Goal: Task Accomplishment & Management: Manage account settings

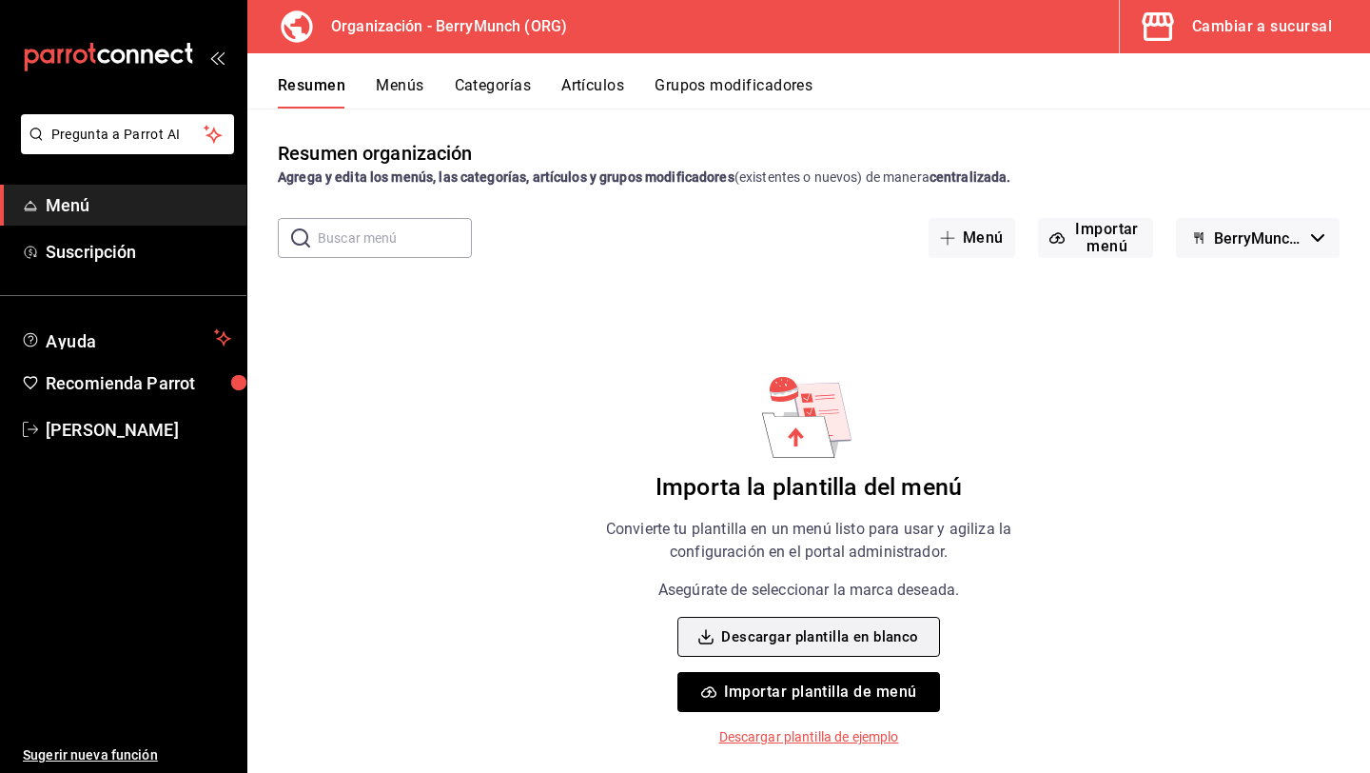
click at [852, 623] on button "Descargar plantilla en blanco" at bounding box center [809, 637] width 262 height 40
click at [805, 646] on button "Descargar plantilla en blanco" at bounding box center [809, 637] width 262 height 40
click at [850, 739] on p "Descargar plantilla de ejemplo" at bounding box center [810, 737] width 180 height 20
click at [842, 641] on button "Descargar plantilla en blanco" at bounding box center [809, 637] width 262 height 40
click at [875, 636] on button "Descargar plantilla en blanco" at bounding box center [809, 637] width 262 height 40
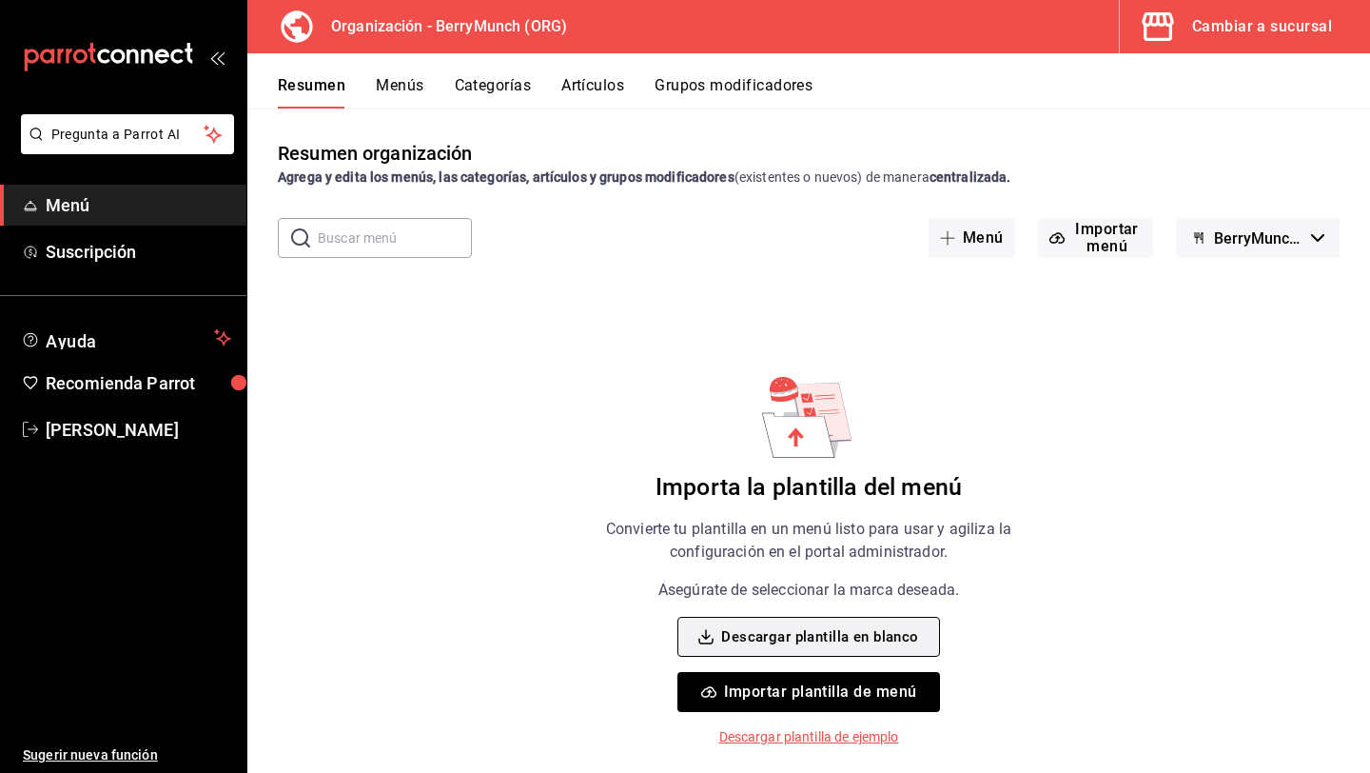
click at [813, 638] on button "Descargar plantilla en blanco" at bounding box center [809, 637] width 262 height 40
click at [145, 224] on link "Menú" at bounding box center [123, 205] width 246 height 41
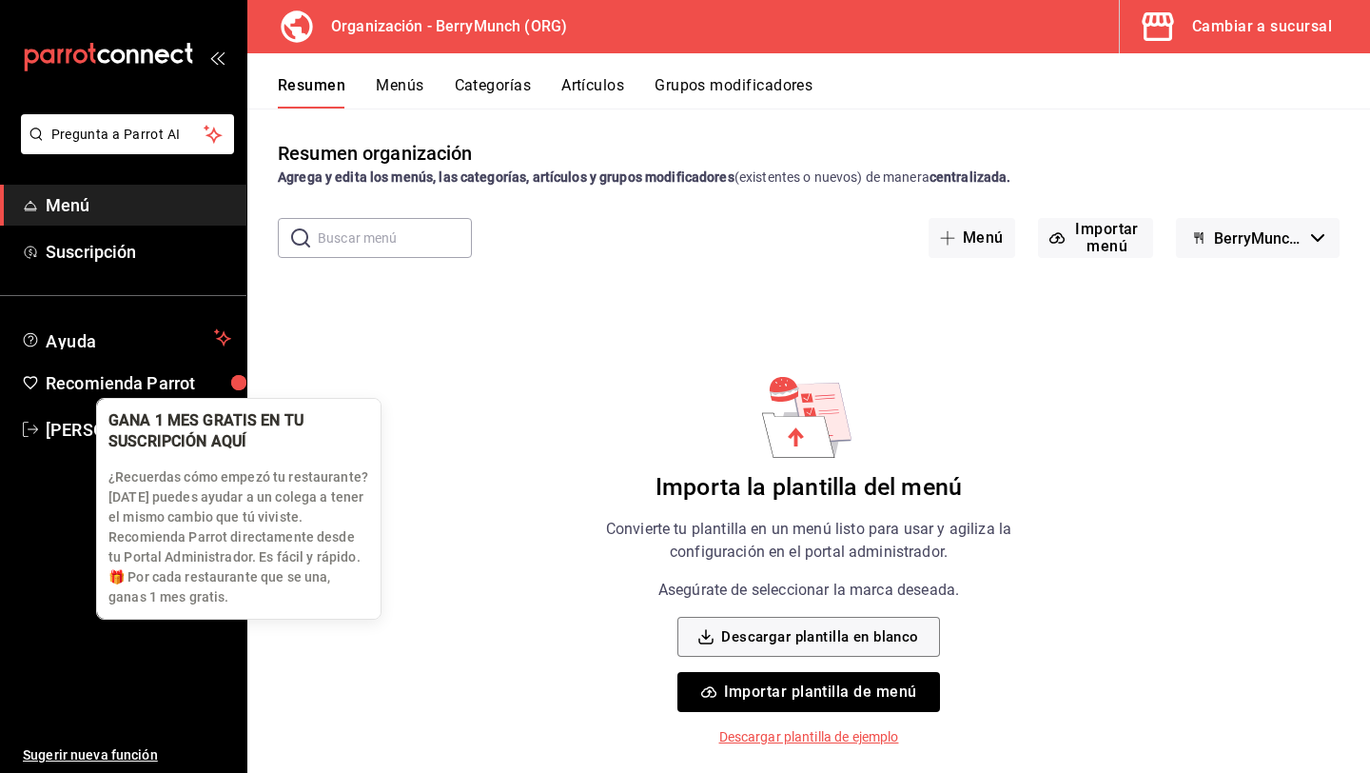
click at [244, 387] on div "button" at bounding box center [240, 383] width 30 height 30
click at [240, 385] on div "button" at bounding box center [239, 382] width 25 height 25
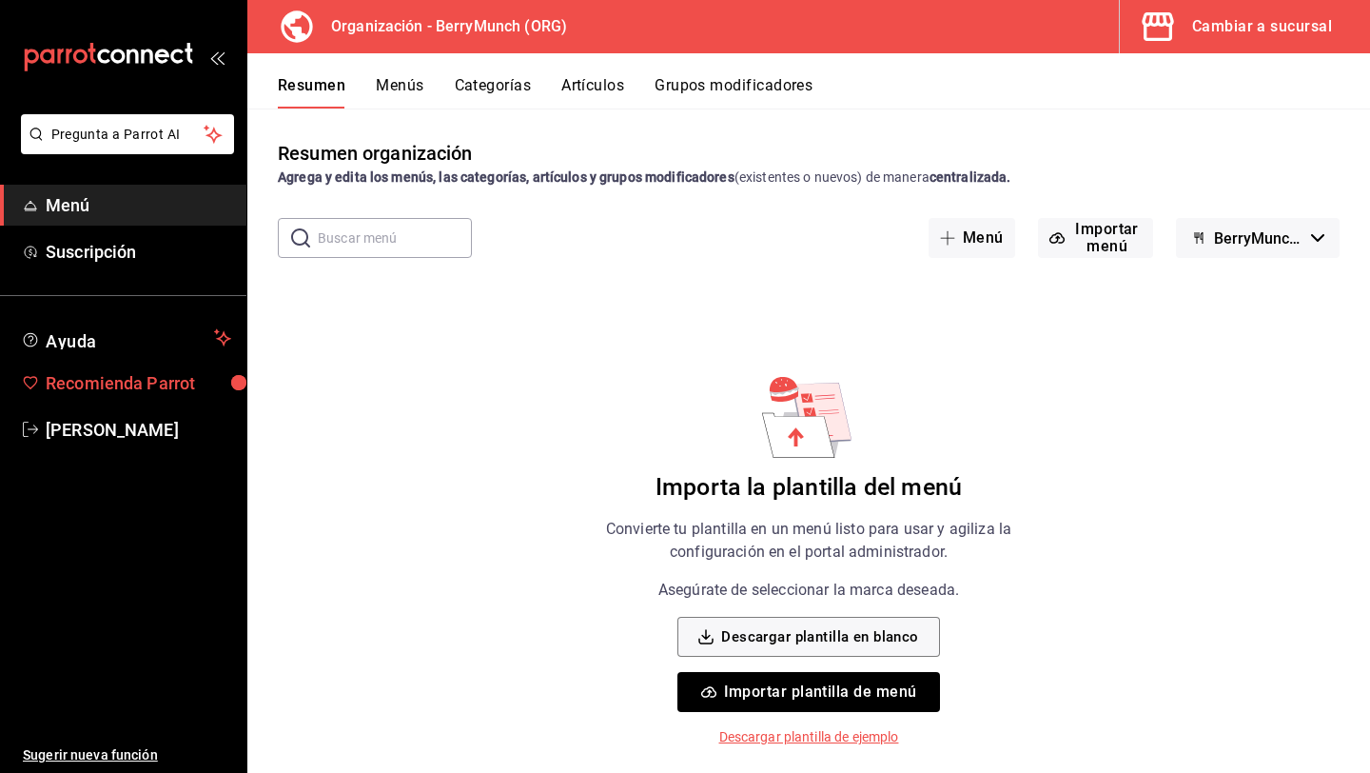
click at [169, 375] on span "Recomienda Parrot" at bounding box center [139, 383] width 186 height 26
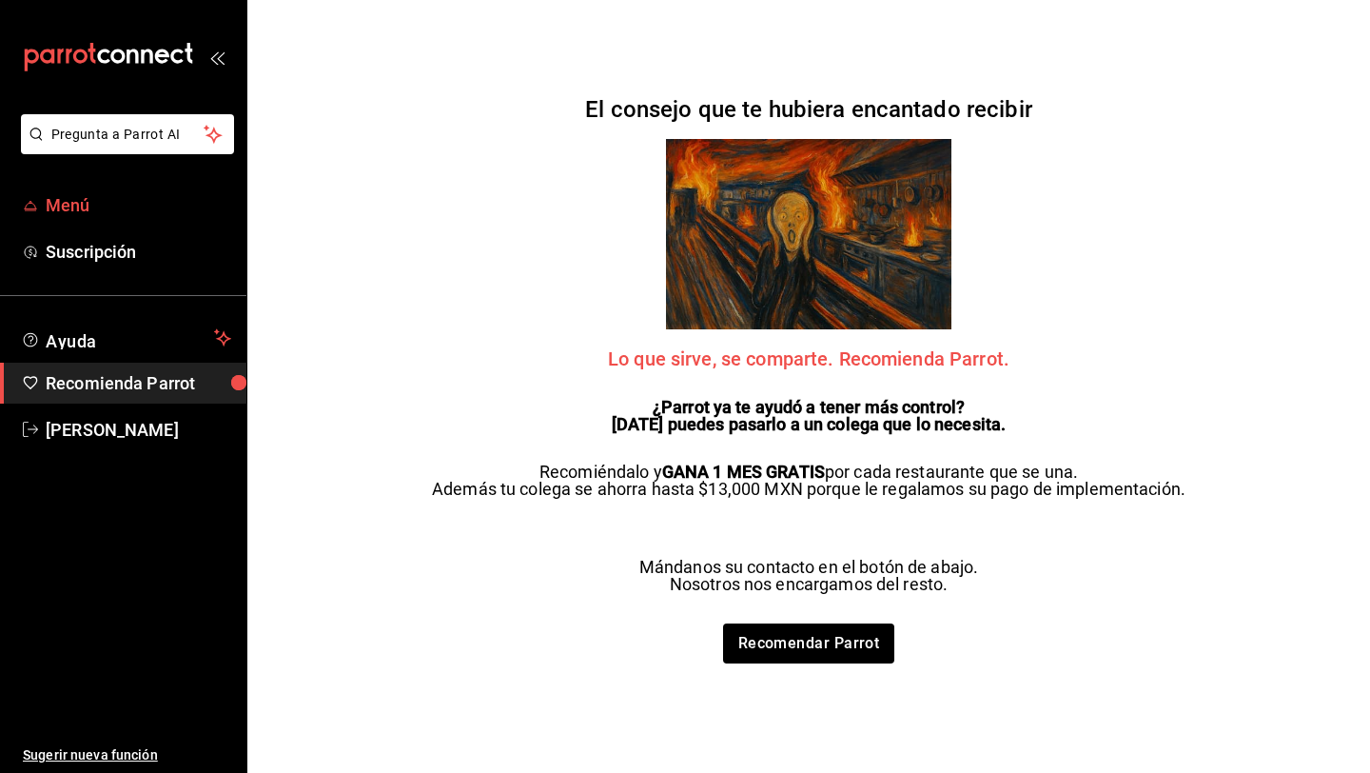
click at [113, 215] on span "Menú" at bounding box center [139, 205] width 186 height 26
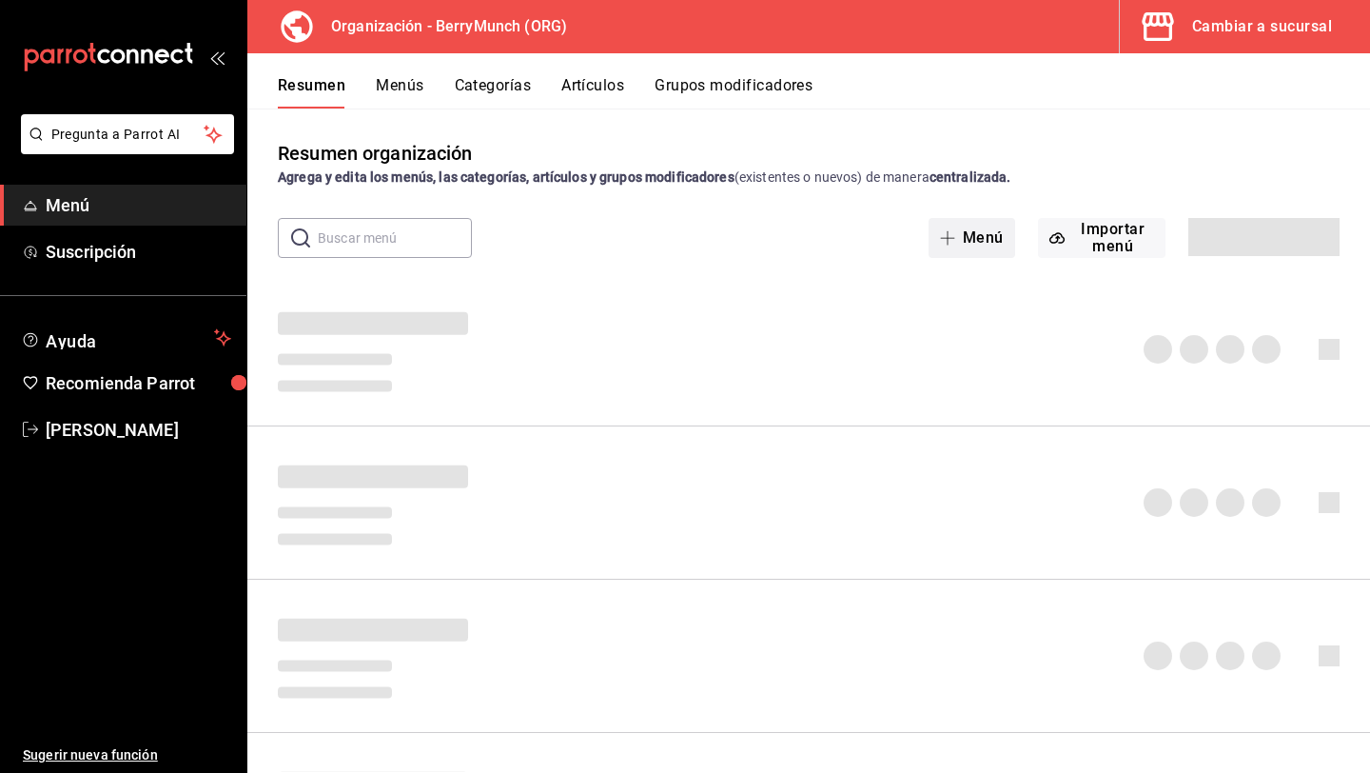
click at [983, 238] on button "Menú" at bounding box center [972, 238] width 87 height 40
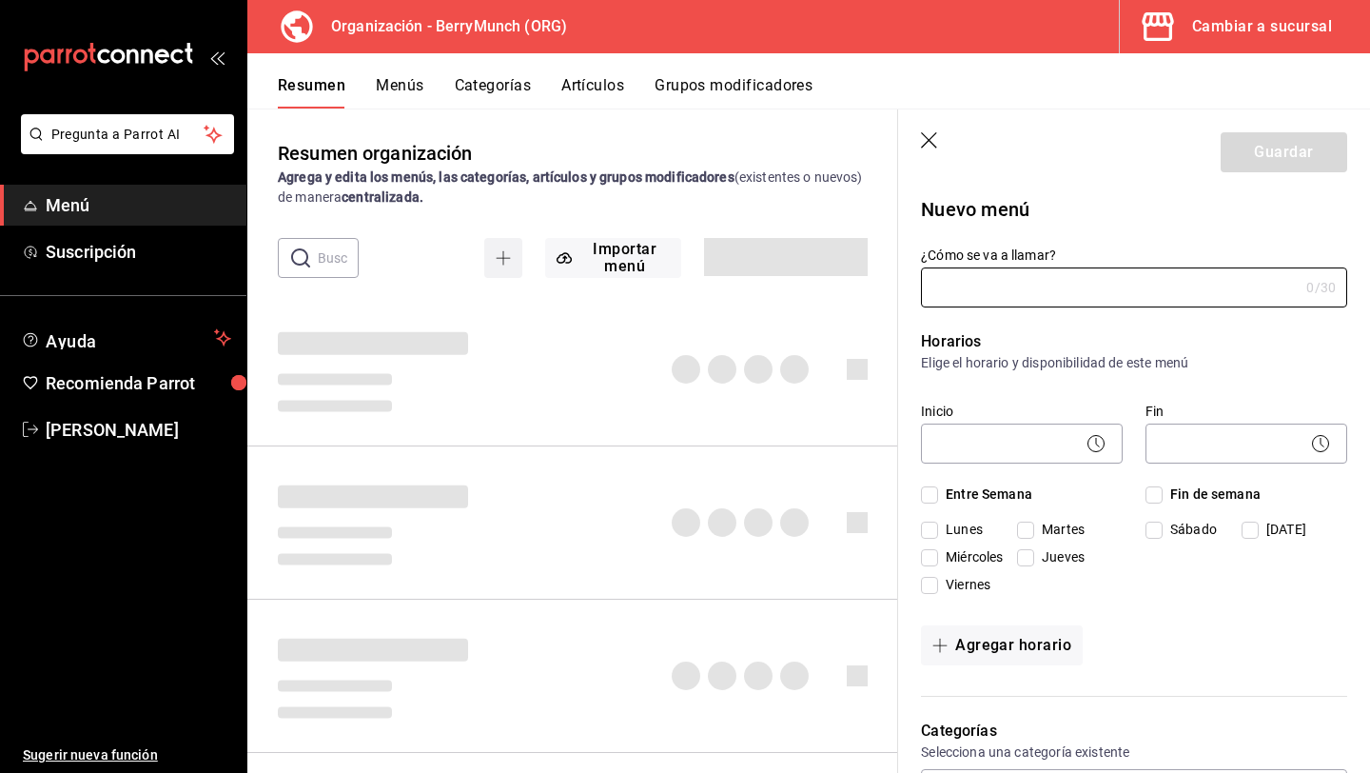
type input "1758238553491"
type input "Menu Dorada"
click at [1048, 429] on body "Pregunta a Parrot AI Menú Suscripción Ayuda Recomienda Parrot Pedro Budib Suger…" at bounding box center [685, 386] width 1370 height 773
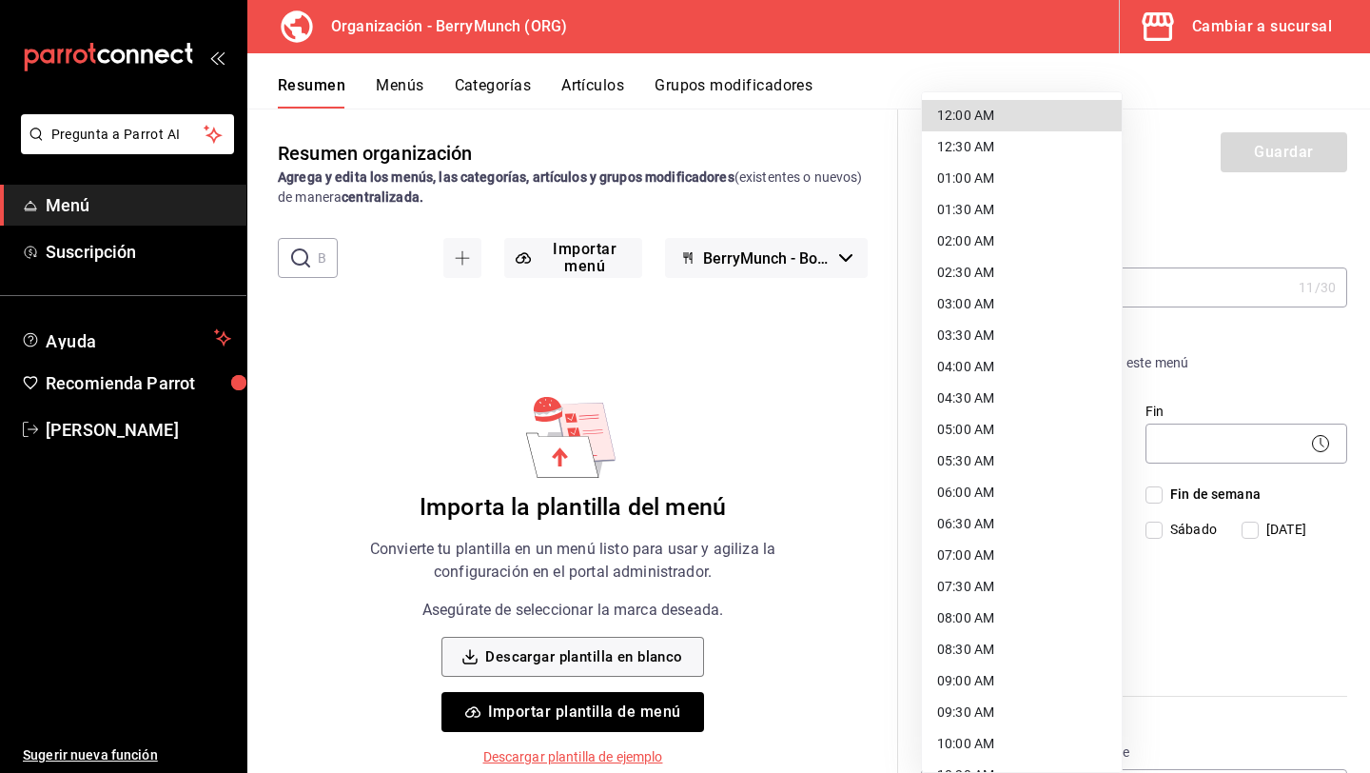
click at [1019, 561] on li "07:00 AM" at bounding box center [1022, 555] width 200 height 31
type input "07:00"
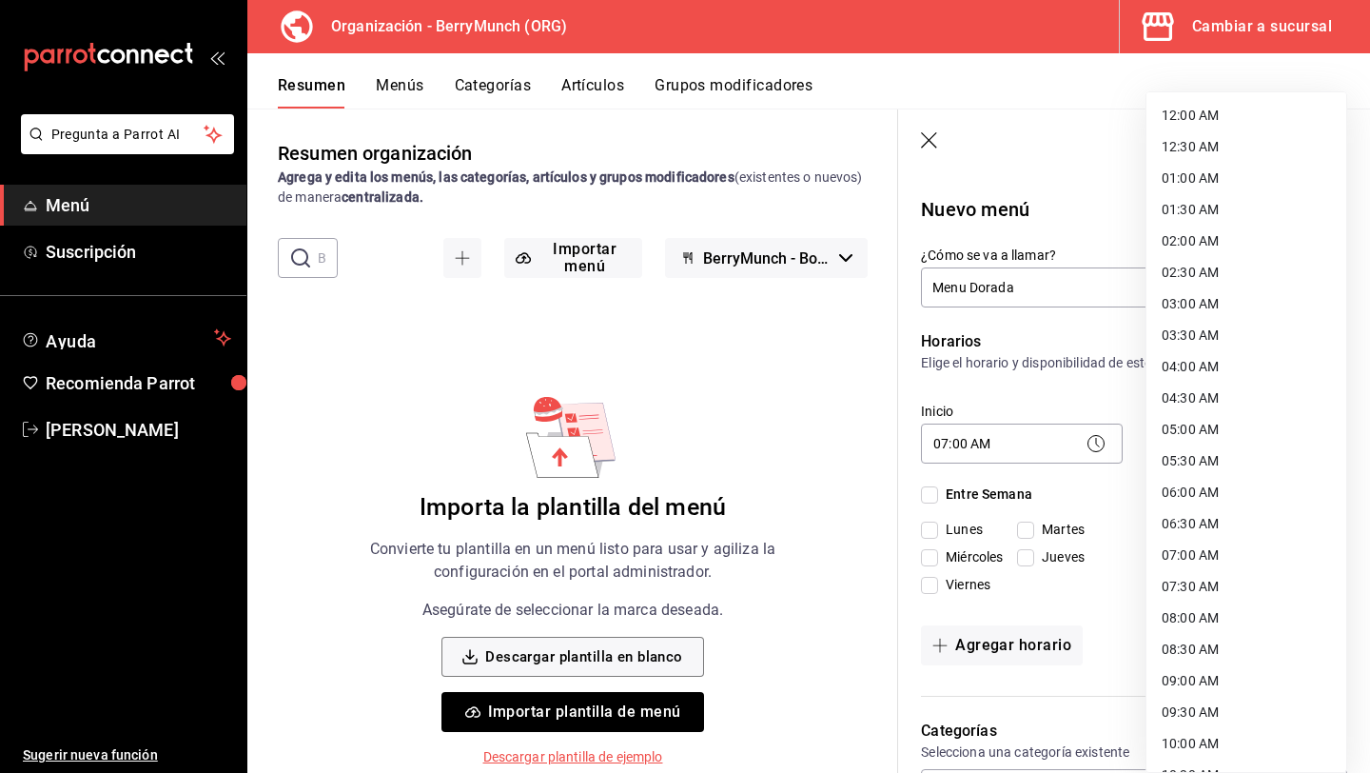
click at [1192, 452] on body "Pregunta a Parrot AI Menú Suscripción Ayuda Recomienda Parrot Pedro Budib Suger…" at bounding box center [685, 386] width 1370 height 773
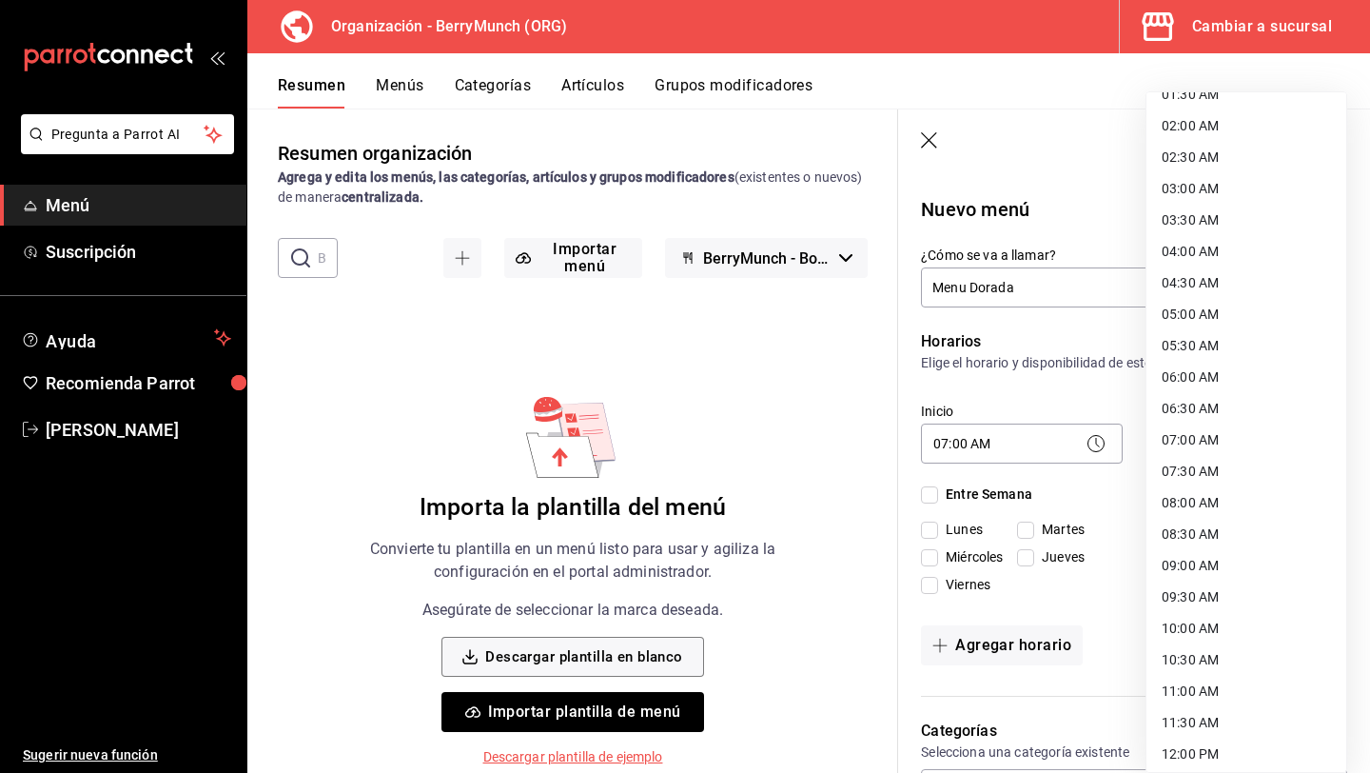
scroll to position [875, 0]
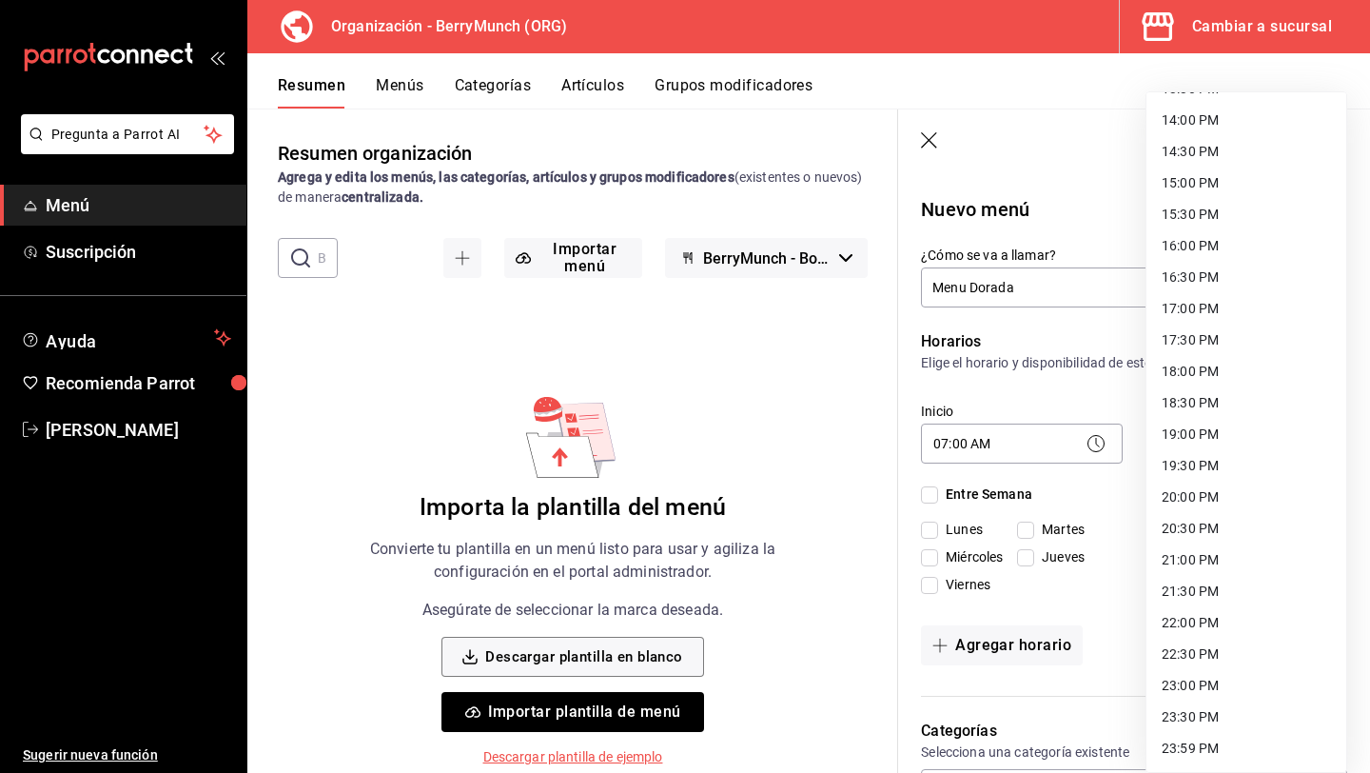
click at [1200, 684] on li "23:00 PM" at bounding box center [1247, 685] width 200 height 31
type input "23:00"
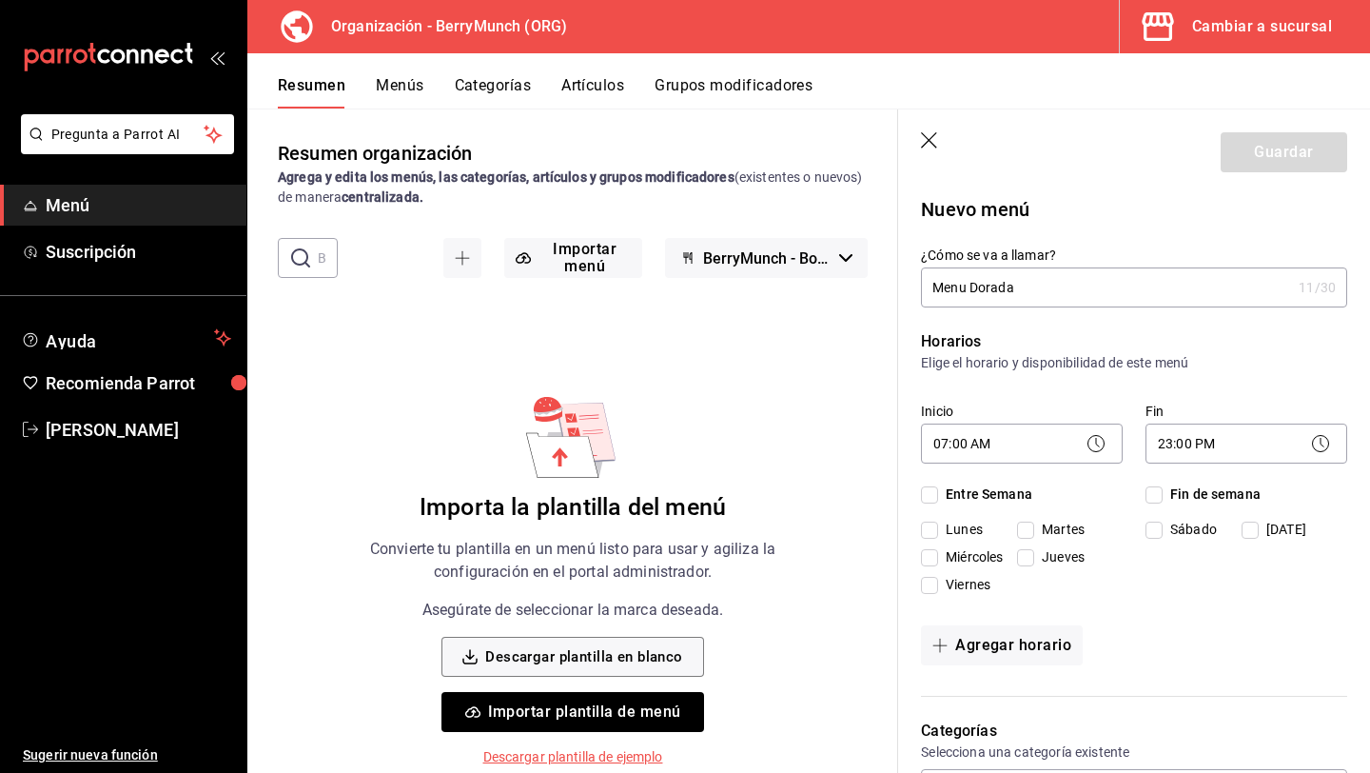
click at [935, 486] on input "Entre Semana" at bounding box center [929, 494] width 17 height 17
checkbox input "true"
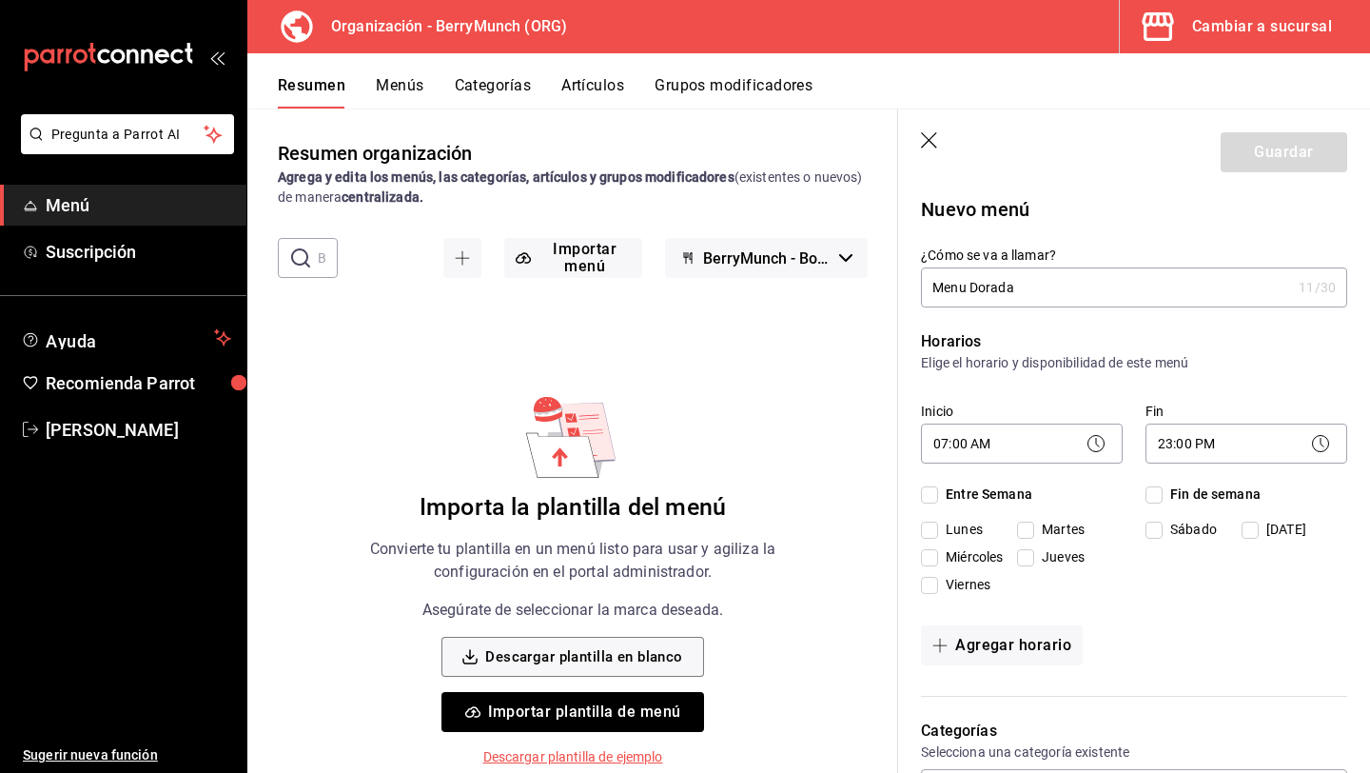
checkbox input "true"
click at [1154, 494] on input "Fin de semana" at bounding box center [1154, 494] width 17 height 17
checkbox input "true"
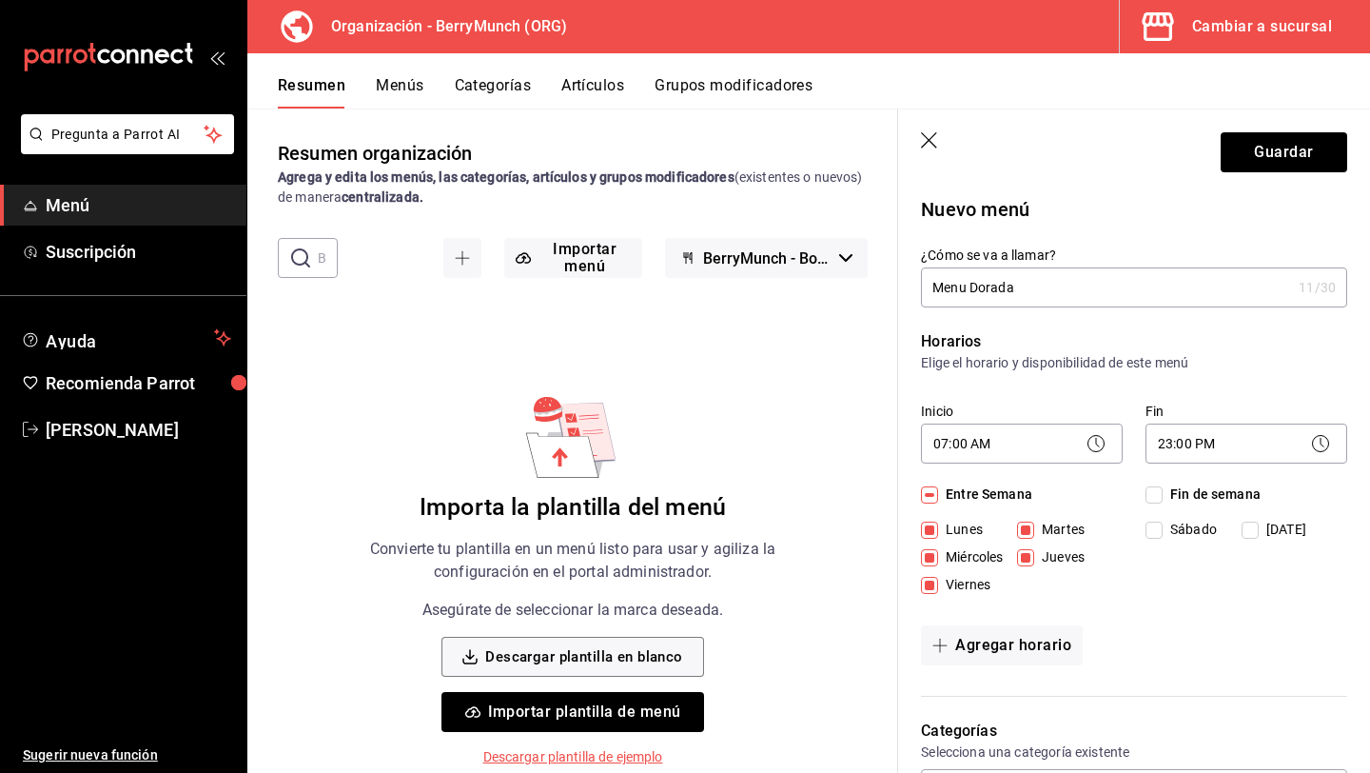
checkbox input "true"
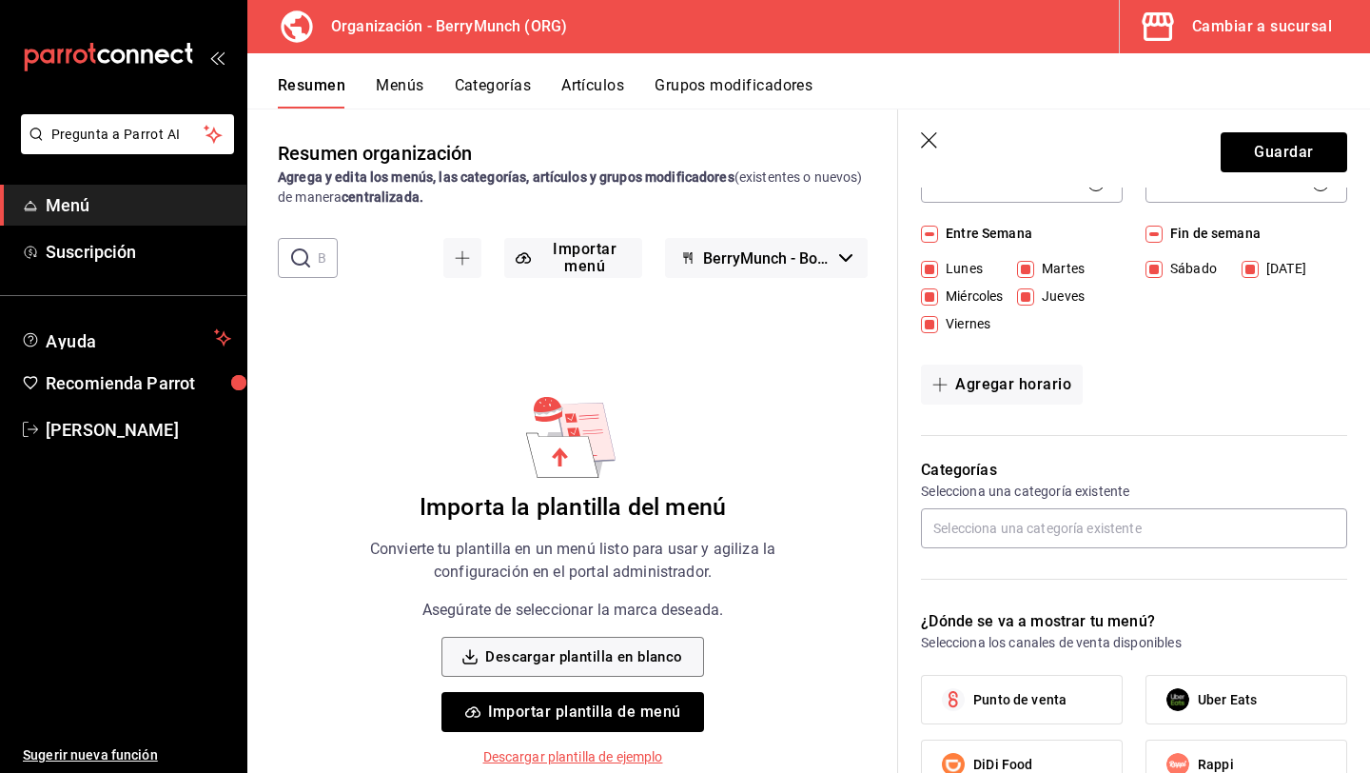
scroll to position [260, 0]
click at [1126, 525] on input "text" at bounding box center [1134, 529] width 426 height 40
click at [1141, 481] on p "Categorías" at bounding box center [1134, 471] width 426 height 23
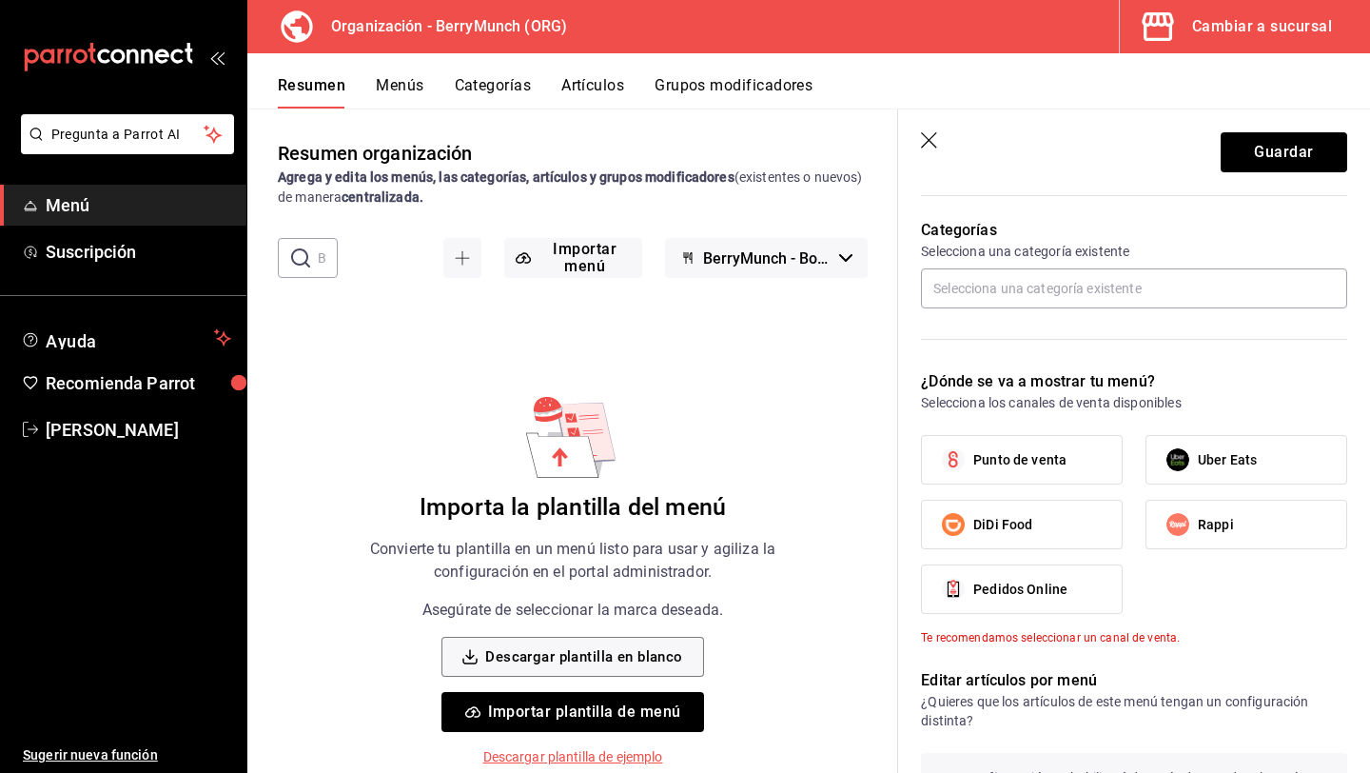
scroll to position [508, 0]
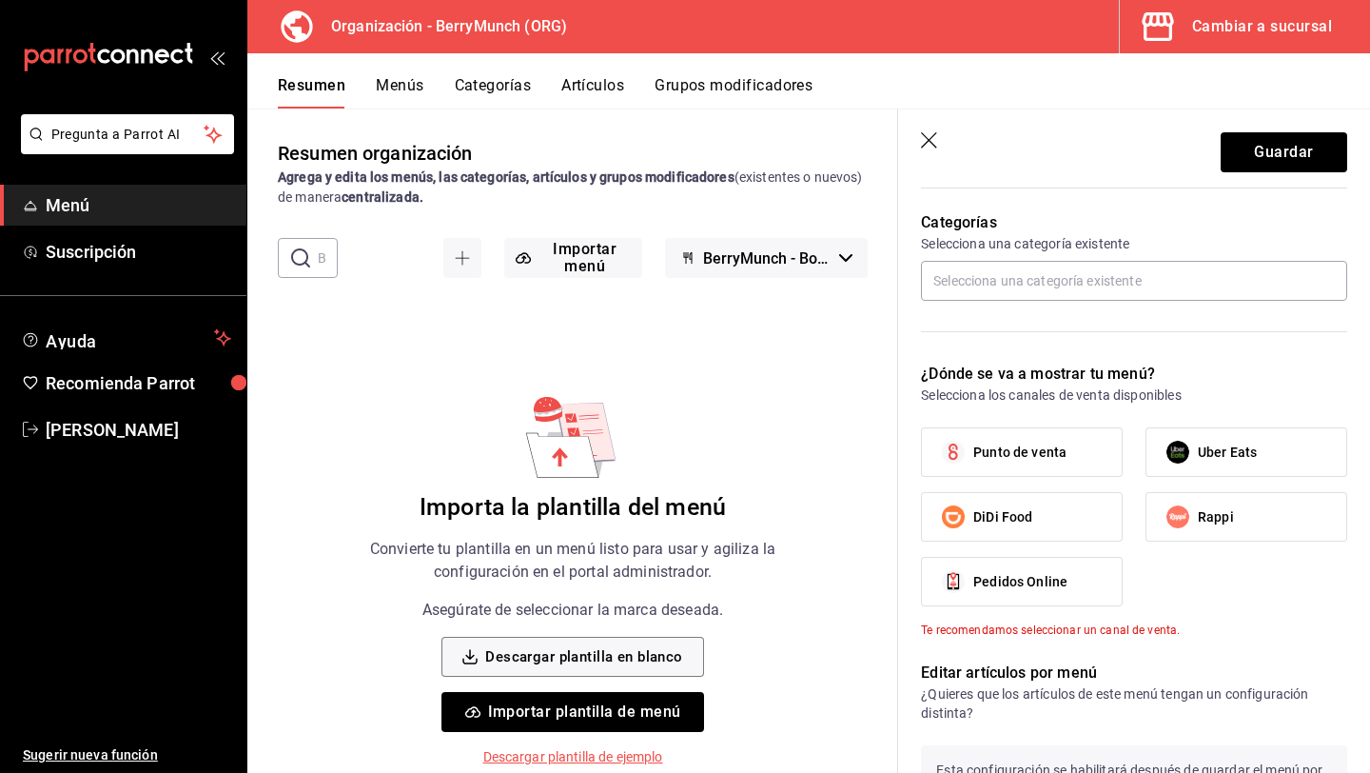
click at [1095, 456] on label "Punto de venta" at bounding box center [1022, 452] width 200 height 48
click at [974, 456] on input "Punto de venta" at bounding box center [954, 452] width 40 height 40
checkbox input "true"
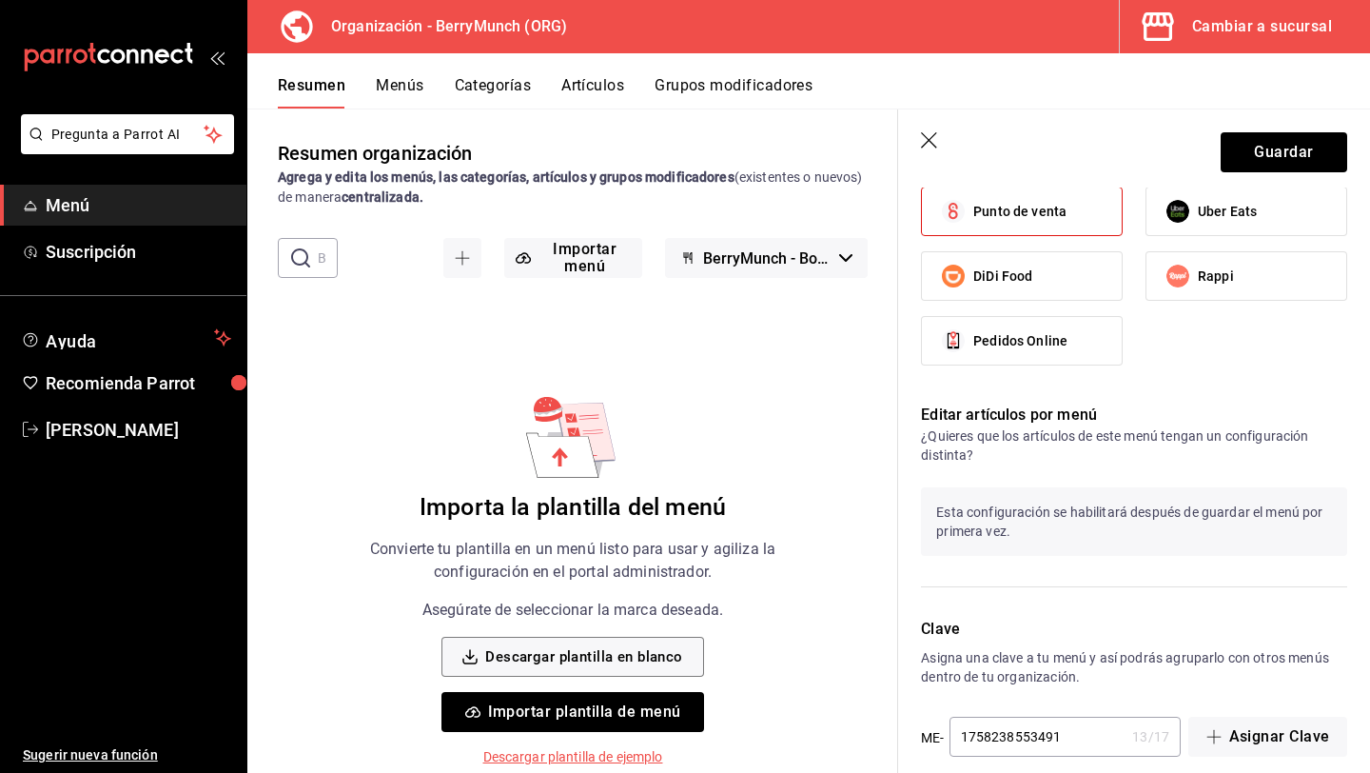
scroll to position [773, 0]
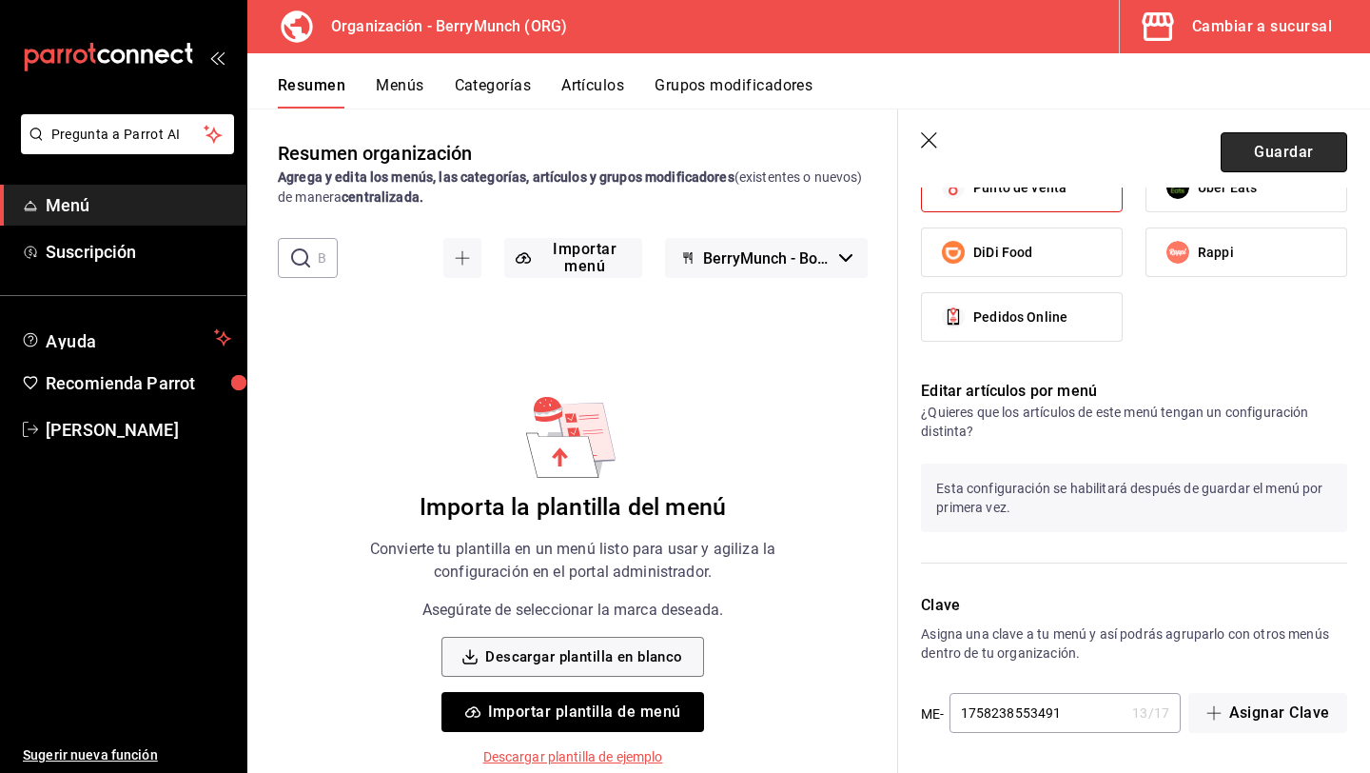
click at [1279, 153] on button "Guardar" at bounding box center [1284, 152] width 127 height 40
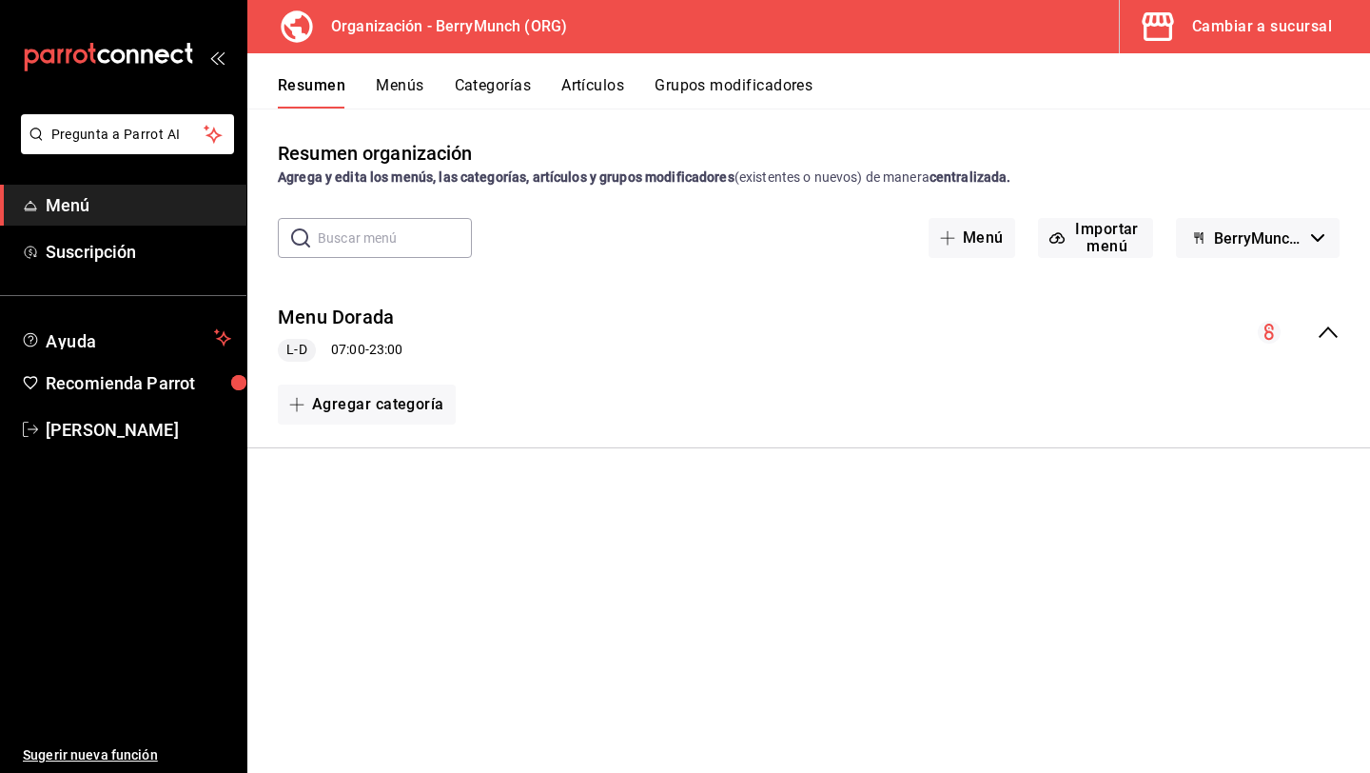
click at [421, 326] on div "Menu Dorada L-D 07:00 - 23:00" at bounding box center [808, 332] width 1123 height 89
click at [417, 341] on div "Menu Dorada L-D 07:00 - 23:00" at bounding box center [808, 332] width 1123 height 89
click at [407, 398] on button "Agregar categoría" at bounding box center [367, 405] width 178 height 40
click at [408, 84] on div at bounding box center [685, 386] width 1370 height 773
click at [409, 93] on button "Menús" at bounding box center [400, 92] width 48 height 32
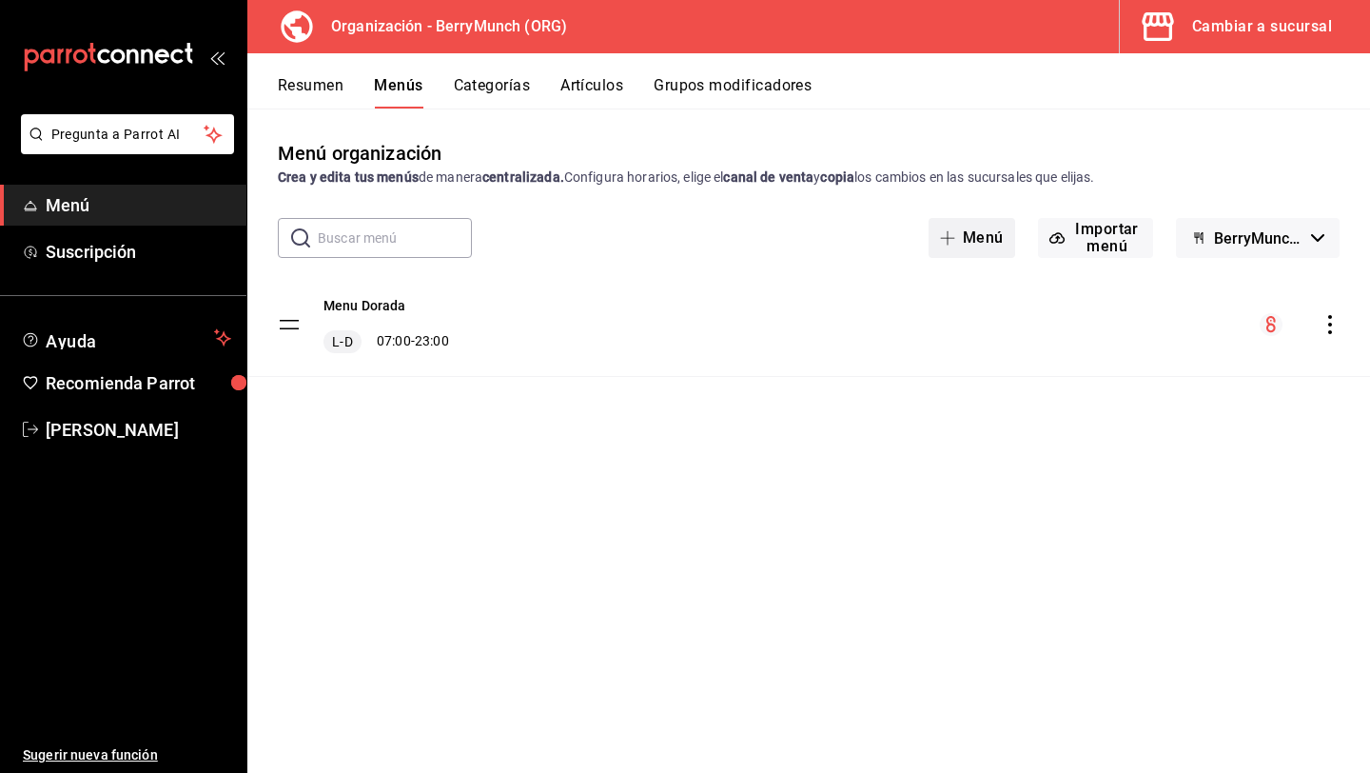
click at [942, 238] on icon "button" at bounding box center [948, 238] width 14 height 1
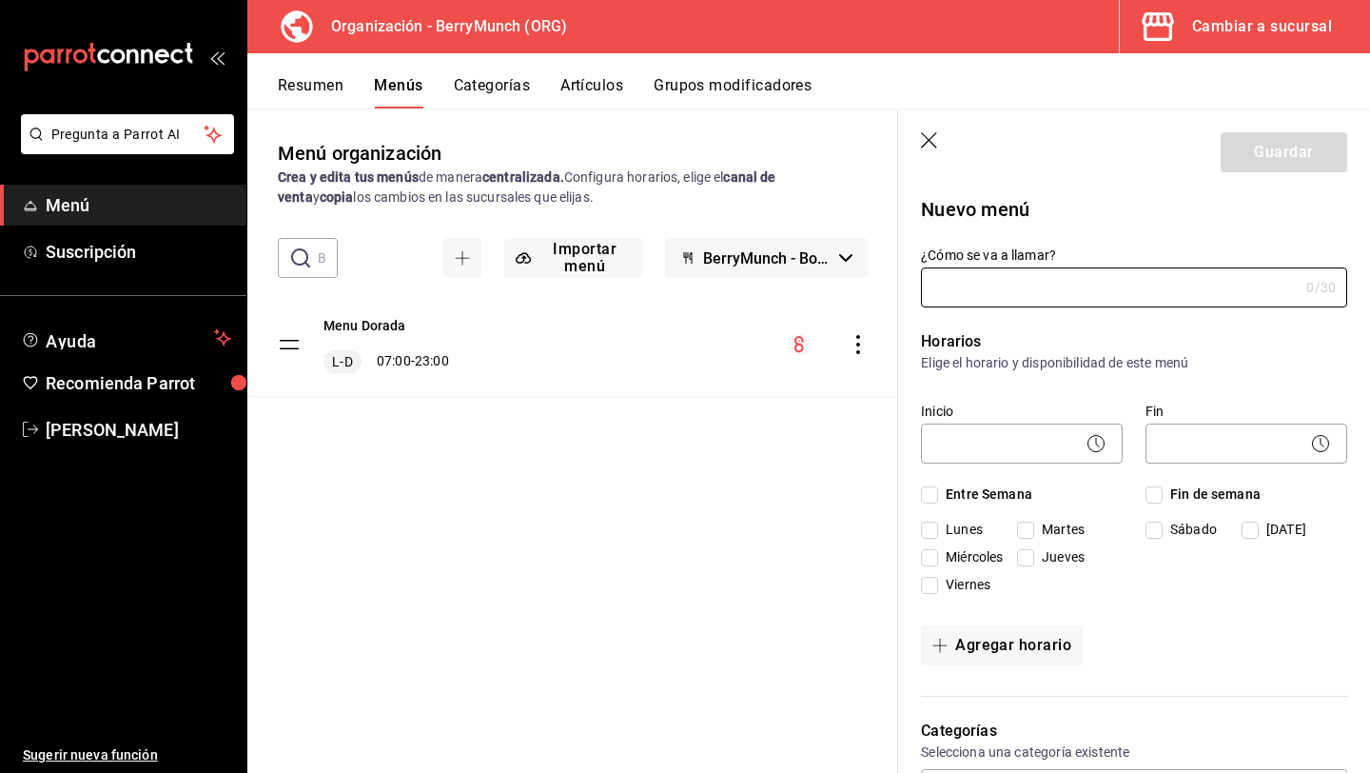
click at [925, 150] on icon "button" at bounding box center [930, 141] width 19 height 19
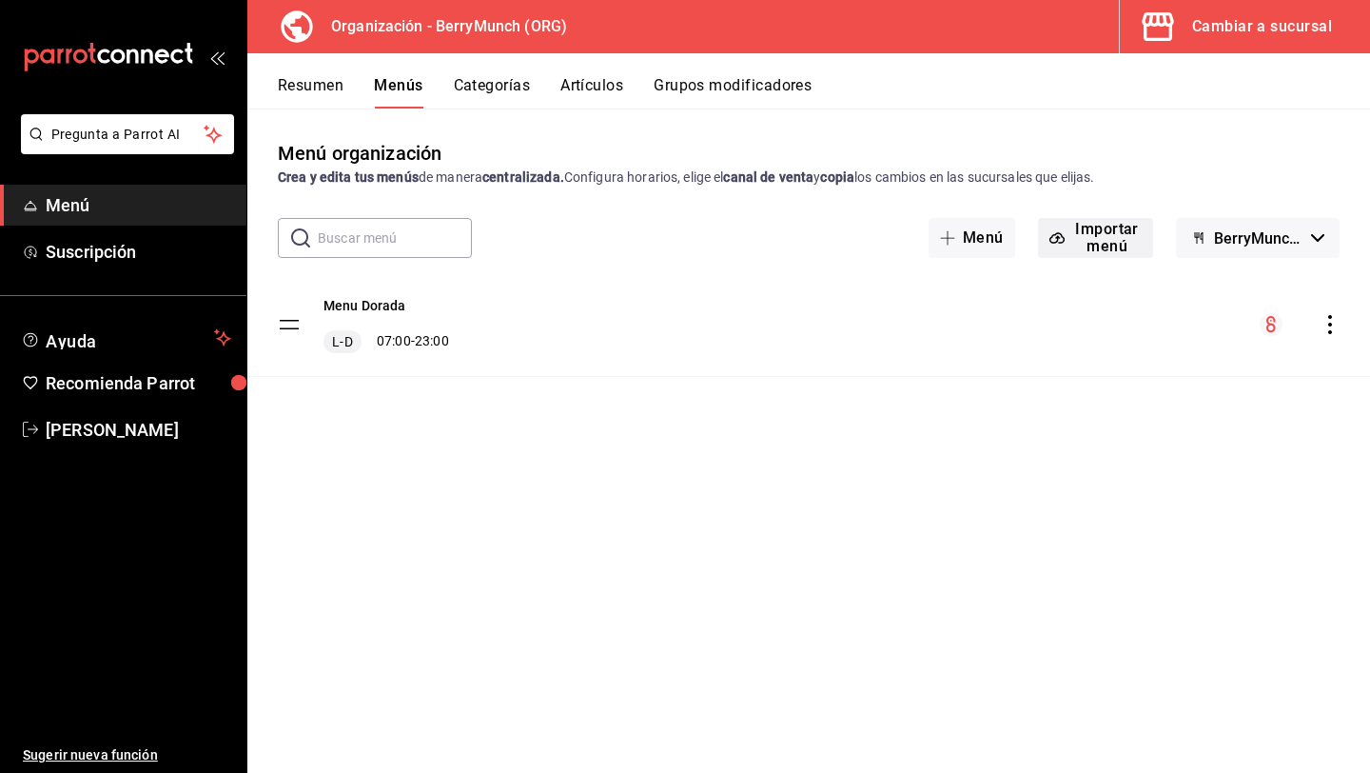
click at [1115, 246] on button "Importar menú" at bounding box center [1095, 238] width 115 height 40
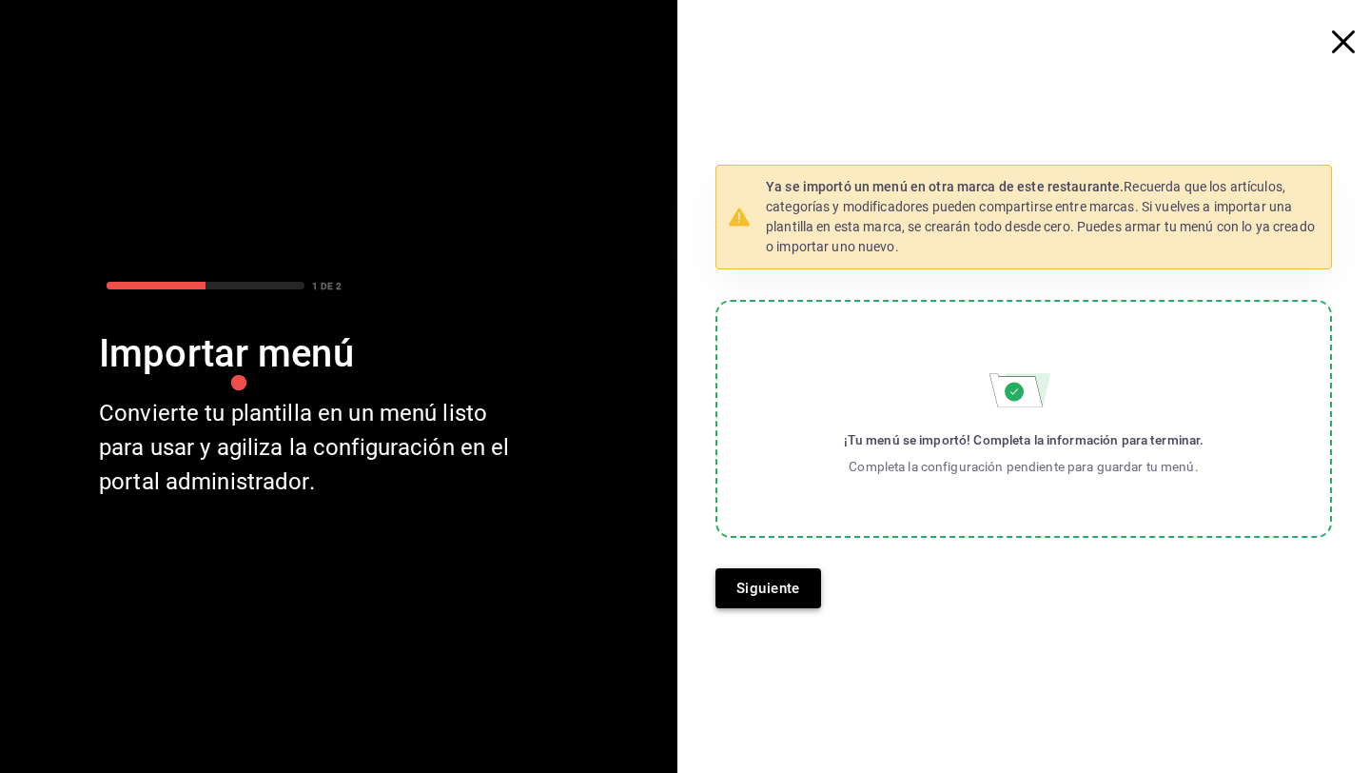
click at [797, 572] on button "Siguiente" at bounding box center [769, 588] width 106 height 40
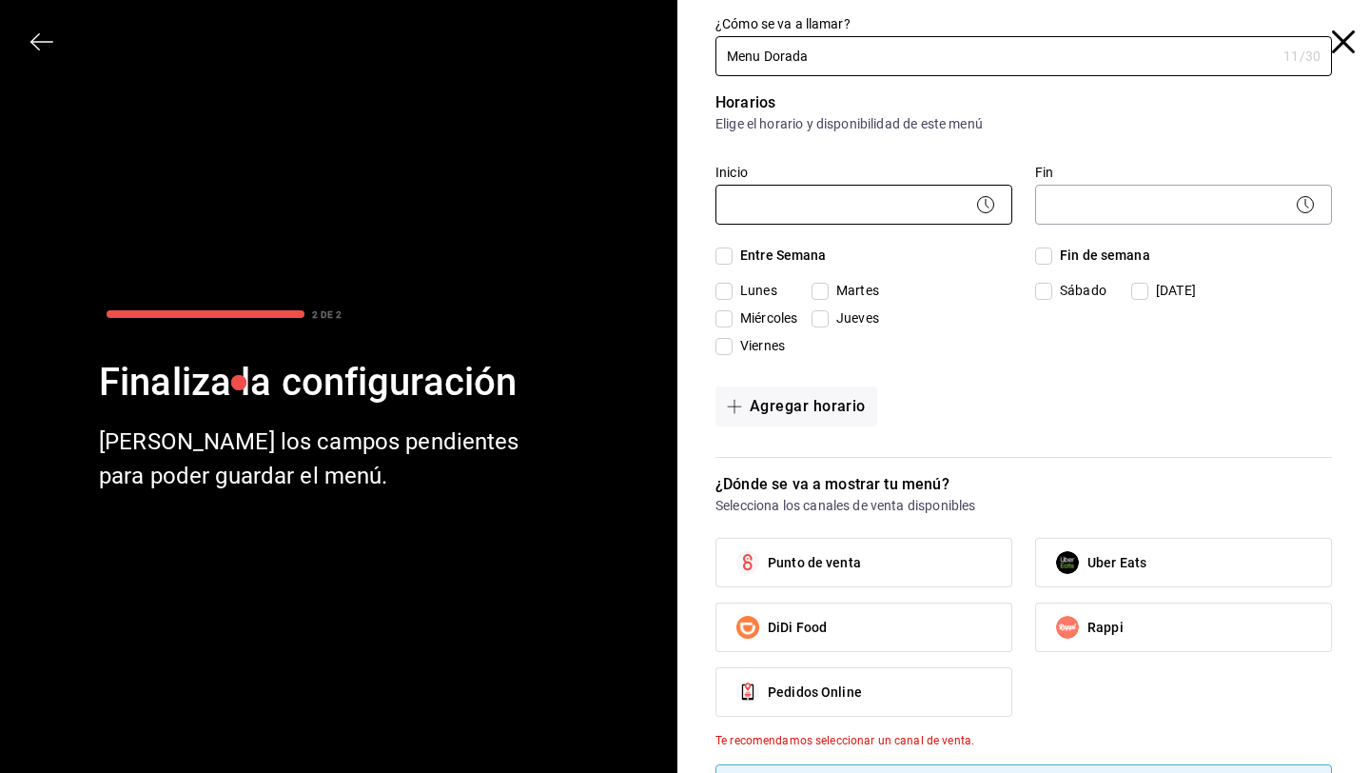
type input "Menu Dorada"
click at [871, 219] on body "Pregunta a Parrot AI Menú Suscripción Ayuda Recomienda Parrot Pedro Budib Suger…" at bounding box center [685, 386] width 1370 height 773
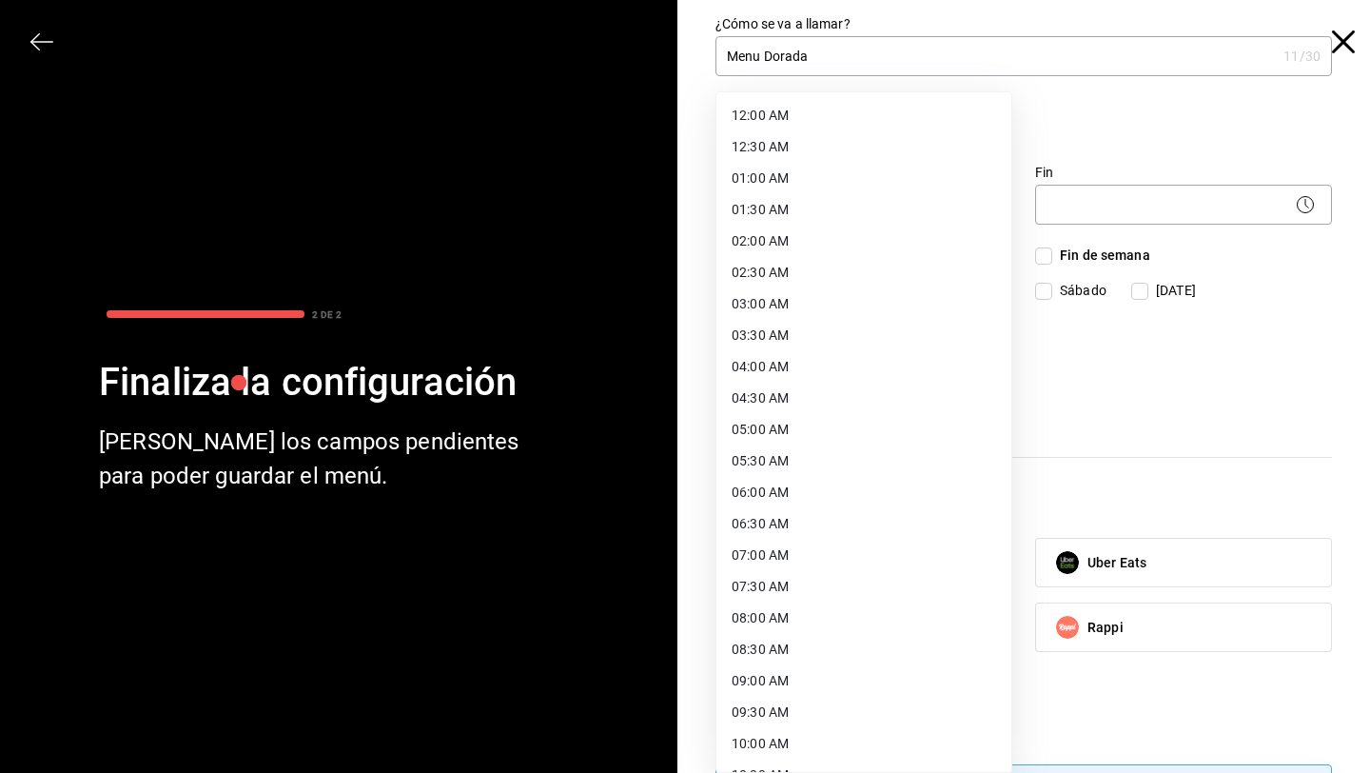
click at [838, 561] on li "07:00 AM" at bounding box center [864, 555] width 295 height 31
type input "07:00"
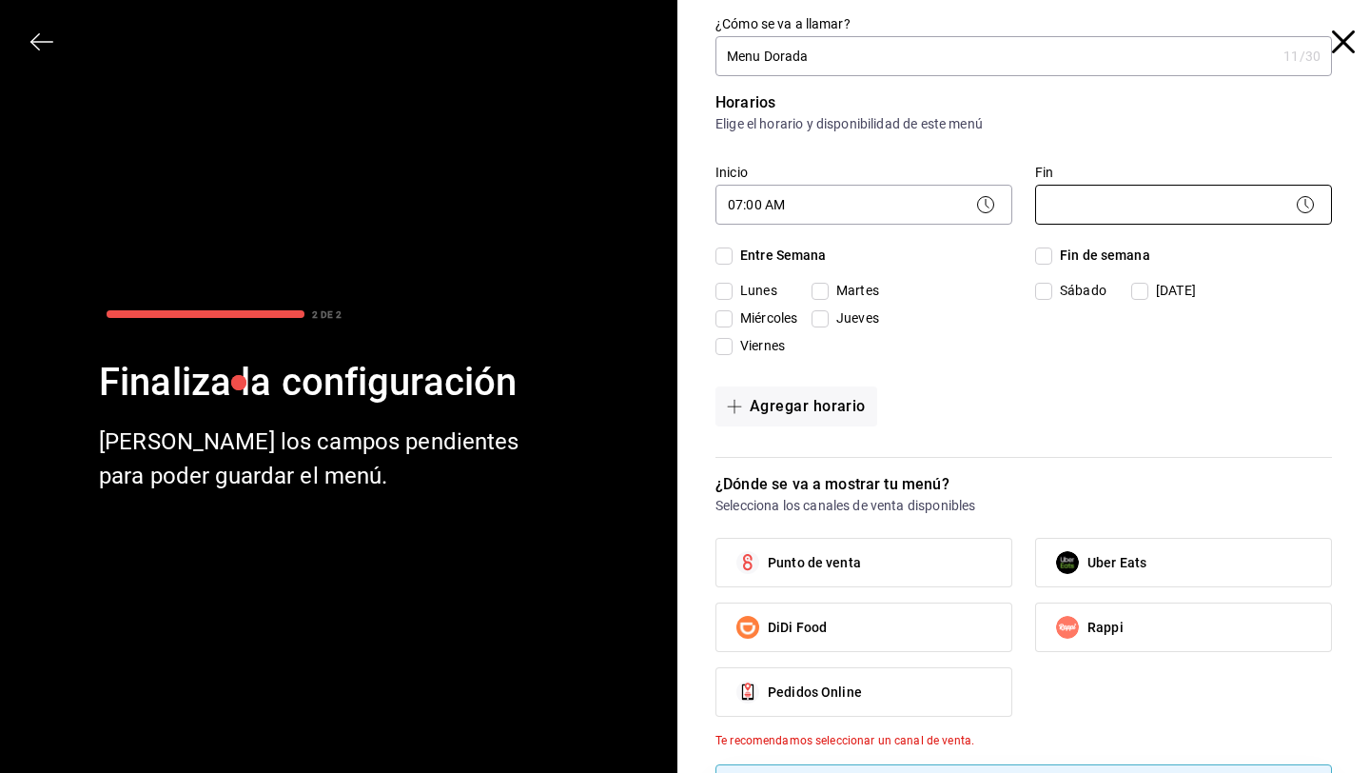
click at [1114, 197] on body "Pregunta a Parrot AI Menú Suscripción Ayuda Recomienda Parrot Pedro Budib Suger…" at bounding box center [685, 386] width 1370 height 773
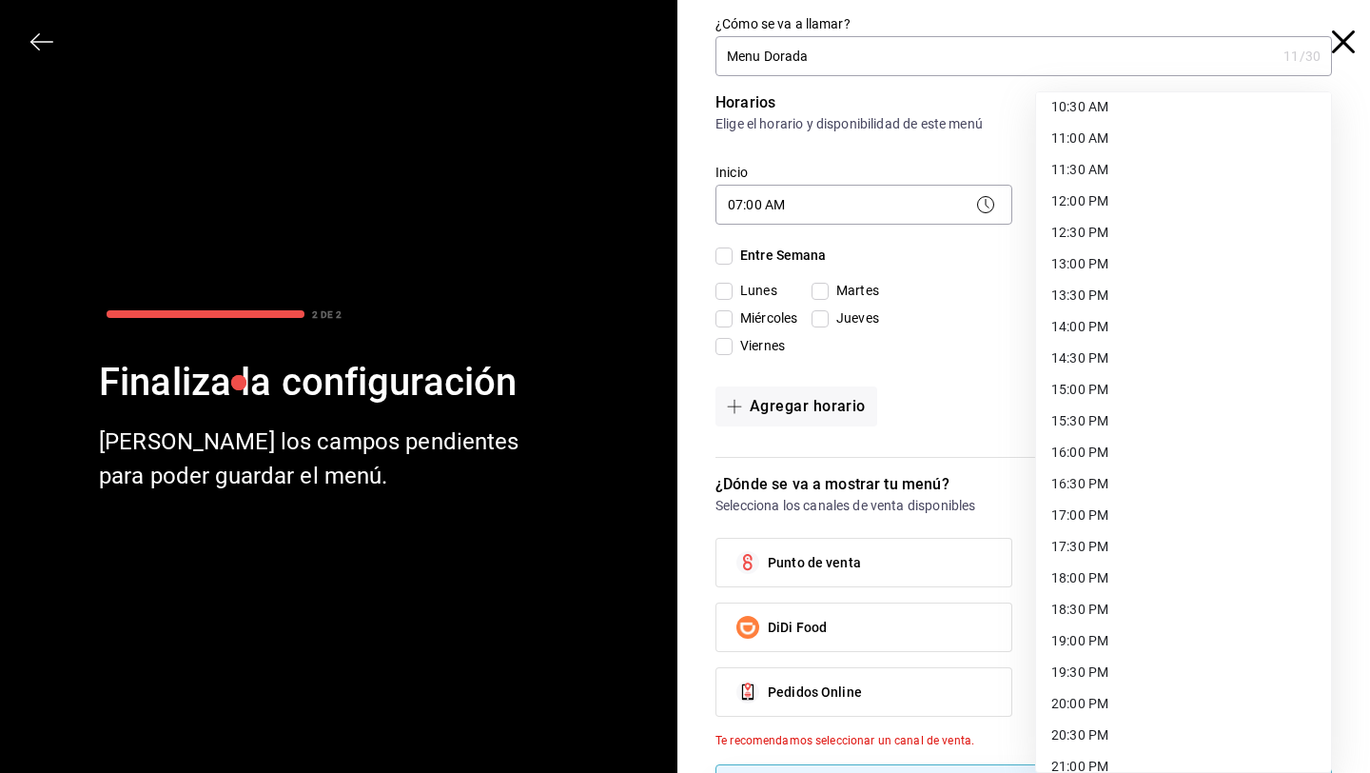
scroll to position [875, 0]
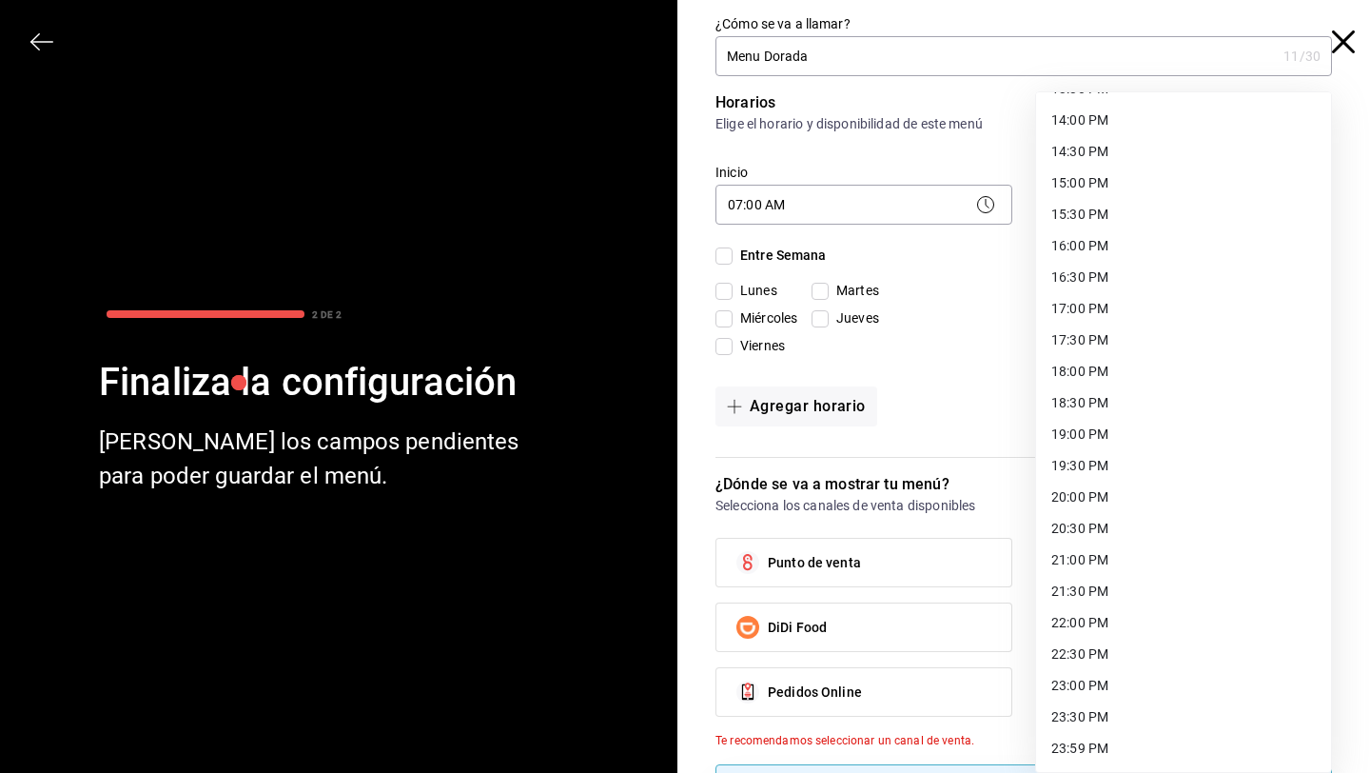
click at [1099, 687] on li "23:00 PM" at bounding box center [1183, 685] width 295 height 31
type input "23:00"
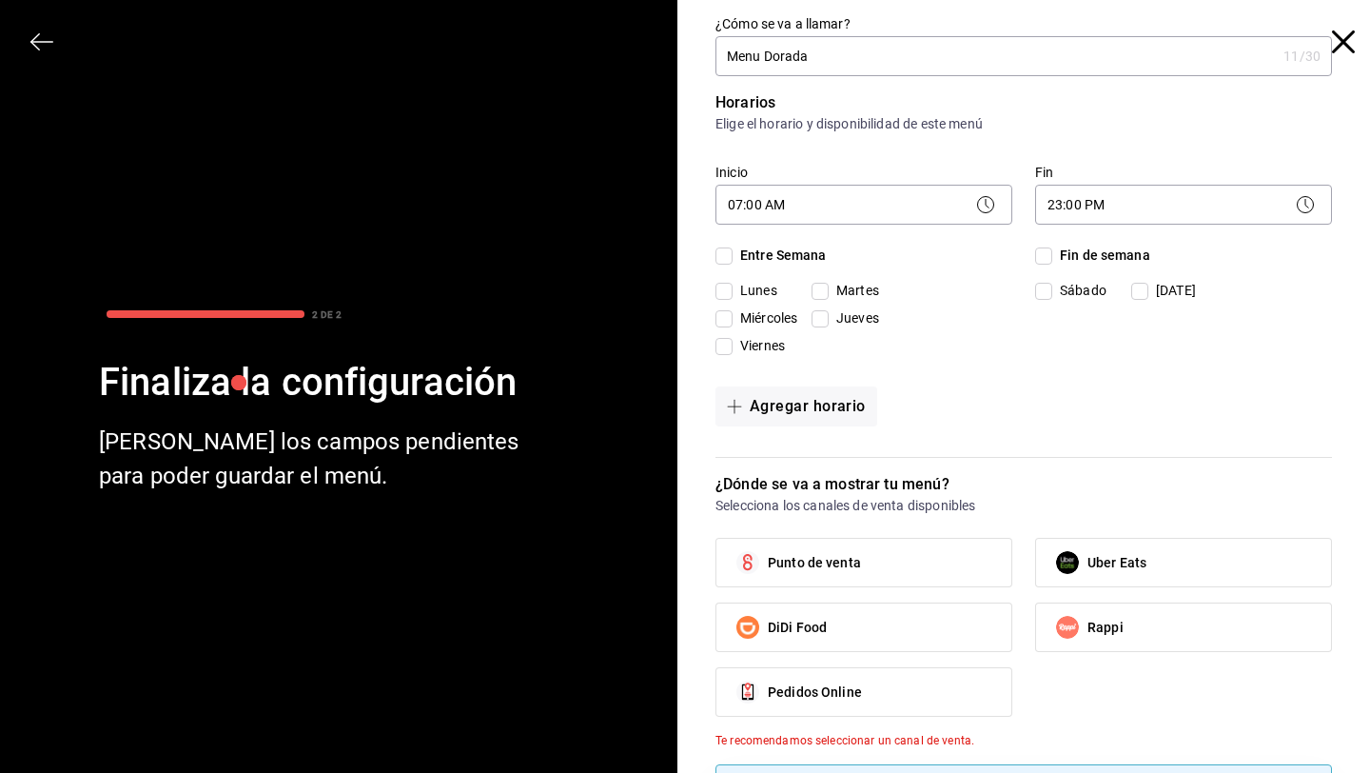
click at [729, 254] on input "Entre Semana" at bounding box center [724, 255] width 17 height 17
checkbox input "true"
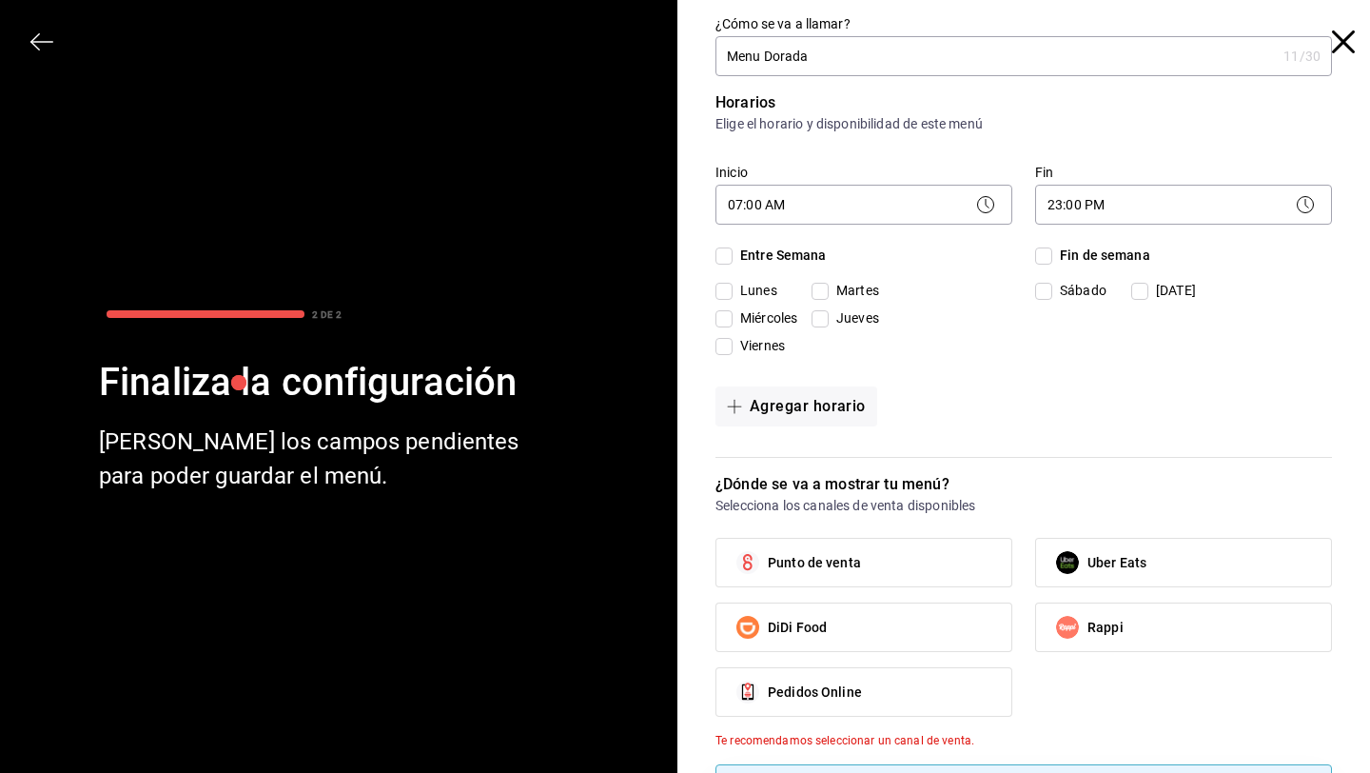
checkbox input "true"
click at [1043, 248] on input "Fin de semana" at bounding box center [1043, 255] width 17 height 17
checkbox input "true"
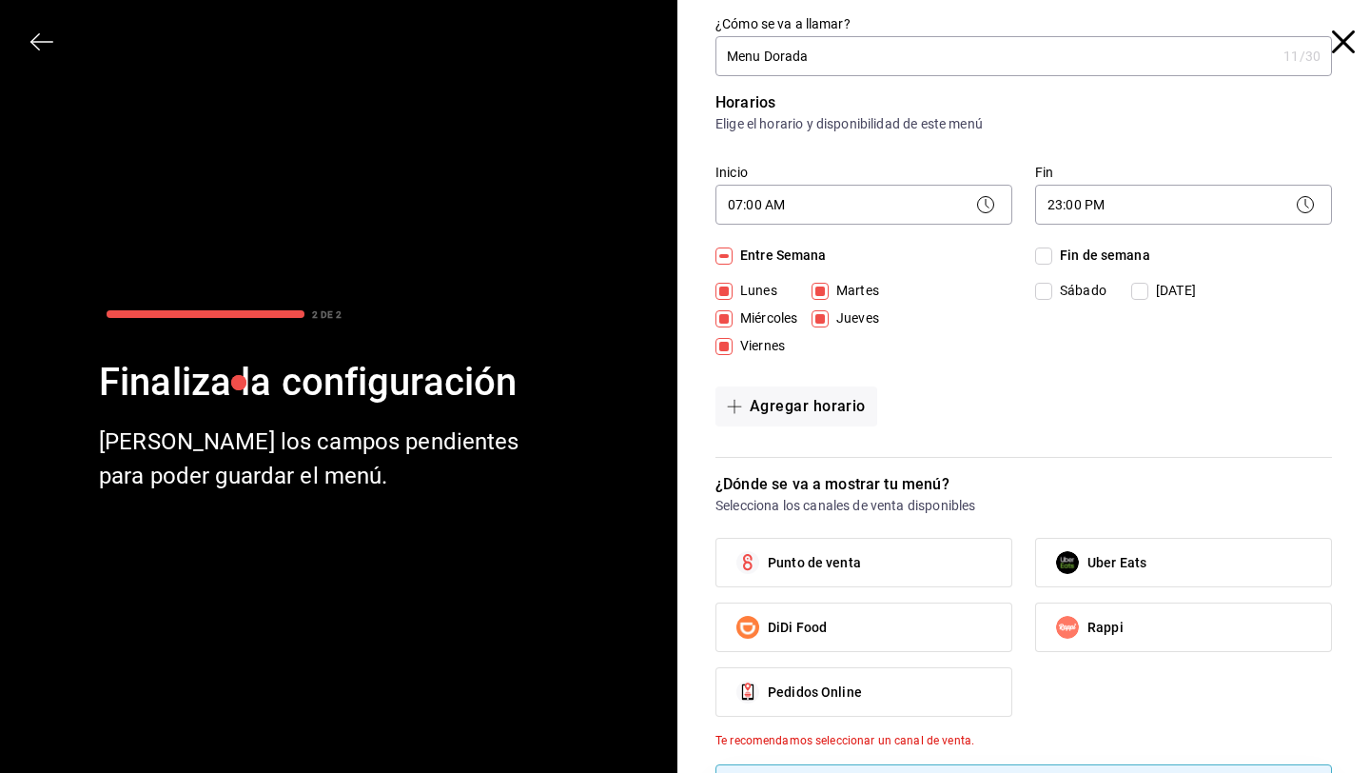
checkbox input "true"
click at [939, 552] on label "Punto de venta" at bounding box center [864, 563] width 295 height 48
click at [768, 552] on input "Punto de venta" at bounding box center [748, 562] width 40 height 40
checkbox input "true"
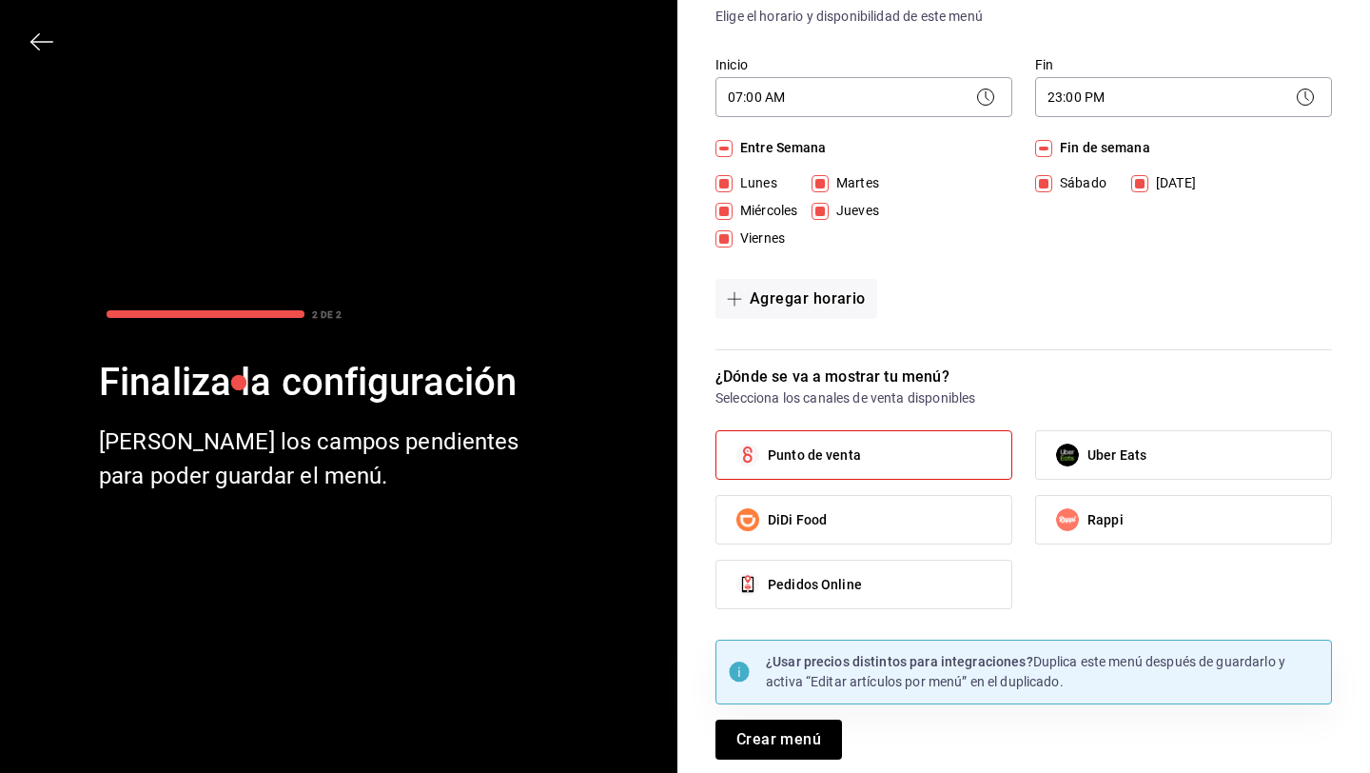
scroll to position [109, 0]
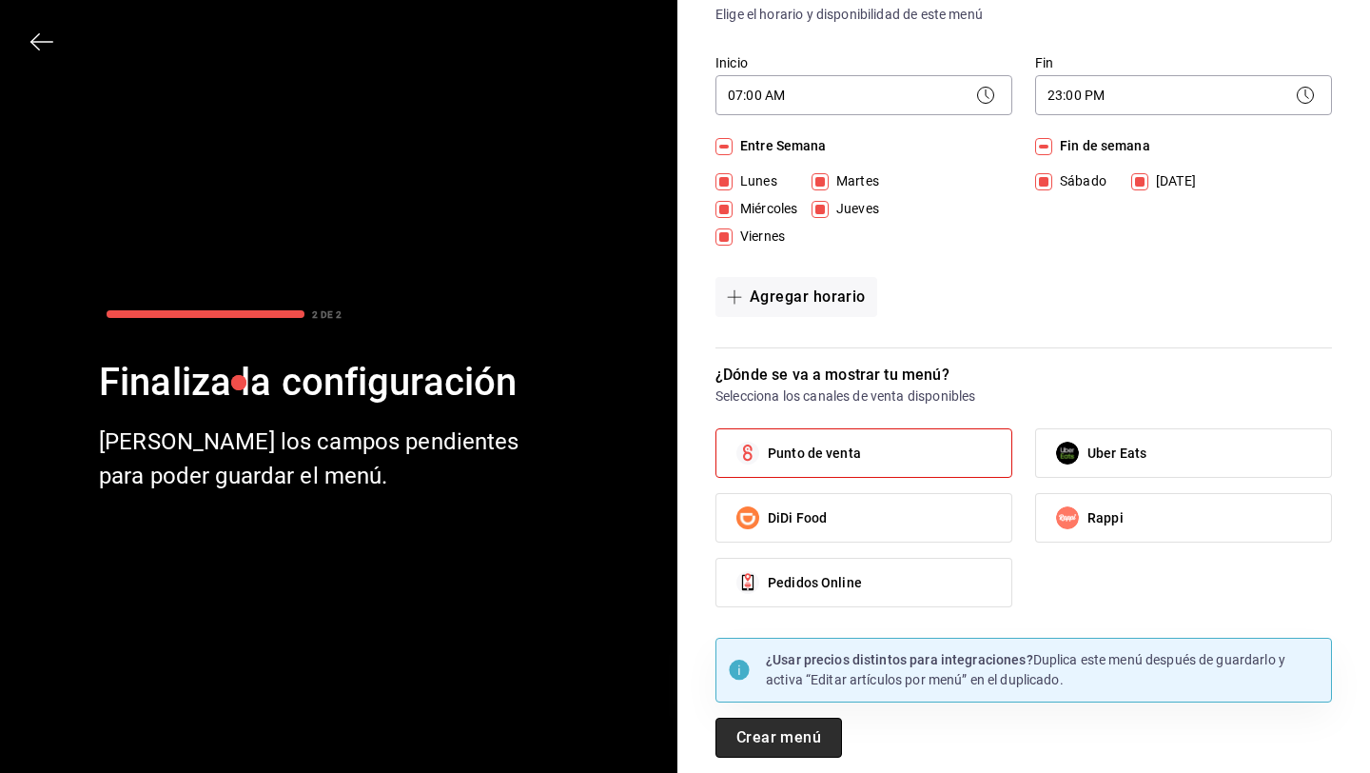
click at [805, 728] on button "Crear menú" at bounding box center [779, 738] width 127 height 40
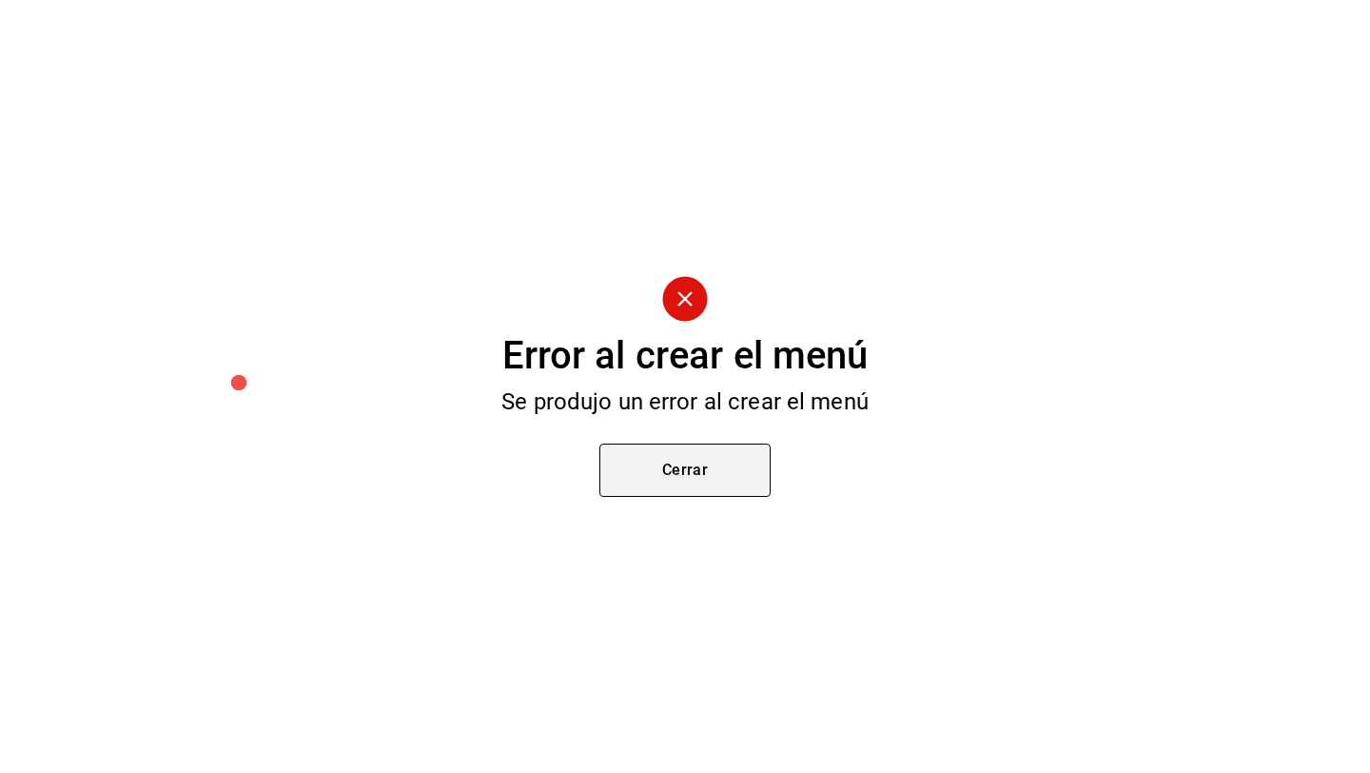
click at [708, 480] on button "Cerrar" at bounding box center [685, 470] width 171 height 53
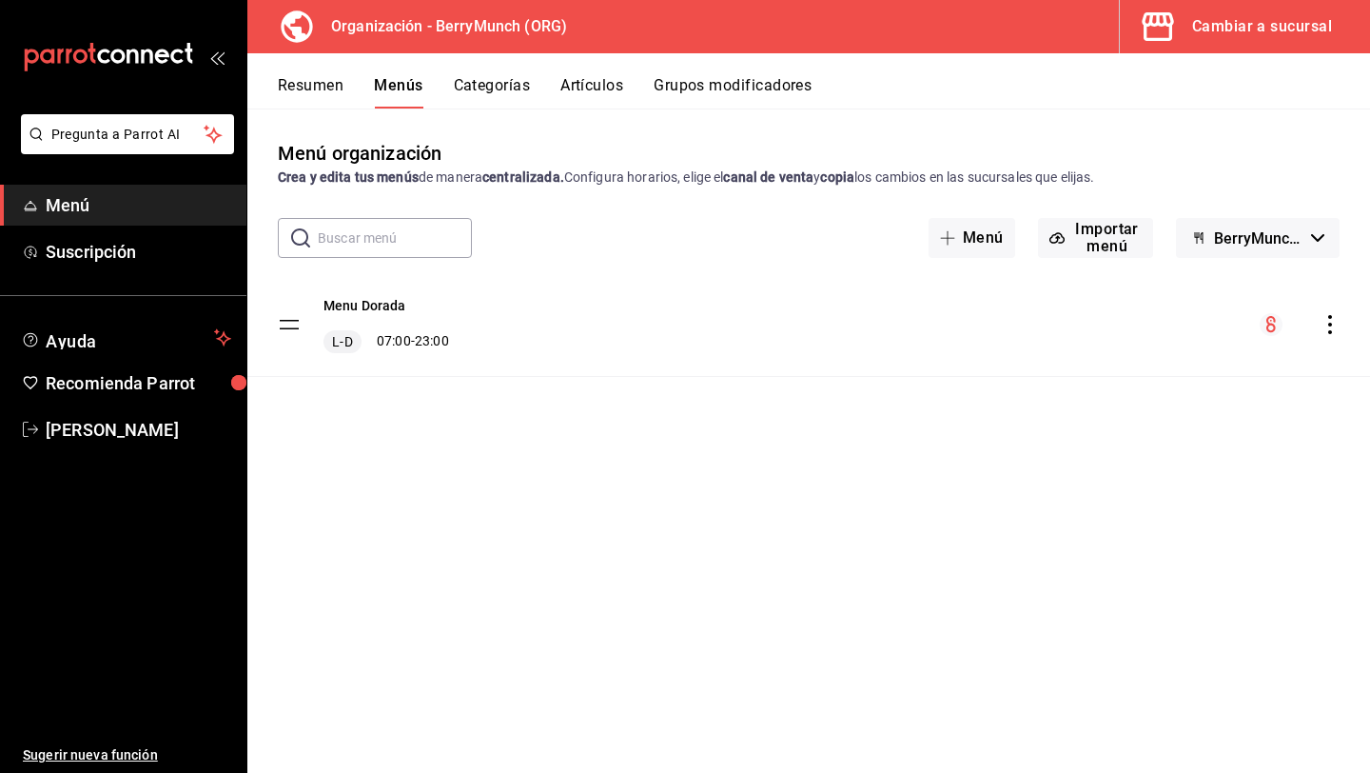
click at [1333, 327] on icon "actions" at bounding box center [1330, 324] width 19 height 19
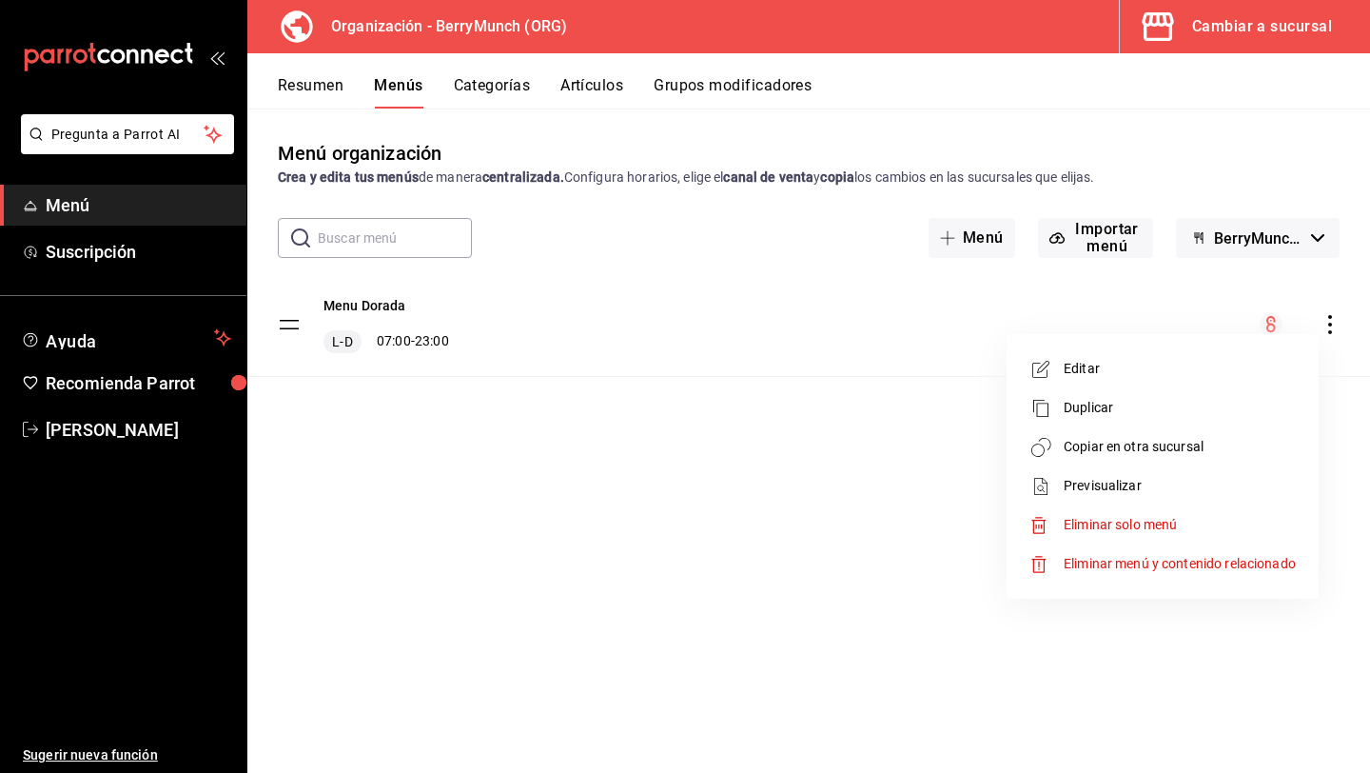
click at [1163, 530] on span "Eliminar solo menú" at bounding box center [1120, 524] width 113 height 15
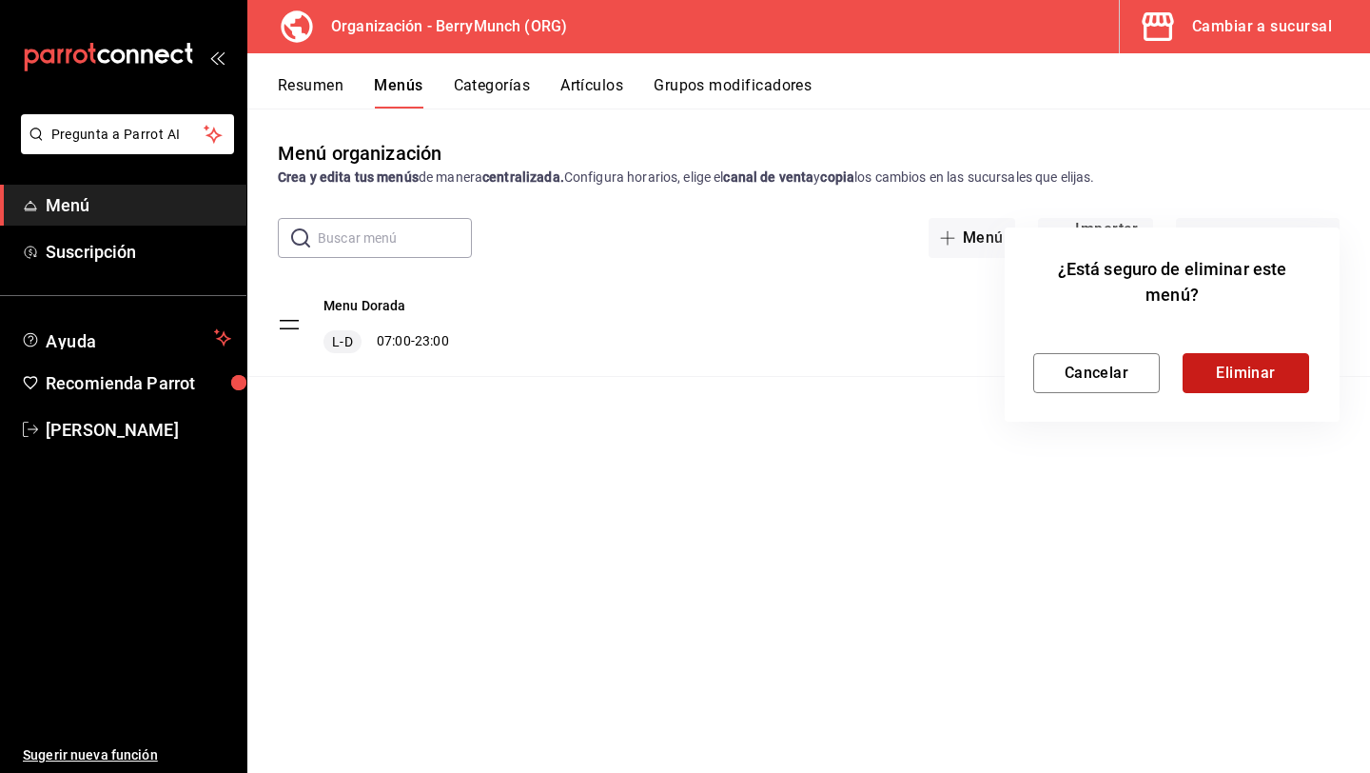
click at [1251, 369] on button "Eliminar" at bounding box center [1246, 373] width 127 height 40
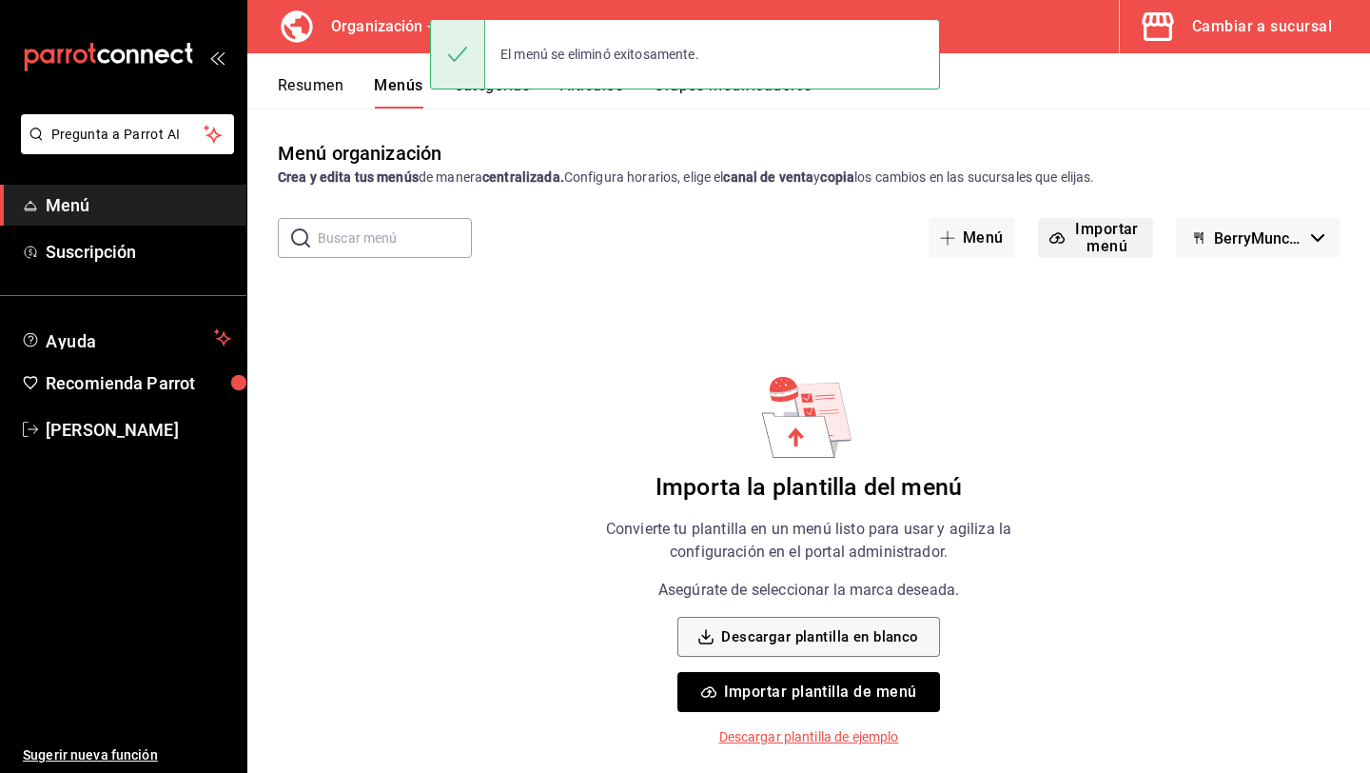
click at [1111, 240] on button "Importar menú" at bounding box center [1095, 238] width 115 height 40
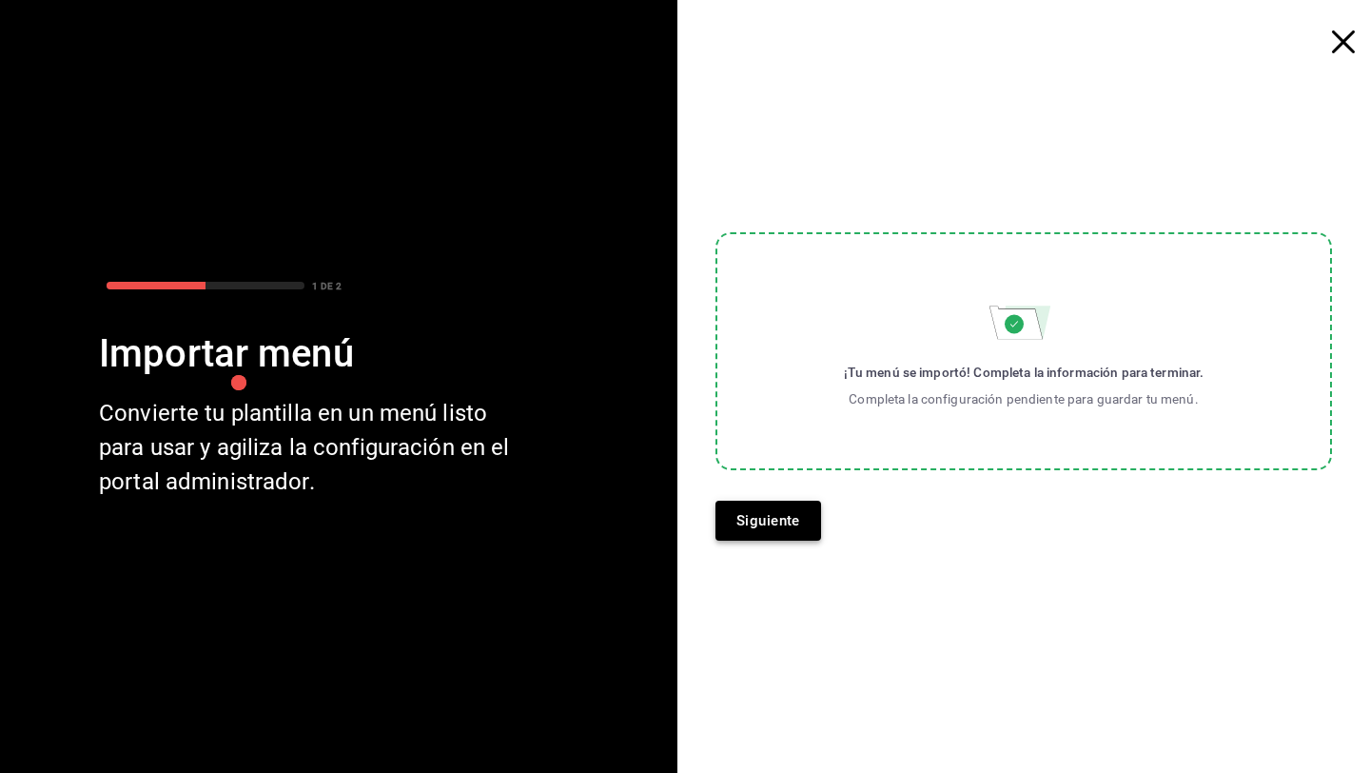
click at [799, 506] on button "Siguiente" at bounding box center [769, 521] width 106 height 40
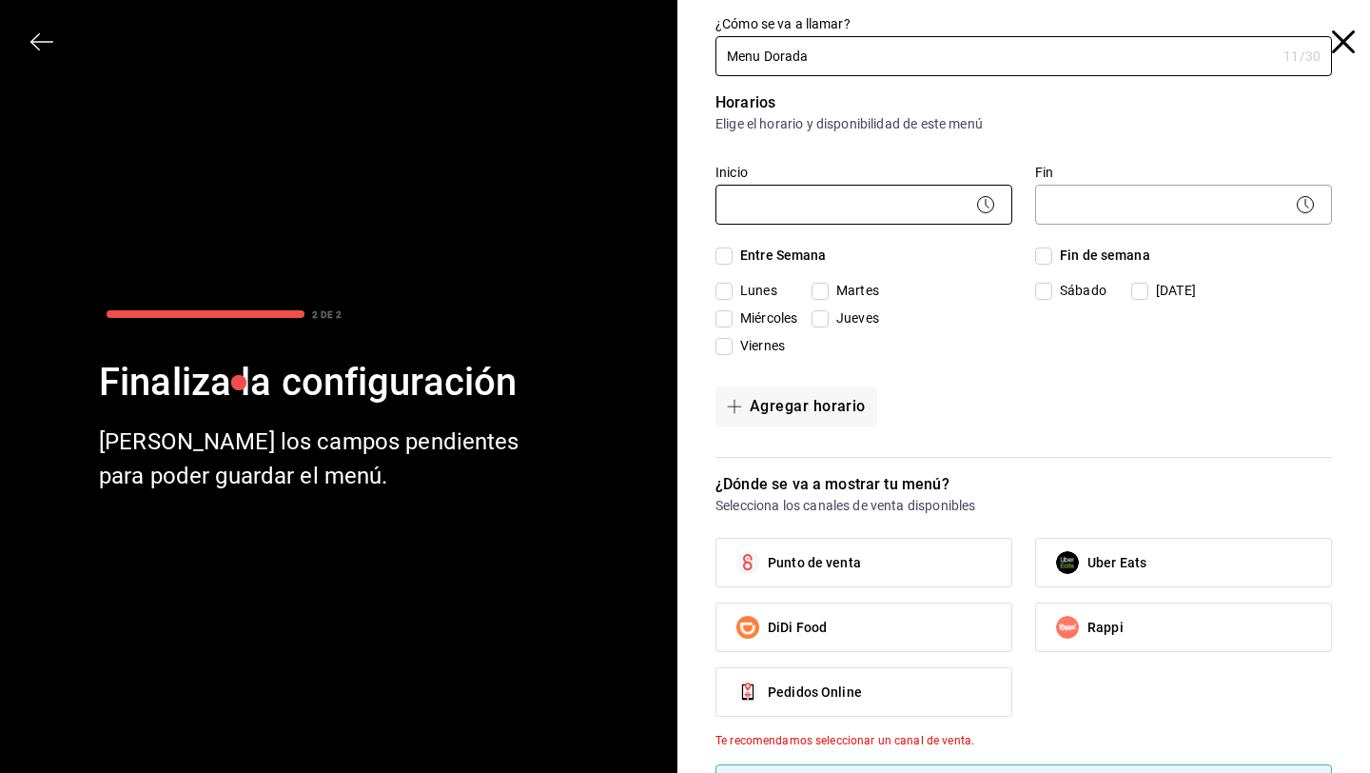
type input "Menu Dorada"
click at [932, 214] on body "Pregunta a Parrot AI Menú Suscripción Ayuda Recomienda Parrot Pedro Budib Suger…" at bounding box center [685, 386] width 1370 height 773
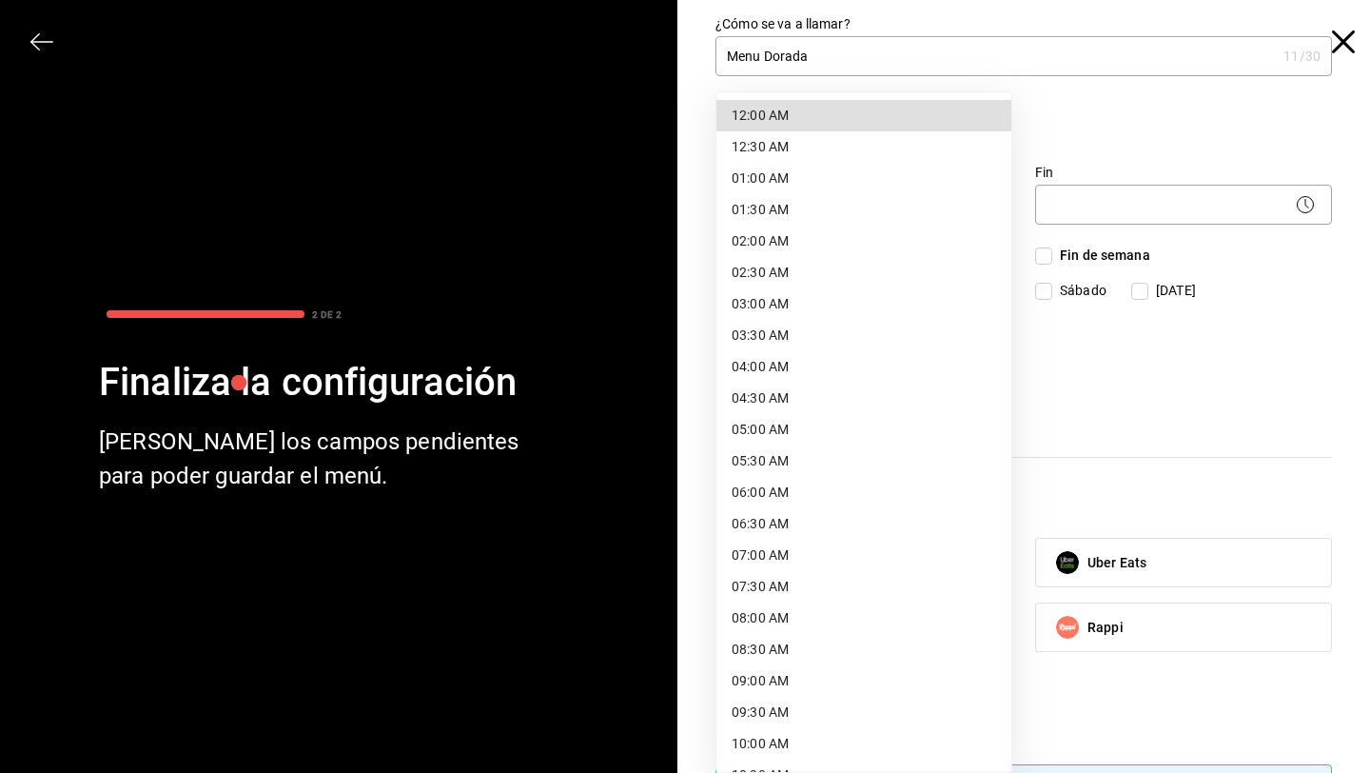
click at [852, 558] on li "07:00 AM" at bounding box center [864, 555] width 295 height 31
type input "07:00"
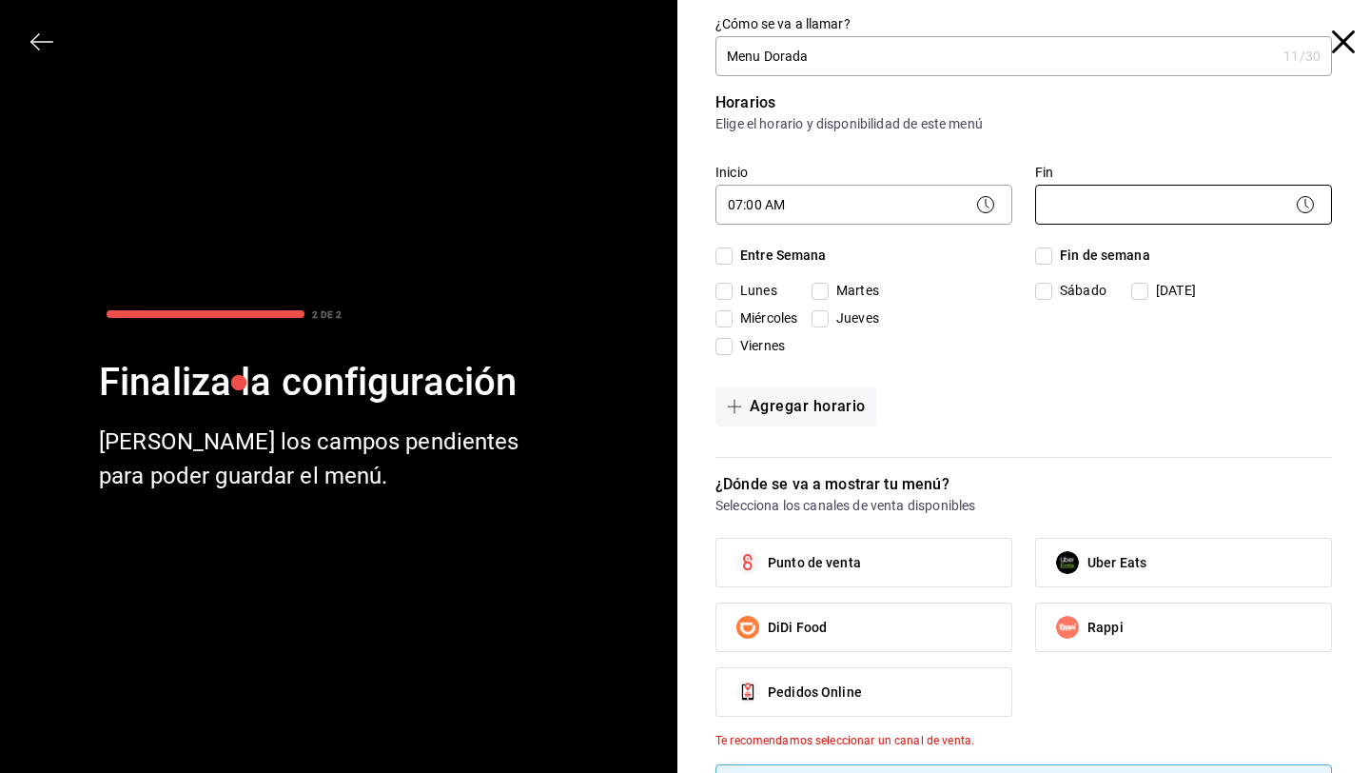
click at [1173, 214] on body "Pregunta a Parrot AI Menú Suscripción Ayuda Recomienda Parrot Pedro Budib Suger…" at bounding box center [685, 386] width 1370 height 773
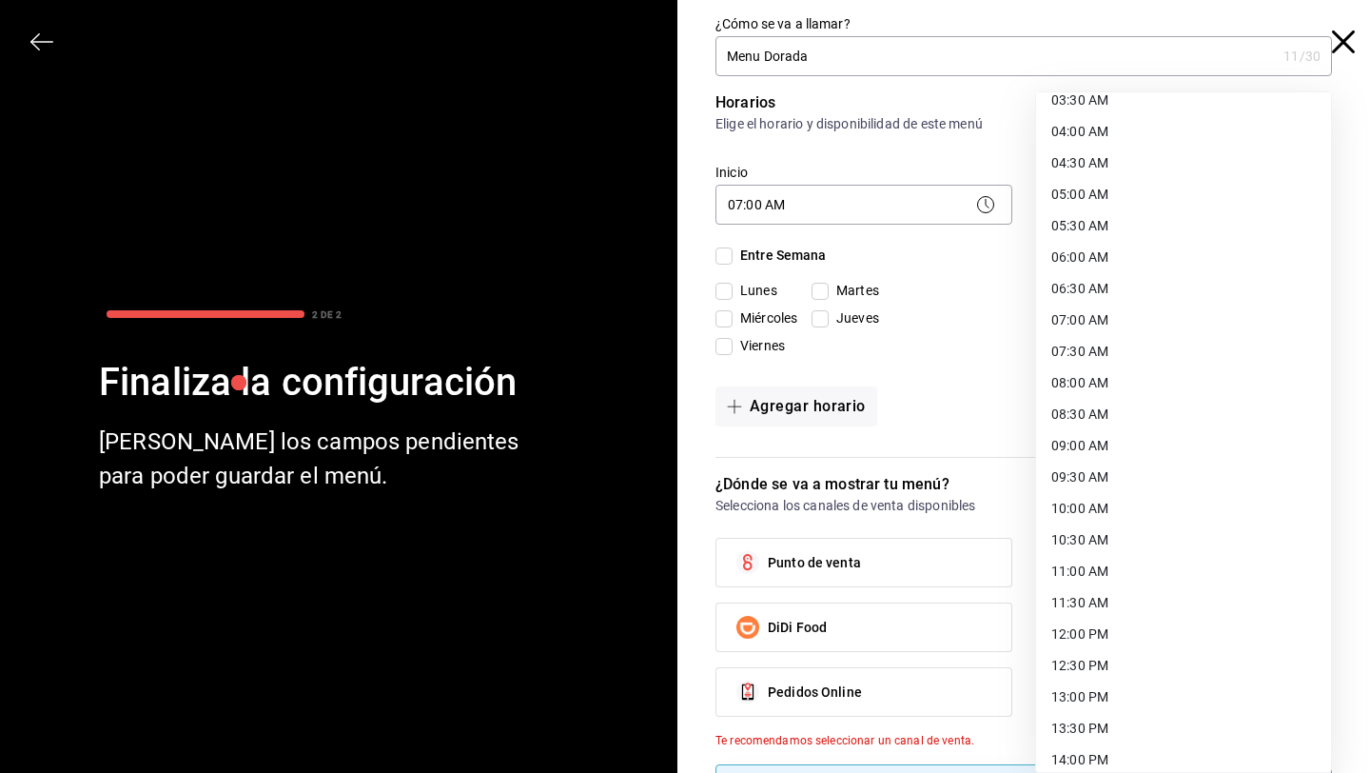
scroll to position [875, 0]
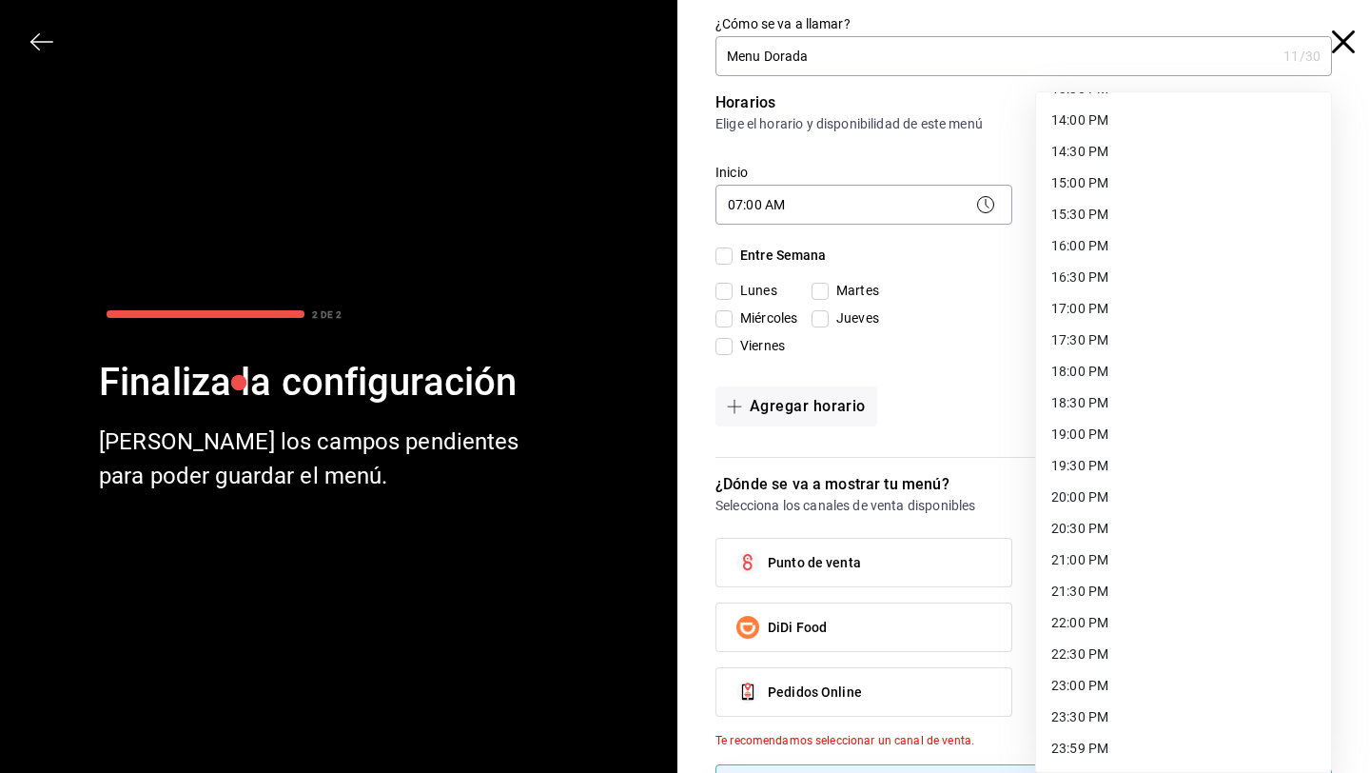
click at [1101, 689] on li "23:00 PM" at bounding box center [1183, 685] width 295 height 31
type input "23:00"
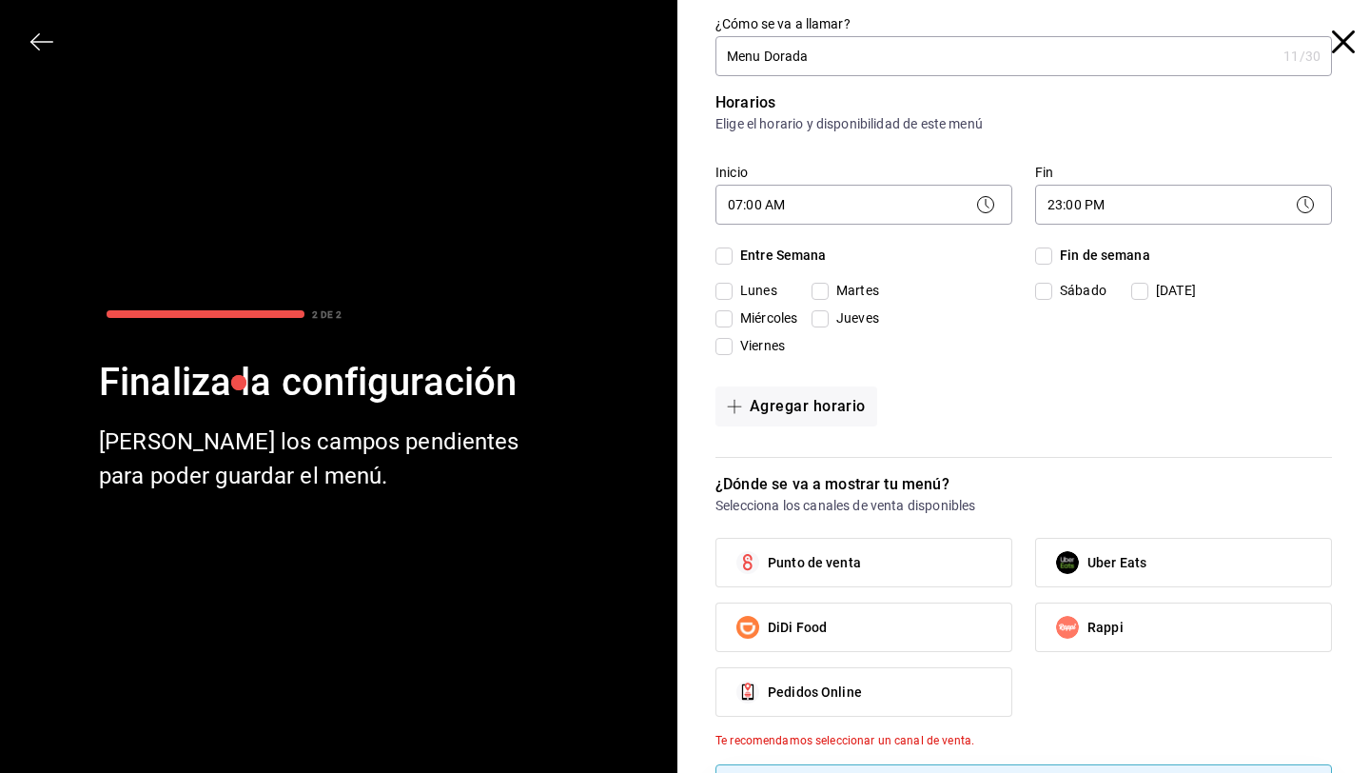
click at [727, 249] on input "Entre Semana" at bounding box center [724, 255] width 17 height 17
checkbox input "true"
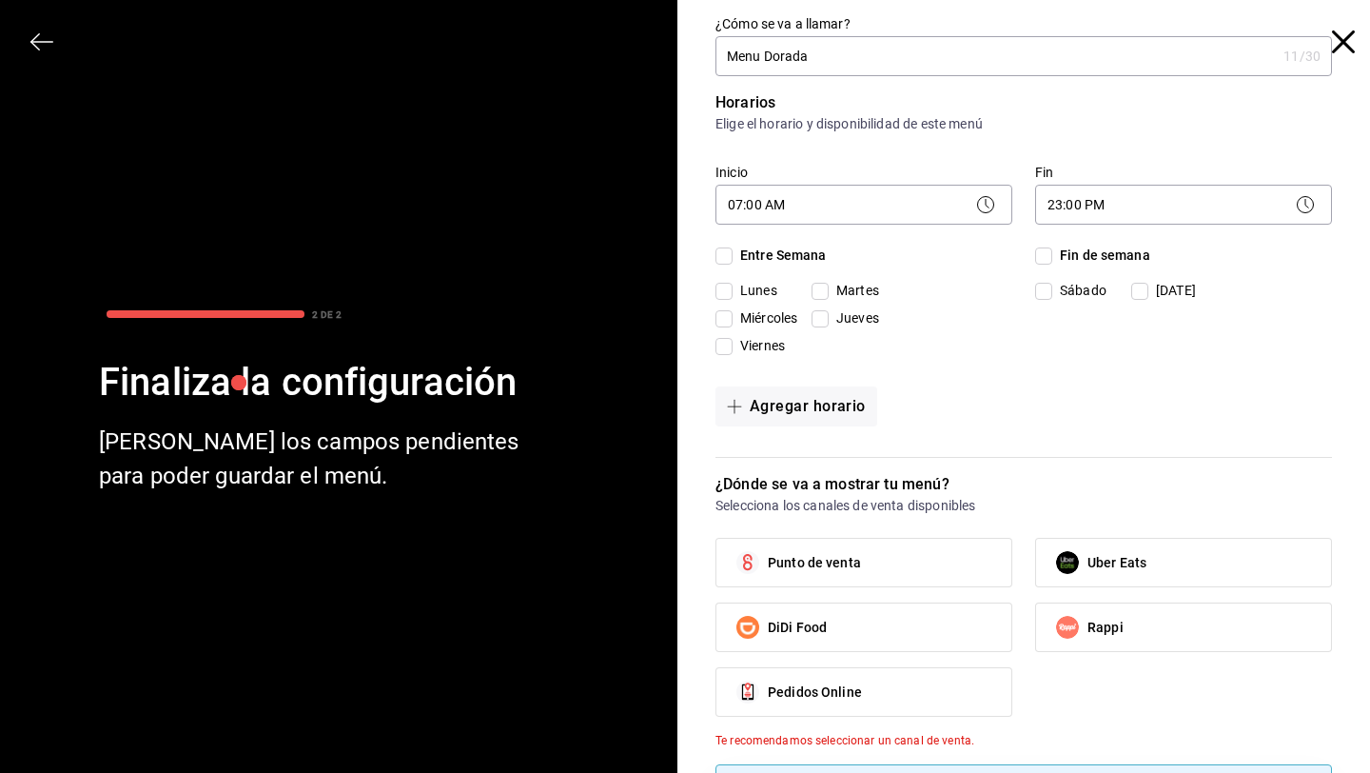
checkbox input "true"
click at [1045, 249] on input "Fin de semana" at bounding box center [1043, 255] width 17 height 17
checkbox input "true"
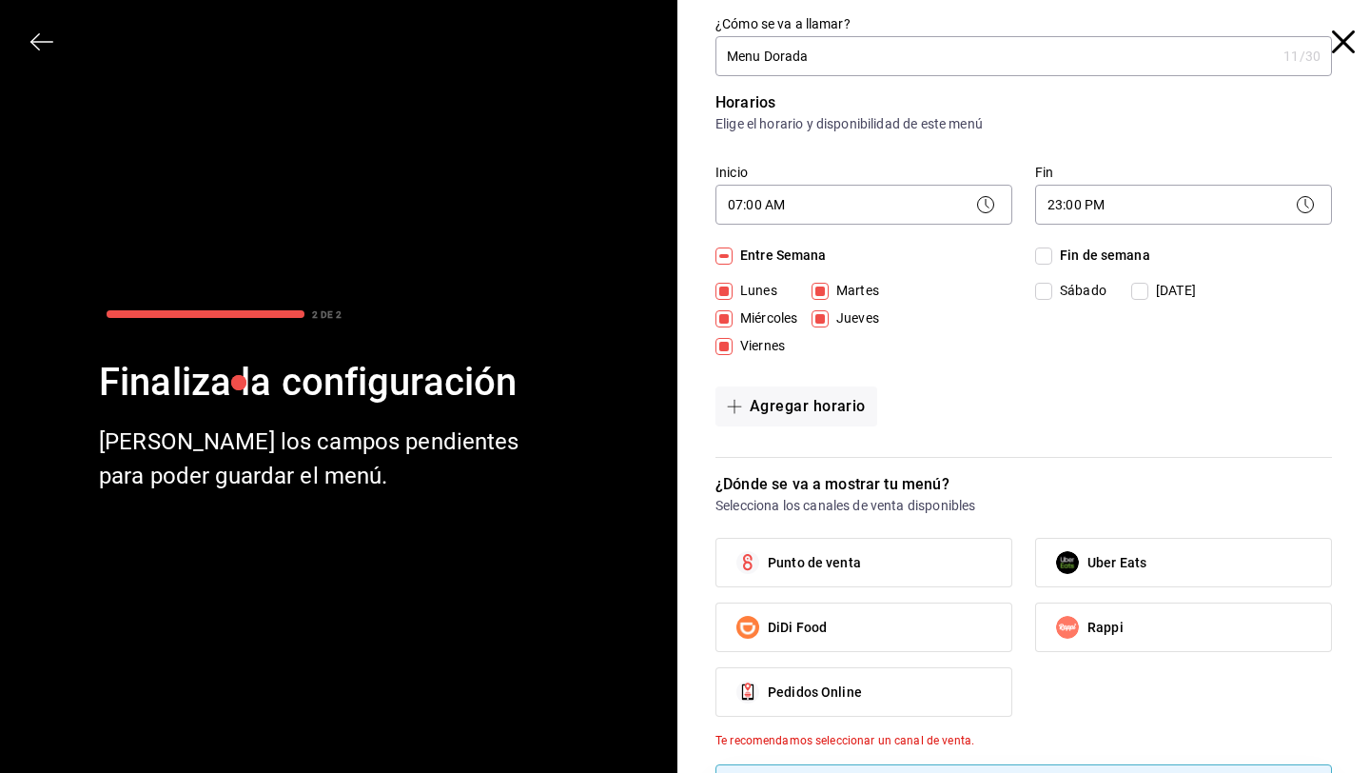
checkbox input "true"
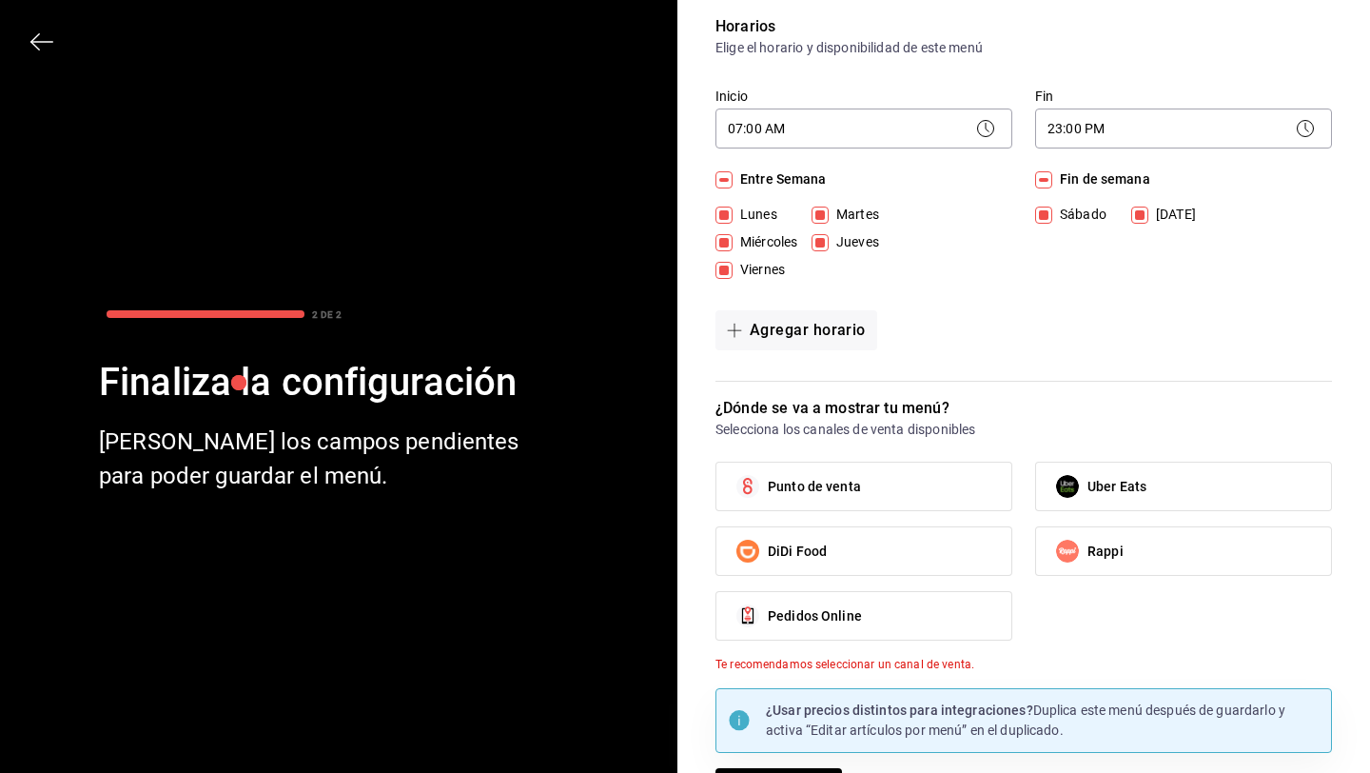
click at [825, 483] on span "Punto de venta" at bounding box center [814, 487] width 93 height 20
click at [768, 483] on input "Punto de venta" at bounding box center [748, 486] width 40 height 40
checkbox input "true"
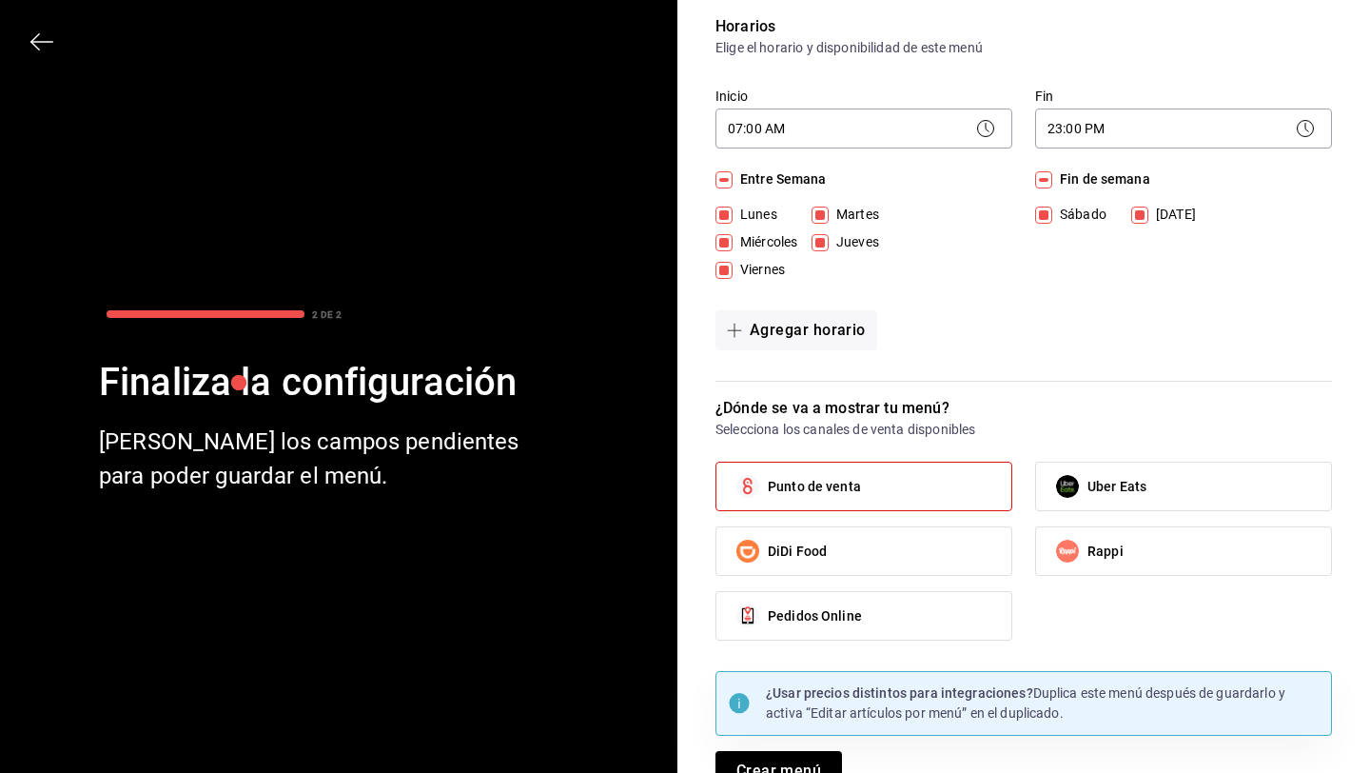
scroll to position [109, 0]
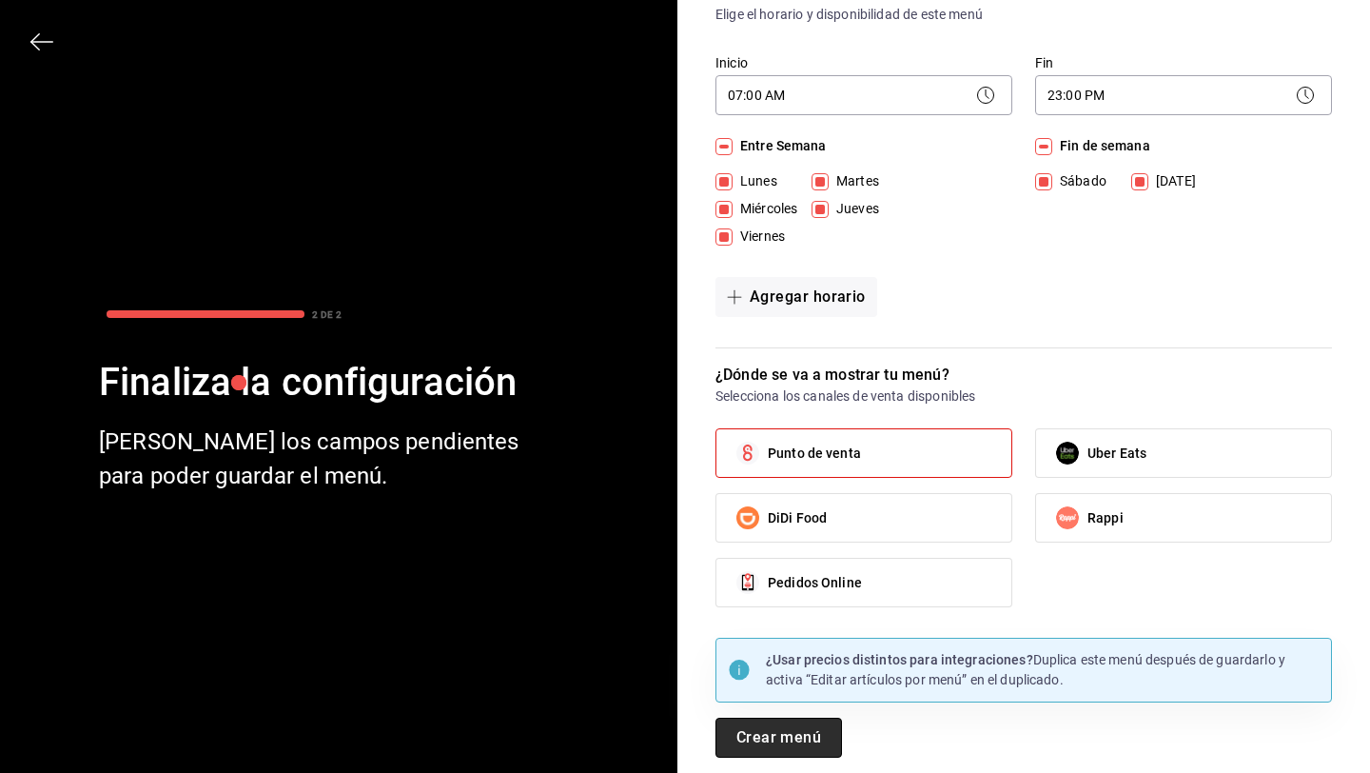
click at [789, 730] on button "Crear menú" at bounding box center [779, 738] width 127 height 40
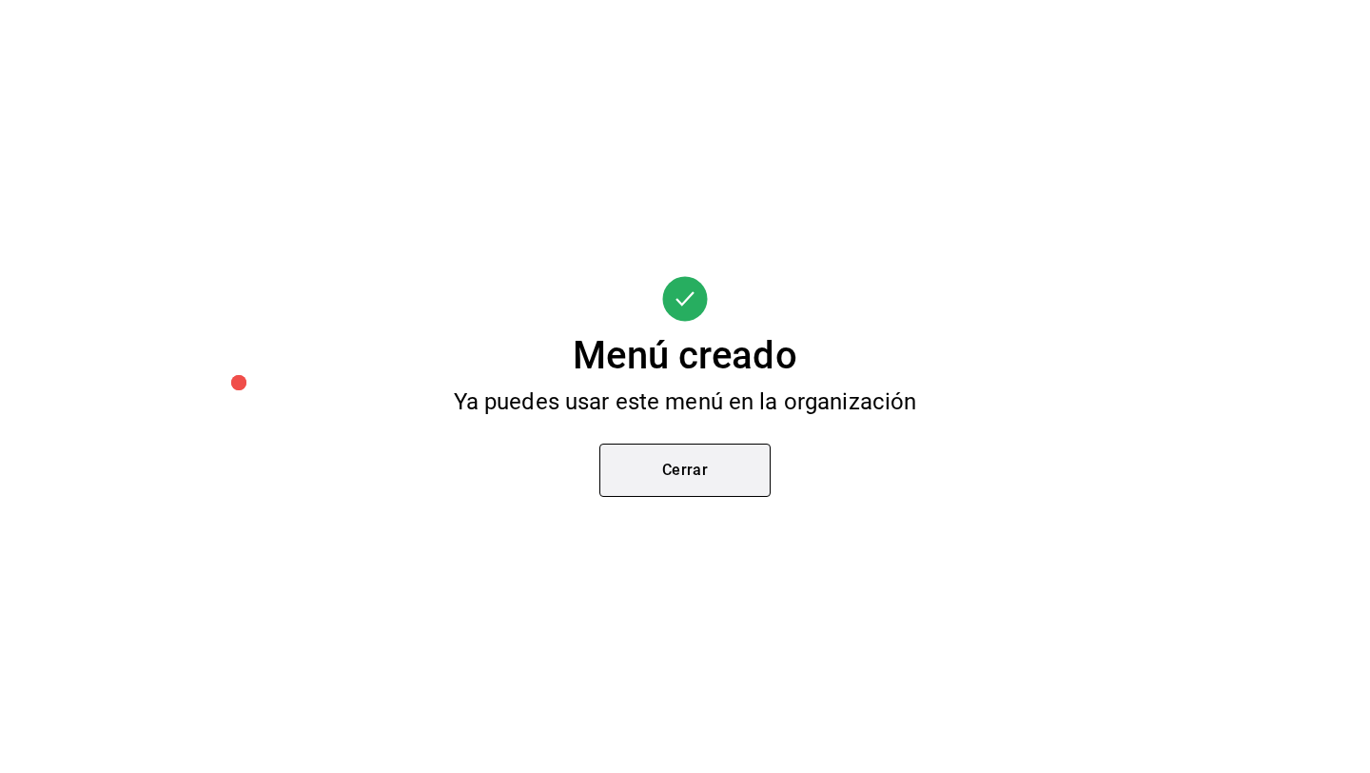
click at [718, 485] on button "Cerrar" at bounding box center [685, 470] width 171 height 53
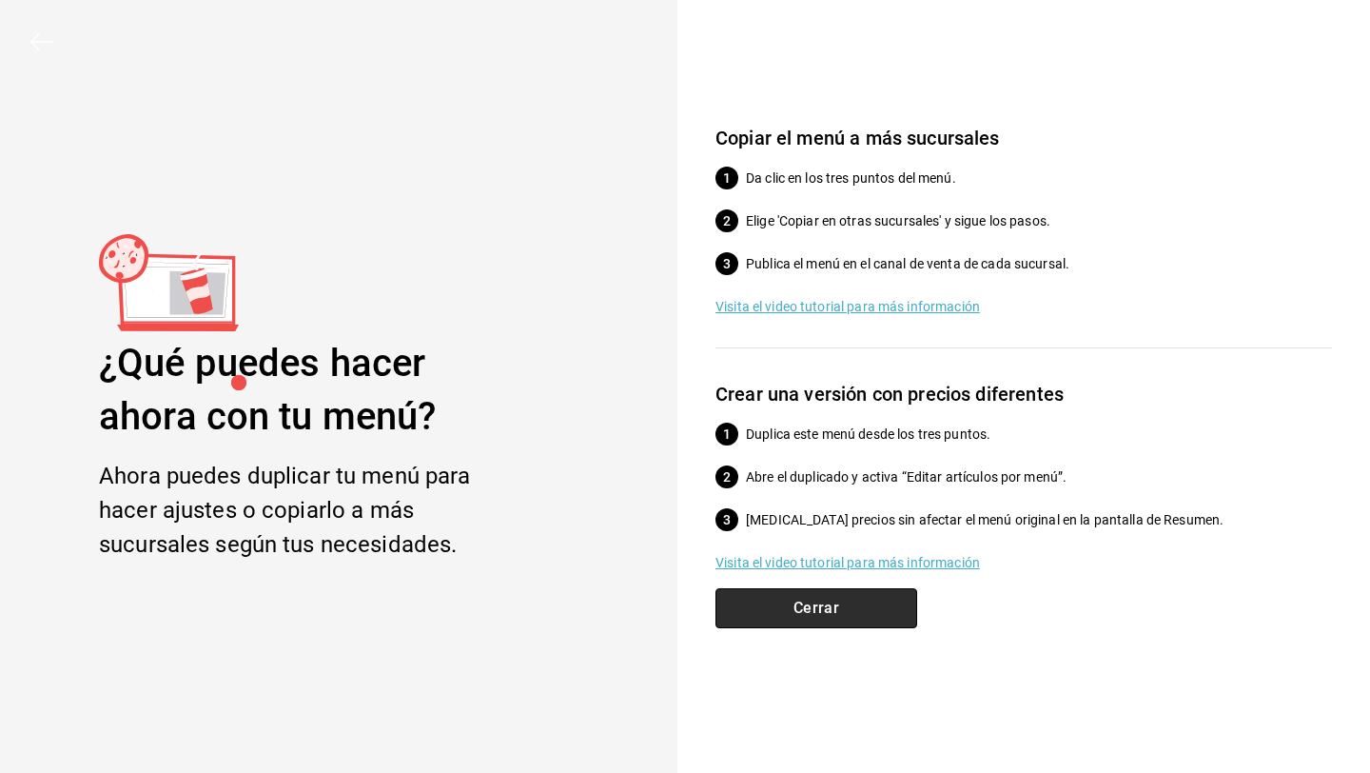
click at [815, 598] on button "Cerrar" at bounding box center [817, 608] width 202 height 40
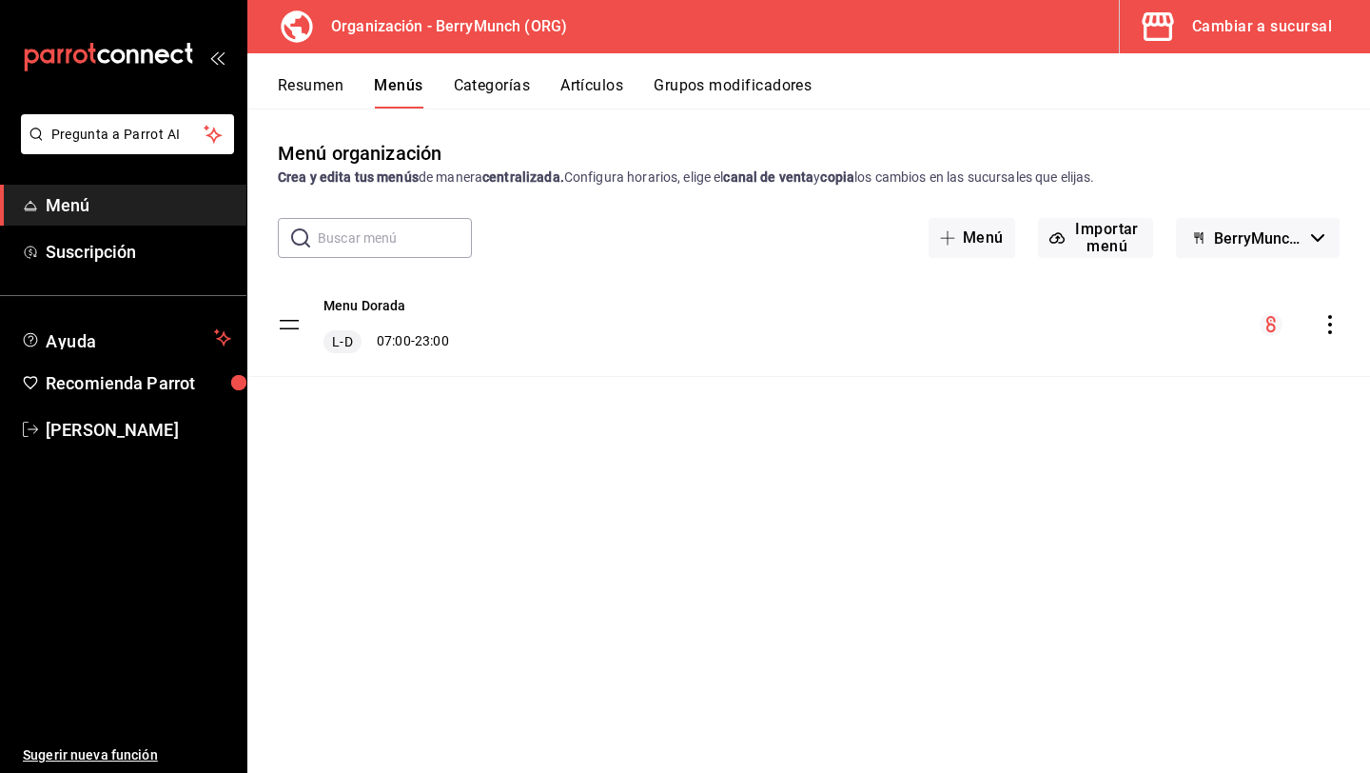
click at [1332, 325] on icon "actions" at bounding box center [1330, 324] width 19 height 19
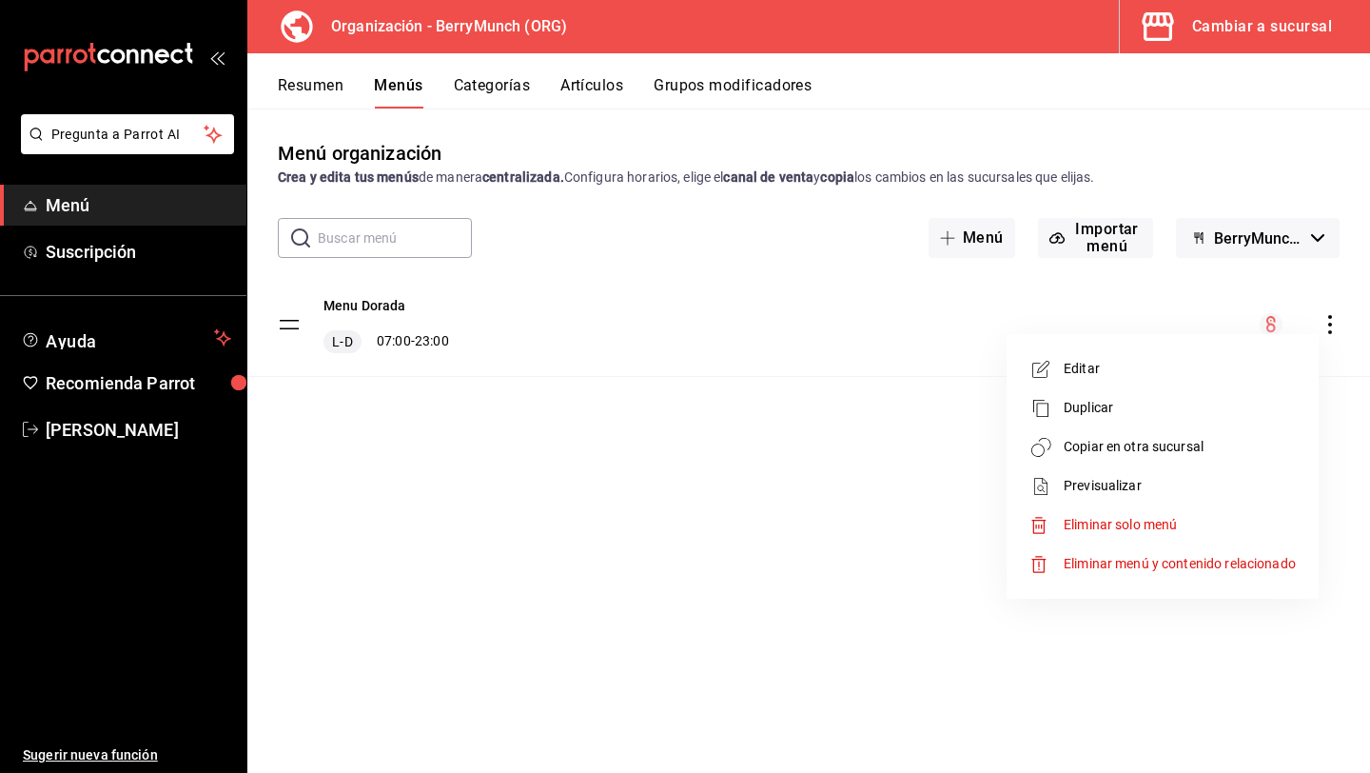
click at [1236, 441] on span "Copiar en otra sucursal" at bounding box center [1180, 447] width 232 height 20
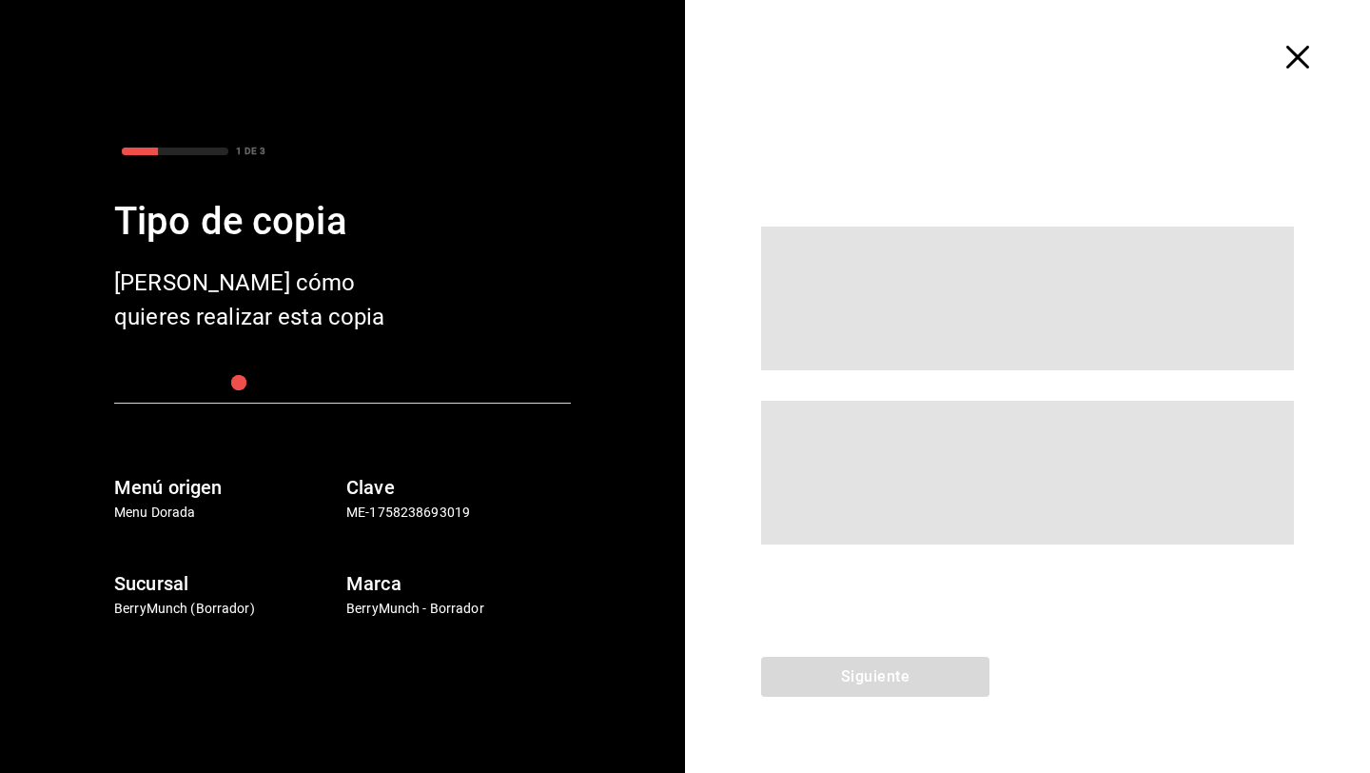
click at [336, 386] on div "1 DE 3 Tipo de copia Elige cómo quieres realizar esta copia Menú origen Menu Do…" at bounding box center [343, 379] width 594 height 479
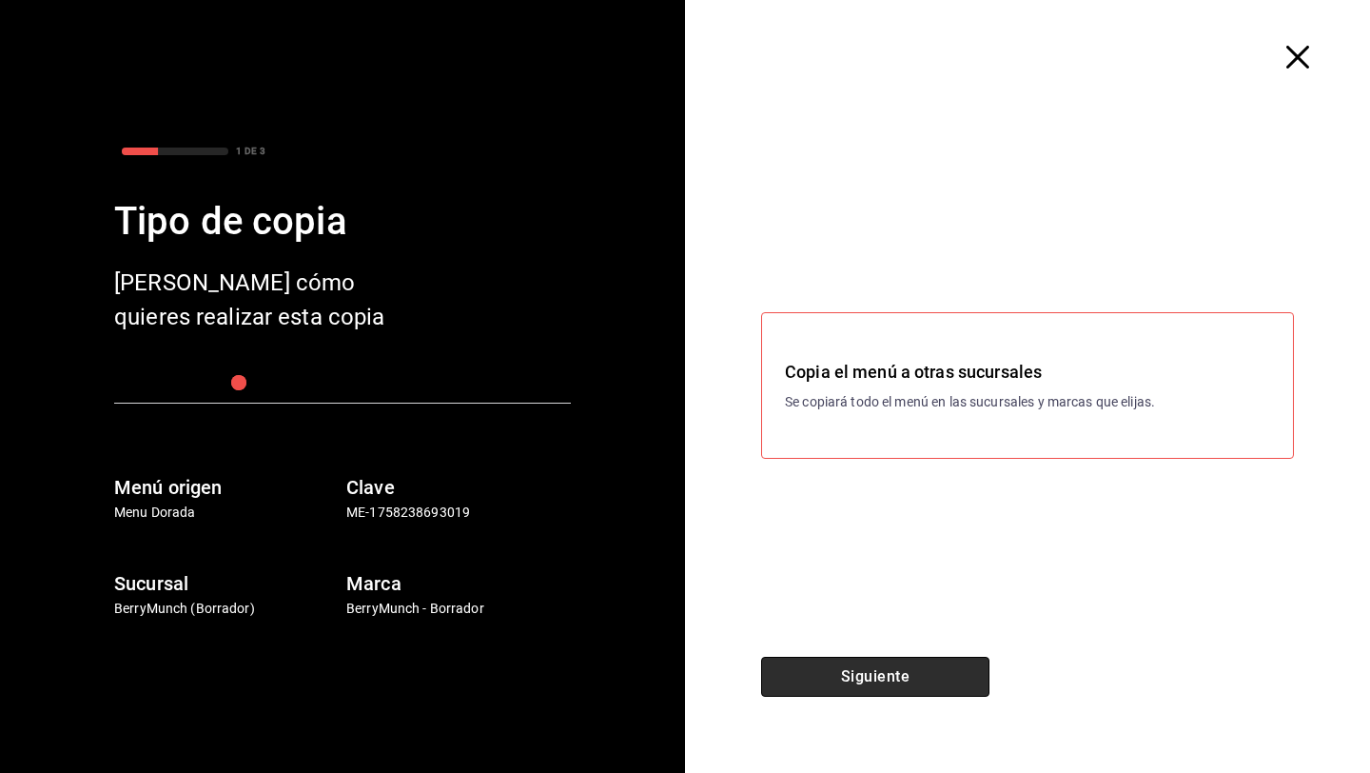
click at [885, 679] on button "Siguiente" at bounding box center [875, 677] width 228 height 40
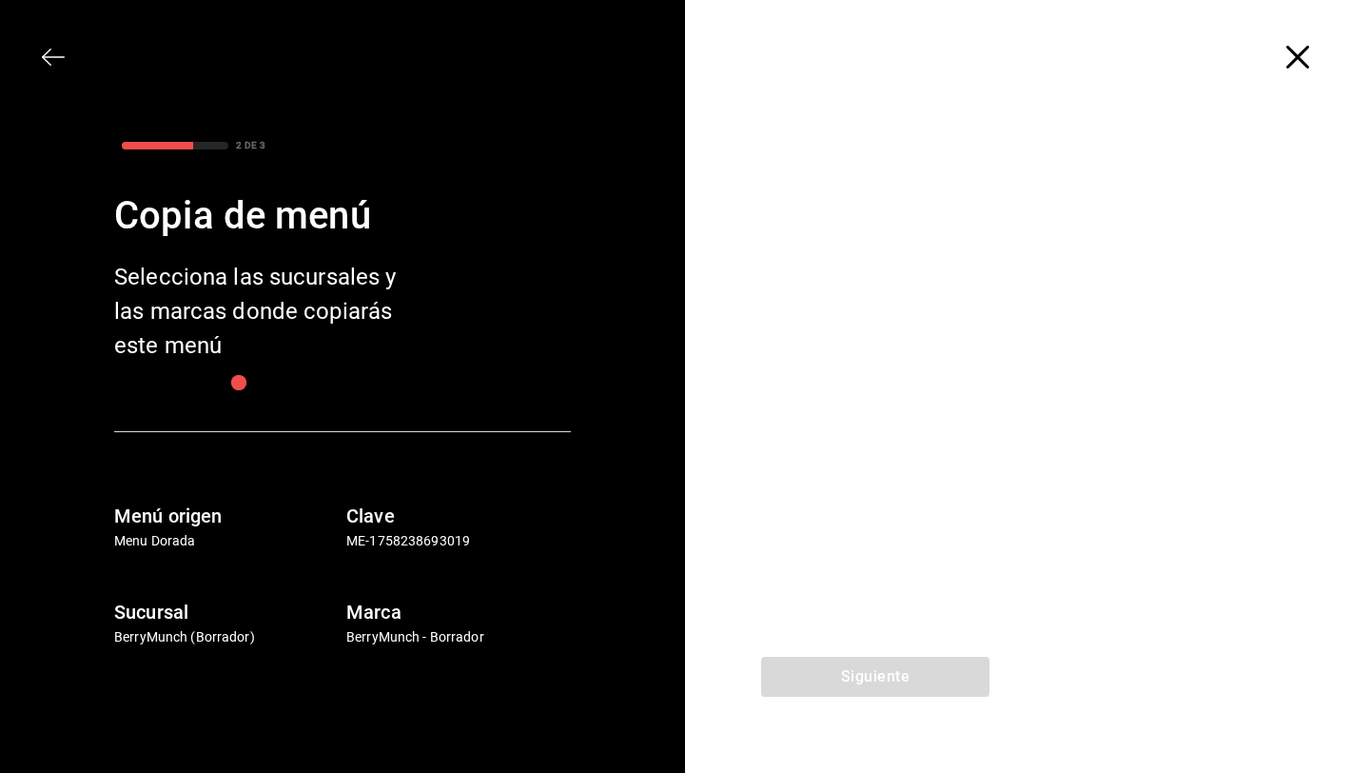
click at [362, 437] on div "Menú origen Menu Dorada Clave ME-1758238693019 Sucursal BerryMunch (Borrador) M…" at bounding box center [342, 539] width 457 height 216
click at [368, 425] on div "2 DE 3 Copia de menú Selecciona las sucursales y las marcas donde copiarás este…" at bounding box center [343, 390] width 594 height 513
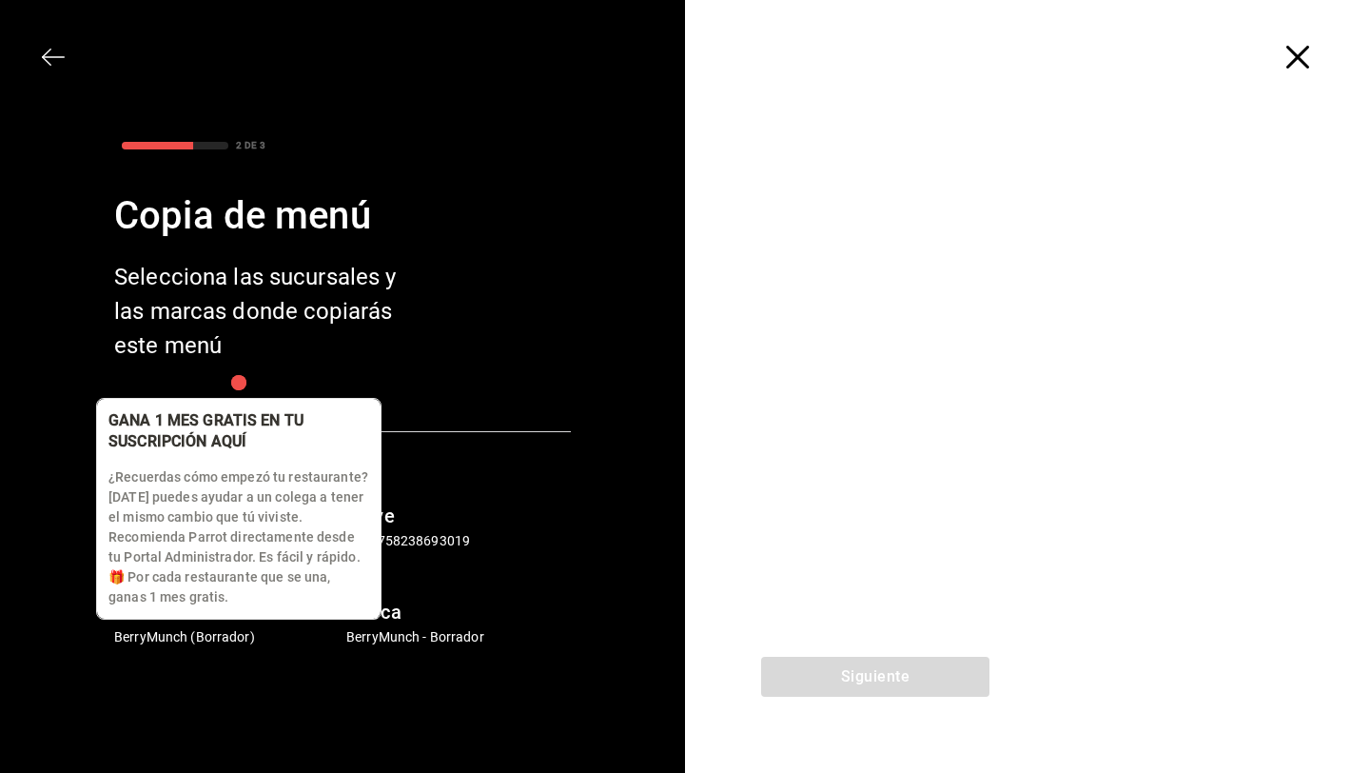
click at [248, 385] on div "button" at bounding box center [239, 383] width 18 height 18
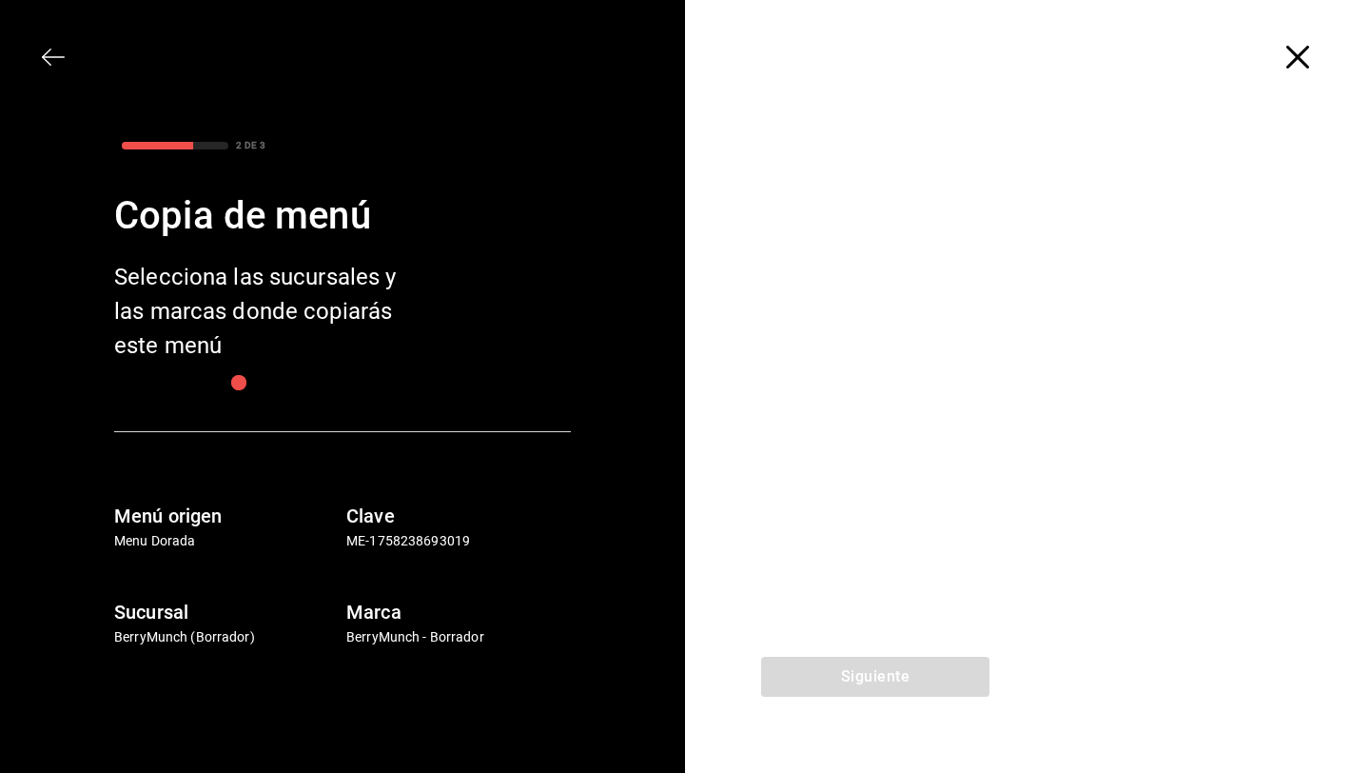
click at [937, 620] on div at bounding box center [1027, 385] width 685 height 542
click at [960, 402] on div at bounding box center [1027, 385] width 685 height 542
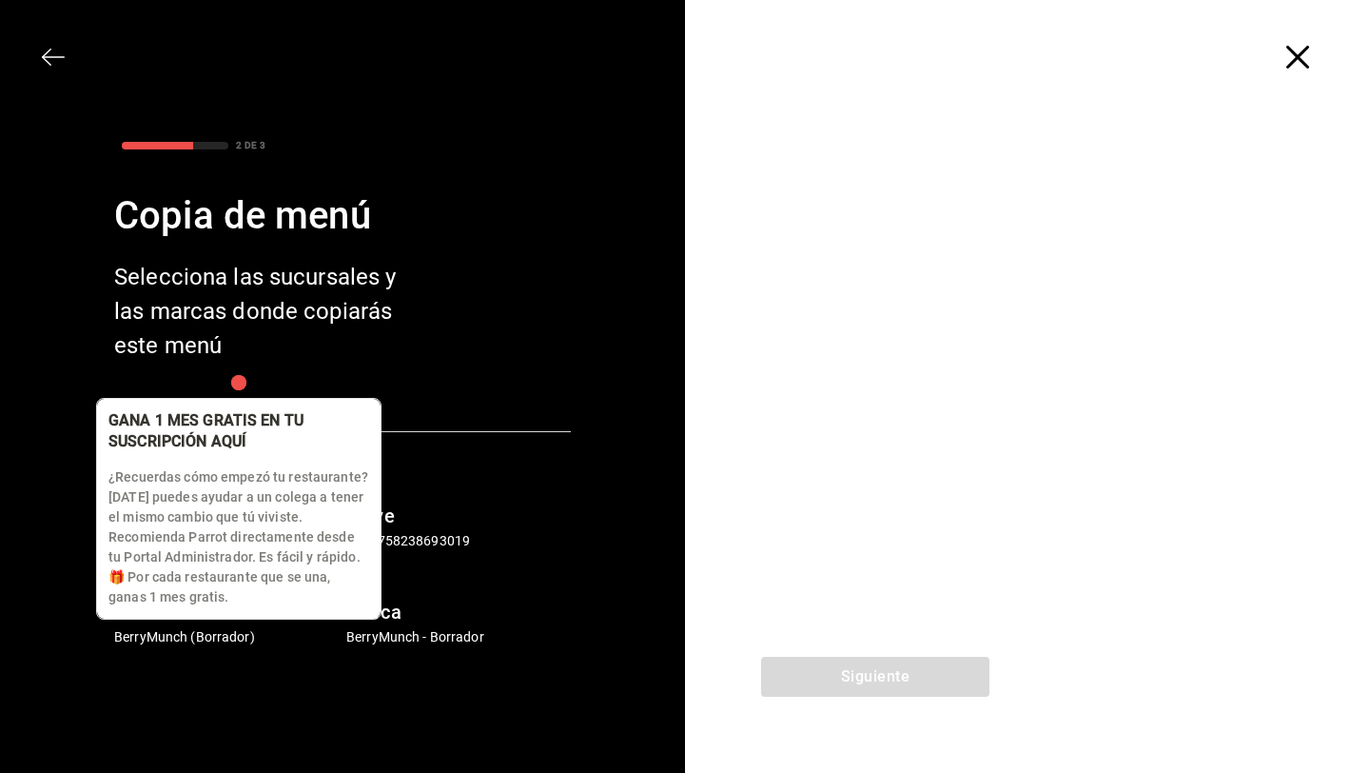
click at [233, 392] on div "button" at bounding box center [239, 383] width 18 height 18
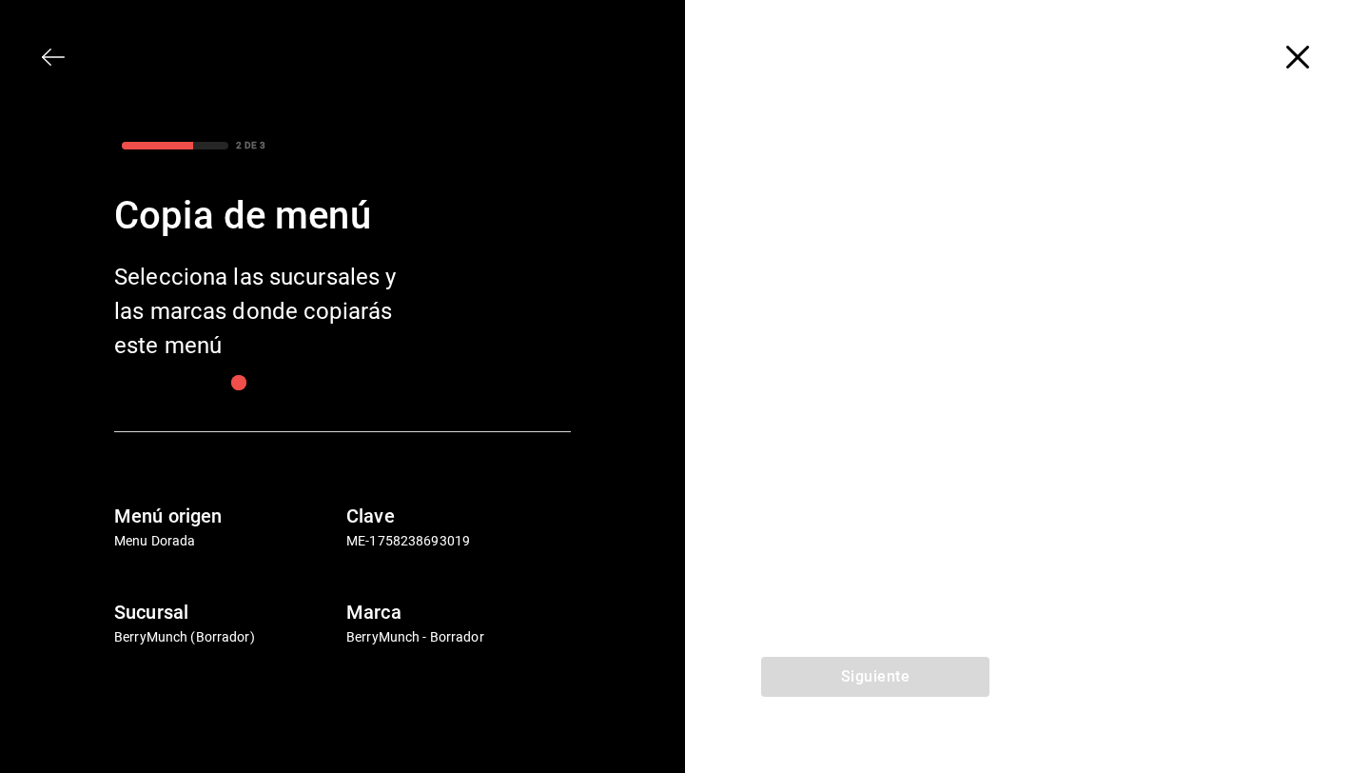
click at [413, 403] on div "2 DE 3 Copia de menú Selecciona las sucursales y las marcas donde copiarás este…" at bounding box center [343, 390] width 594 height 513
click at [413, 404] on div "2 DE 3 Copia de menú Selecciona las sucursales y las marcas donde copiarás este…" at bounding box center [343, 390] width 594 height 513
click at [391, 440] on div "Menú origen Menu Dorada Clave ME-1758238693019 Sucursal BerryMunch (Borrador) M…" at bounding box center [342, 539] width 457 height 216
click at [385, 505] on h6 "Clave" at bounding box center [458, 516] width 225 height 30
click at [385, 522] on h6 "Clave" at bounding box center [458, 516] width 225 height 30
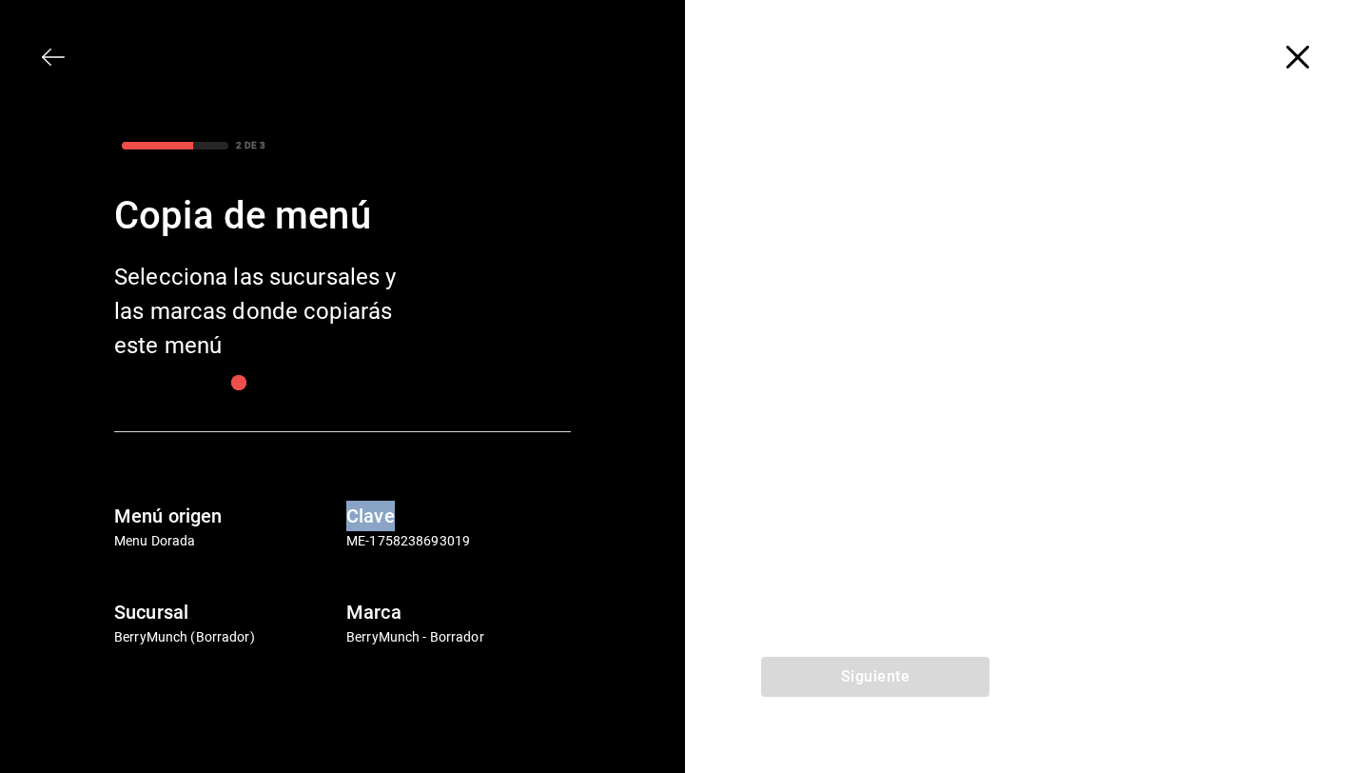
click at [385, 522] on h6 "Clave" at bounding box center [458, 516] width 225 height 30
click at [401, 544] on div "Sucursal BerryMunch (Borrador) Marca BerryMunch - Borrador" at bounding box center [316, 595] width 510 height 104
click at [719, 274] on div at bounding box center [1027, 385] width 685 height 542
click at [877, 668] on div "Siguiente" at bounding box center [875, 715] width 381 height 116
click at [1288, 60] on icon "button" at bounding box center [1298, 57] width 23 height 23
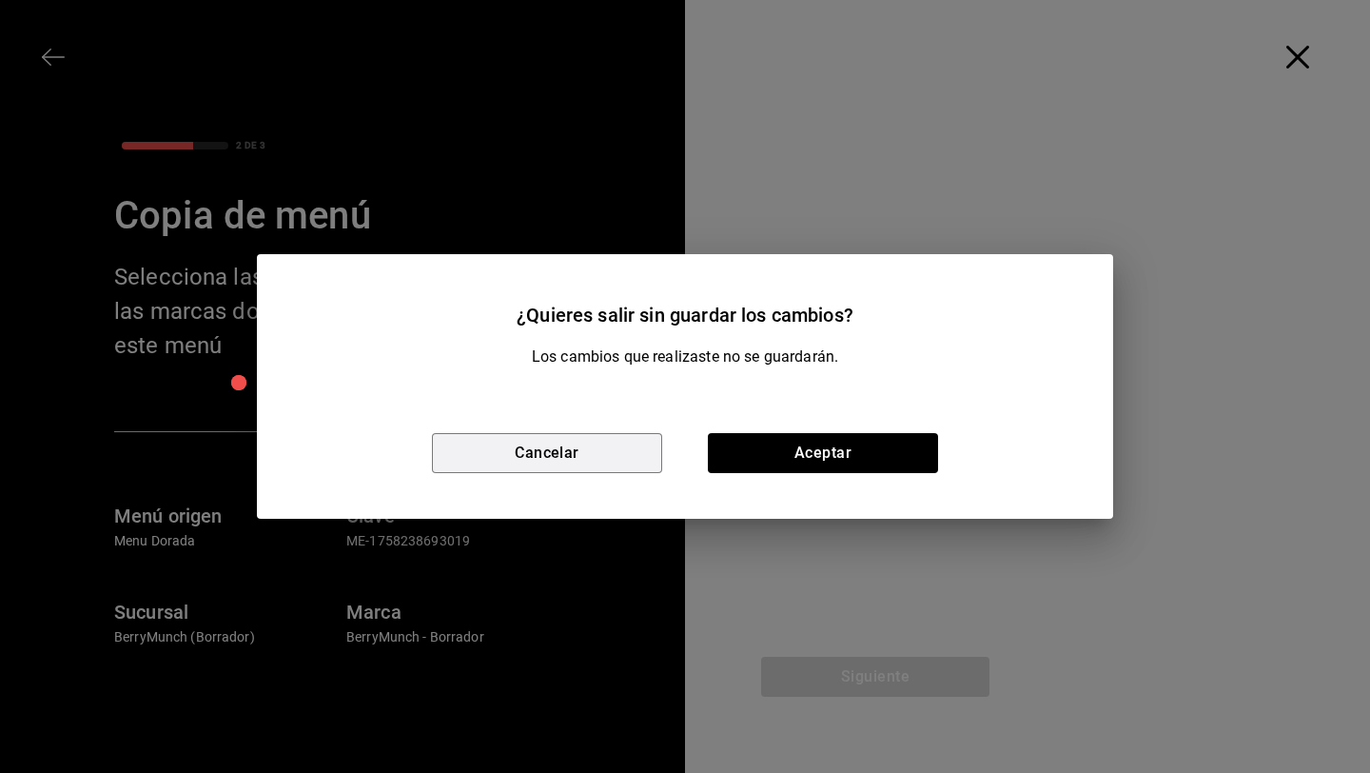
click at [585, 458] on button "Cancelar" at bounding box center [547, 453] width 230 height 40
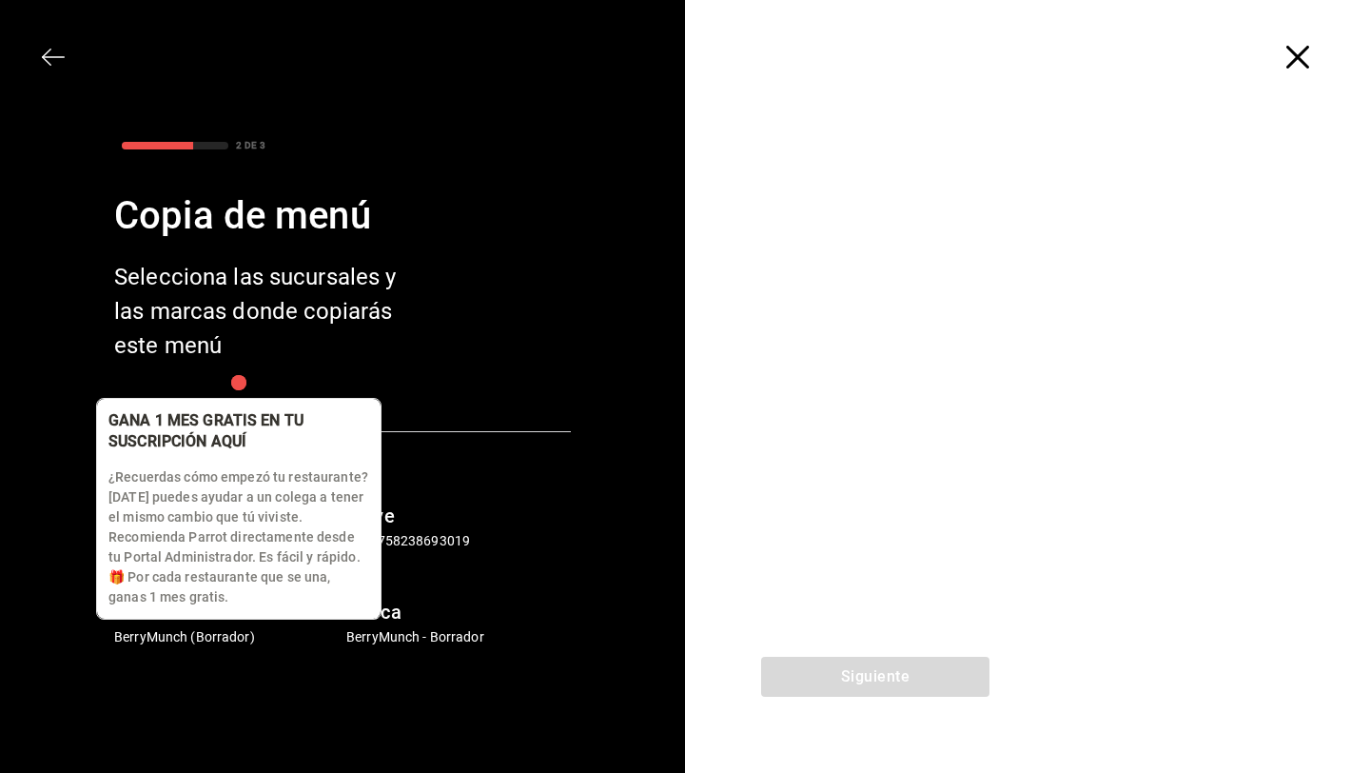
click at [239, 386] on div "button" at bounding box center [238, 382] width 15 height 15
click at [280, 526] on p "¿Recuerdas cómo empezó tu restaurante? [DATE] puedes ayudar a un colega a tener…" at bounding box center [238, 537] width 261 height 140
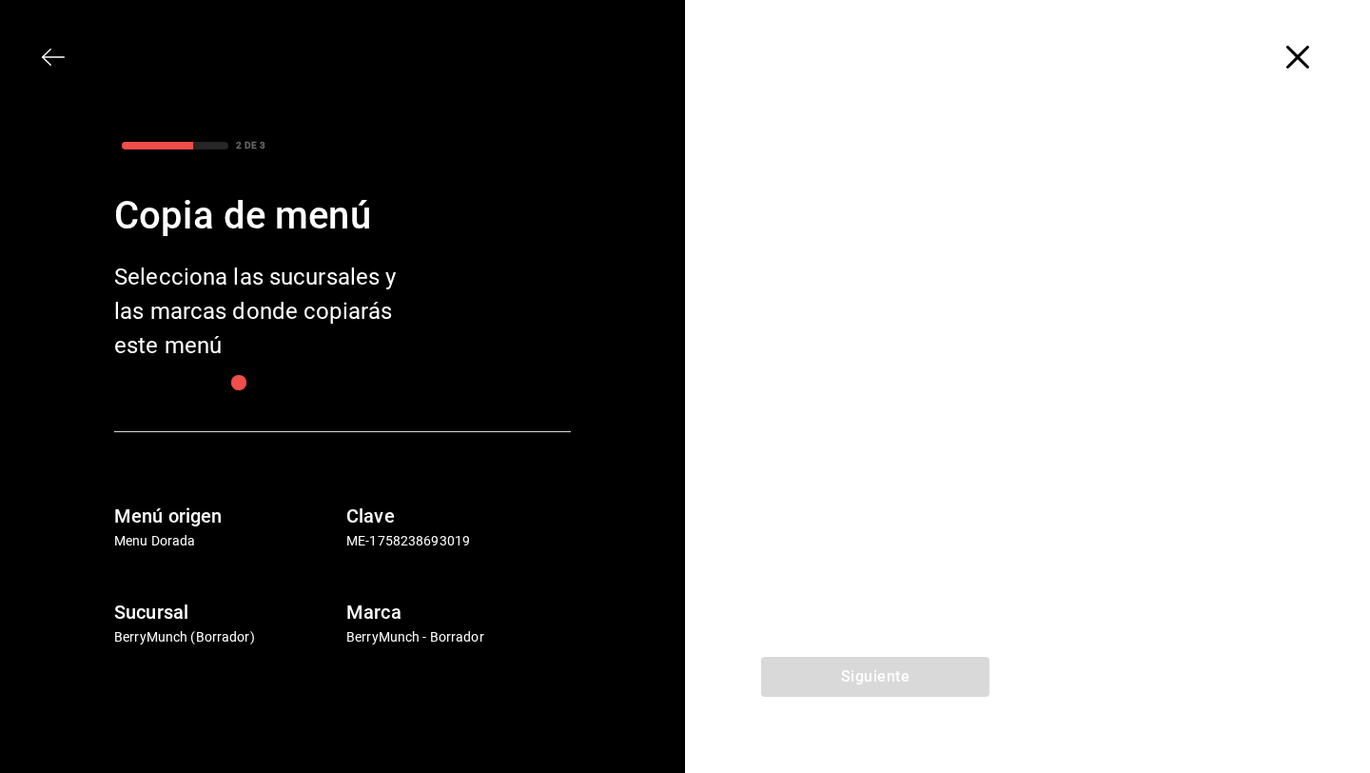
click at [521, 385] on div "2 DE 3 Copia de menú Selecciona las sucursales y las marcas donde copiarás este…" at bounding box center [343, 390] width 594 height 513
drag, startPoint x: 206, startPoint y: 174, endPoint x: 206, endPoint y: 151, distance: 22.8
click at [206, 173] on div "2 DE 3 Copia de menú Selecciona las sucursales y las marcas donde copiarás este…" at bounding box center [343, 390] width 594 height 513
click at [206, 151] on div at bounding box center [175, 145] width 122 height 23
click at [153, 407] on div "2 DE 3 Copia de menú Selecciona las sucursales y las marcas donde copiarás este…" at bounding box center [343, 390] width 594 height 513
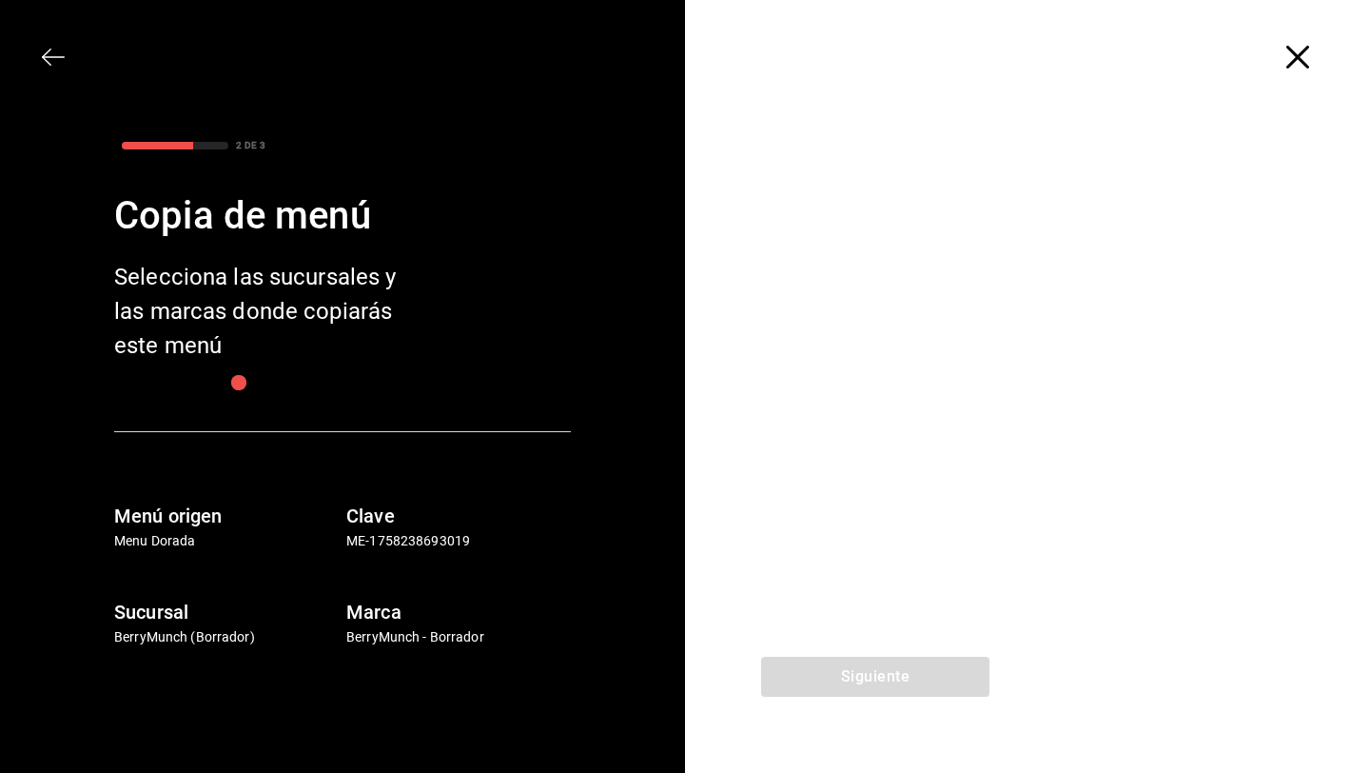
click at [445, 639] on p "BerryMunch - Borrador" at bounding box center [458, 637] width 225 height 20
click at [973, 628] on div at bounding box center [1027, 385] width 685 height 542
click at [909, 410] on div at bounding box center [1027, 385] width 685 height 542
click at [1294, 47] on icon "button" at bounding box center [1298, 57] width 23 height 23
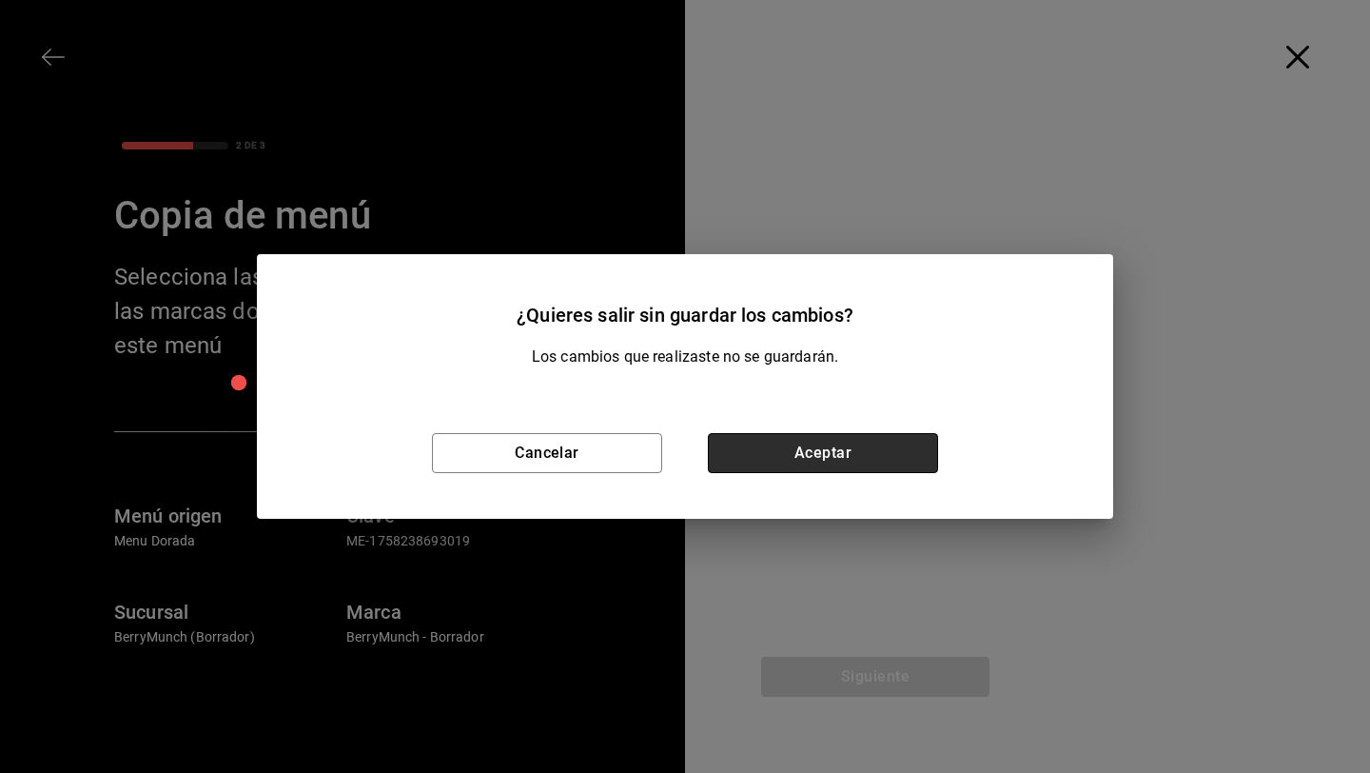
click at [781, 456] on button "Aceptar" at bounding box center [823, 453] width 230 height 40
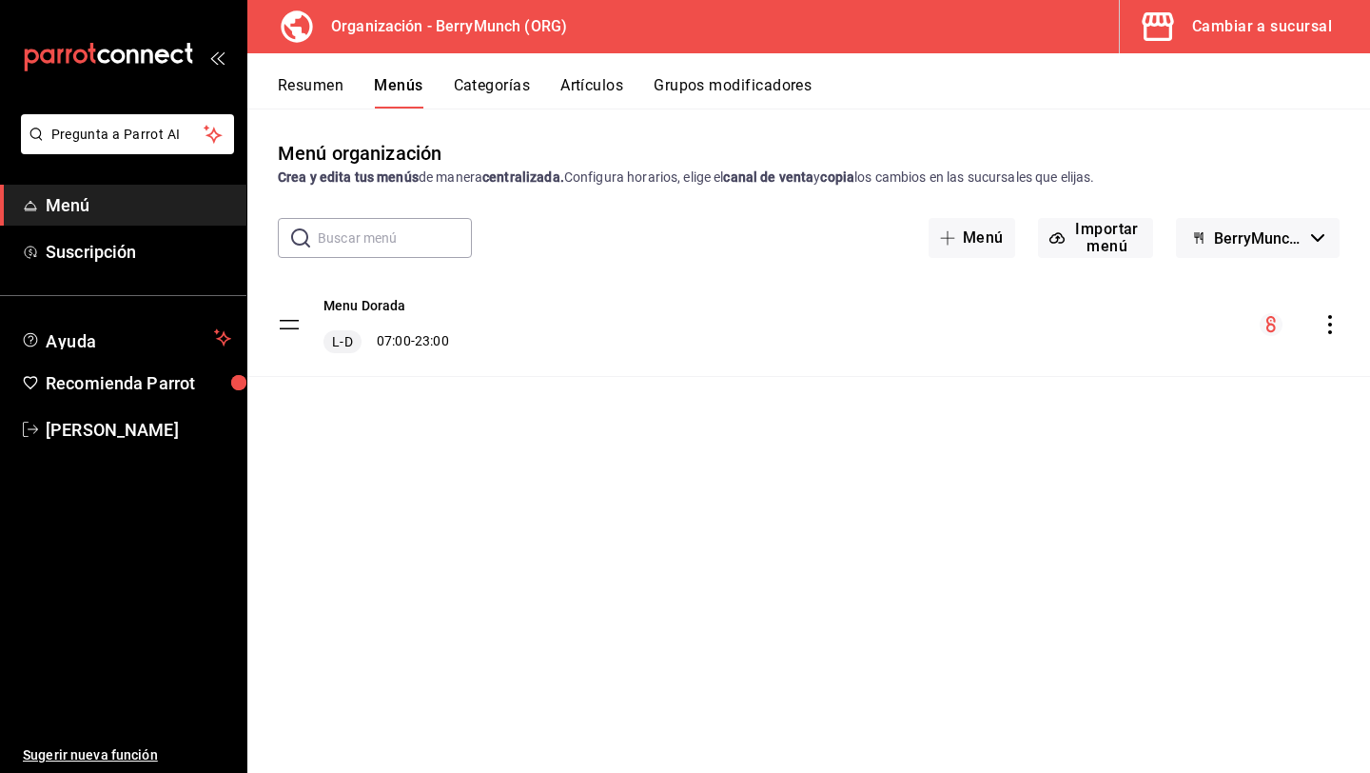
click at [531, 30] on h3 "Organización - BerryMunch (ORG)" at bounding box center [441, 26] width 251 height 23
click at [122, 193] on span "Menú" at bounding box center [139, 205] width 186 height 26
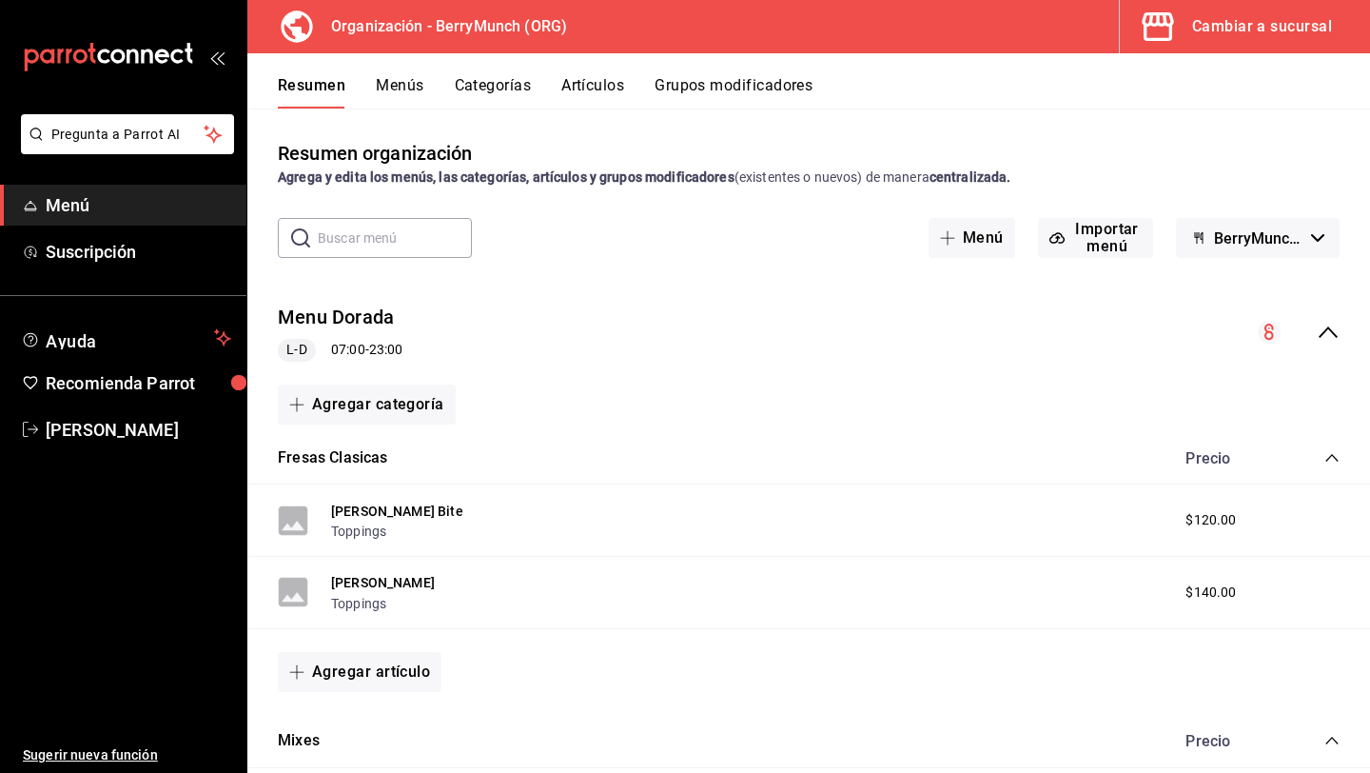
click at [1165, 38] on icon "button" at bounding box center [1157, 26] width 31 height 29
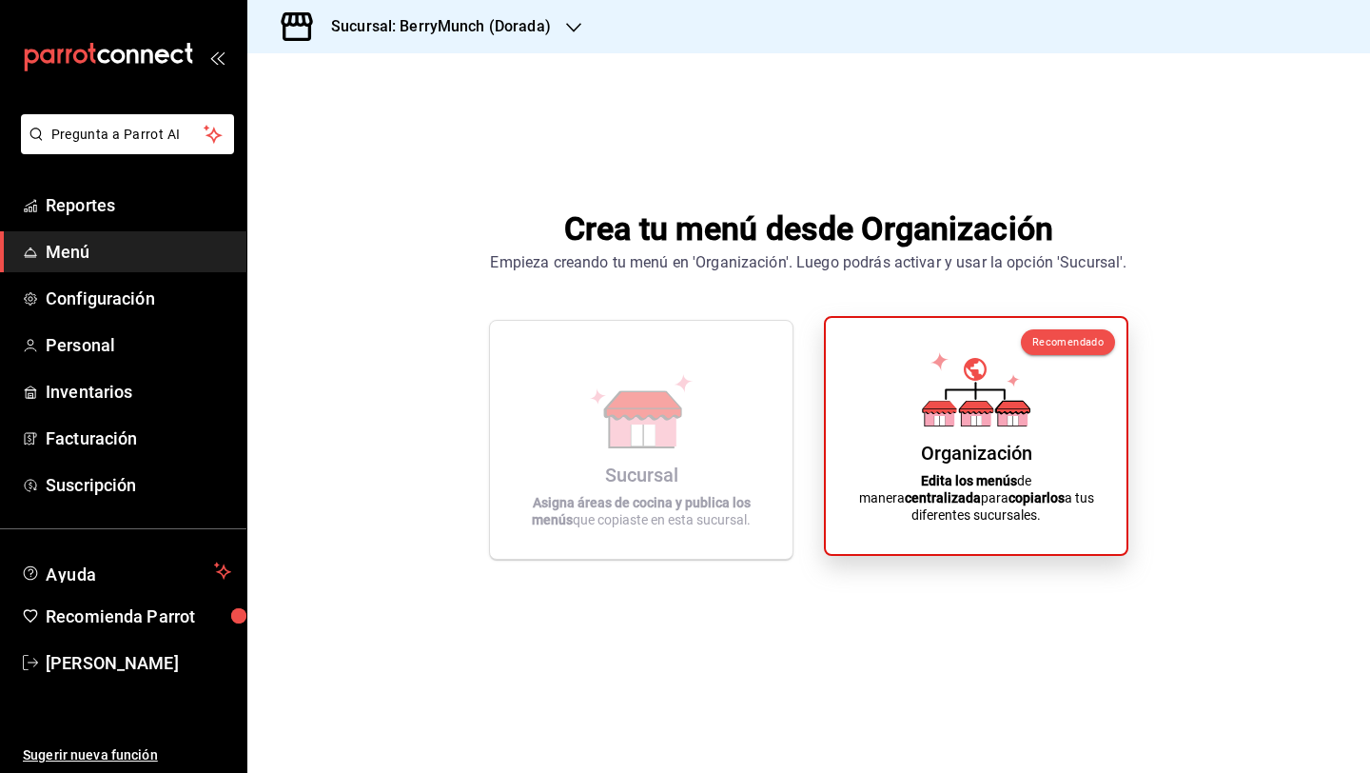
click at [1013, 391] on icon at bounding box center [976, 389] width 108 height 74
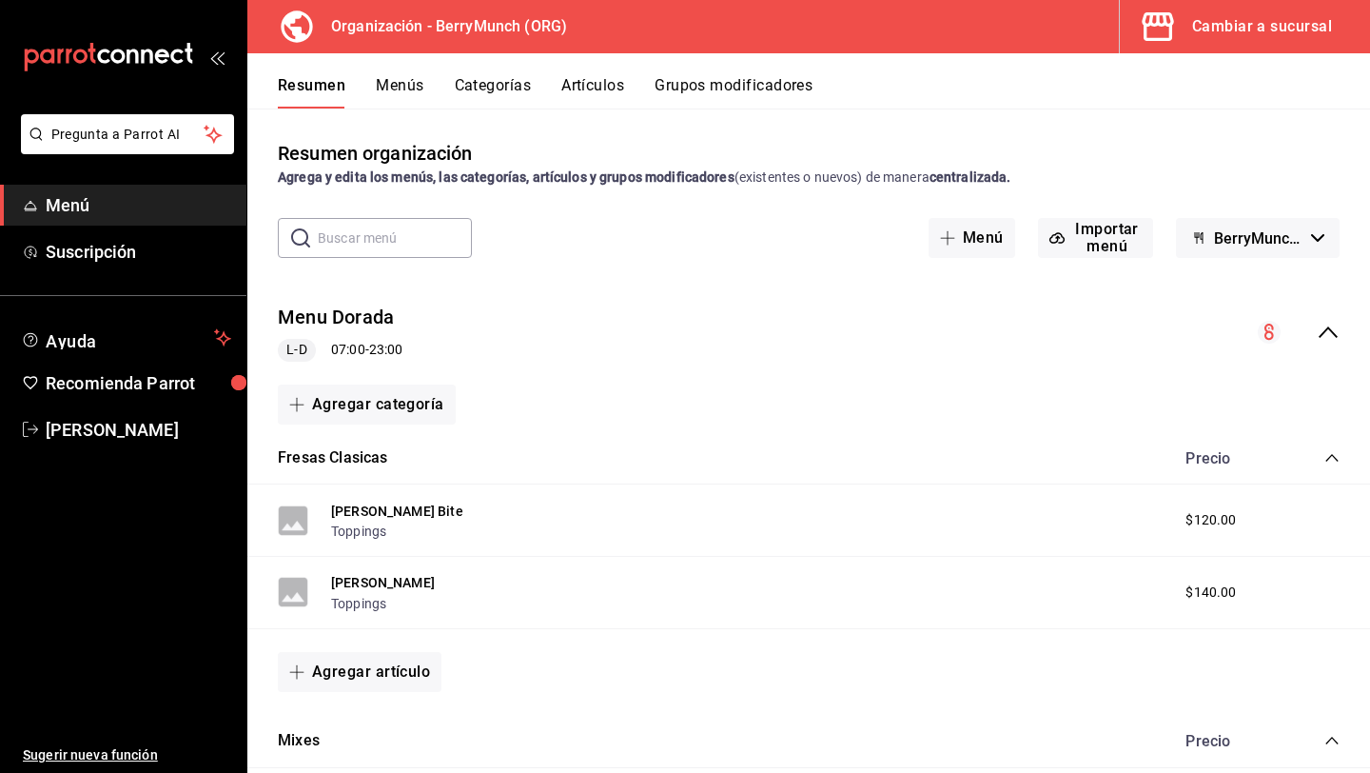
click at [1192, 25] on button "Cambiar a sucursal" at bounding box center [1237, 26] width 235 height 53
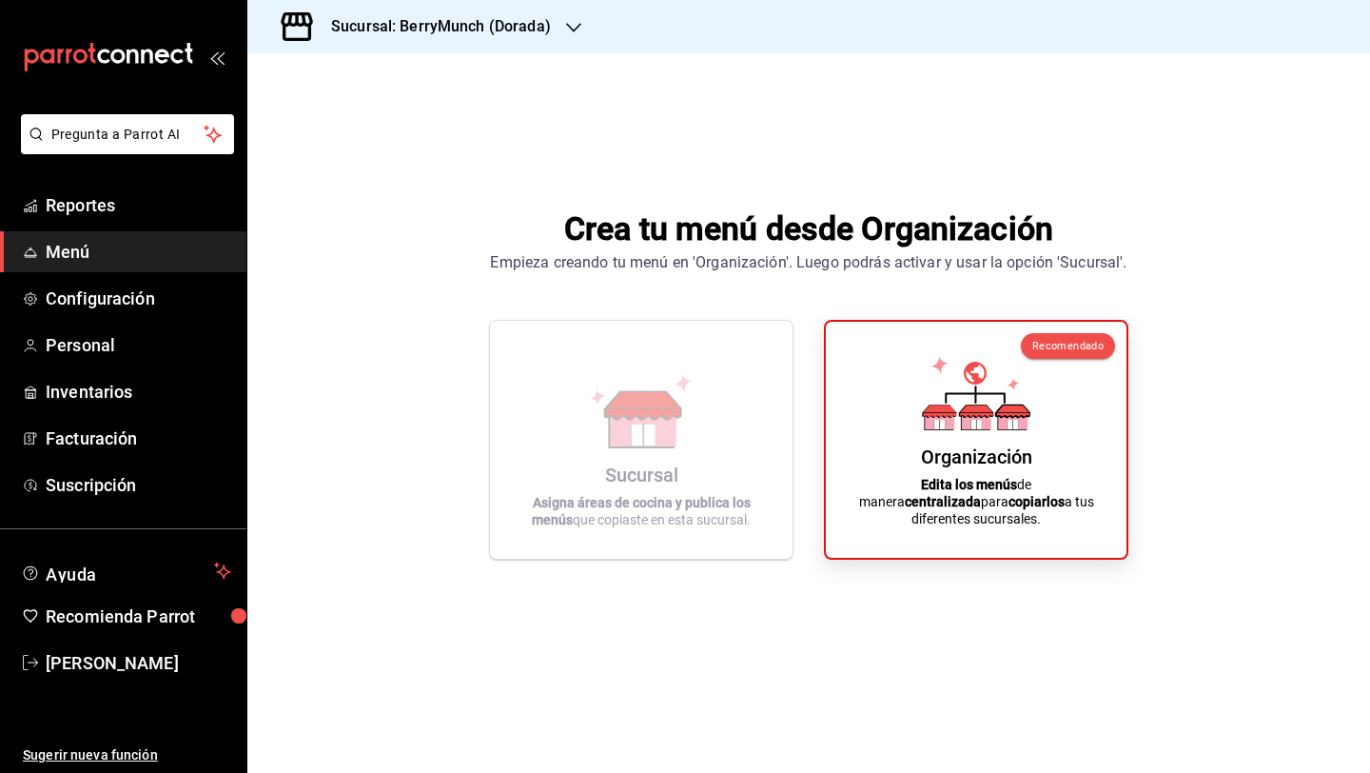
click at [409, 32] on h3 "Sucursal: BerryMunch (Dorada)" at bounding box center [433, 26] width 235 height 23
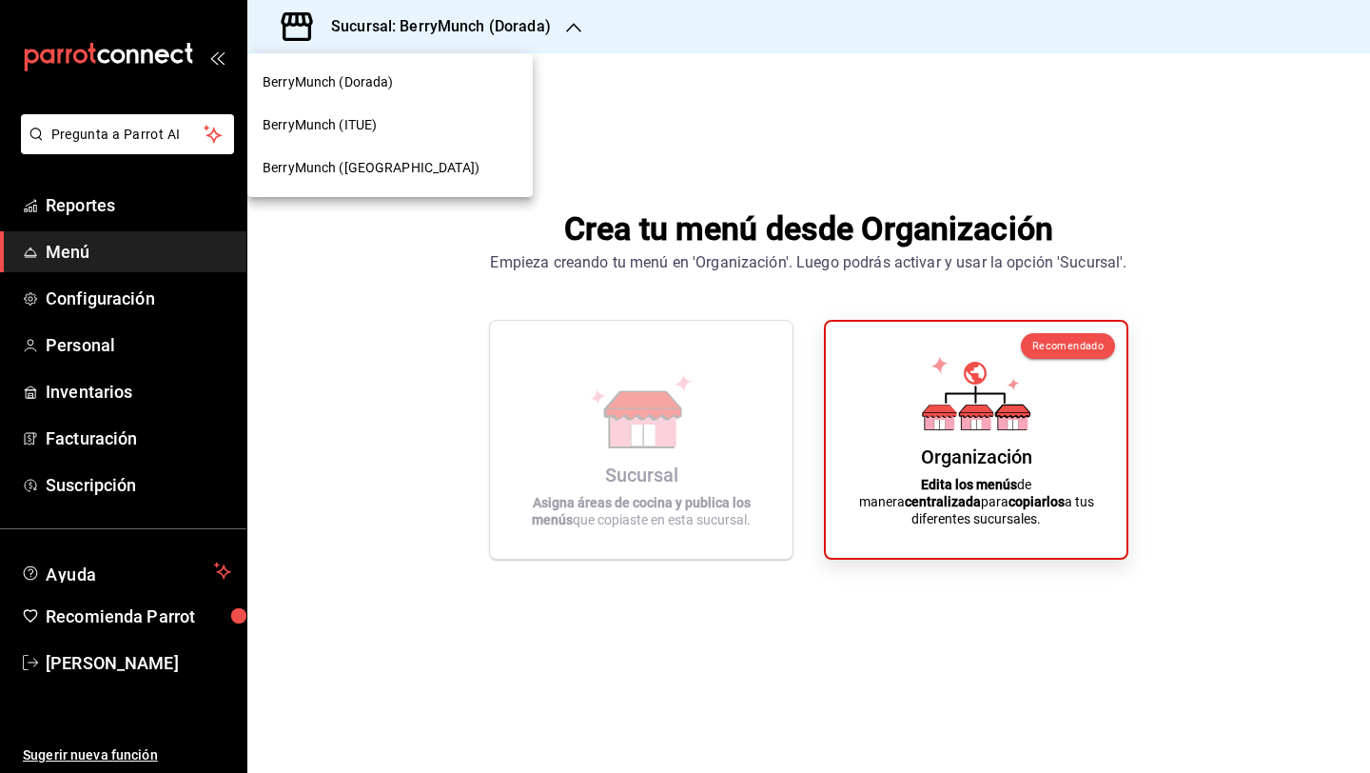
click at [411, 170] on span "BerryMunch ([GEOGRAPHIC_DATA])" at bounding box center [371, 168] width 217 height 20
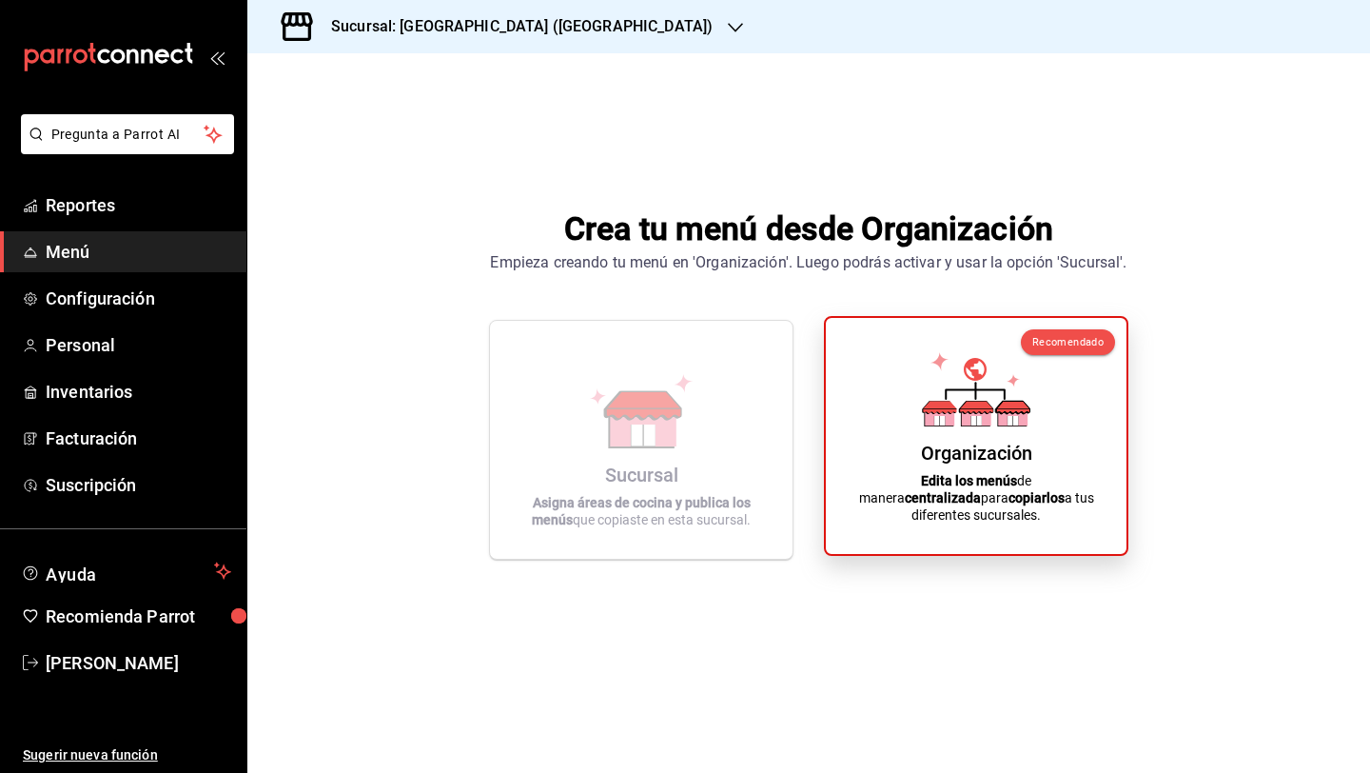
click at [897, 404] on div "Organización Edita los menús de manera centralizada para copiarlos a tus difere…" at bounding box center [976, 436] width 255 height 206
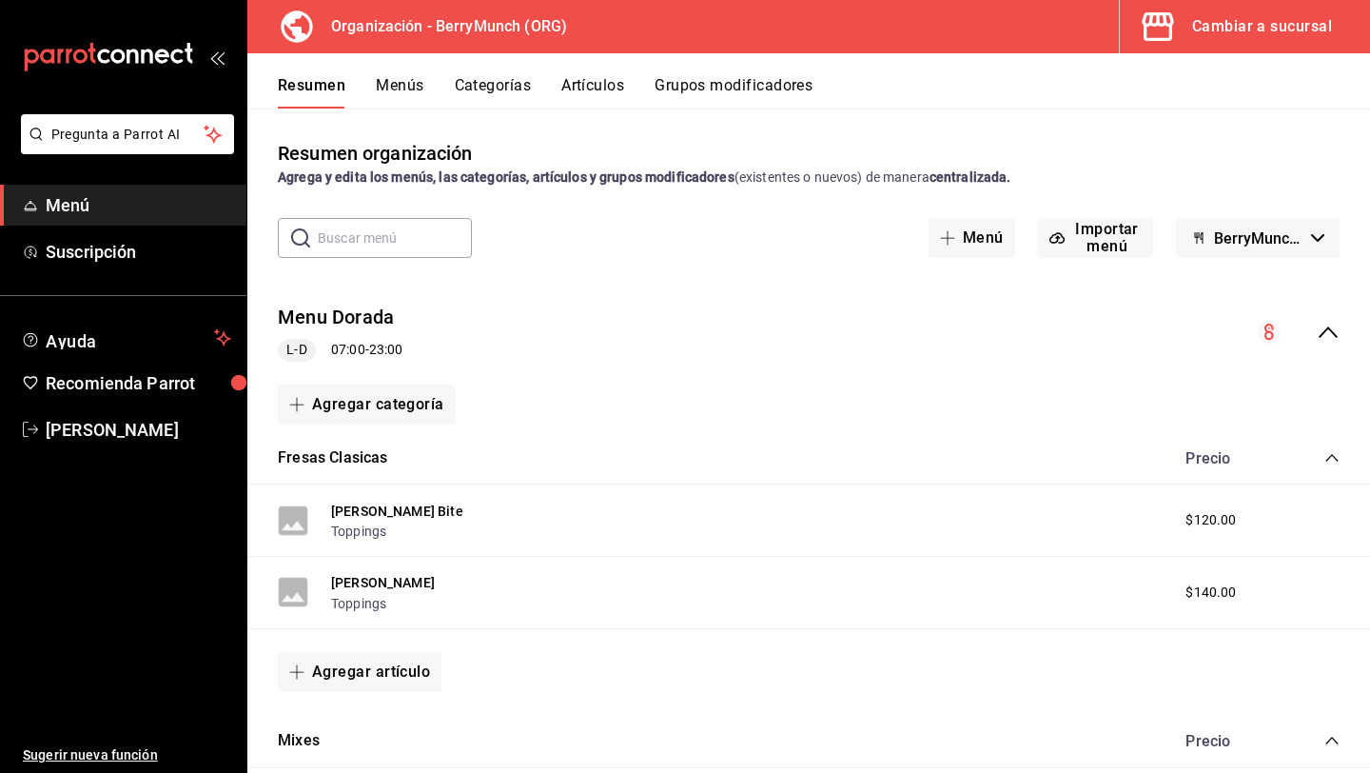
click at [963, 339] on div "Menu Dorada L-D 07:00 - 23:00" at bounding box center [808, 332] width 1123 height 89
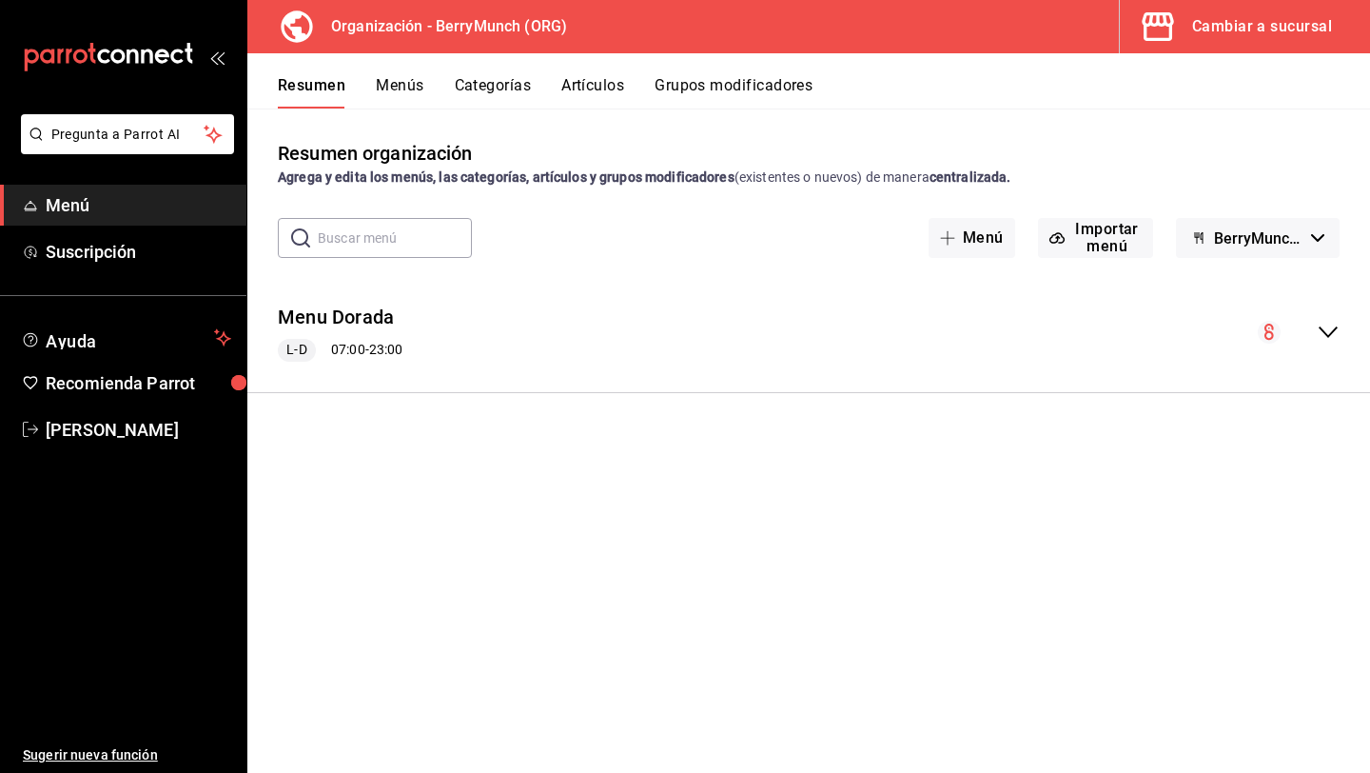
click at [1248, 15] on div "Cambiar a sucursal" at bounding box center [1263, 26] width 140 height 27
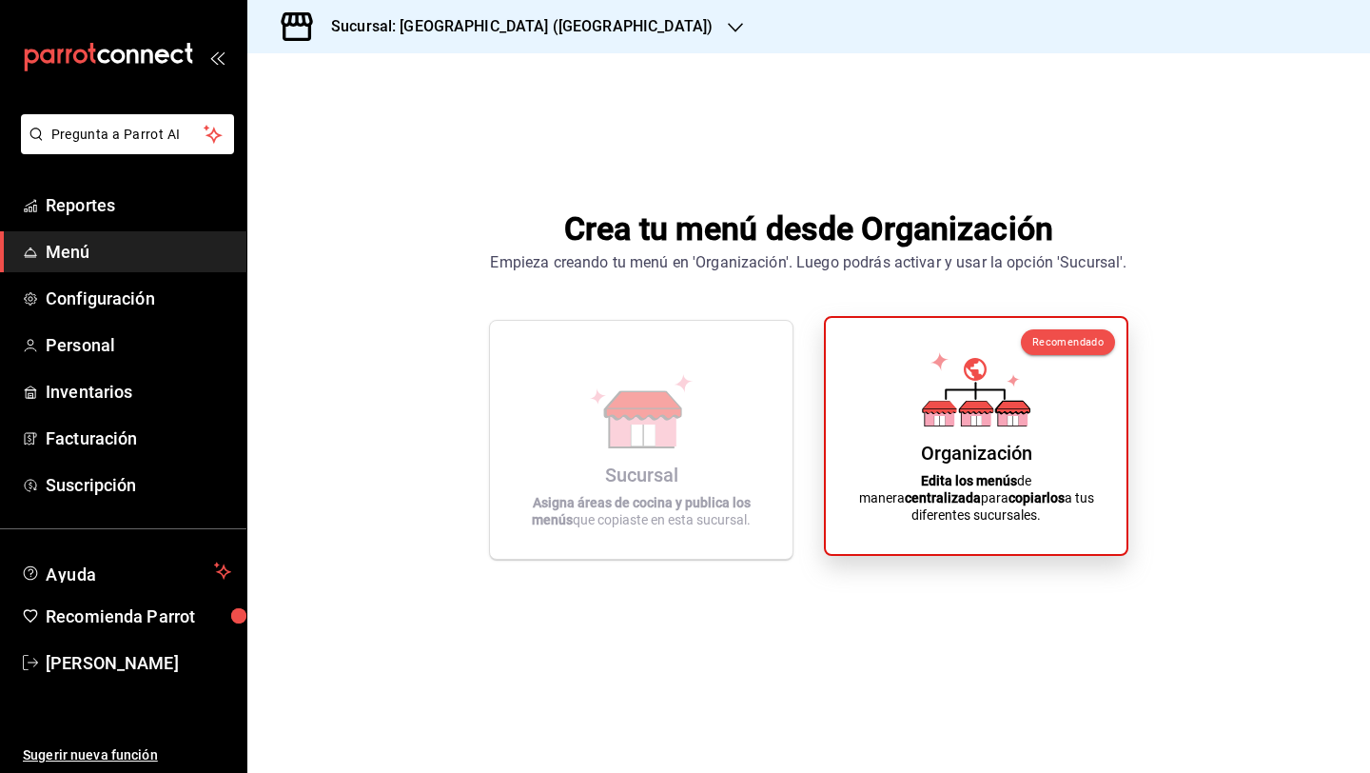
click at [944, 409] on icon at bounding box center [976, 389] width 108 height 74
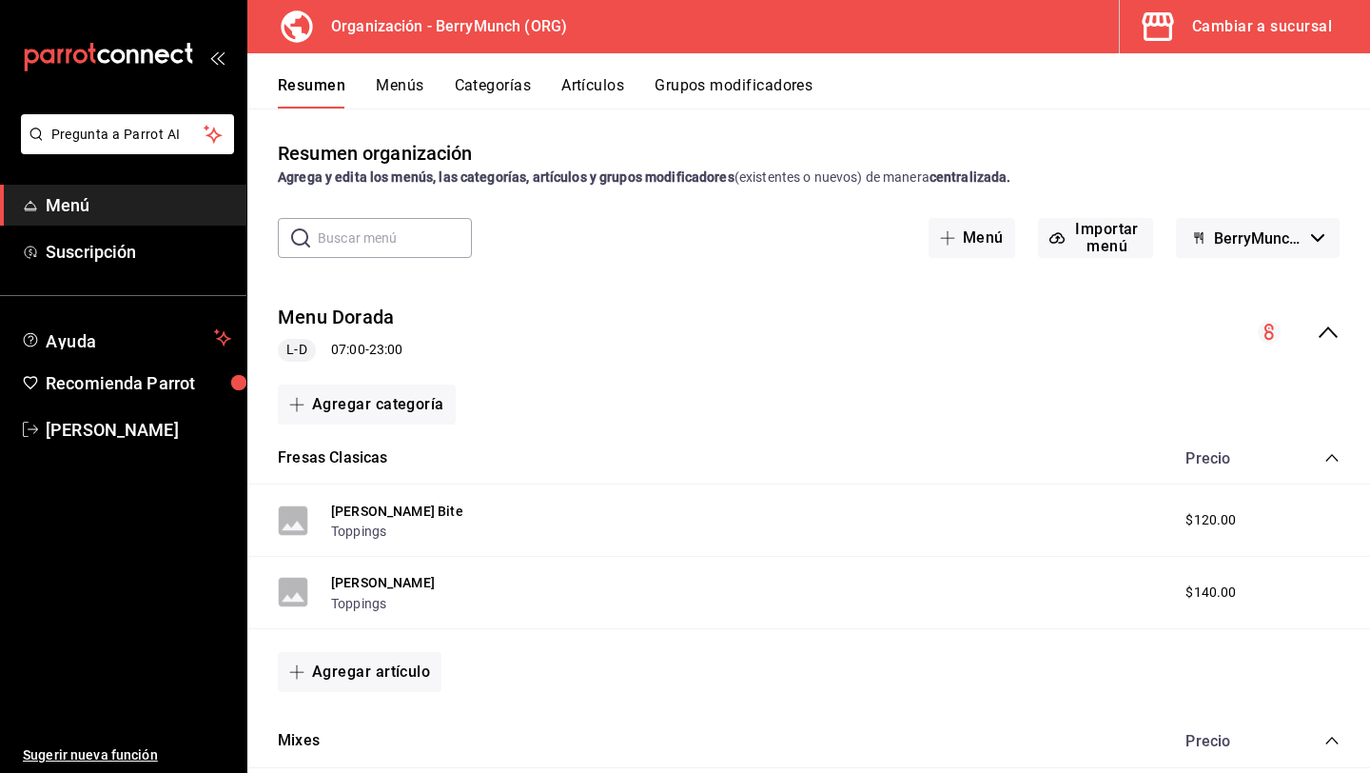
click at [1333, 340] on icon "collapse-menu-row" at bounding box center [1328, 332] width 23 height 23
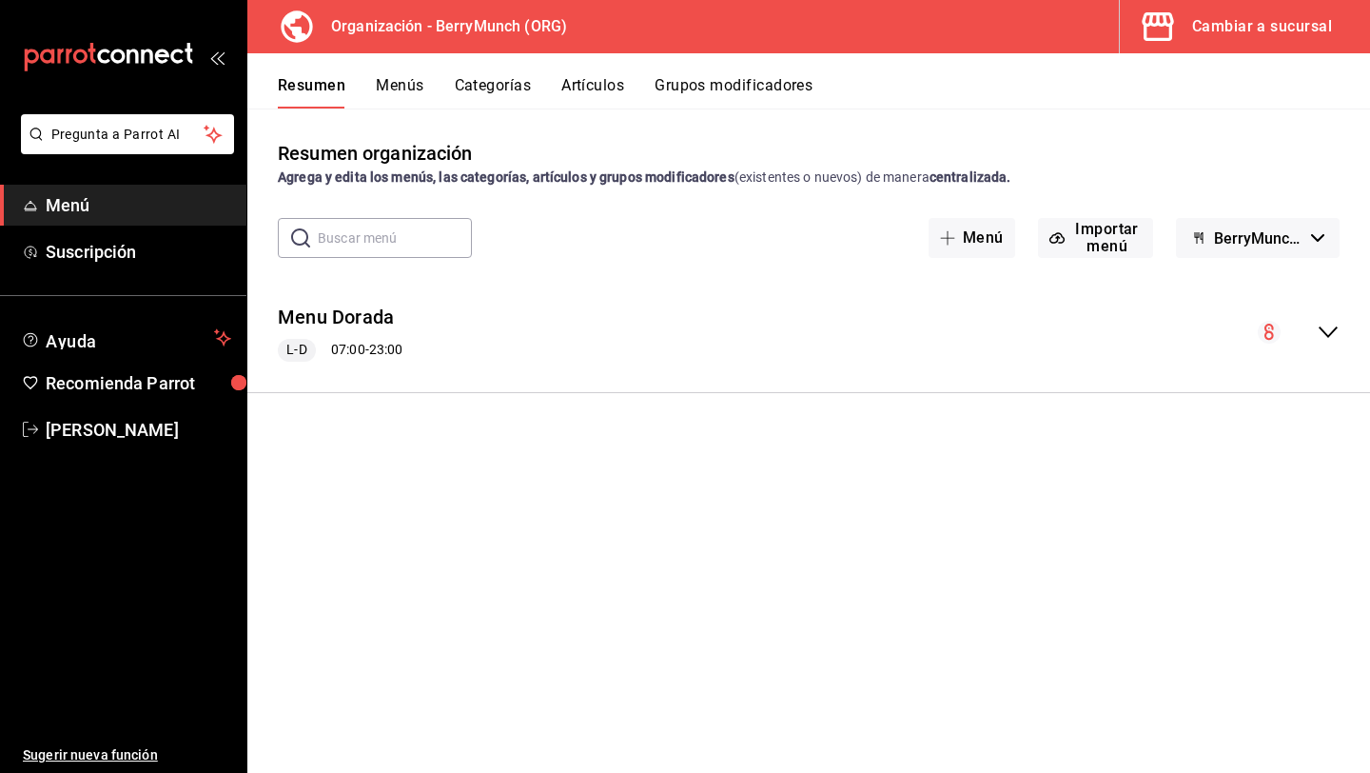
click at [1333, 338] on icon "collapse-menu-row" at bounding box center [1328, 332] width 23 height 23
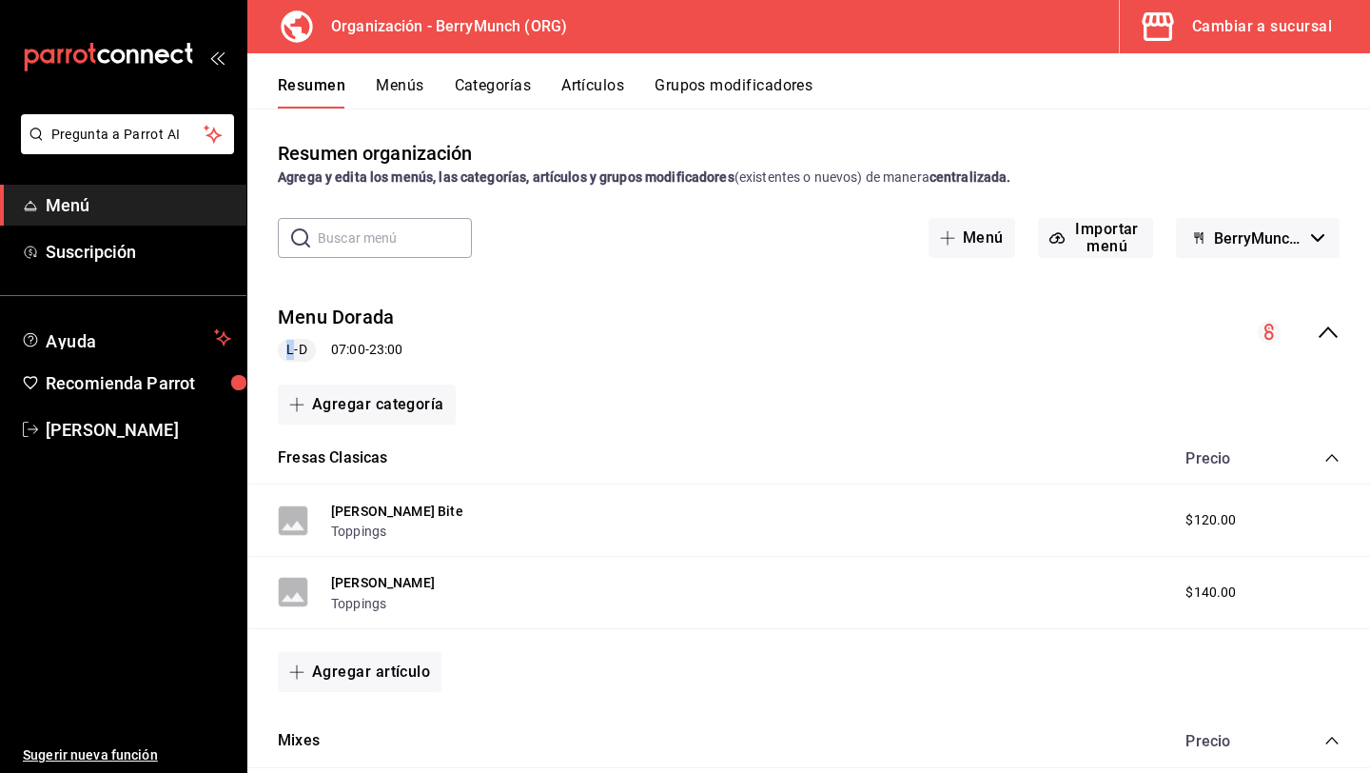
click at [560, 325] on div "Menu Dorada L-D 07:00 - 23:00" at bounding box center [808, 332] width 1123 height 89
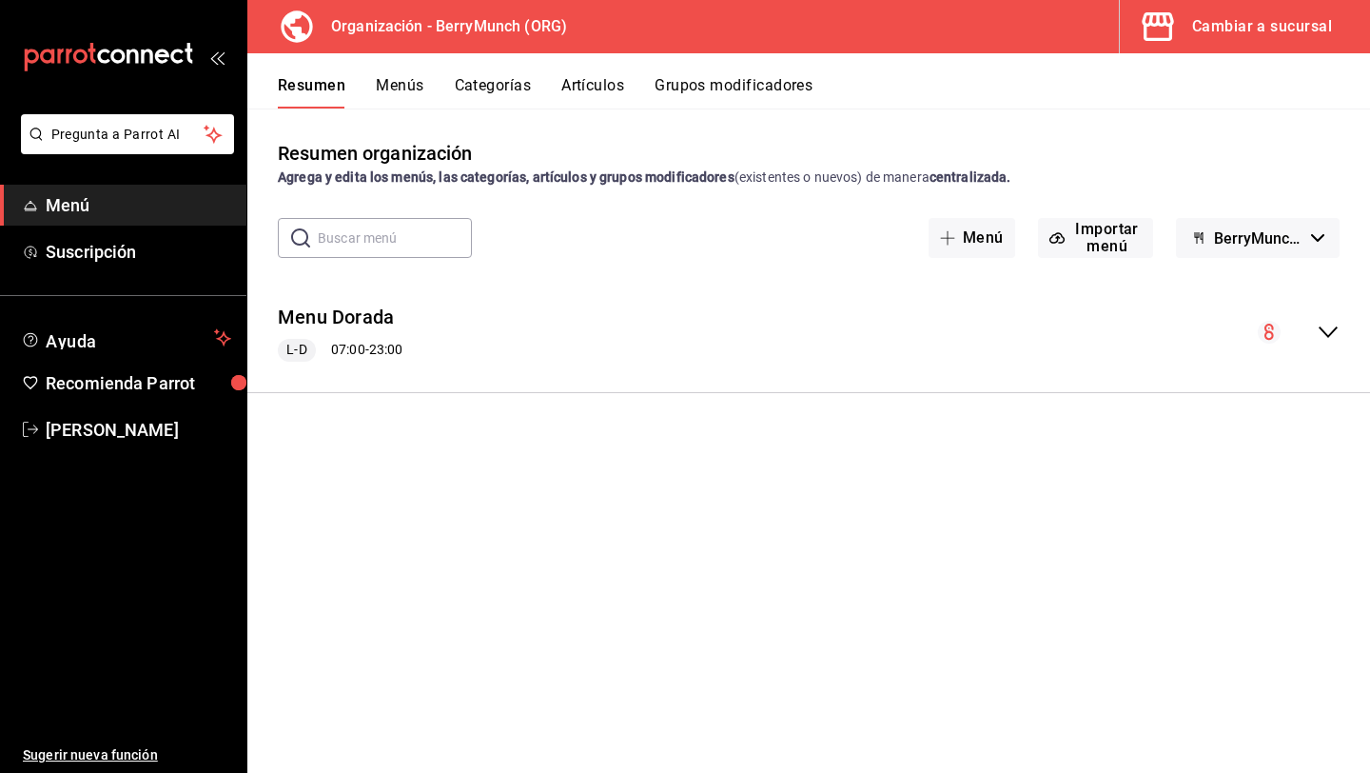
click at [560, 325] on div "Menu Dorada L-D 07:00 - 23:00" at bounding box center [808, 332] width 1123 height 89
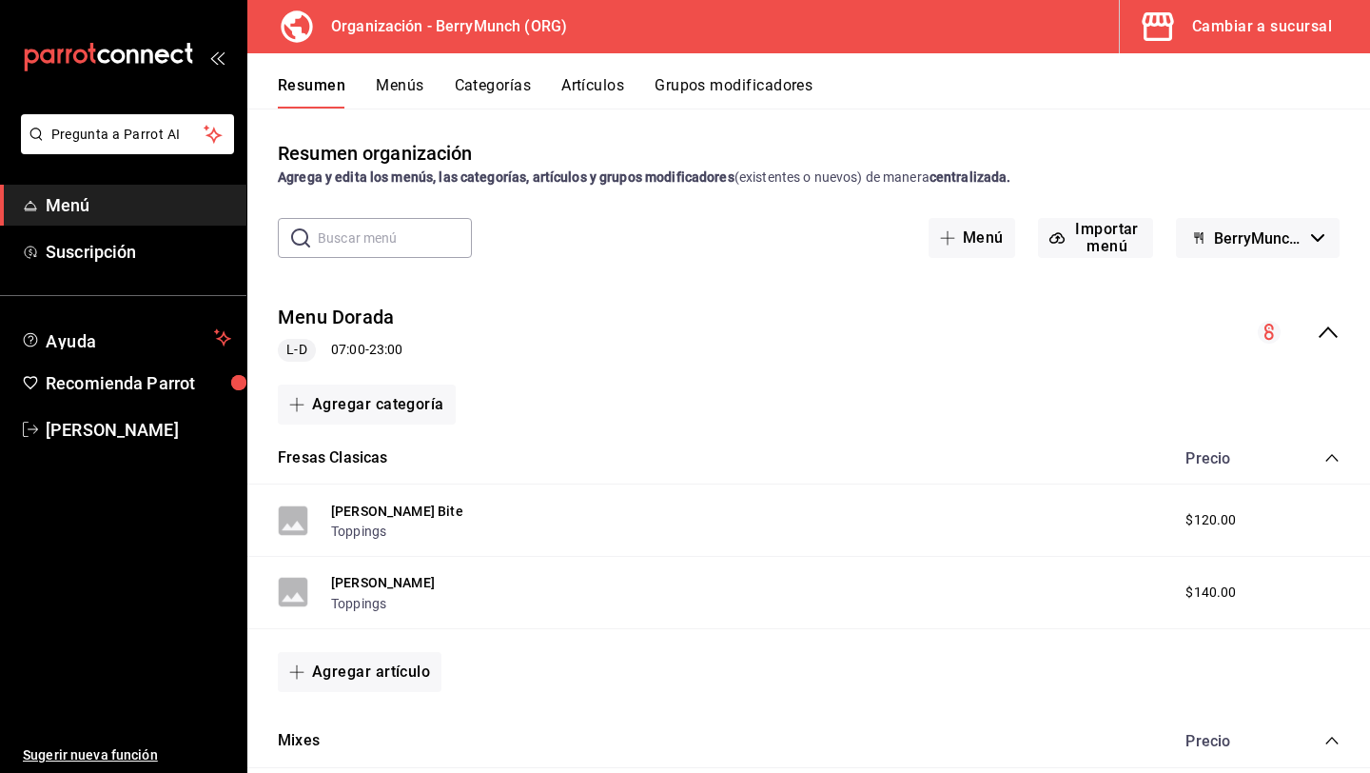
click at [1228, 242] on span "BerryMunch - Borrador" at bounding box center [1258, 238] width 89 height 18
click at [1228, 242] on div at bounding box center [685, 386] width 1370 height 773
click at [415, 315] on div "Menu Dorada L-D 07:00 - 23:00" at bounding box center [808, 332] width 1123 height 89
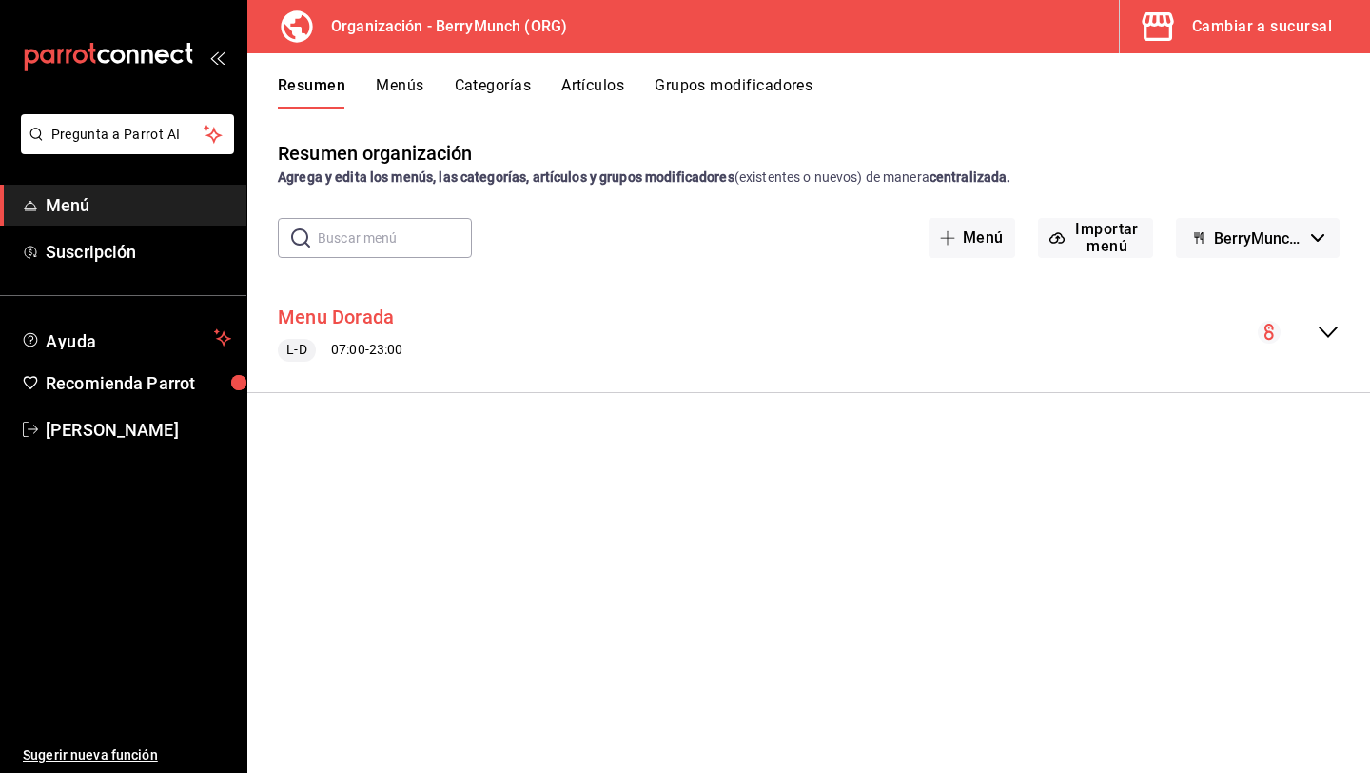
click at [381, 311] on button "Menu Dorada" at bounding box center [336, 318] width 116 height 28
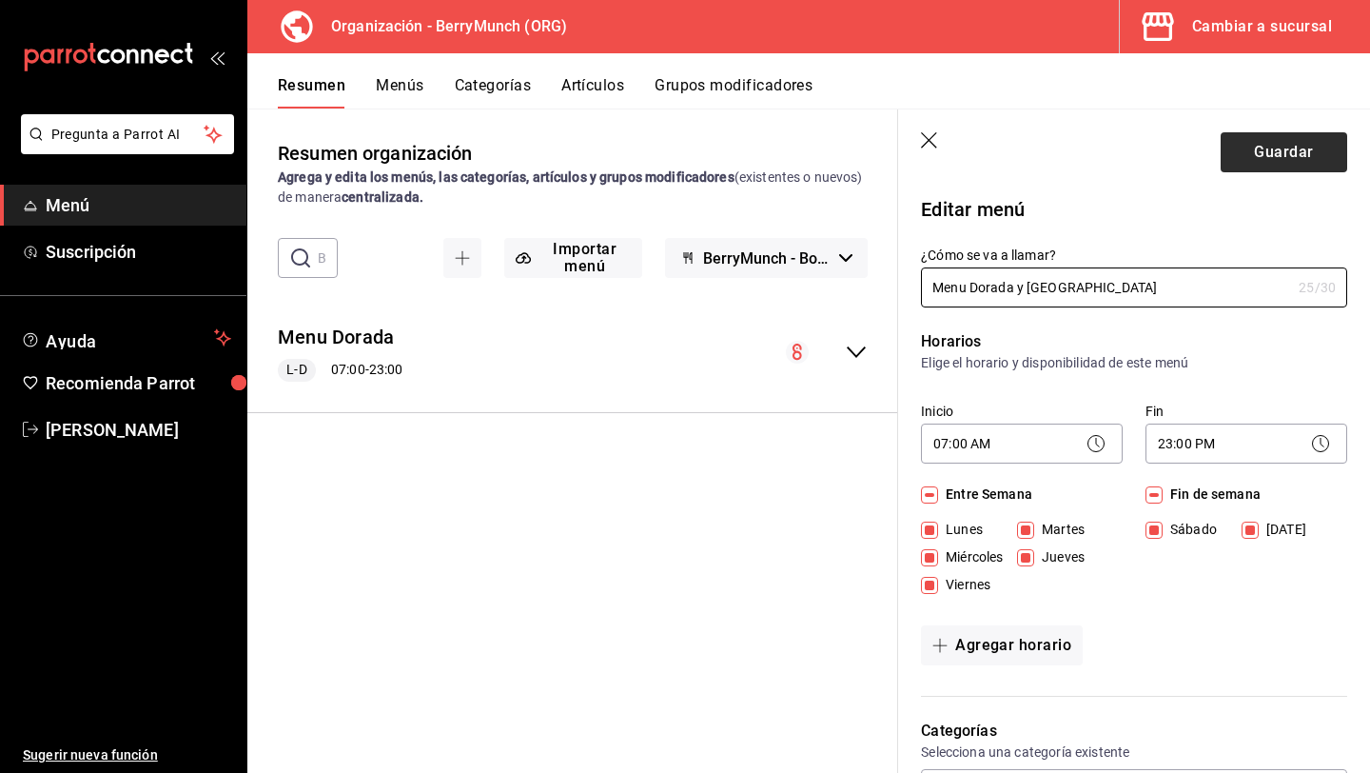
type input "Menu Dorada y Angelopolis"
click at [1286, 163] on button "Guardar" at bounding box center [1284, 152] width 127 height 40
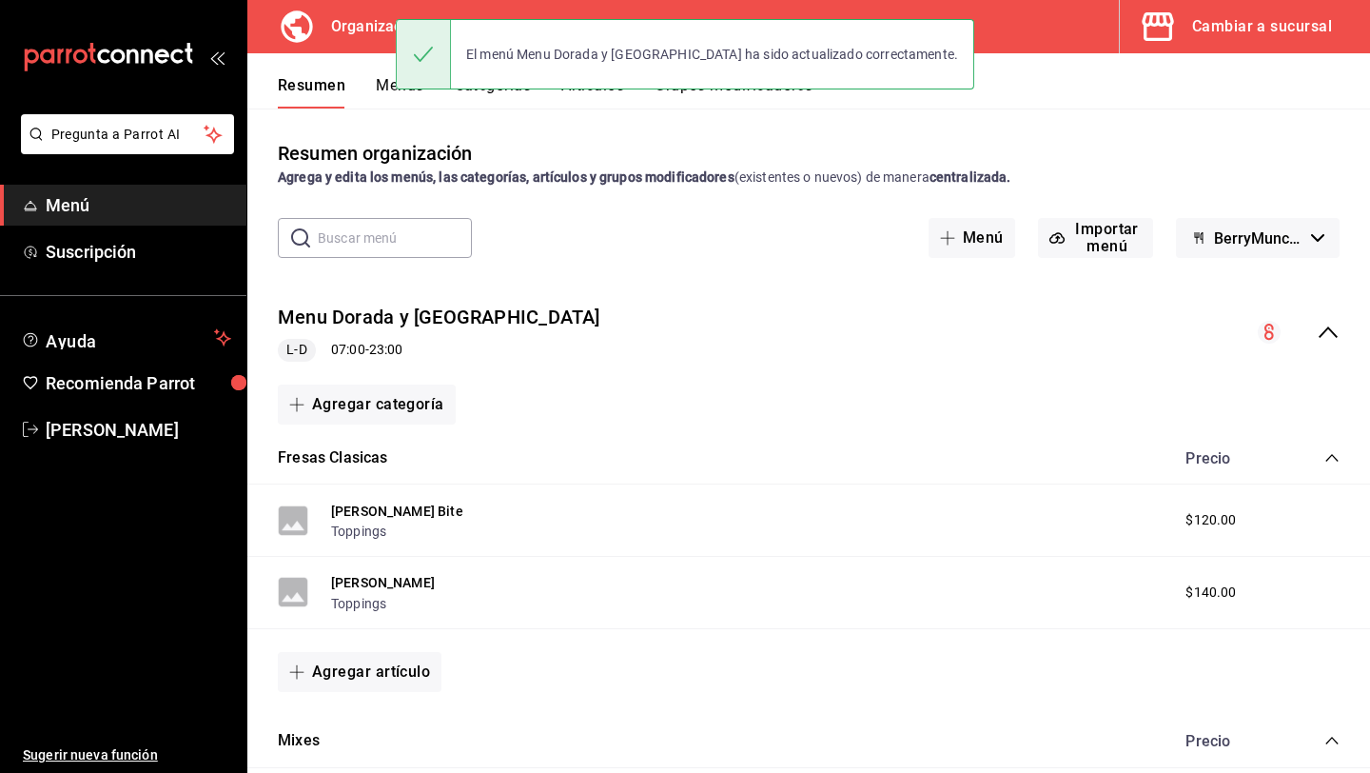
click at [1208, 33] on div "Cambiar a sucursal" at bounding box center [1263, 26] width 140 height 27
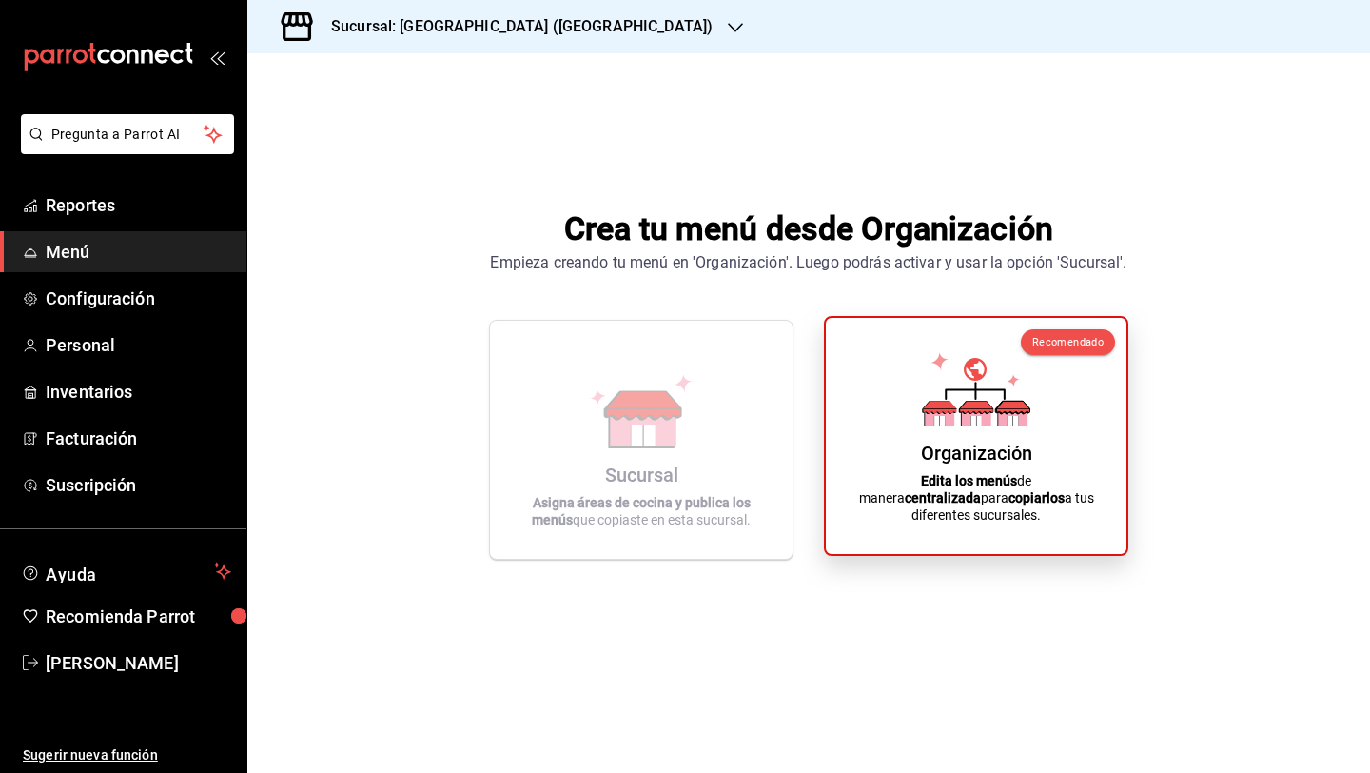
click at [885, 412] on div "Organización Edita los menús de manera centralizada para copiarlos a tus difere…" at bounding box center [976, 436] width 255 height 206
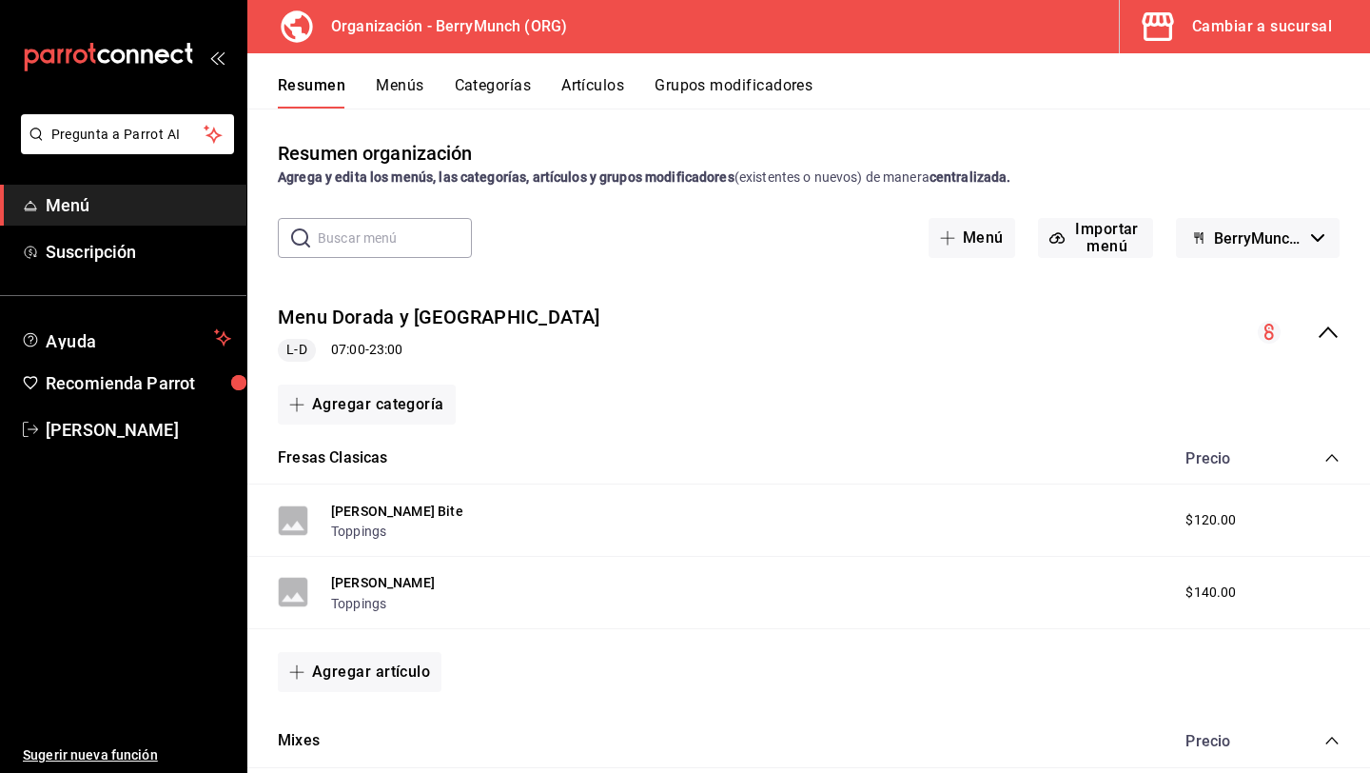
click at [1178, 22] on span "button" at bounding box center [1162, 27] width 46 height 38
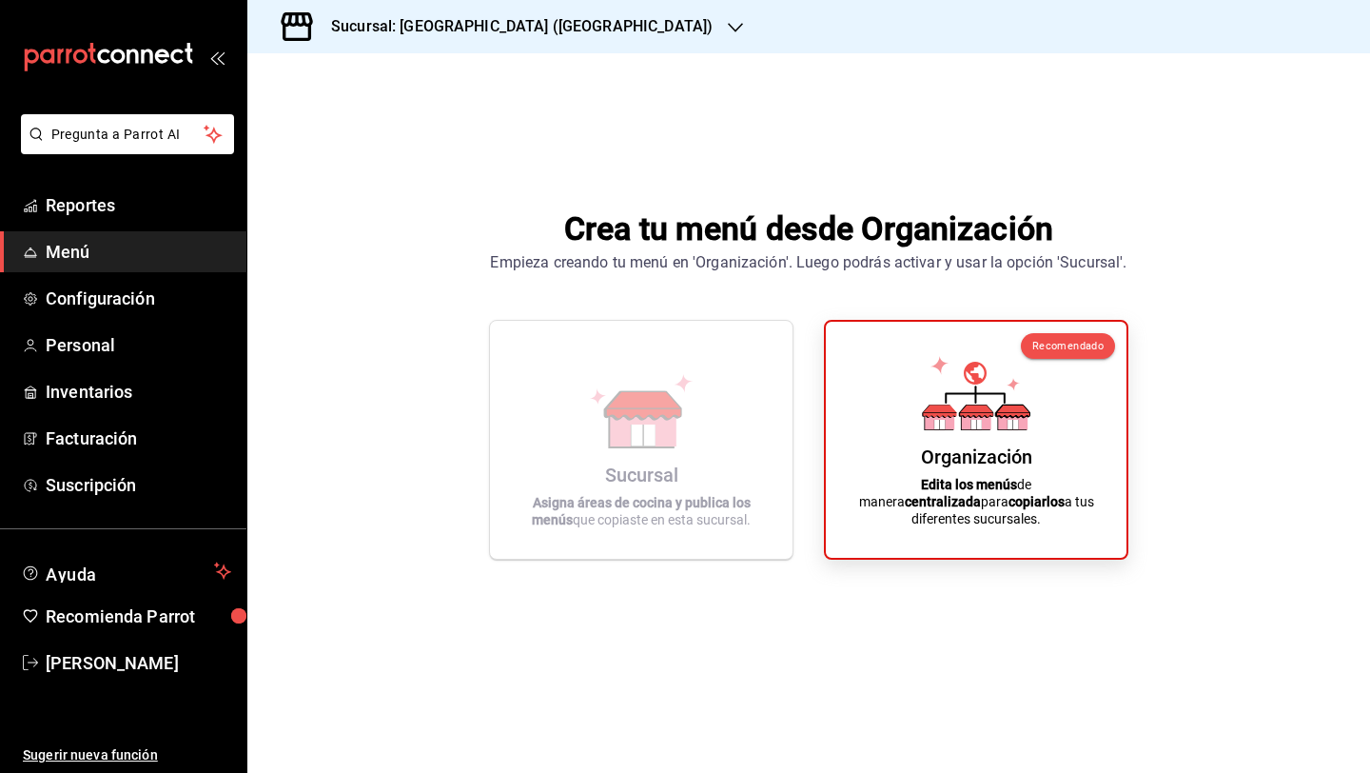
click at [428, 32] on h3 "Sucursal: BerryMunch (Angelopolis)" at bounding box center [514, 26] width 397 height 23
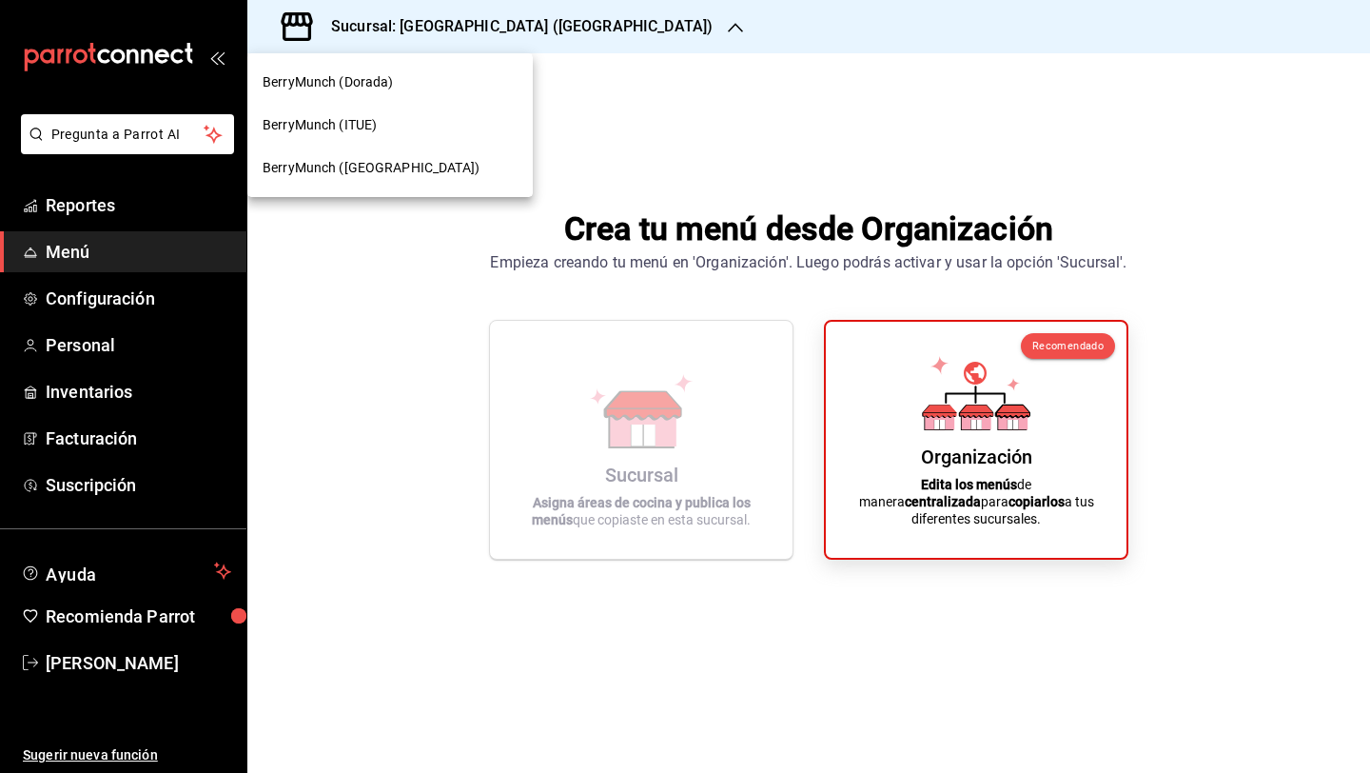
click at [427, 126] on div "BerryMunch (ITUE)" at bounding box center [390, 125] width 255 height 20
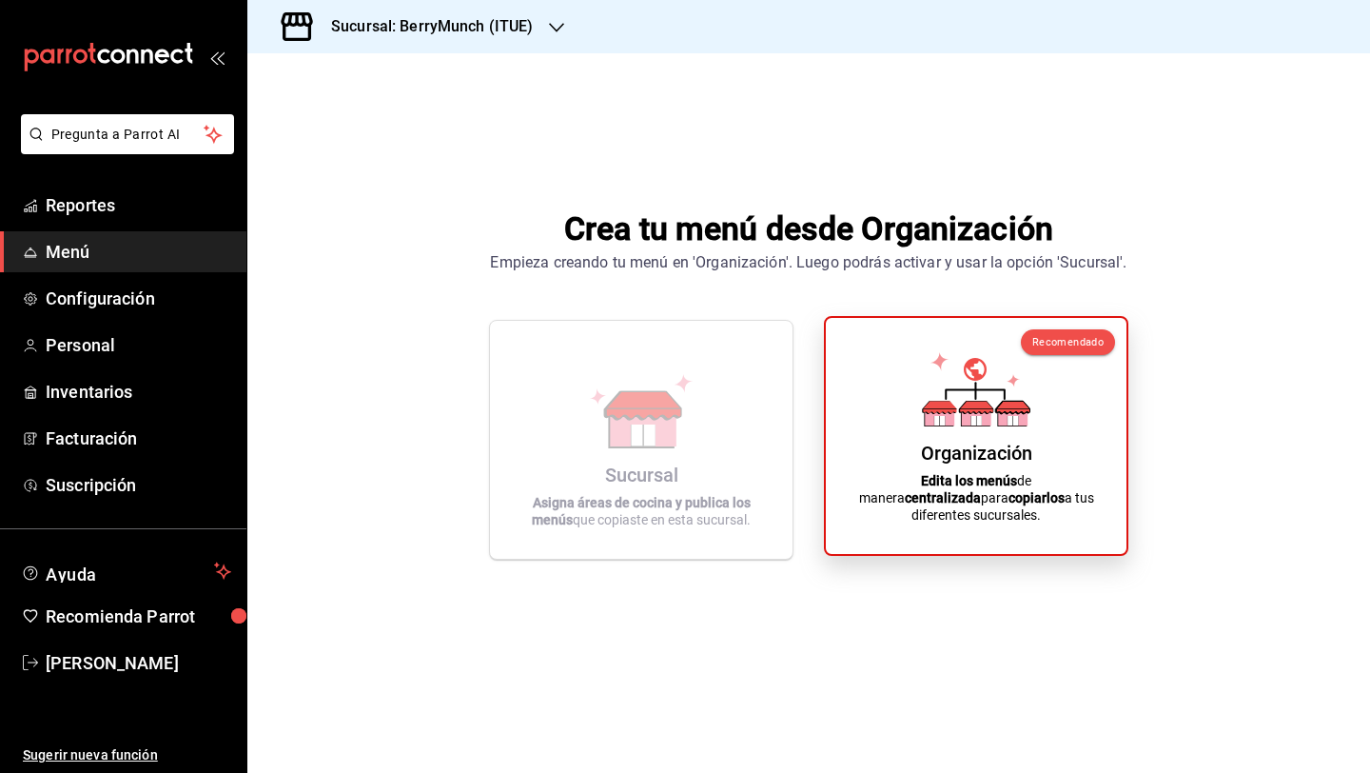
click at [859, 379] on div "Organización Edita los menús de manera centralizada para copiarlos a tus difere…" at bounding box center [976, 436] width 255 height 206
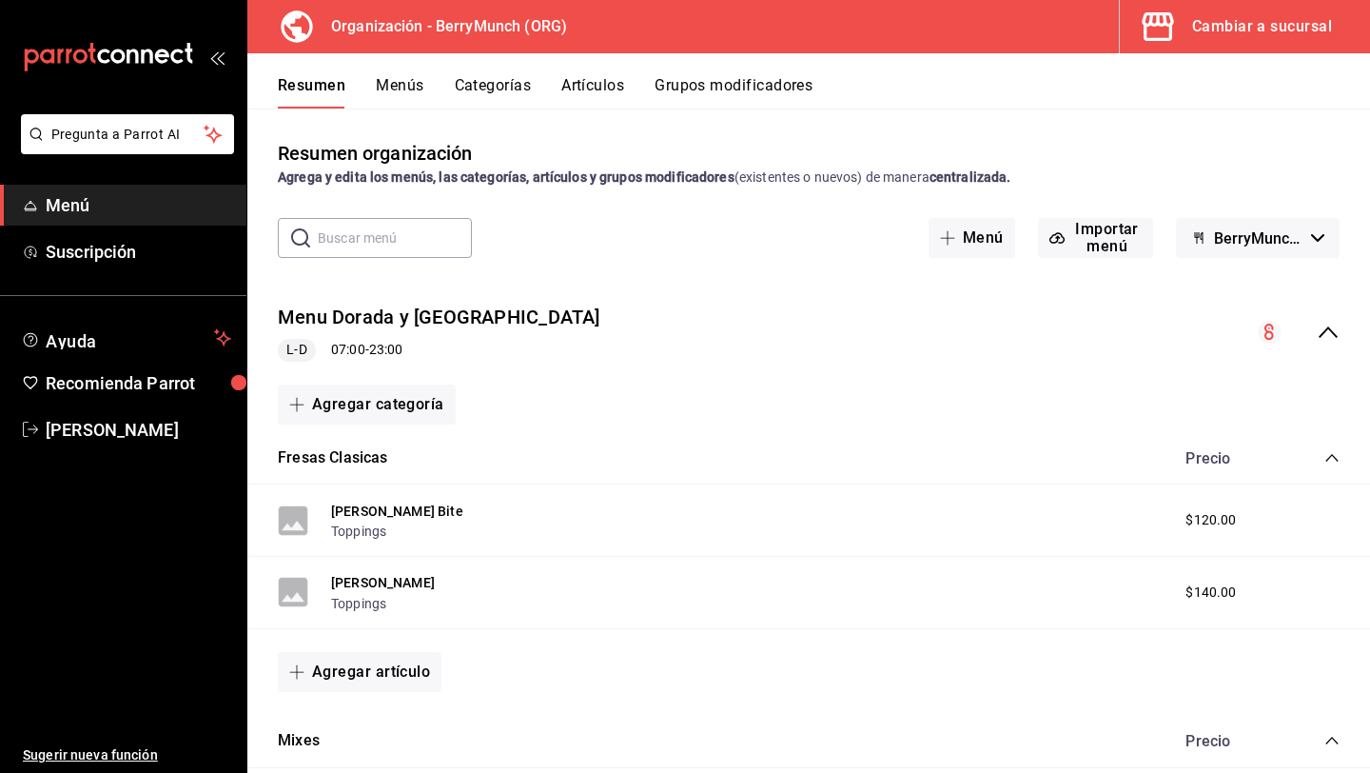
click at [1328, 325] on icon "collapse-menu-row" at bounding box center [1328, 332] width 23 height 23
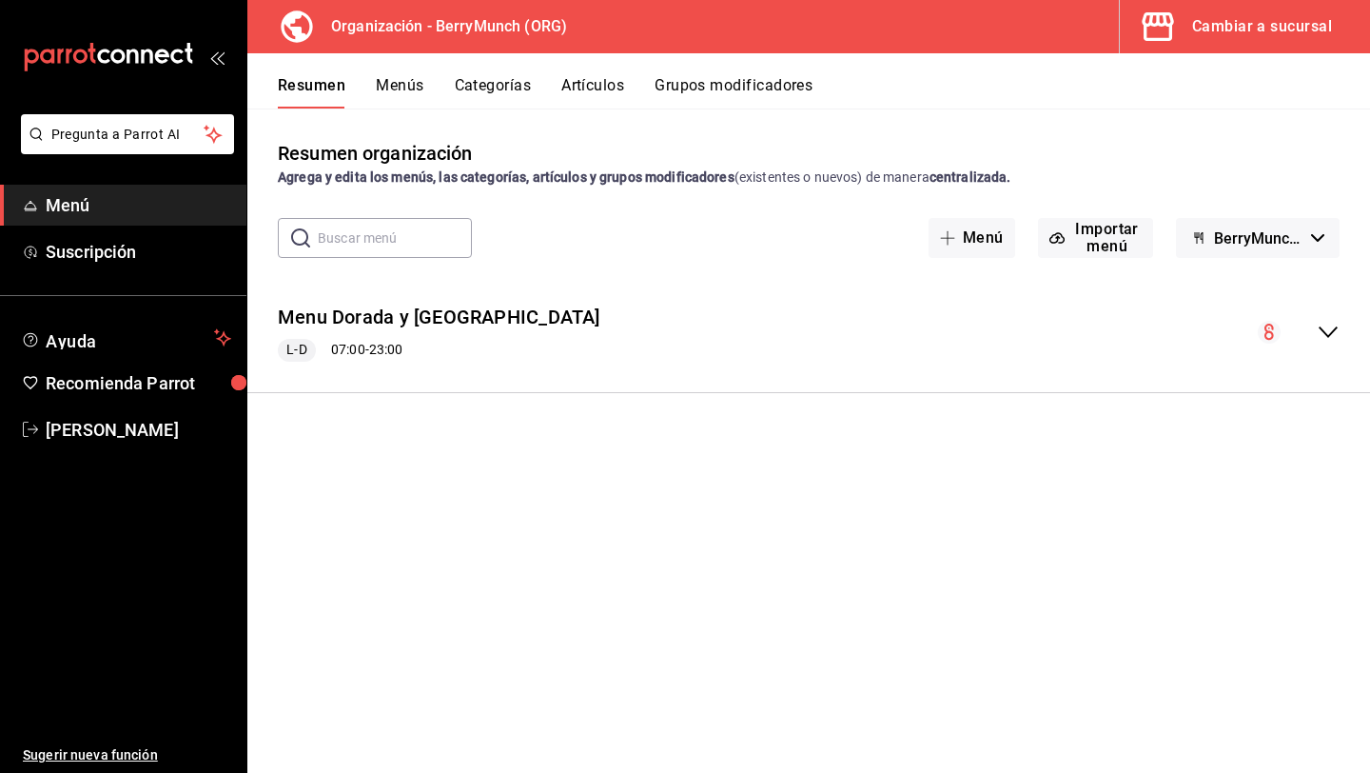
click at [1328, 325] on icon "collapse-menu-row" at bounding box center [1328, 332] width 23 height 23
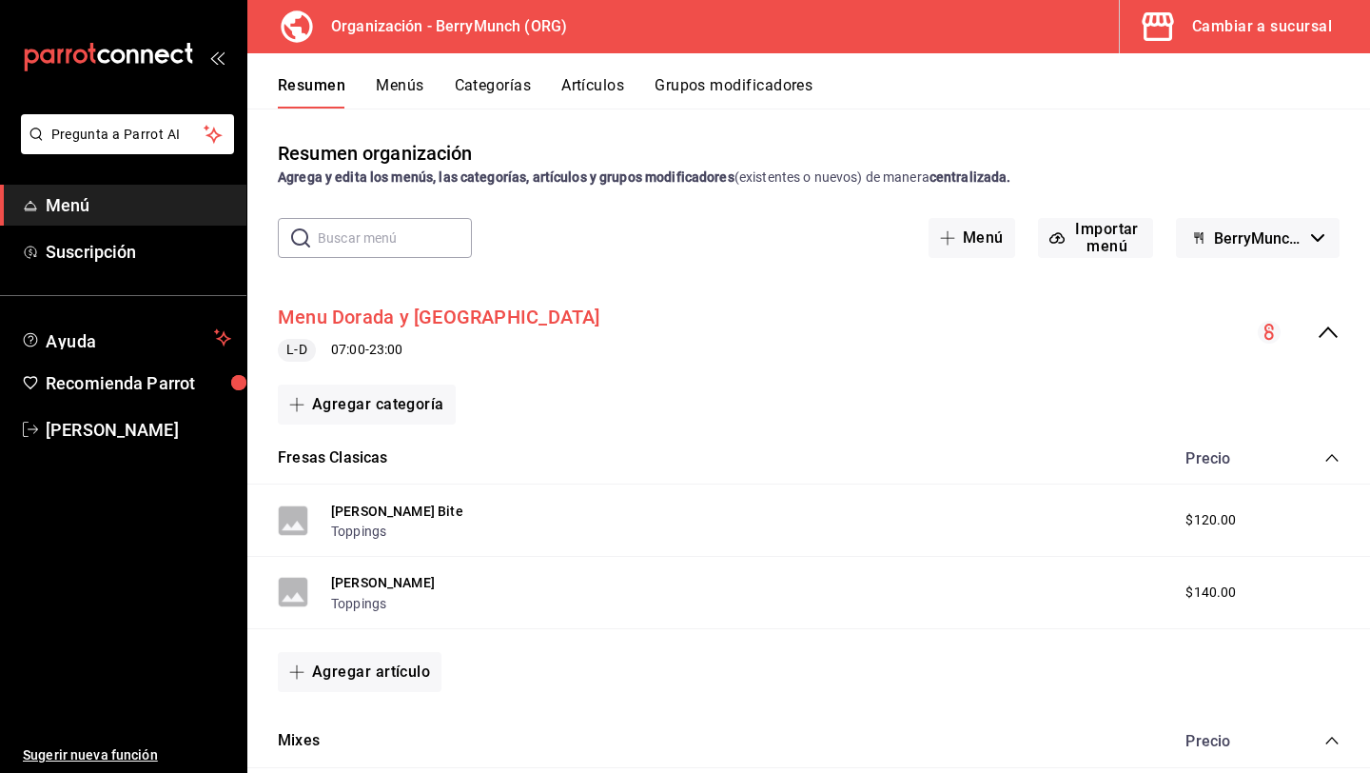
click at [483, 316] on button "Menu Dorada y Angelopolis" at bounding box center [439, 318] width 323 height 28
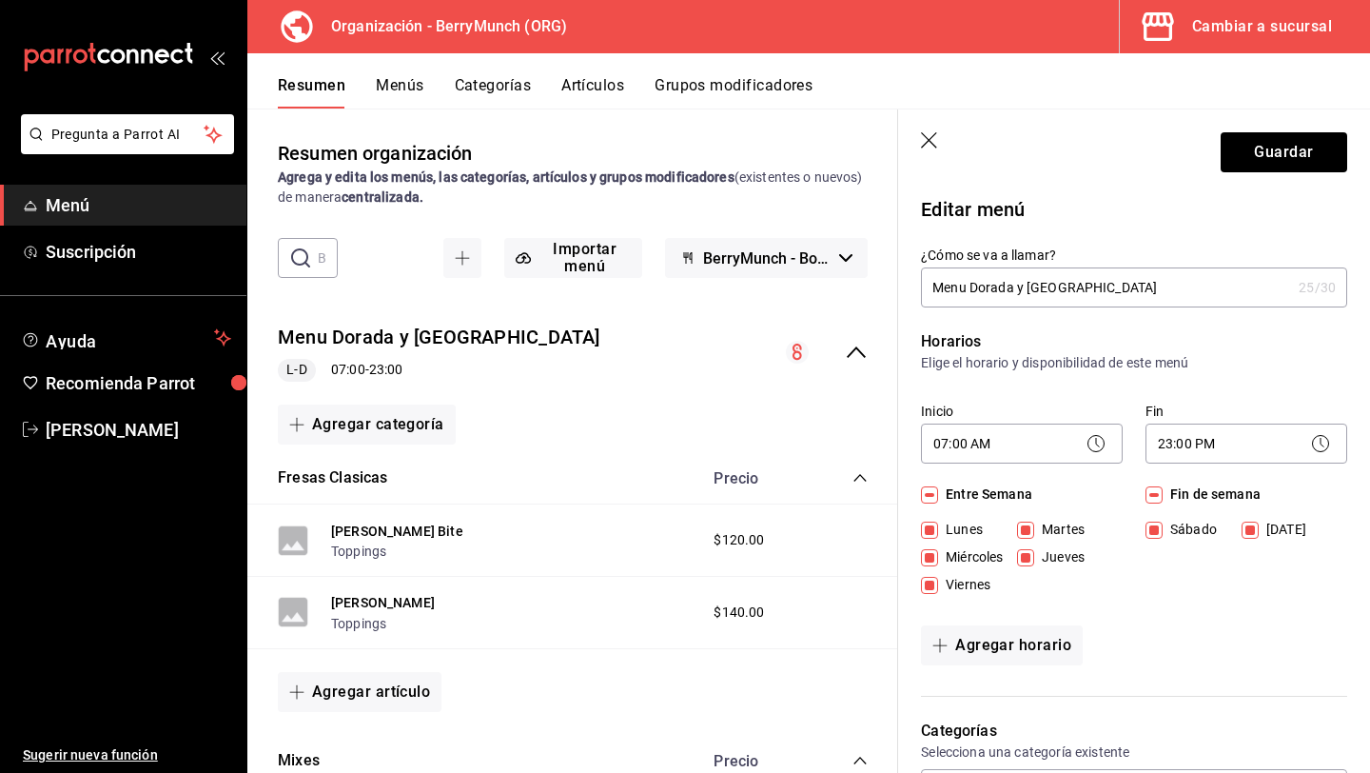
click at [1088, 289] on input "Menu Dorada y Angelopolis" at bounding box center [1106, 287] width 370 height 38
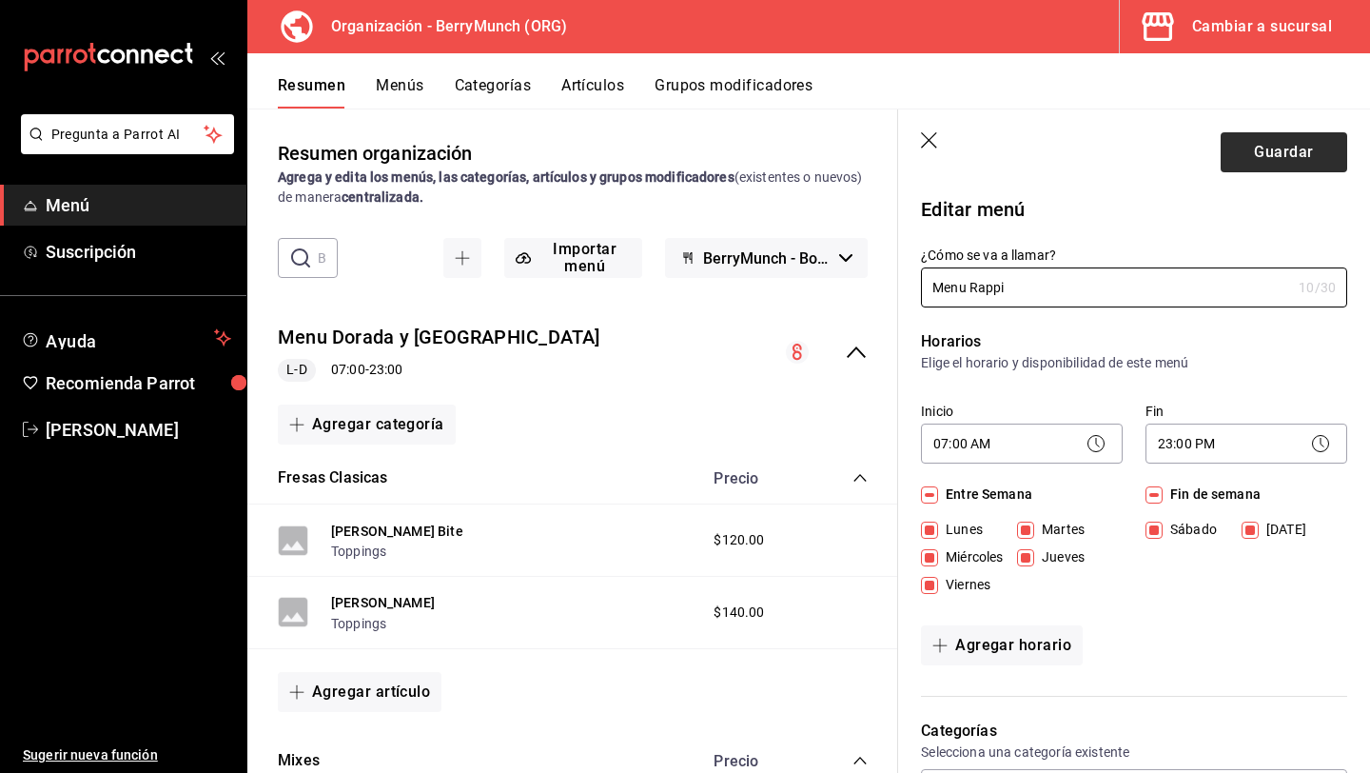
type input "Menu Rappi"
click at [1284, 157] on button "Guardar" at bounding box center [1284, 152] width 127 height 40
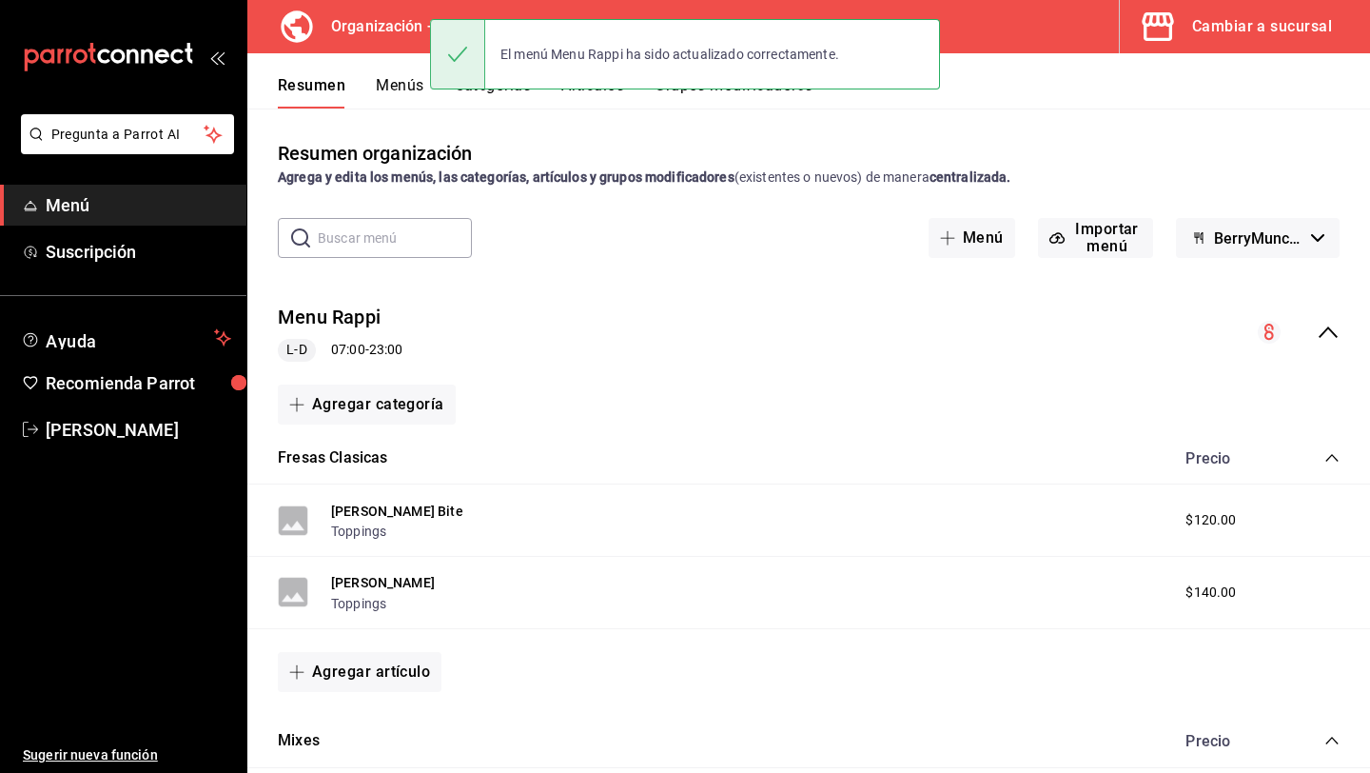
click at [1195, 524] on span "$120.00" at bounding box center [1211, 520] width 50 height 20
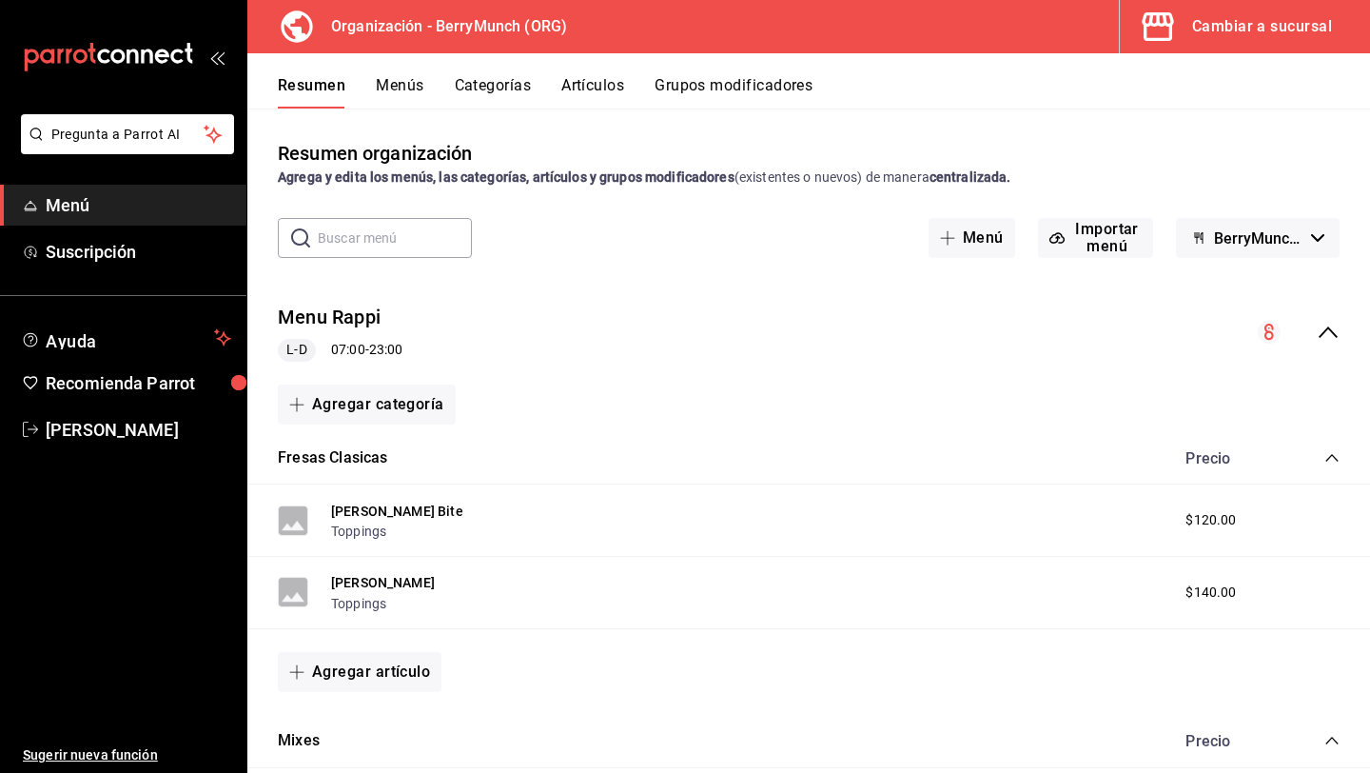
click at [1207, 520] on span "$120.00" at bounding box center [1211, 520] width 50 height 20
click at [1272, 333] on icon "collapse-menu-row" at bounding box center [1270, 332] width 10 height 16
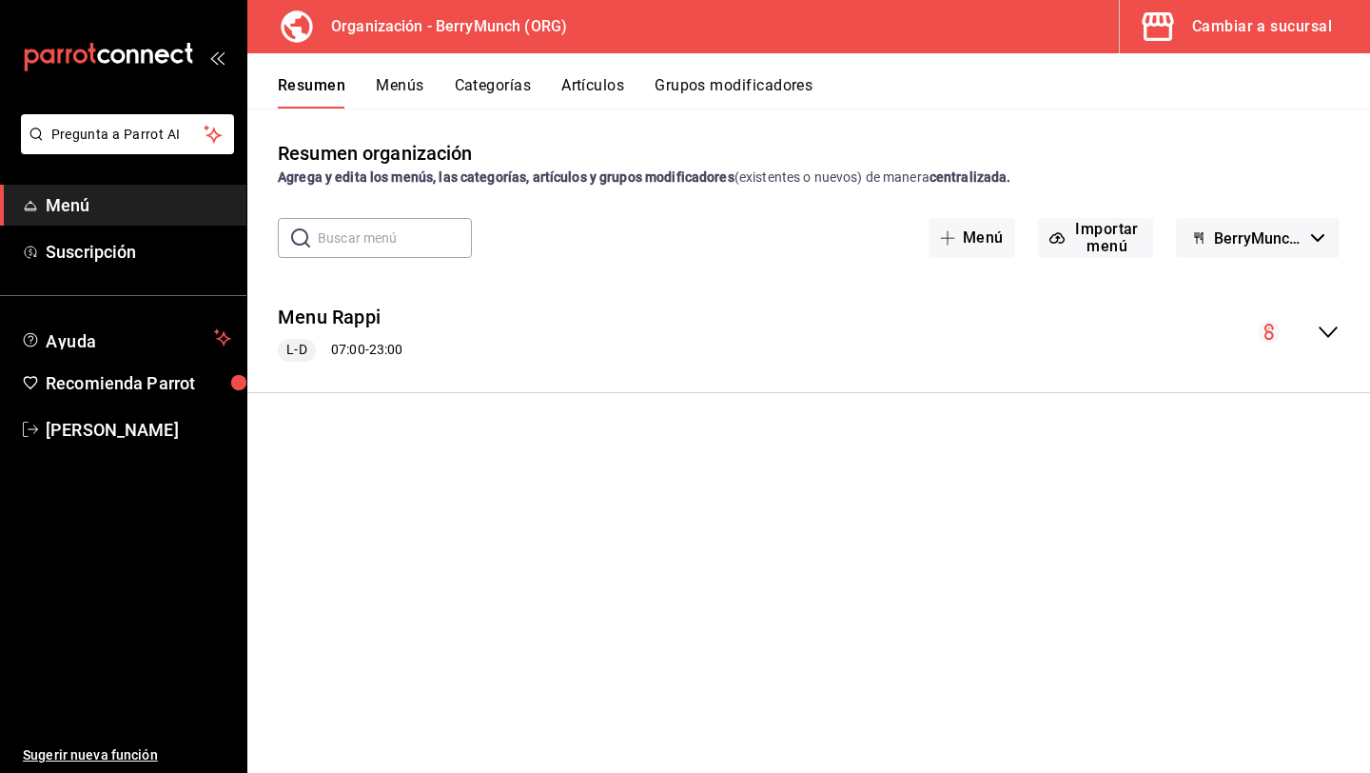
click at [1272, 333] on icon "collapse-menu-row" at bounding box center [1270, 332] width 10 height 16
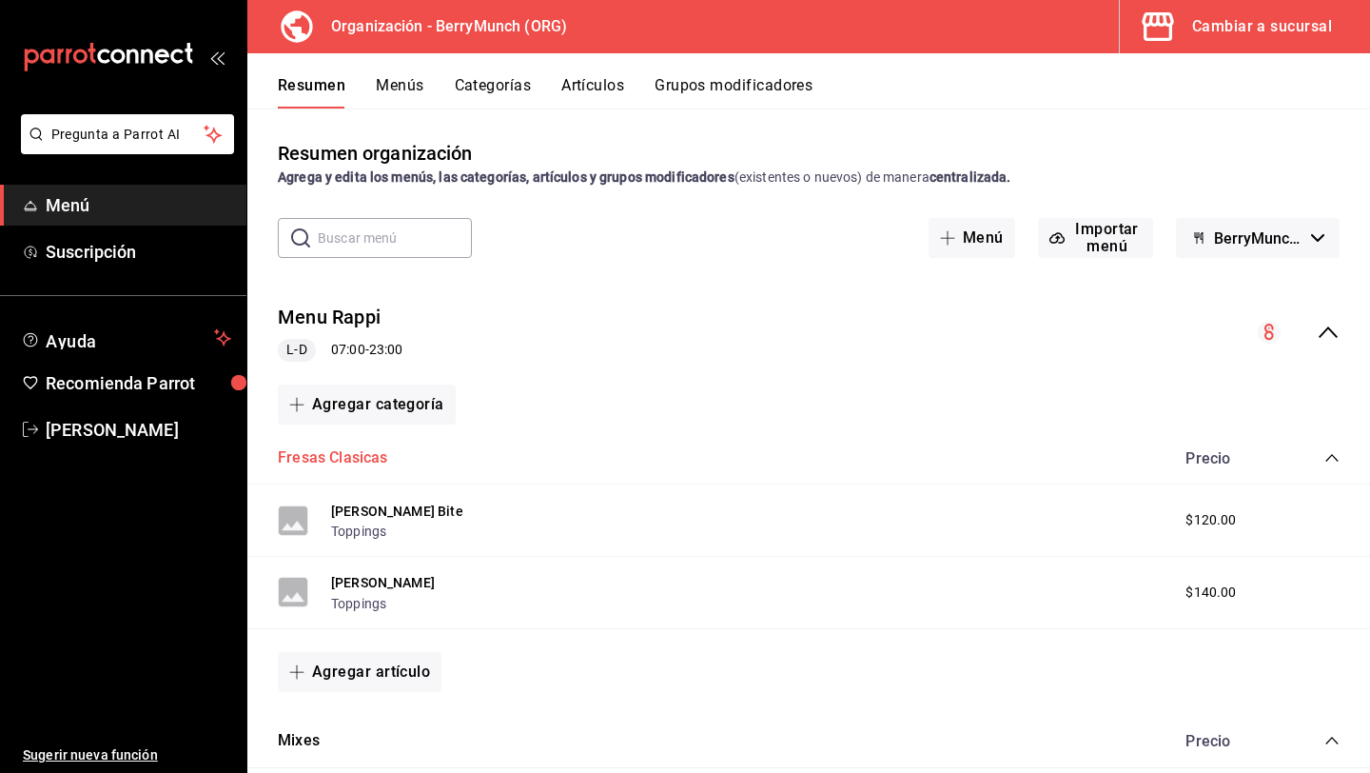
click at [358, 456] on button "Fresas Clasicas" at bounding box center [333, 458] width 110 height 22
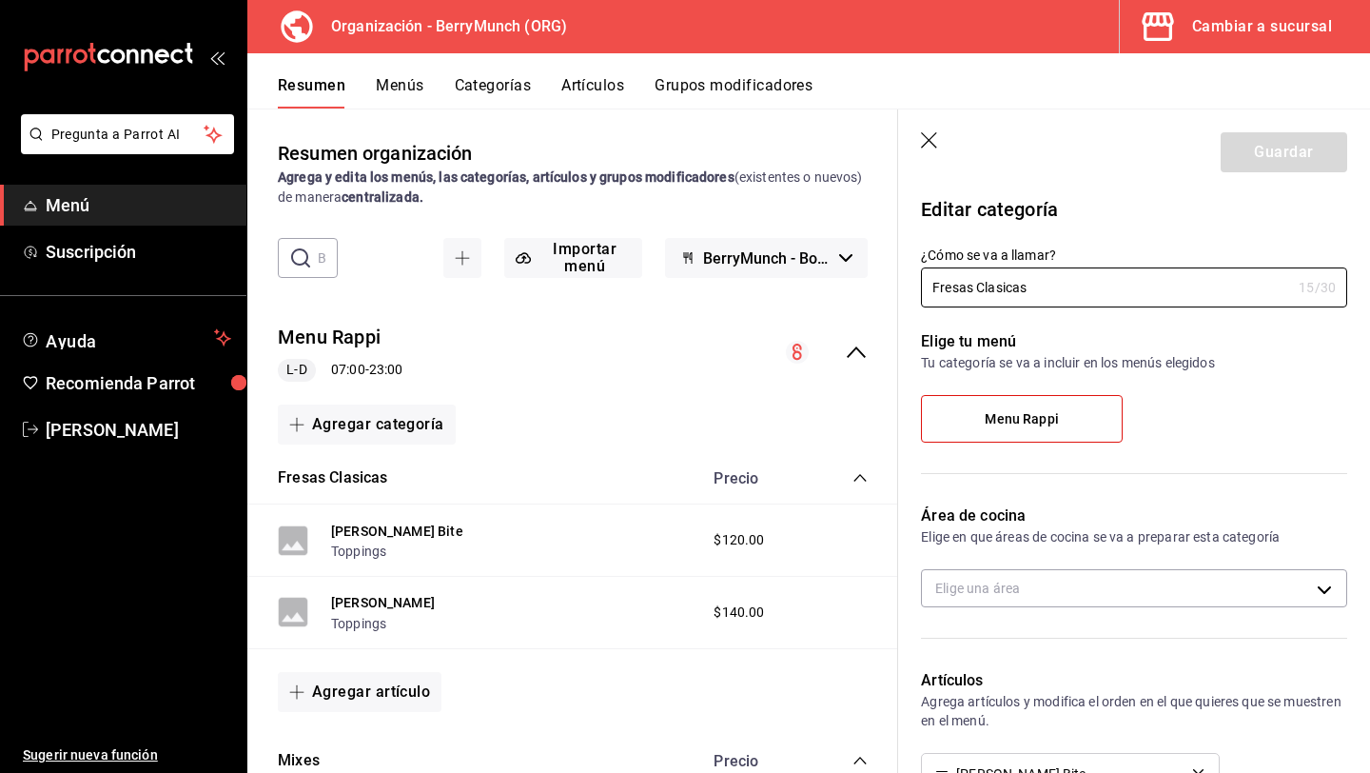
click at [927, 142] on icon "button" at bounding box center [929, 140] width 16 height 16
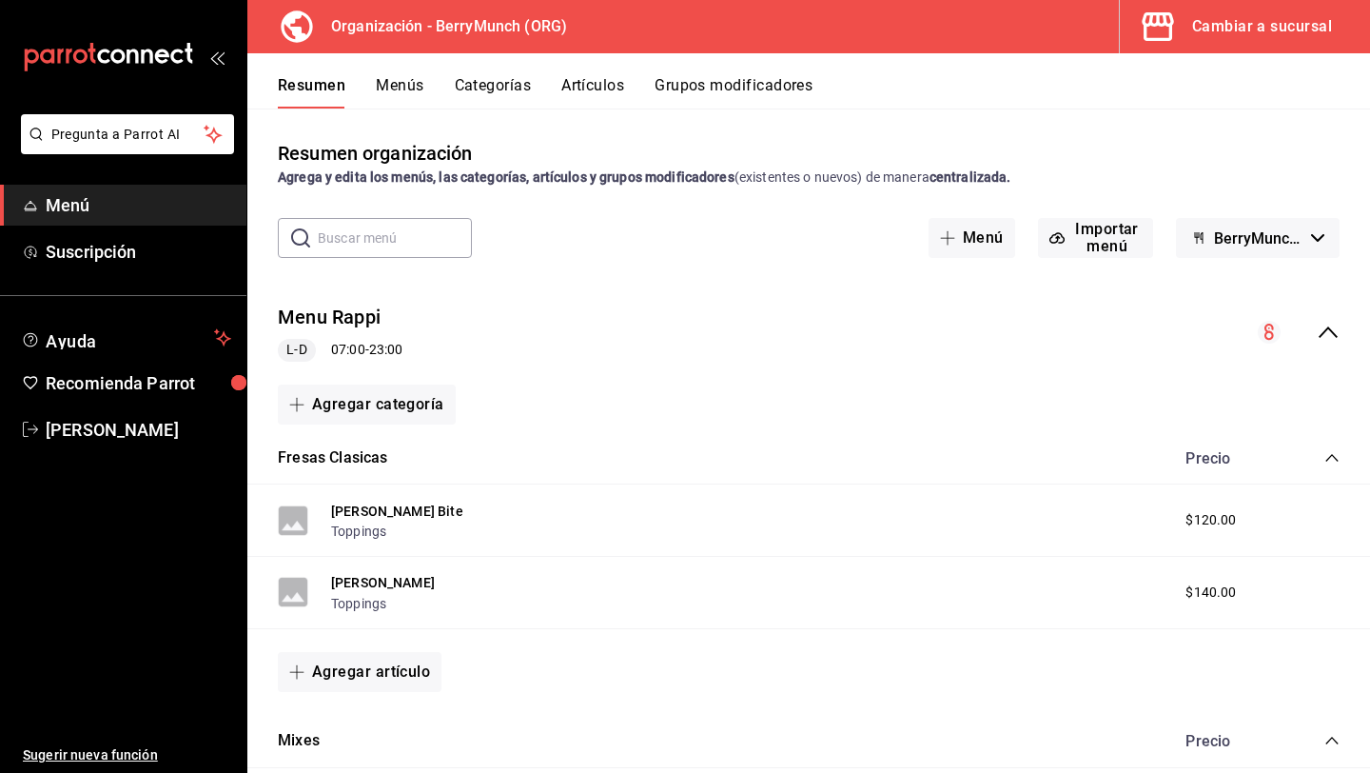
click at [1242, 23] on div "Cambiar a sucursal" at bounding box center [1263, 26] width 140 height 27
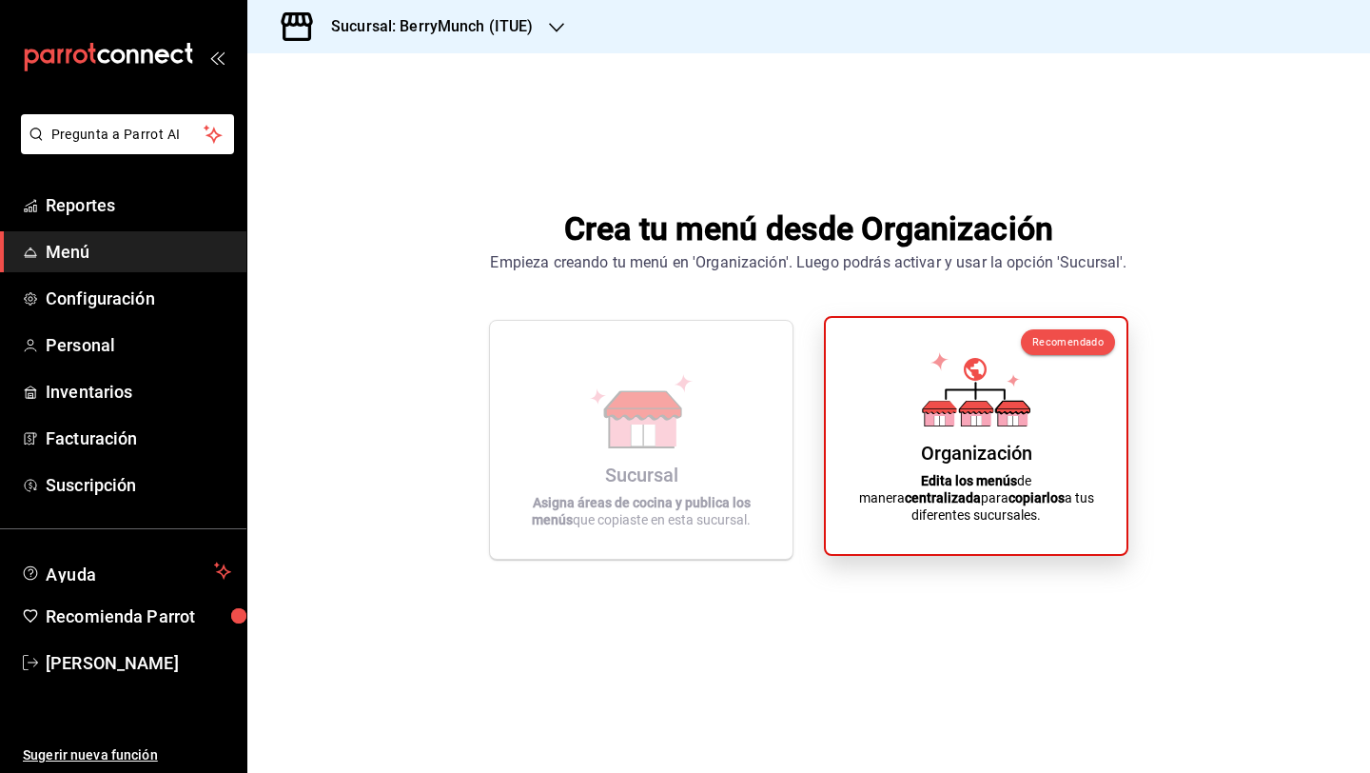
click at [1001, 401] on icon at bounding box center [976, 389] width 108 height 74
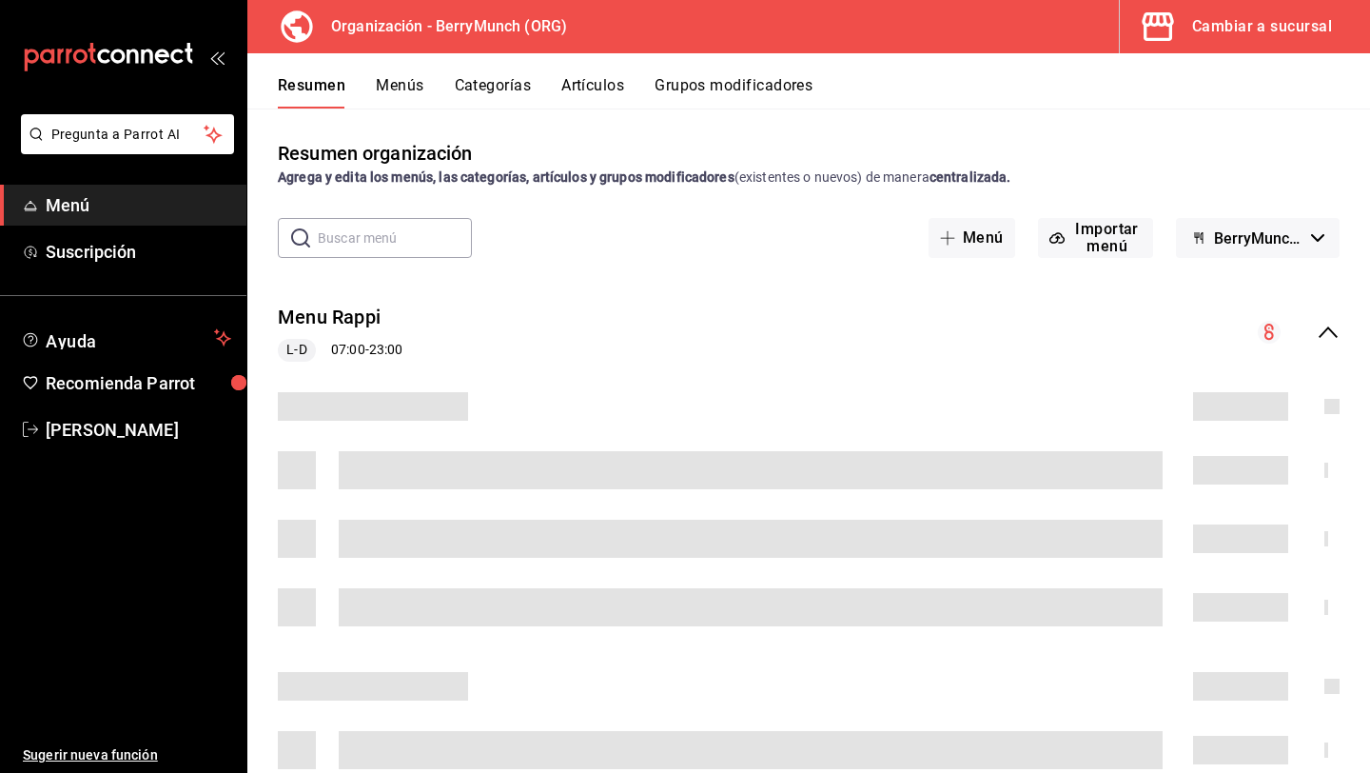
click at [1207, 28] on div "Cambiar a sucursal" at bounding box center [1263, 26] width 140 height 27
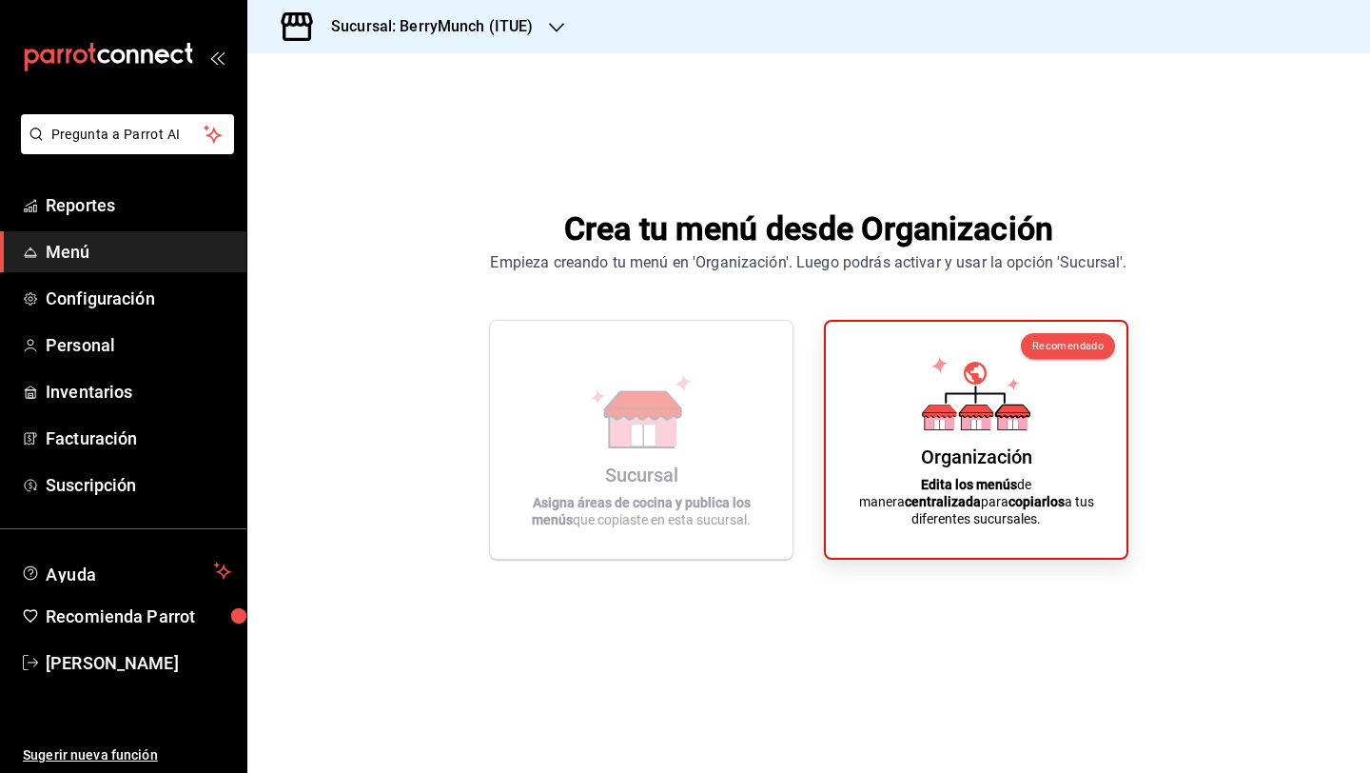
click at [511, 29] on h3 "Sucursal: BerryMunch (ITUE)" at bounding box center [425, 26] width 218 height 23
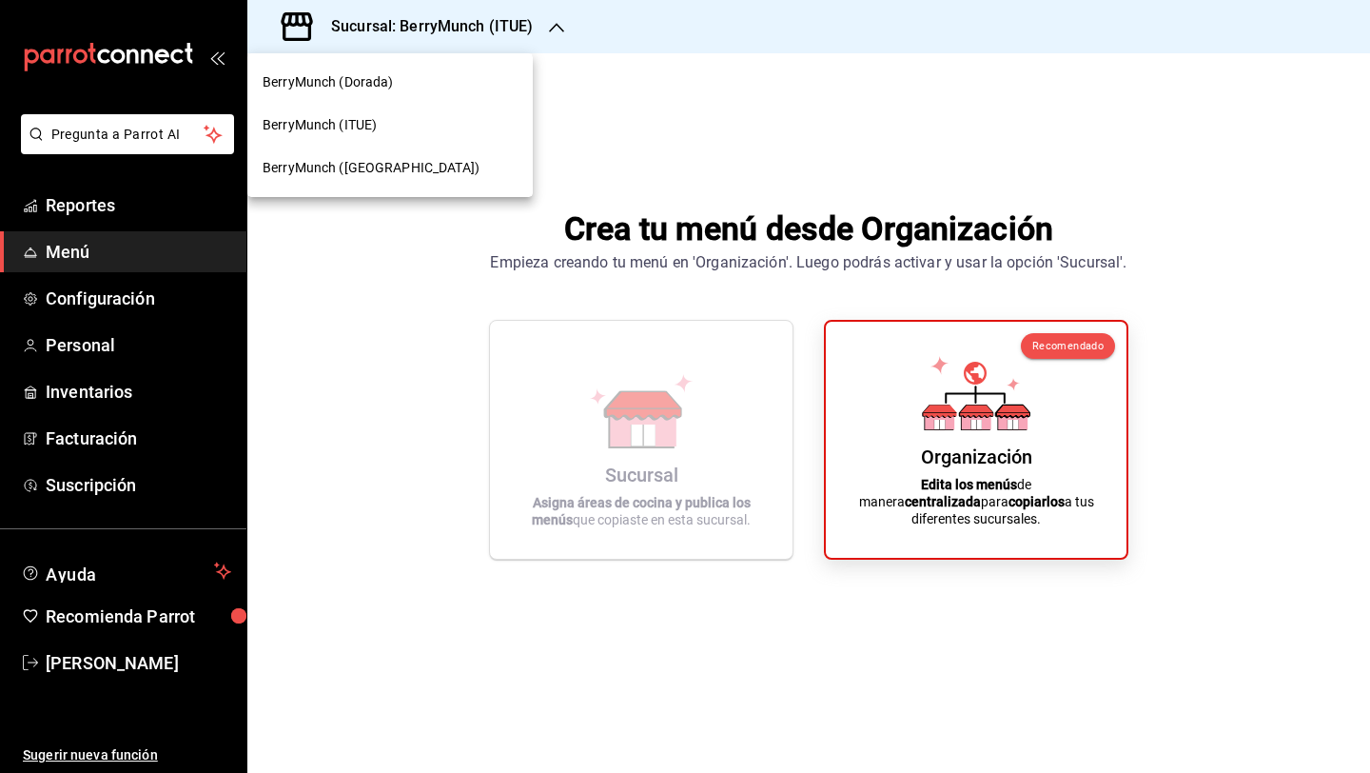
click at [430, 89] on div "BerryMunch (Dorada)" at bounding box center [390, 82] width 255 height 20
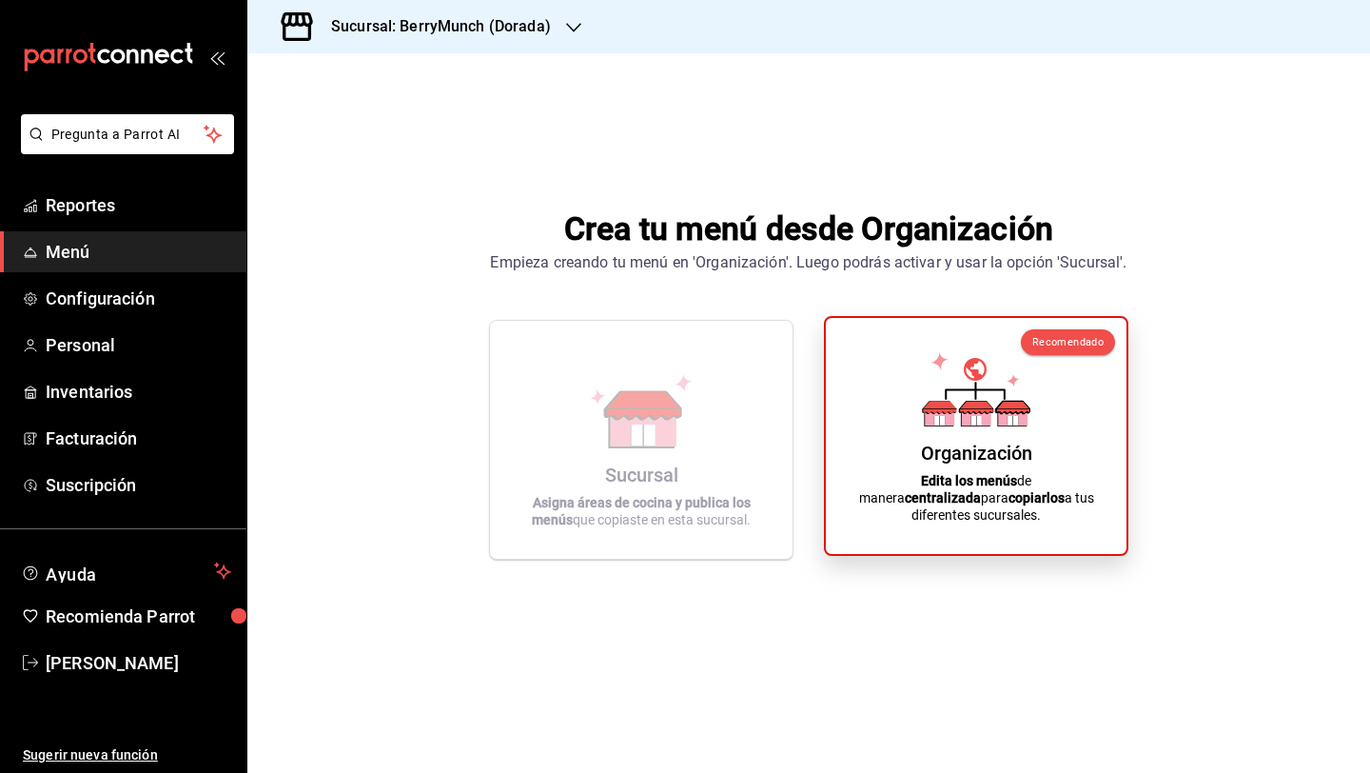
click at [1035, 388] on div "Organización Edita los menús de manera centralizada para copiarlos a tus difere…" at bounding box center [976, 436] width 255 height 206
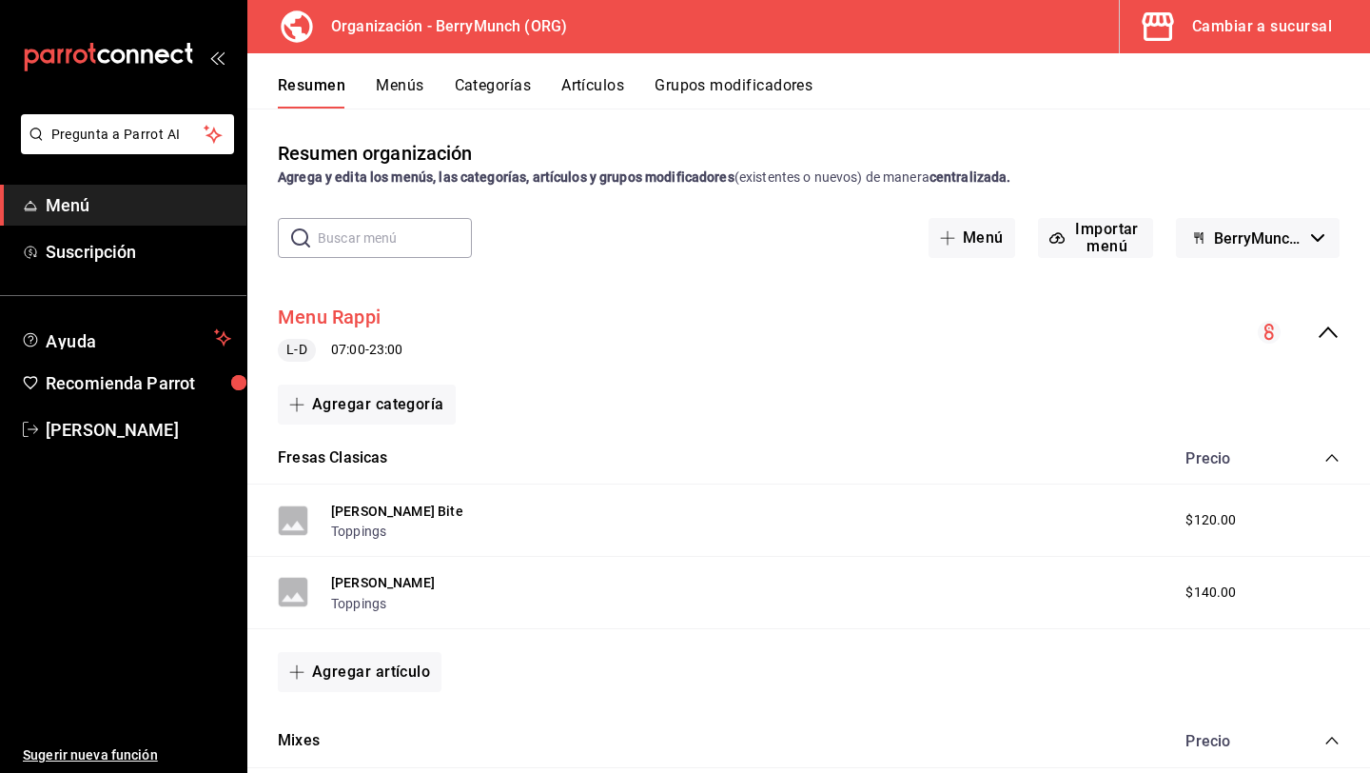
click at [345, 313] on button "Menu Rappi" at bounding box center [329, 318] width 103 height 28
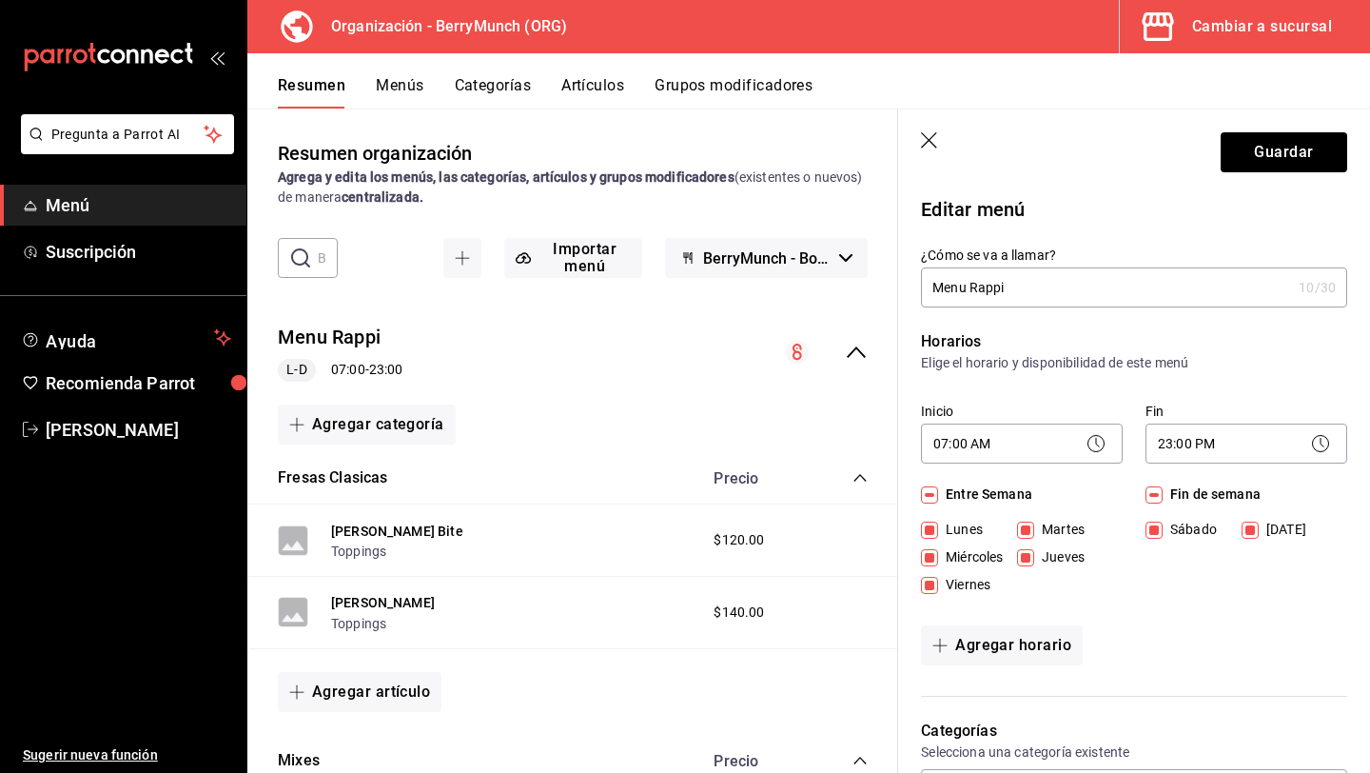
click at [1100, 286] on input "Menu Rappi" at bounding box center [1106, 287] width 370 height 38
type input "Menu Angelopolis"
click at [1314, 152] on button "Guardar" at bounding box center [1284, 152] width 127 height 40
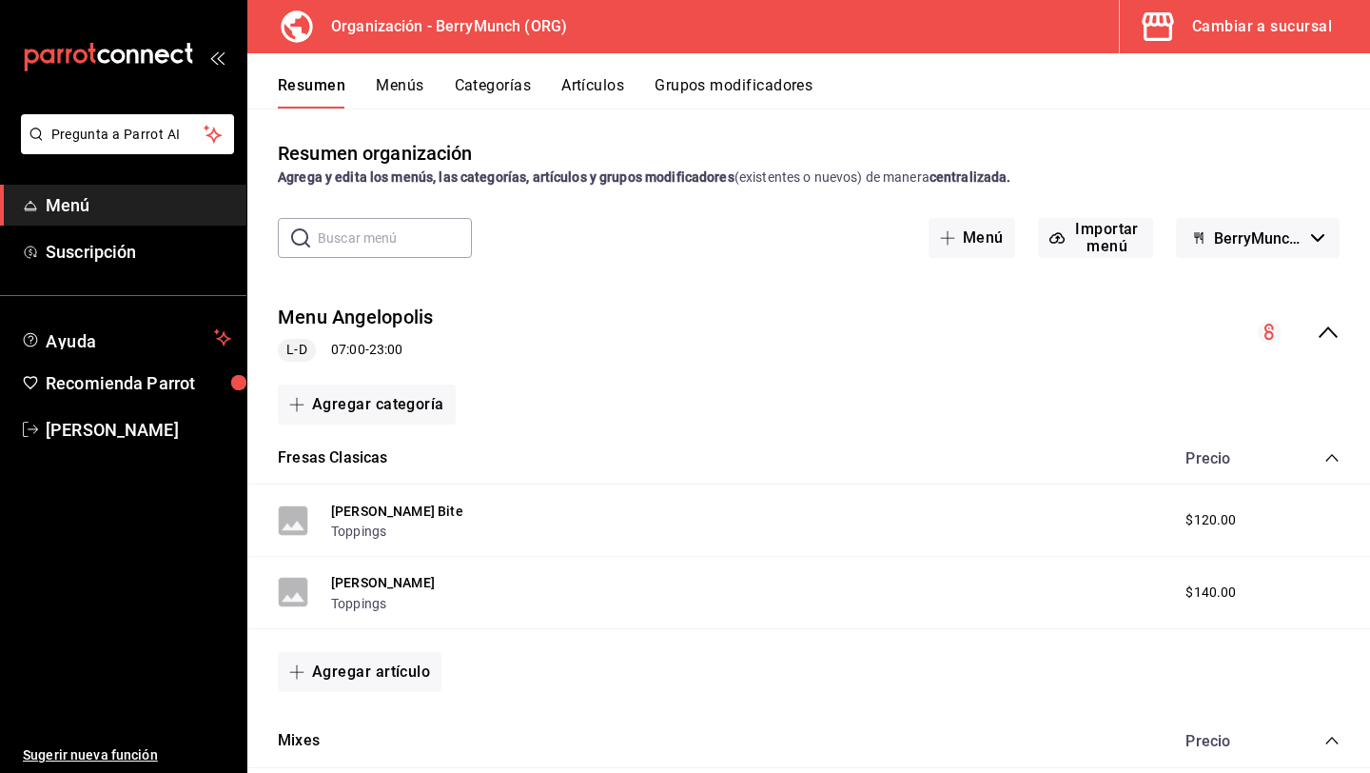
click at [503, 30] on h3 "Organización - BerryMunch (ORG)" at bounding box center [441, 26] width 251 height 23
click at [1148, 27] on icon "button" at bounding box center [1158, 27] width 38 height 38
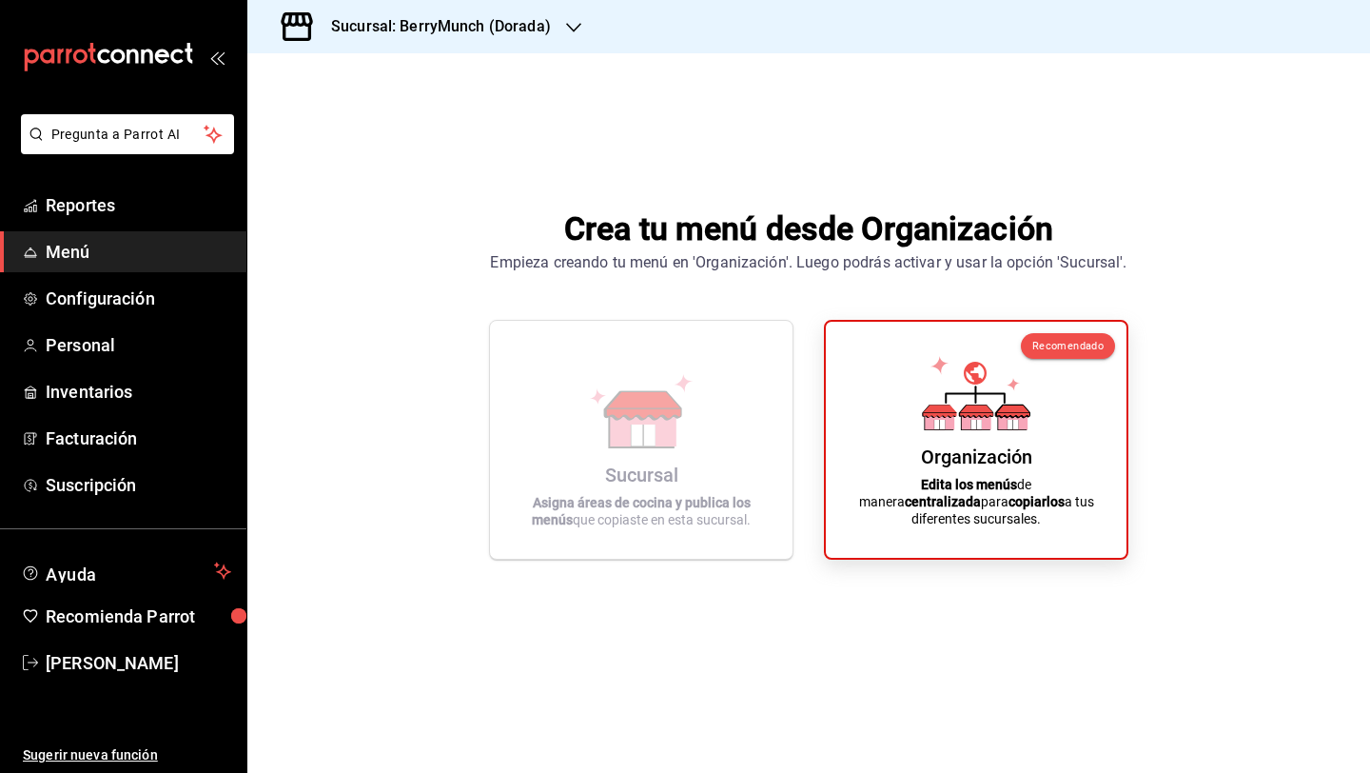
click at [468, 36] on h3 "Sucursal: BerryMunch (Dorada)" at bounding box center [433, 26] width 235 height 23
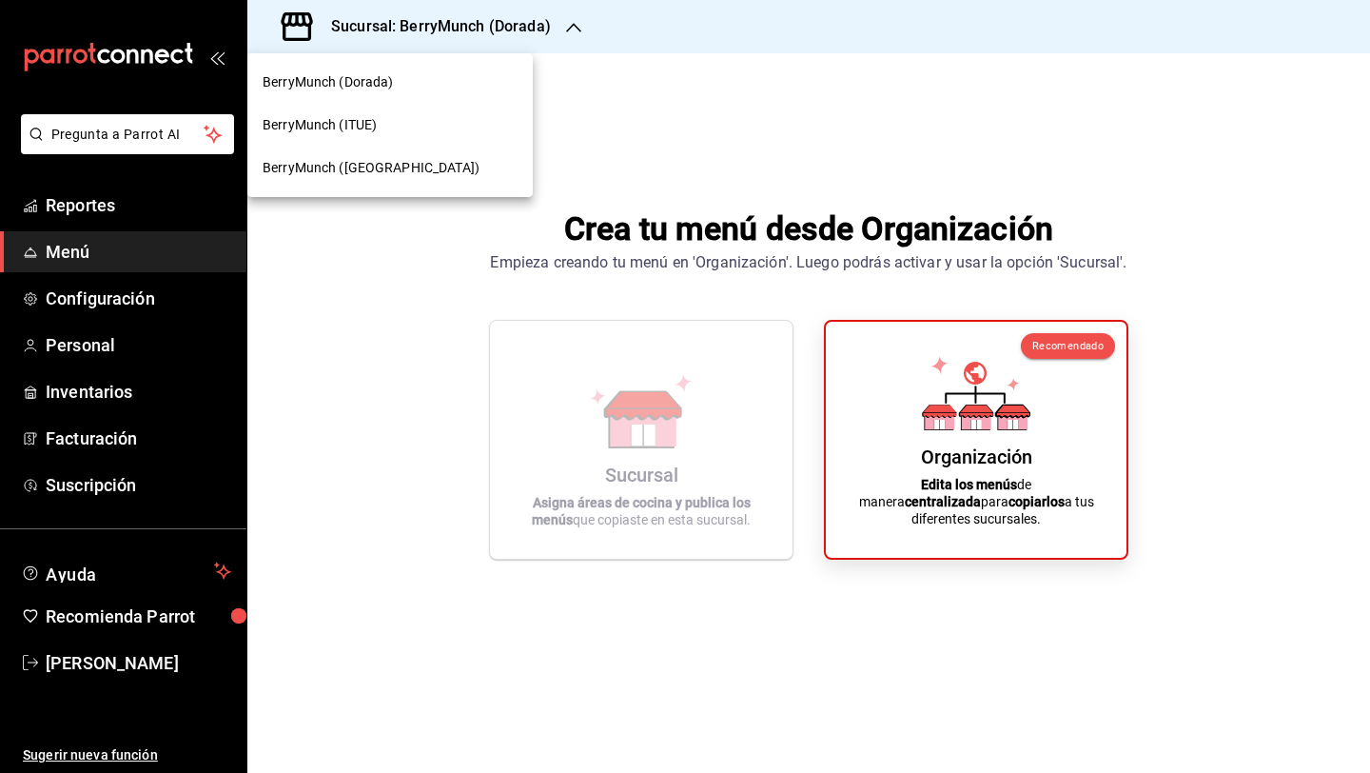
click at [439, 119] on div "BerryMunch (ITUE)" at bounding box center [390, 125] width 255 height 20
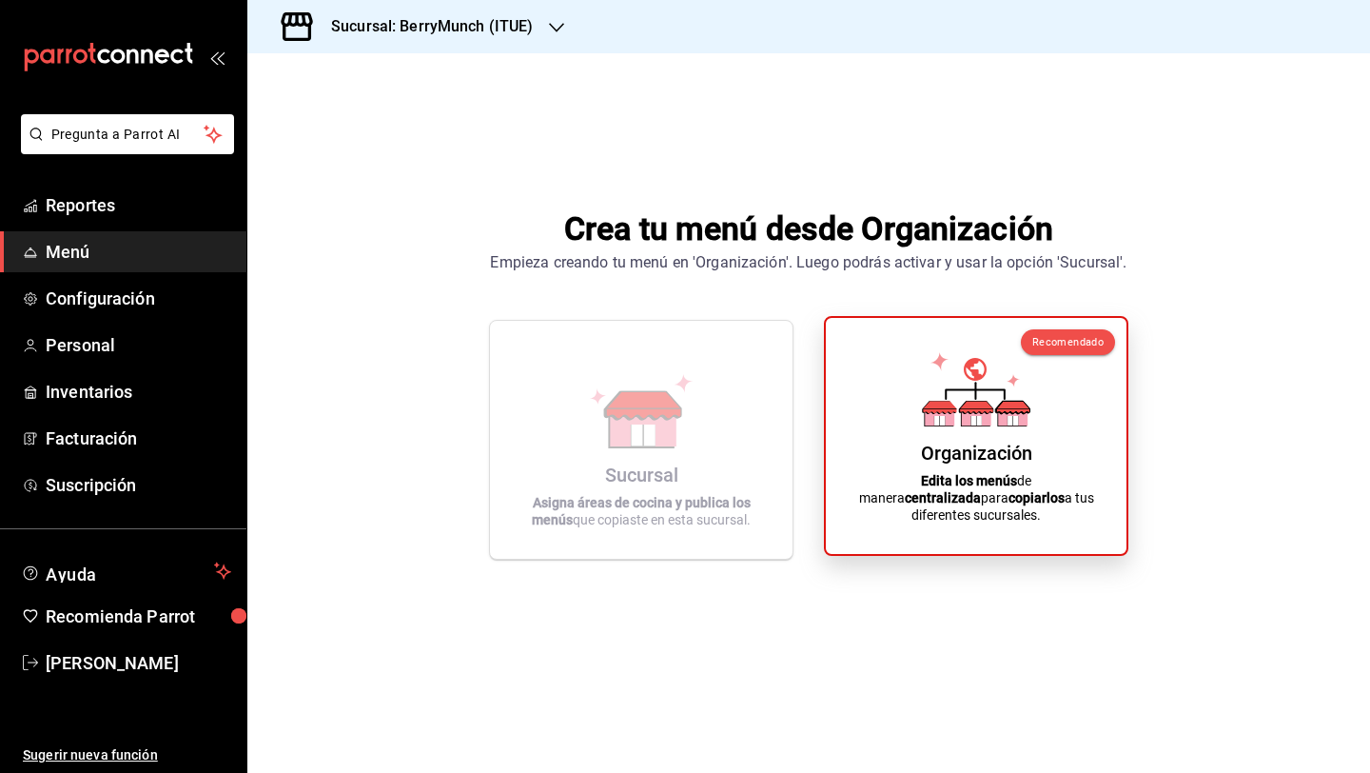
click at [956, 420] on icon at bounding box center [976, 389] width 108 height 74
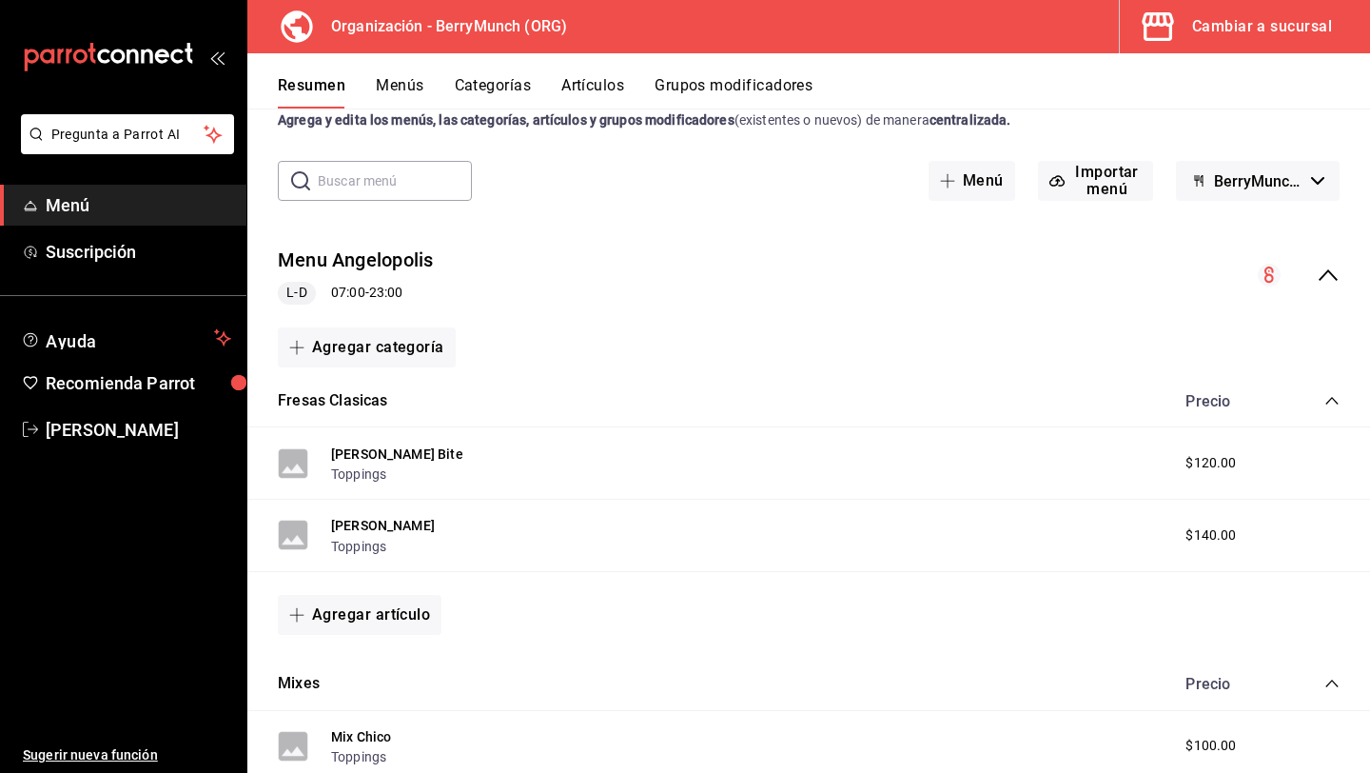
scroll to position [58, 0]
click at [376, 266] on button "Menu Angelopolis" at bounding box center [355, 260] width 155 height 28
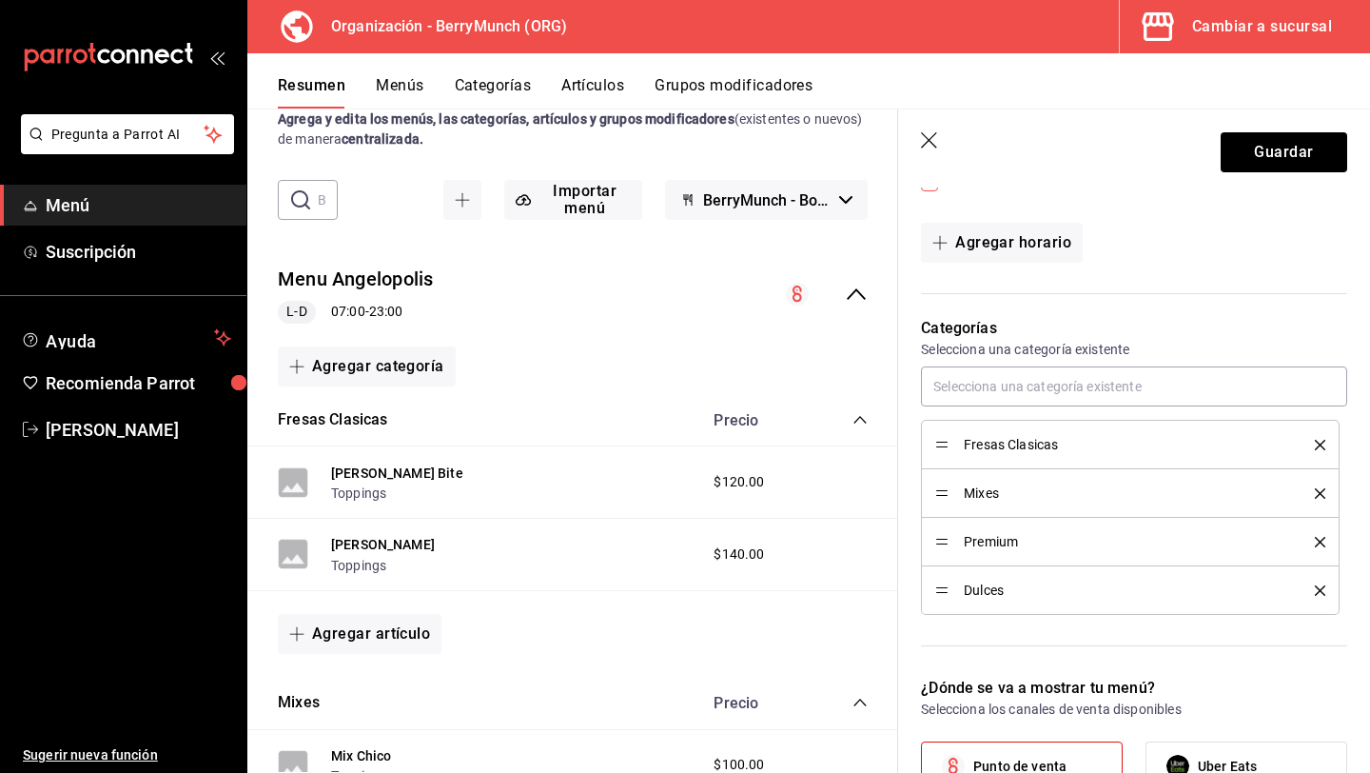
scroll to position [109, 0]
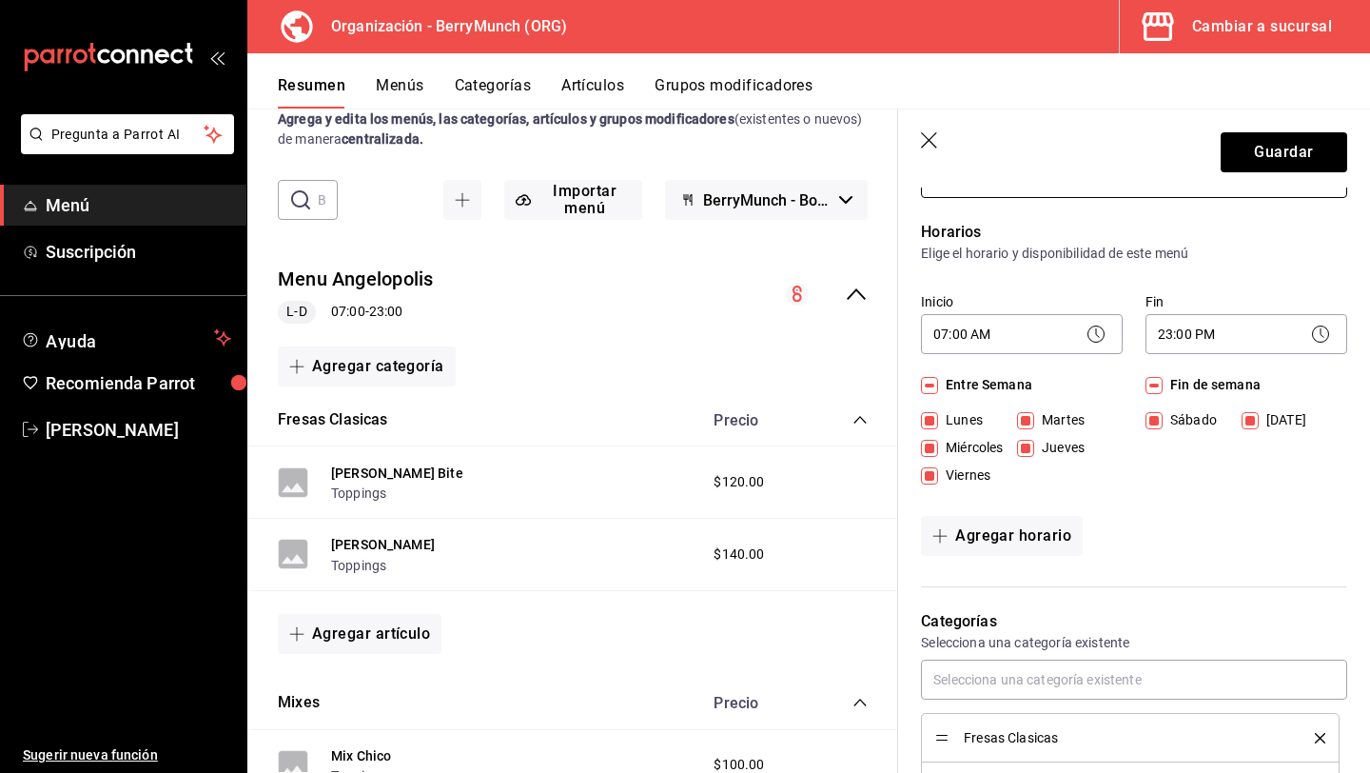
click at [926, 148] on icon "button" at bounding box center [930, 141] width 19 height 19
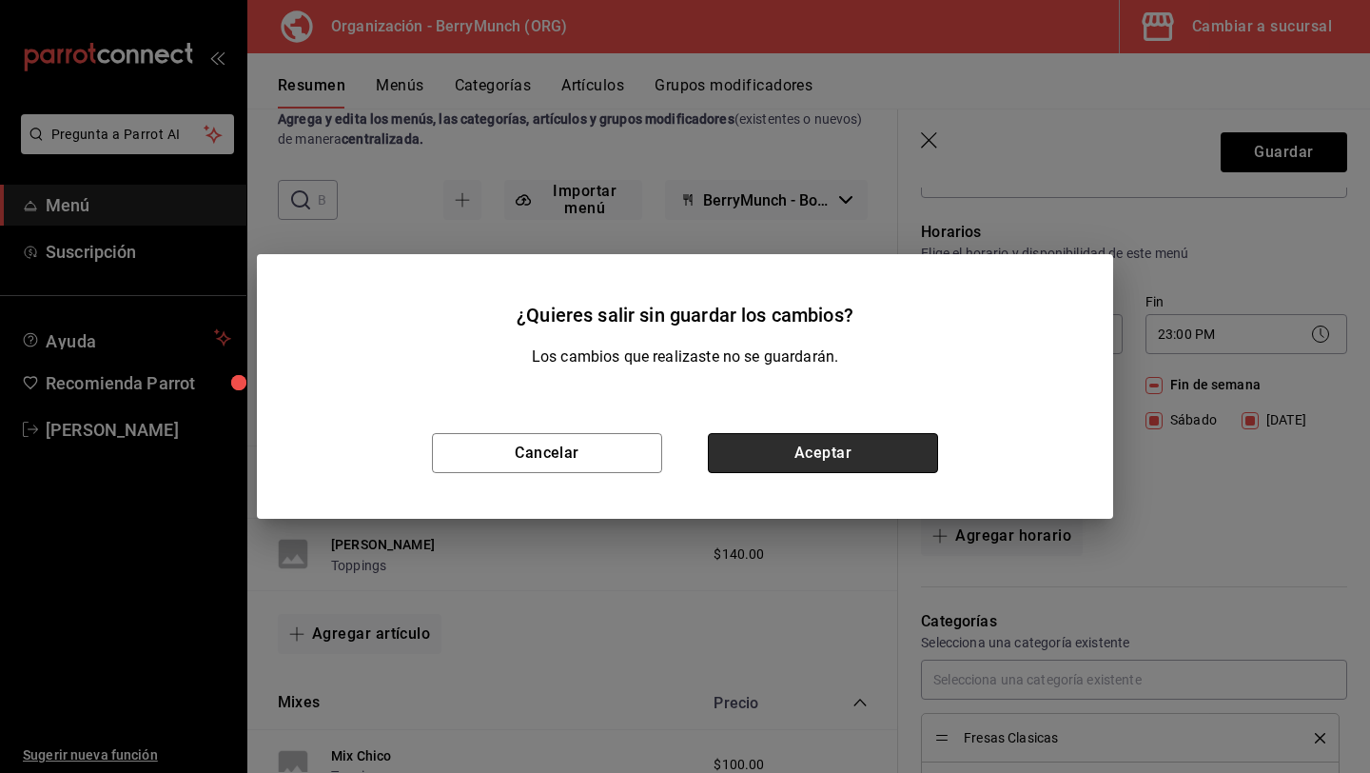
click at [727, 440] on button "Aceptar" at bounding box center [823, 453] width 230 height 40
checkbox input "false"
type input "1758239054874"
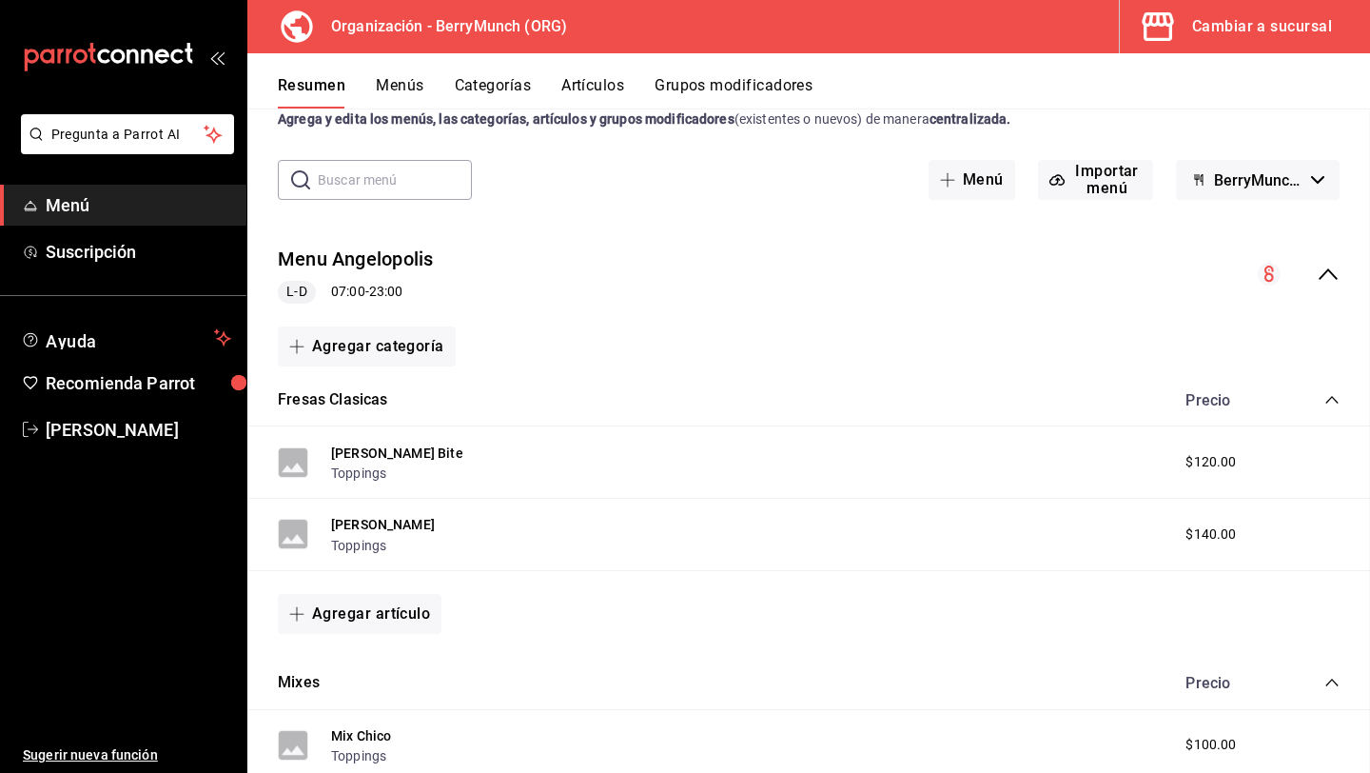
checkbox input "false"
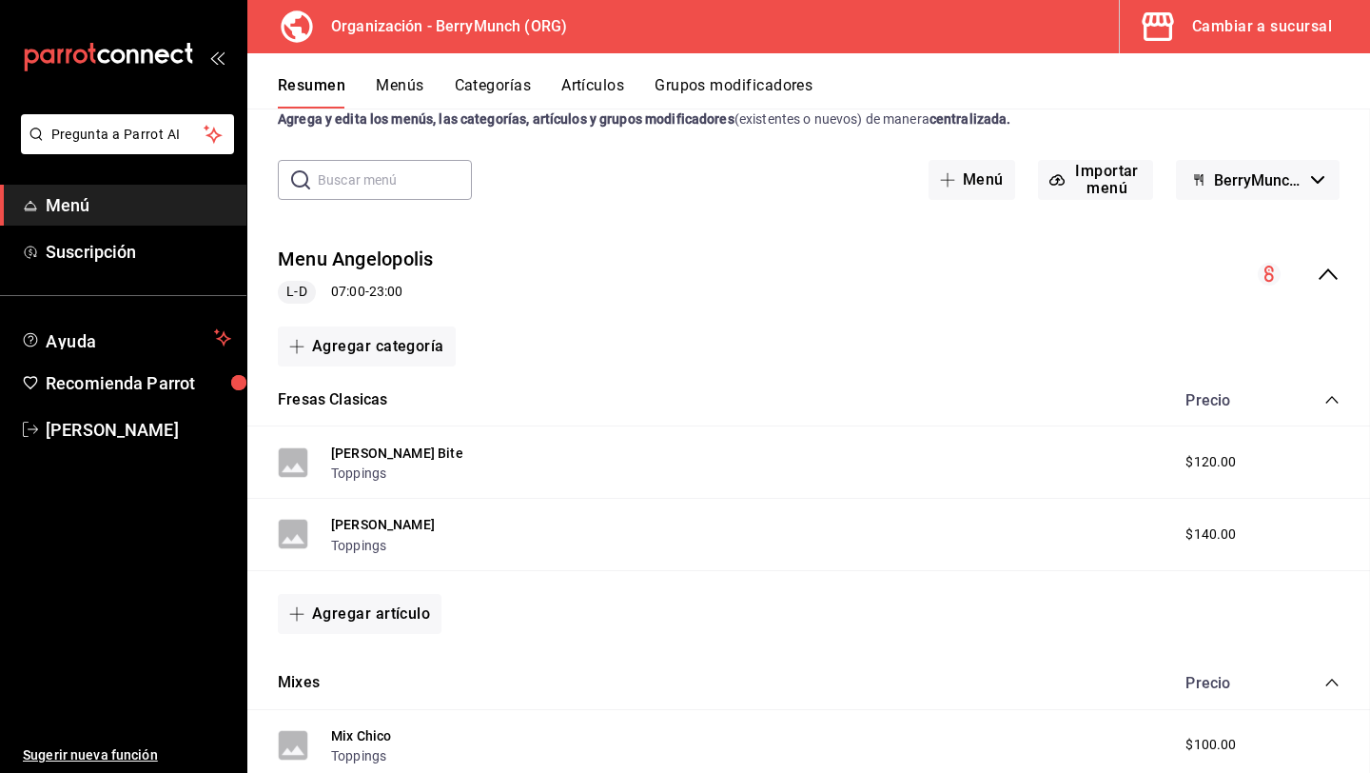
checkbox input "false"
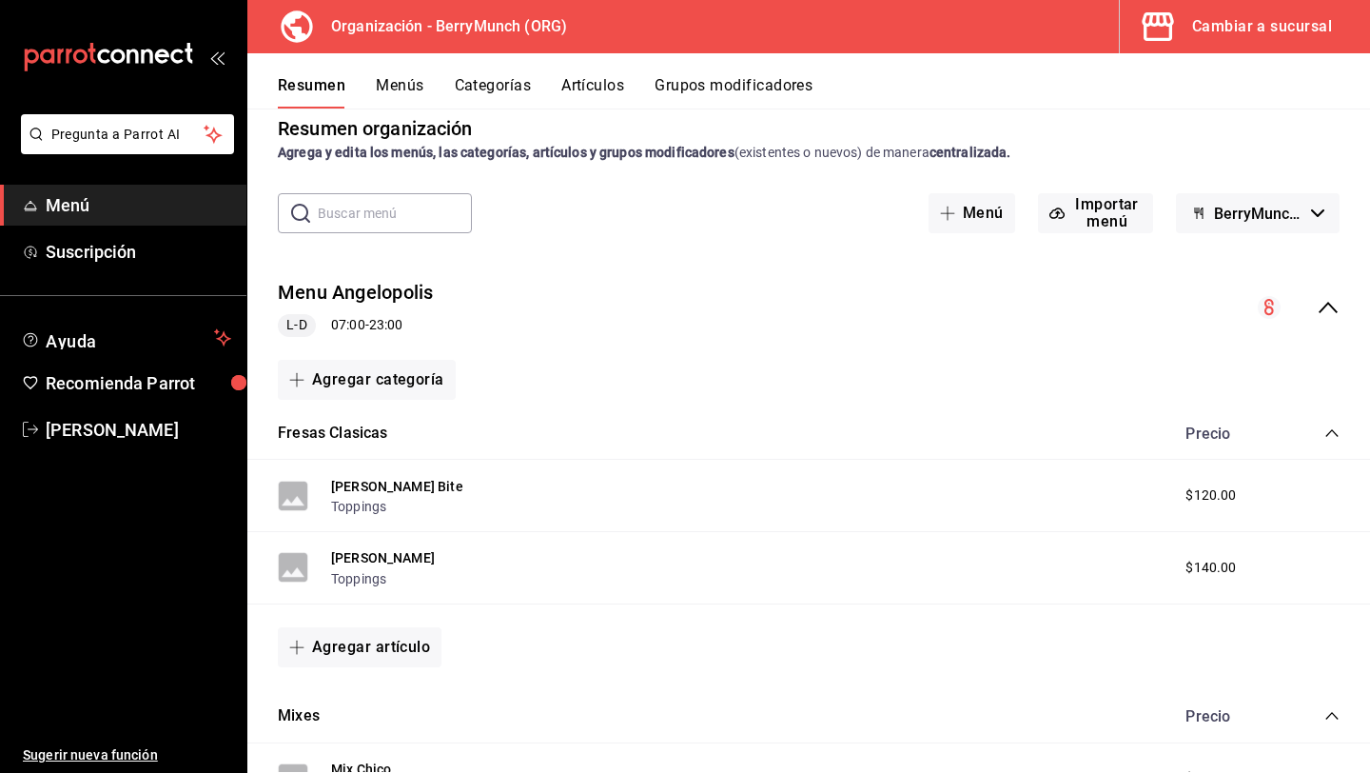
scroll to position [19, 0]
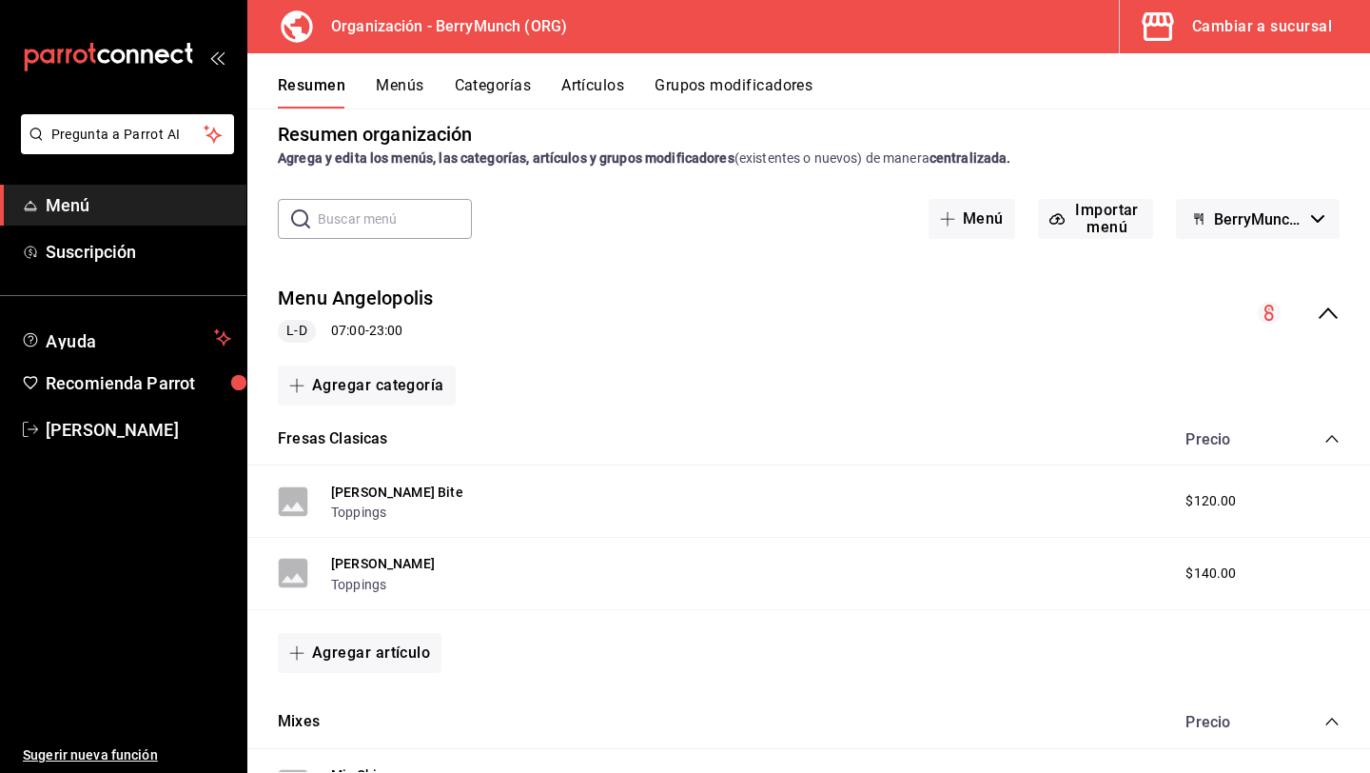
click at [385, 88] on button "Menús" at bounding box center [400, 92] width 48 height 32
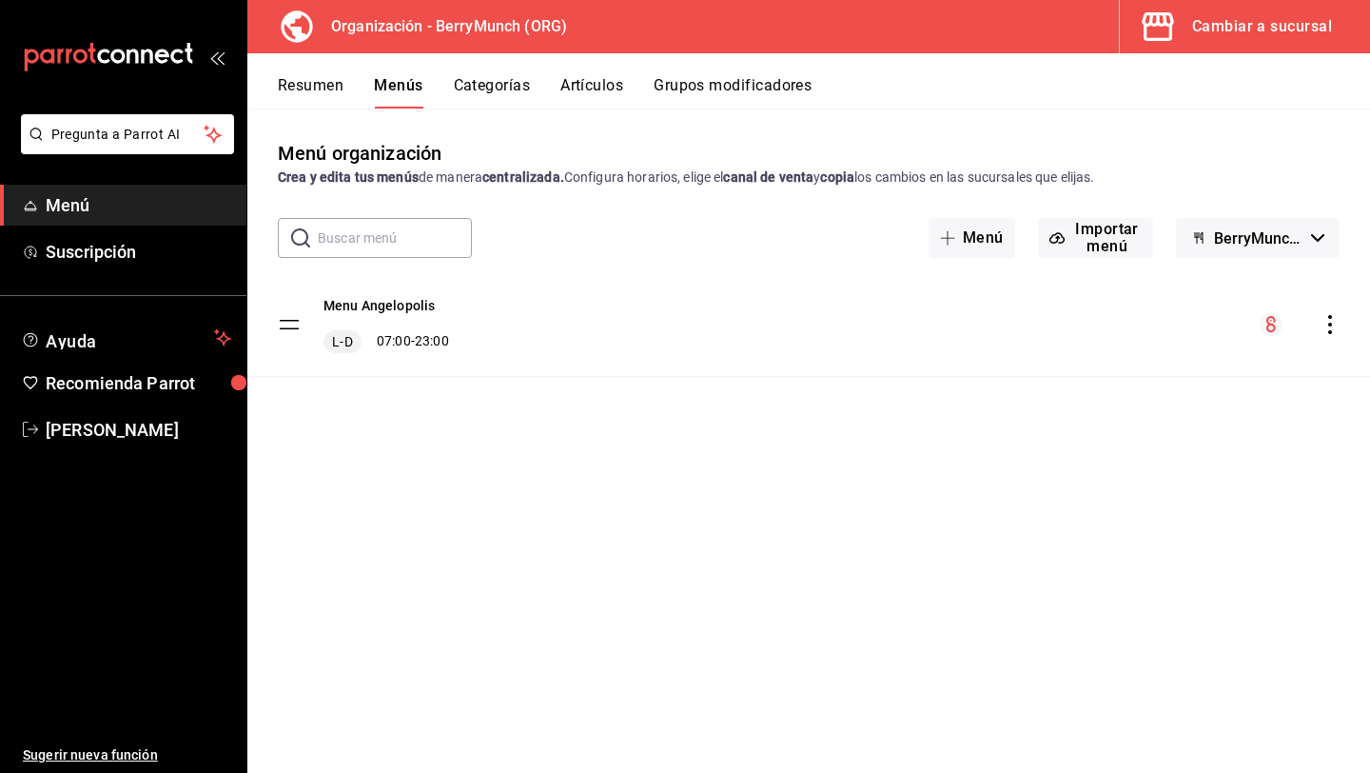
click at [1327, 327] on icon "actions" at bounding box center [1330, 324] width 19 height 19
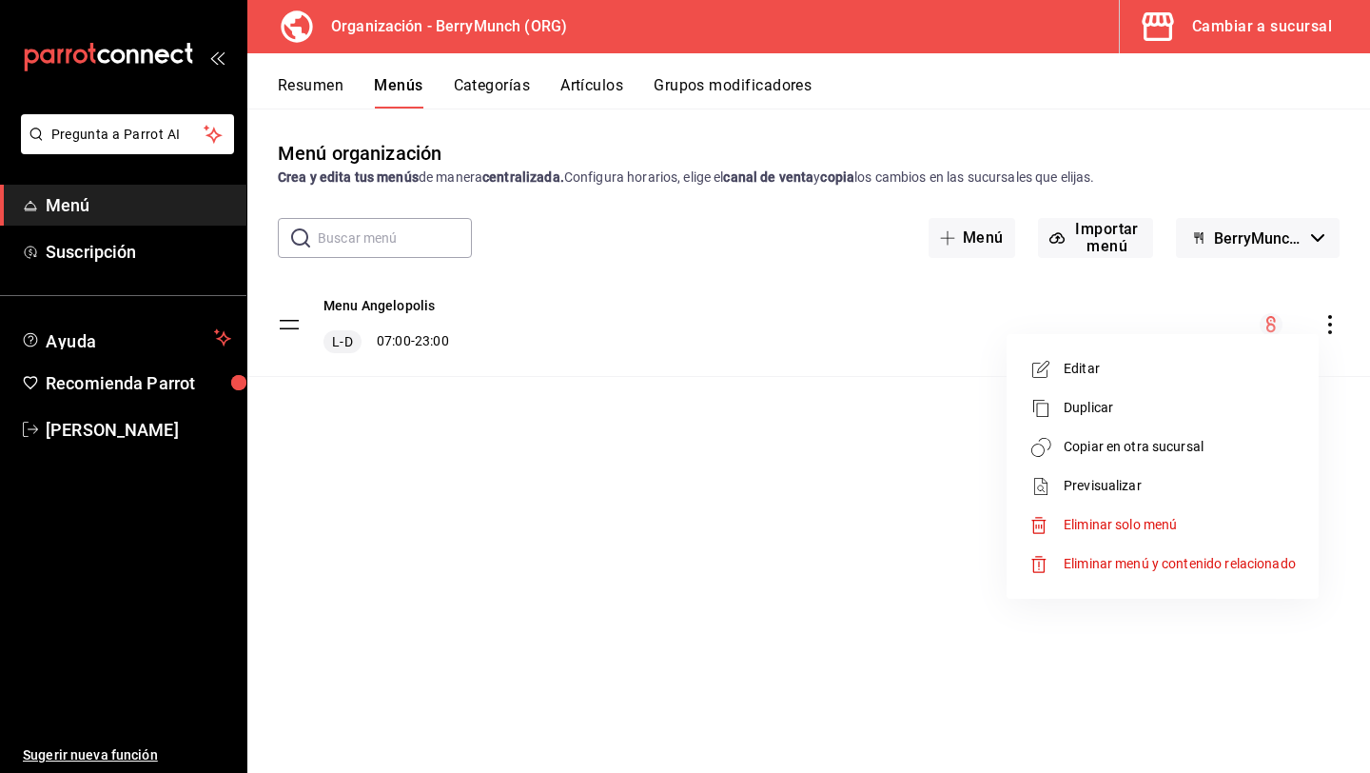
click at [1188, 522] on span "Eliminar solo menú" at bounding box center [1180, 525] width 232 height 20
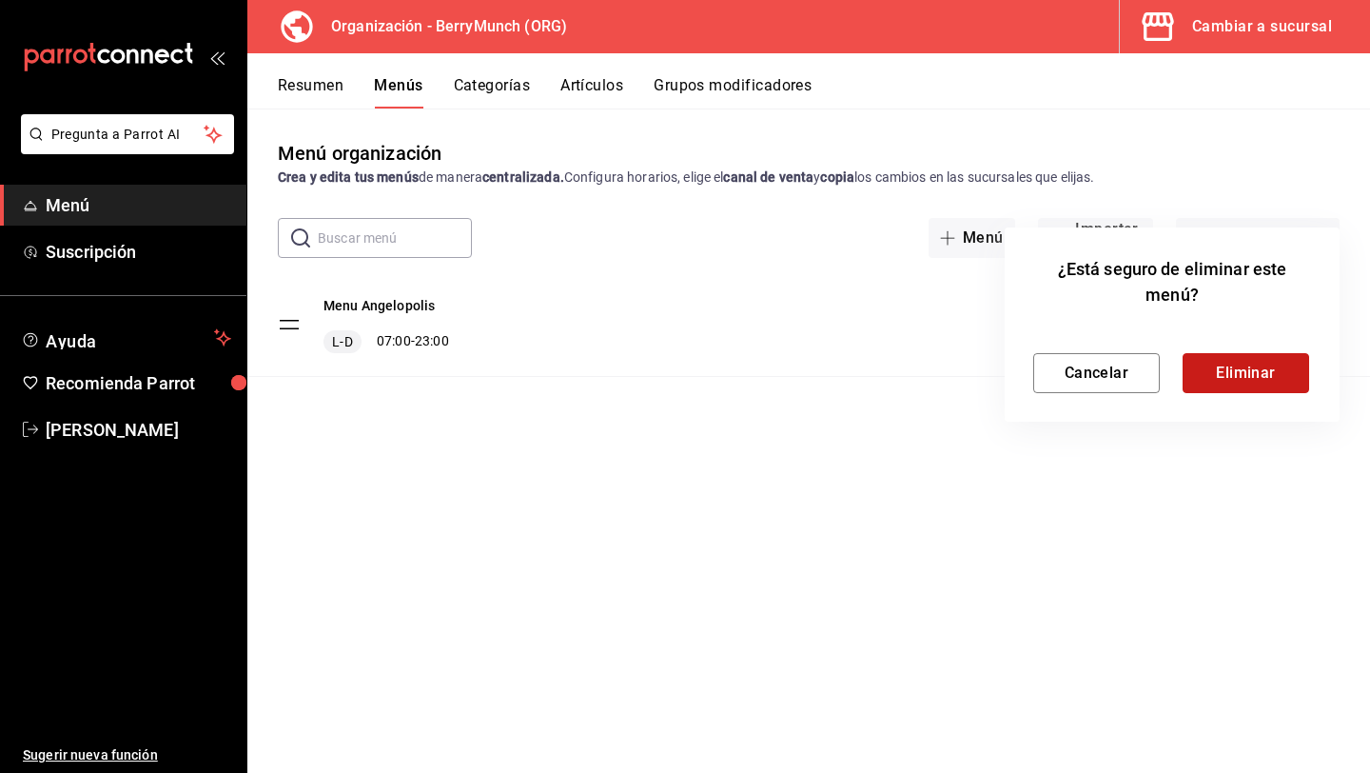
click at [1243, 373] on button "Eliminar" at bounding box center [1246, 373] width 127 height 40
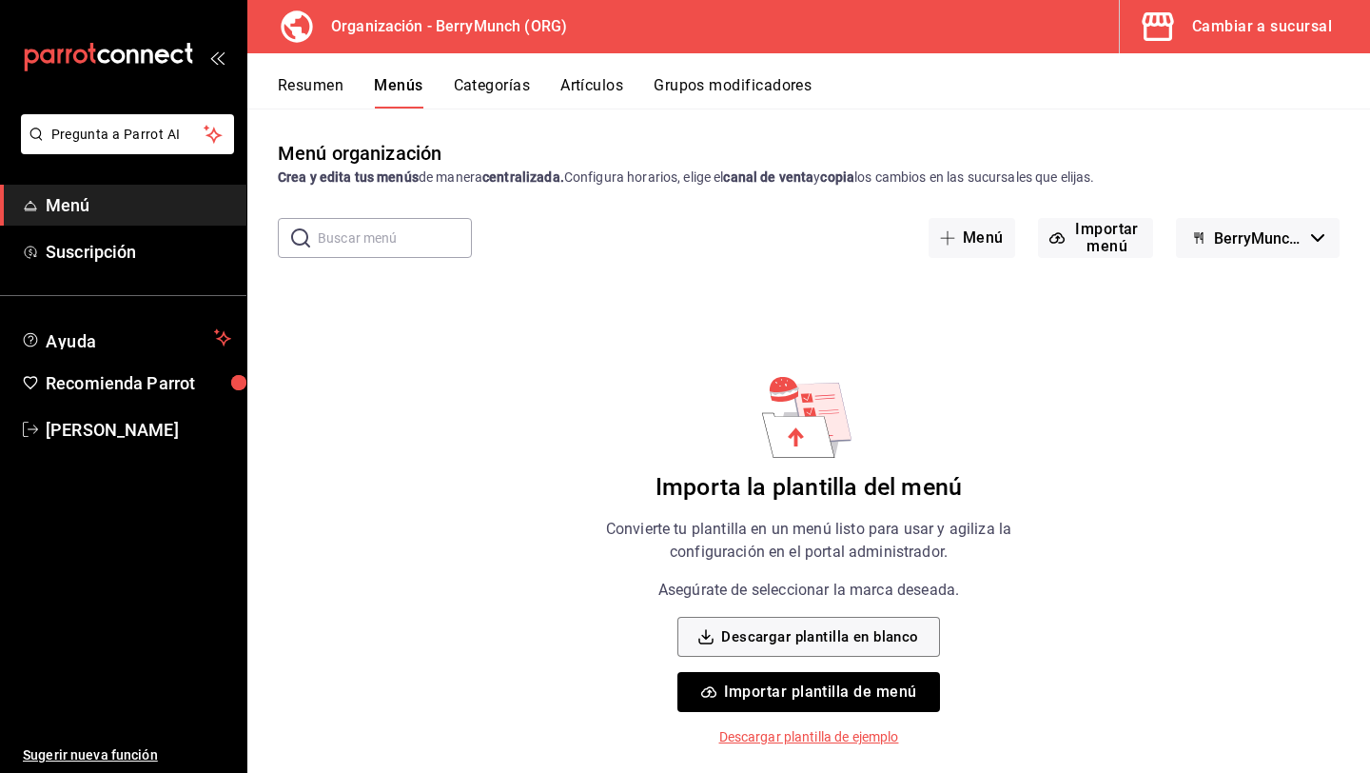
click at [1197, 426] on div "Menú organización Crea y edita tus menús de manera centralizada. Configura hora…" at bounding box center [808, 455] width 1123 height 633
click at [1092, 234] on button "Importar menú" at bounding box center [1095, 238] width 115 height 40
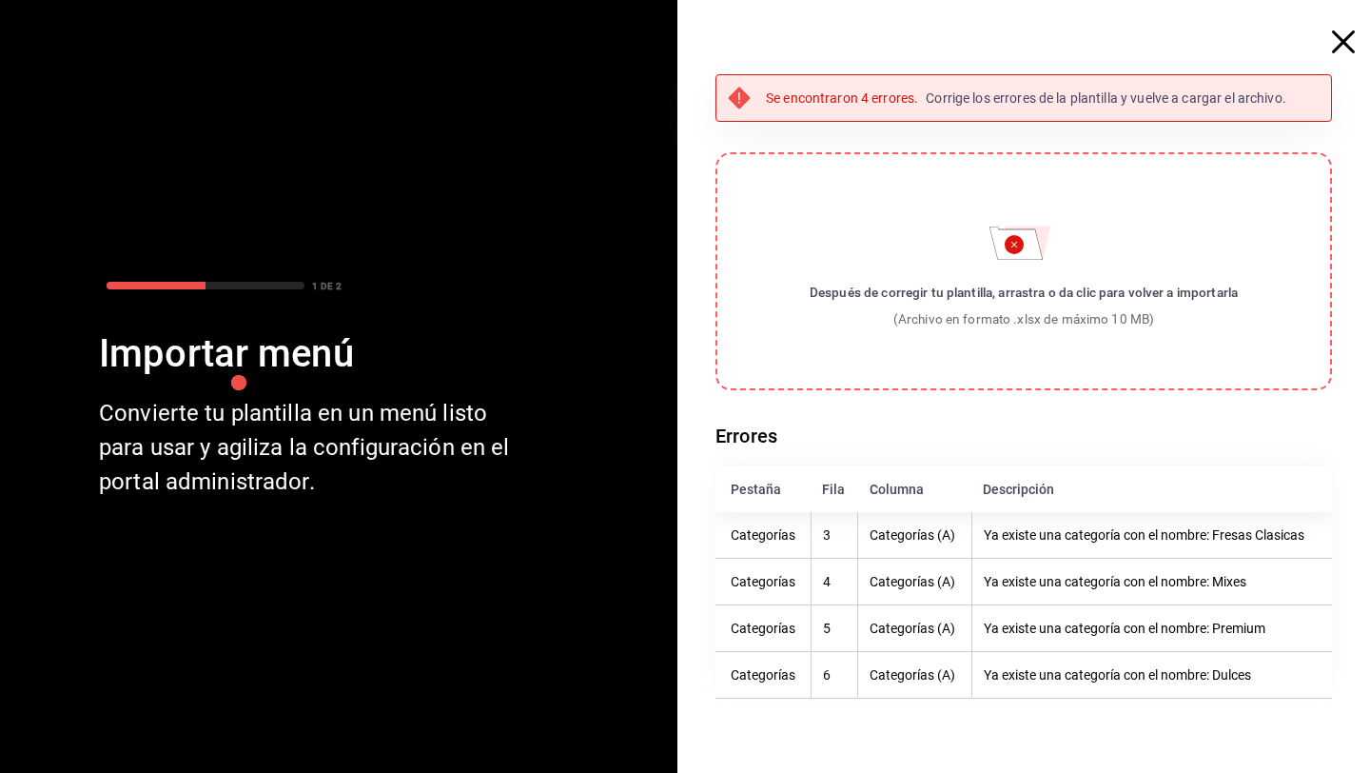
click at [1340, 39] on icon "button" at bounding box center [1343, 41] width 23 height 23
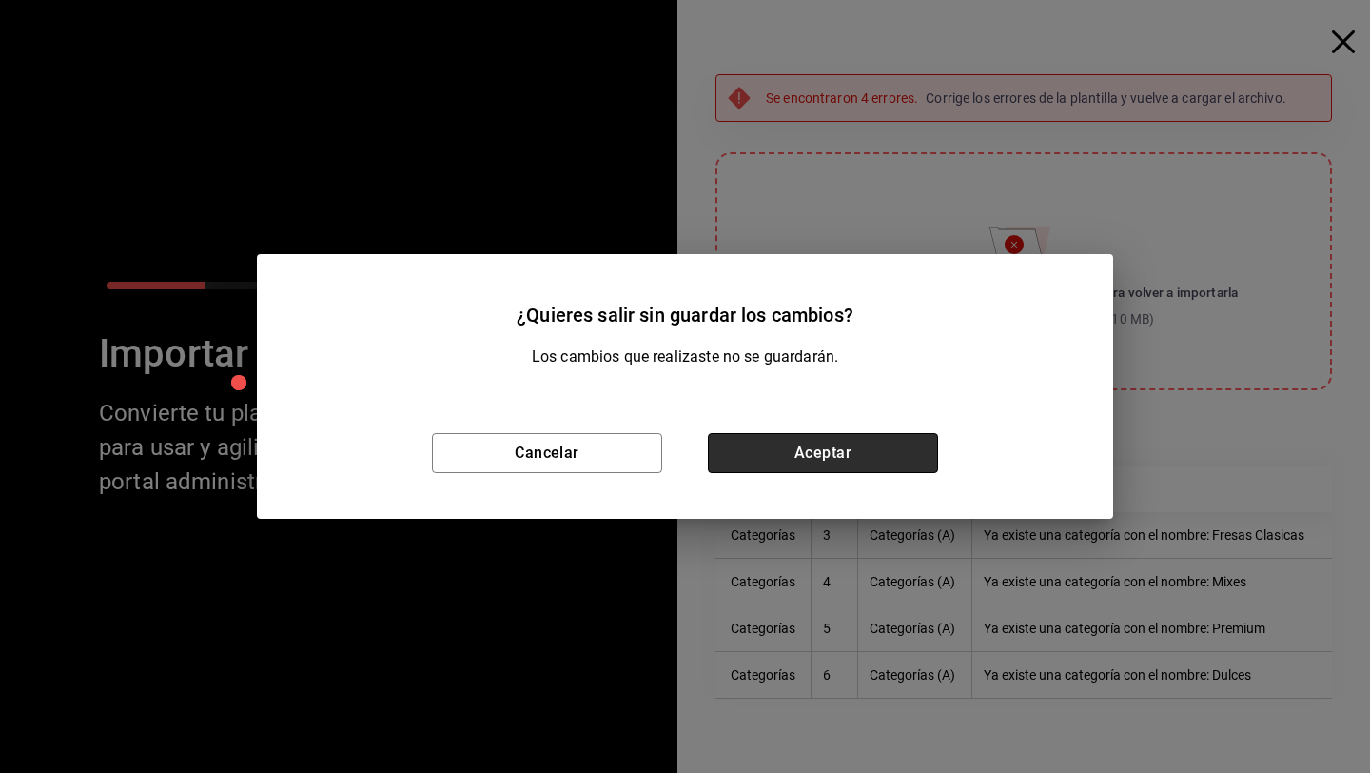
click at [849, 458] on button "Aceptar" at bounding box center [823, 453] width 230 height 40
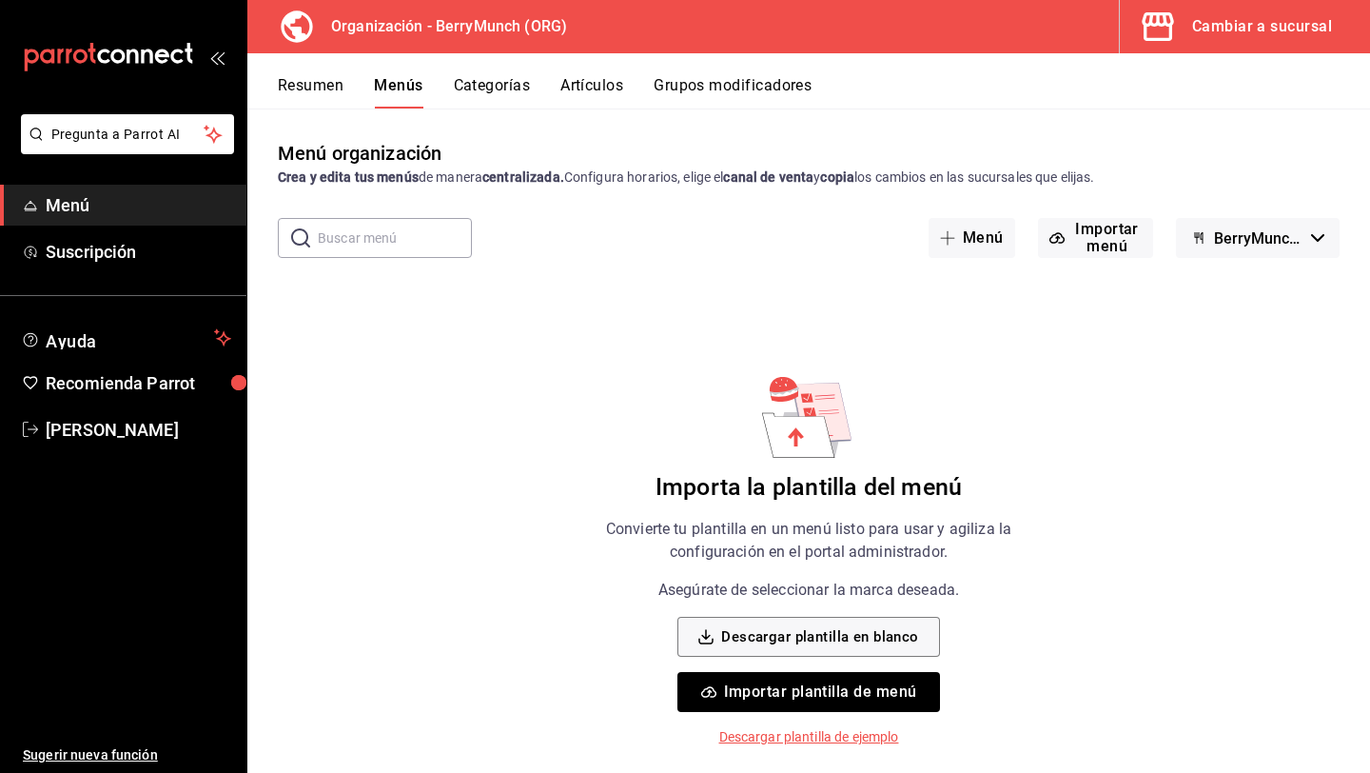
click at [1204, 100] on div "Resumen Menús Categorías Artículos Grupos modificadores" at bounding box center [824, 92] width 1093 height 32
click at [1164, 21] on icon "button" at bounding box center [1158, 27] width 38 height 38
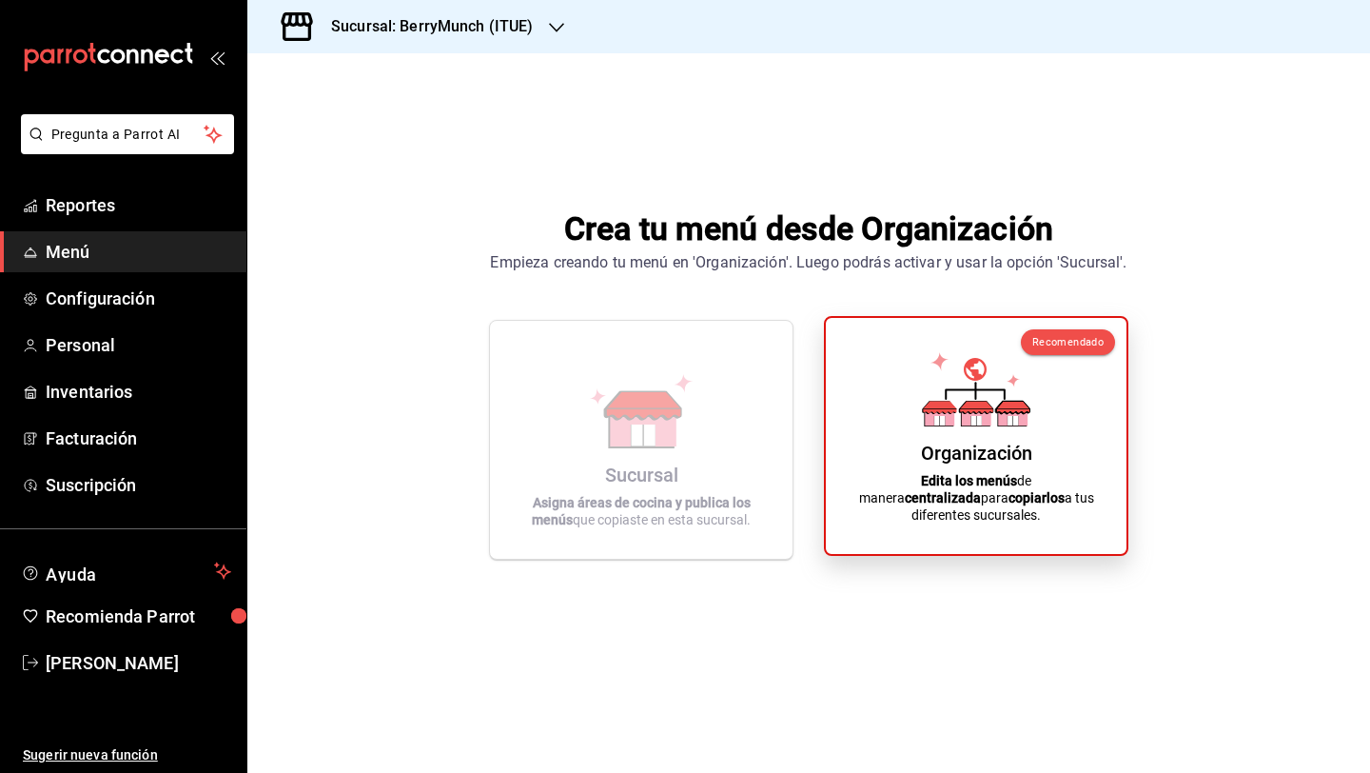
click at [942, 464] on div "Organización" at bounding box center [976, 453] width 111 height 23
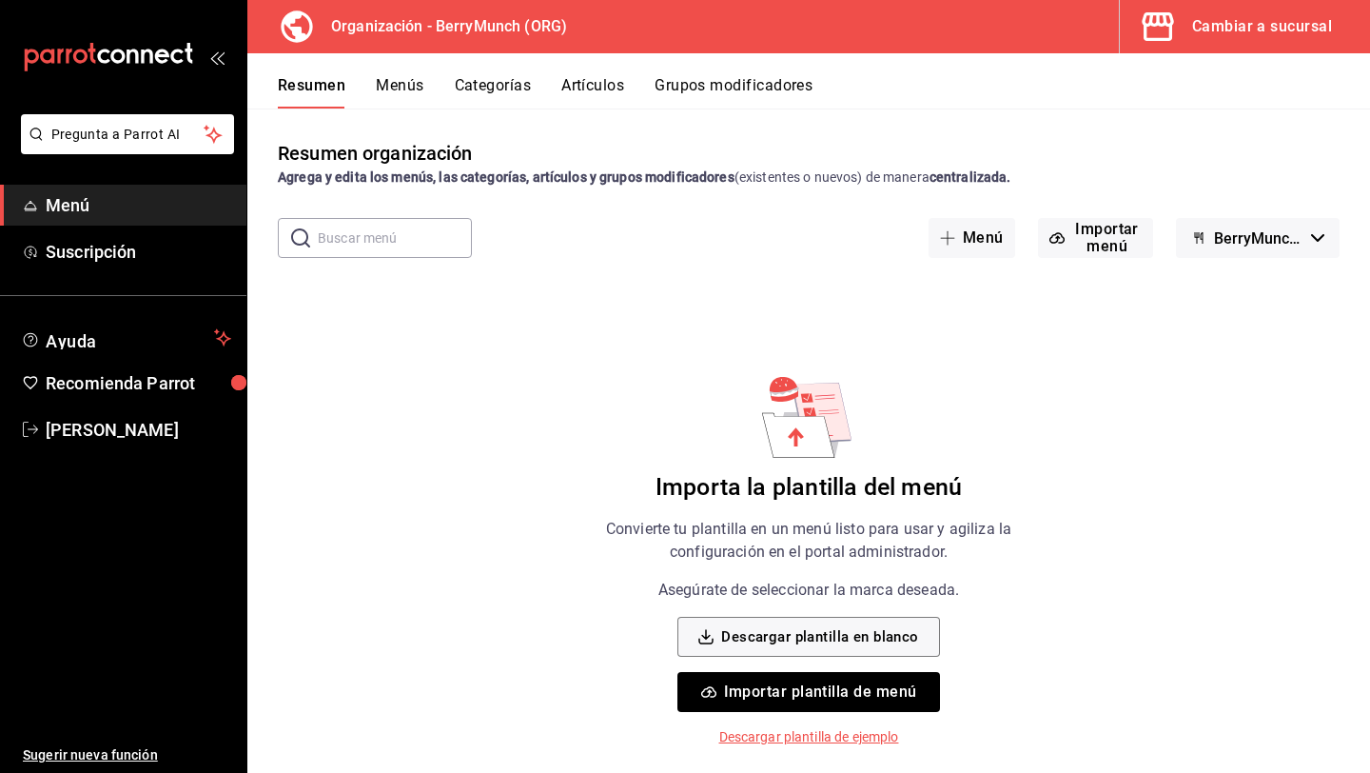
click at [1177, 28] on span "button" at bounding box center [1162, 27] width 46 height 38
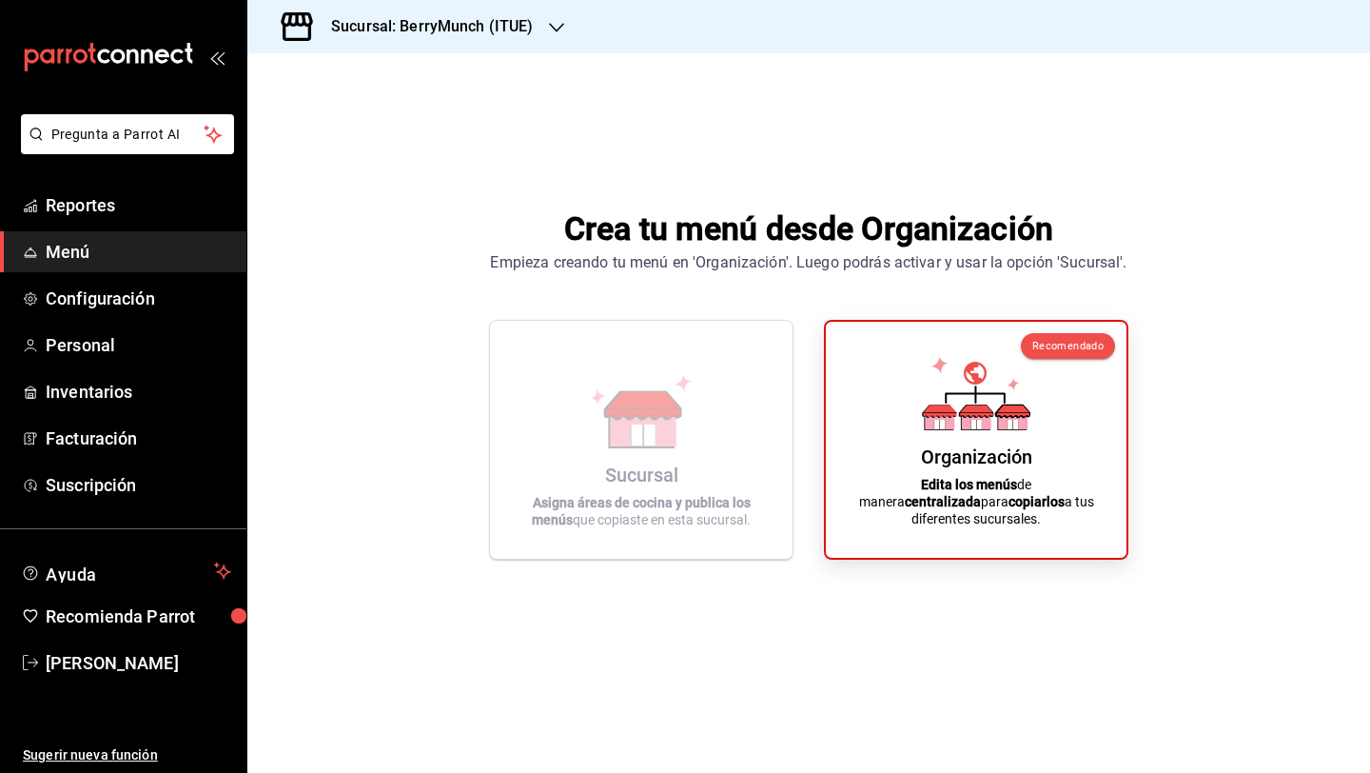
click at [451, 30] on h3 "Sucursal: BerryMunch (ITUE)" at bounding box center [425, 26] width 218 height 23
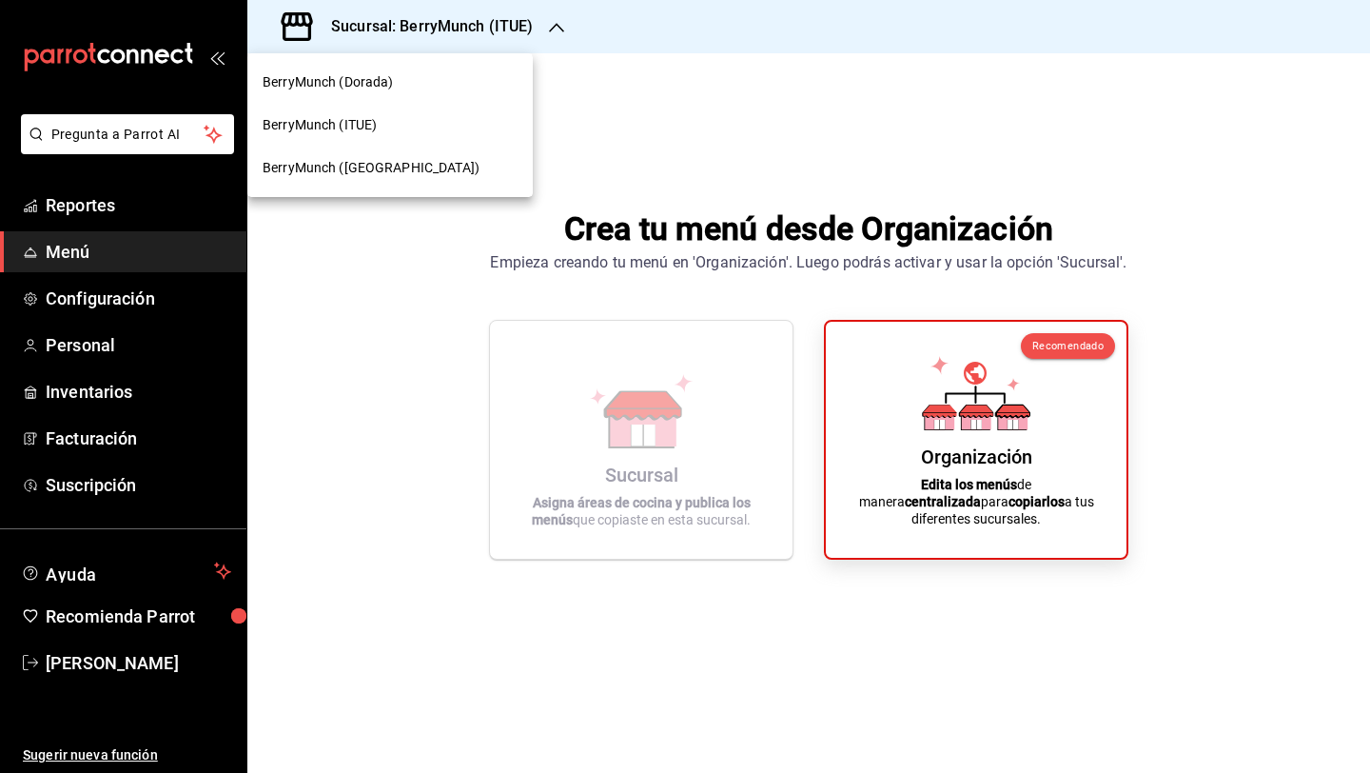
click at [428, 83] on div "BerryMunch (Dorada)" at bounding box center [390, 82] width 255 height 20
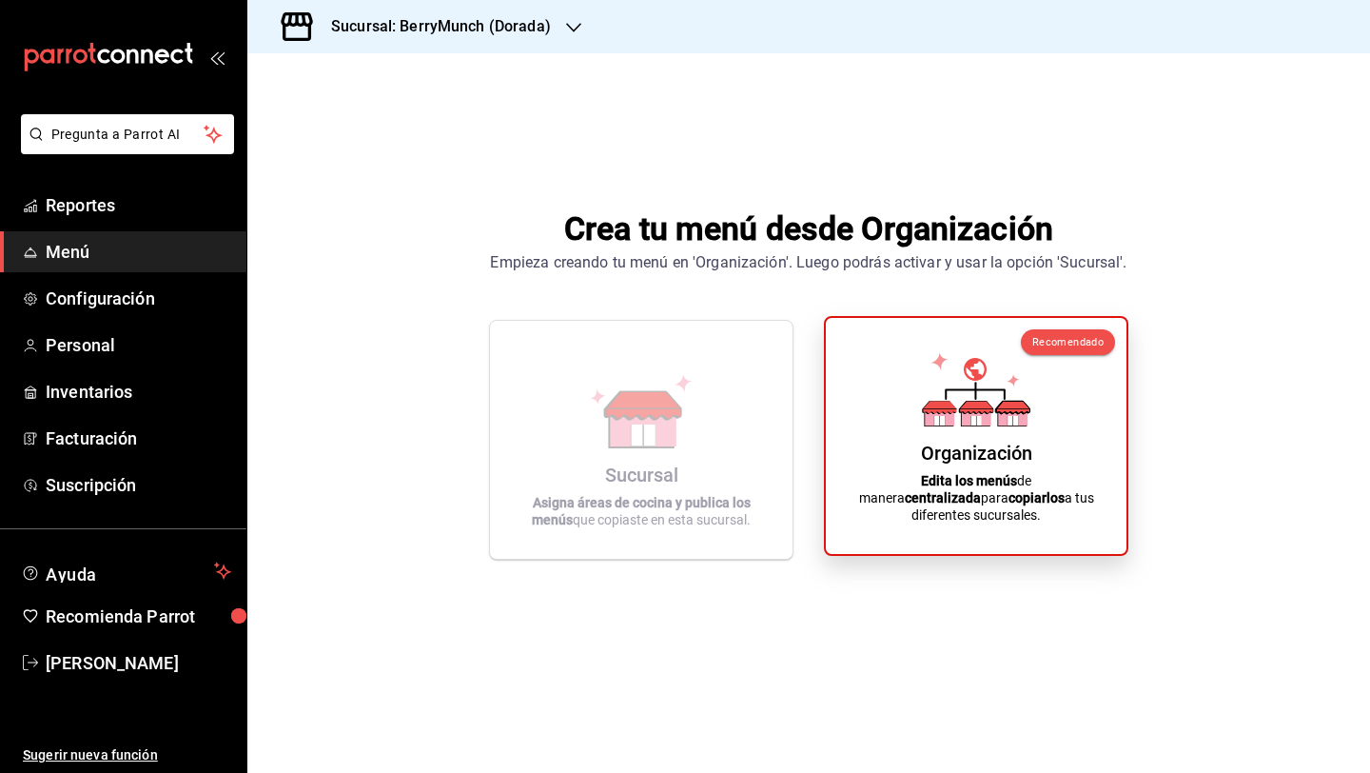
click at [876, 419] on div "Organización Edita los menús de manera centralizada para copiarlos a tus difere…" at bounding box center [976, 436] width 255 height 206
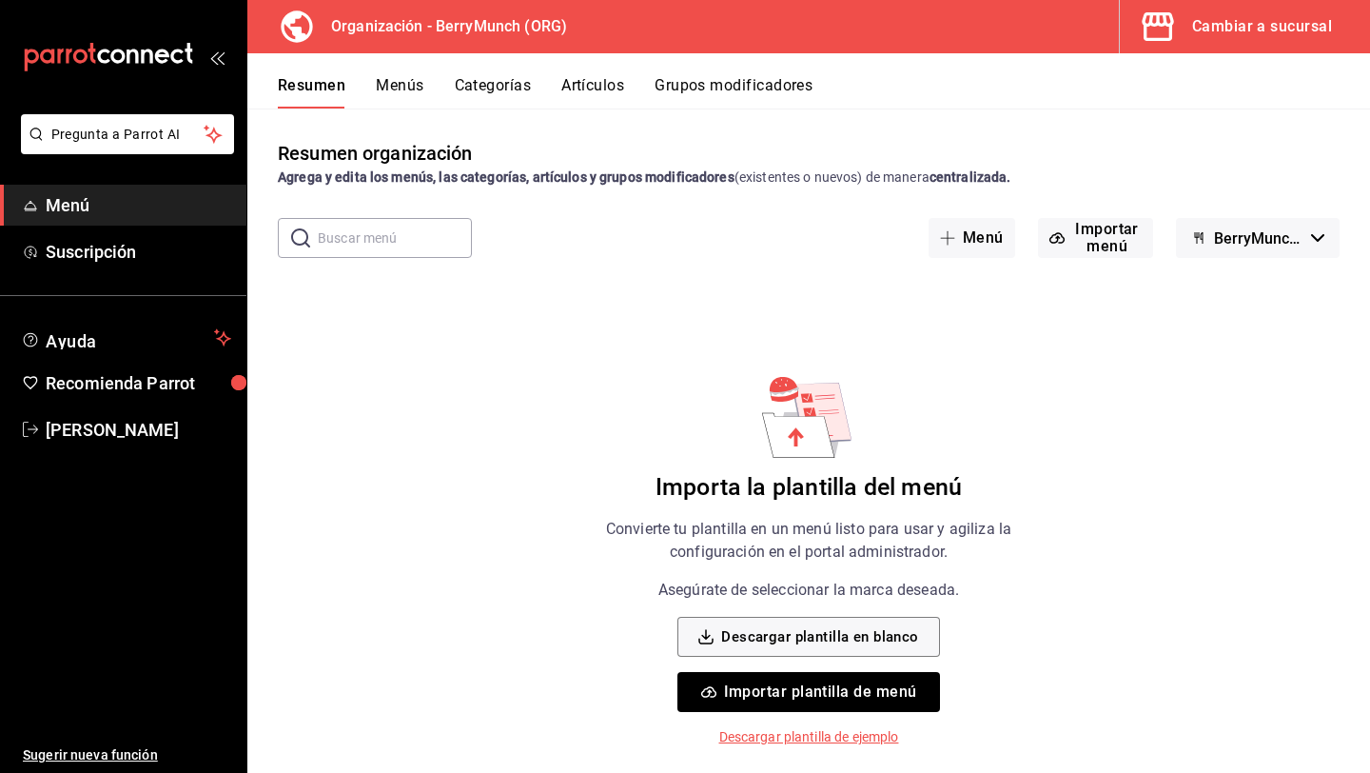
click at [1179, 33] on span "button" at bounding box center [1162, 27] width 46 height 38
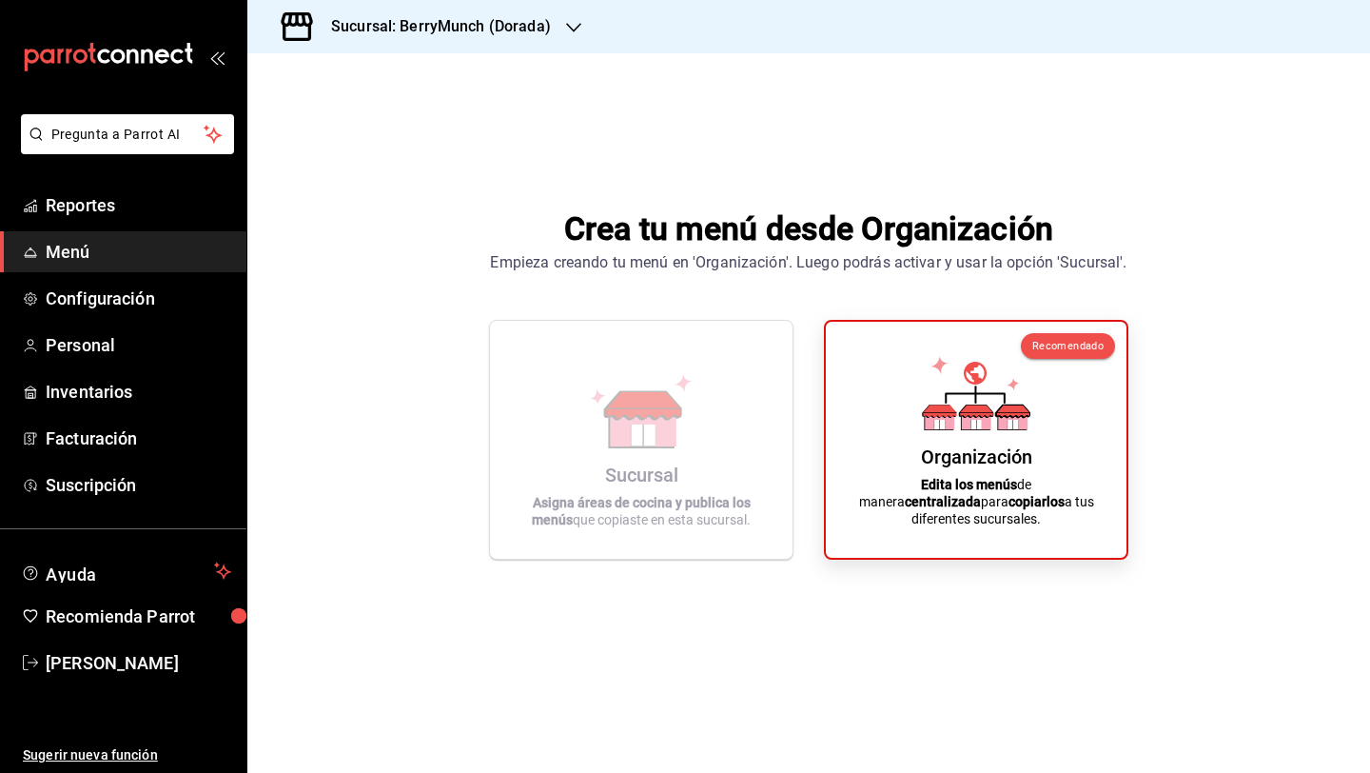
click at [521, 28] on h3 "Sucursal: BerryMunch (Dorada)" at bounding box center [433, 26] width 235 height 23
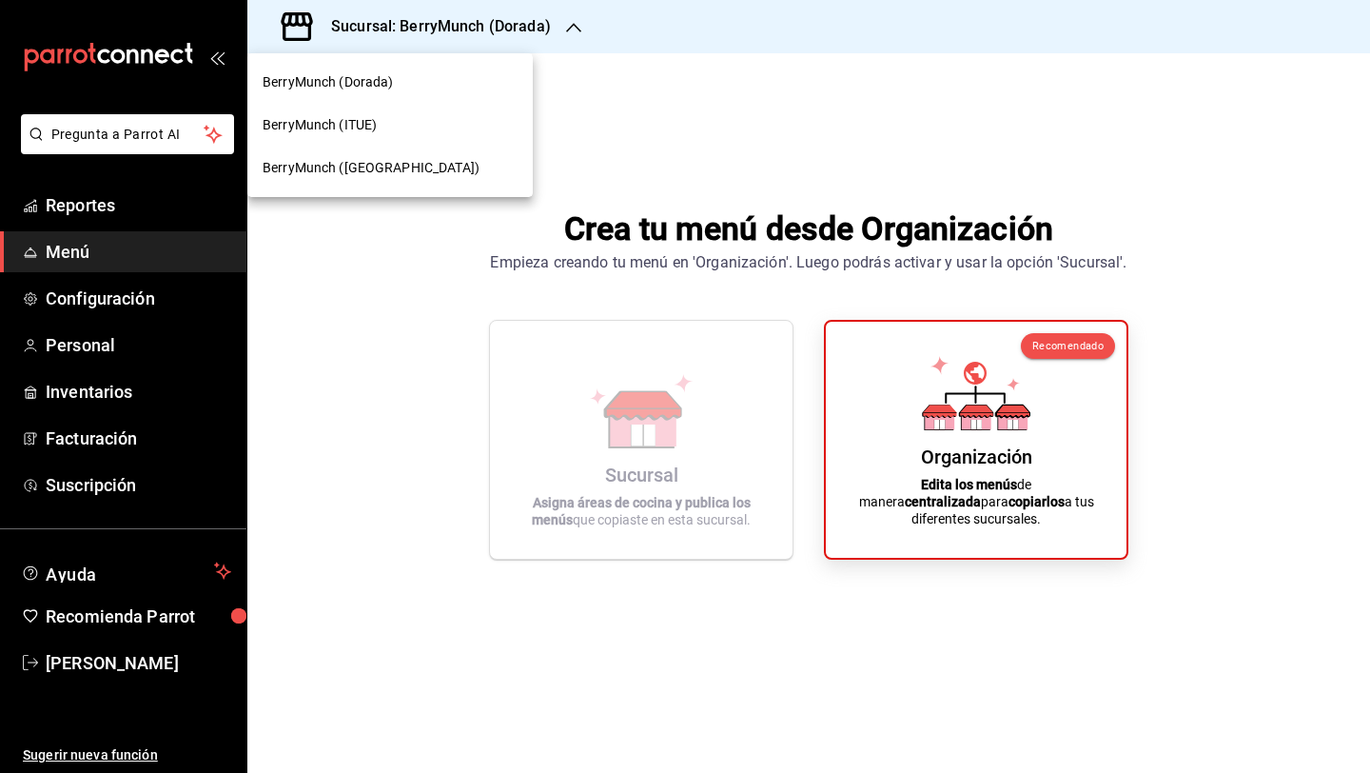
click at [889, 141] on div at bounding box center [685, 386] width 1370 height 773
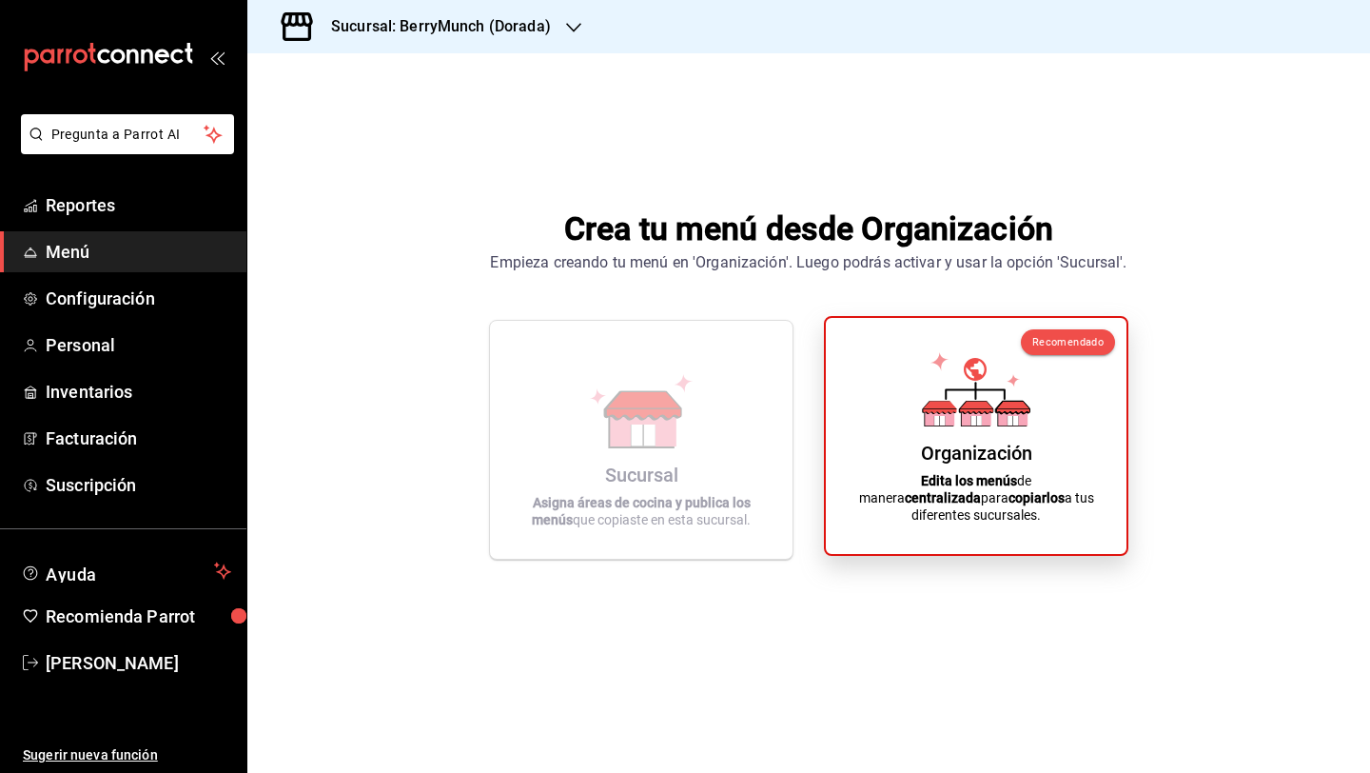
click at [956, 464] on div "Organización" at bounding box center [976, 453] width 111 height 23
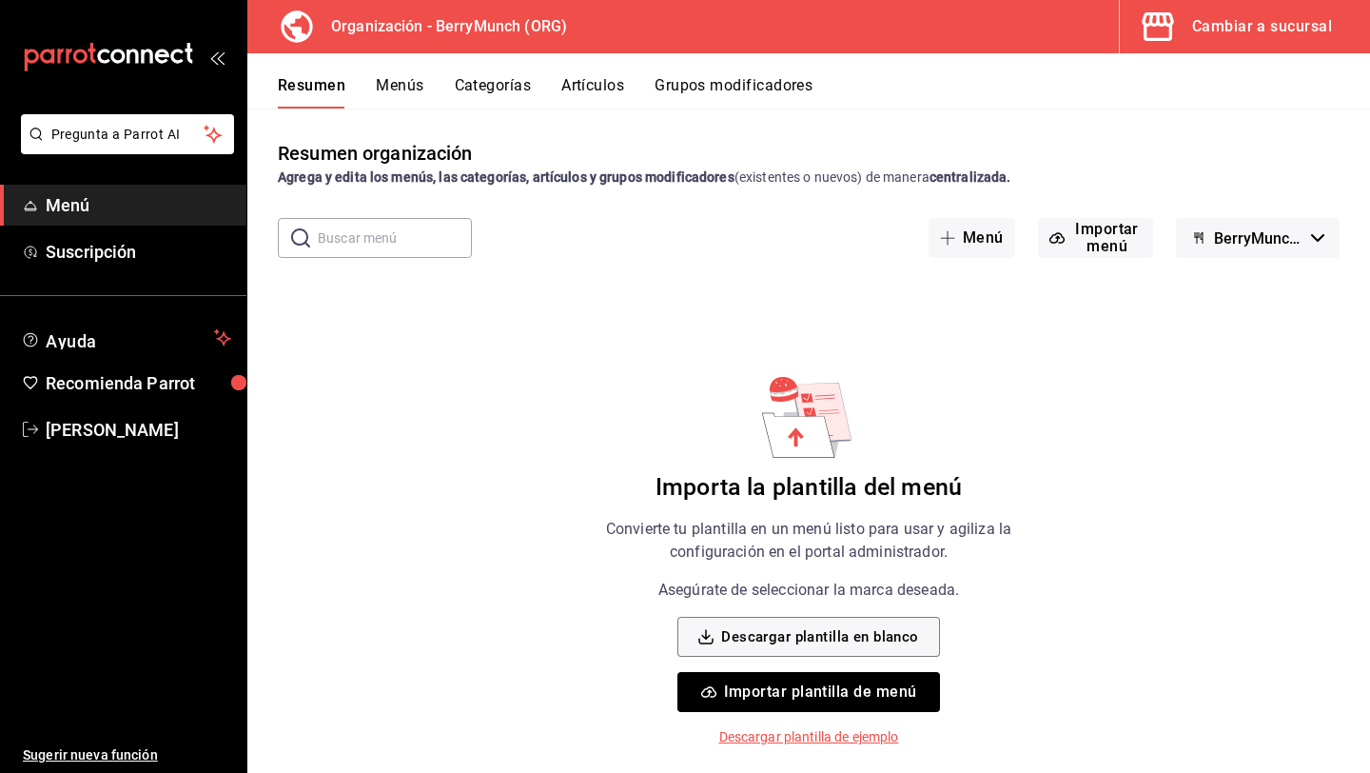
click at [398, 91] on button "Menús" at bounding box center [400, 92] width 48 height 32
click at [981, 245] on button "Menú" at bounding box center [972, 238] width 87 height 40
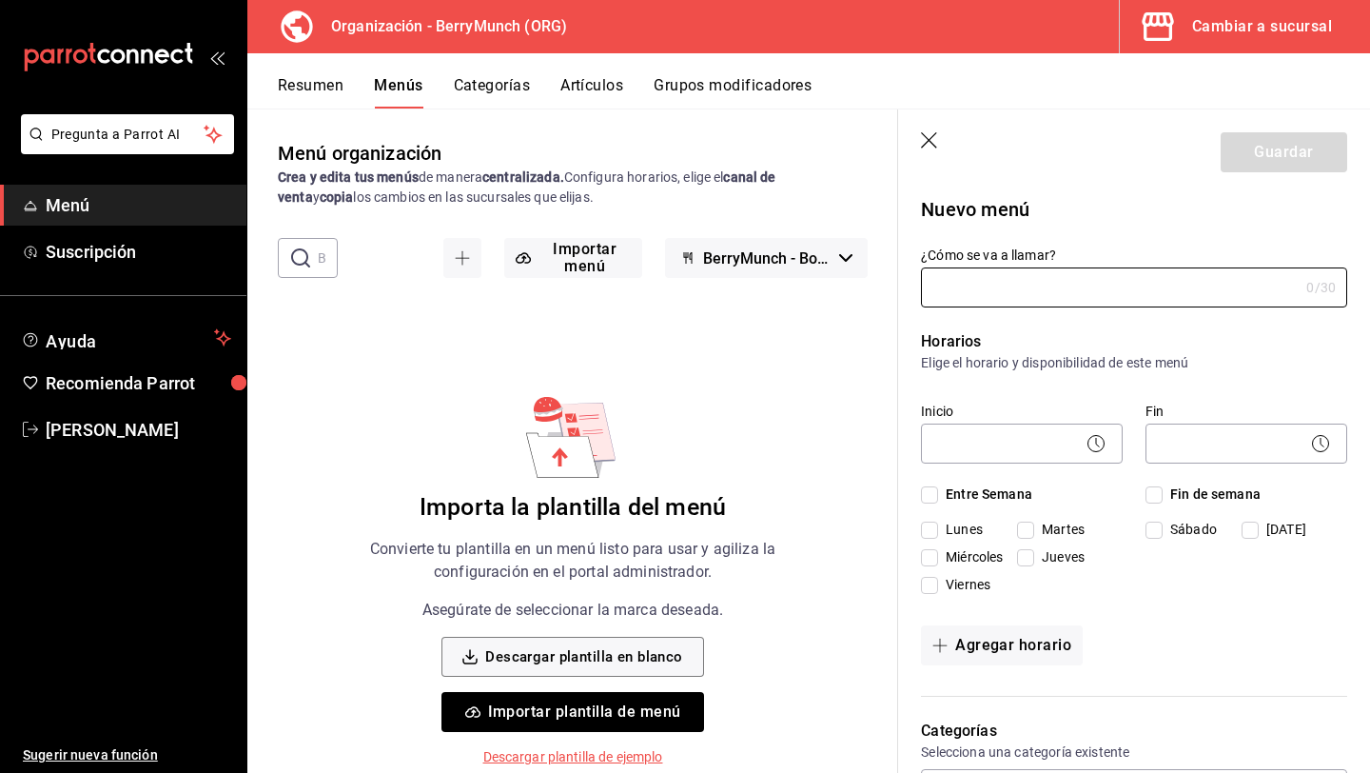
click at [938, 141] on icon "button" at bounding box center [930, 141] width 19 height 19
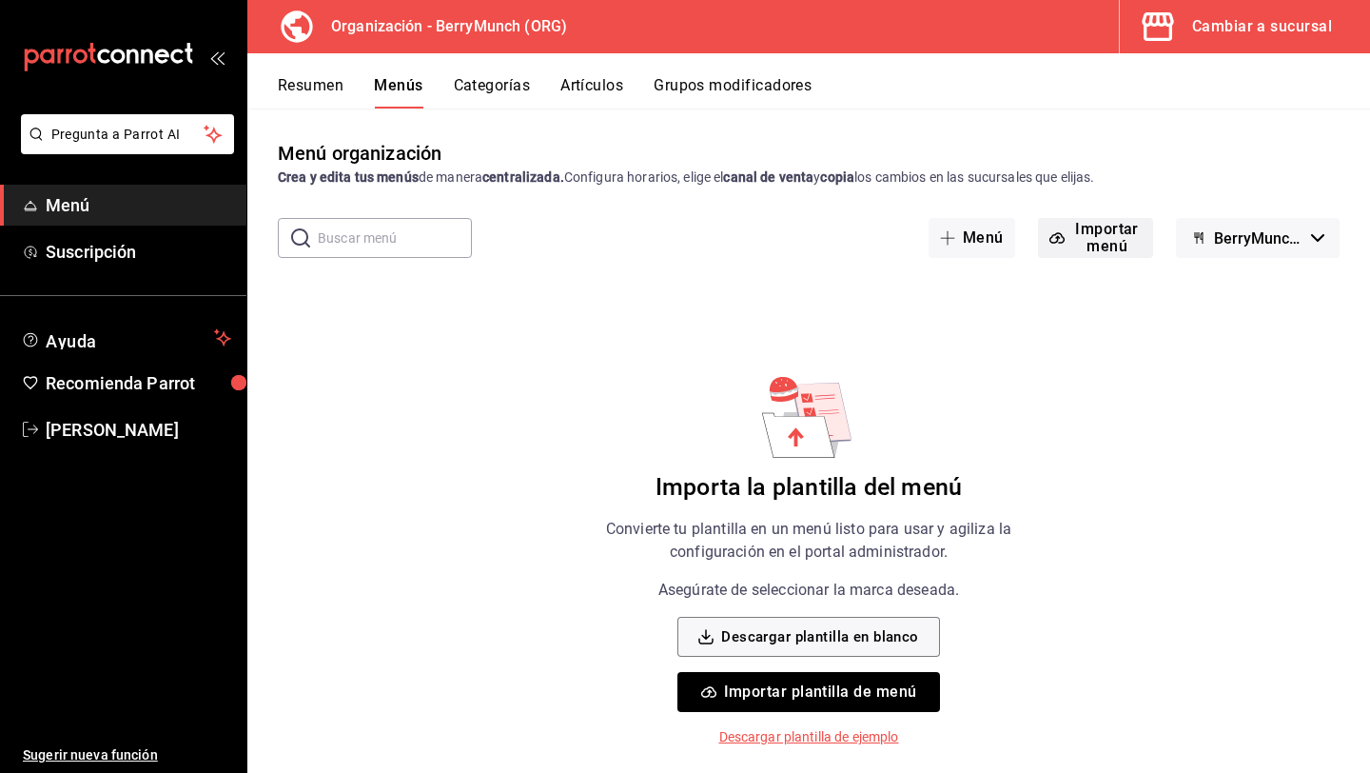
click at [1090, 235] on button "Importar menú" at bounding box center [1095, 238] width 115 height 40
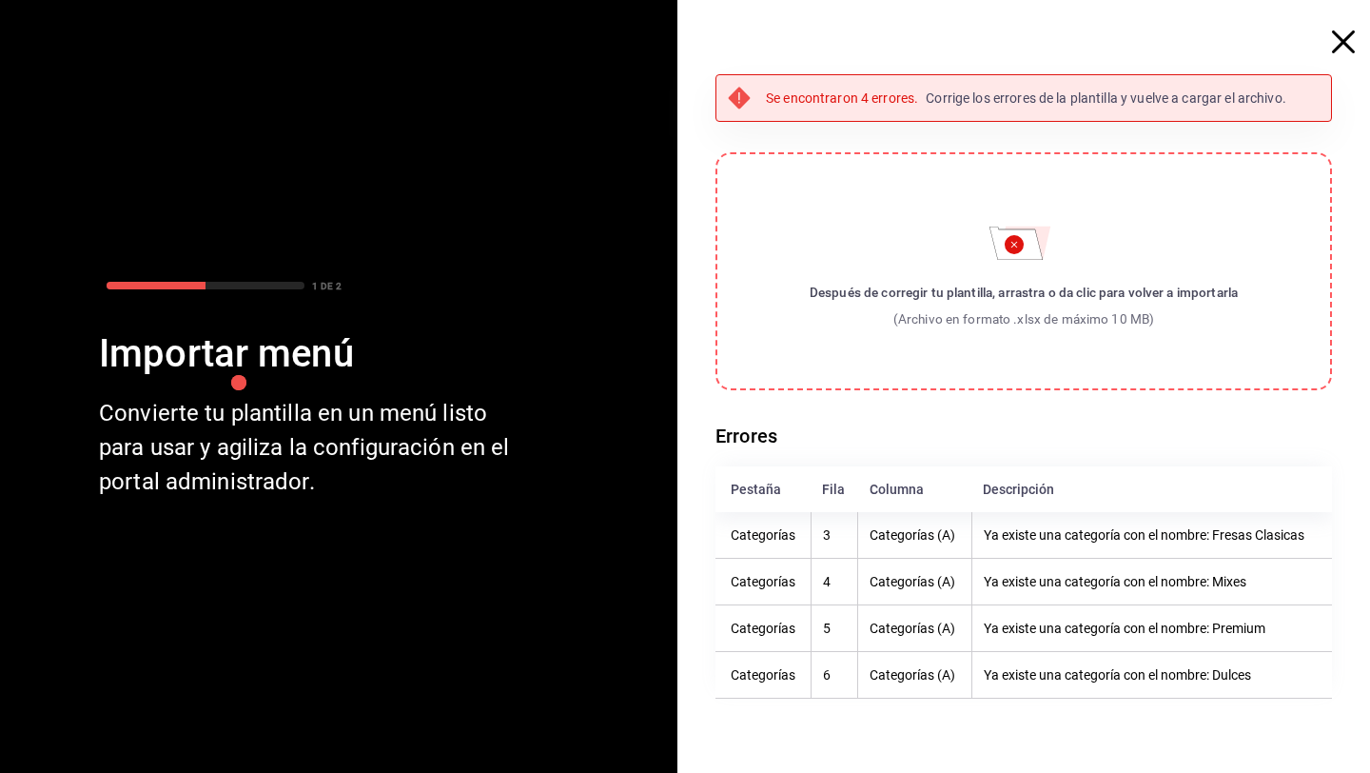
click at [1351, 38] on icon "button" at bounding box center [1343, 41] width 23 height 23
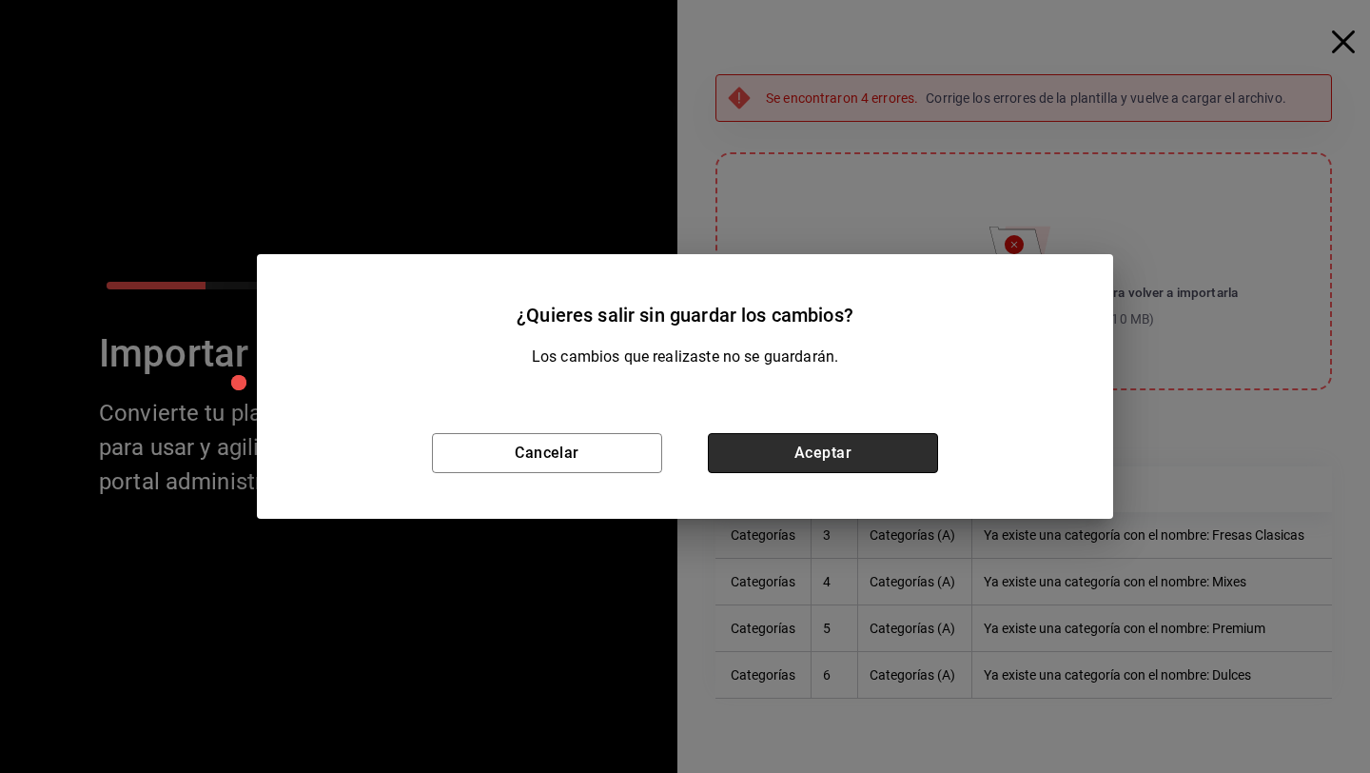
click at [876, 461] on button "Aceptar" at bounding box center [823, 453] width 230 height 40
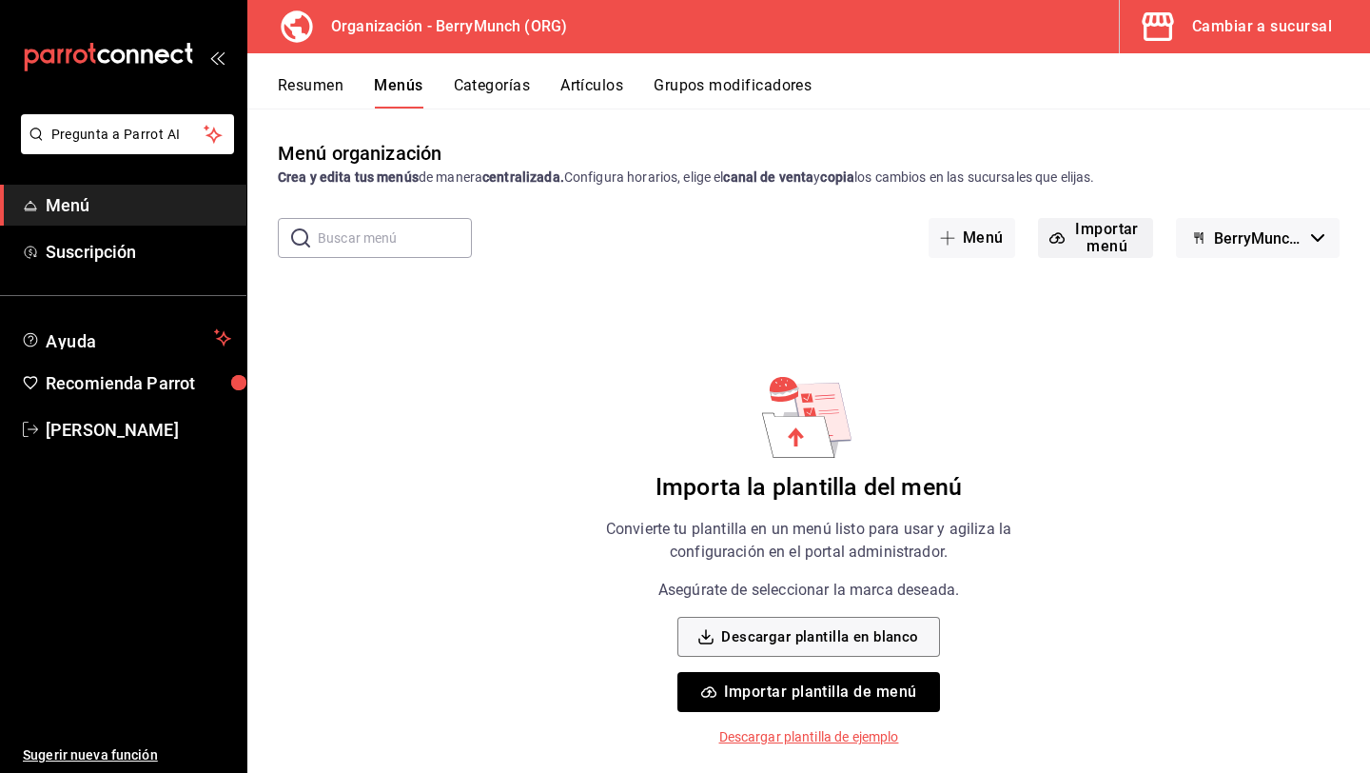
click at [1063, 239] on icon "button" at bounding box center [1058, 238] width 14 height 10
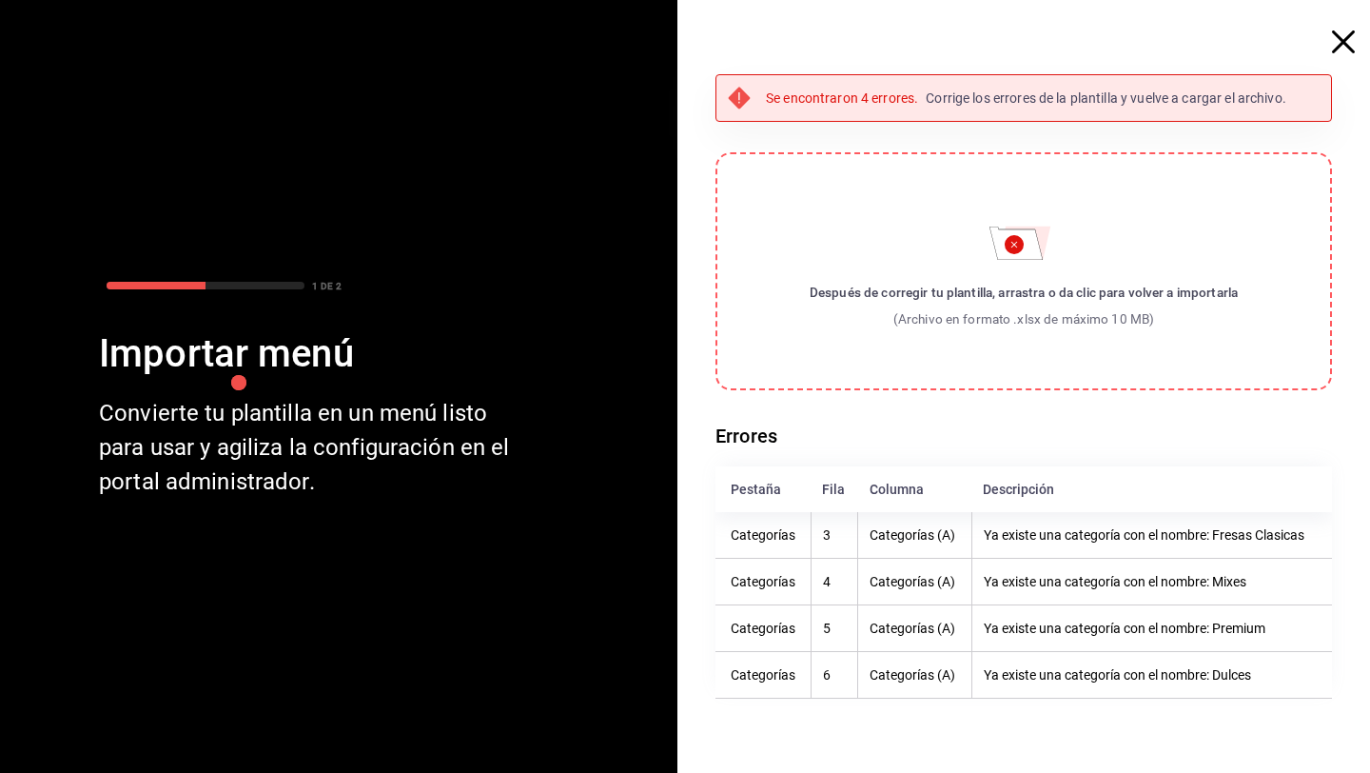
click at [1345, 45] on icon "button" at bounding box center [1343, 41] width 23 height 23
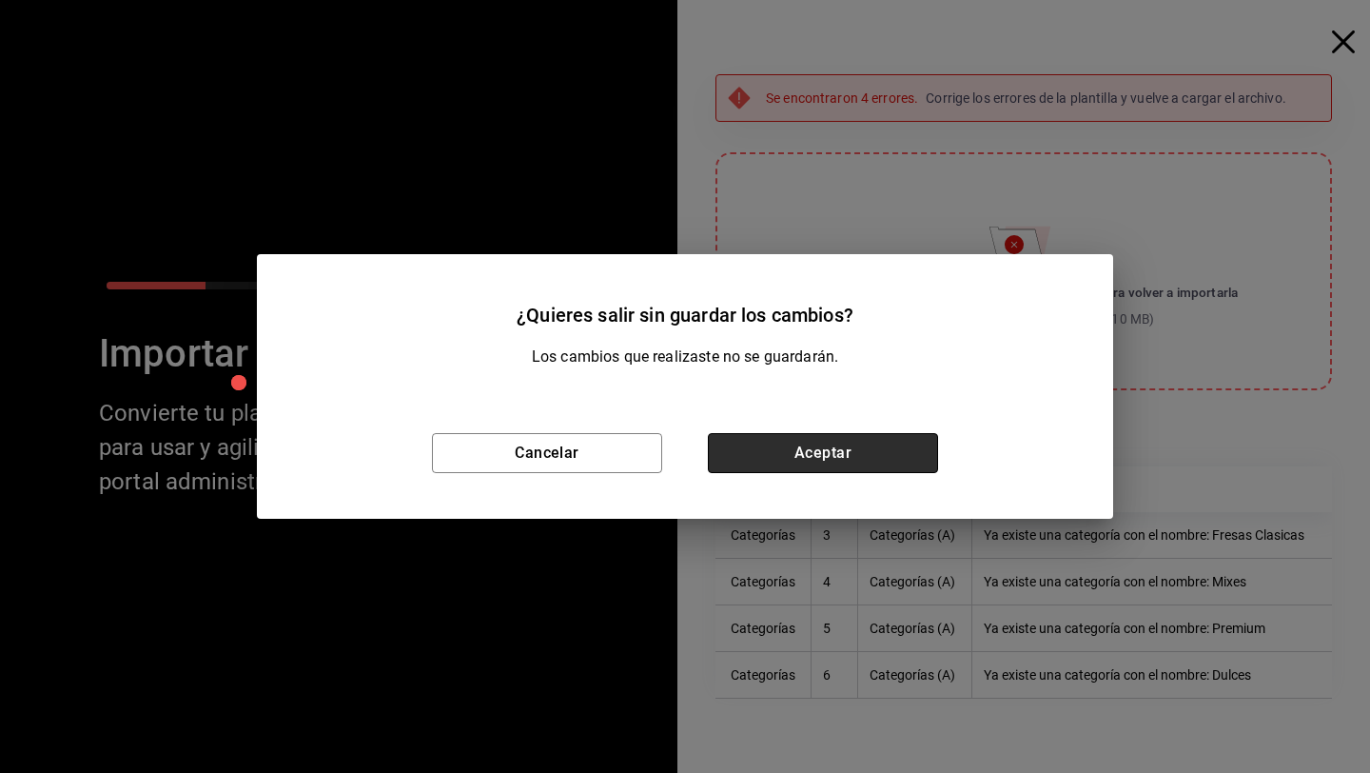
click at [897, 450] on button "Aceptar" at bounding box center [823, 453] width 230 height 40
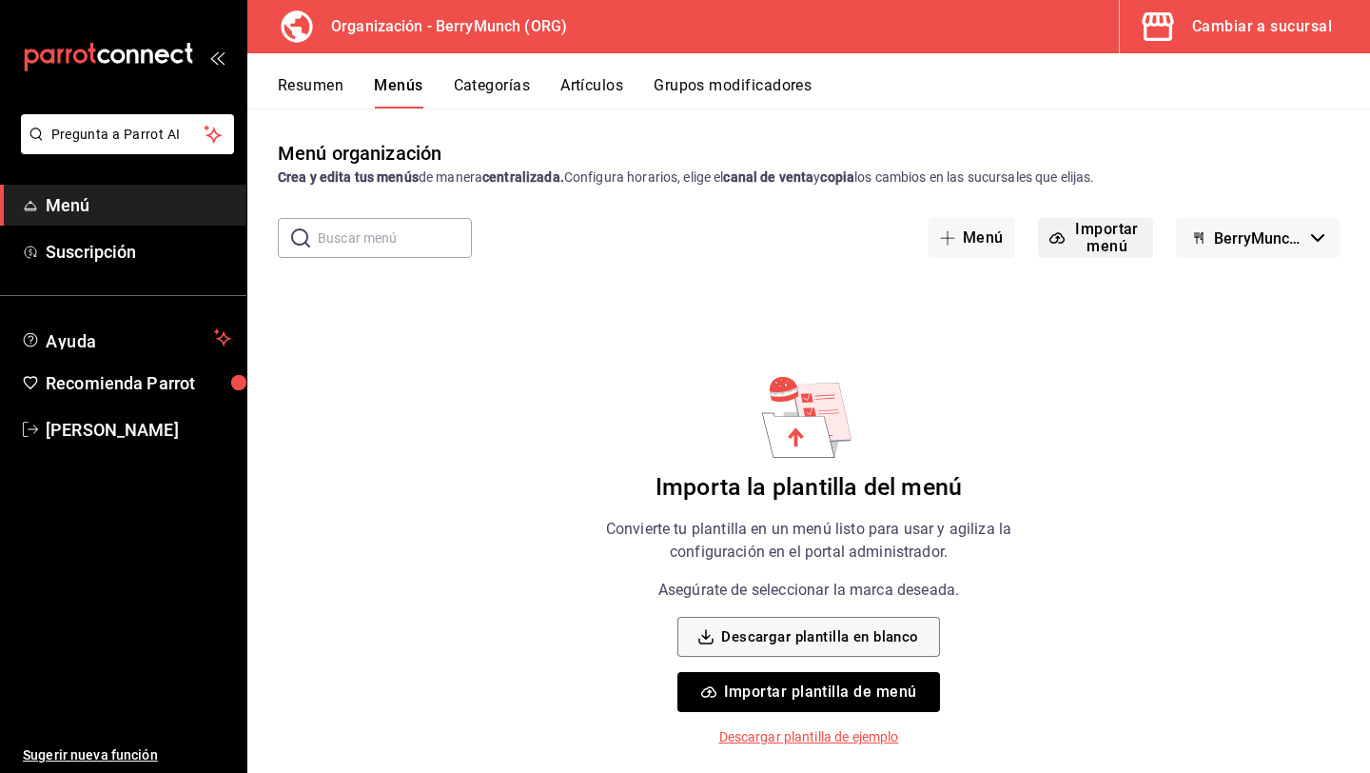
click at [1094, 248] on button "Importar menú" at bounding box center [1095, 238] width 115 height 40
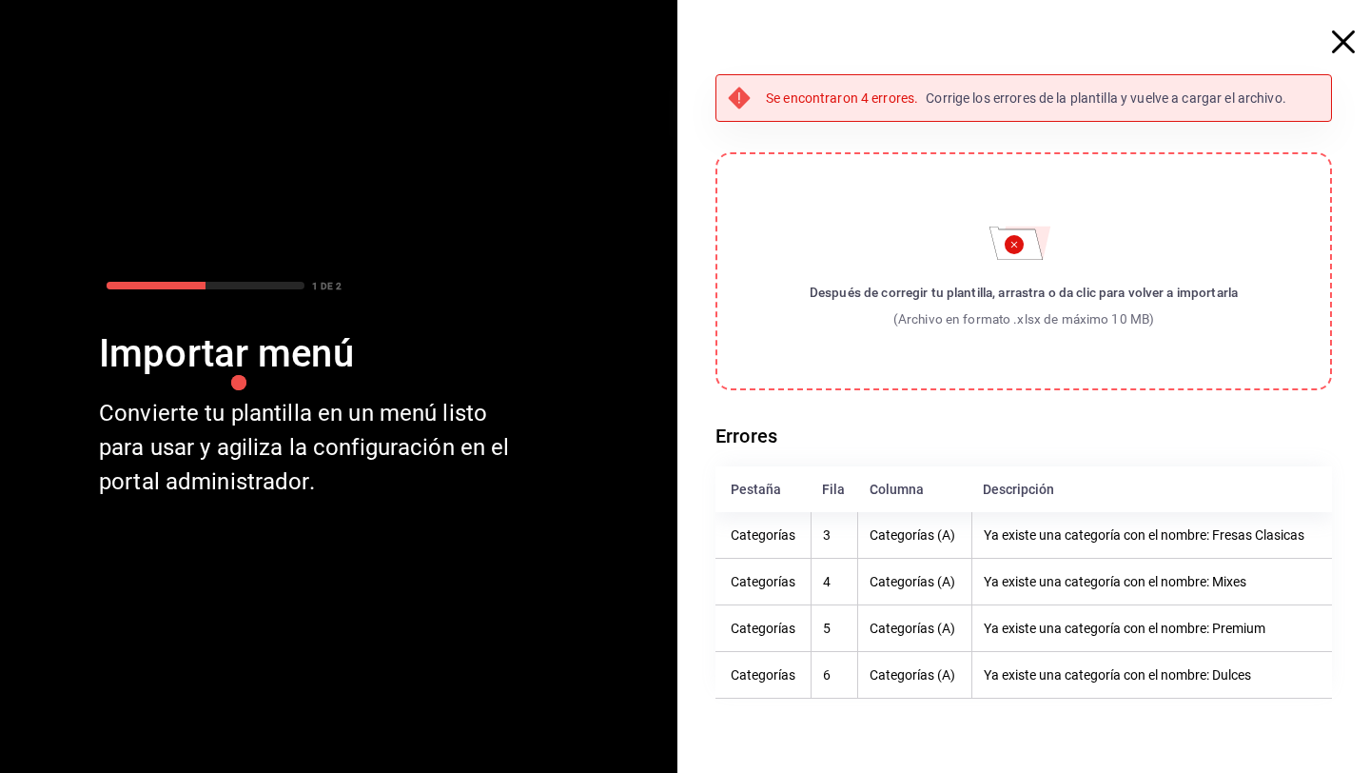
click at [1334, 44] on icon "button" at bounding box center [1343, 41] width 23 height 23
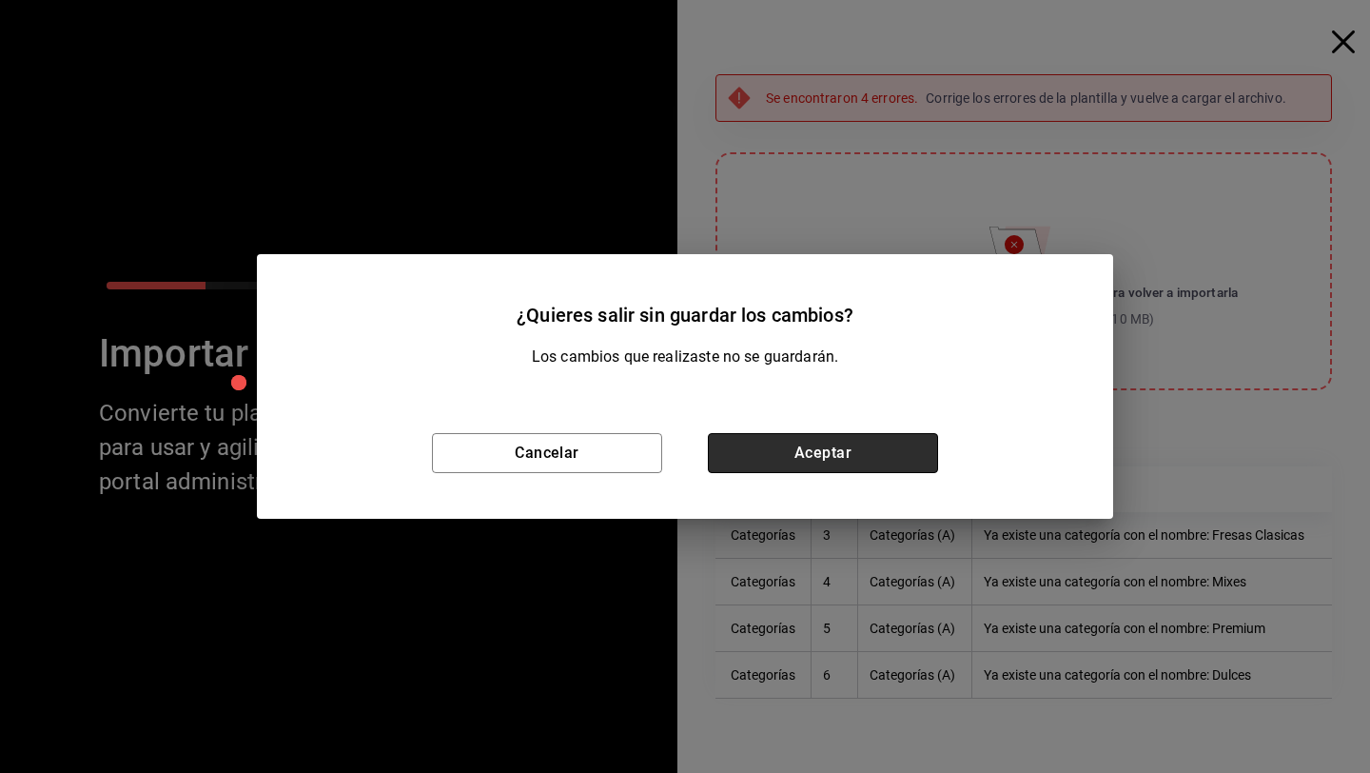
click at [844, 458] on button "Aceptar" at bounding box center [823, 453] width 230 height 40
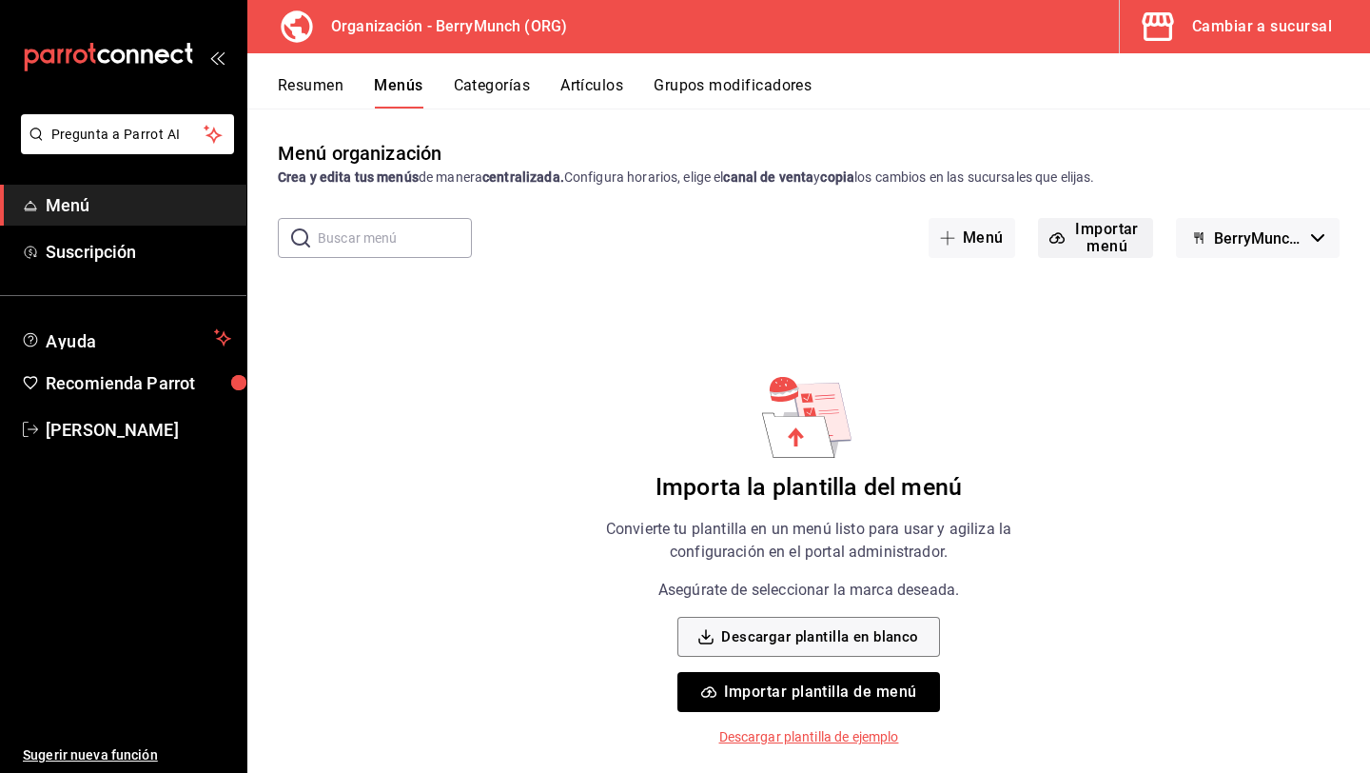
click at [1088, 229] on button "Importar menú" at bounding box center [1095, 238] width 115 height 40
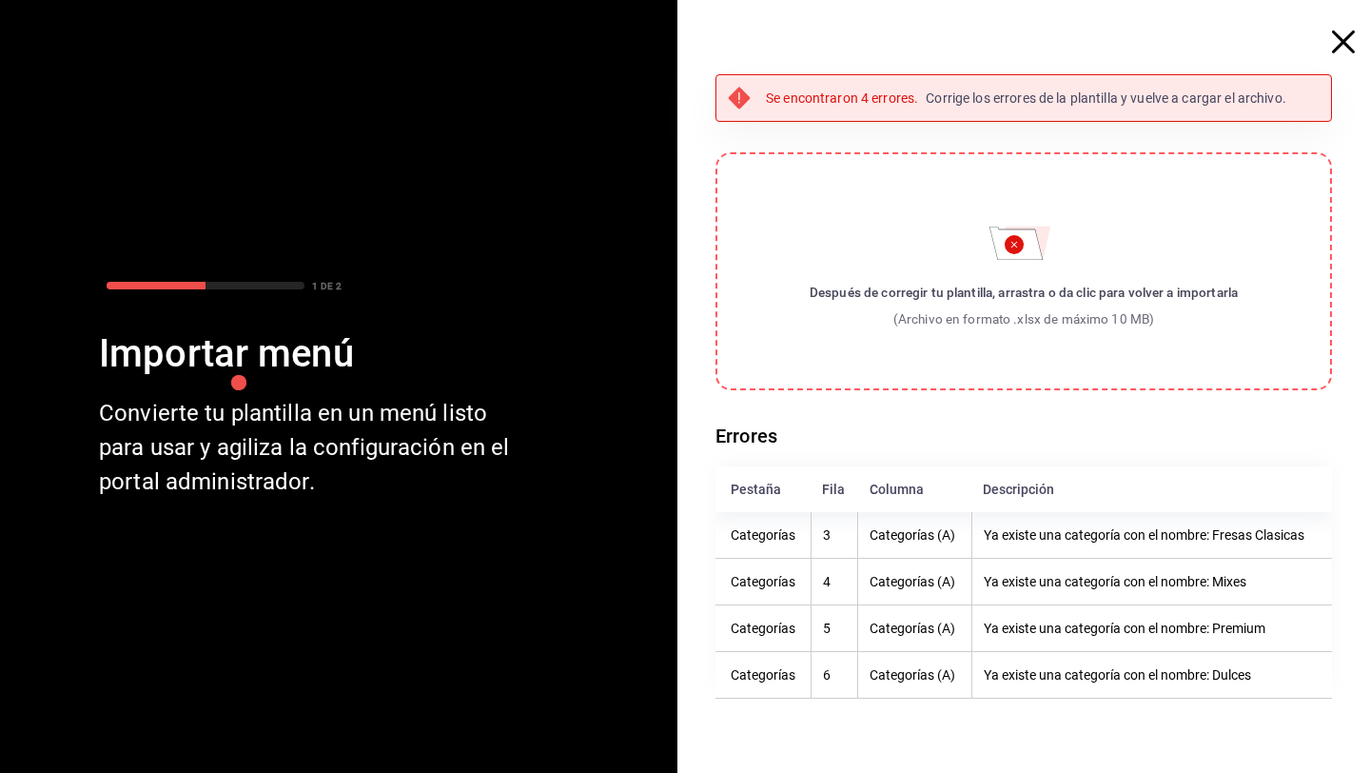
click at [1349, 33] on icon "button" at bounding box center [1343, 41] width 23 height 23
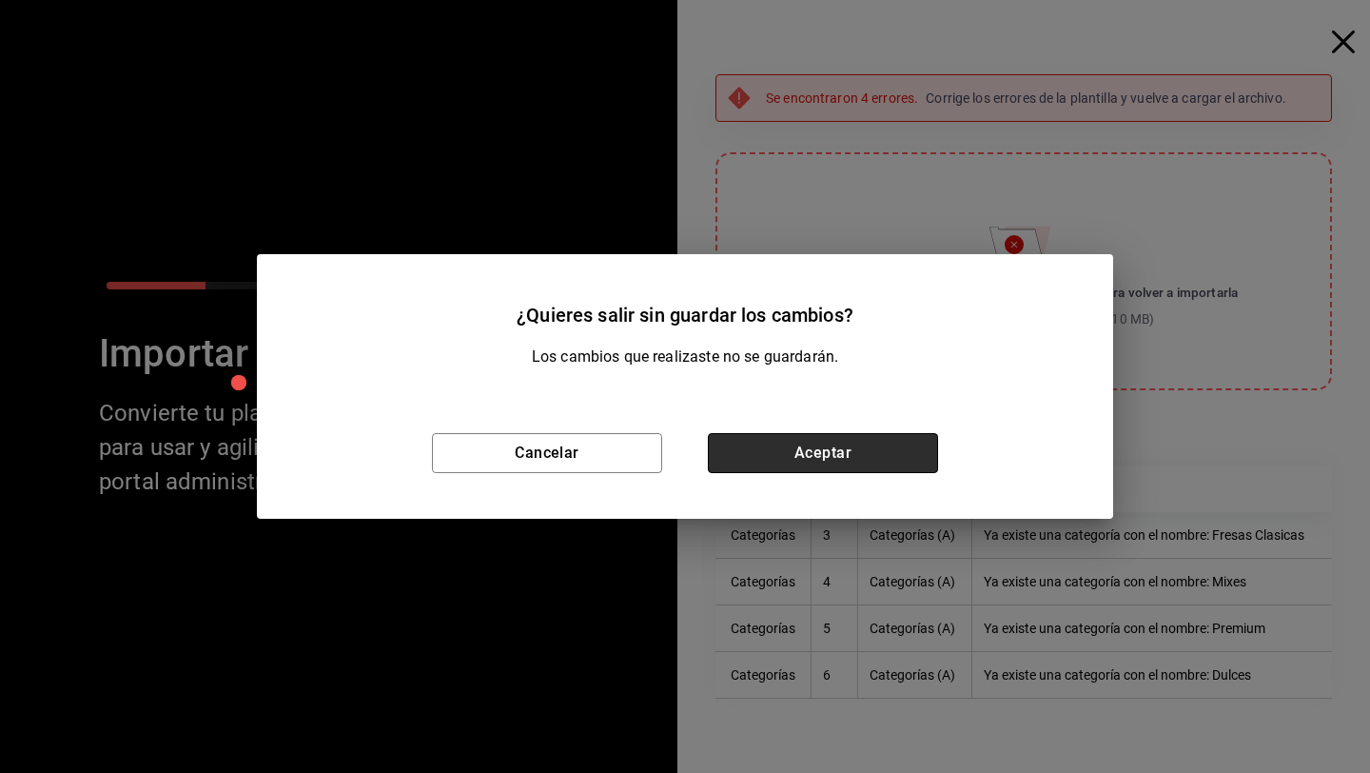
click at [815, 457] on button "Aceptar" at bounding box center [823, 453] width 230 height 40
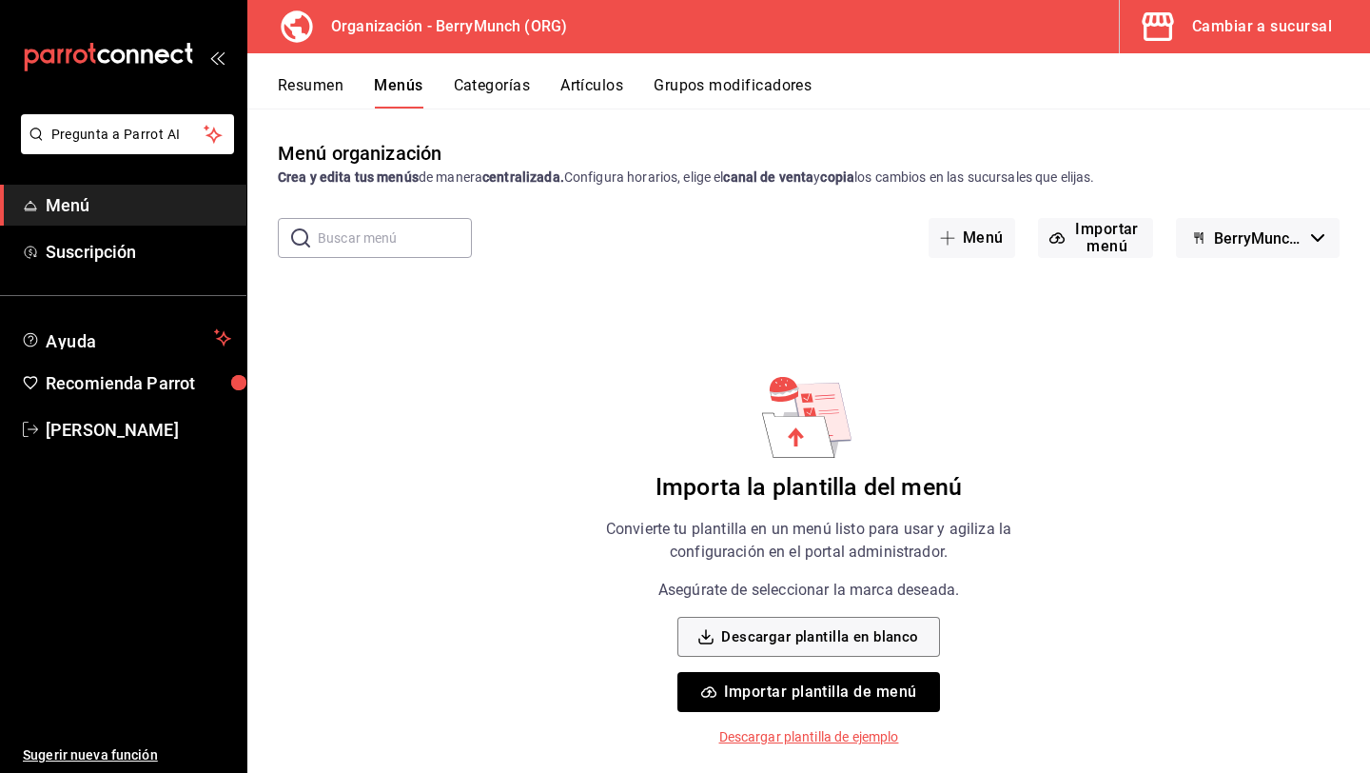
click at [508, 88] on button "Categorías" at bounding box center [492, 92] width 77 height 32
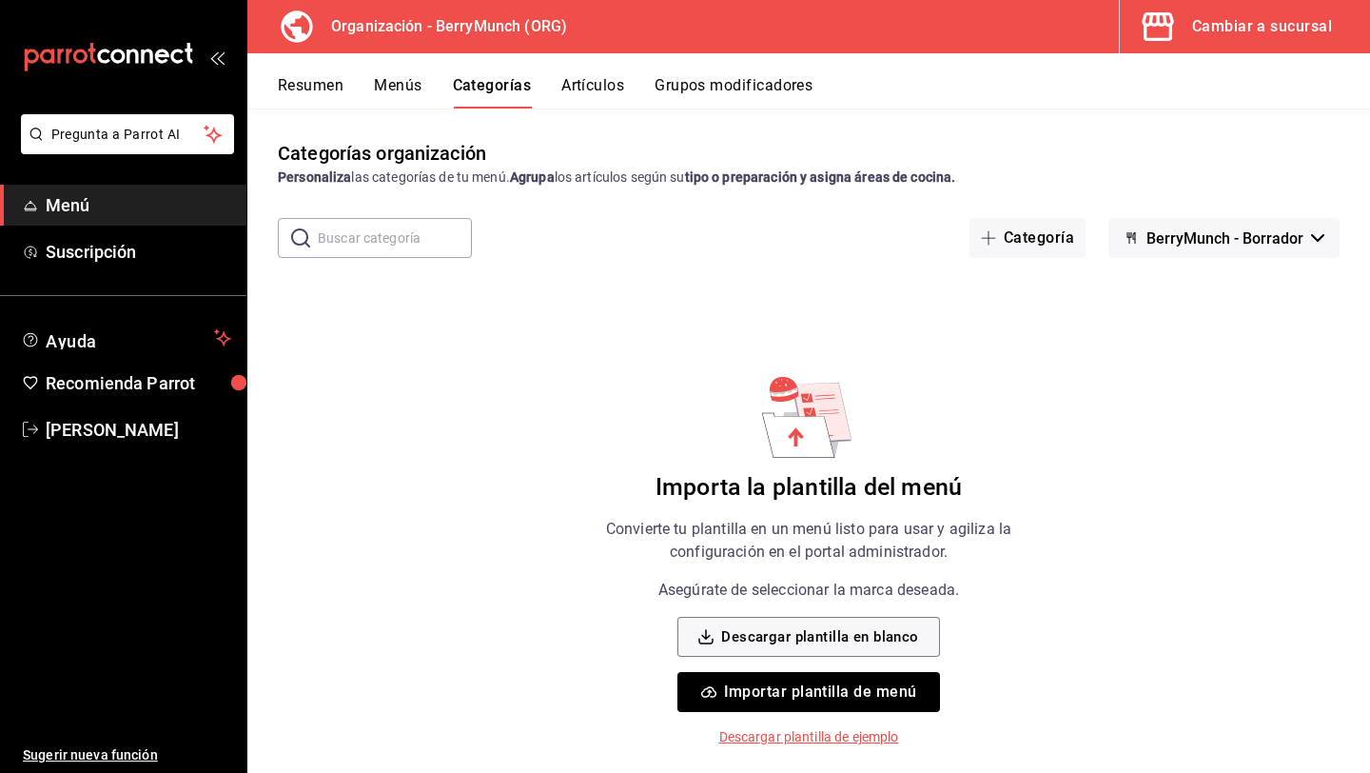
click at [604, 93] on button "Artículos" at bounding box center [593, 92] width 63 height 32
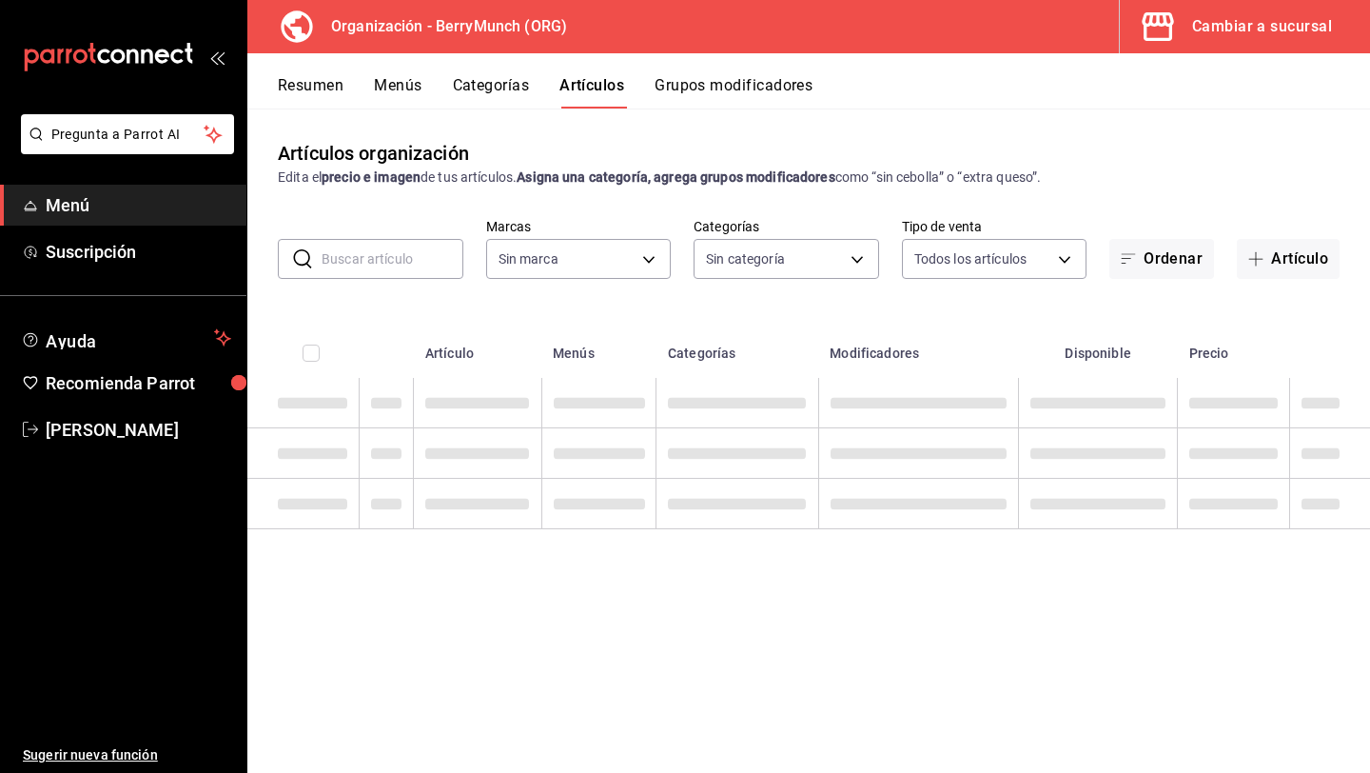
type input "6ee72f2c-8efd-45b5-a4e3-6075f88de568"
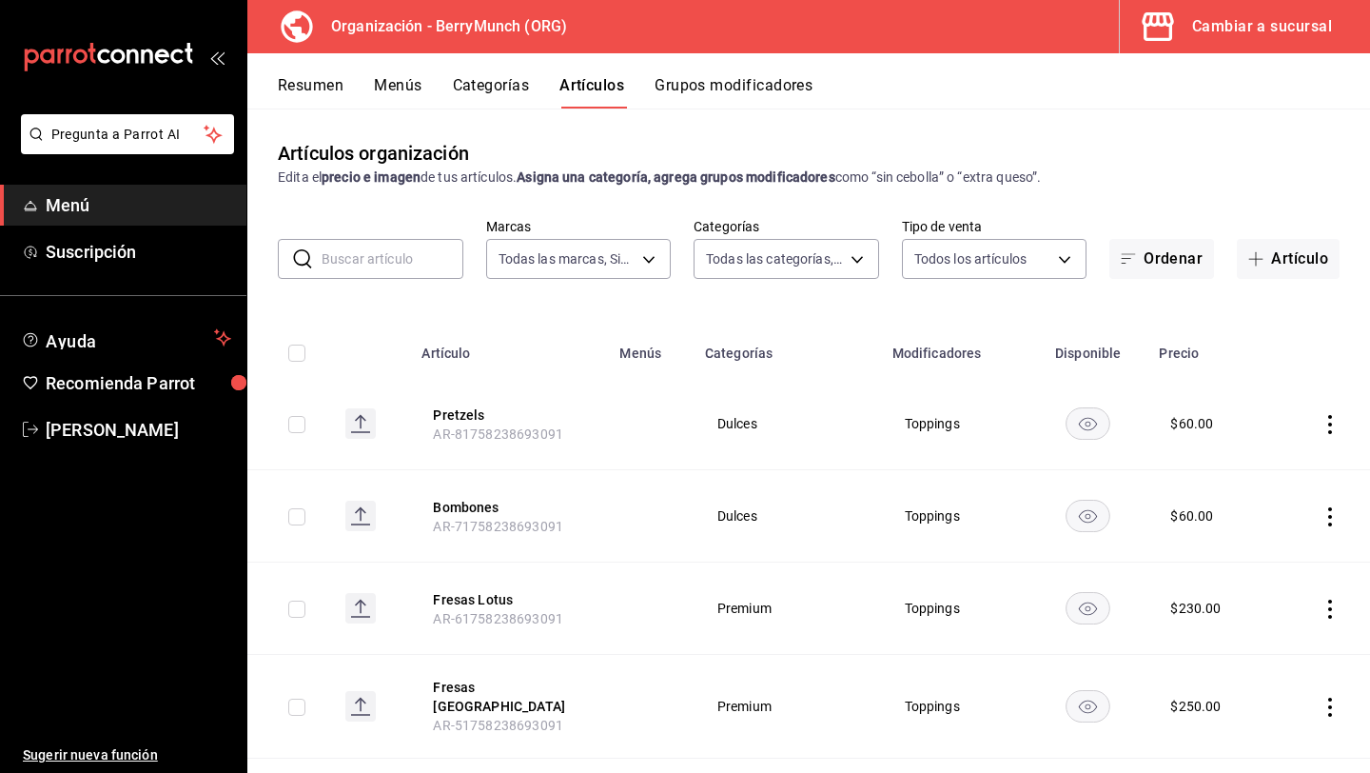
type input "a67a2e02-2cd0-4615-9b6e-58e3a291834d,a2281fe3-d60c-4136-9d11-5da46298c5d9,69c5d…"
click at [419, 88] on button "Menús" at bounding box center [398, 92] width 48 height 32
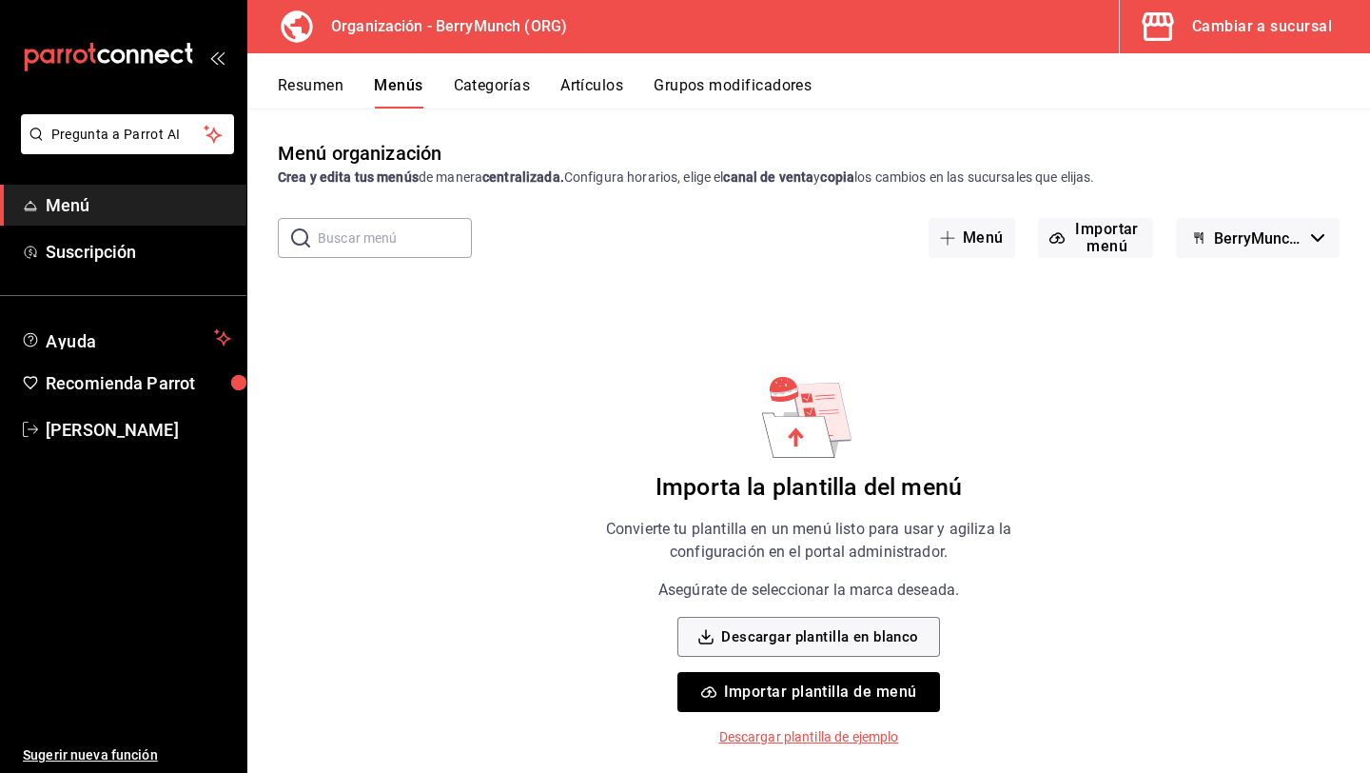
click at [480, 86] on button "Categorías" at bounding box center [492, 92] width 77 height 32
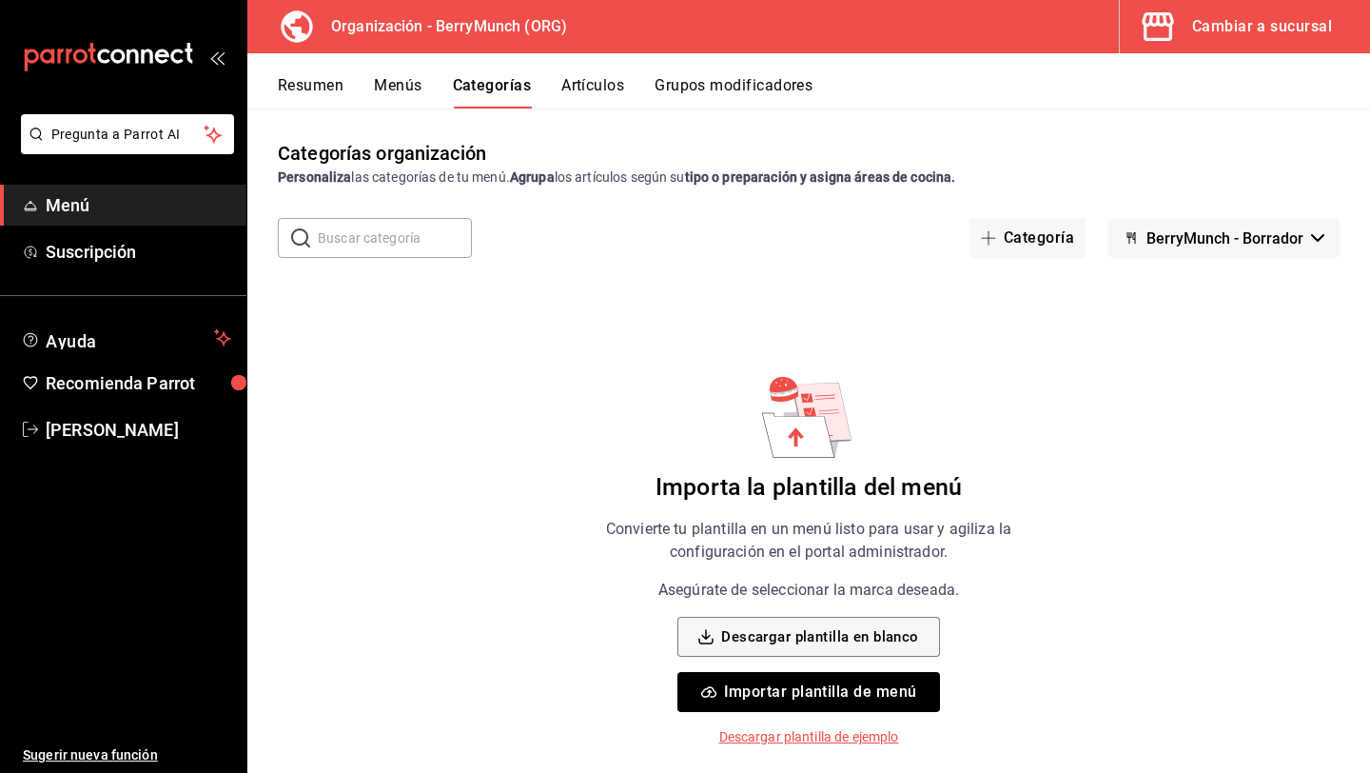
click at [594, 92] on button "Artículos" at bounding box center [593, 92] width 63 height 32
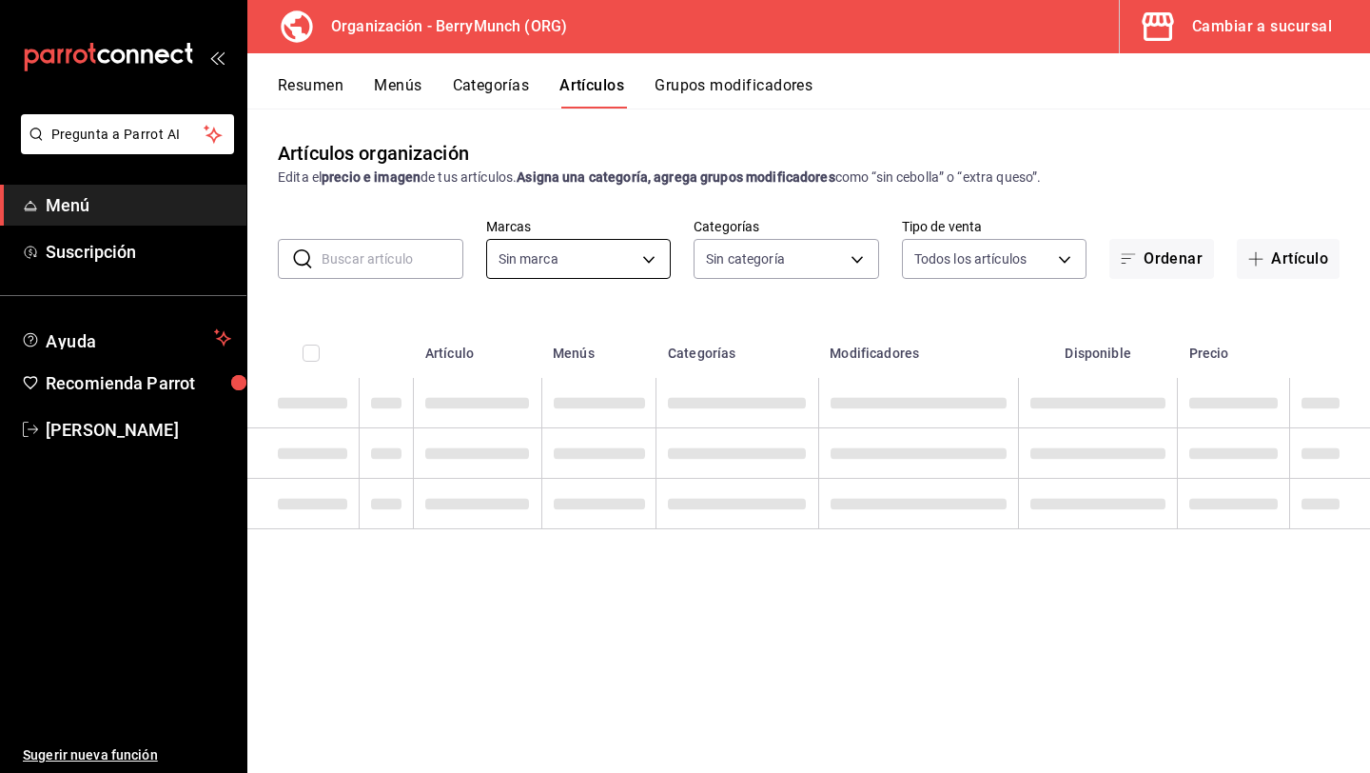
type input "6ee72f2c-8efd-45b5-a4e3-6075f88de568"
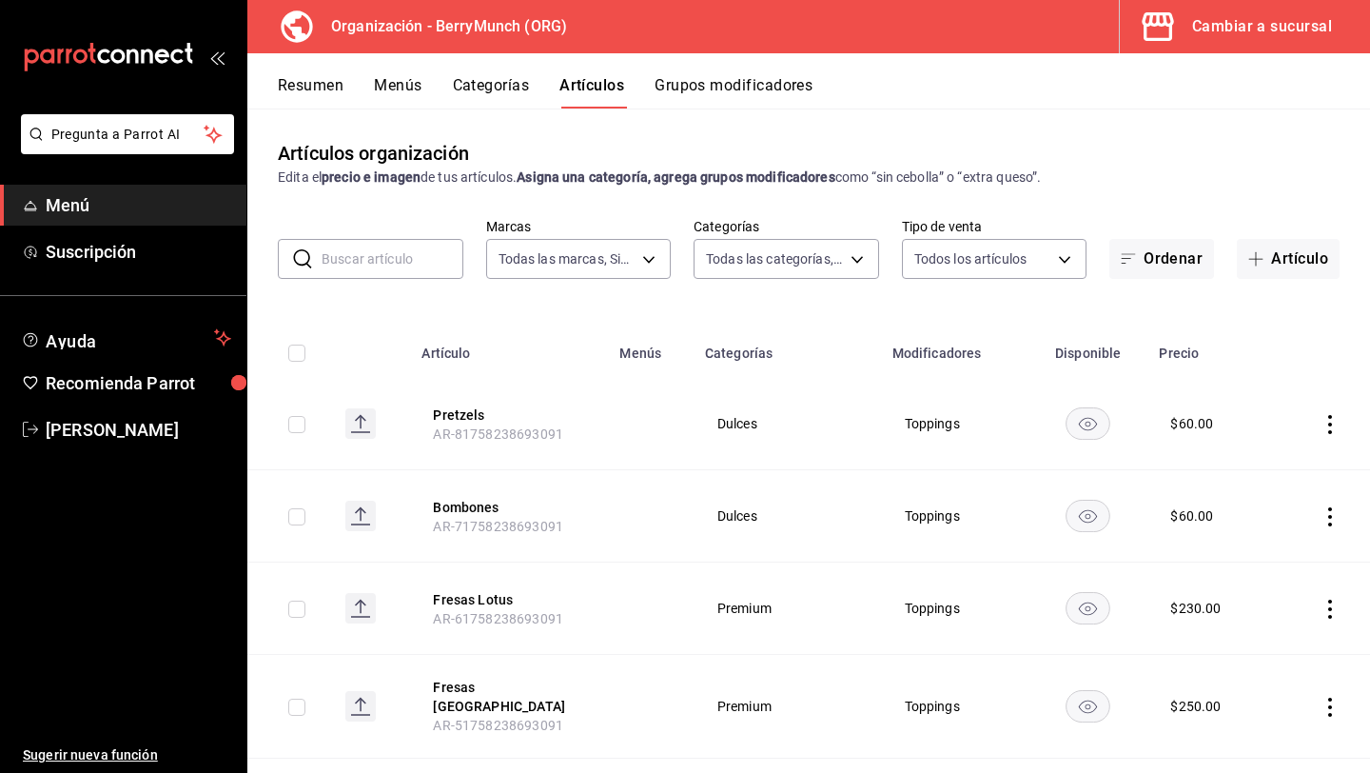
type input "a67a2e02-2cd0-4615-9b6e-58e3a291834d,a2281fe3-d60c-4136-9d11-5da46298c5d9,69c5d…"
click at [1128, 261] on icon "button" at bounding box center [1128, 258] width 15 height 15
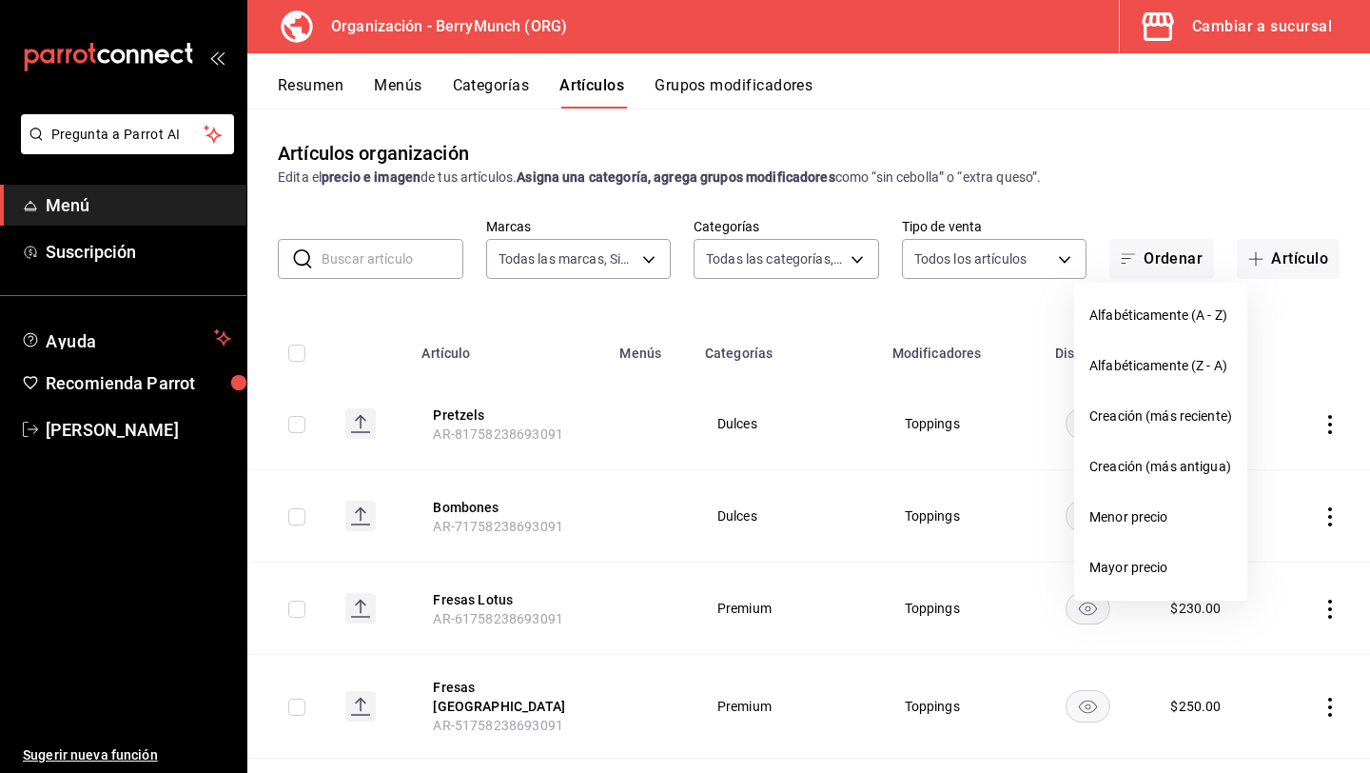
click at [1153, 218] on div at bounding box center [685, 386] width 1370 height 773
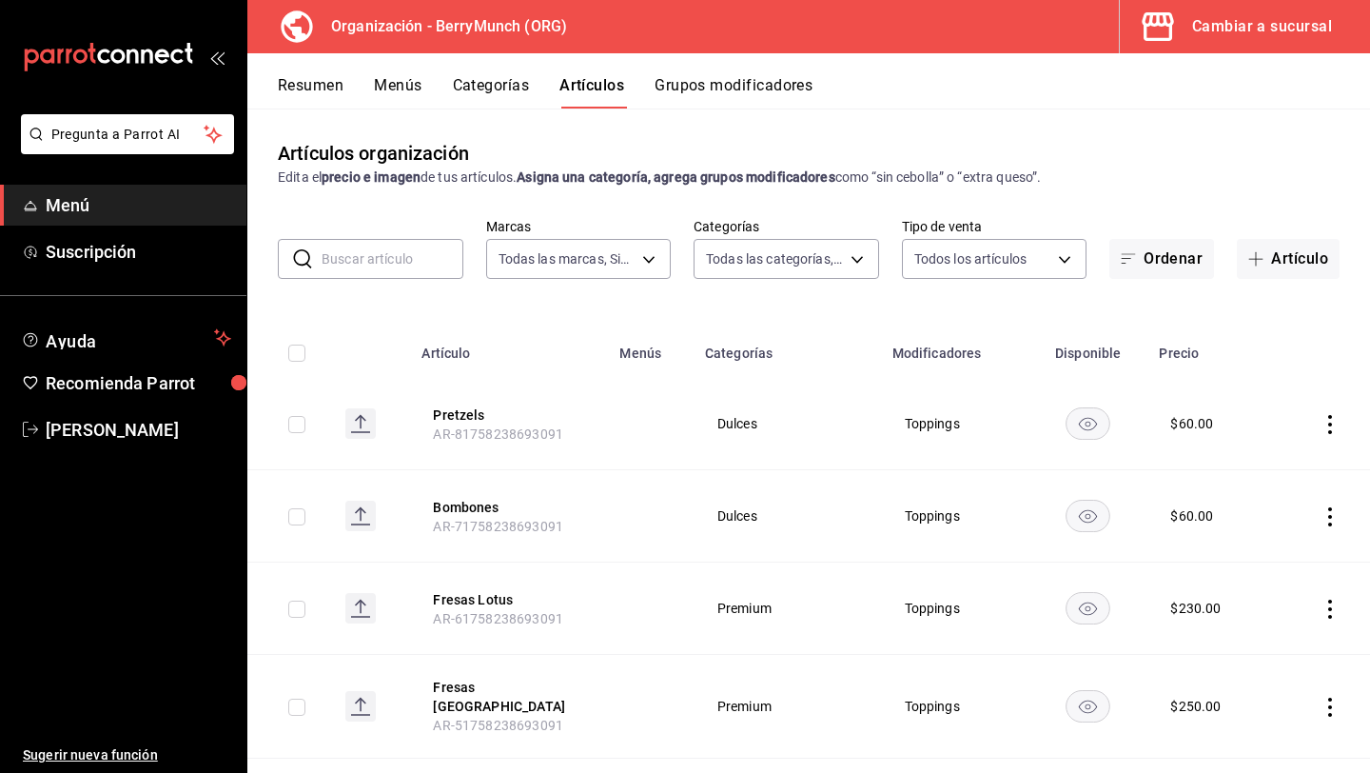
click at [1324, 423] on icon "actions" at bounding box center [1330, 424] width 19 height 19
click at [1272, 545] on span "Eliminar" at bounding box center [1273, 545] width 49 height 15
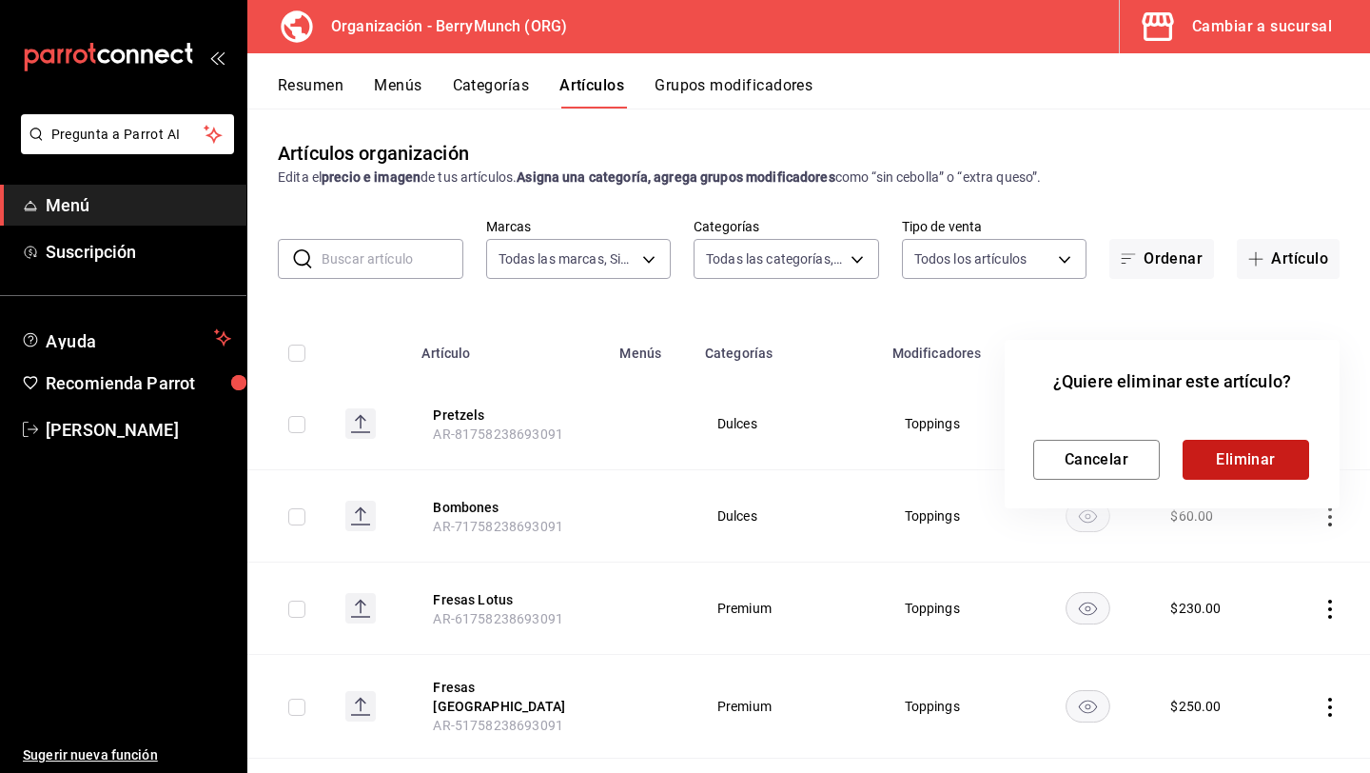
click at [1275, 464] on button "Eliminar" at bounding box center [1246, 460] width 127 height 40
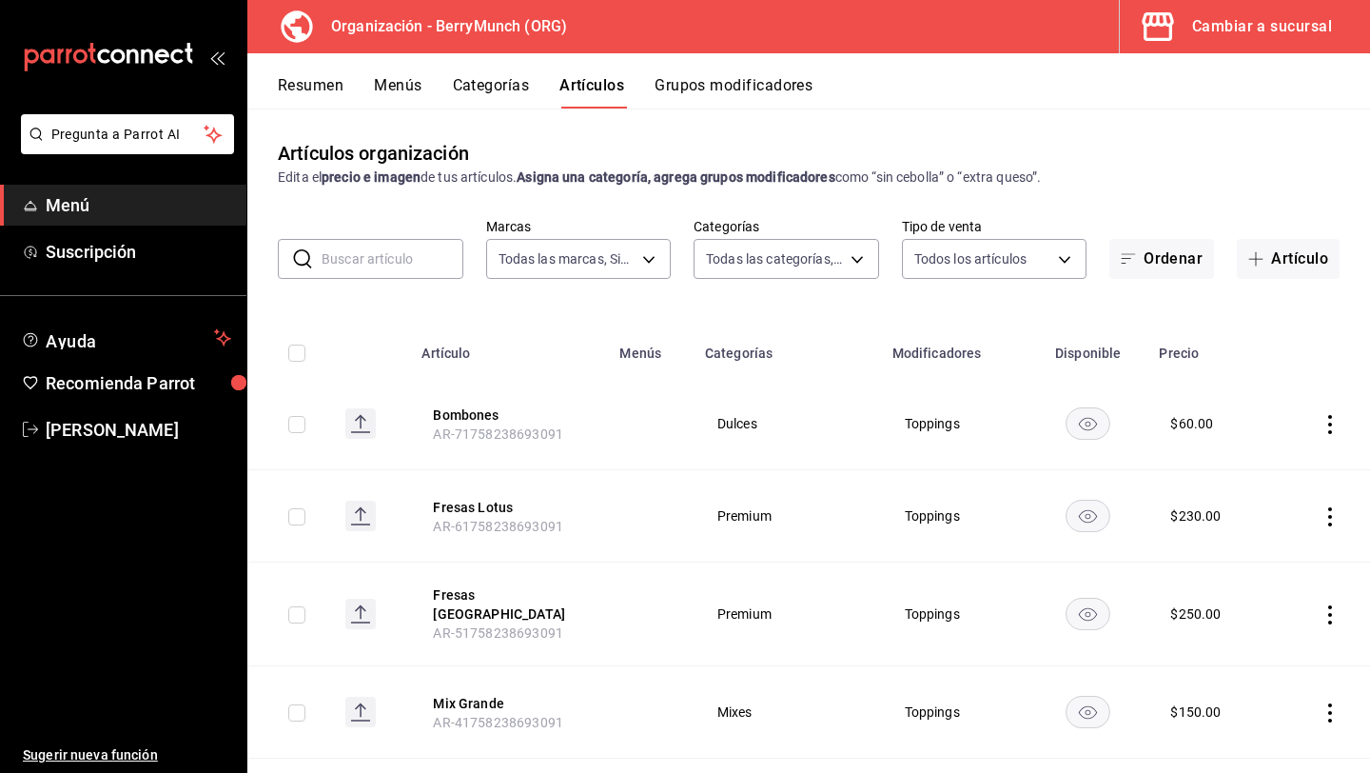
click at [407, 94] on button "Menús" at bounding box center [398, 92] width 48 height 32
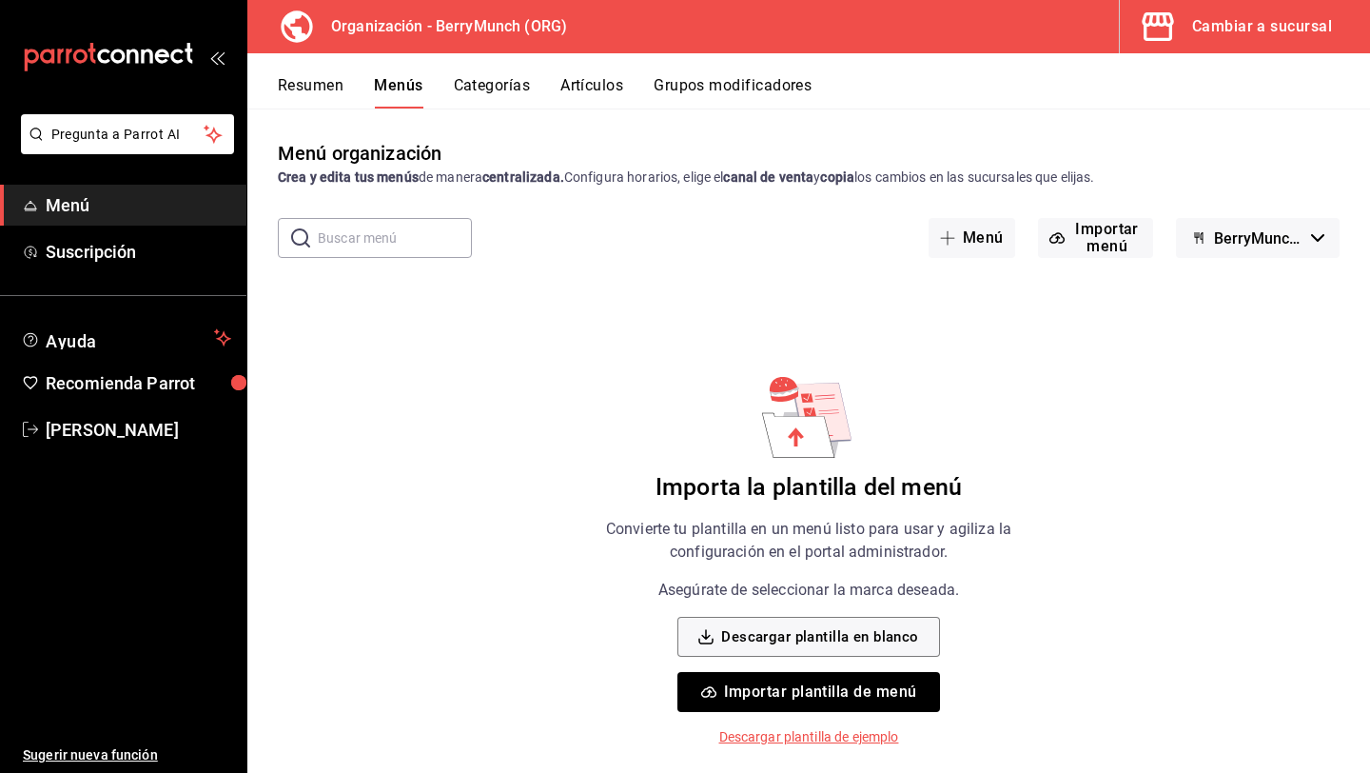
click at [320, 85] on button "Resumen" at bounding box center [311, 92] width 66 height 32
click at [463, 91] on button "Categorías" at bounding box center [493, 92] width 77 height 32
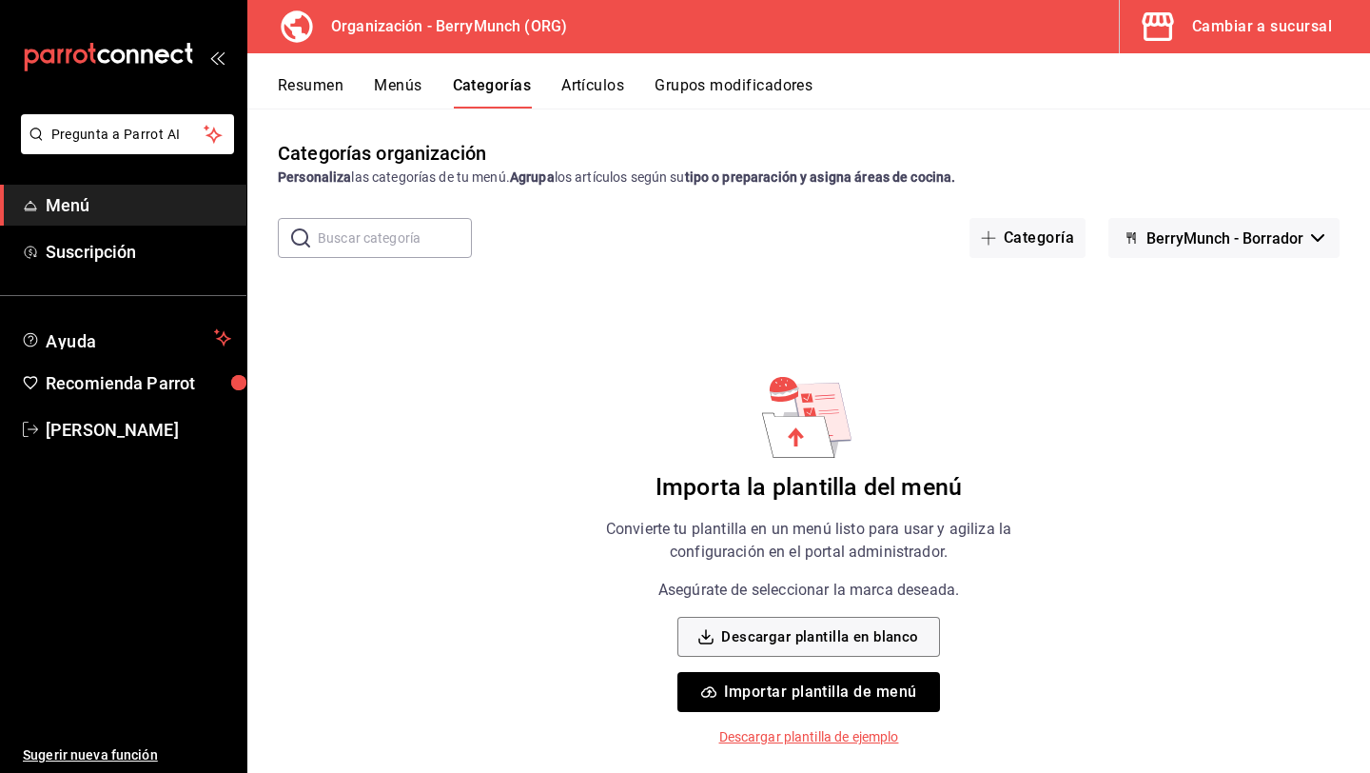
click at [596, 83] on button "Artículos" at bounding box center [593, 92] width 63 height 32
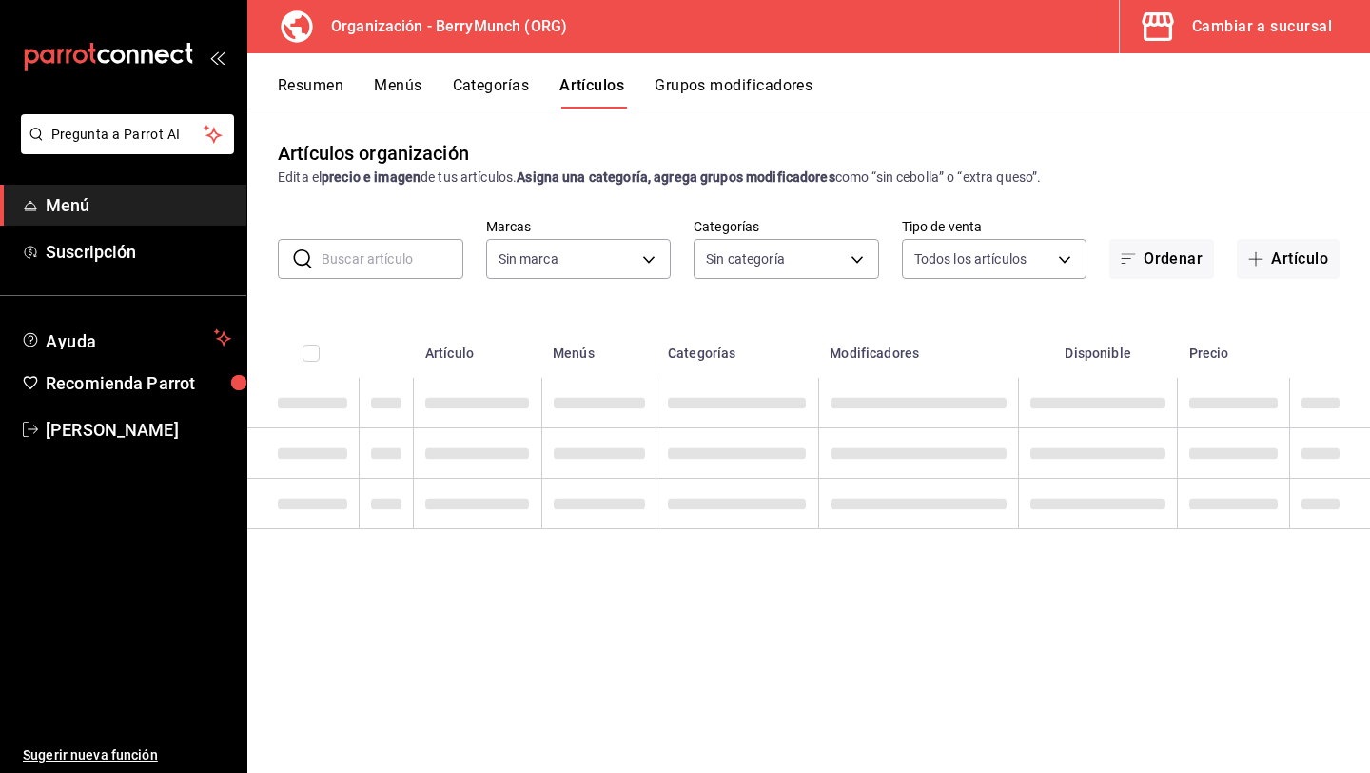
type input "6ee72f2c-8efd-45b5-a4e3-6075f88de568"
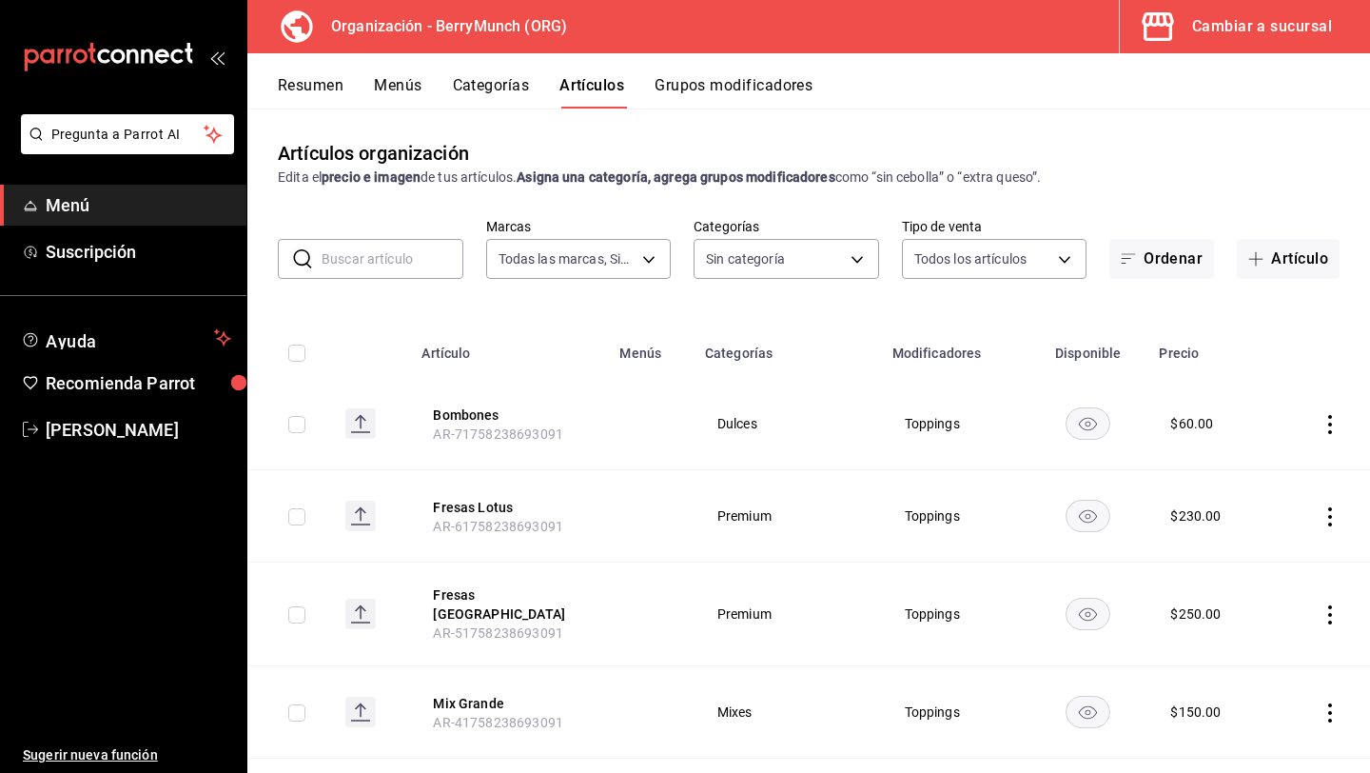
type input "a67a2e02-2cd0-4615-9b6e-58e3a291834d,a2281fe3-d60c-4136-9d11-5da46298c5d9,69c5d…"
click at [681, 89] on button "Grupos modificadores" at bounding box center [734, 92] width 158 height 32
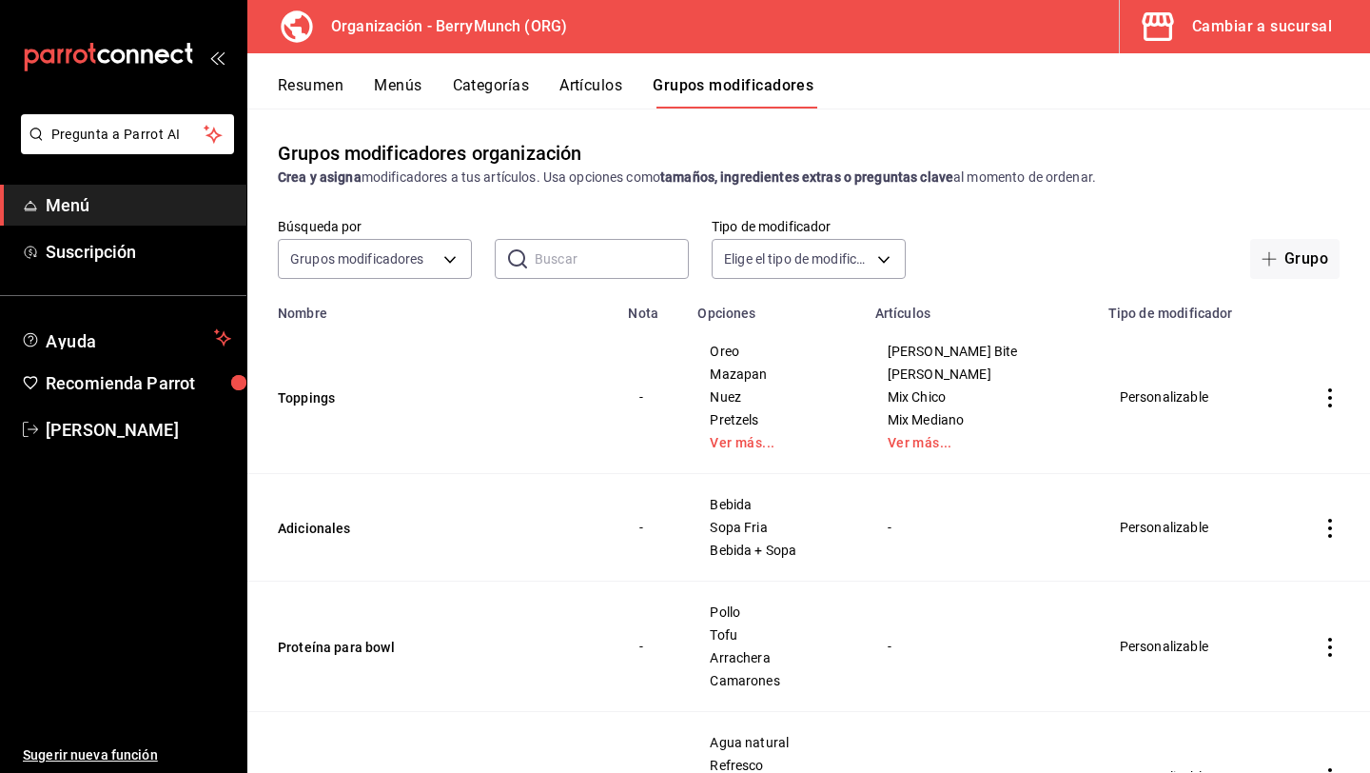
click at [1327, 404] on icon "actions" at bounding box center [1330, 397] width 19 height 19
click at [1257, 513] on span "Eliminar" at bounding box center [1273, 519] width 49 height 15
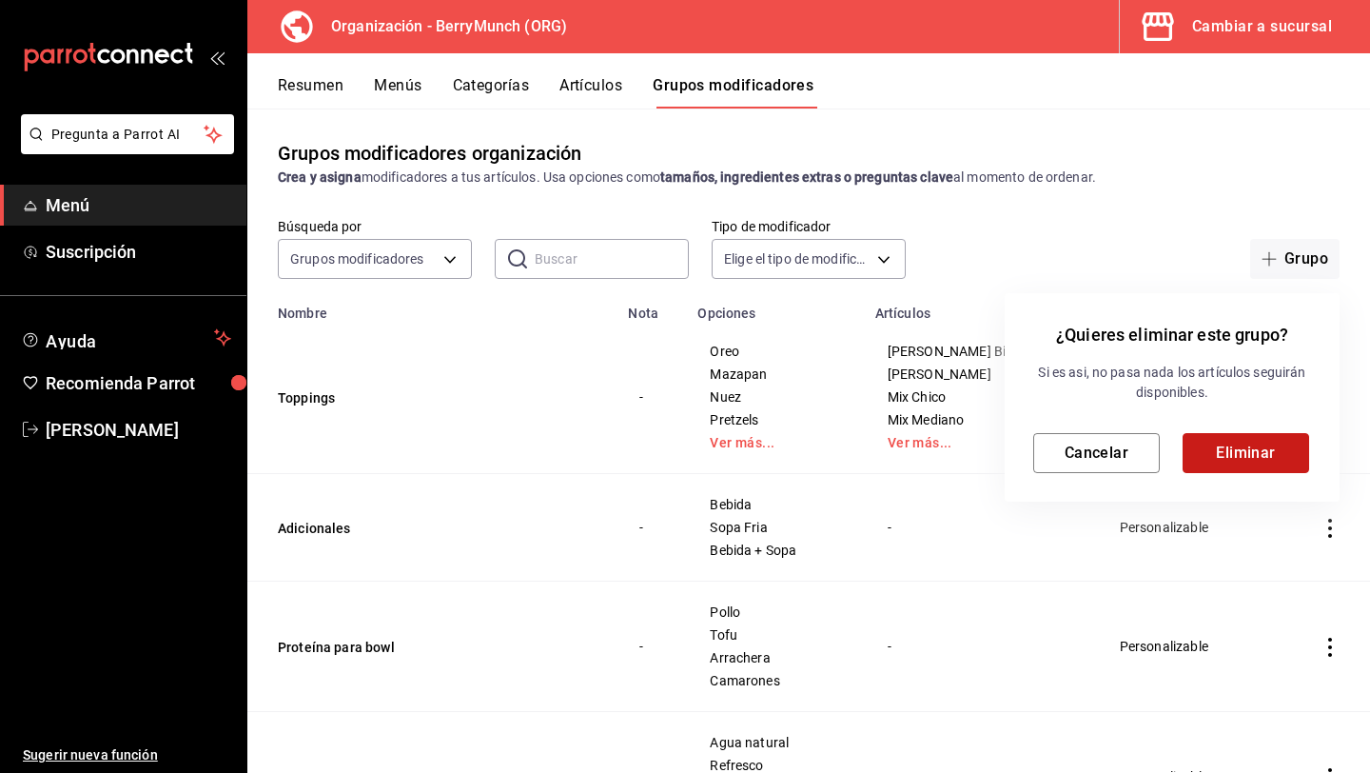
click at [1287, 450] on button "Eliminar" at bounding box center [1246, 453] width 127 height 40
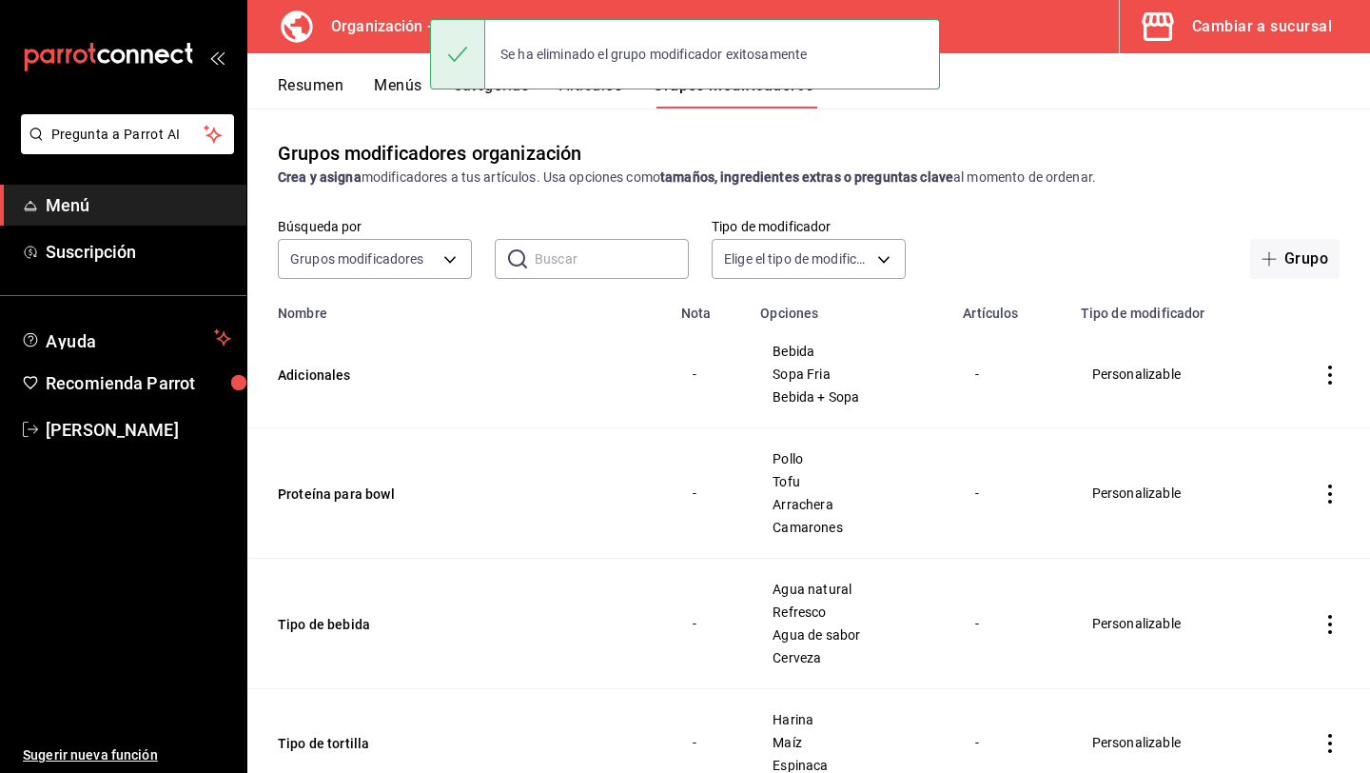
click at [1323, 373] on icon "actions" at bounding box center [1330, 374] width 19 height 19
click at [1274, 503] on span "Eliminar" at bounding box center [1273, 496] width 49 height 15
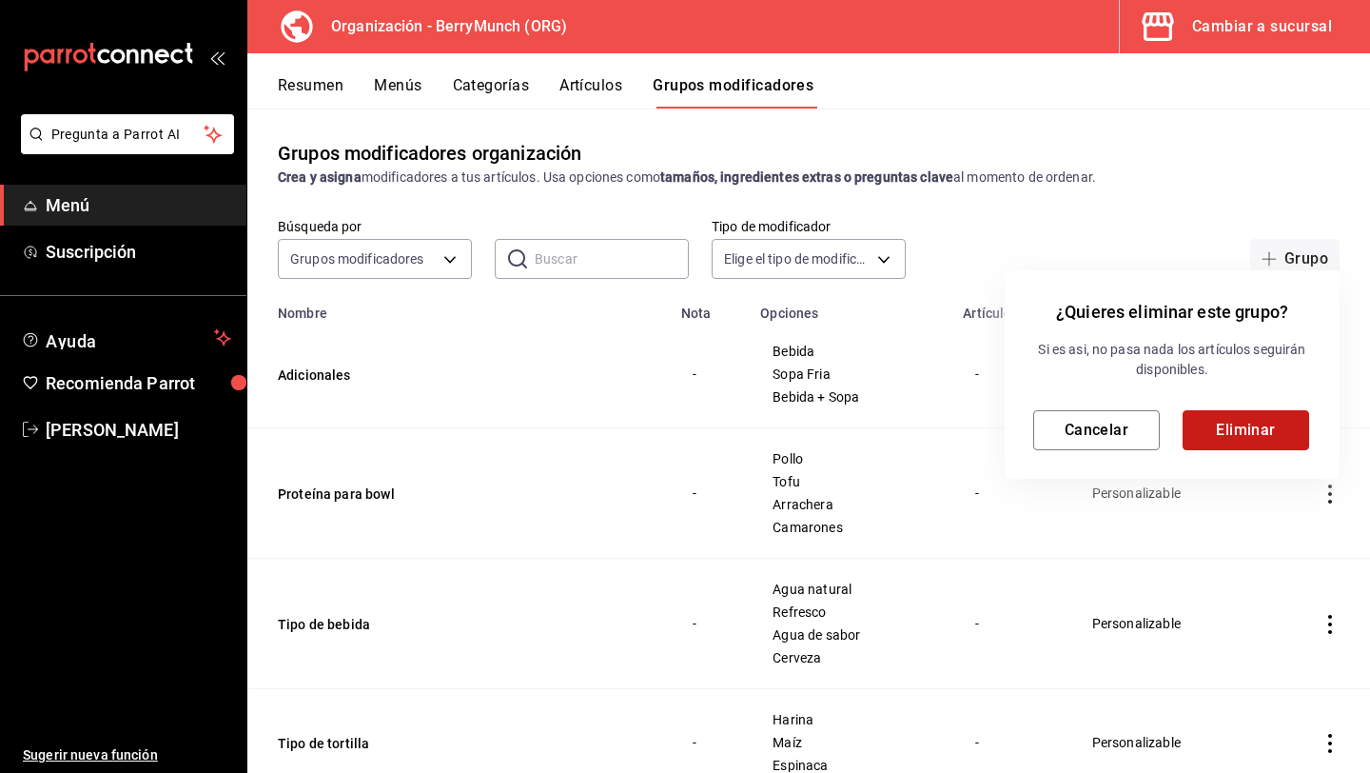
click at [1248, 420] on button "Eliminar" at bounding box center [1246, 430] width 127 height 40
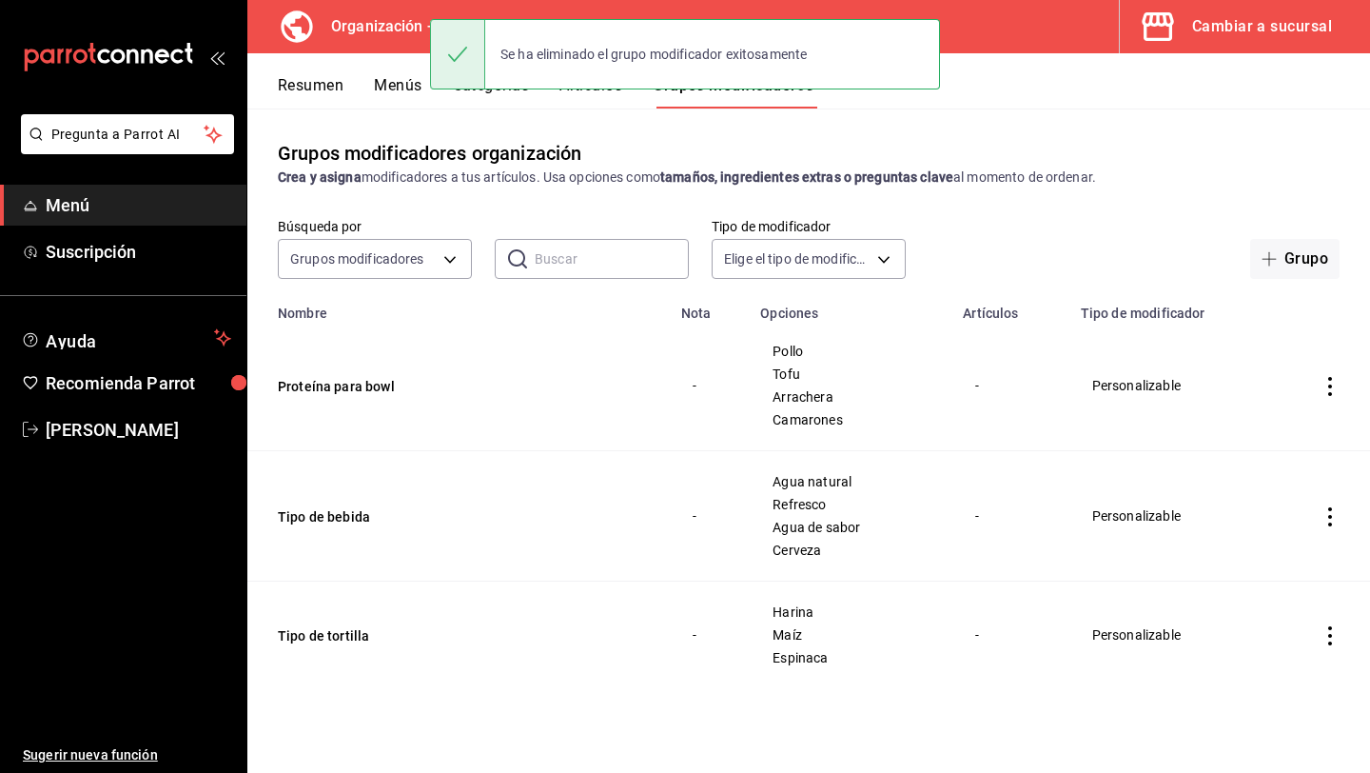
click at [1326, 388] on icon "actions" at bounding box center [1330, 386] width 19 height 19
click at [1293, 498] on li "Eliminar" at bounding box center [1256, 508] width 114 height 39
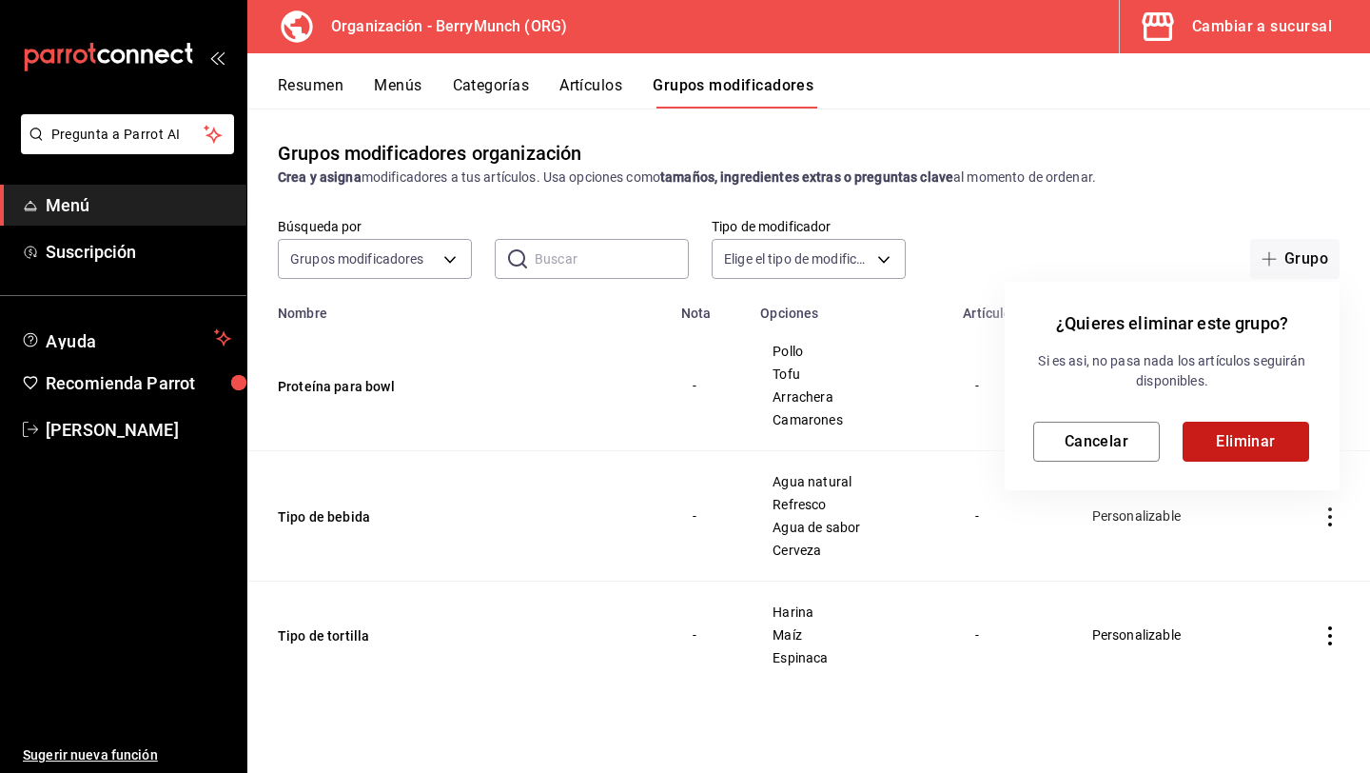
click at [1279, 444] on button "Eliminar" at bounding box center [1246, 442] width 127 height 40
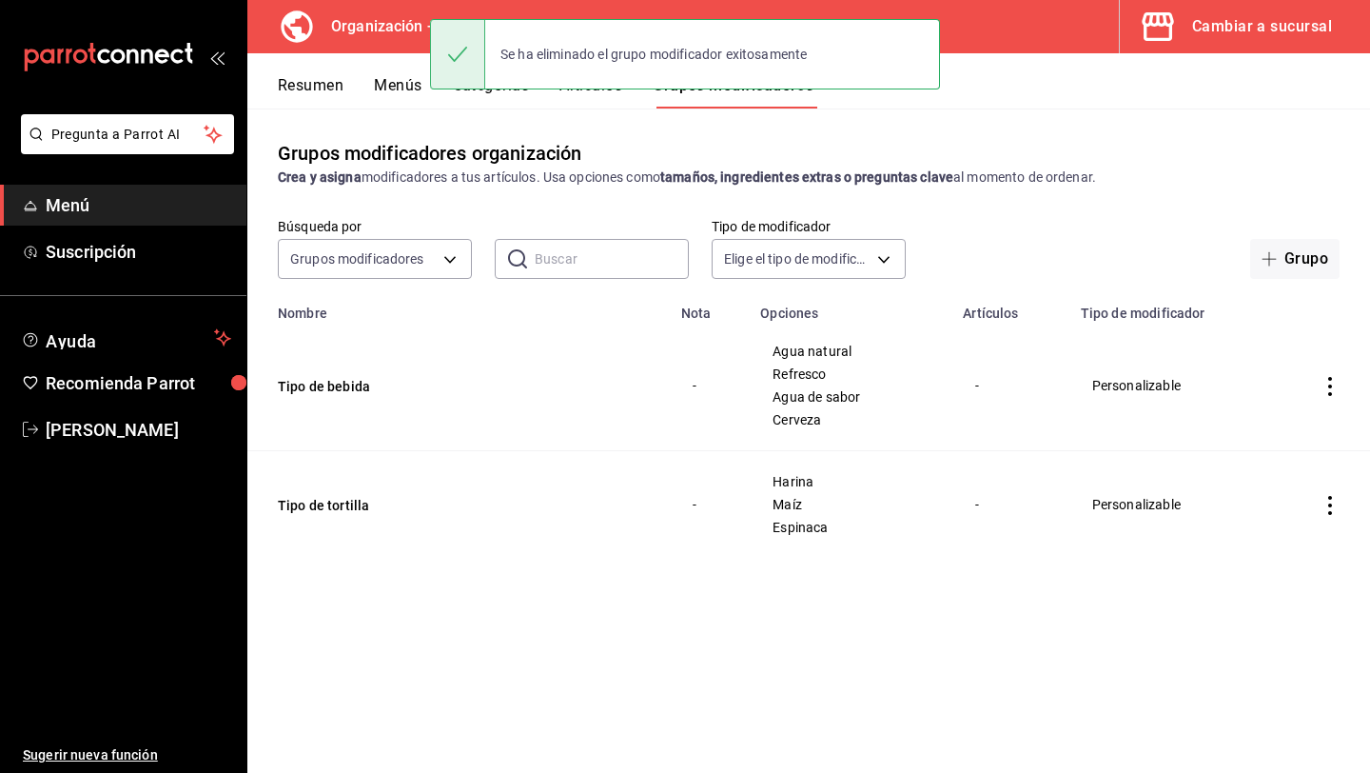
click at [1339, 384] on icon "actions" at bounding box center [1330, 386] width 19 height 19
click at [1280, 493] on li "Eliminar" at bounding box center [1256, 508] width 114 height 39
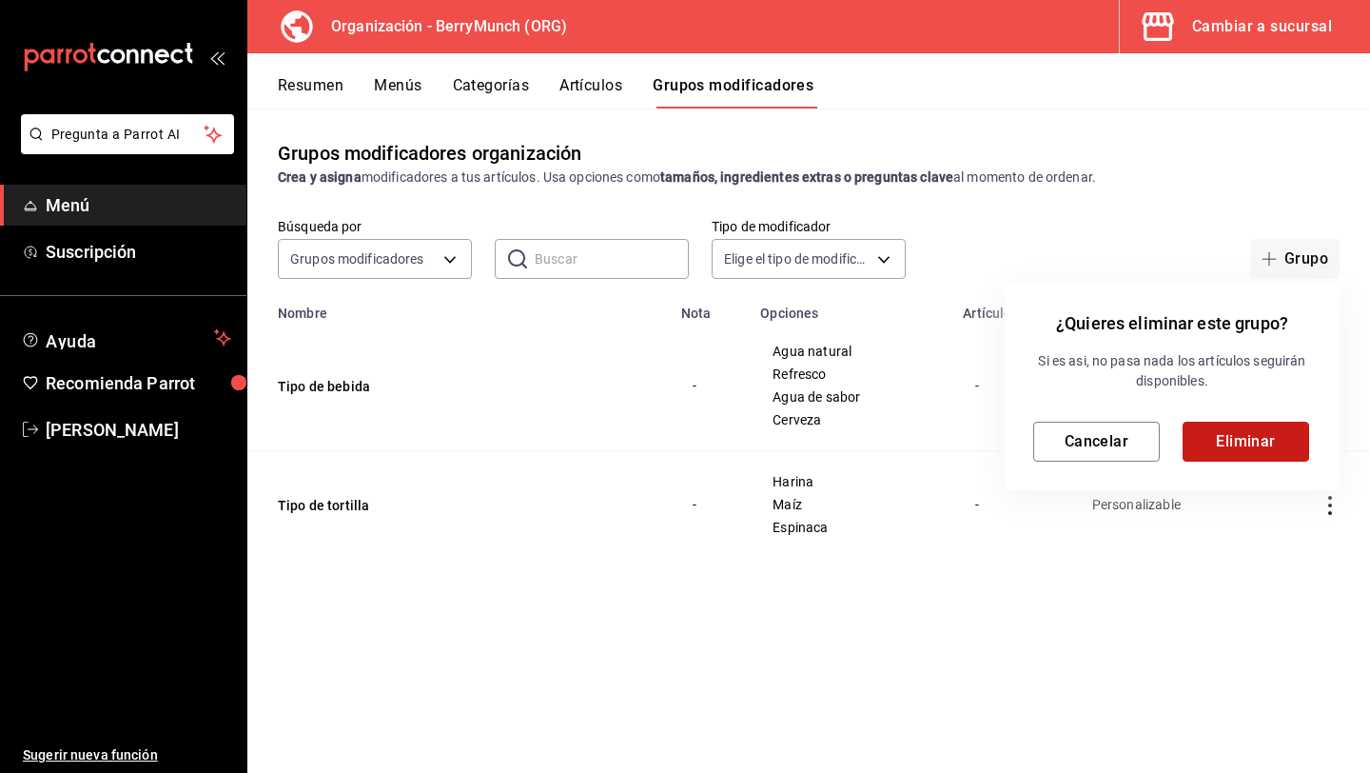
click at [1273, 434] on button "Eliminar" at bounding box center [1246, 442] width 127 height 40
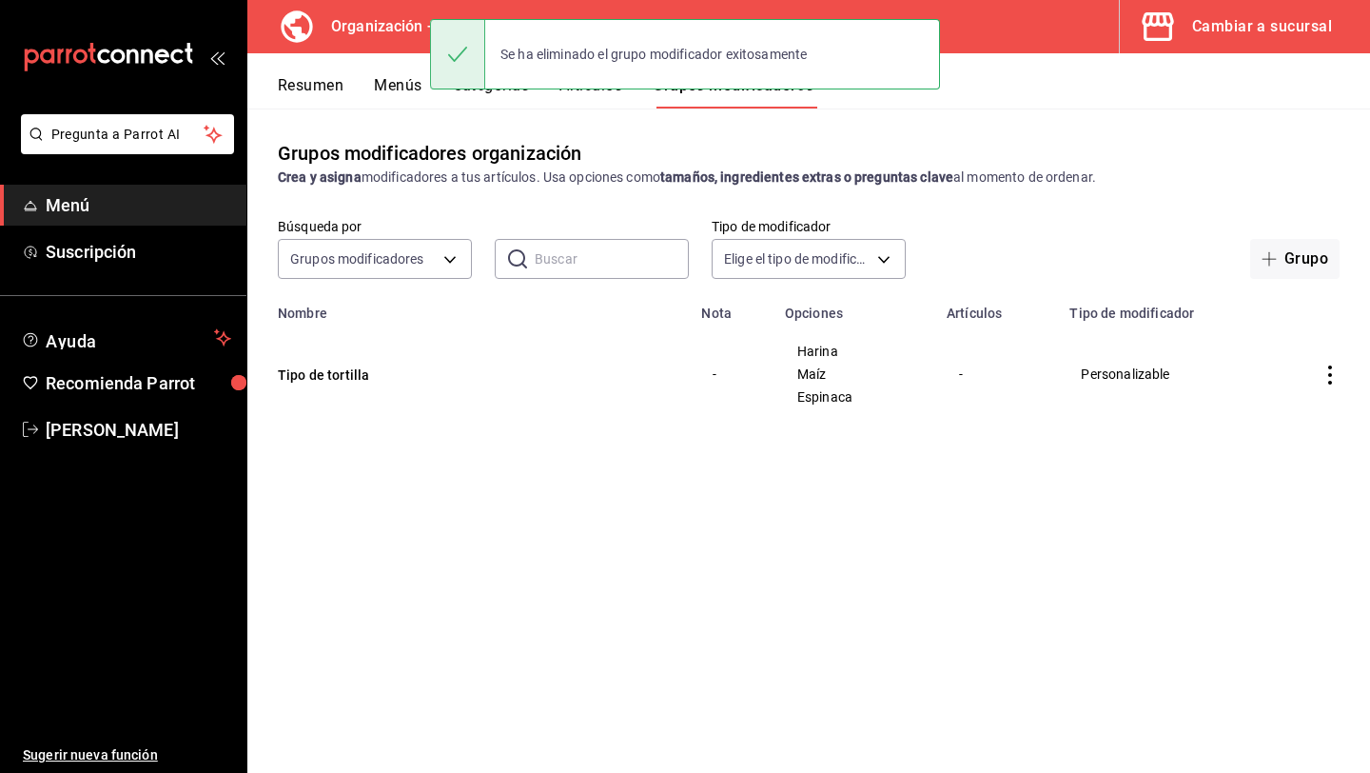
click at [1331, 365] on icon "actions" at bounding box center [1330, 374] width 19 height 19
click at [1246, 503] on div at bounding box center [1231, 497] width 34 height 19
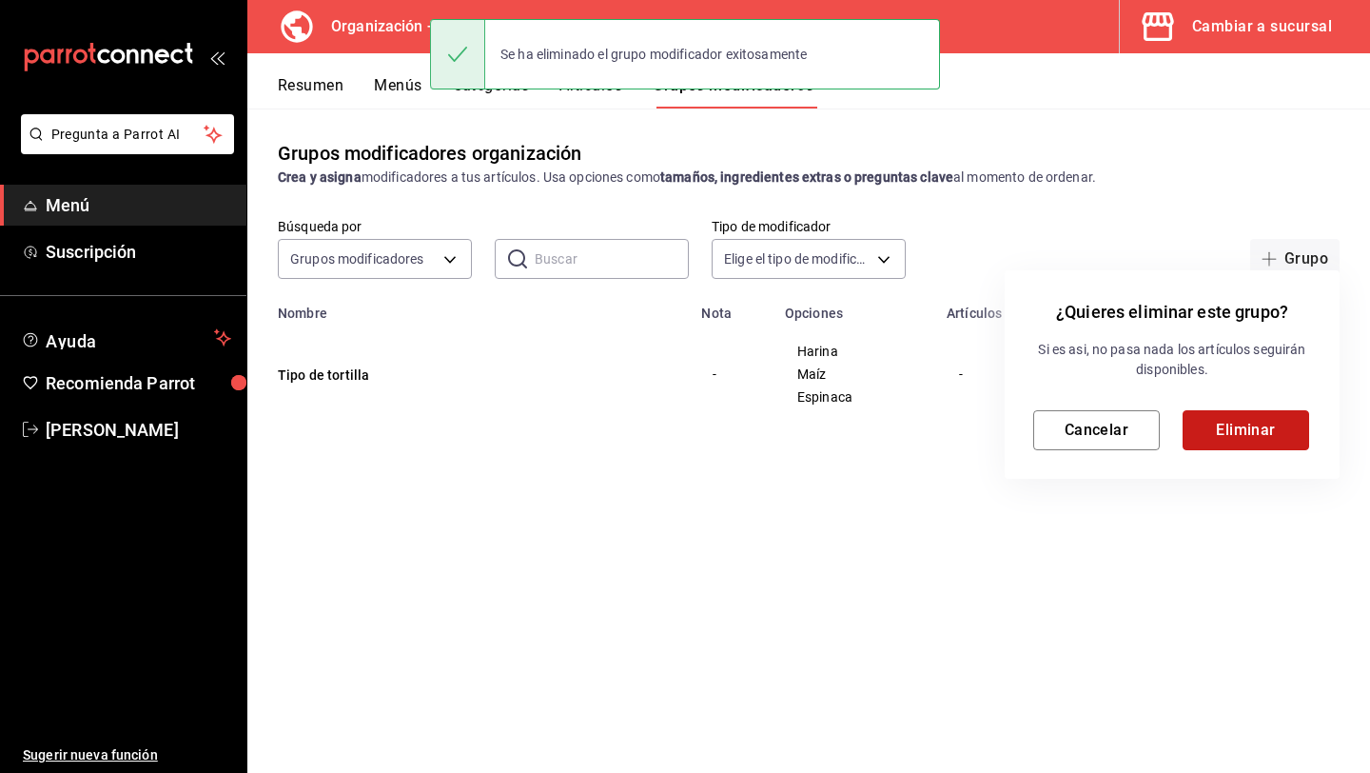
click at [1241, 425] on button "Eliminar" at bounding box center [1246, 430] width 127 height 40
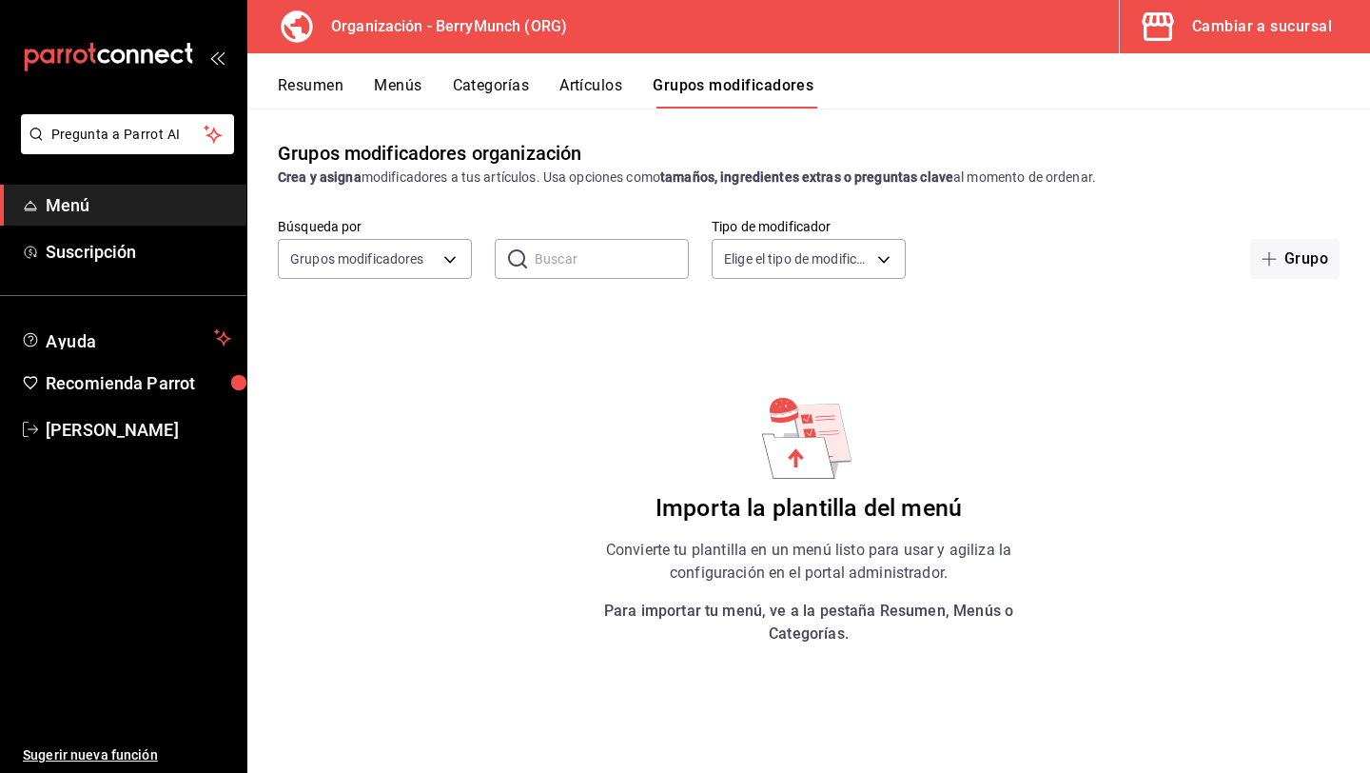
click at [581, 84] on button "Artículos" at bounding box center [591, 92] width 63 height 32
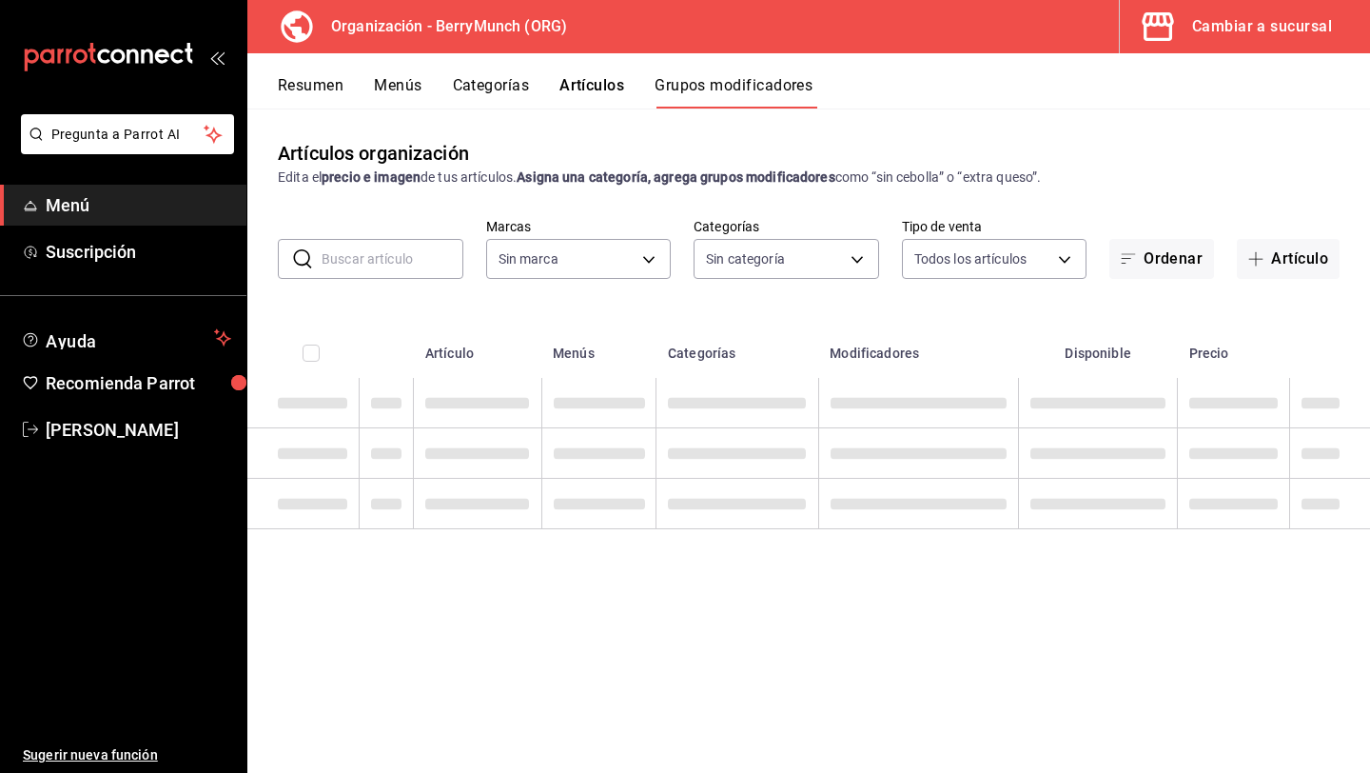
type input "6ee72f2c-8efd-45b5-a4e3-6075f88de568"
type input "a67a2e02-2cd0-4615-9b6e-58e3a291834d,a2281fe3-d60c-4136-9d11-5da46298c5d9,69c5d…"
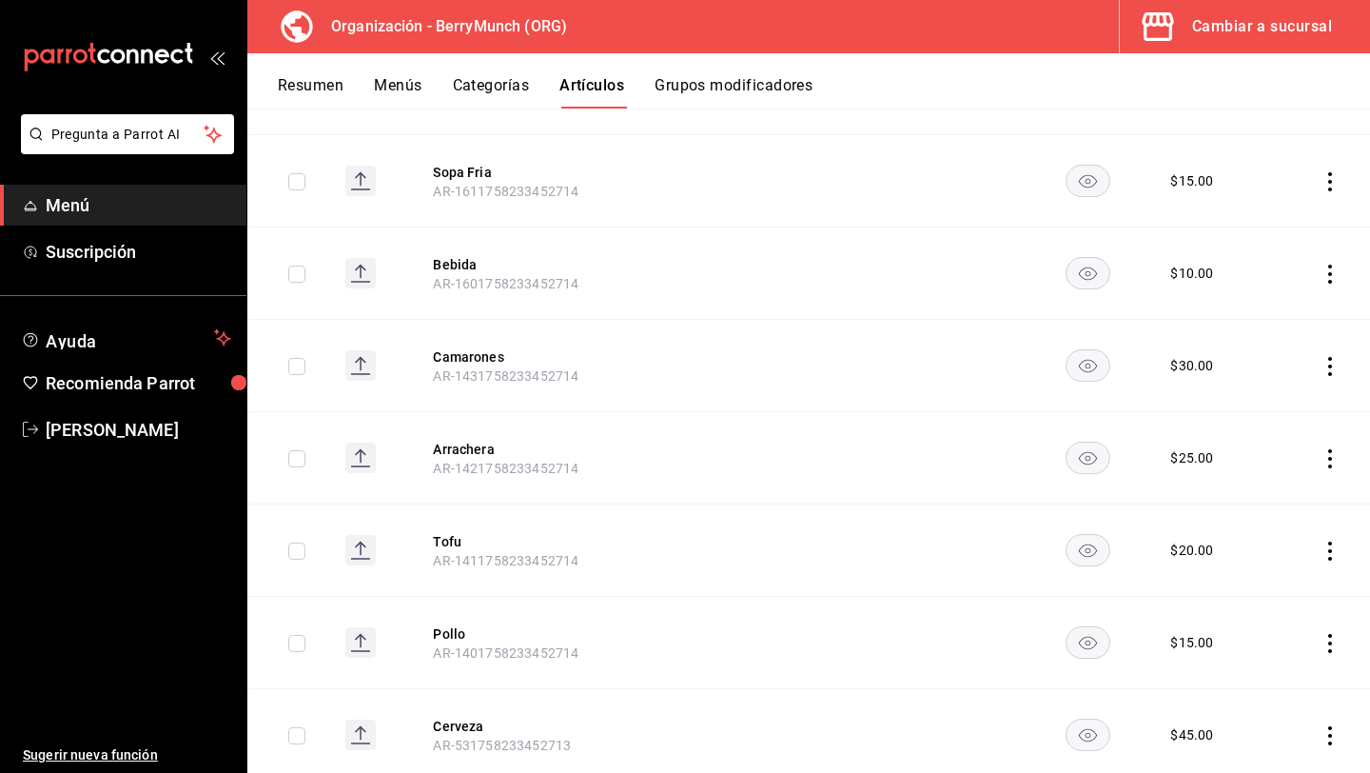
scroll to position [2328, 0]
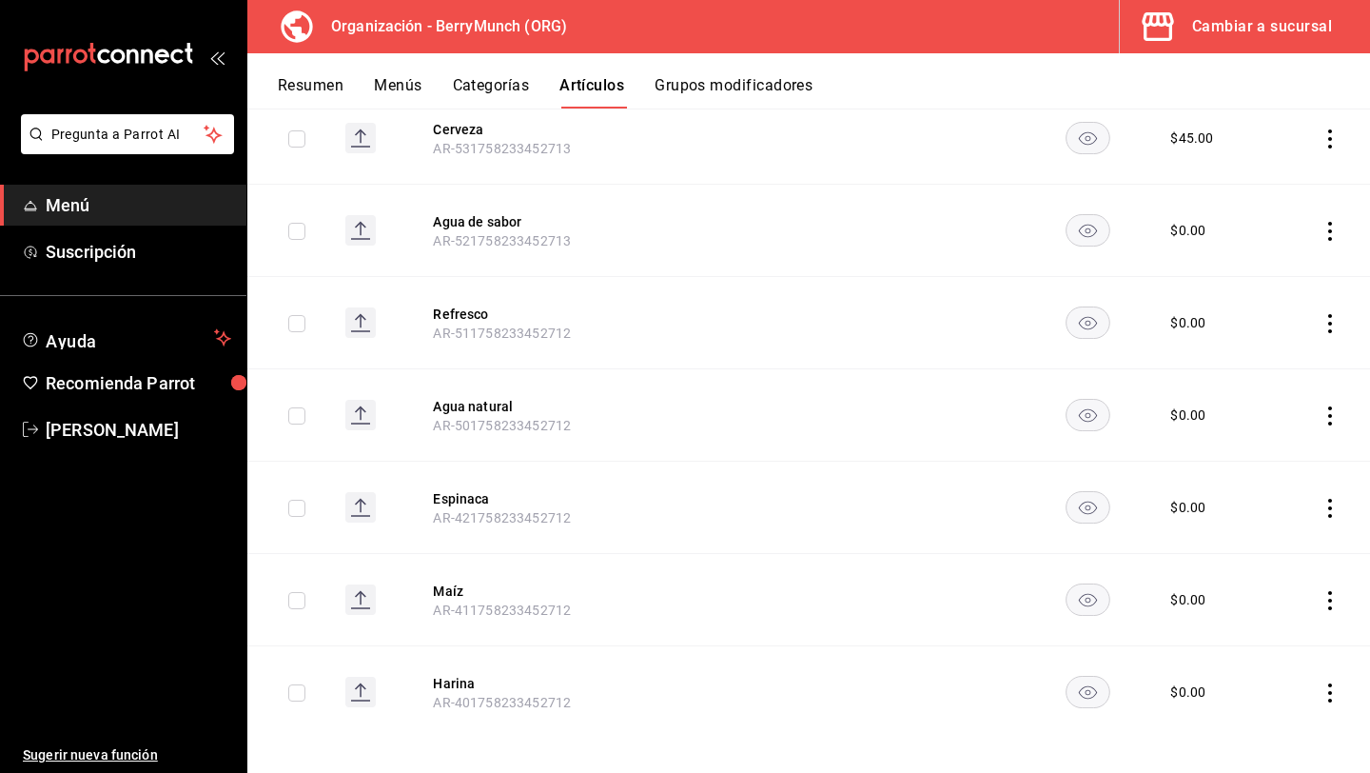
click at [1333, 683] on icon "actions" at bounding box center [1330, 692] width 19 height 19
click at [1288, 713] on span "Eliminar" at bounding box center [1273, 723] width 49 height 20
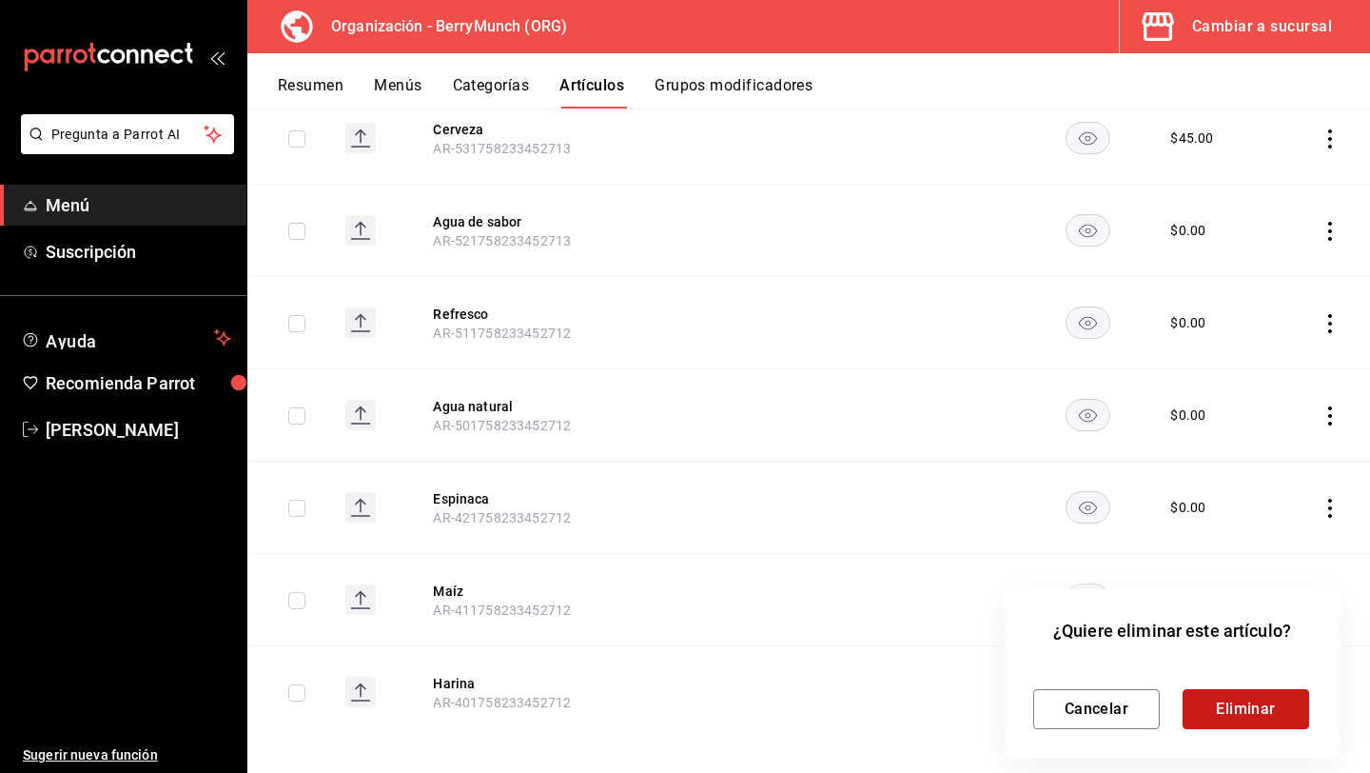
click at [1281, 703] on button "Eliminar" at bounding box center [1246, 709] width 127 height 40
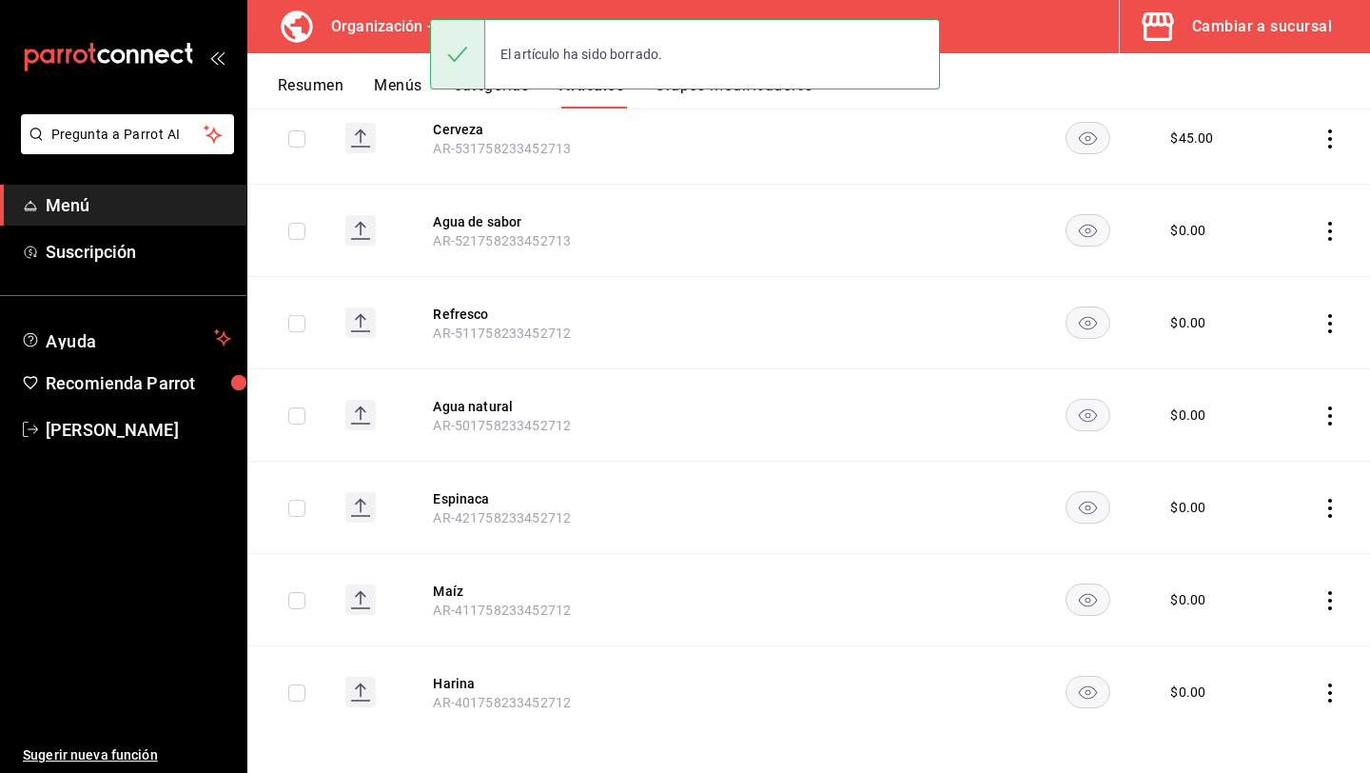
scroll to position [2236, 0]
click at [1329, 591] on icon "actions" at bounding box center [1330, 600] width 19 height 19
click at [1231, 716] on icon at bounding box center [1223, 710] width 19 height 19
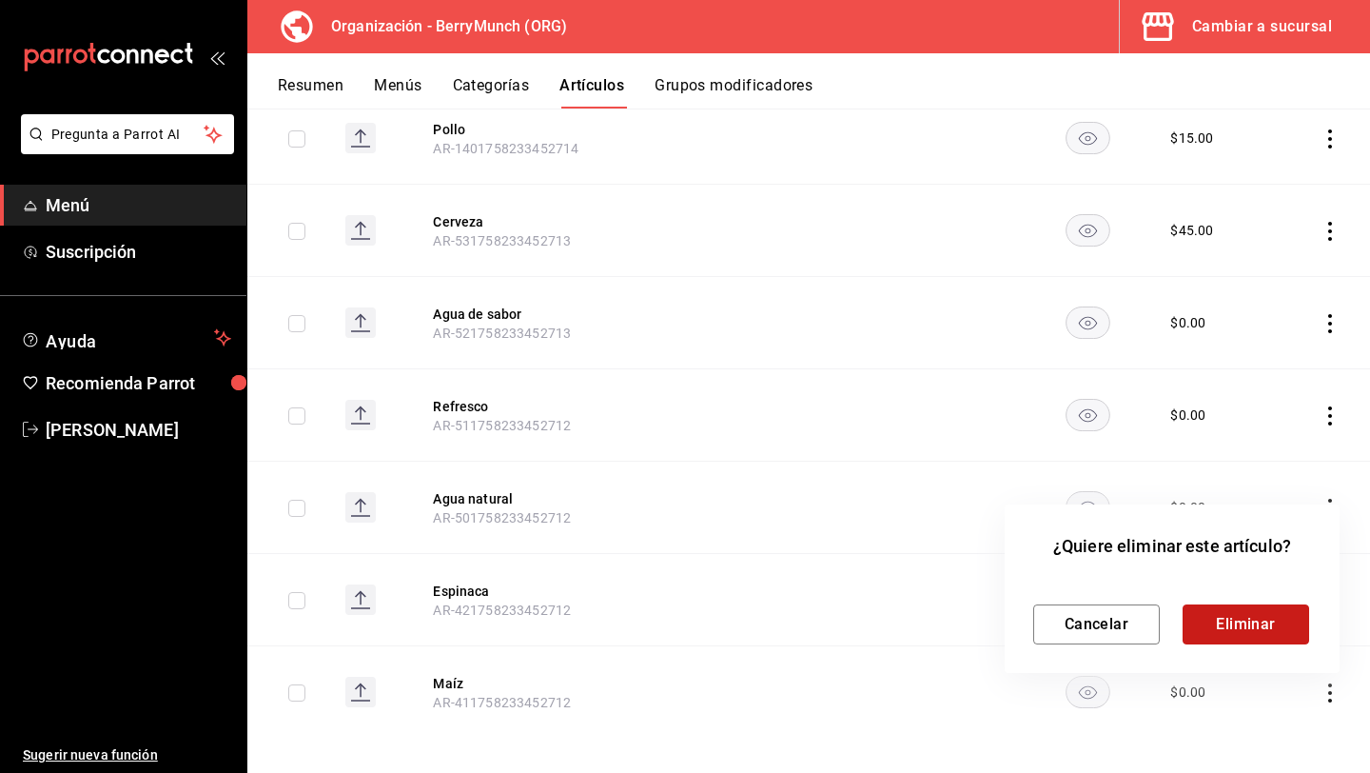
click at [1236, 614] on button "Eliminar" at bounding box center [1246, 624] width 127 height 40
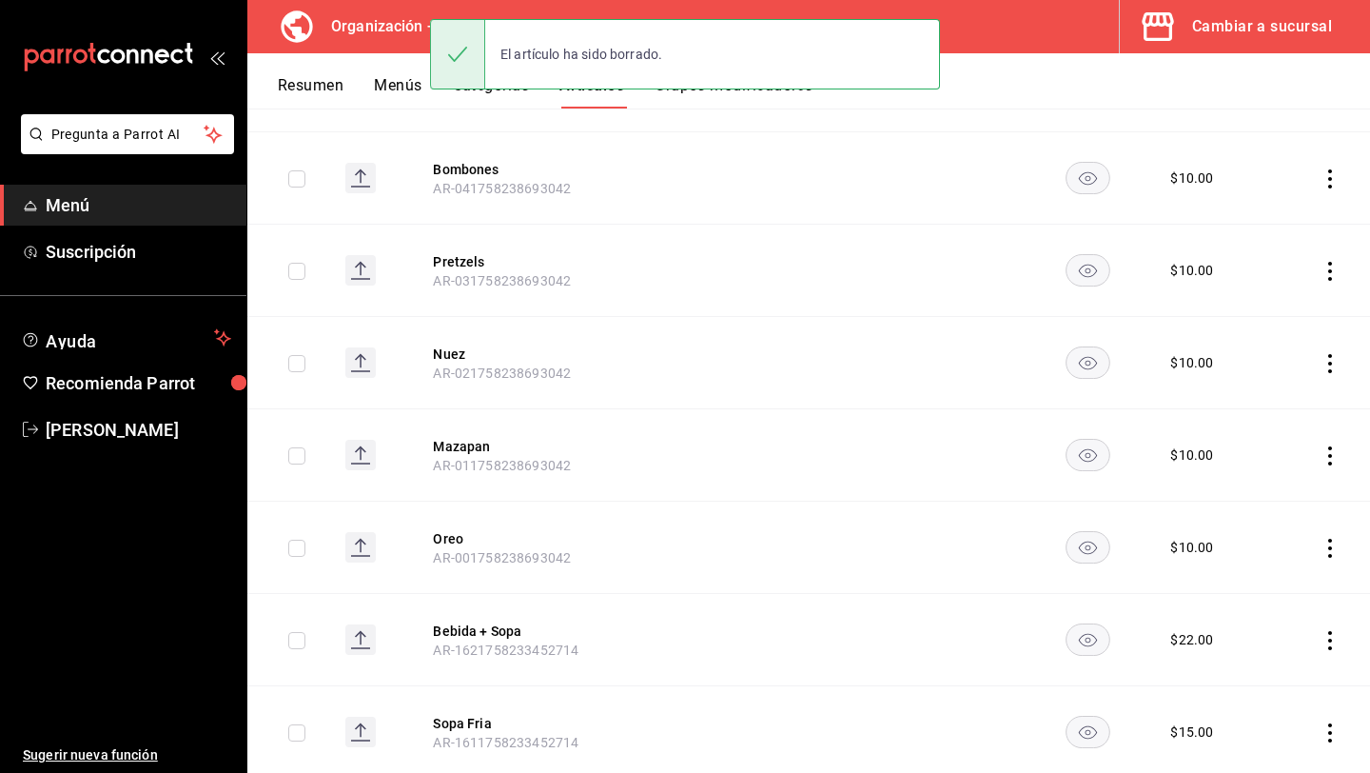
scroll to position [0, 0]
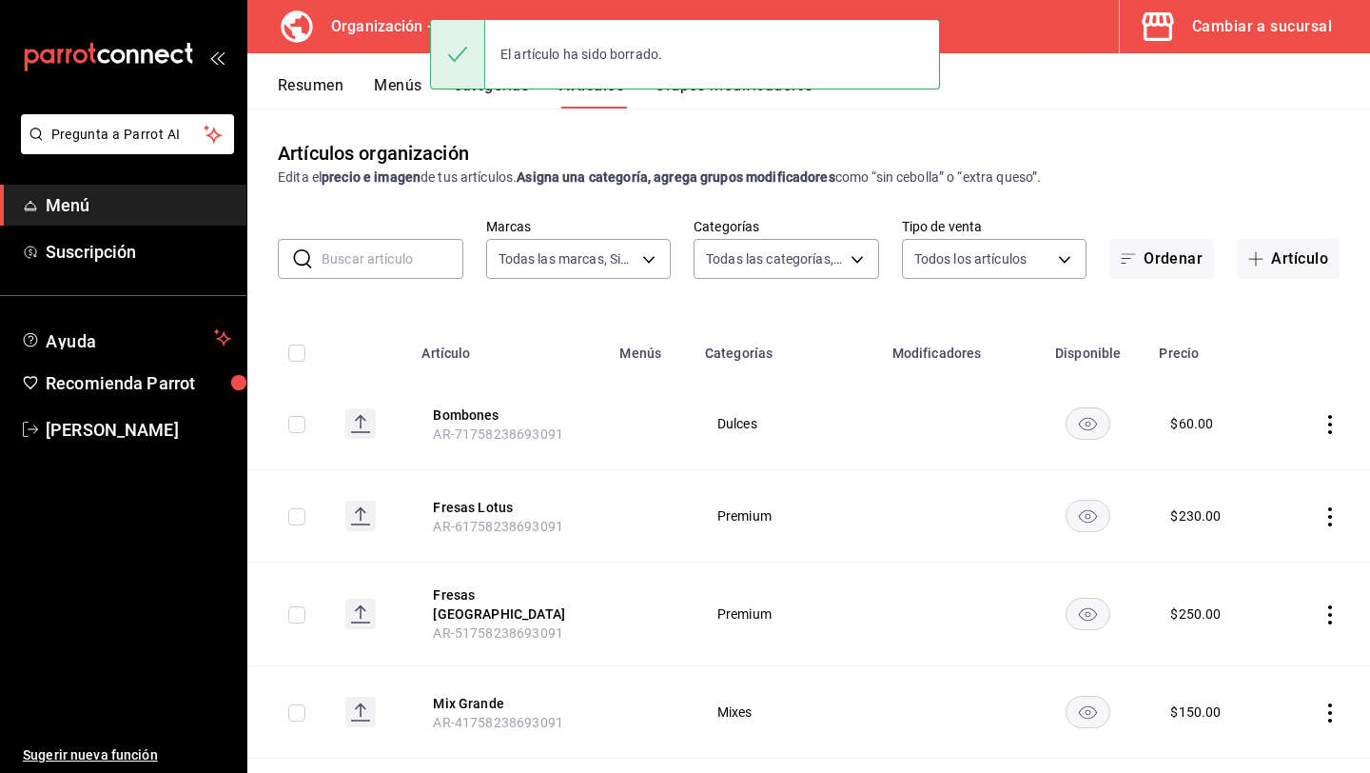
click at [293, 355] on input "checkbox" at bounding box center [296, 353] width 17 height 17
checkbox input "true"
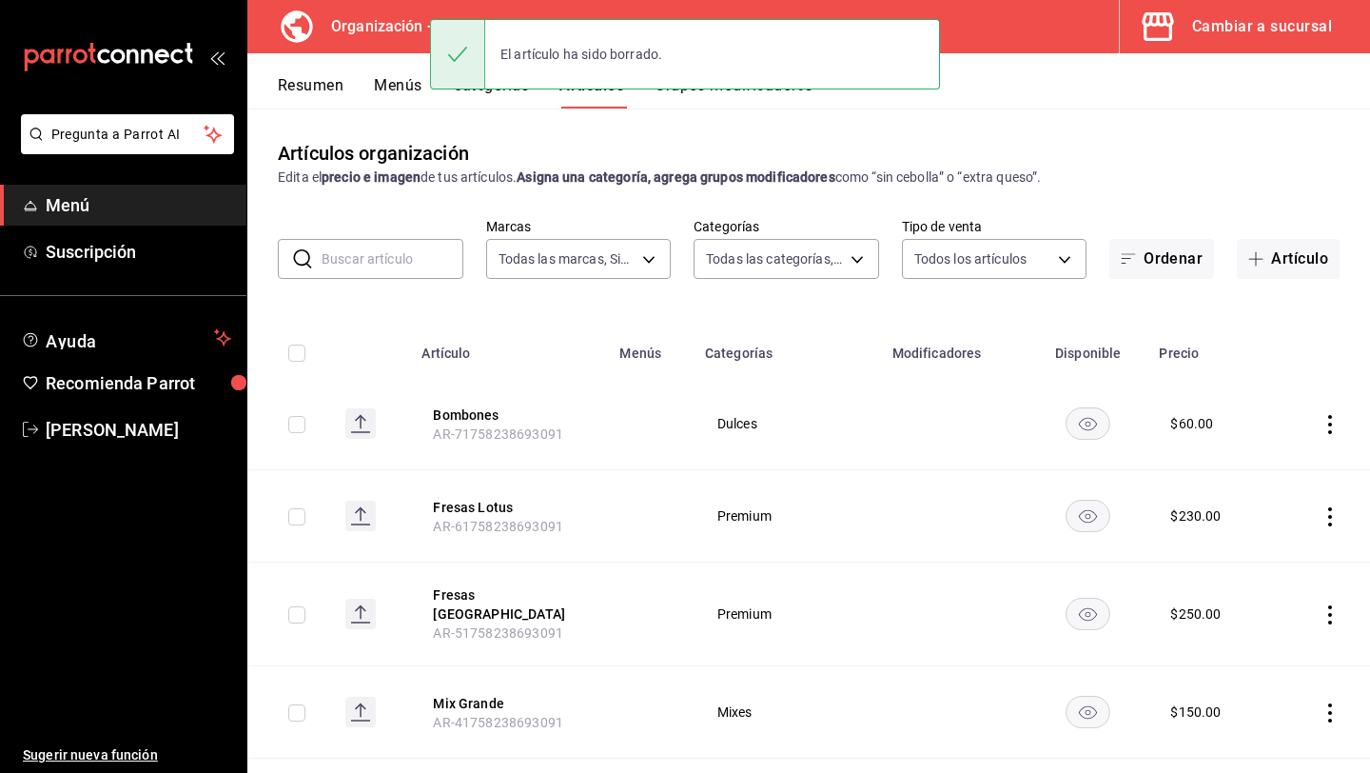
checkbox input "true"
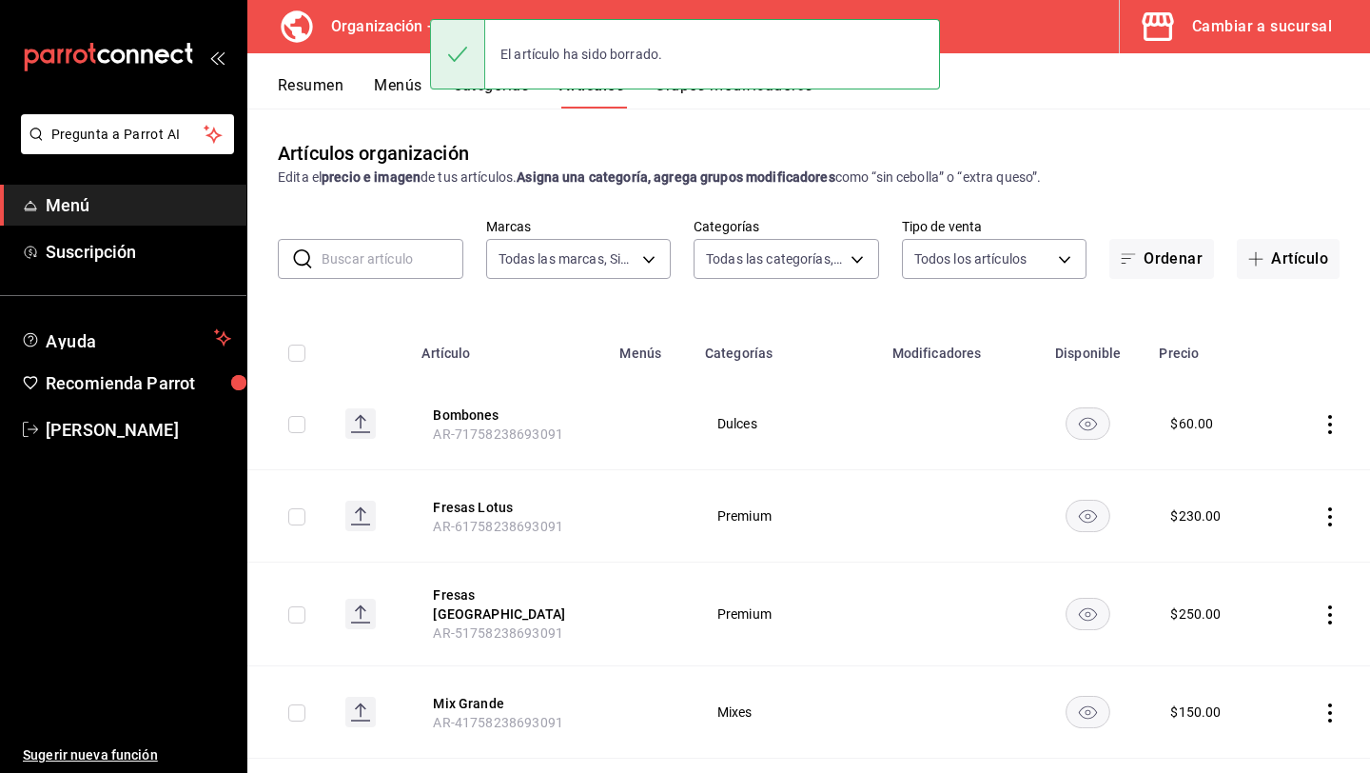
checkbox input "true"
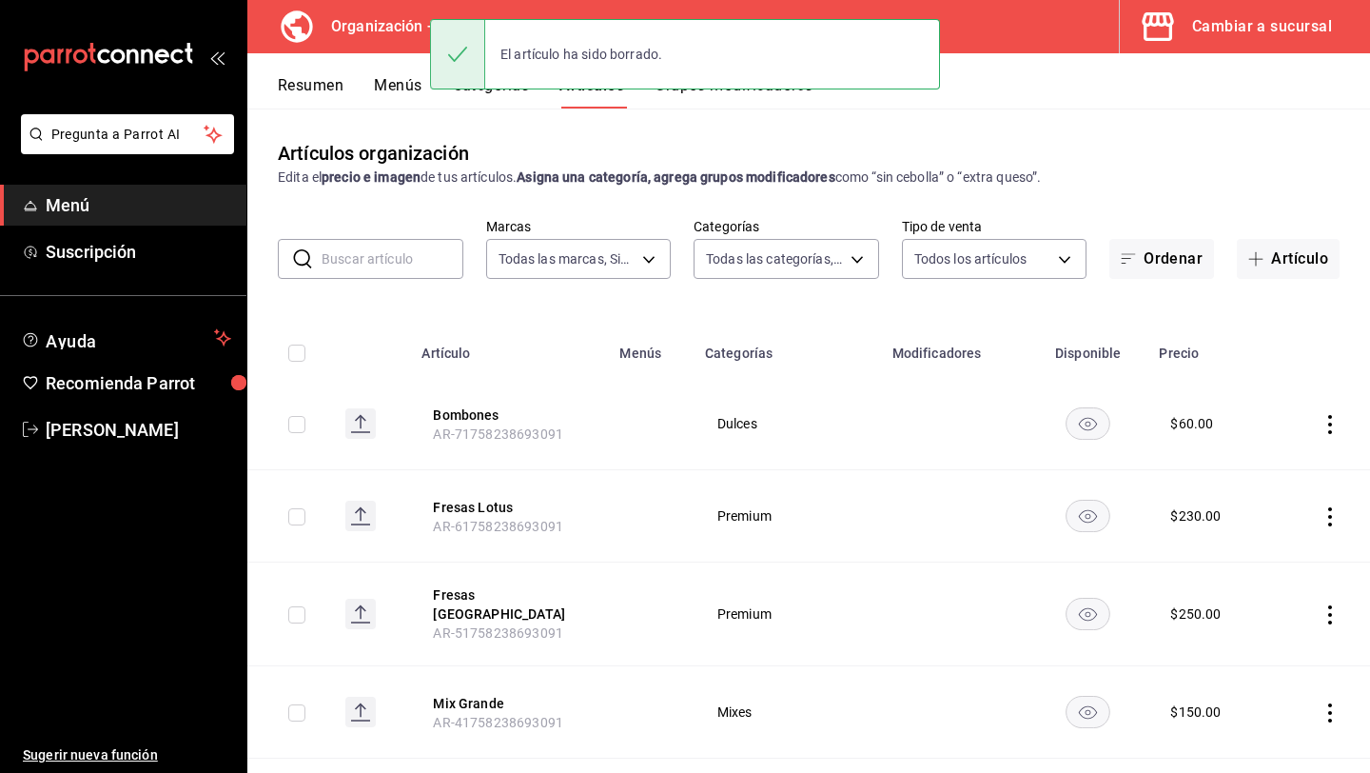
checkbox input "true"
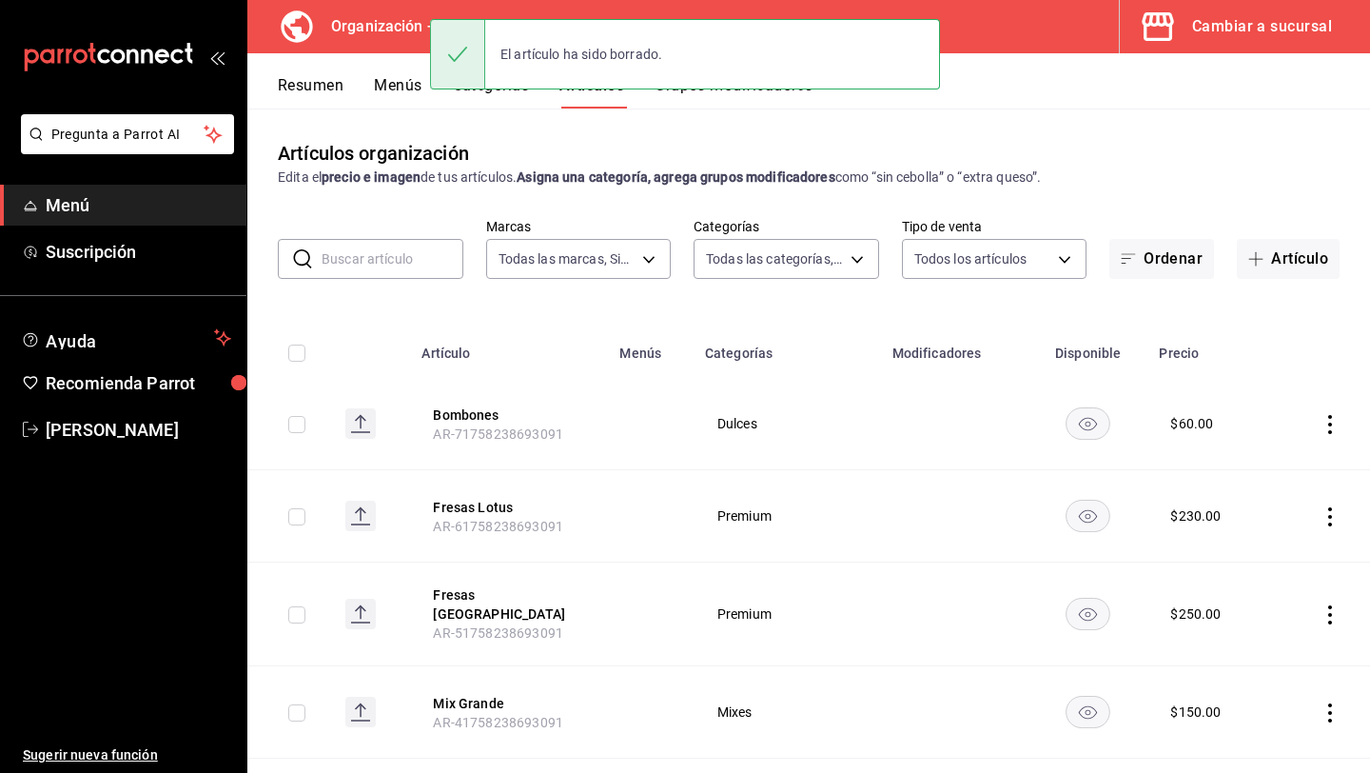
checkbox input "true"
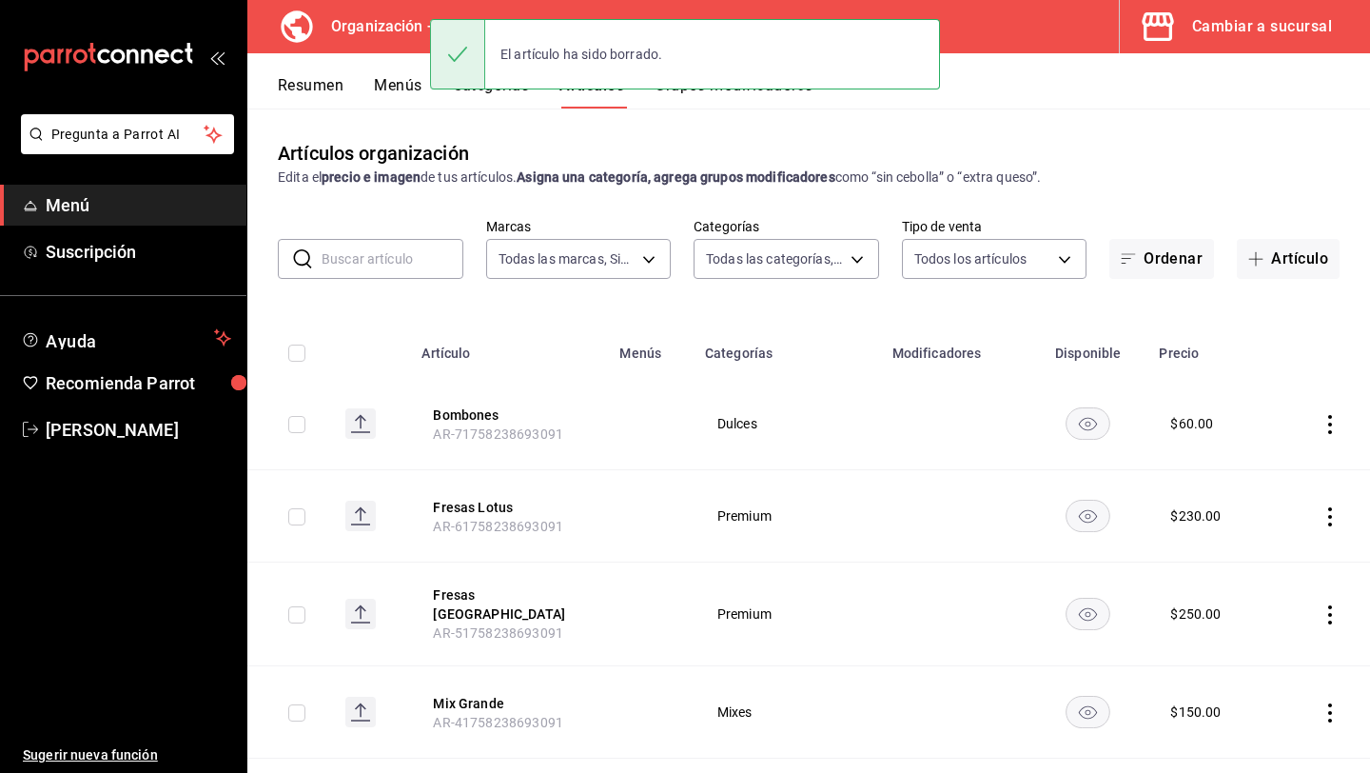
checkbox input "true"
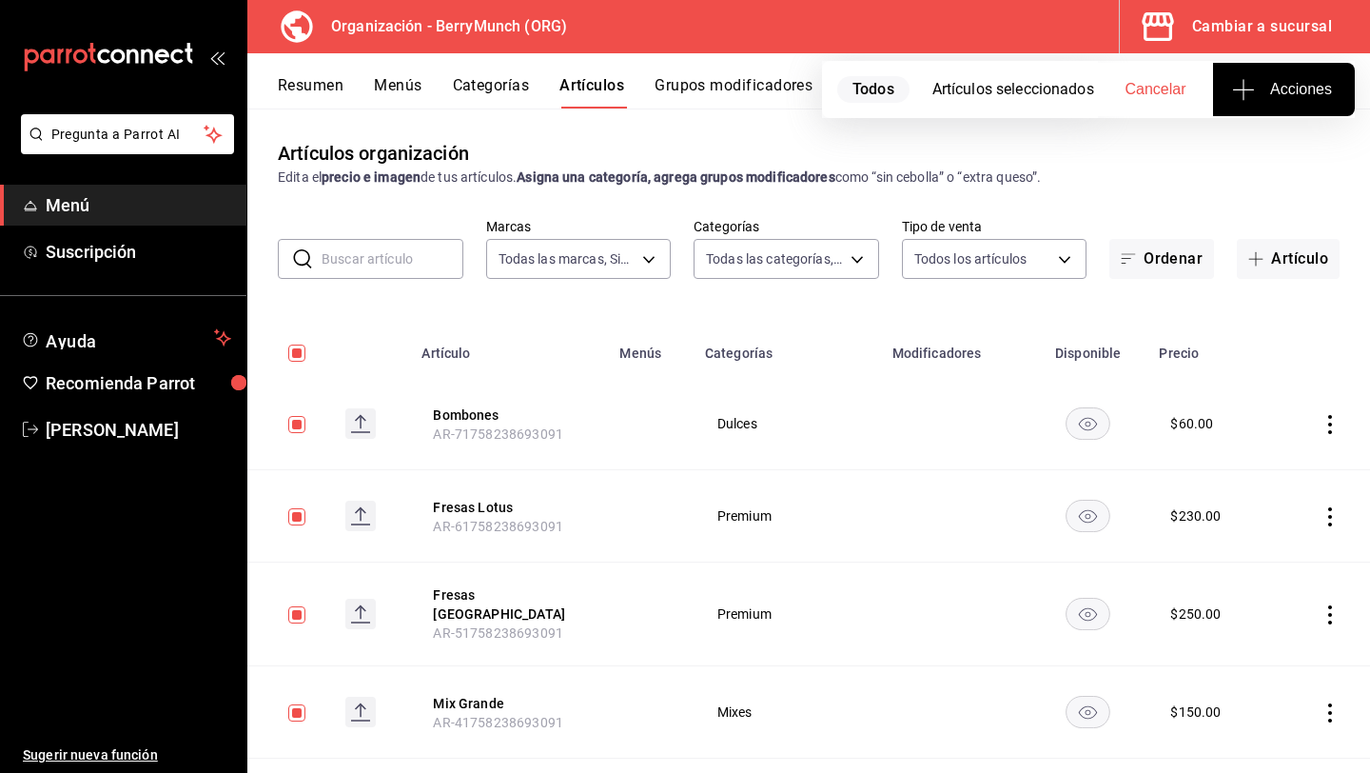
click at [1327, 418] on icon "actions" at bounding box center [1330, 424] width 19 height 19
click at [1272, 558] on li "Eliminar" at bounding box center [1256, 545] width 114 height 39
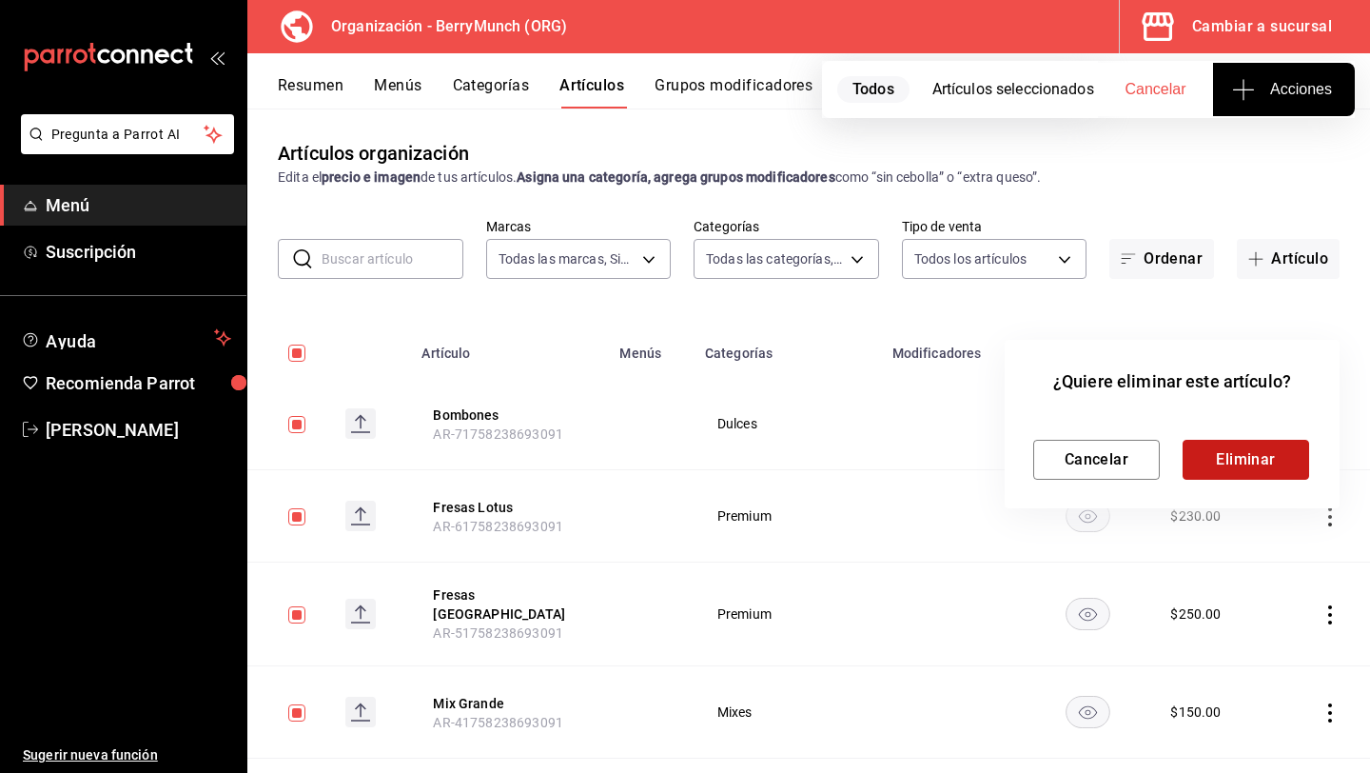
click at [1272, 475] on button "Eliminar" at bounding box center [1246, 460] width 127 height 40
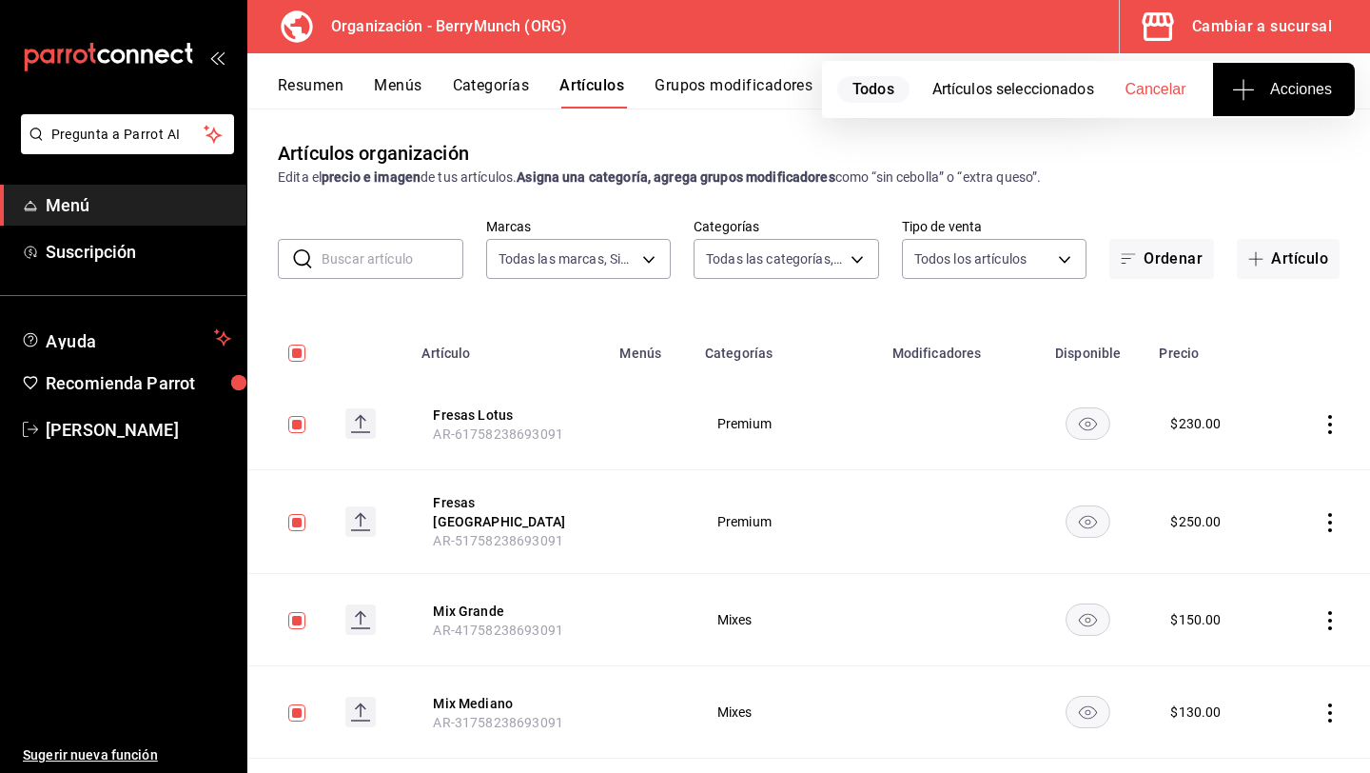
click at [1252, 97] on icon "button" at bounding box center [1243, 89] width 23 height 23
click at [1248, 93] on div at bounding box center [685, 386] width 1370 height 773
click at [1166, 88] on span "Cancelar" at bounding box center [1156, 89] width 61 height 17
checkbox input "false"
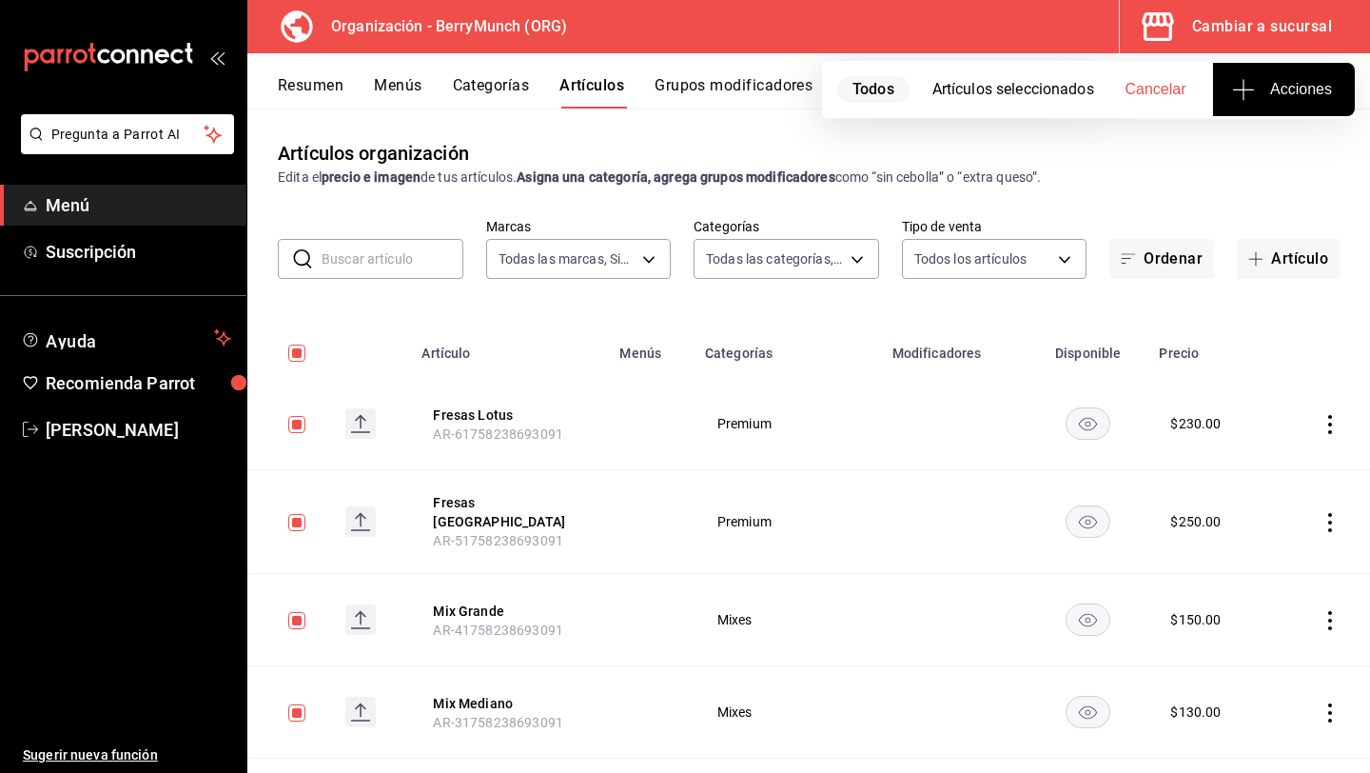
checkbox input "false"
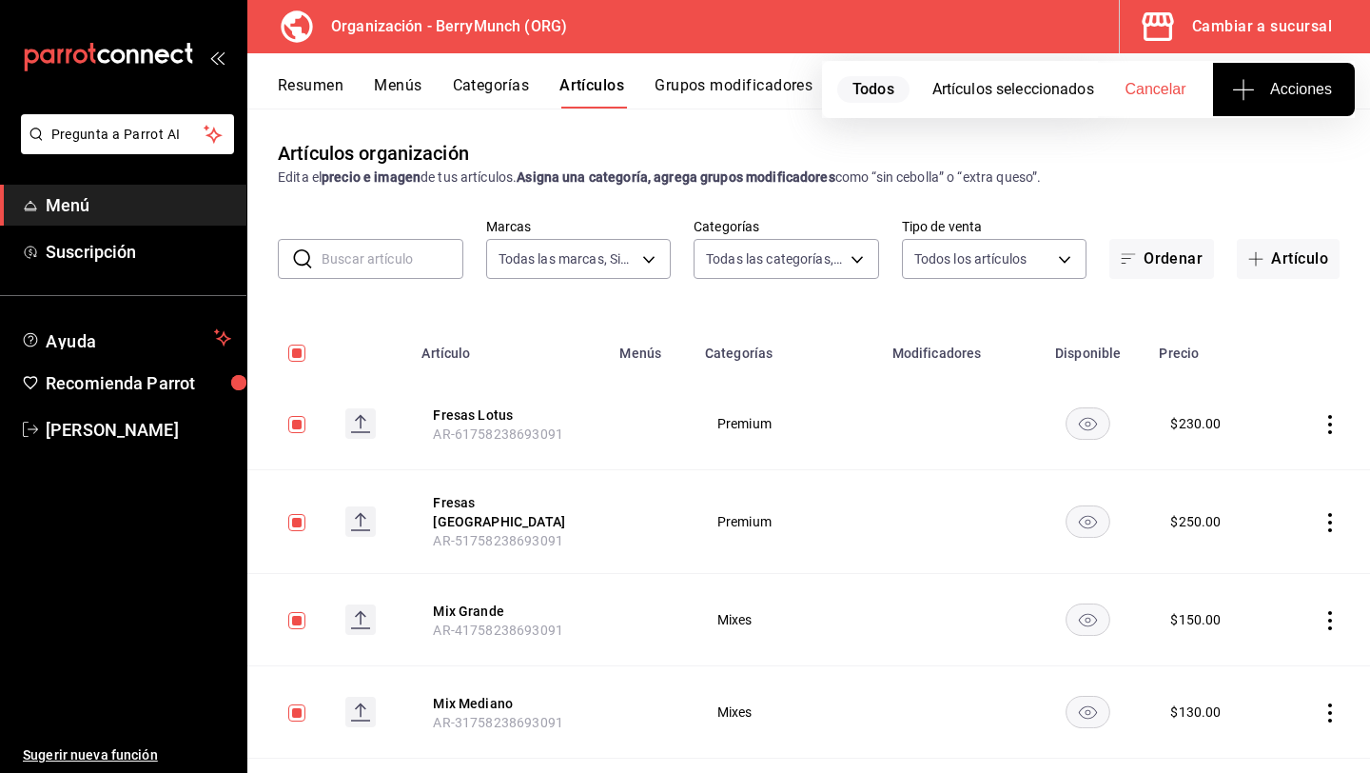
checkbox input "false"
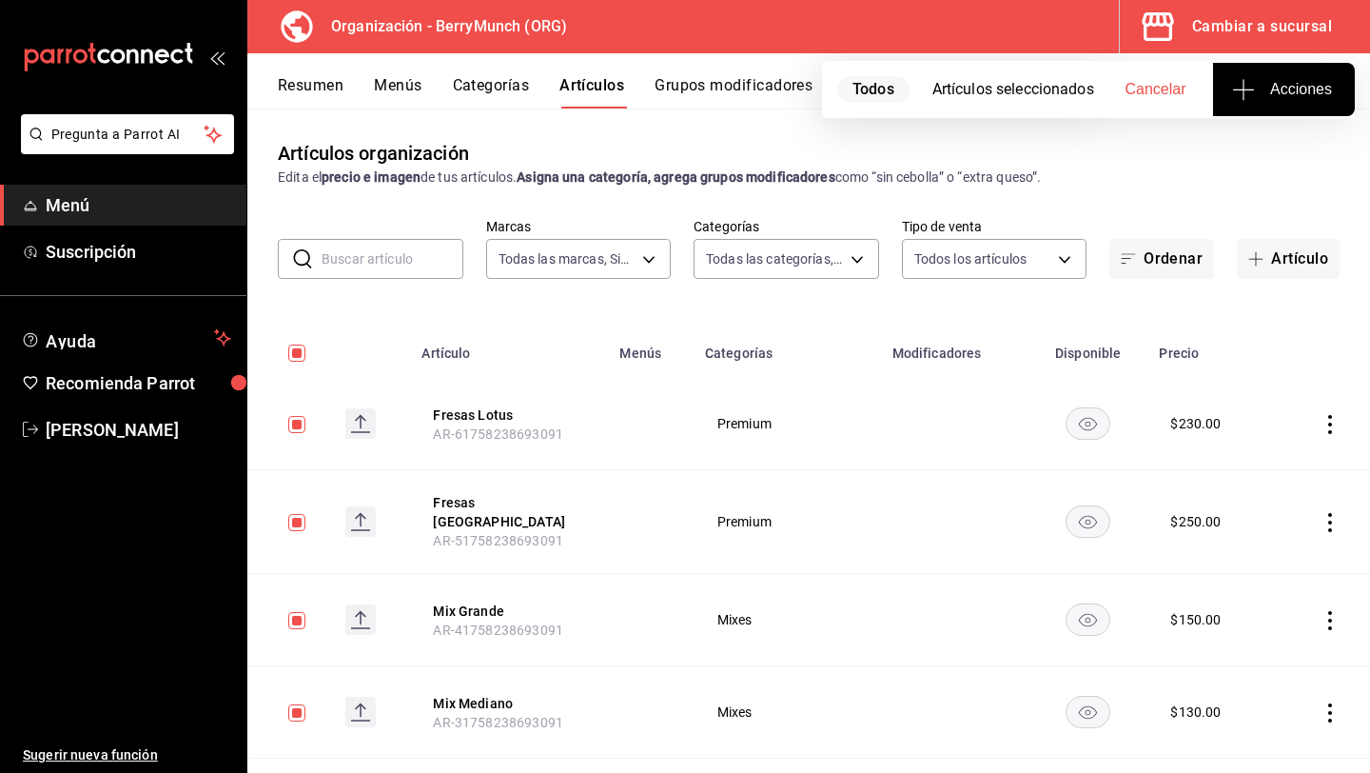
checkbox input "false"
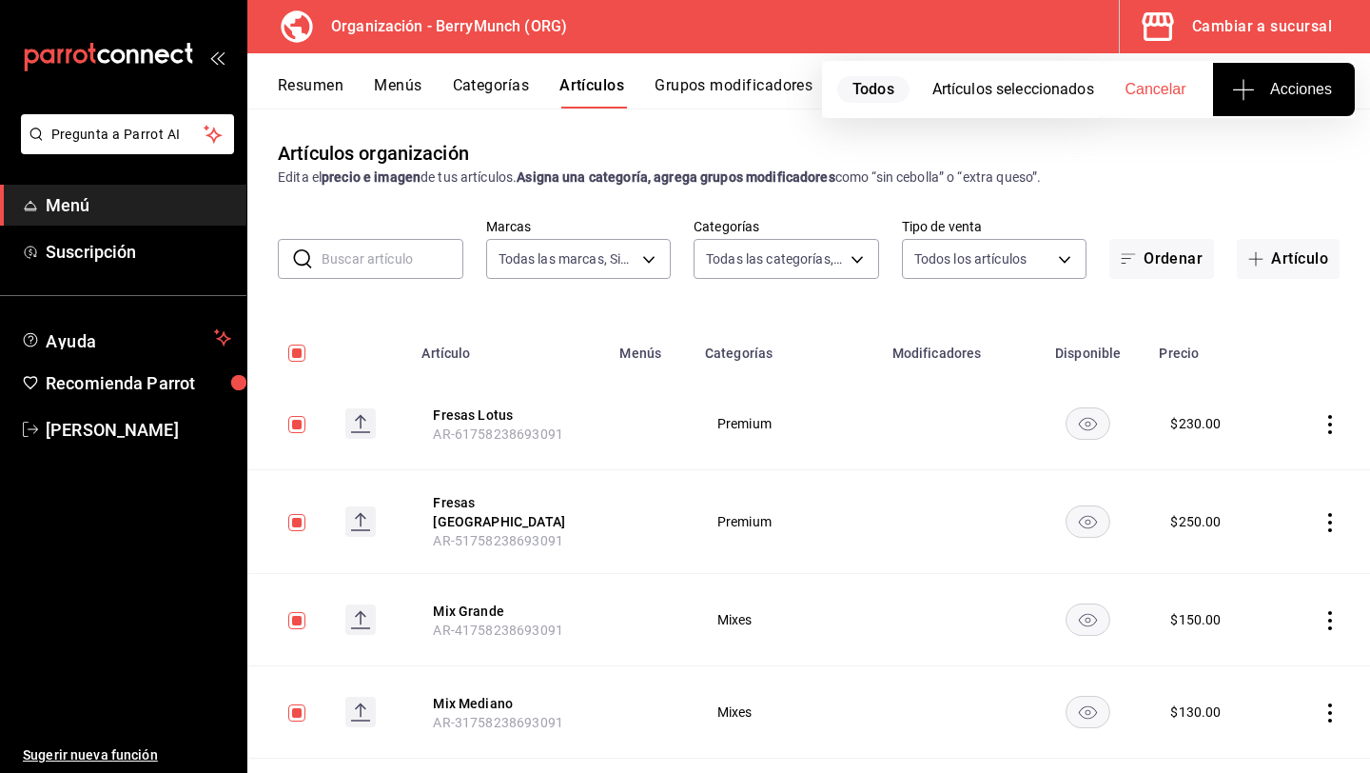
checkbox input "false"
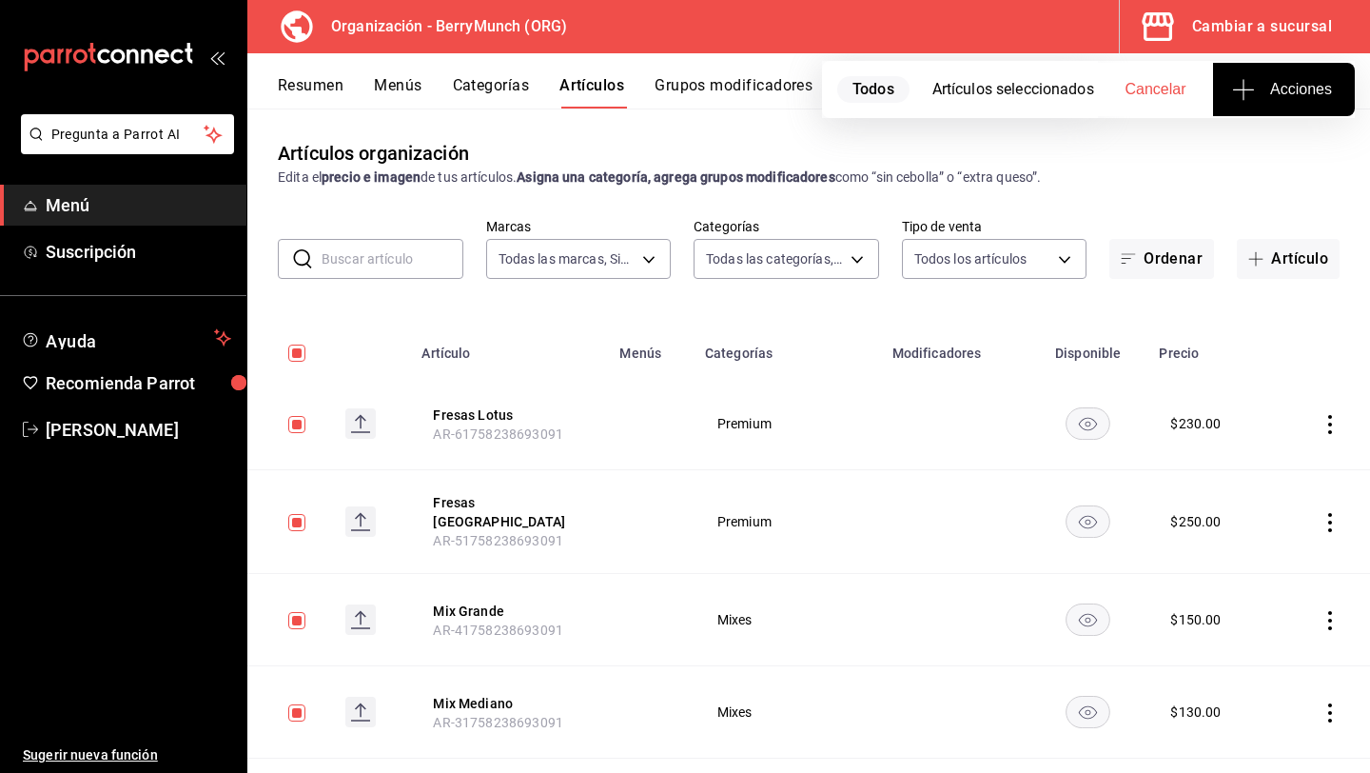
checkbox input "false"
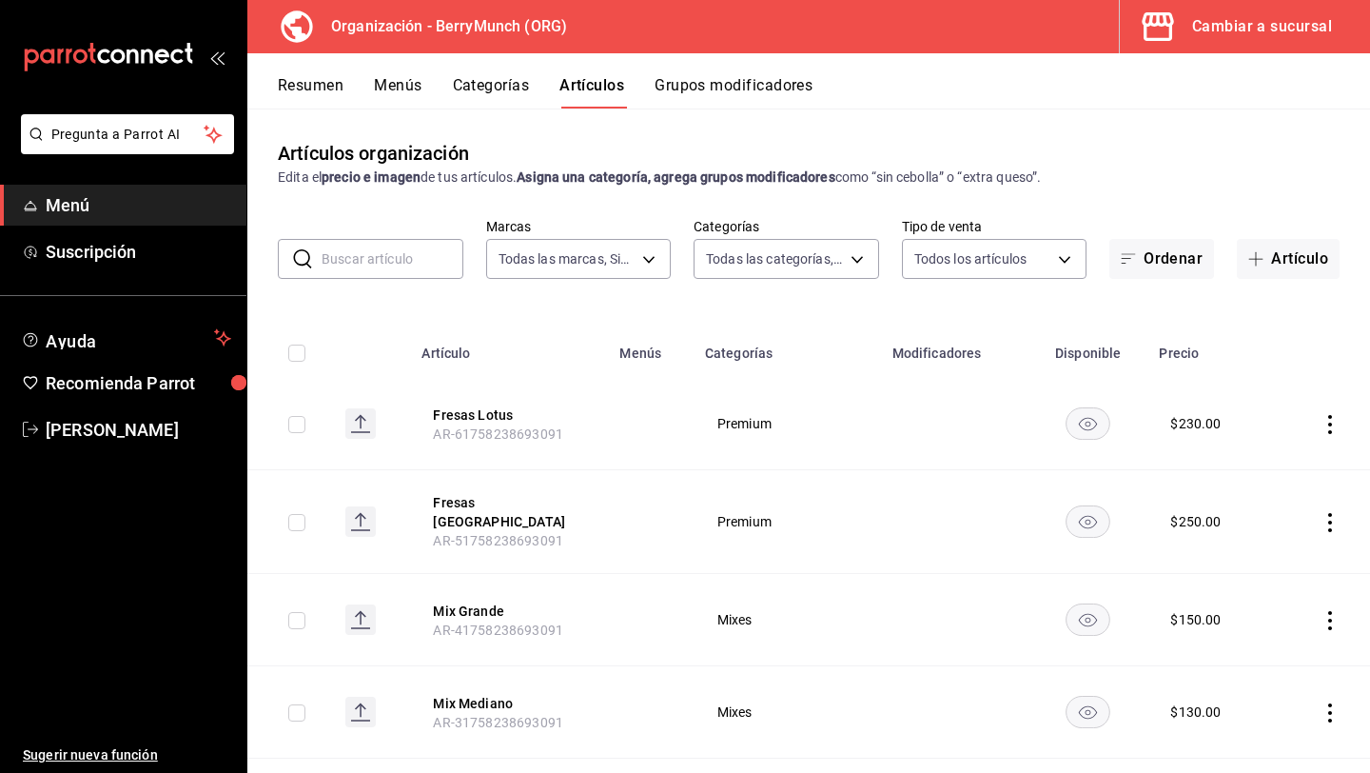
click at [303, 350] on input "checkbox" at bounding box center [296, 353] width 17 height 17
checkbox input "true"
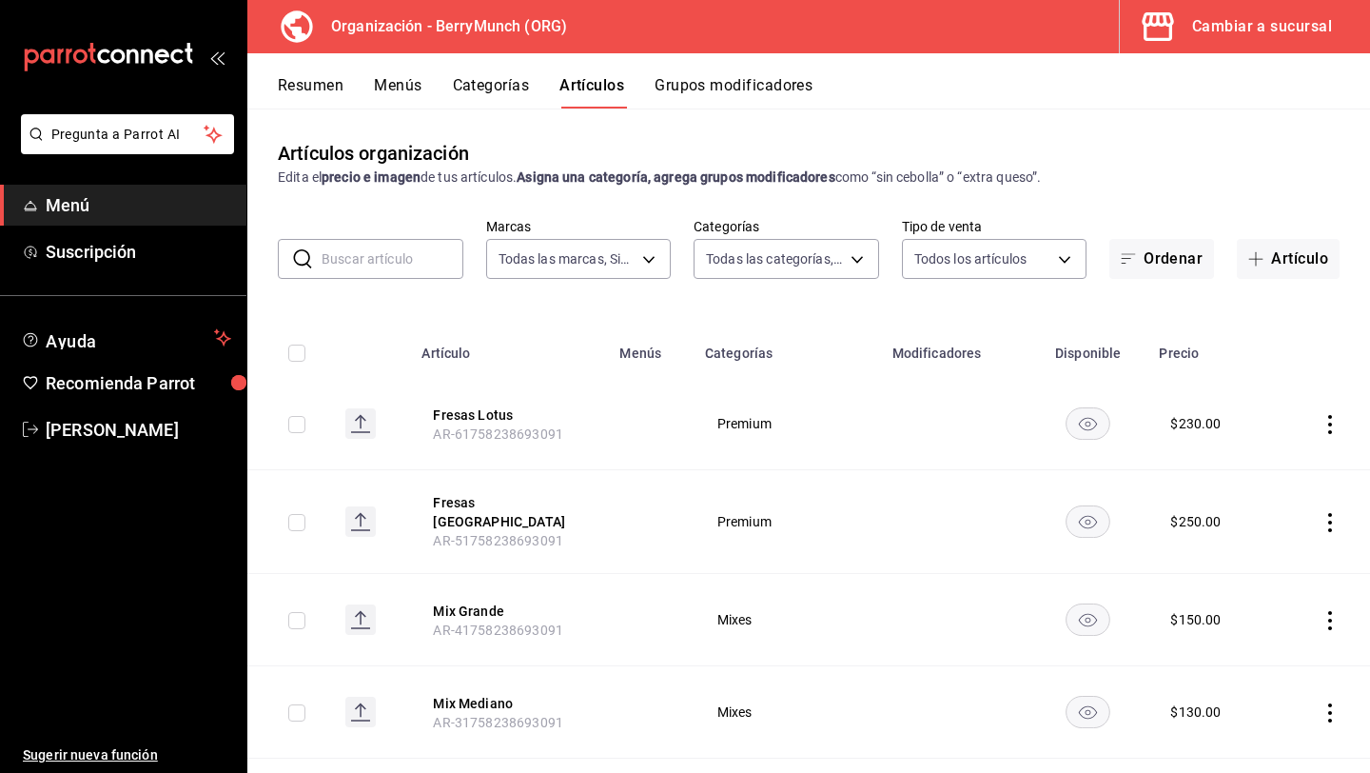
checkbox input "true"
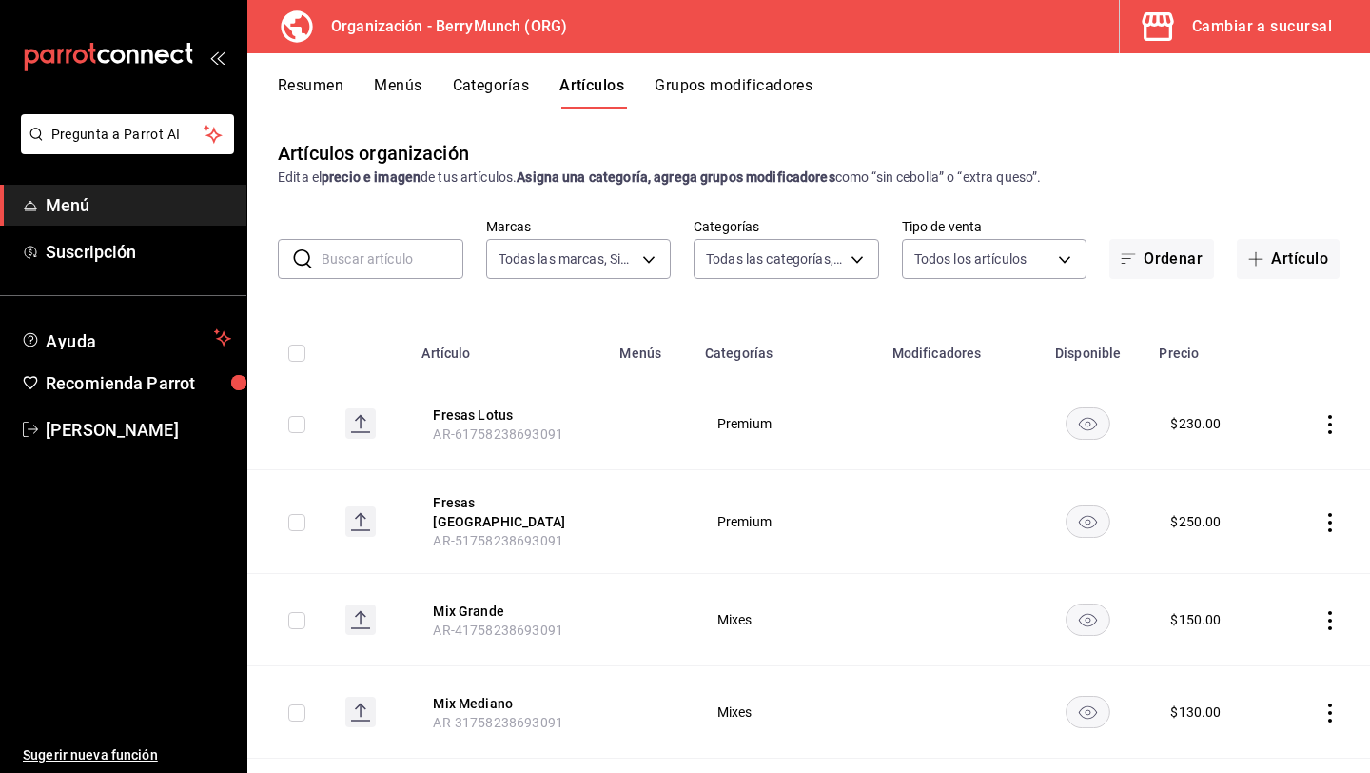
checkbox input "true"
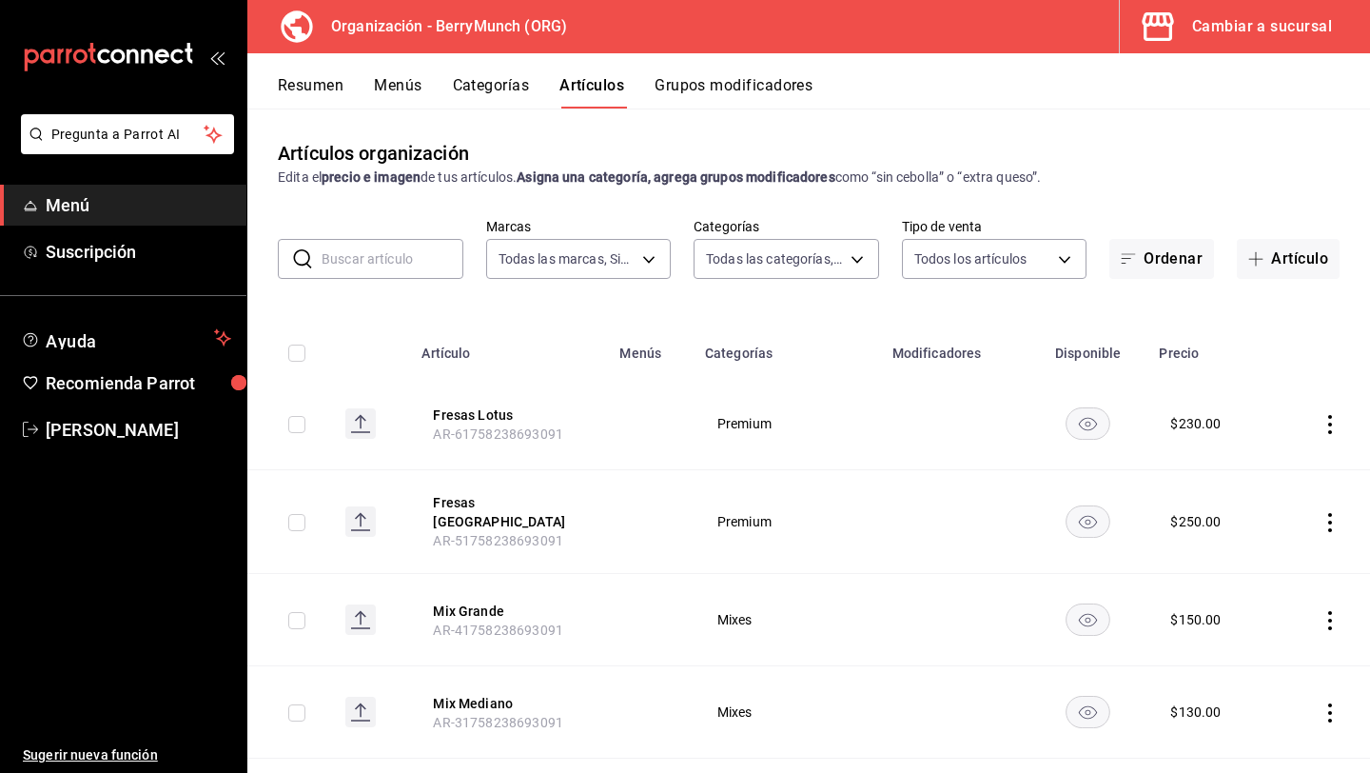
checkbox input "true"
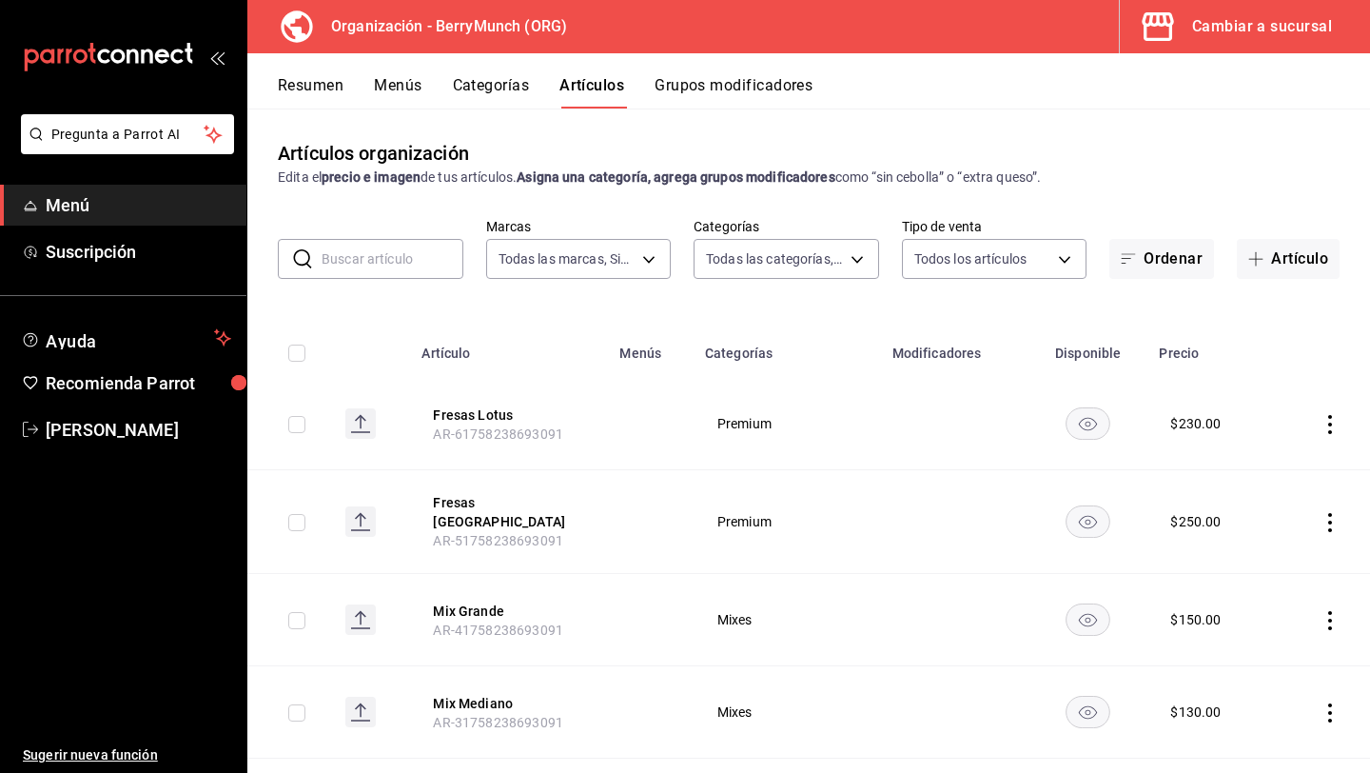
checkbox input "true"
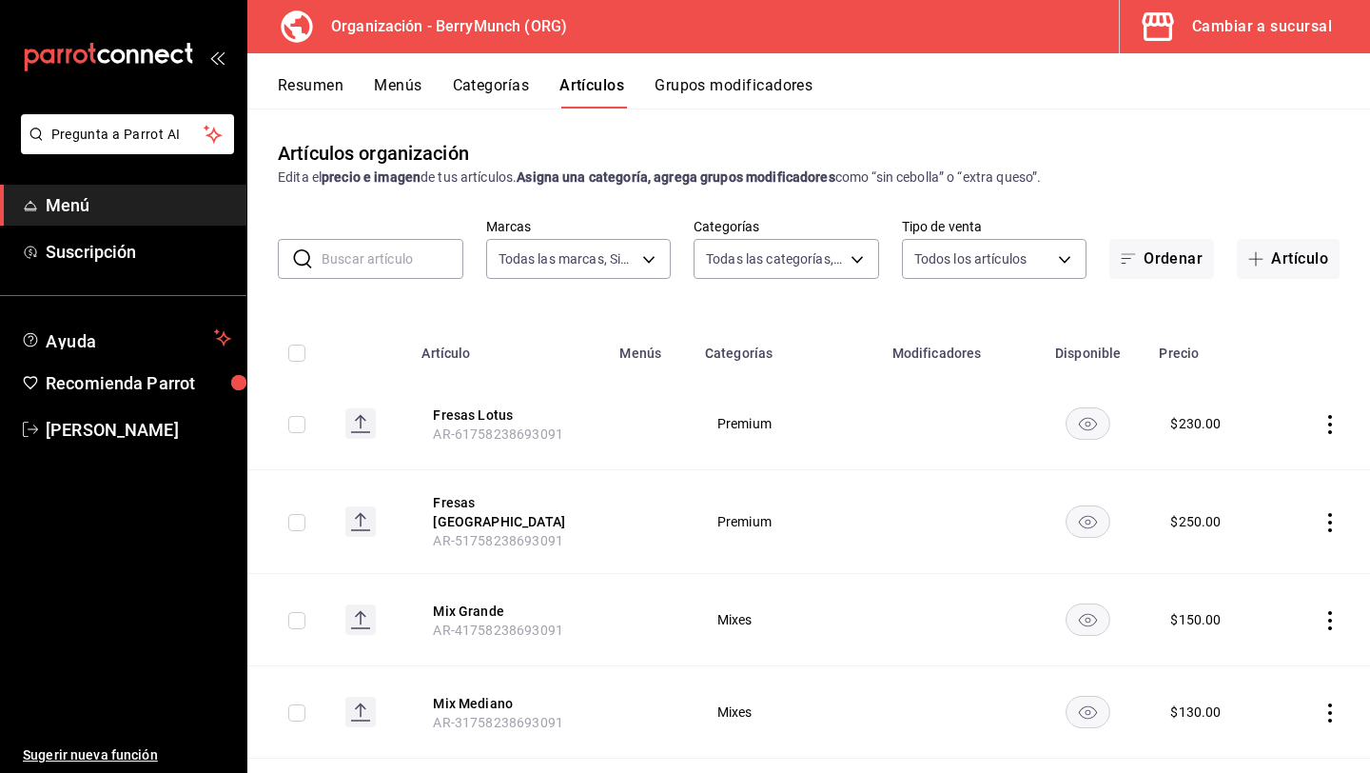
checkbox input "true"
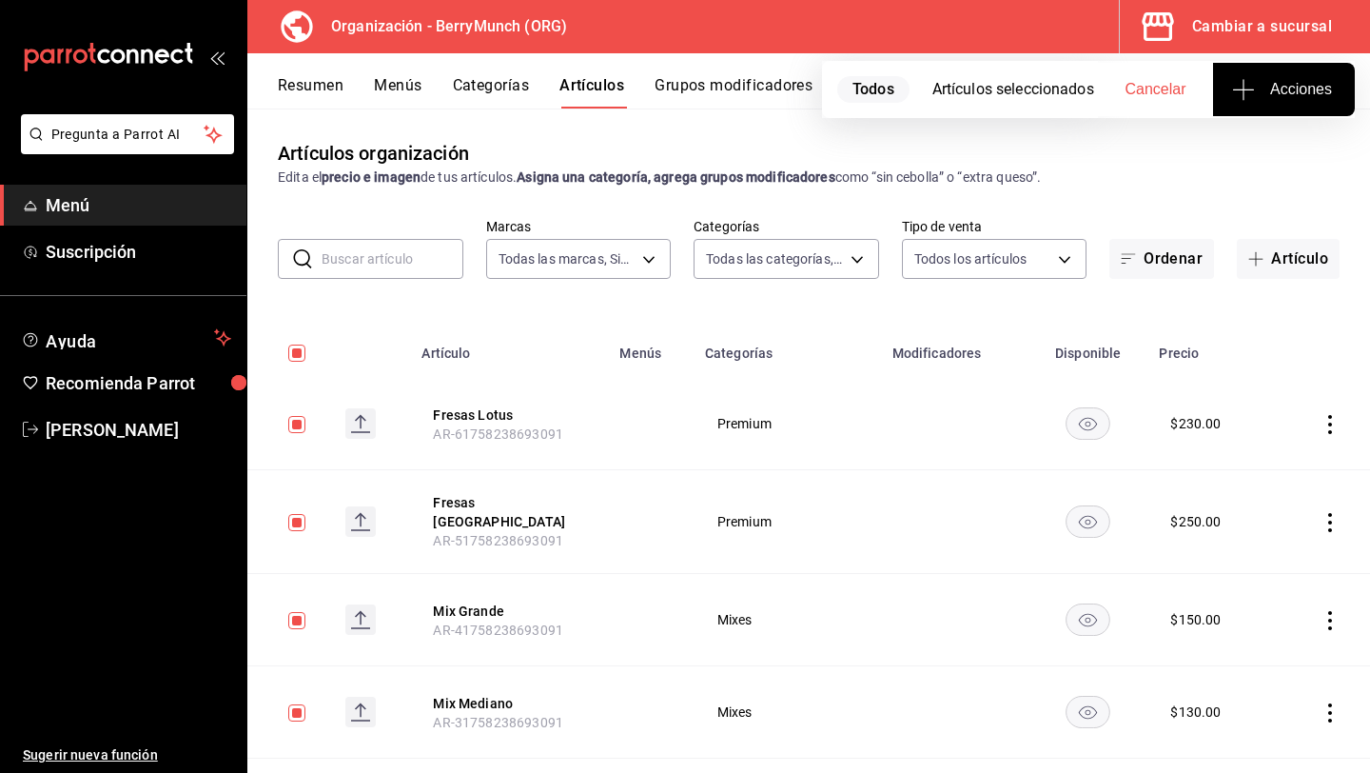
click at [856, 92] on span "Todos" at bounding box center [874, 89] width 72 height 27
click at [1242, 82] on icon "button" at bounding box center [1243, 89] width 23 height 23
click at [1255, 146] on span "Agregar tipo" at bounding box center [1284, 149] width 112 height 20
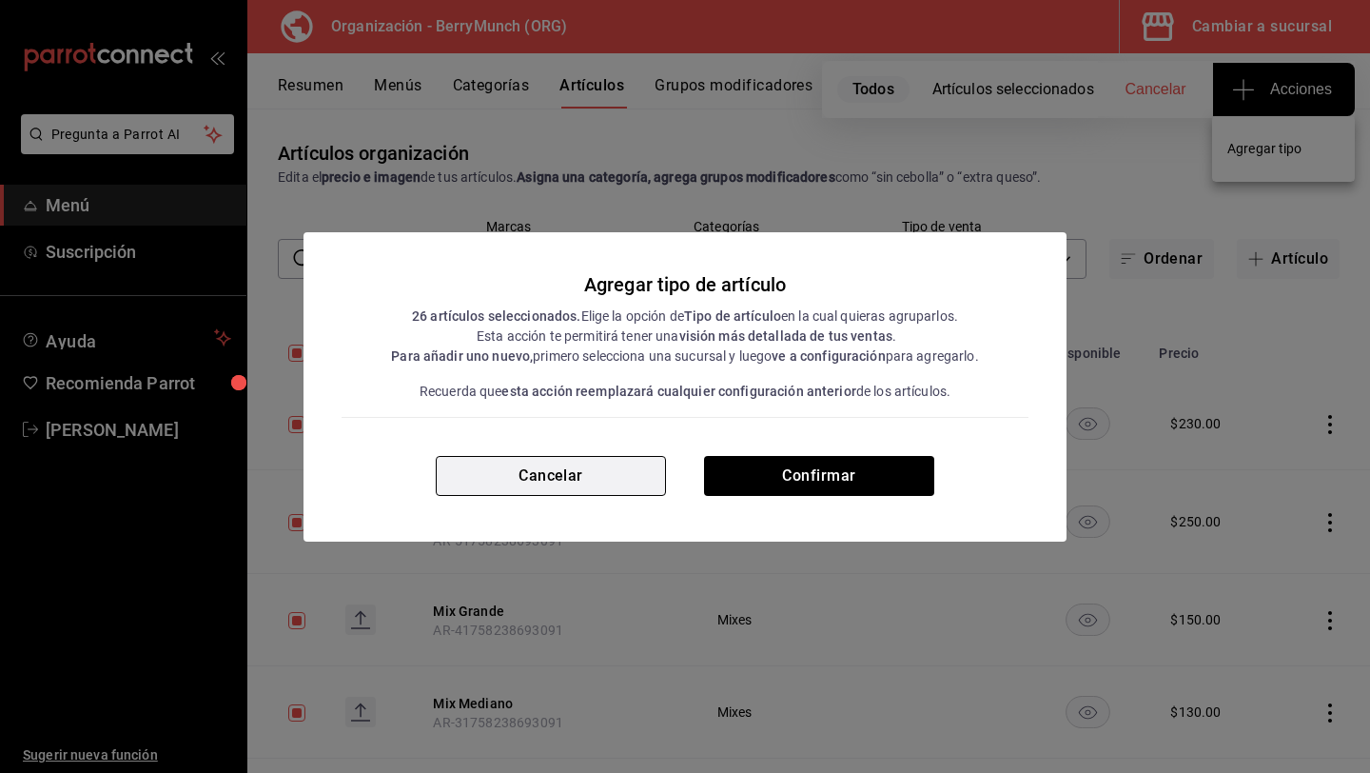
click at [591, 475] on button "Cancelar" at bounding box center [551, 476] width 230 height 40
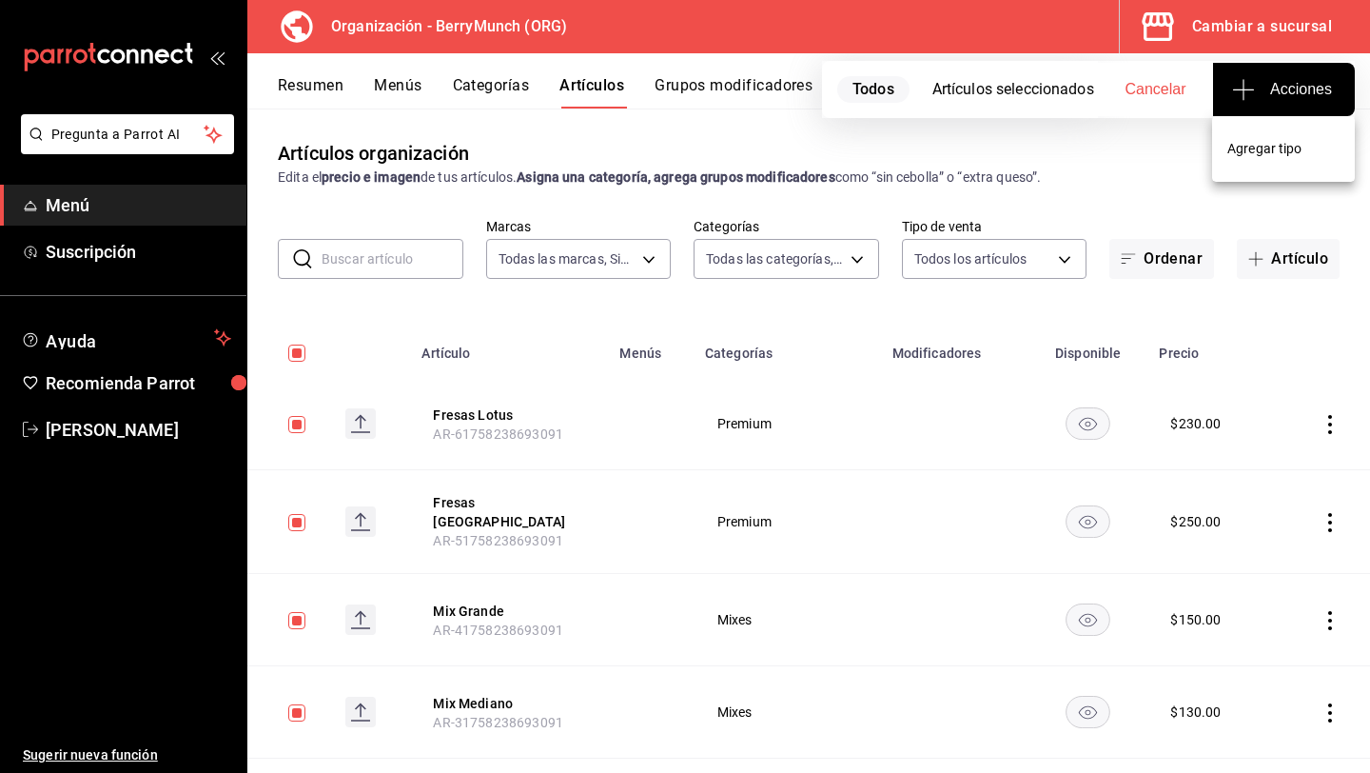
click at [1182, 263] on div at bounding box center [685, 386] width 1370 height 773
click at [1175, 266] on button "Ordenar" at bounding box center [1162, 259] width 105 height 40
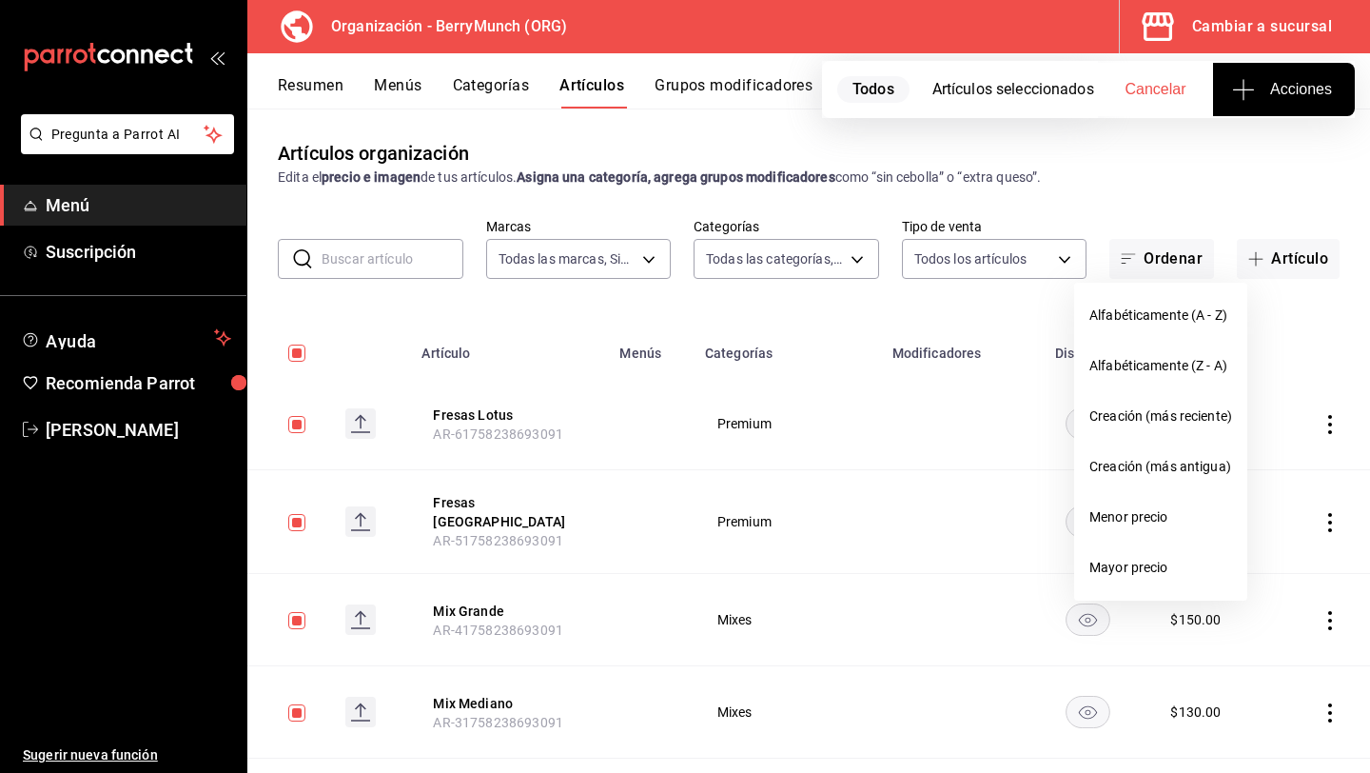
click at [1152, 196] on div at bounding box center [685, 386] width 1370 height 773
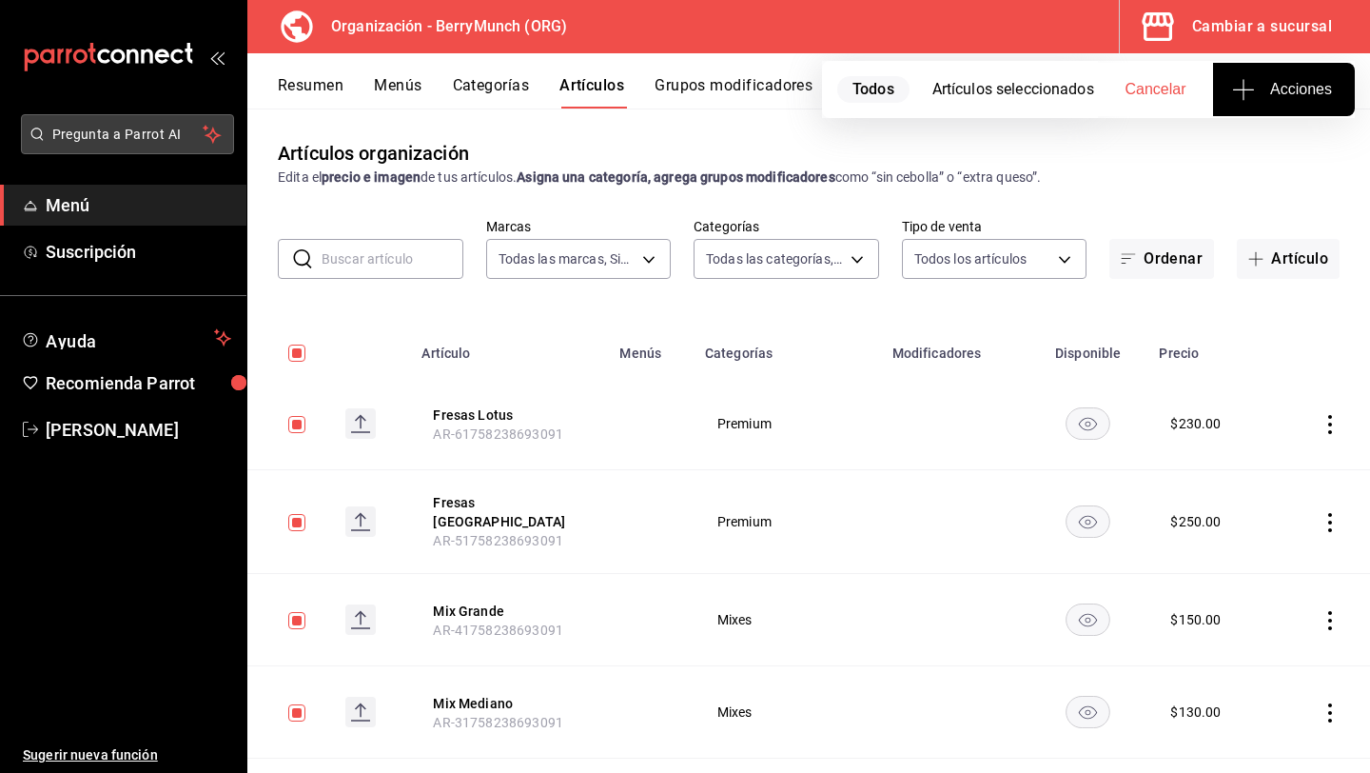
click at [152, 133] on span "Pregunta a Parrot AI" at bounding box center [127, 135] width 151 height 20
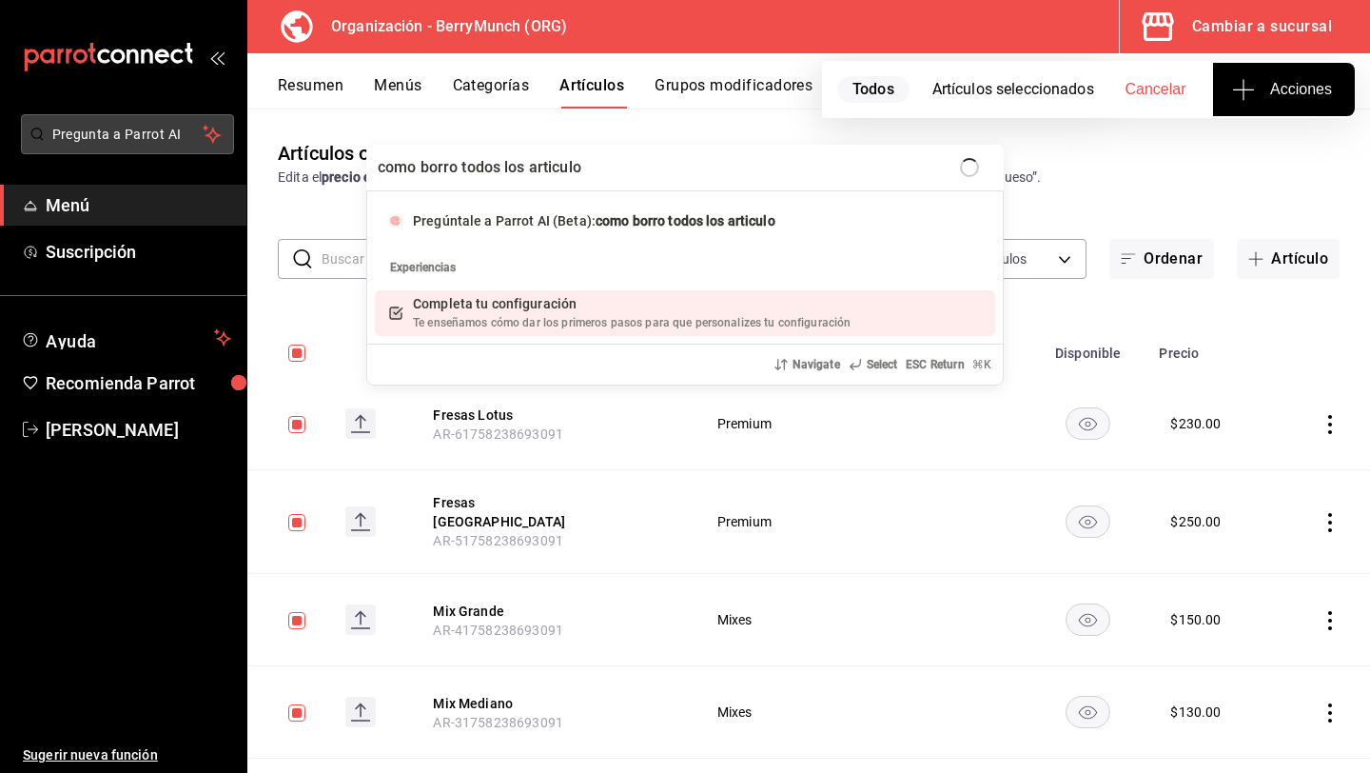
type input "como borro todos los articulos"
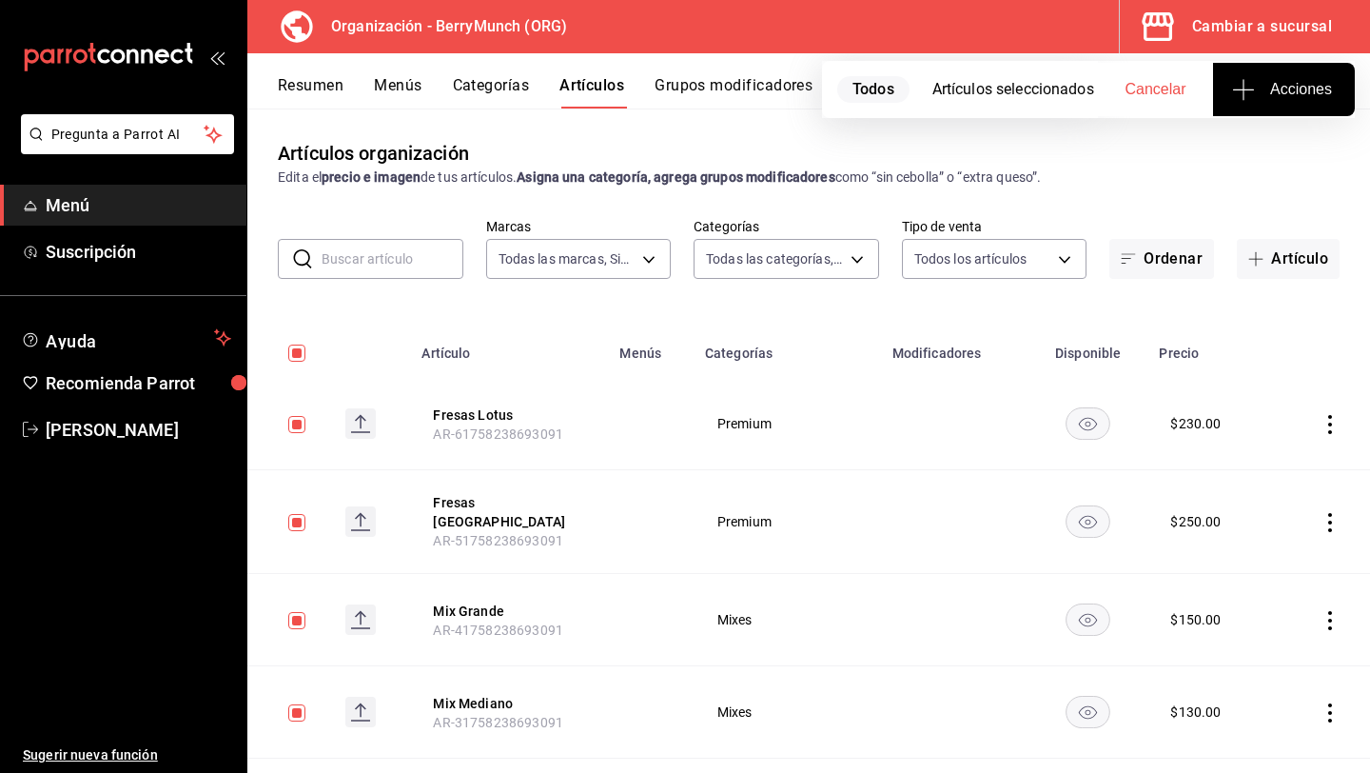
click at [1077, 207] on div "Artículos organización Edita el precio e imagen de tus artículos. Asigna una ca…" at bounding box center [808, 439] width 1123 height 663
click at [297, 353] on input "checkbox" at bounding box center [296, 353] width 17 height 17
checkbox input "false"
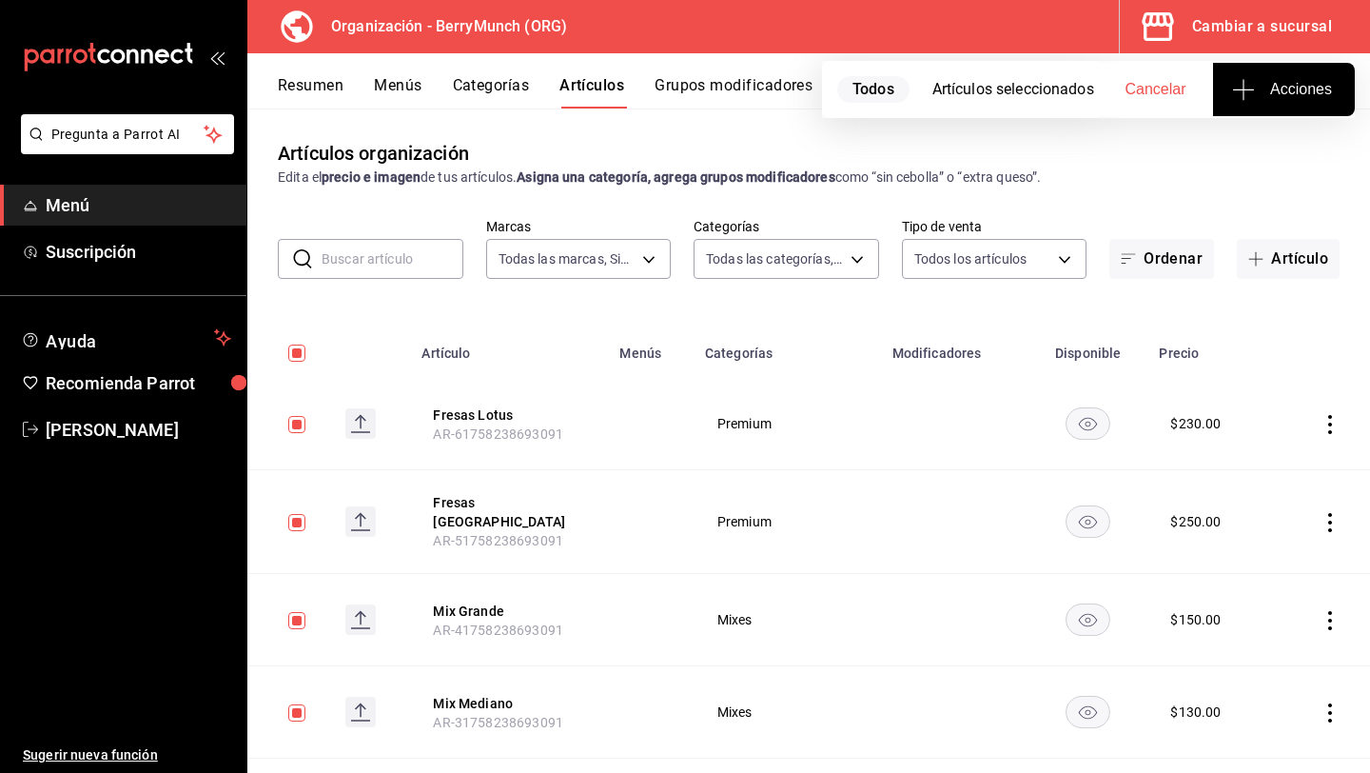
checkbox input "false"
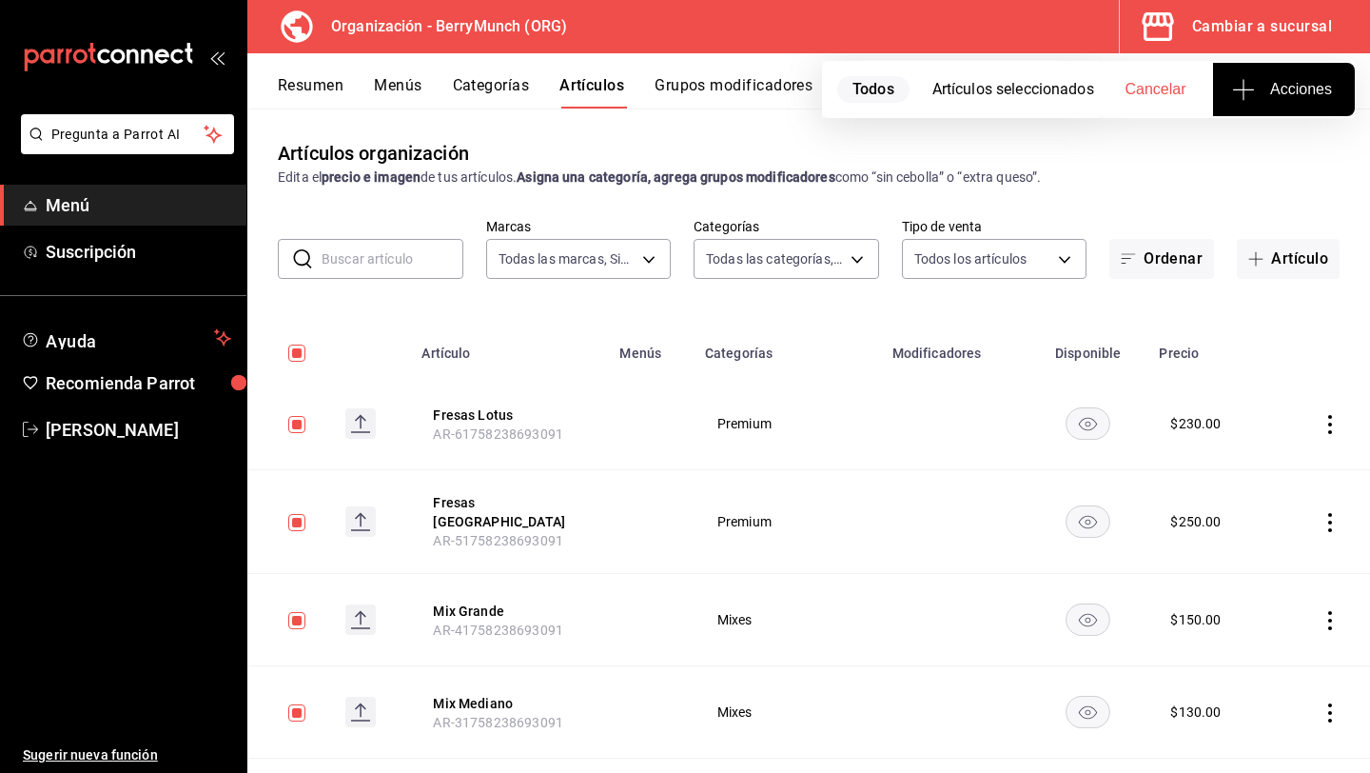
checkbox input "false"
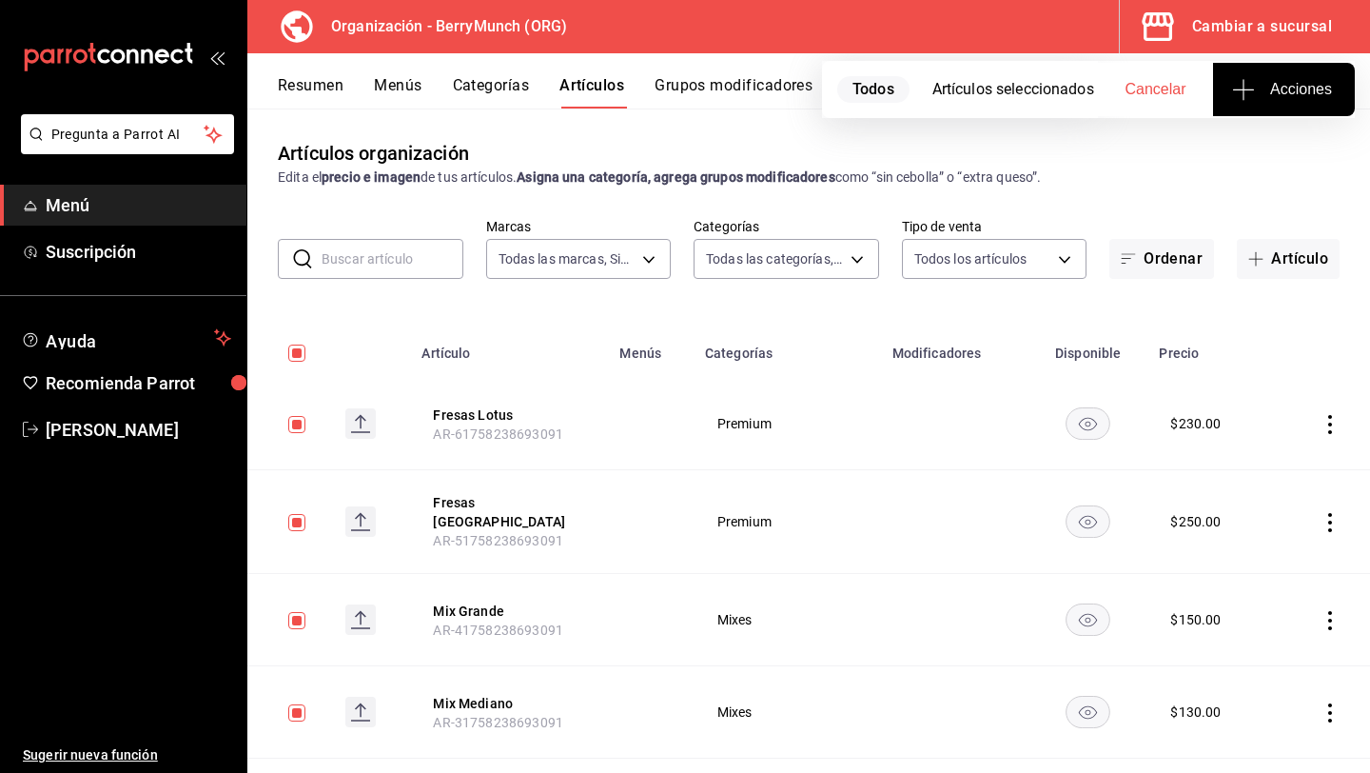
checkbox input "false"
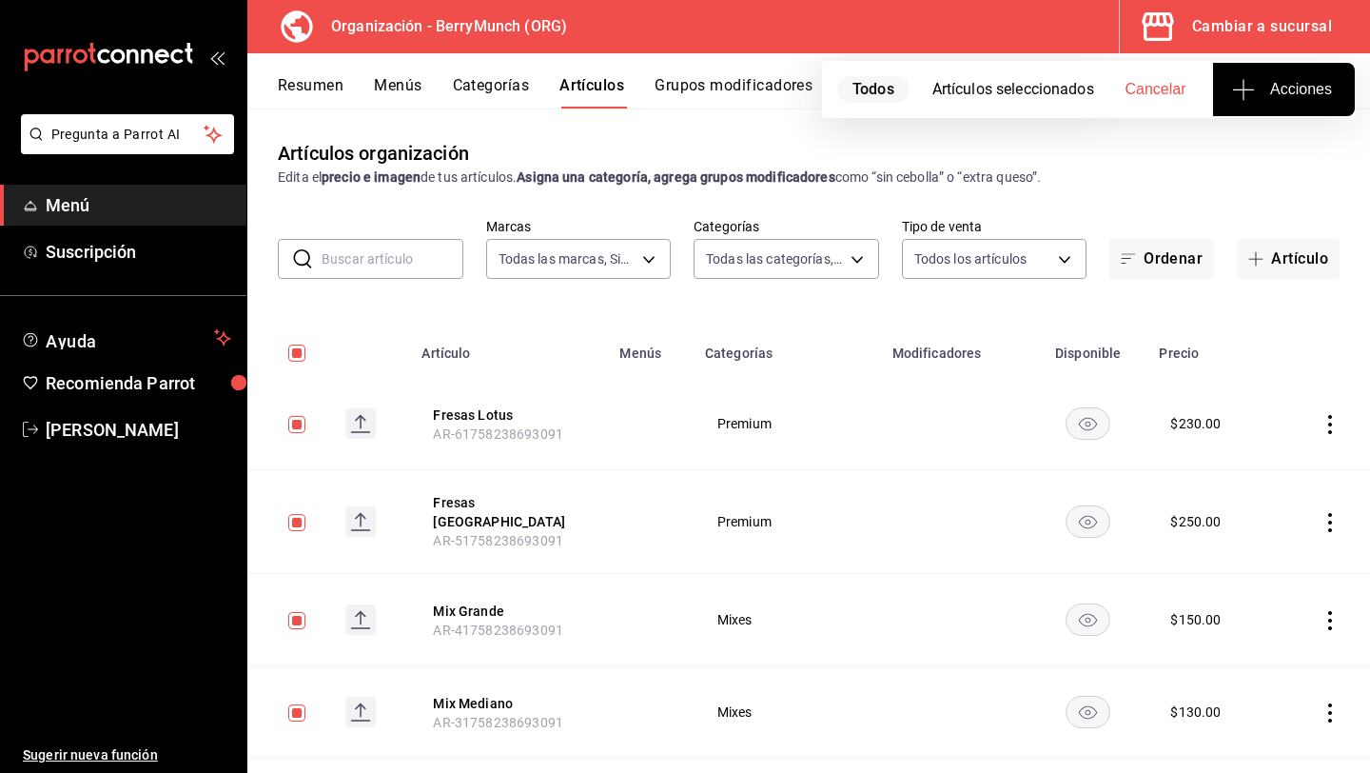
checkbox input "false"
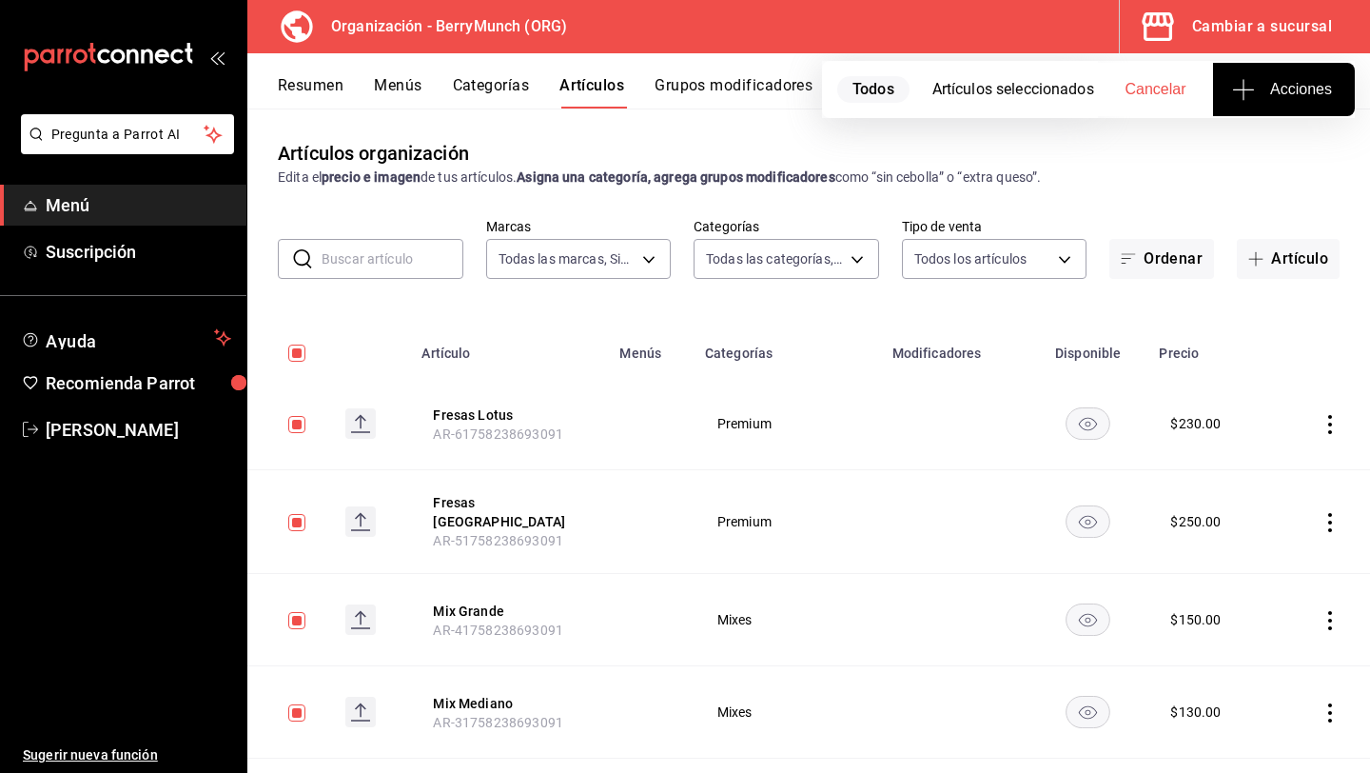
checkbox input "false"
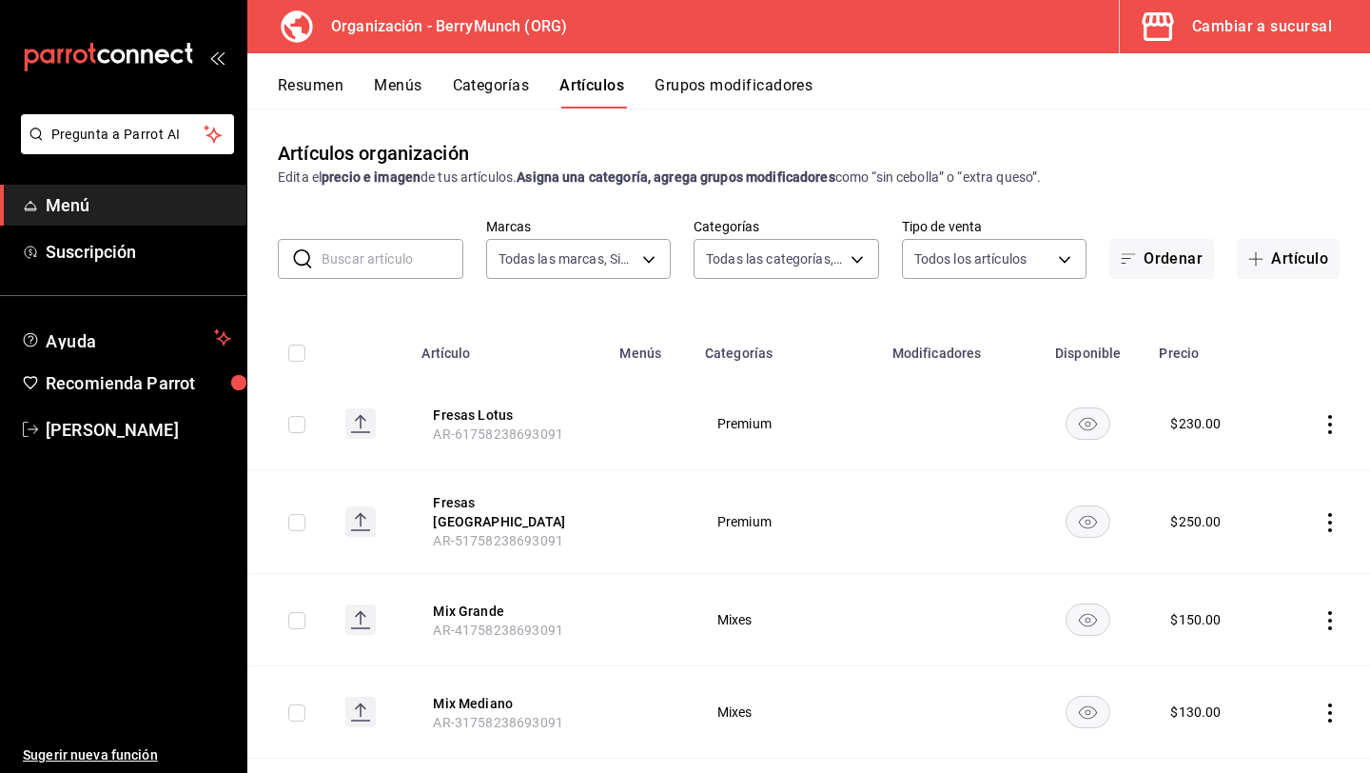
click at [293, 355] on input "checkbox" at bounding box center [296, 353] width 17 height 17
checkbox input "true"
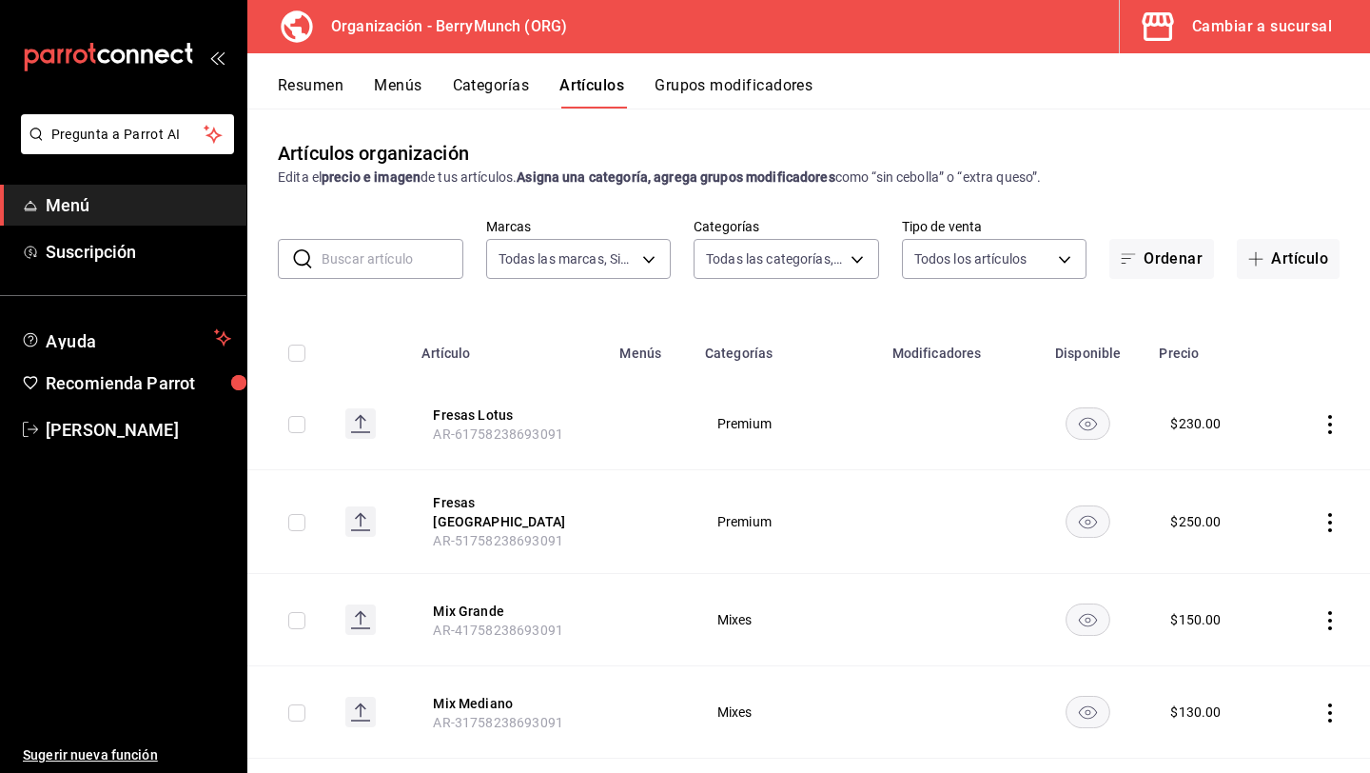
checkbox input "true"
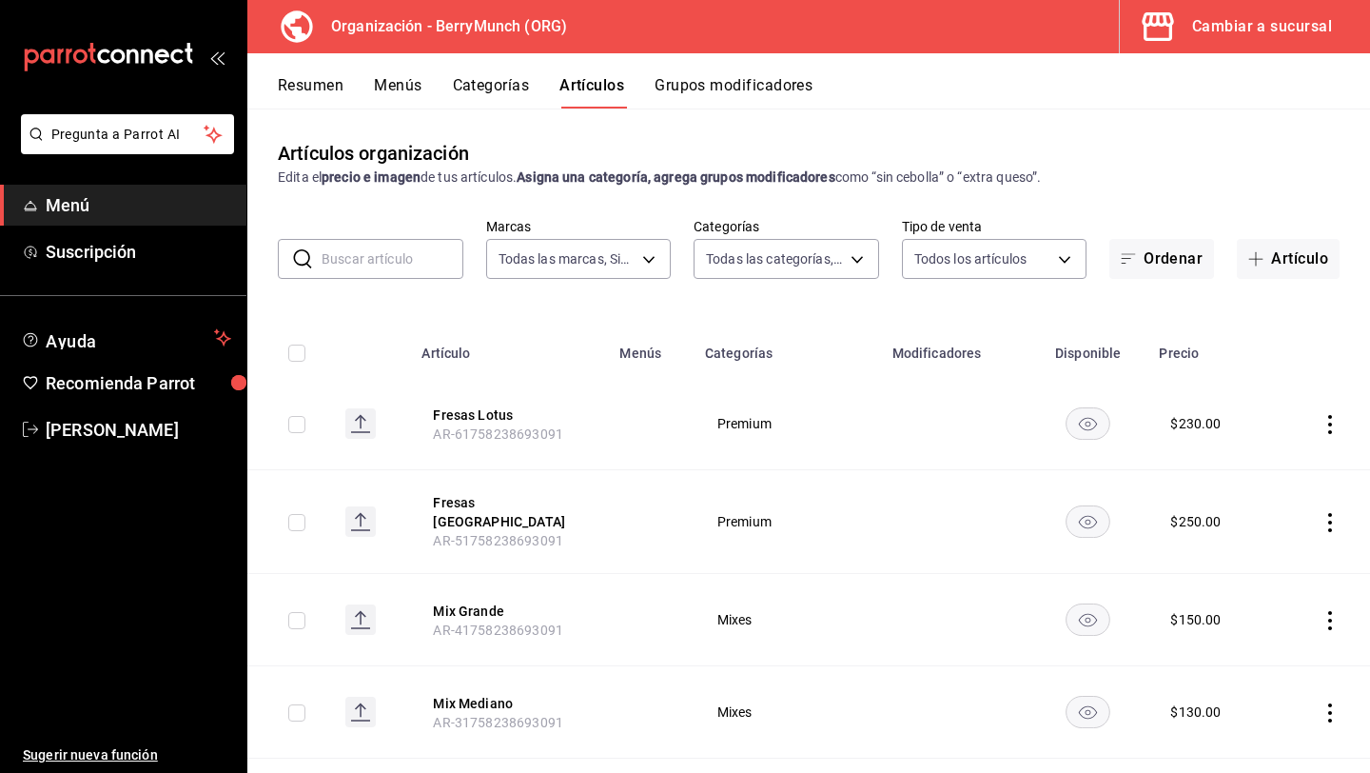
checkbox input "true"
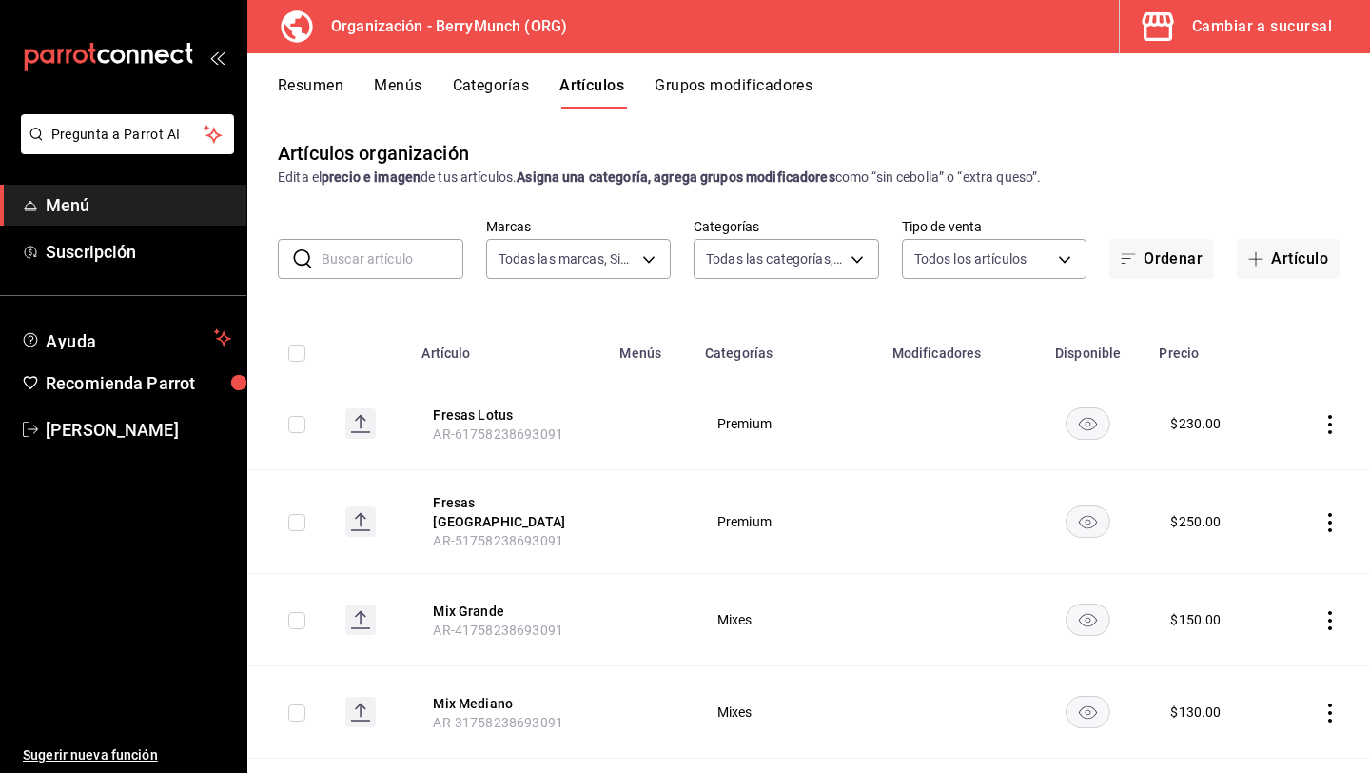
checkbox input "true"
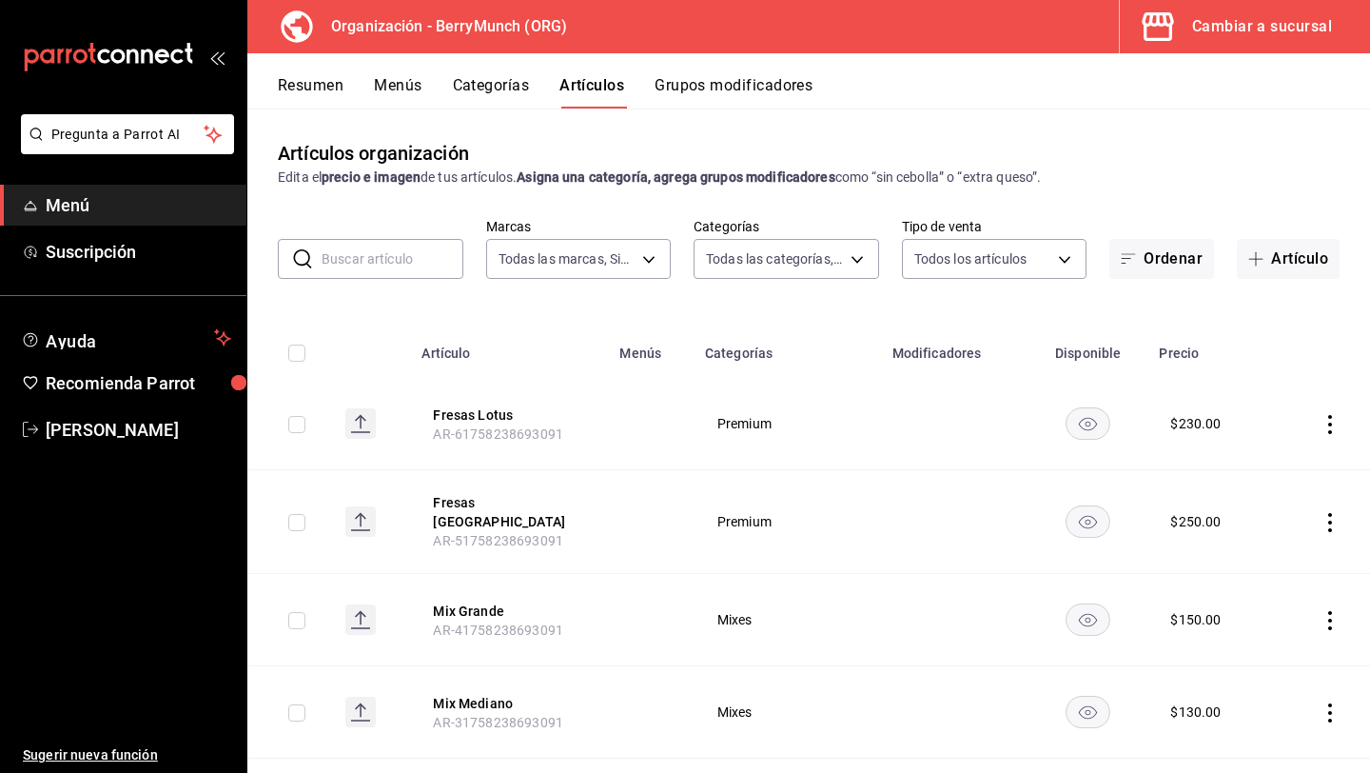
checkbox input "true"
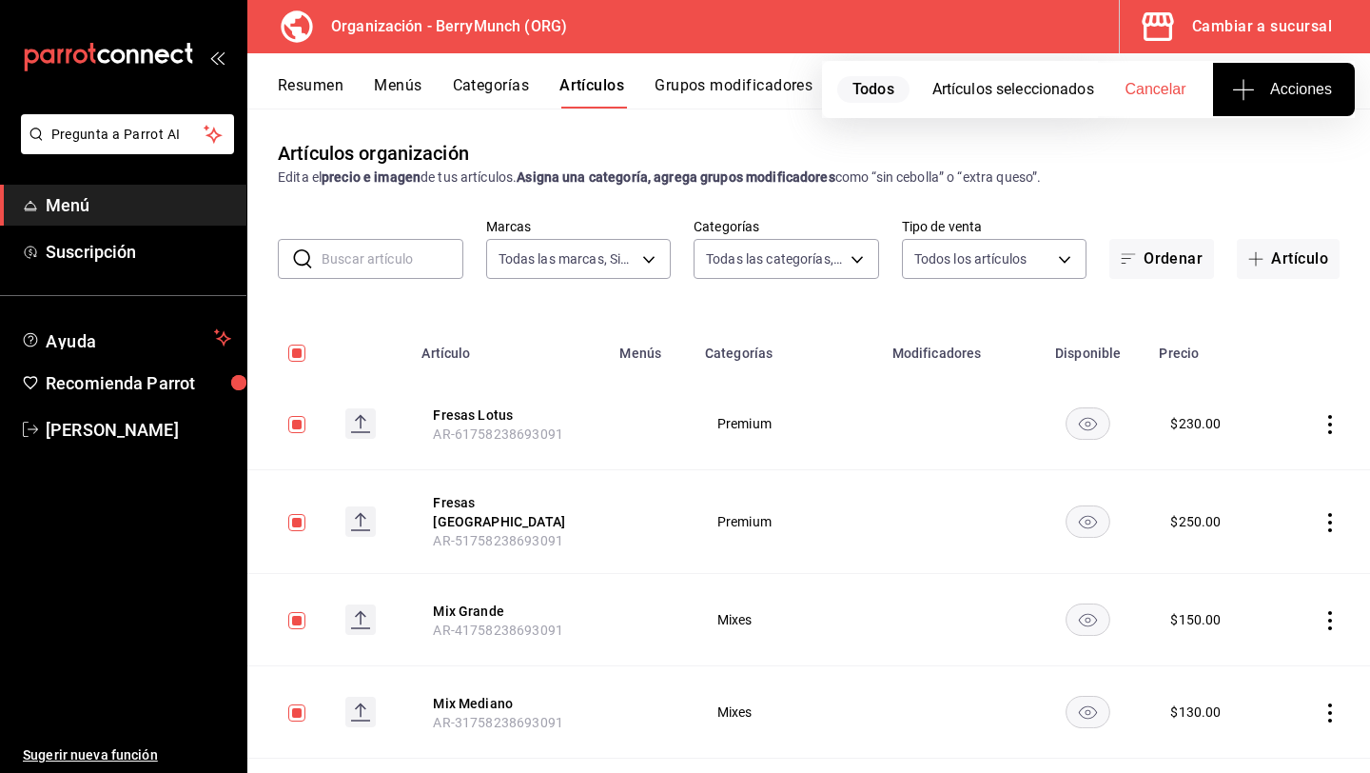
click at [309, 336] on th at bounding box center [288, 347] width 83 height 61
click at [295, 354] on input "checkbox" at bounding box center [296, 353] width 17 height 17
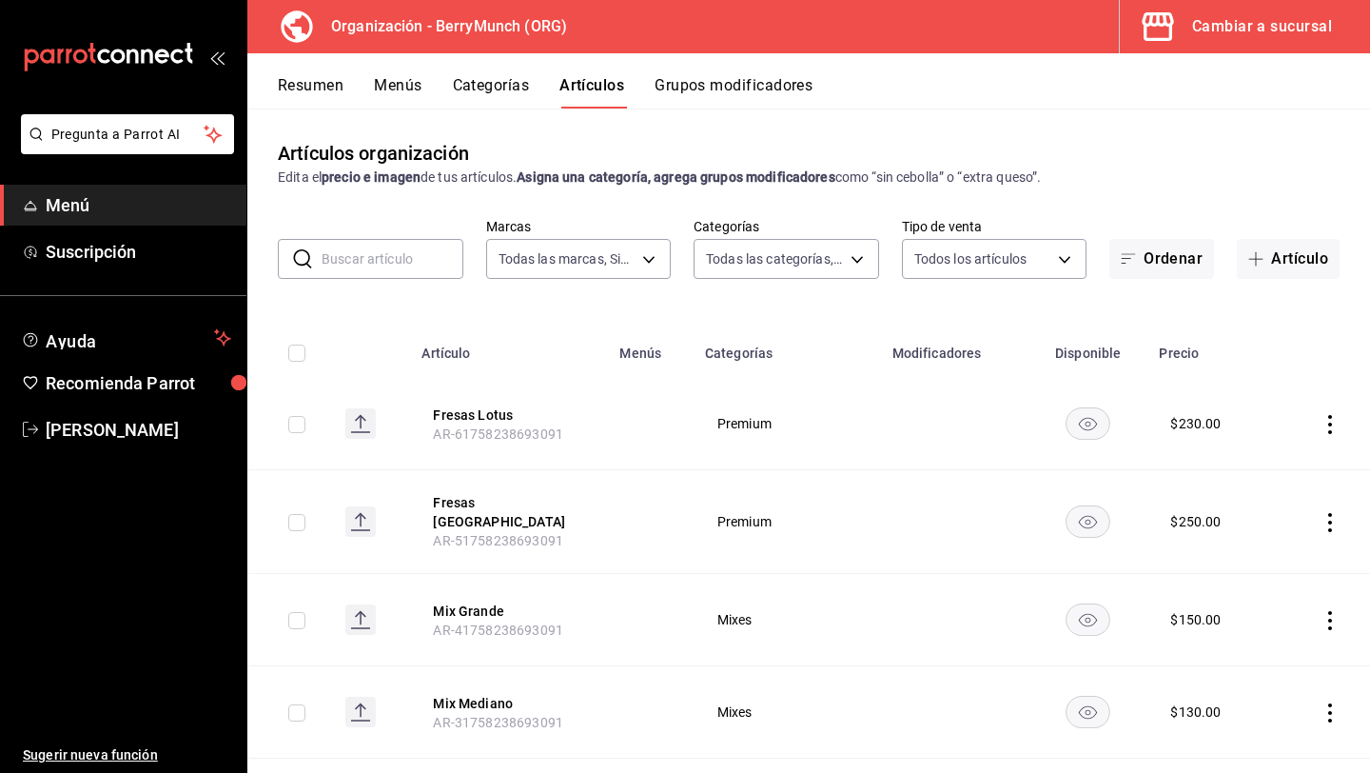
click at [1324, 424] on icon "actions" at bounding box center [1330, 424] width 19 height 19
click at [1261, 542] on span "Eliminar" at bounding box center [1273, 545] width 49 height 15
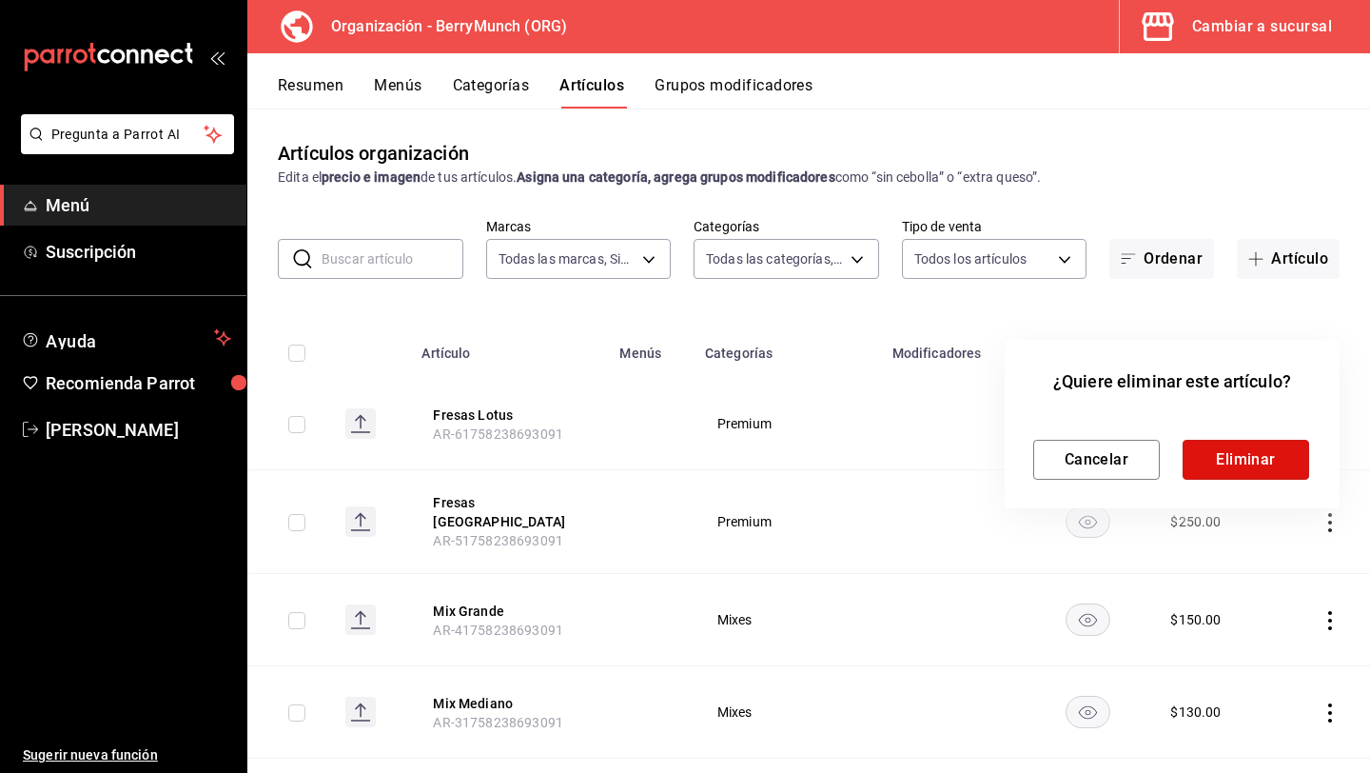
click at [1250, 464] on button "Eliminar" at bounding box center [1246, 460] width 127 height 40
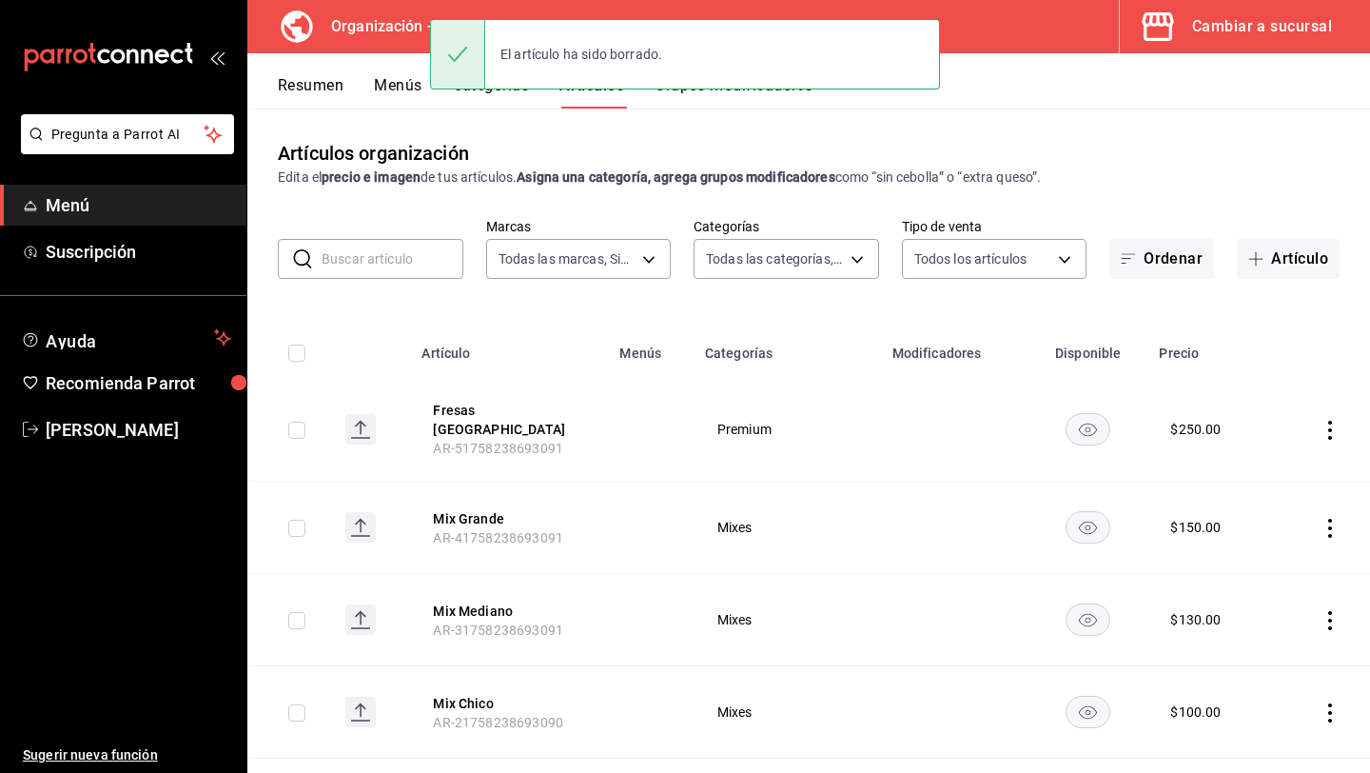
click at [1322, 425] on icon "actions" at bounding box center [1330, 430] width 19 height 19
click at [1248, 554] on div at bounding box center [1231, 546] width 34 height 19
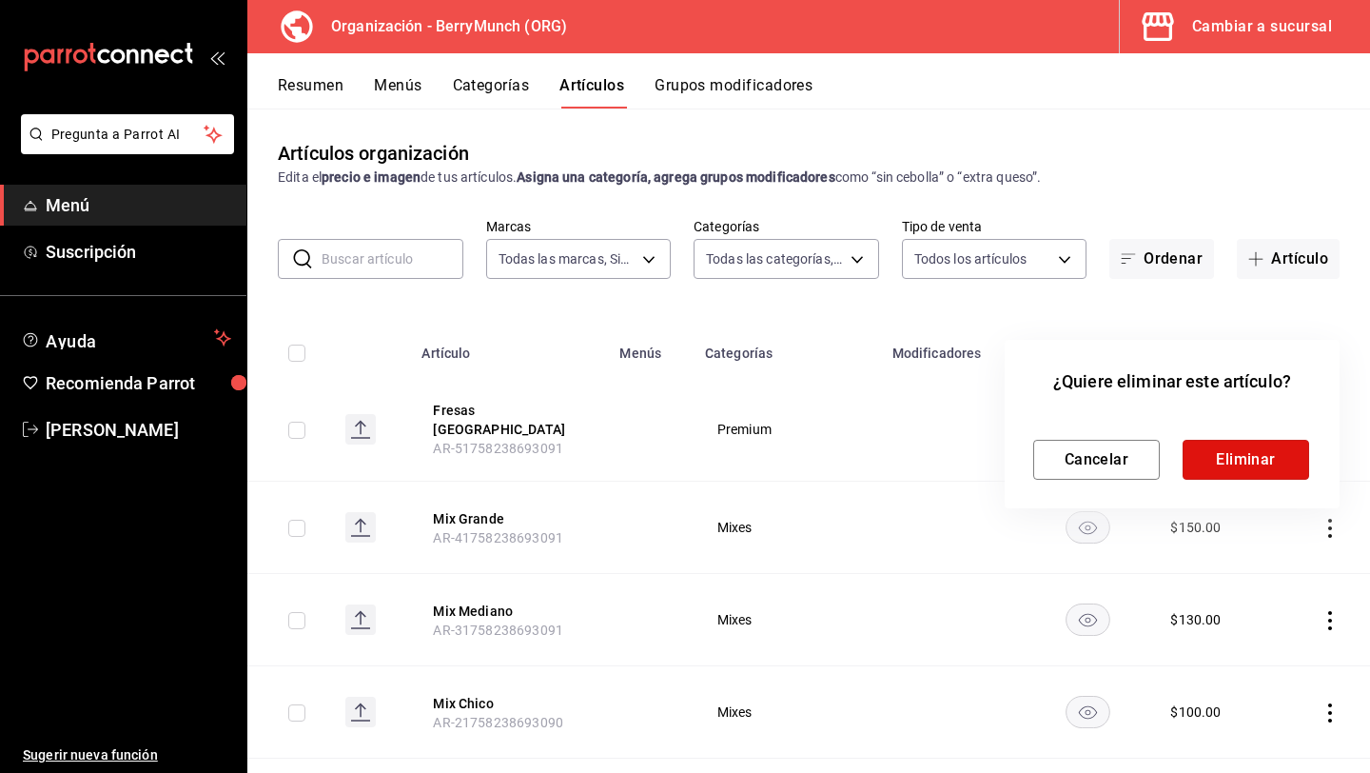
click at [1278, 462] on button "Eliminar" at bounding box center [1246, 460] width 127 height 40
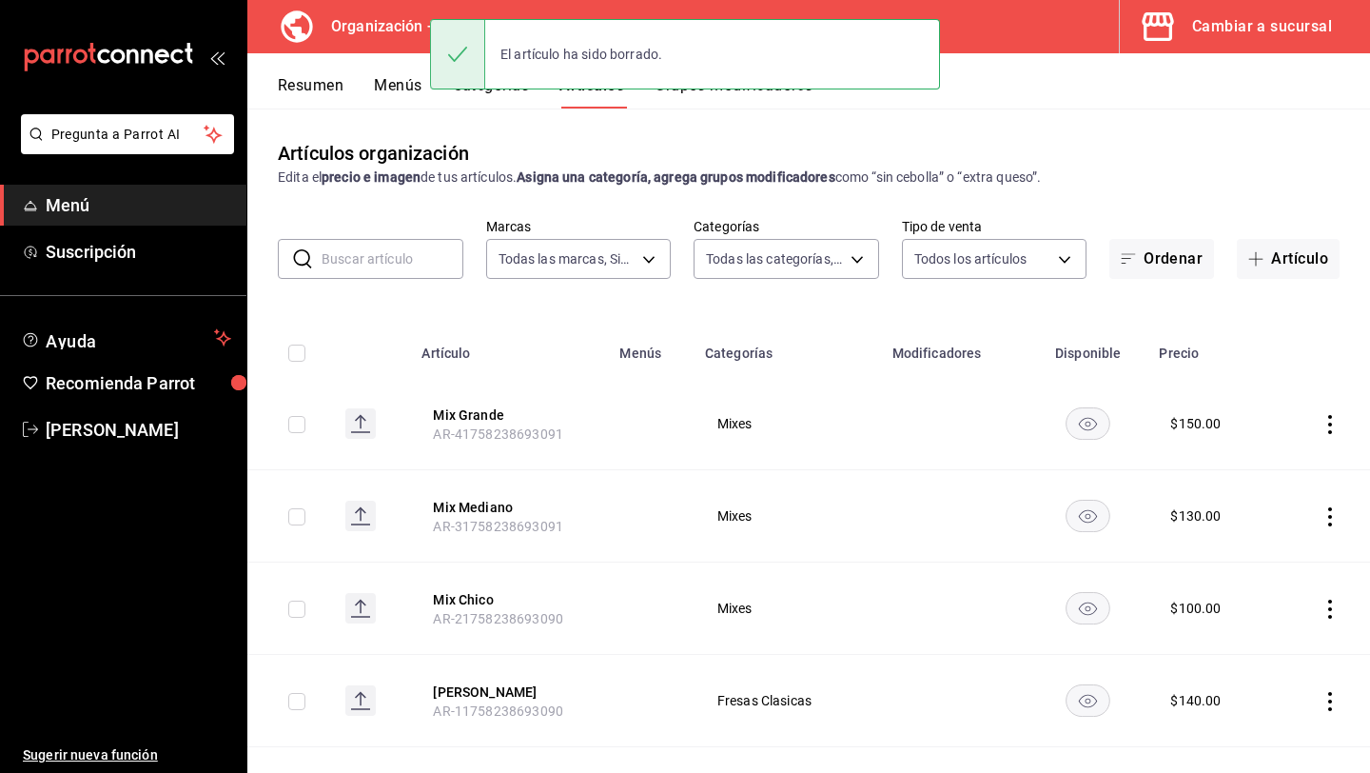
click at [1329, 432] on icon "actions" at bounding box center [1331, 424] width 4 height 19
click at [1290, 542] on span "Eliminar" at bounding box center [1273, 545] width 49 height 15
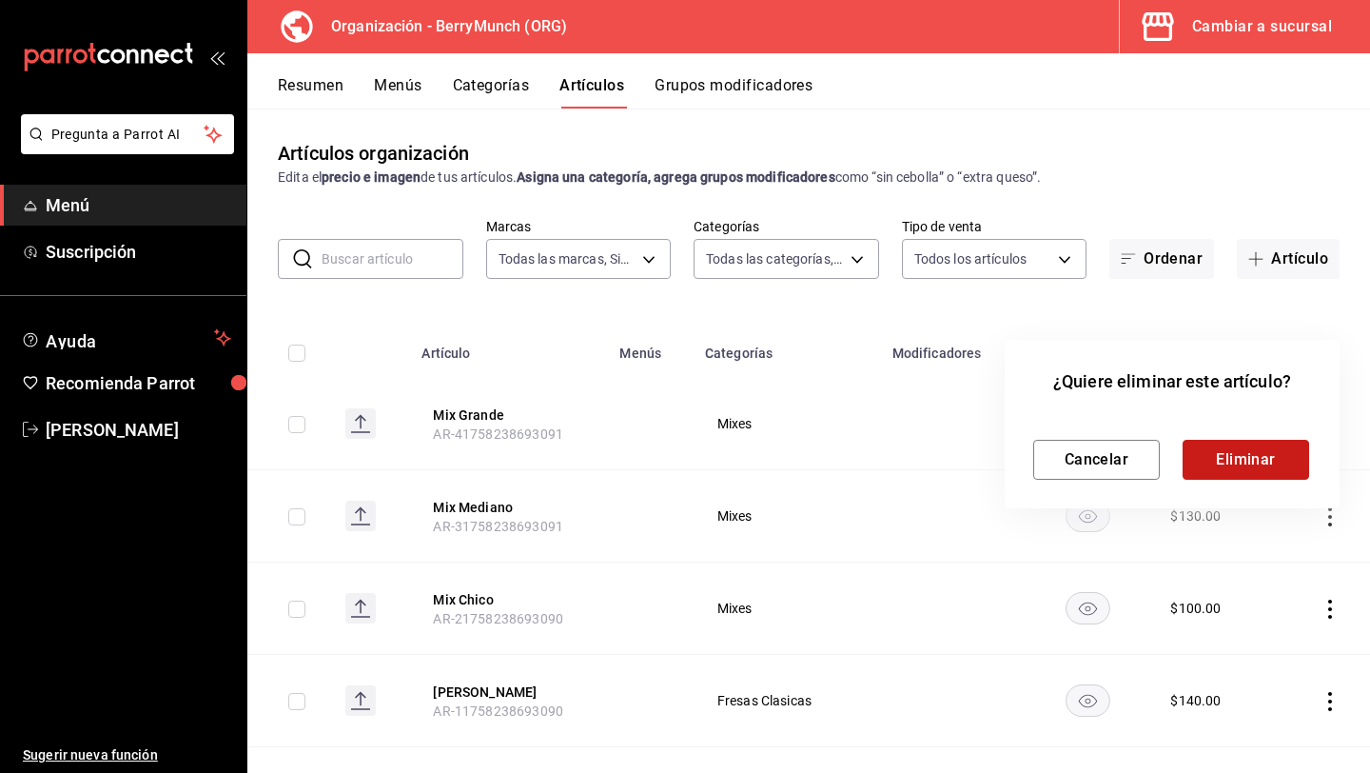
click at [1251, 449] on button "Eliminar" at bounding box center [1246, 460] width 127 height 40
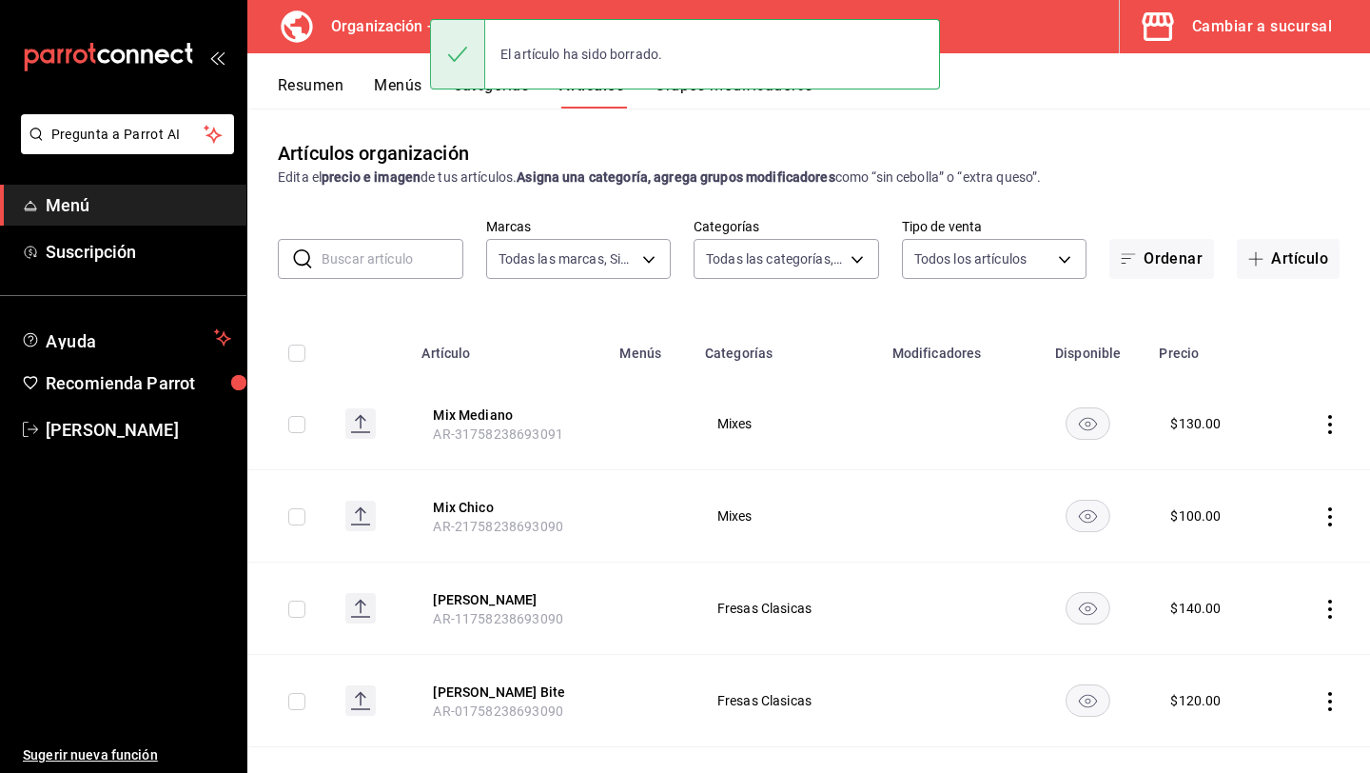
click at [1325, 423] on icon "actions" at bounding box center [1330, 424] width 19 height 19
click at [1268, 543] on span "Eliminar" at bounding box center [1273, 545] width 49 height 15
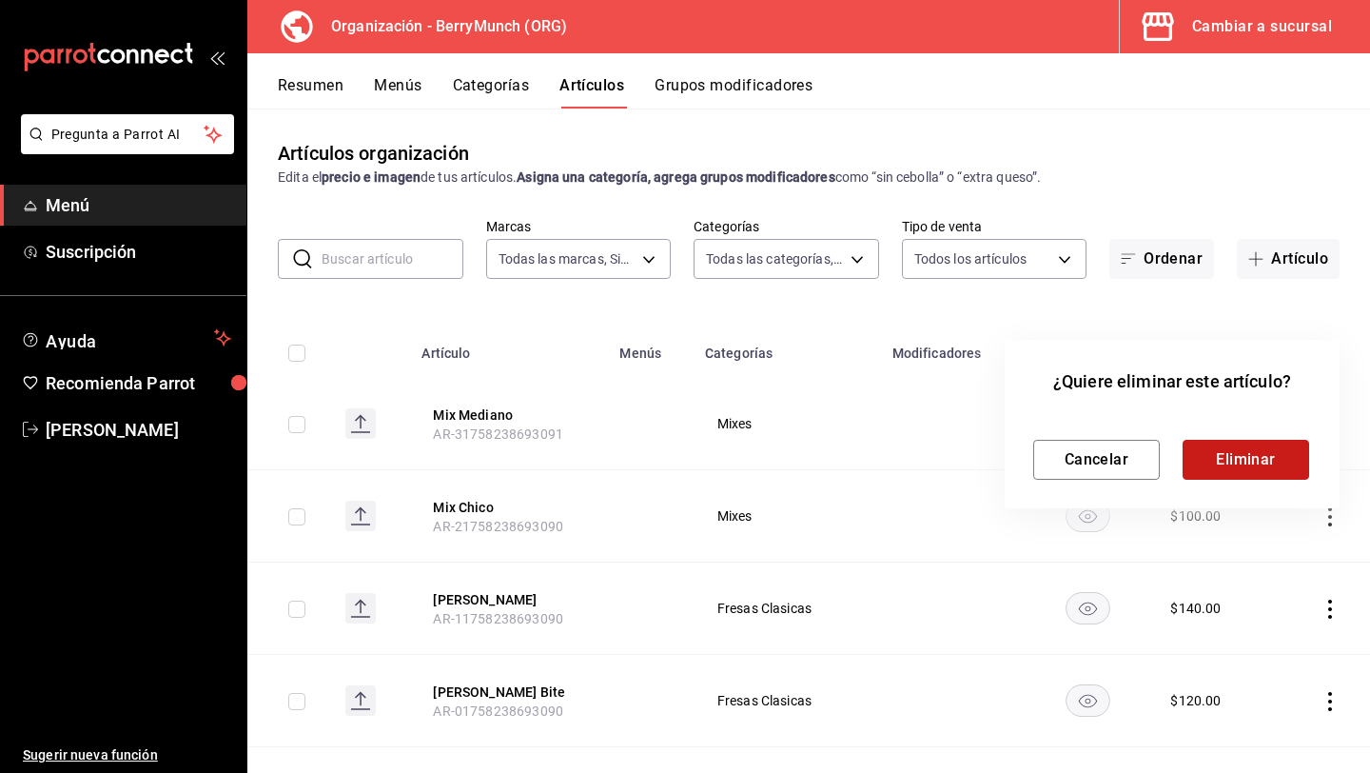
click at [1263, 467] on button "Eliminar" at bounding box center [1246, 460] width 127 height 40
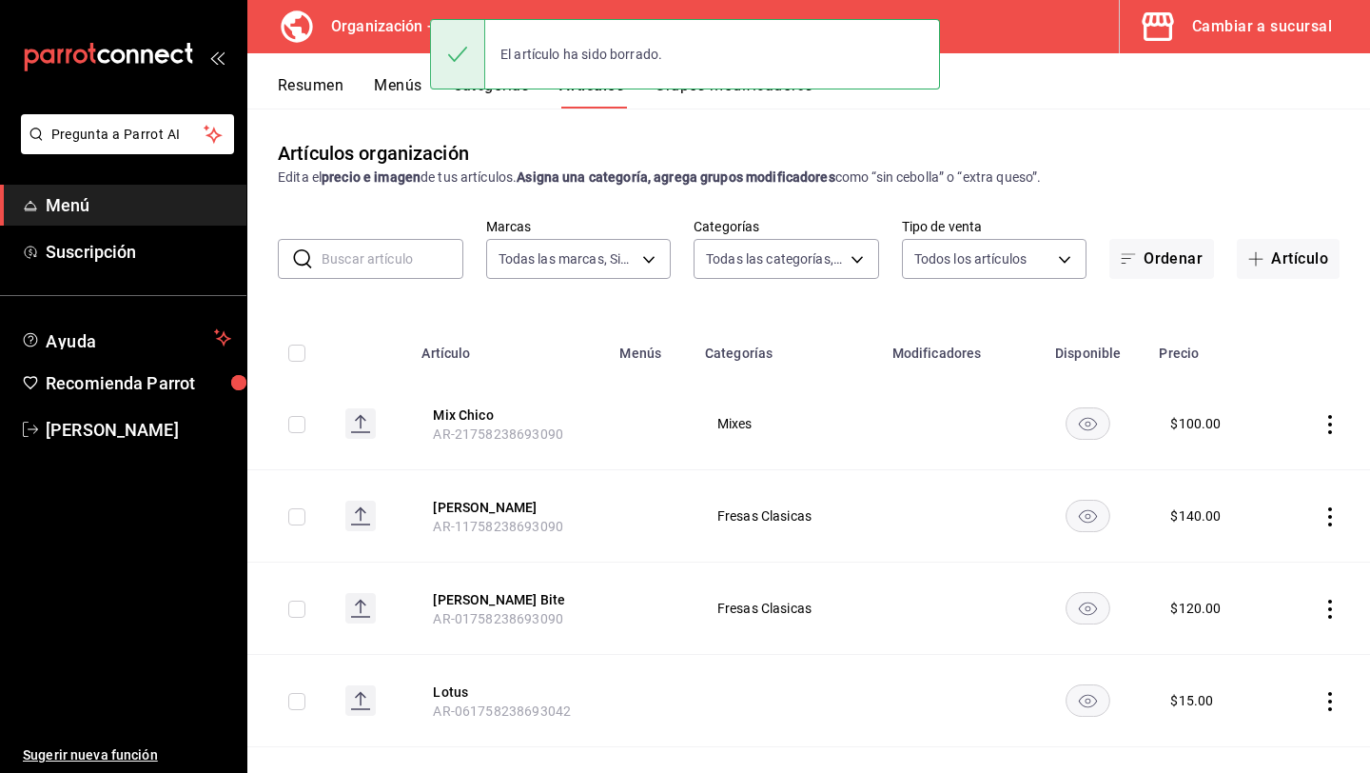
click at [1332, 426] on icon "actions" at bounding box center [1330, 424] width 19 height 19
click at [1266, 553] on span "Eliminar" at bounding box center [1273, 546] width 49 height 20
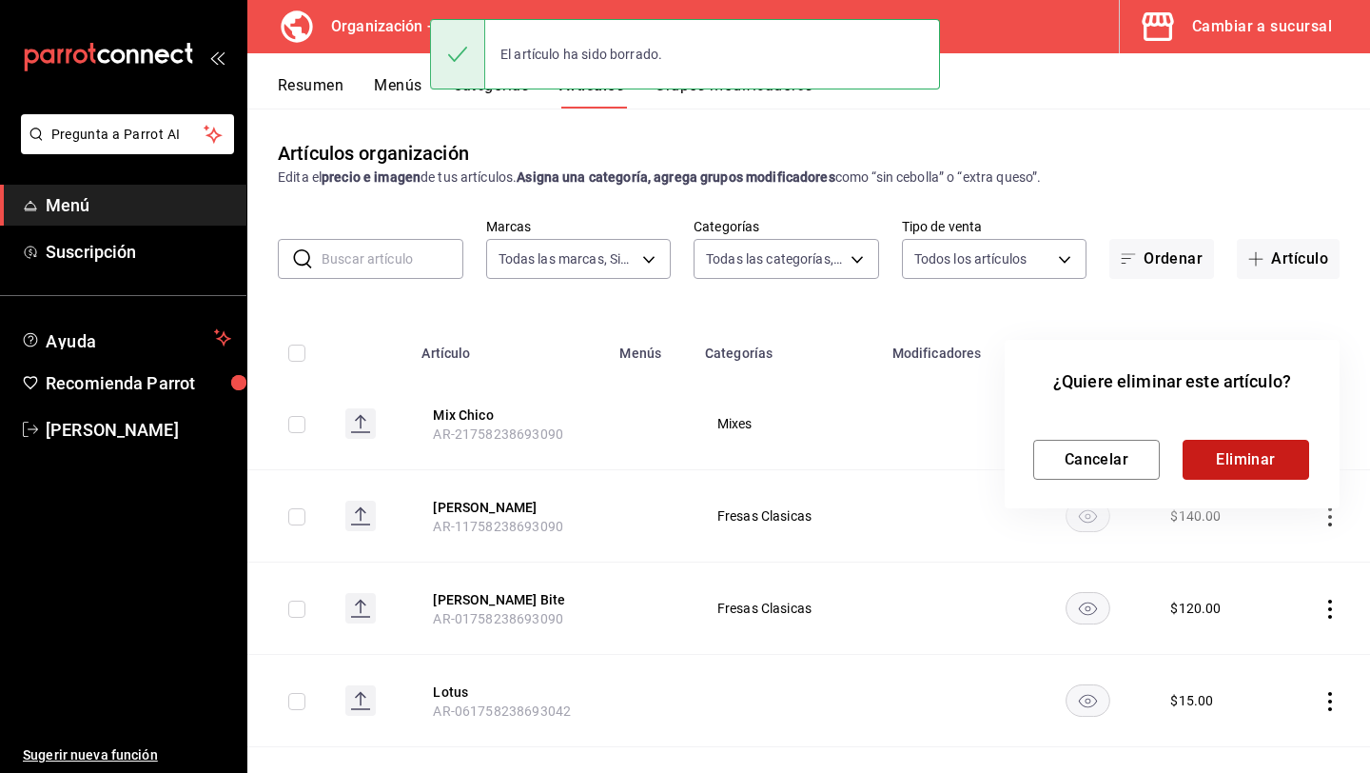
click at [1266, 471] on button "Eliminar" at bounding box center [1246, 460] width 127 height 40
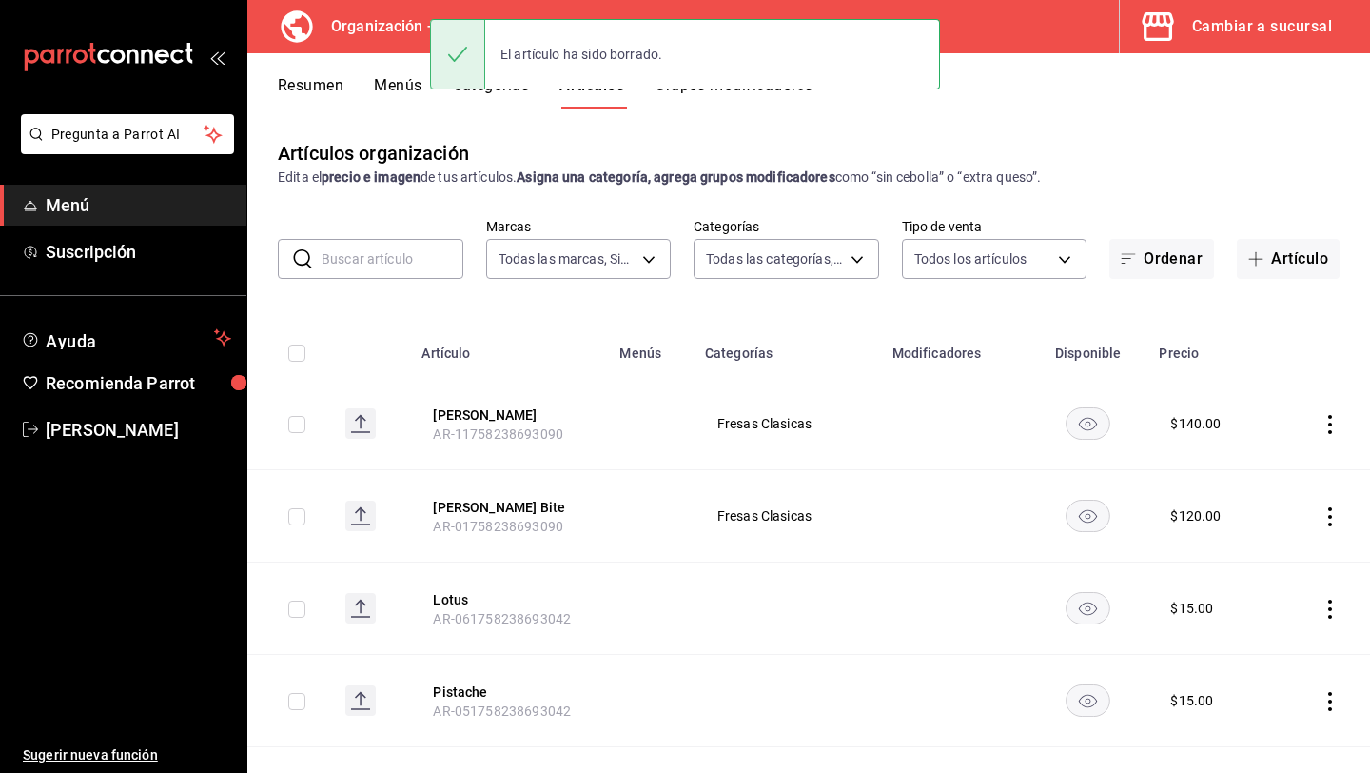
click at [1329, 430] on icon "actions" at bounding box center [1331, 424] width 4 height 19
click at [1273, 552] on span "Eliminar" at bounding box center [1273, 545] width 49 height 15
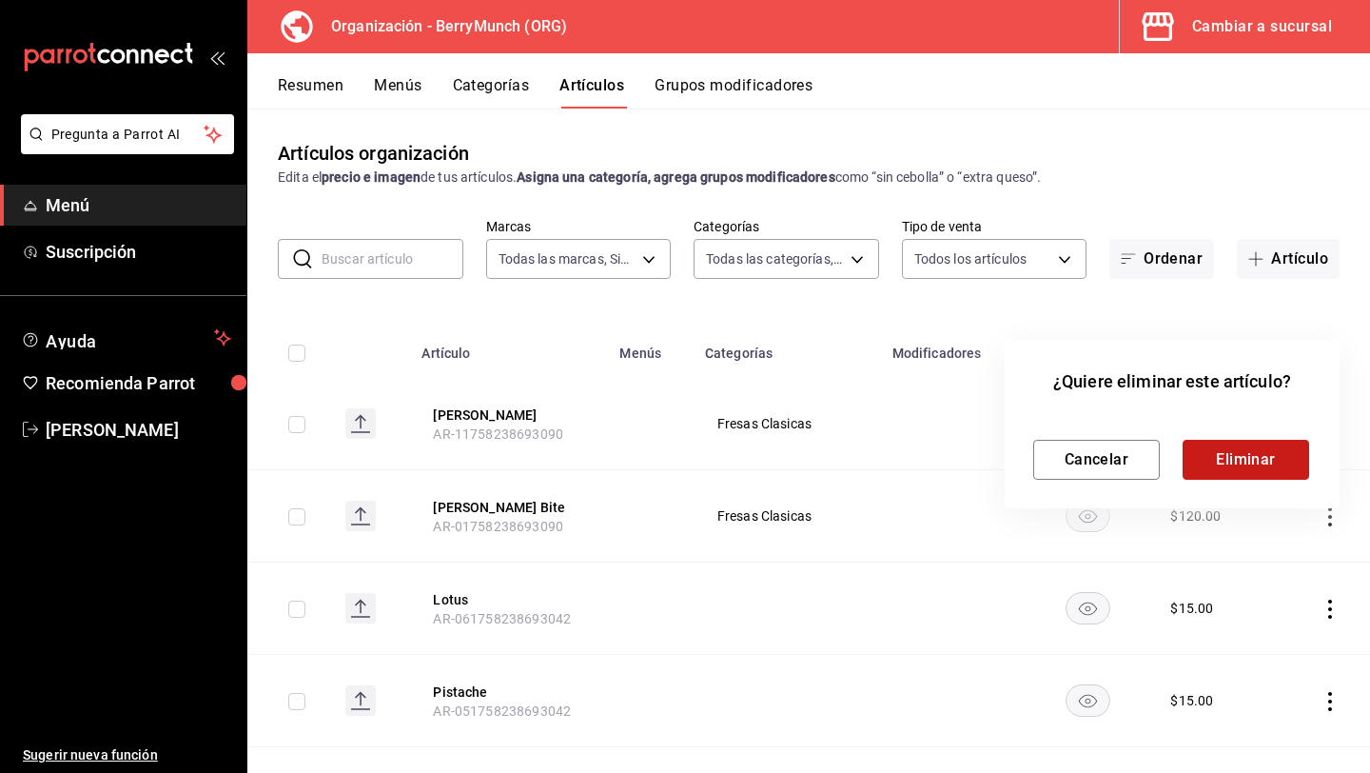
click at [1256, 460] on button "Eliminar" at bounding box center [1246, 460] width 127 height 40
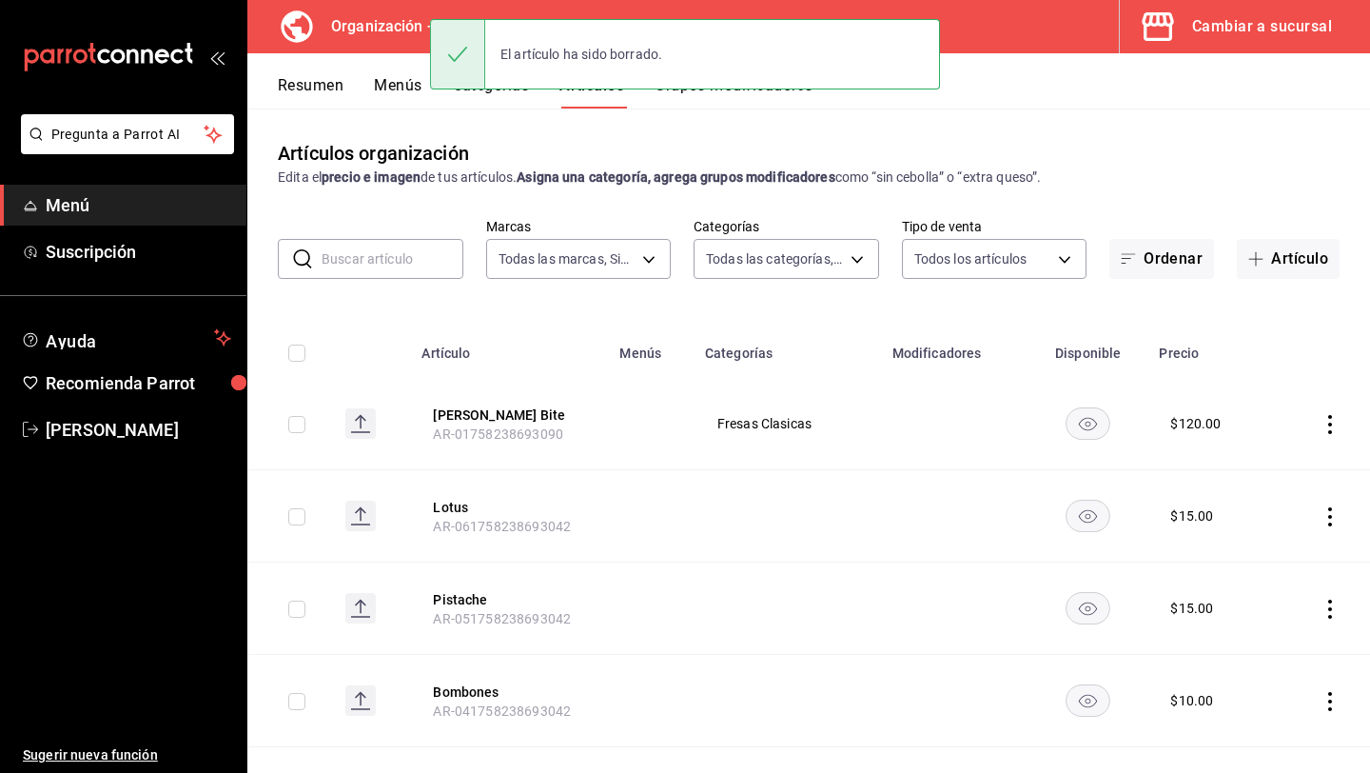
click at [1325, 424] on icon "actions" at bounding box center [1330, 424] width 19 height 19
click at [1228, 541] on icon at bounding box center [1224, 546] width 14 height 16
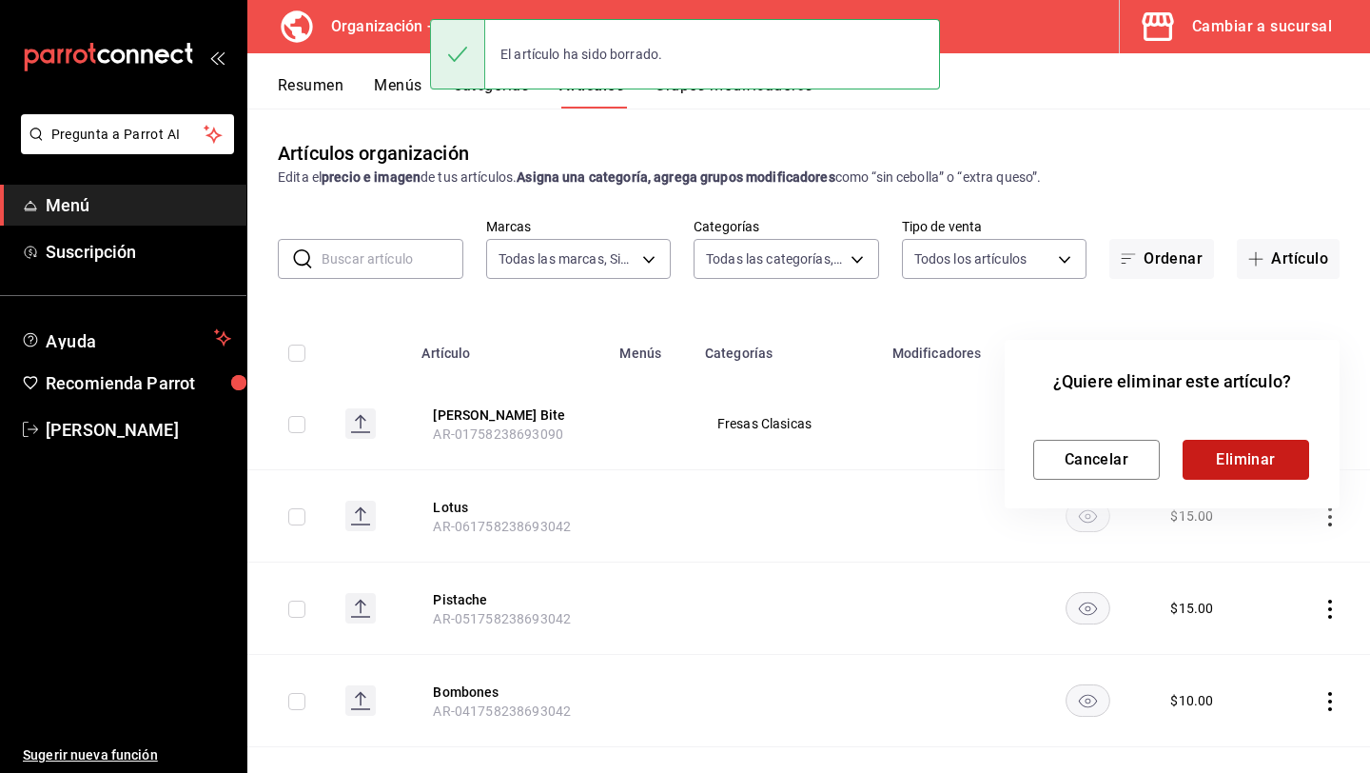
click at [1253, 473] on button "Eliminar" at bounding box center [1246, 460] width 127 height 40
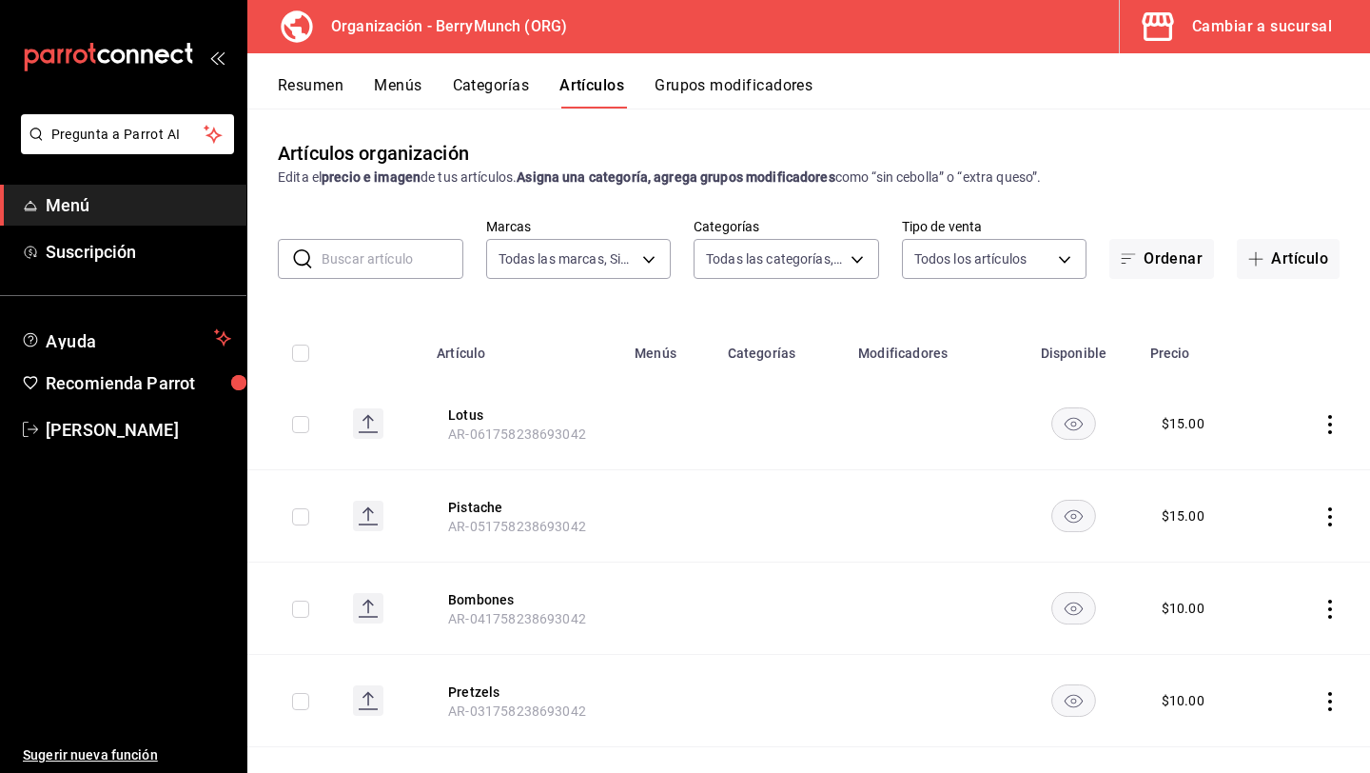
click at [1329, 429] on icon "actions" at bounding box center [1330, 424] width 19 height 19
click at [1274, 540] on span "Eliminar" at bounding box center [1273, 545] width 49 height 15
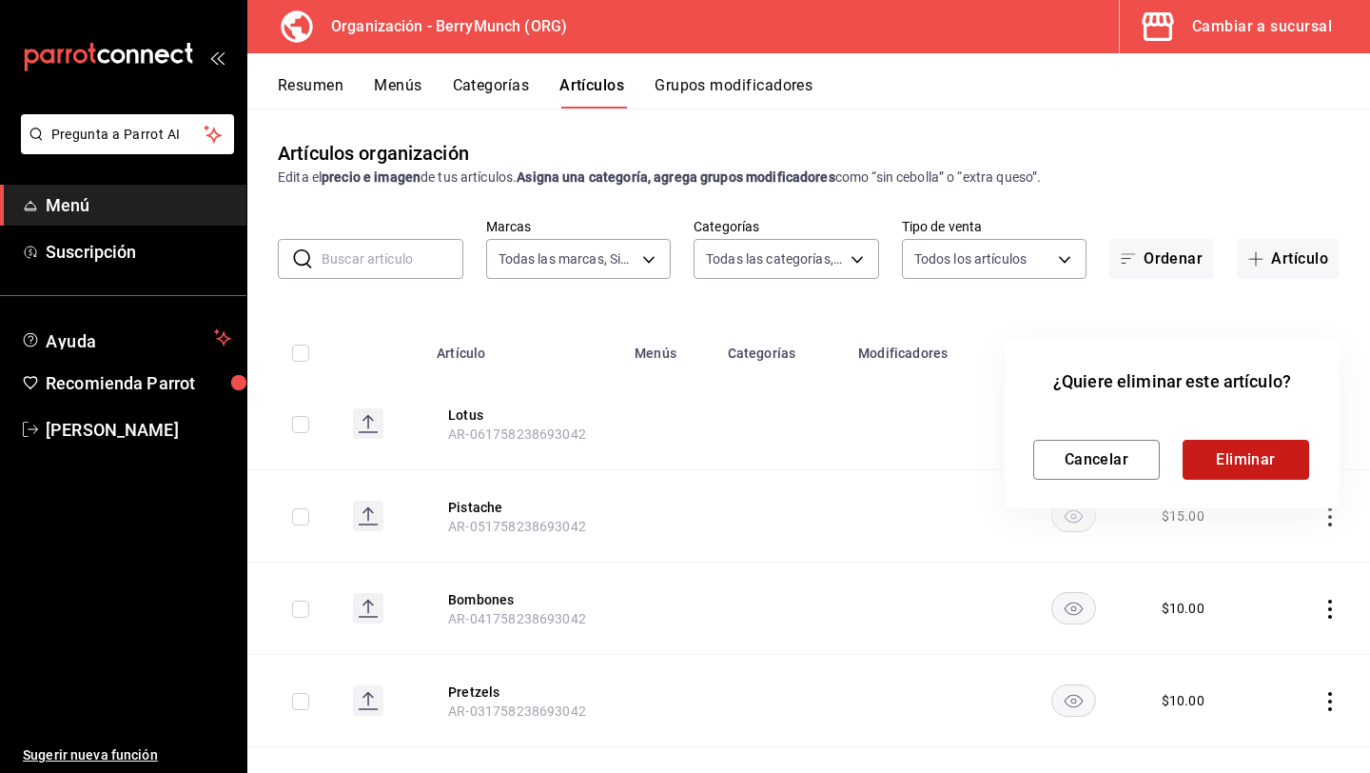
click at [1255, 463] on button "Eliminar" at bounding box center [1246, 460] width 127 height 40
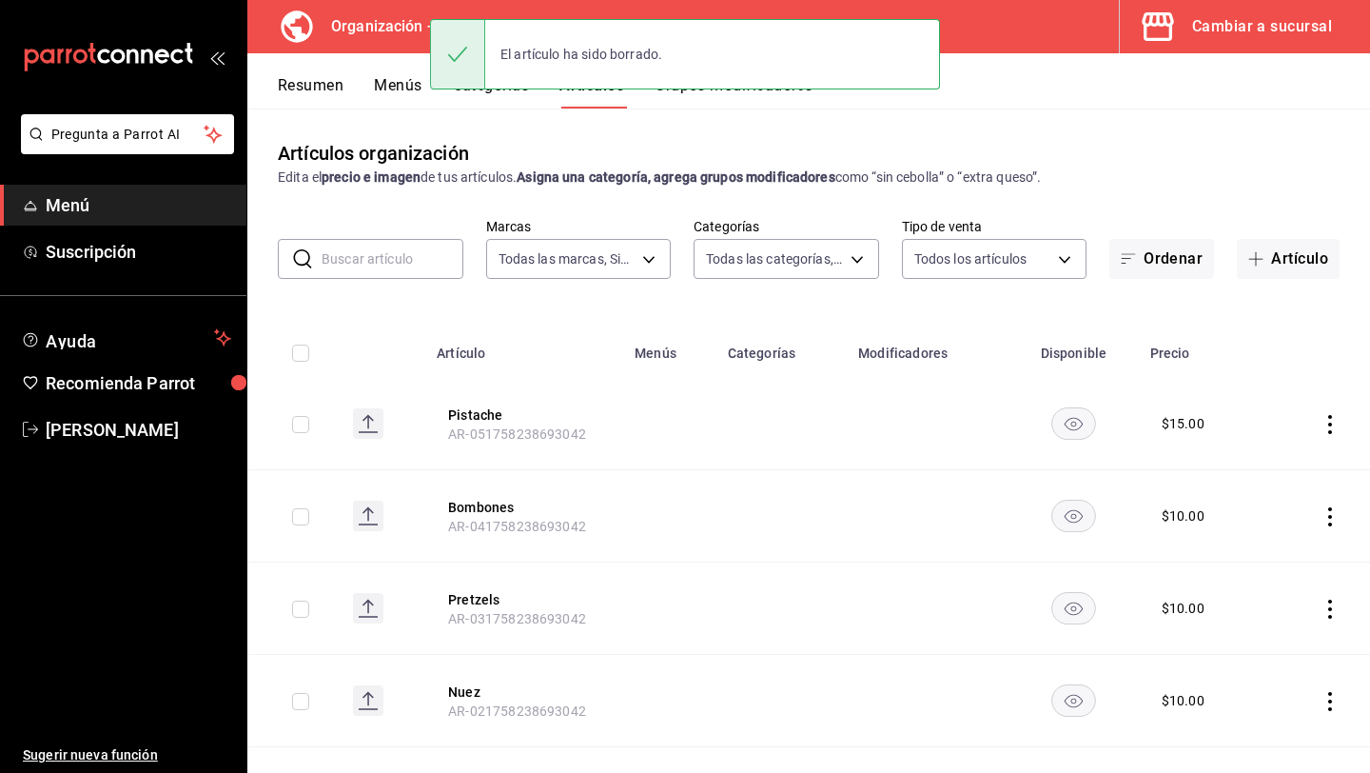
click at [1325, 434] on td at bounding box center [1319, 424] width 105 height 92
click at [1333, 418] on icon "actions" at bounding box center [1330, 424] width 19 height 19
click at [1232, 546] on icon at bounding box center [1223, 546] width 19 height 19
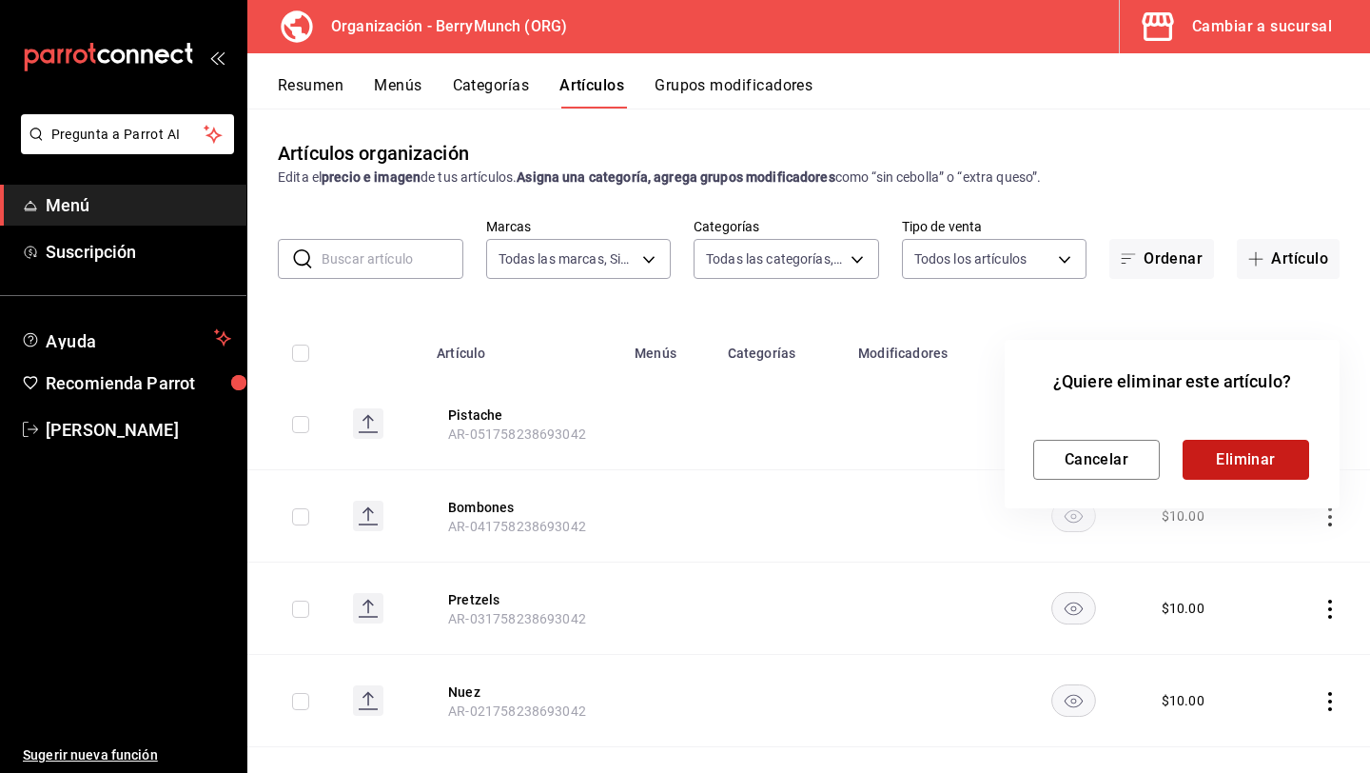
click at [1251, 463] on button "Eliminar" at bounding box center [1246, 460] width 127 height 40
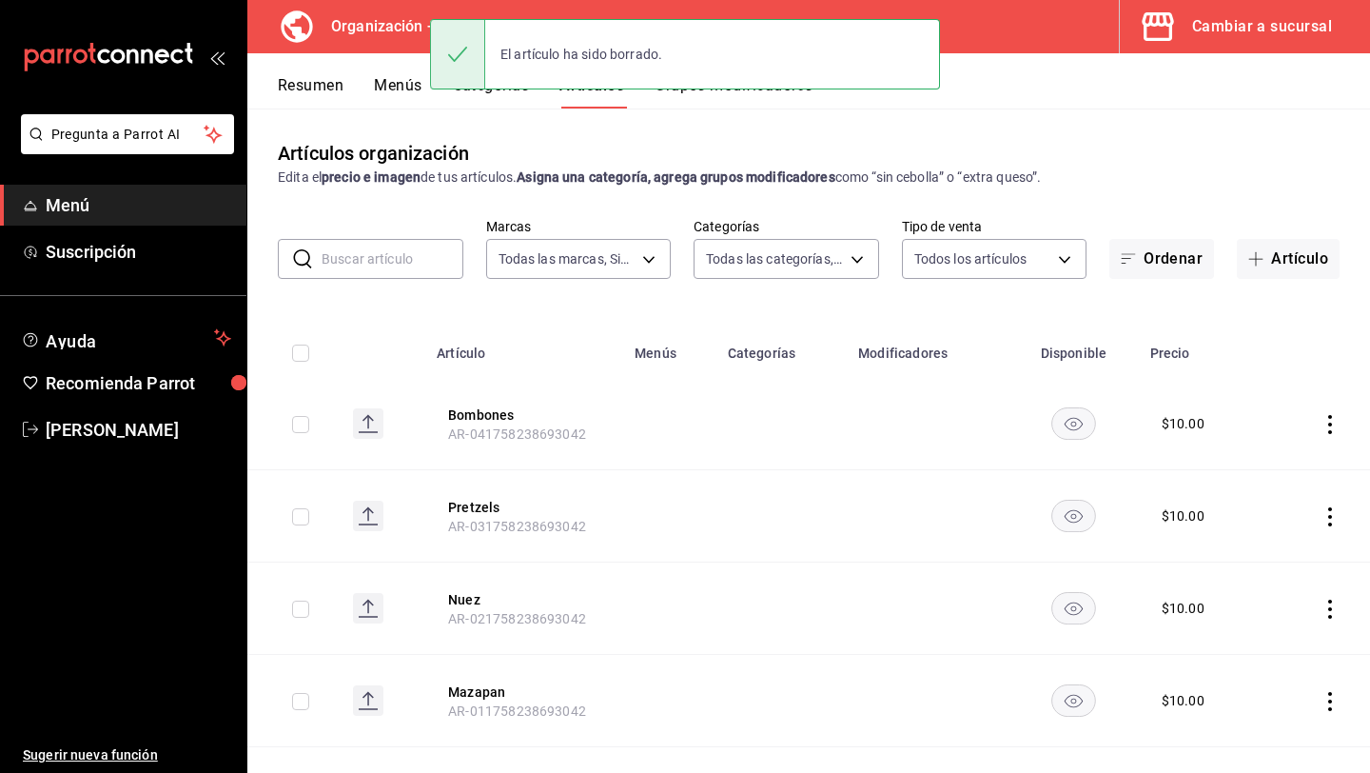
click at [1333, 426] on icon "actions" at bounding box center [1330, 424] width 19 height 19
click at [1267, 530] on li "Eliminar" at bounding box center [1256, 545] width 114 height 39
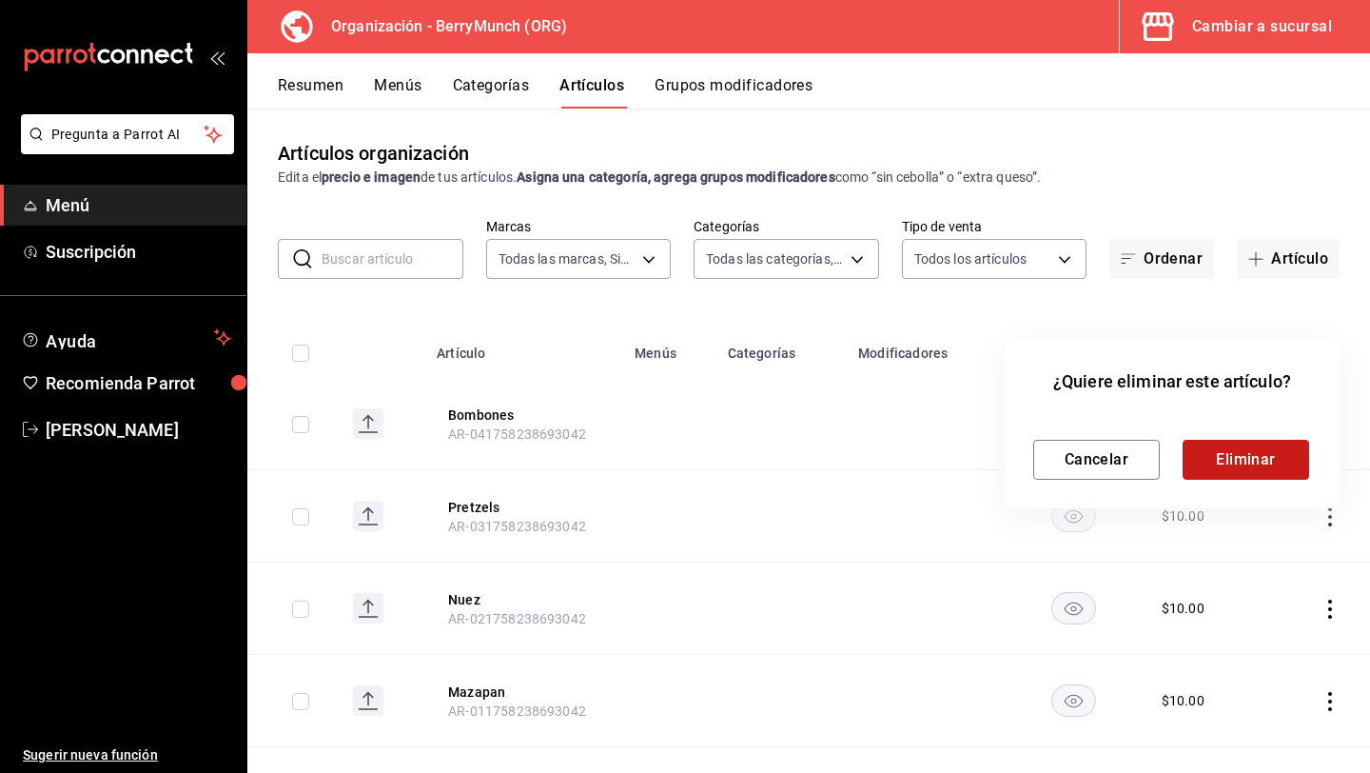
click at [1267, 463] on button "Eliminar" at bounding box center [1246, 460] width 127 height 40
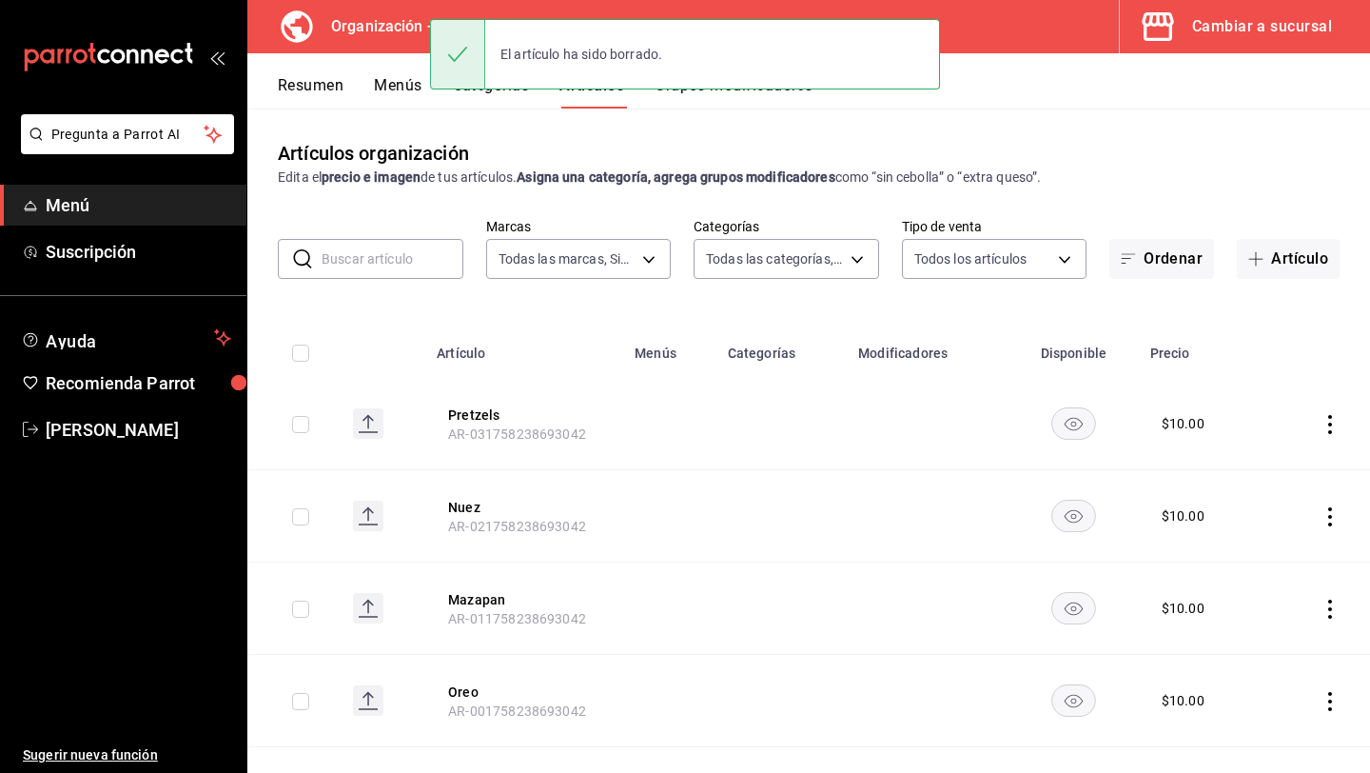
click at [1327, 418] on icon "actions" at bounding box center [1330, 424] width 19 height 19
click at [1266, 543] on span "Eliminar" at bounding box center [1273, 545] width 49 height 15
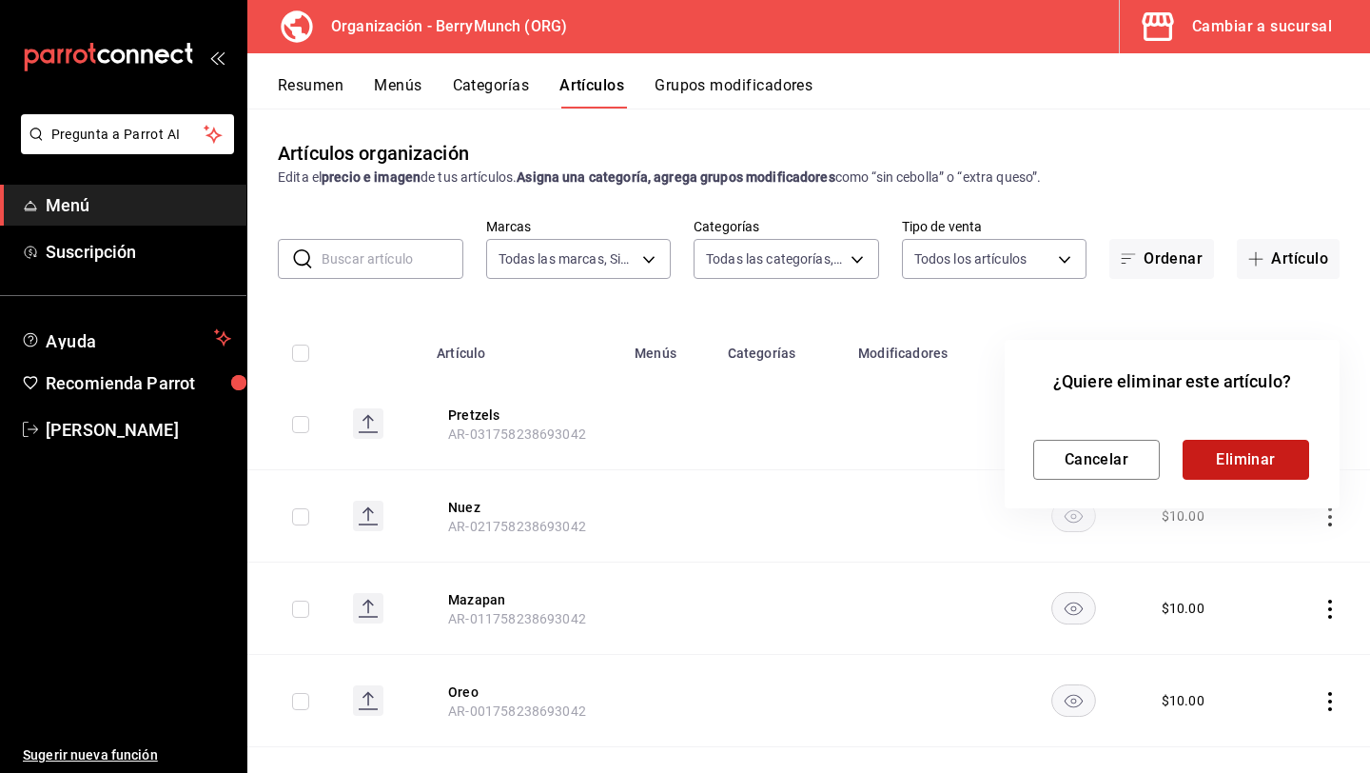
click at [1251, 472] on button "Eliminar" at bounding box center [1246, 460] width 127 height 40
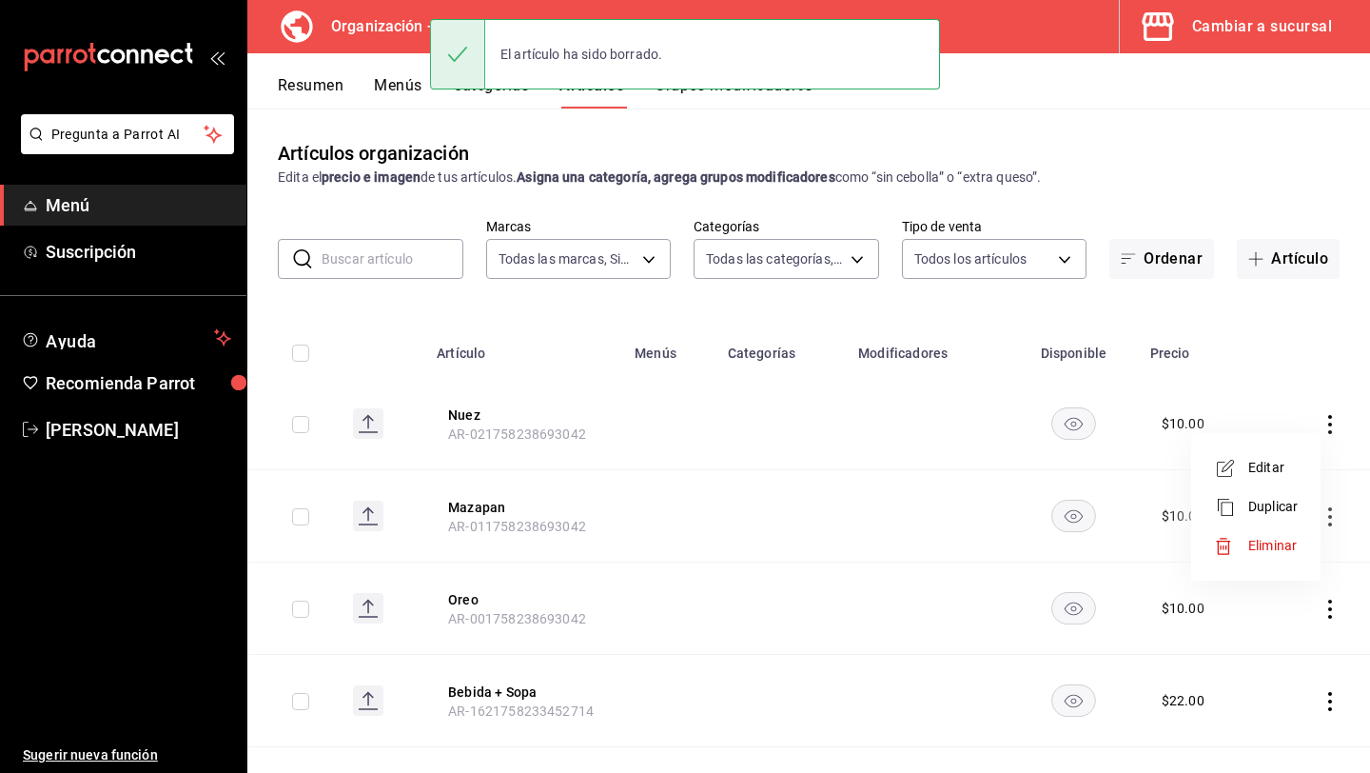
click at [1272, 540] on span "Eliminar" at bounding box center [1273, 545] width 49 height 15
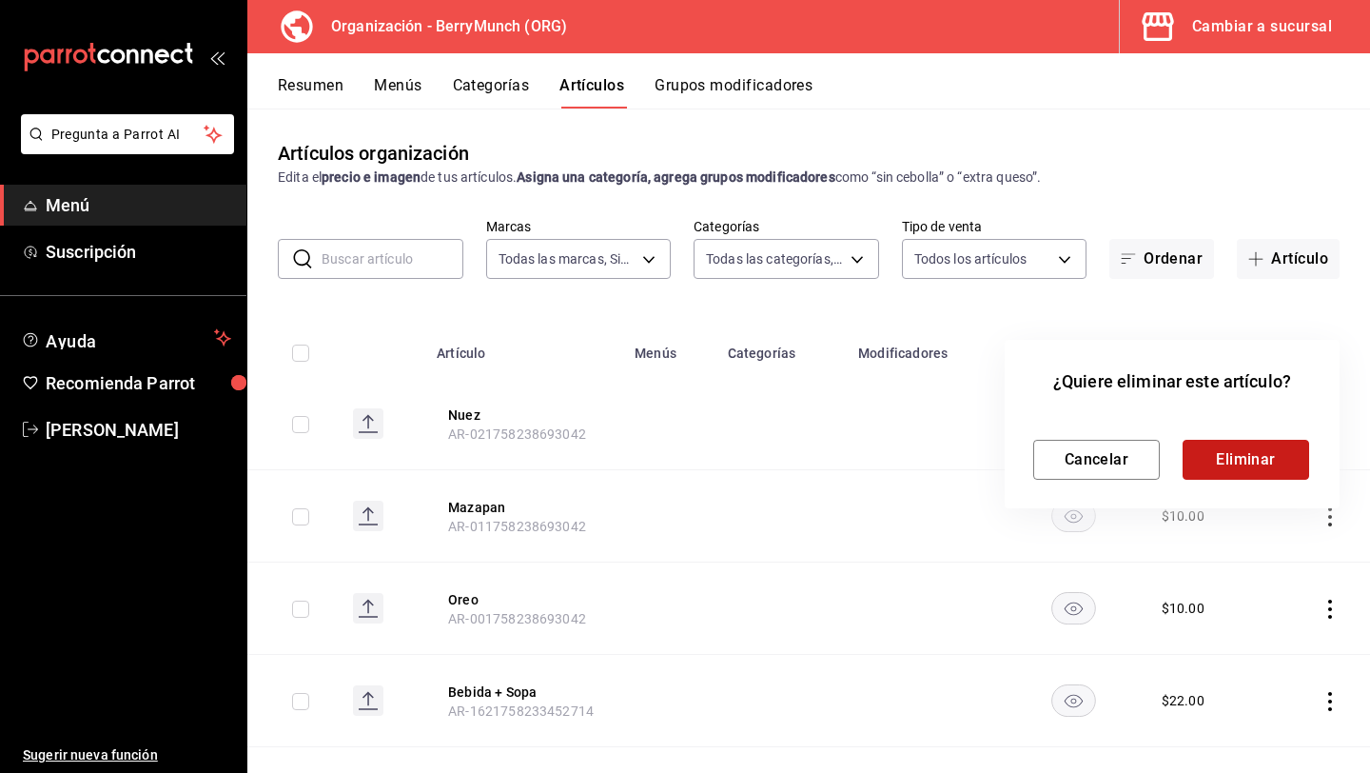
click at [1276, 467] on button "Eliminar" at bounding box center [1246, 460] width 127 height 40
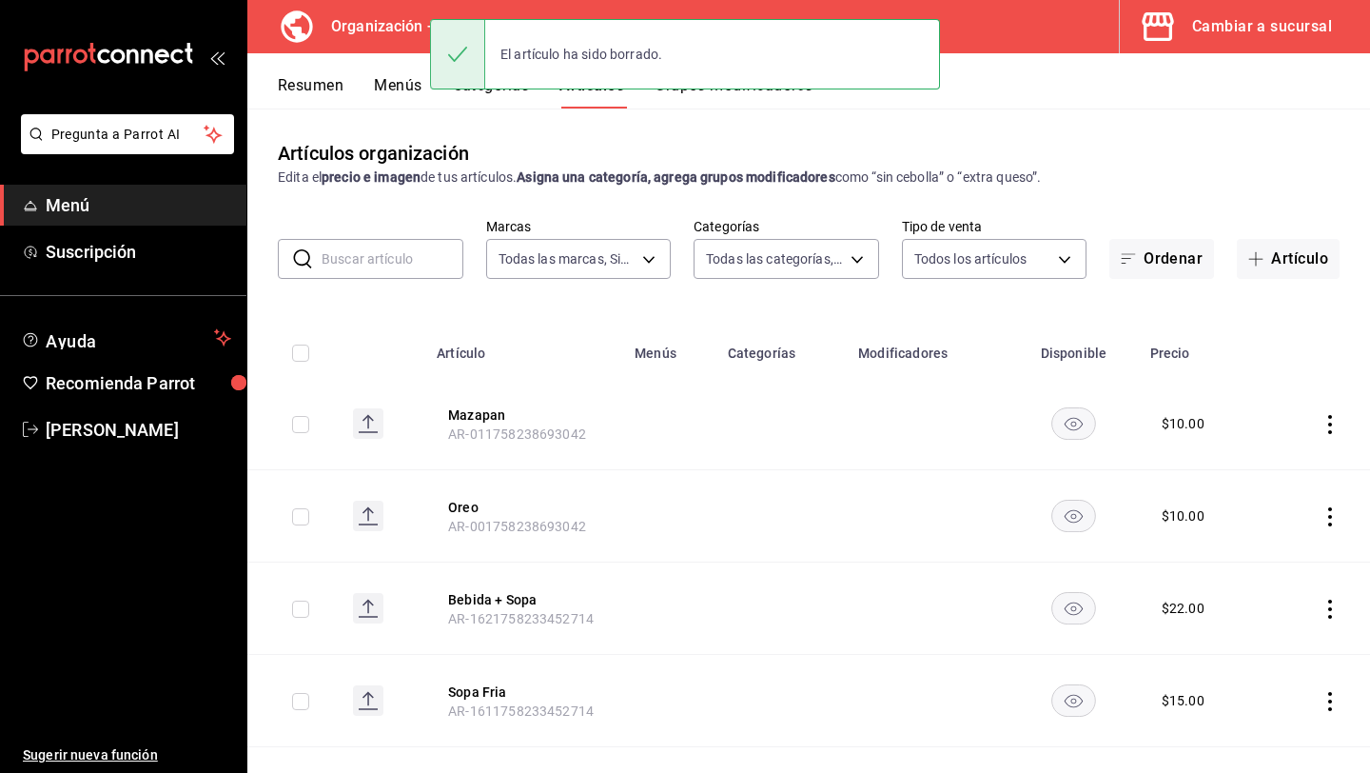
click at [1328, 419] on icon "actions" at bounding box center [1330, 424] width 19 height 19
click at [1259, 541] on span "Eliminar" at bounding box center [1273, 545] width 49 height 15
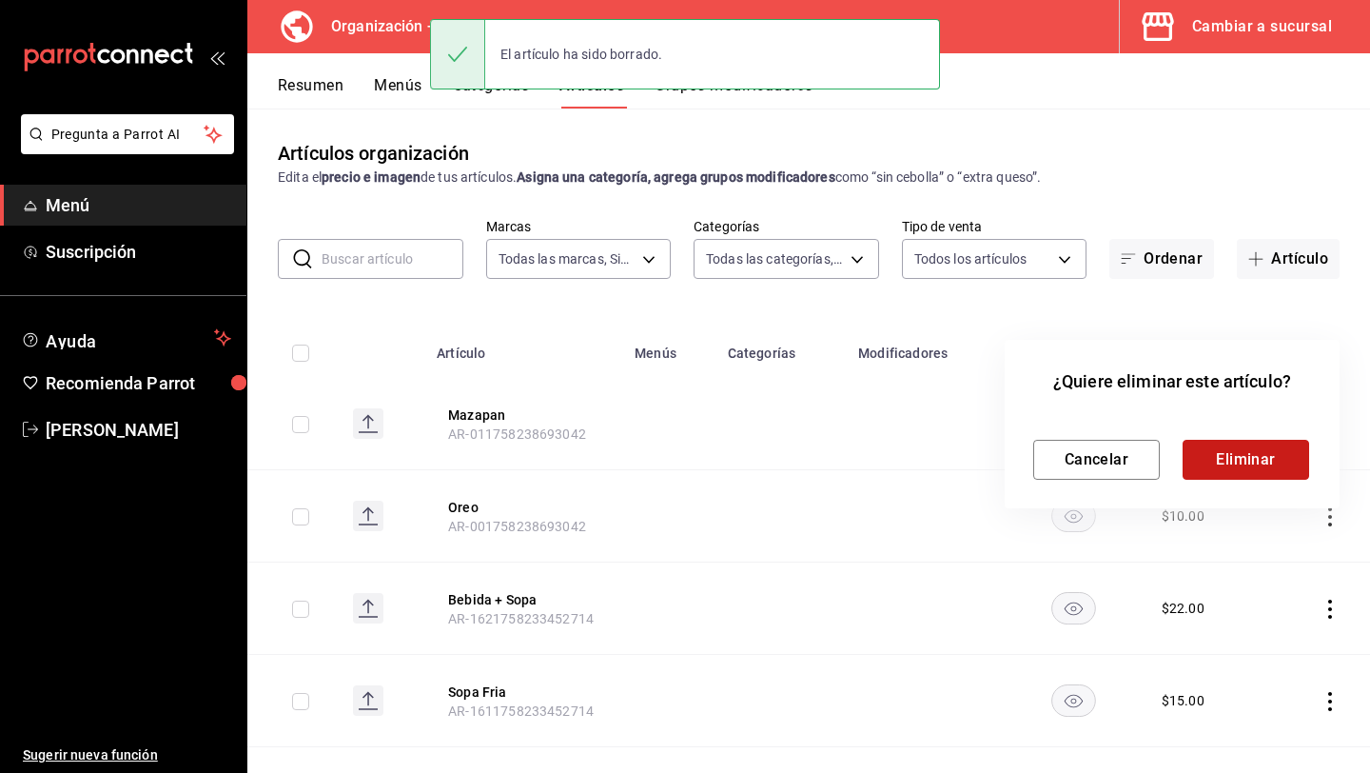
click at [1258, 465] on button "Eliminar" at bounding box center [1246, 460] width 127 height 40
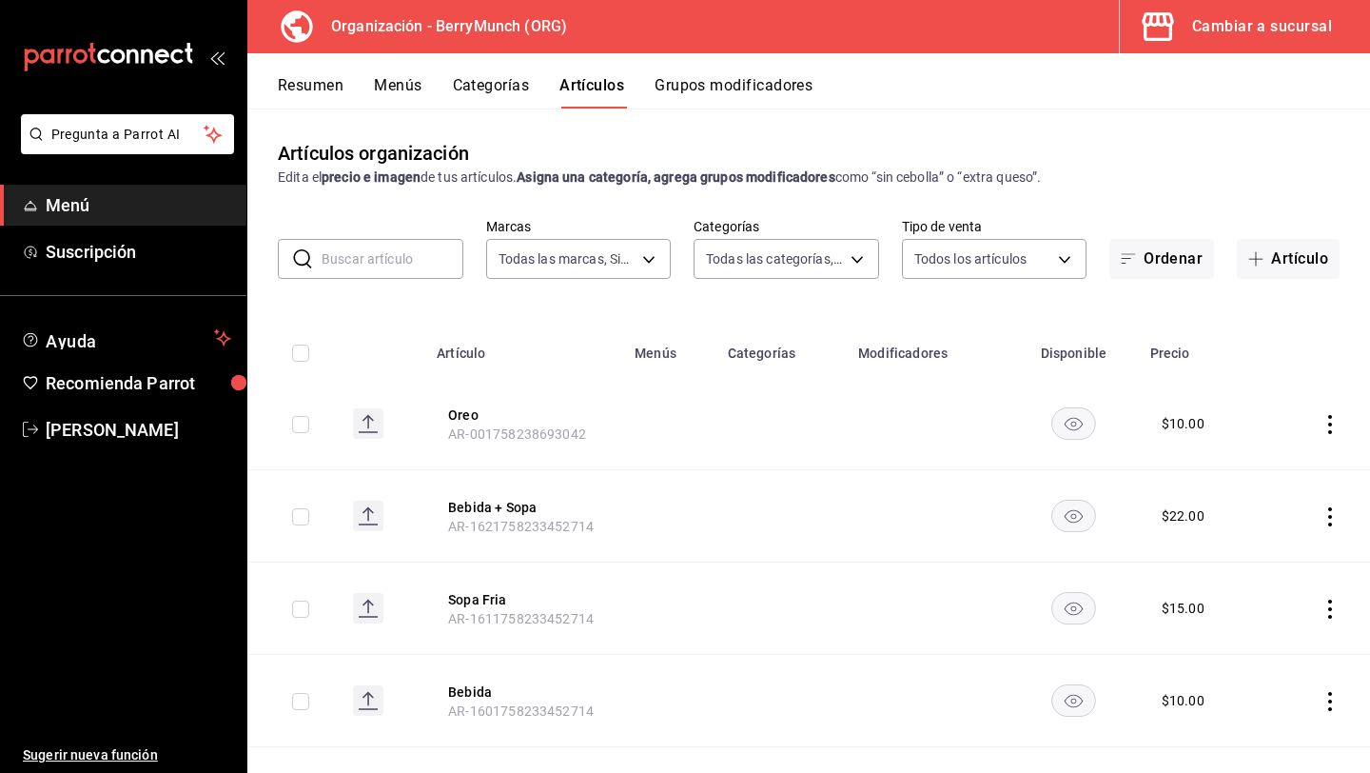
click at [1325, 424] on icon "actions" at bounding box center [1330, 424] width 19 height 19
click at [1242, 552] on div at bounding box center [1231, 546] width 34 height 19
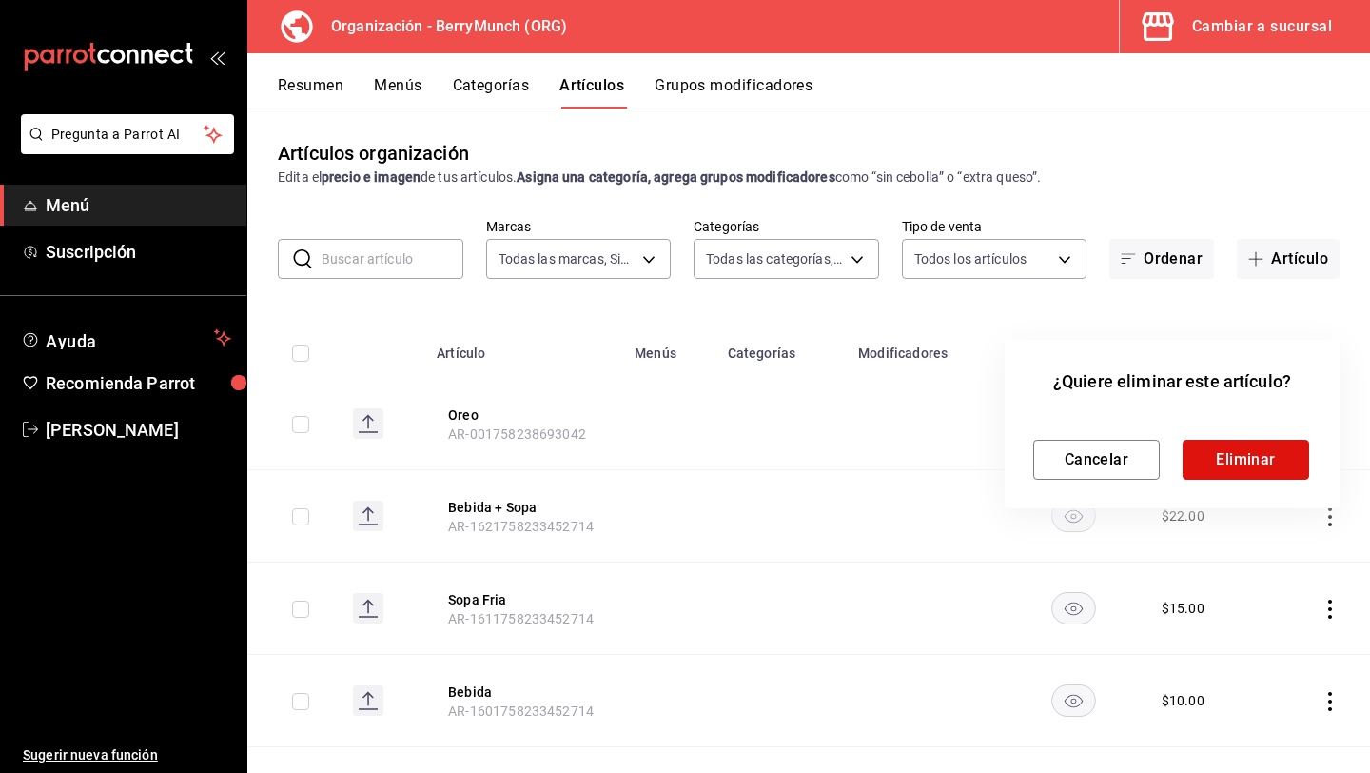
click at [1250, 455] on button "Eliminar" at bounding box center [1246, 460] width 127 height 40
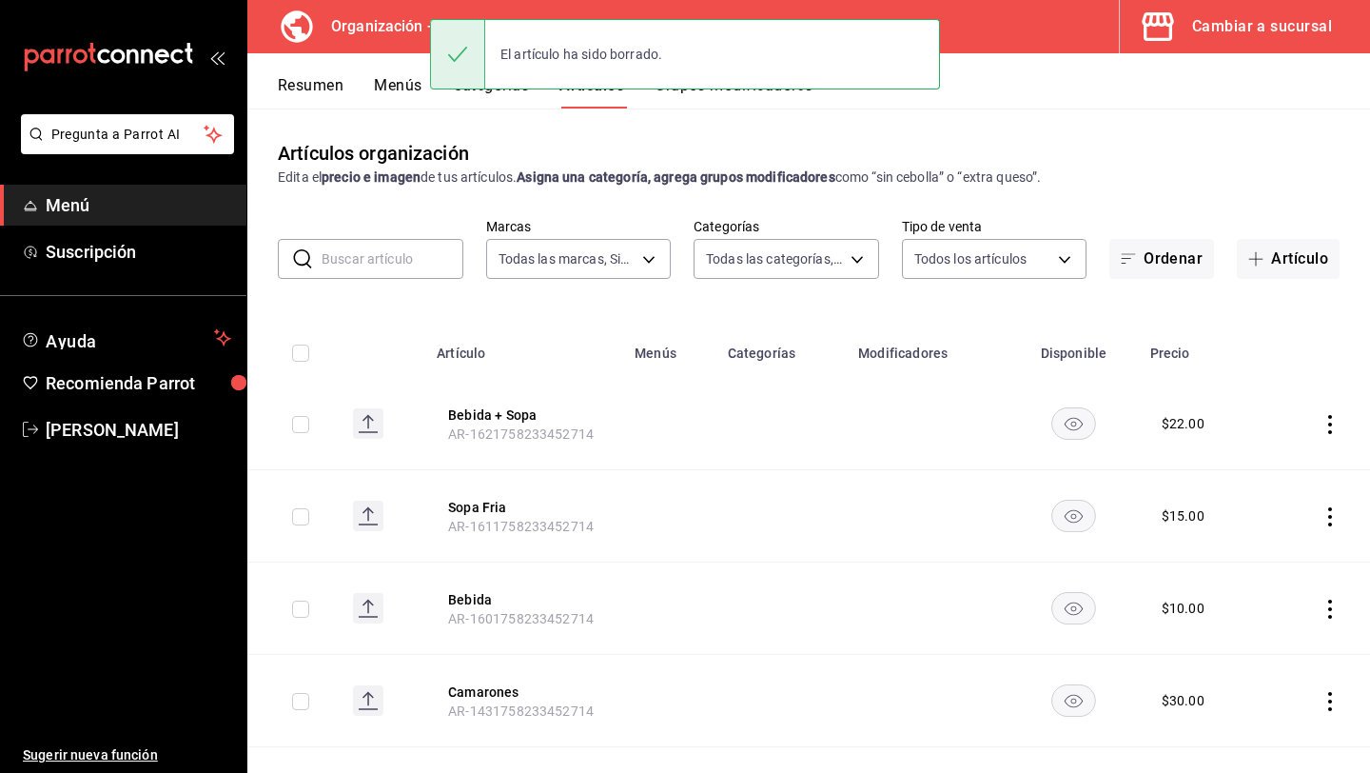
click at [1330, 428] on icon "actions" at bounding box center [1330, 424] width 19 height 19
click at [1270, 556] on li "Eliminar" at bounding box center [1256, 545] width 114 height 39
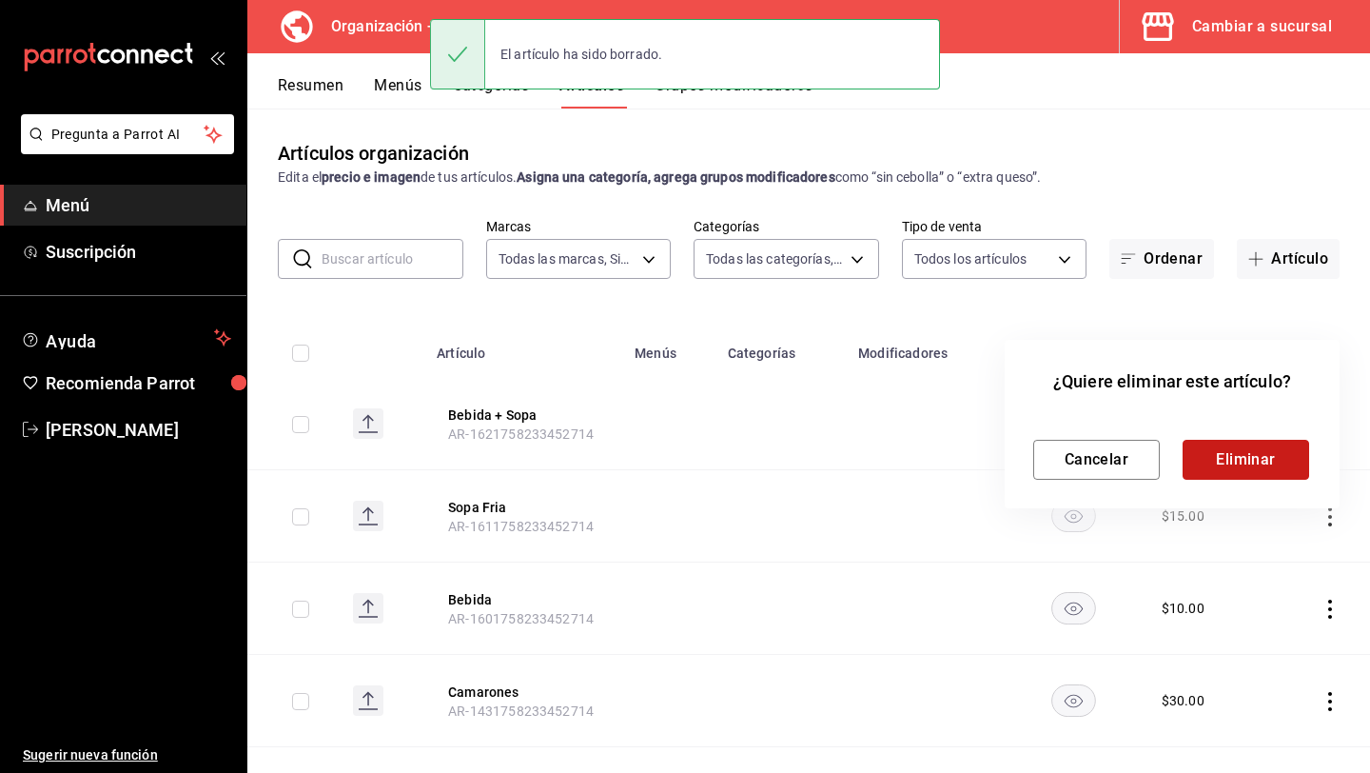
click at [1259, 451] on button "Eliminar" at bounding box center [1246, 460] width 127 height 40
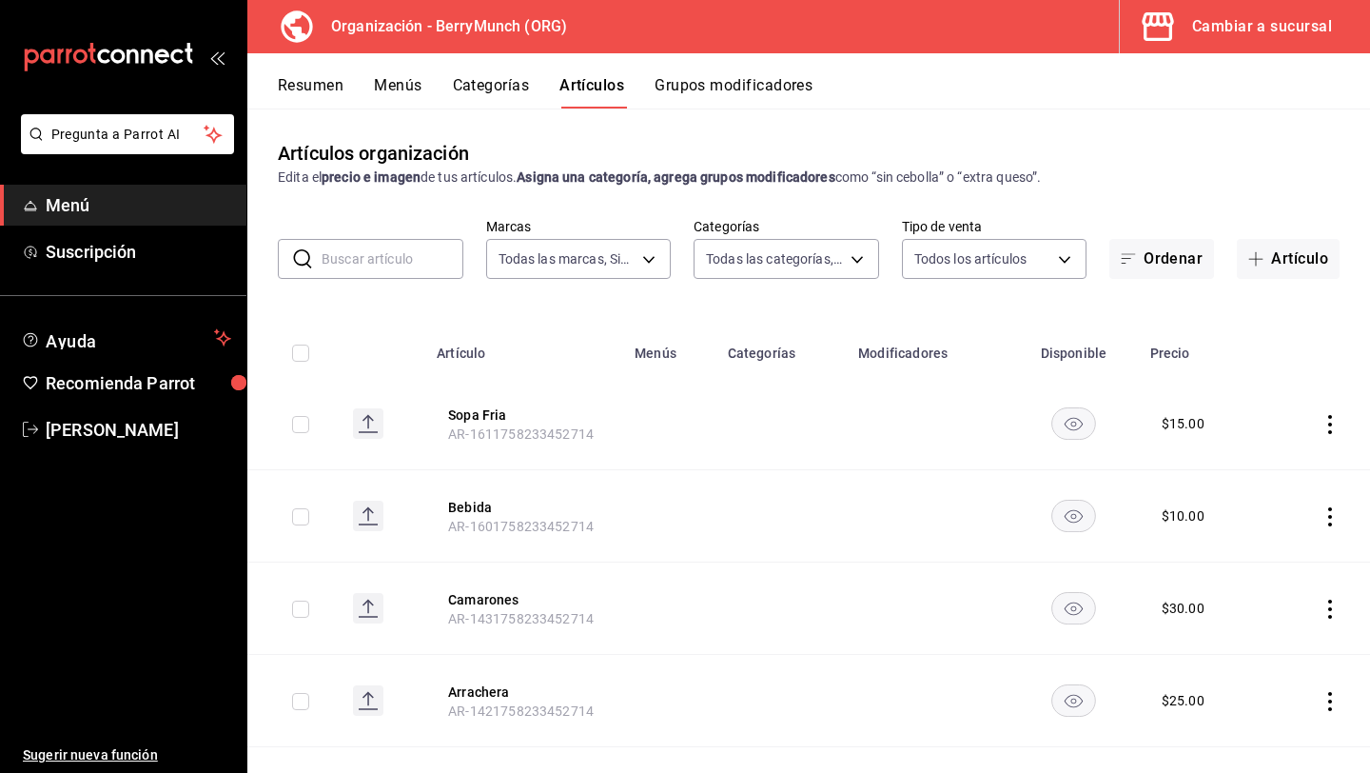
click at [1318, 431] on td at bounding box center [1319, 424] width 105 height 92
click at [1327, 431] on icon "actions" at bounding box center [1330, 424] width 19 height 19
click at [1272, 546] on span "Eliminar" at bounding box center [1273, 545] width 49 height 15
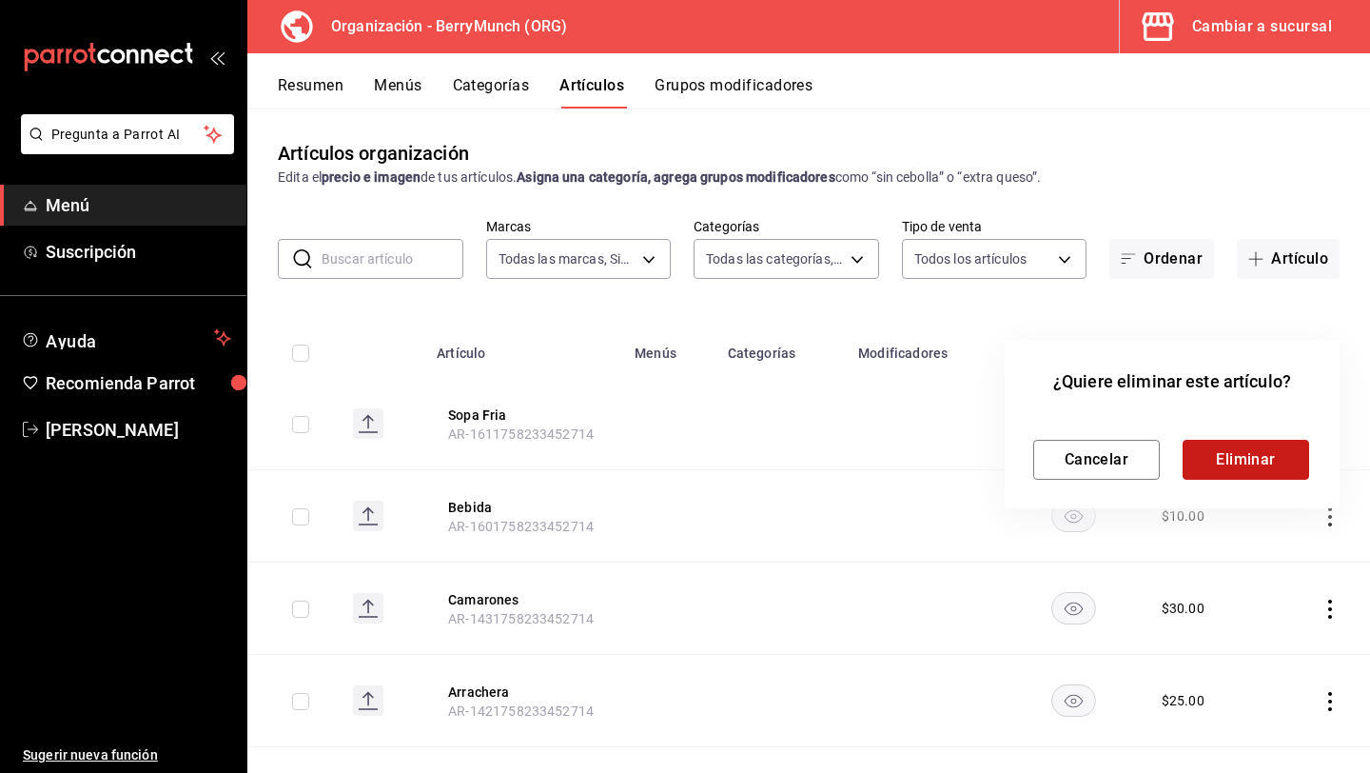
click at [1280, 456] on button "Eliminar" at bounding box center [1246, 460] width 127 height 40
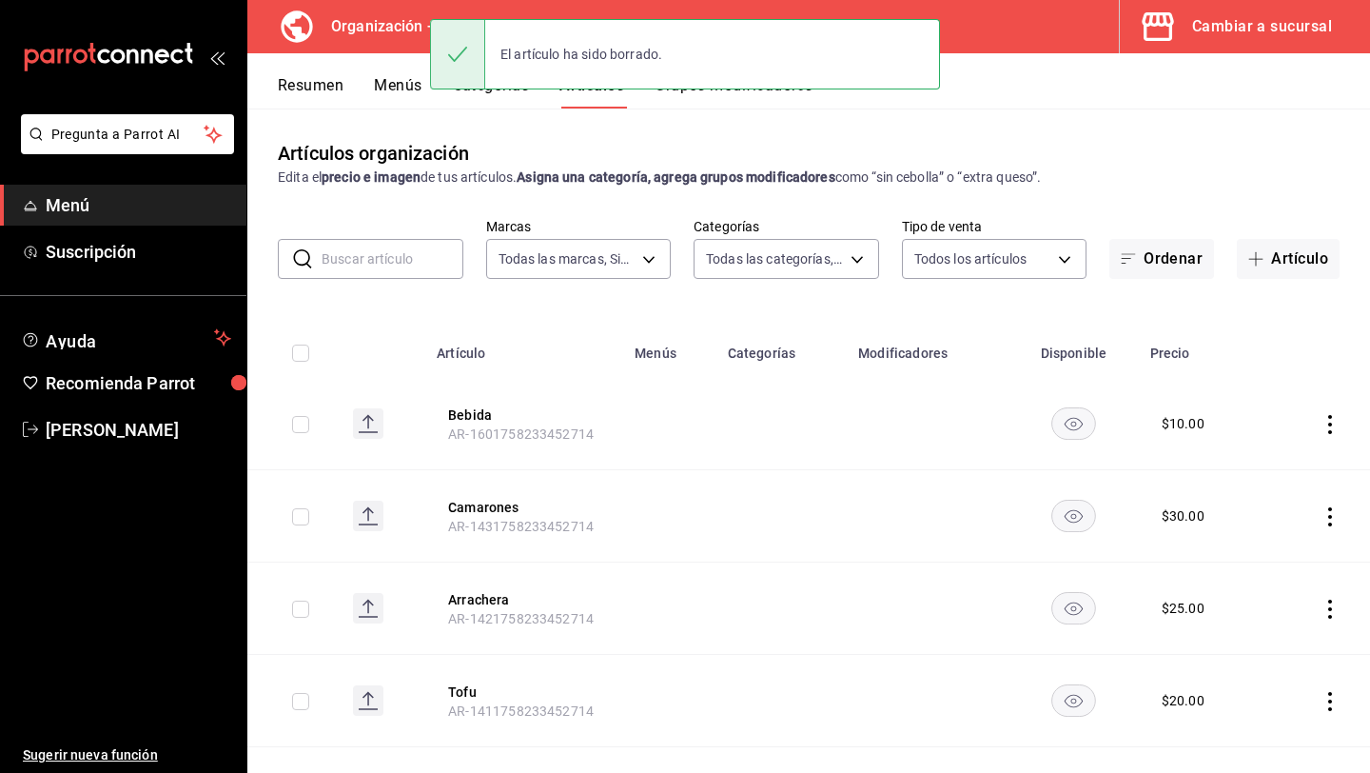
click at [1333, 430] on icon "actions" at bounding box center [1330, 424] width 19 height 19
click at [1284, 533] on li "Eliminar" at bounding box center [1256, 545] width 114 height 39
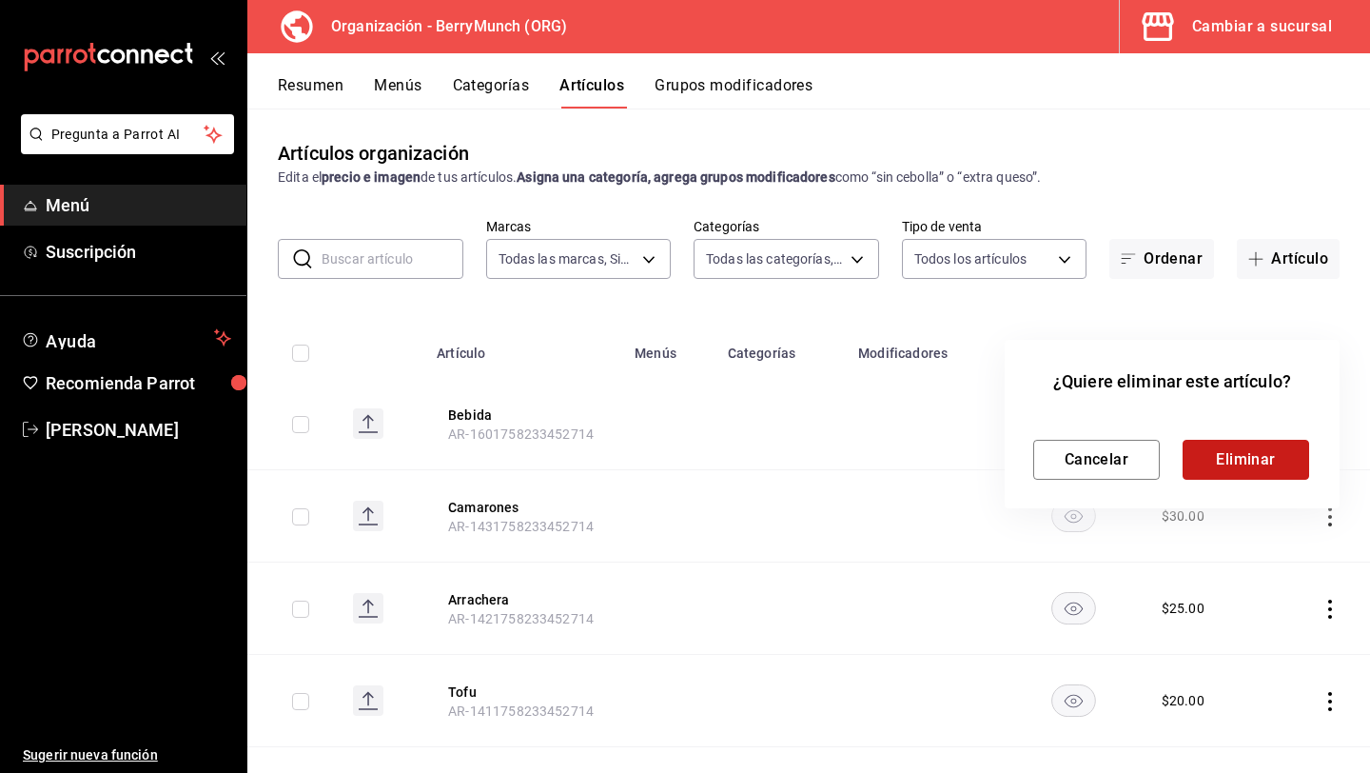
click at [1267, 464] on button "Eliminar" at bounding box center [1246, 460] width 127 height 40
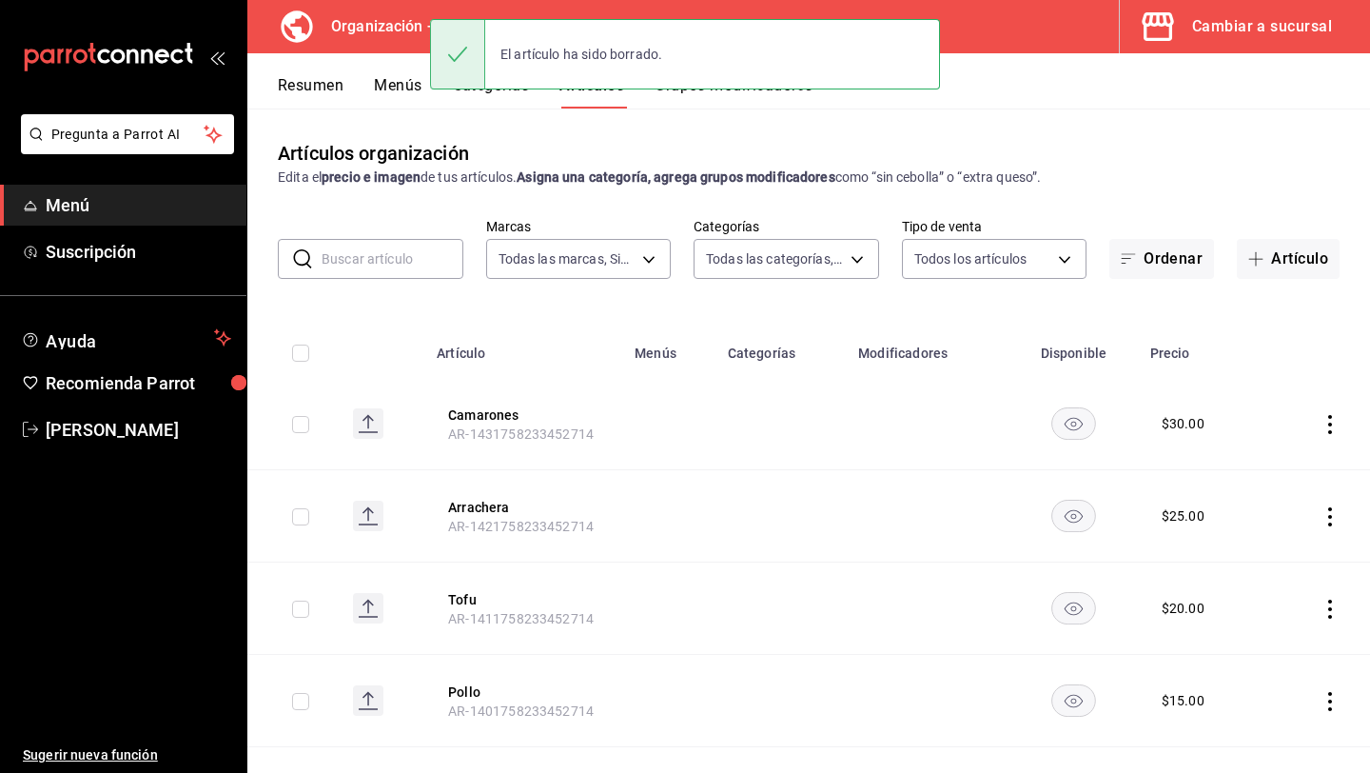
click at [1331, 423] on icon "actions" at bounding box center [1331, 424] width 4 height 19
click at [1268, 529] on li "Eliminar" at bounding box center [1256, 545] width 114 height 39
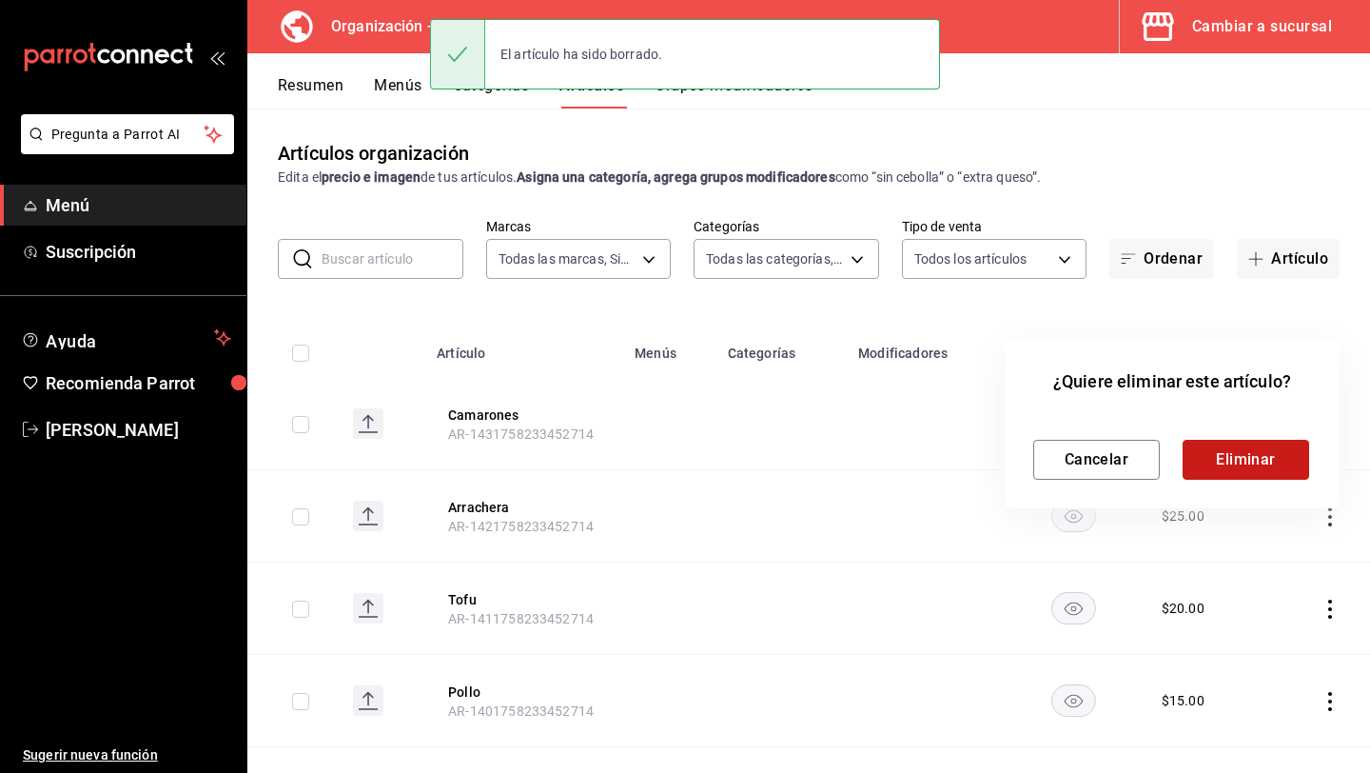
click at [1264, 466] on button "Eliminar" at bounding box center [1246, 460] width 127 height 40
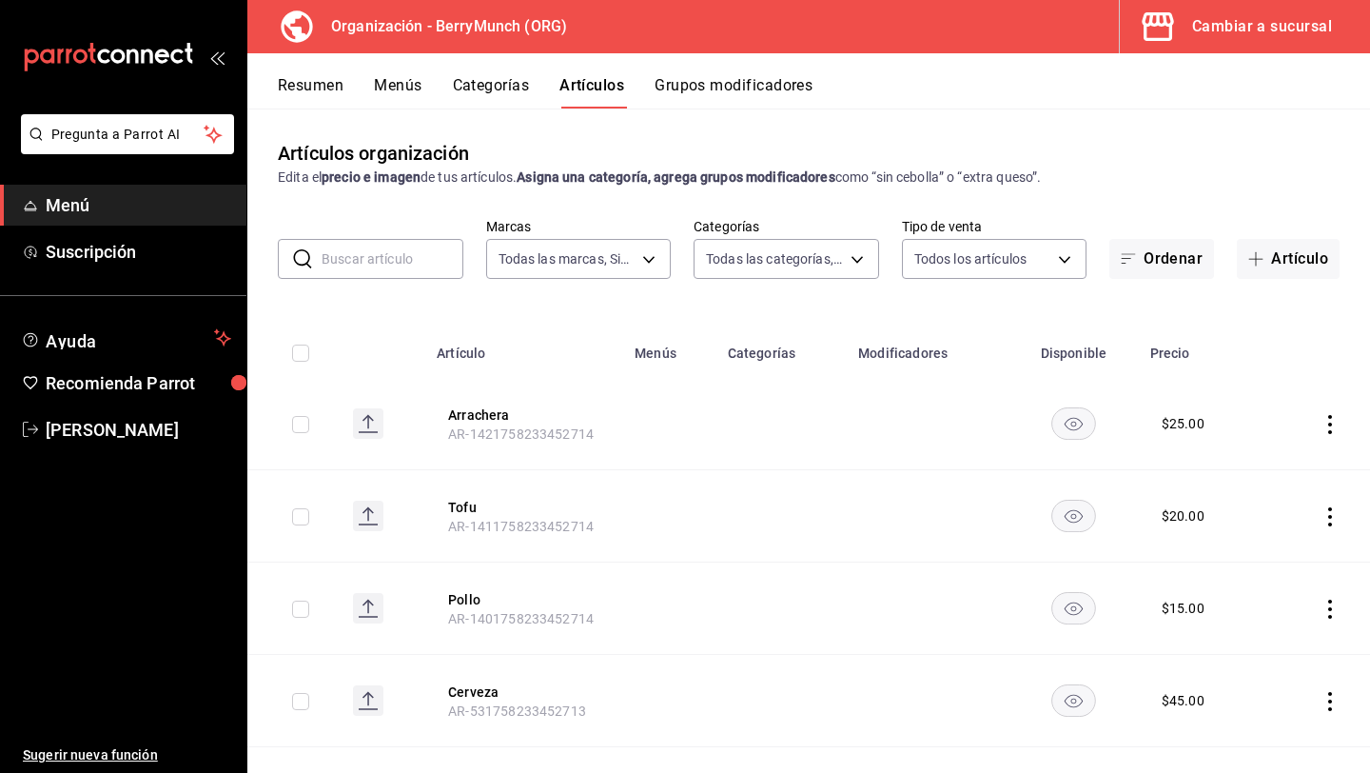
click at [1322, 424] on icon "actions" at bounding box center [1330, 424] width 19 height 19
click at [1268, 535] on li "Eliminar" at bounding box center [1256, 545] width 114 height 39
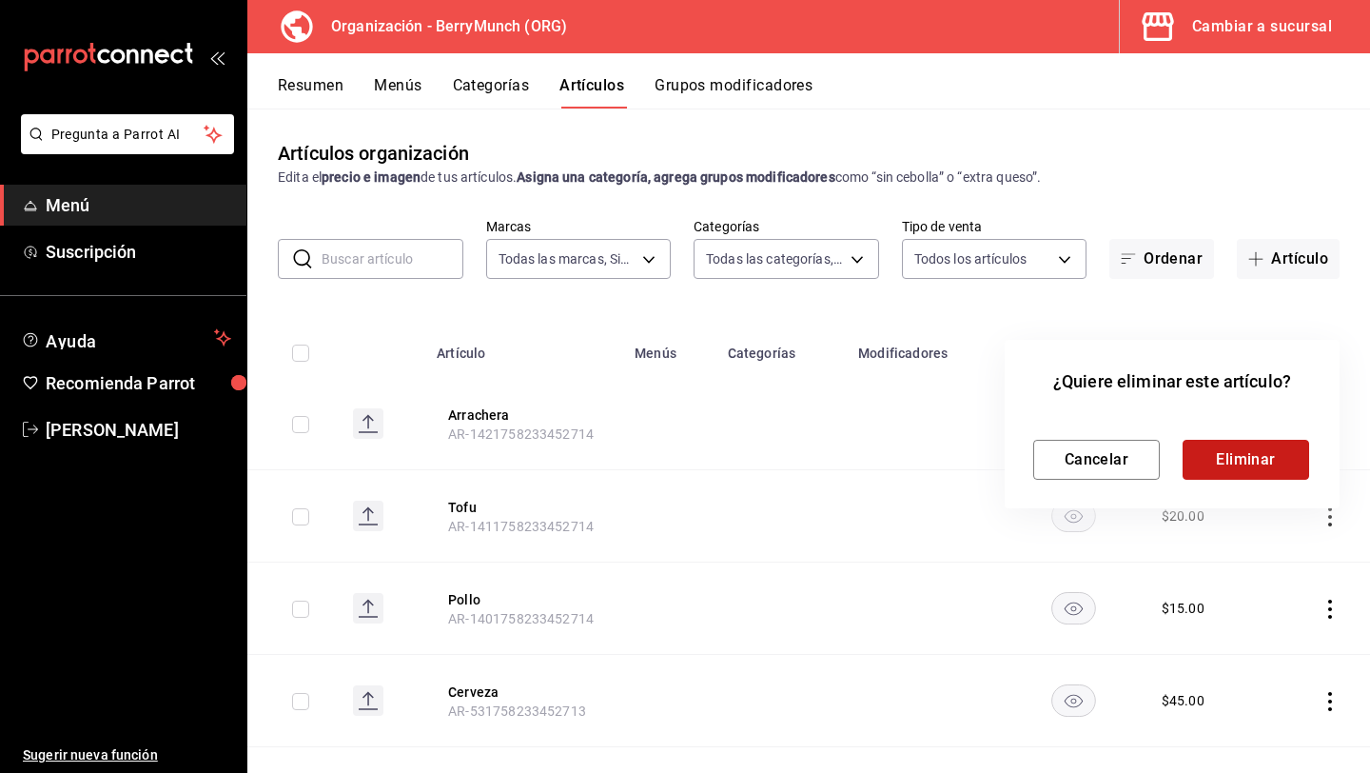
click at [1258, 468] on button "Eliminar" at bounding box center [1246, 460] width 127 height 40
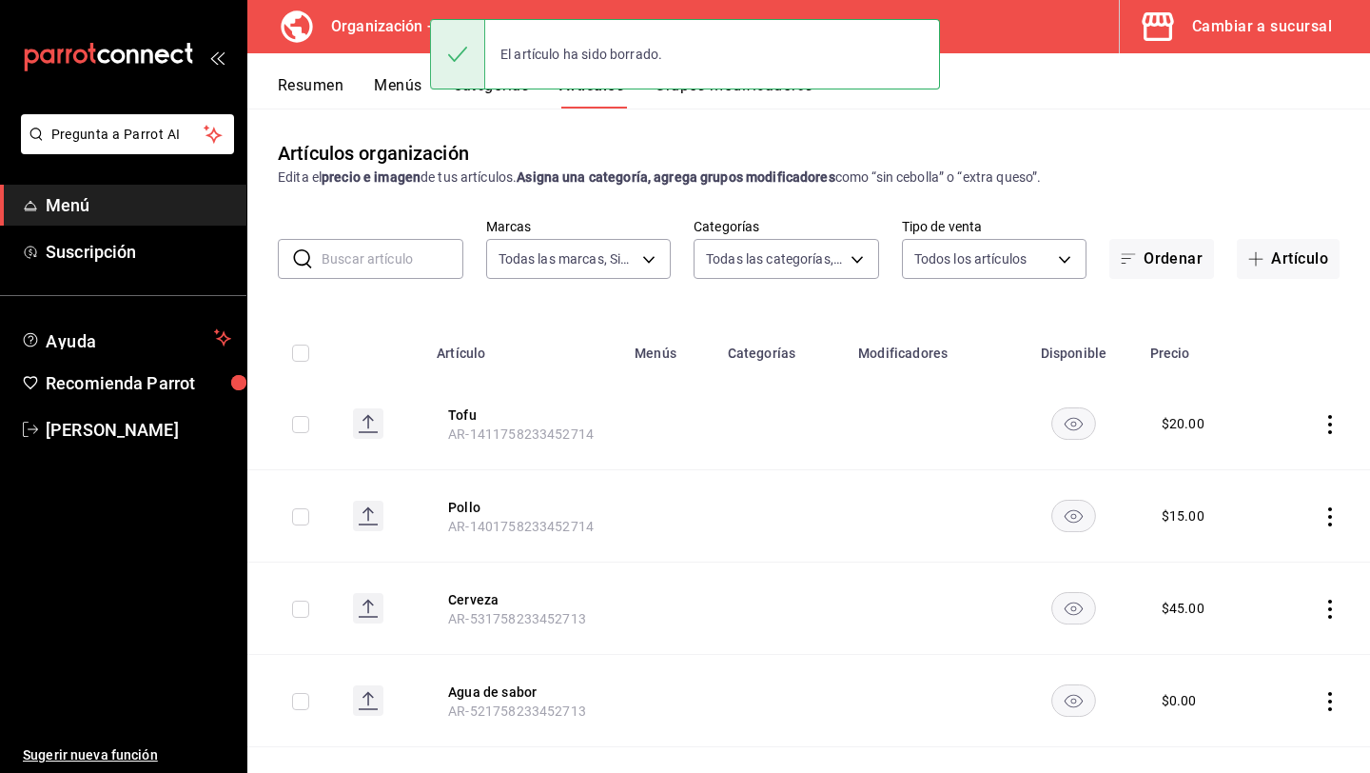
click at [1322, 434] on td at bounding box center [1319, 424] width 105 height 92
click at [1329, 432] on icon "actions" at bounding box center [1331, 424] width 4 height 19
click at [1265, 542] on span "Eliminar" at bounding box center [1273, 545] width 49 height 15
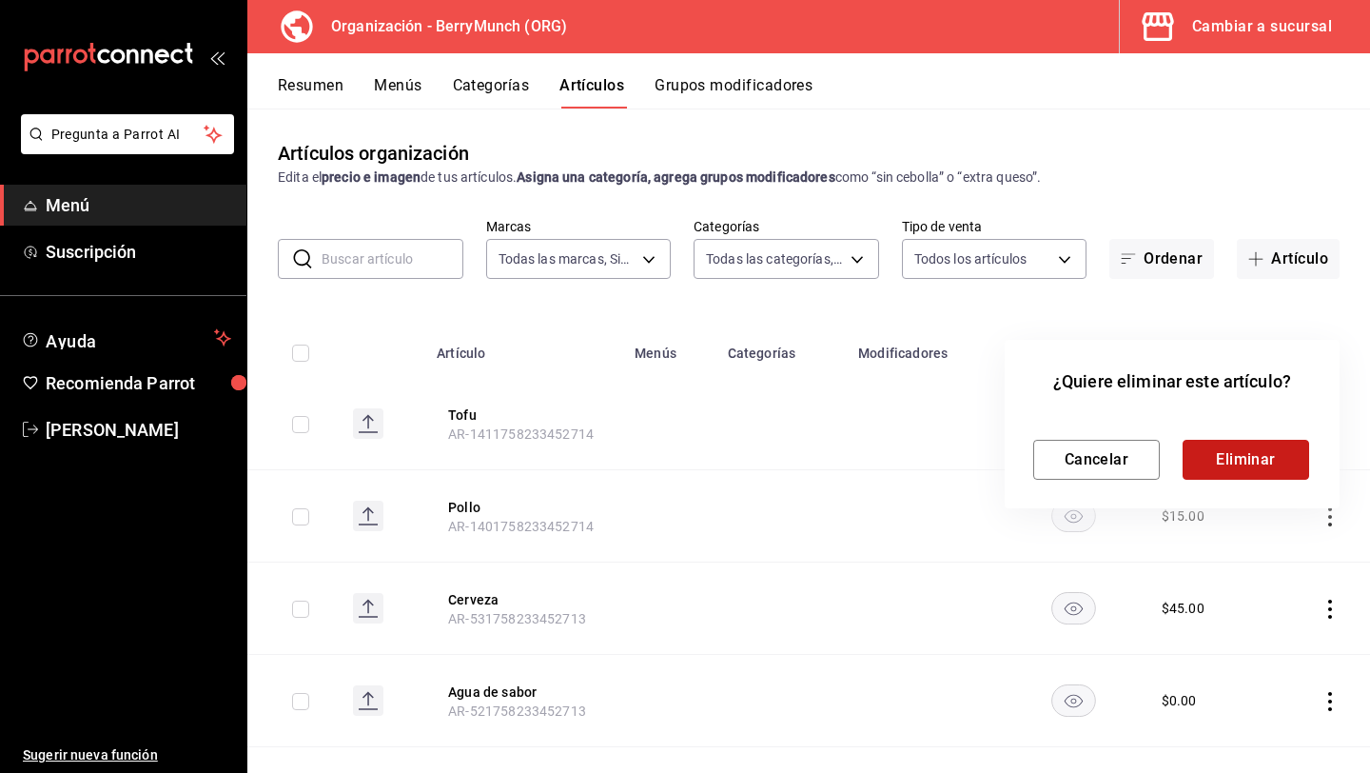
click at [1272, 455] on button "Eliminar" at bounding box center [1246, 460] width 127 height 40
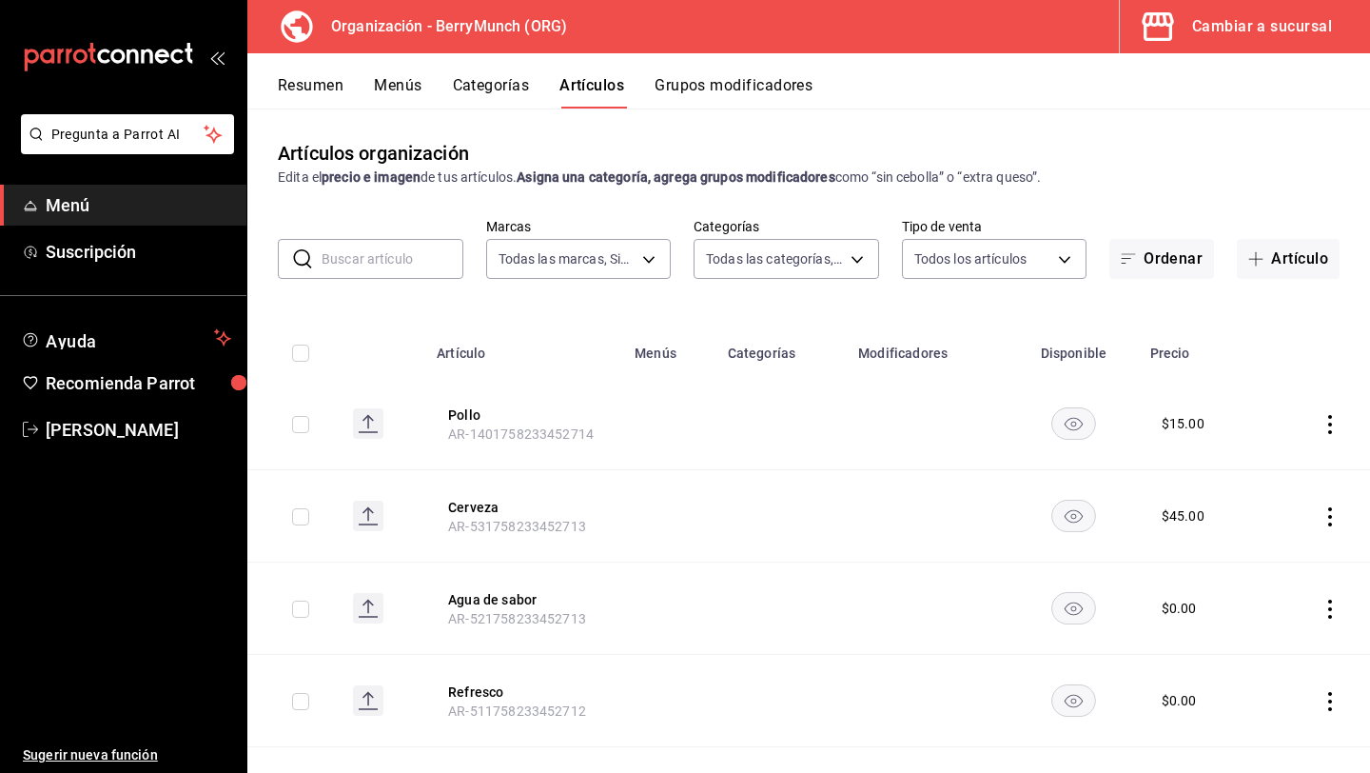
click at [1343, 425] on td at bounding box center [1319, 424] width 105 height 92
click at [1330, 424] on icon "actions" at bounding box center [1331, 424] width 4 height 19
click at [1280, 558] on li "Eliminar" at bounding box center [1256, 545] width 114 height 39
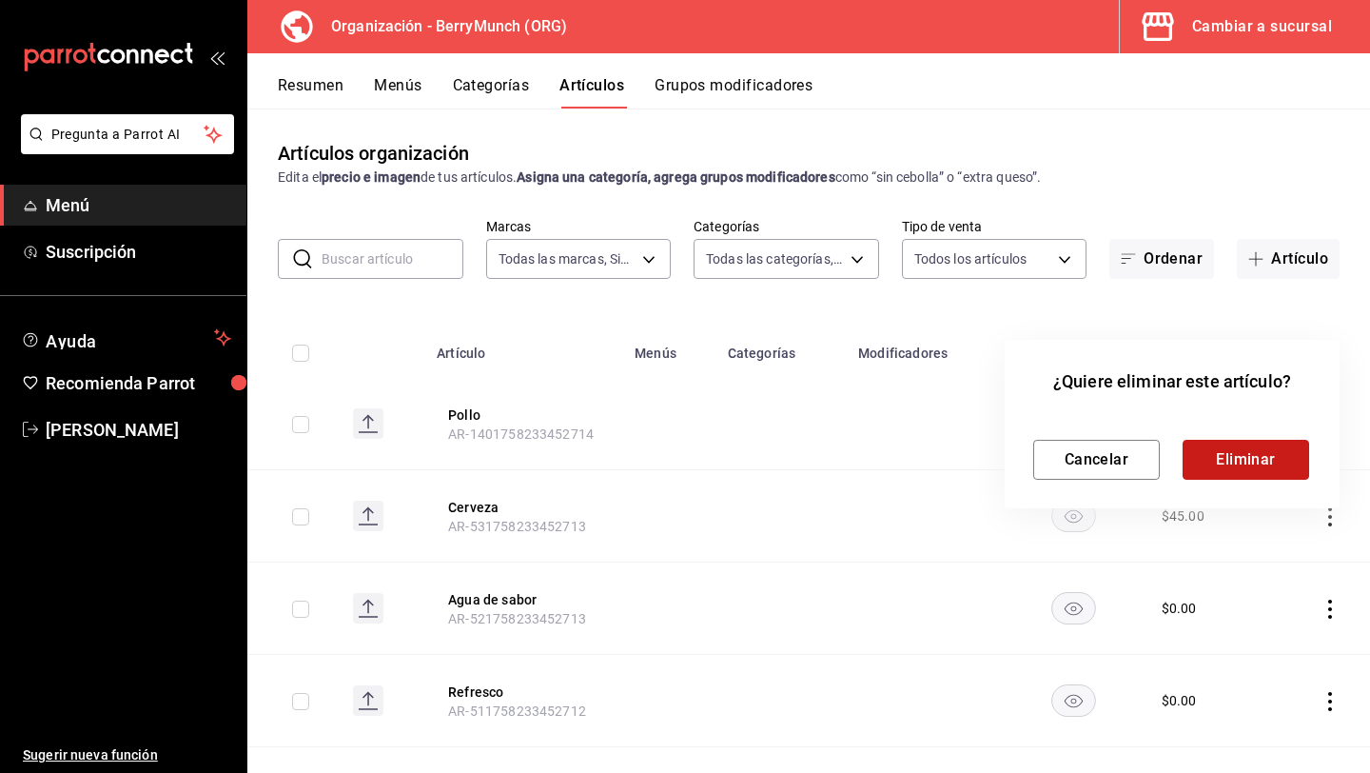
click at [1237, 457] on button "Eliminar" at bounding box center [1246, 460] width 127 height 40
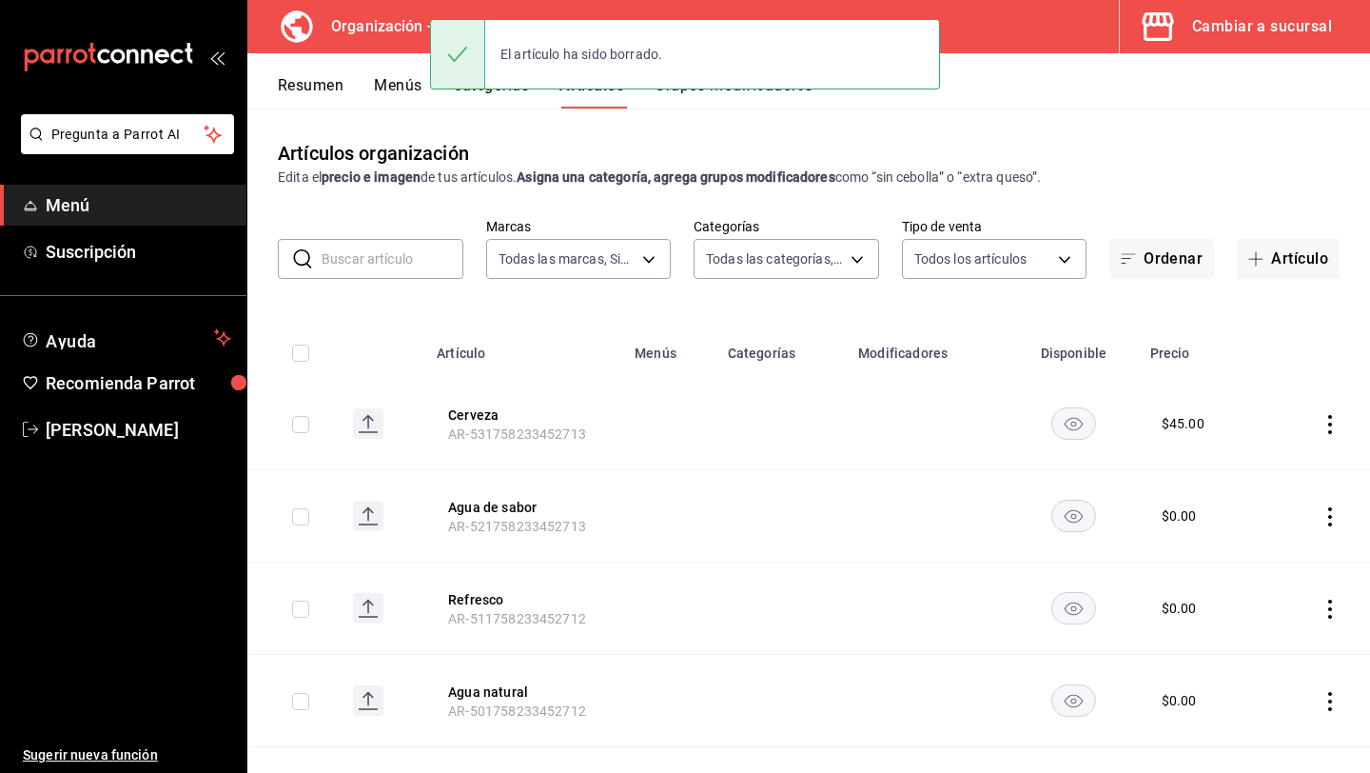
click at [1328, 425] on icon "actions" at bounding box center [1330, 424] width 19 height 19
click at [1257, 534] on li "Eliminar" at bounding box center [1256, 545] width 114 height 39
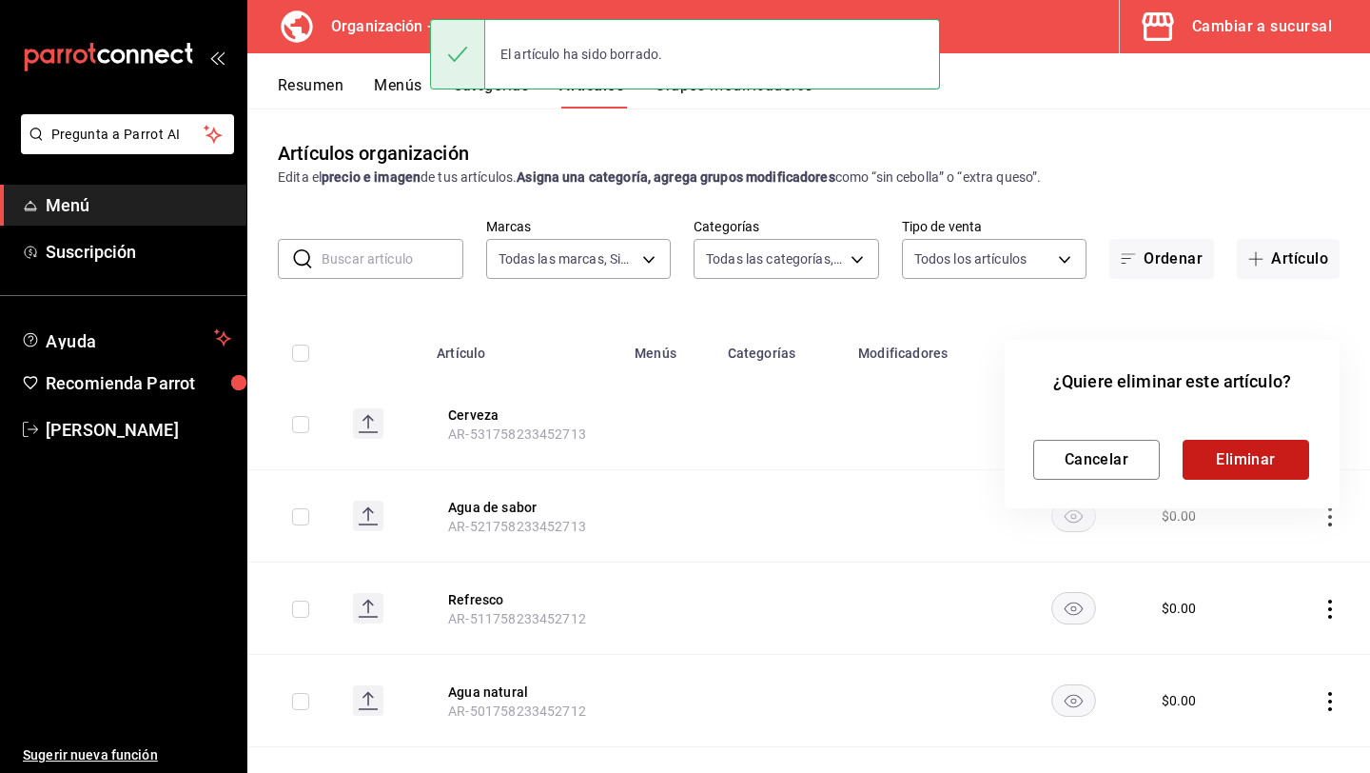
click at [1276, 446] on button "Eliminar" at bounding box center [1246, 460] width 127 height 40
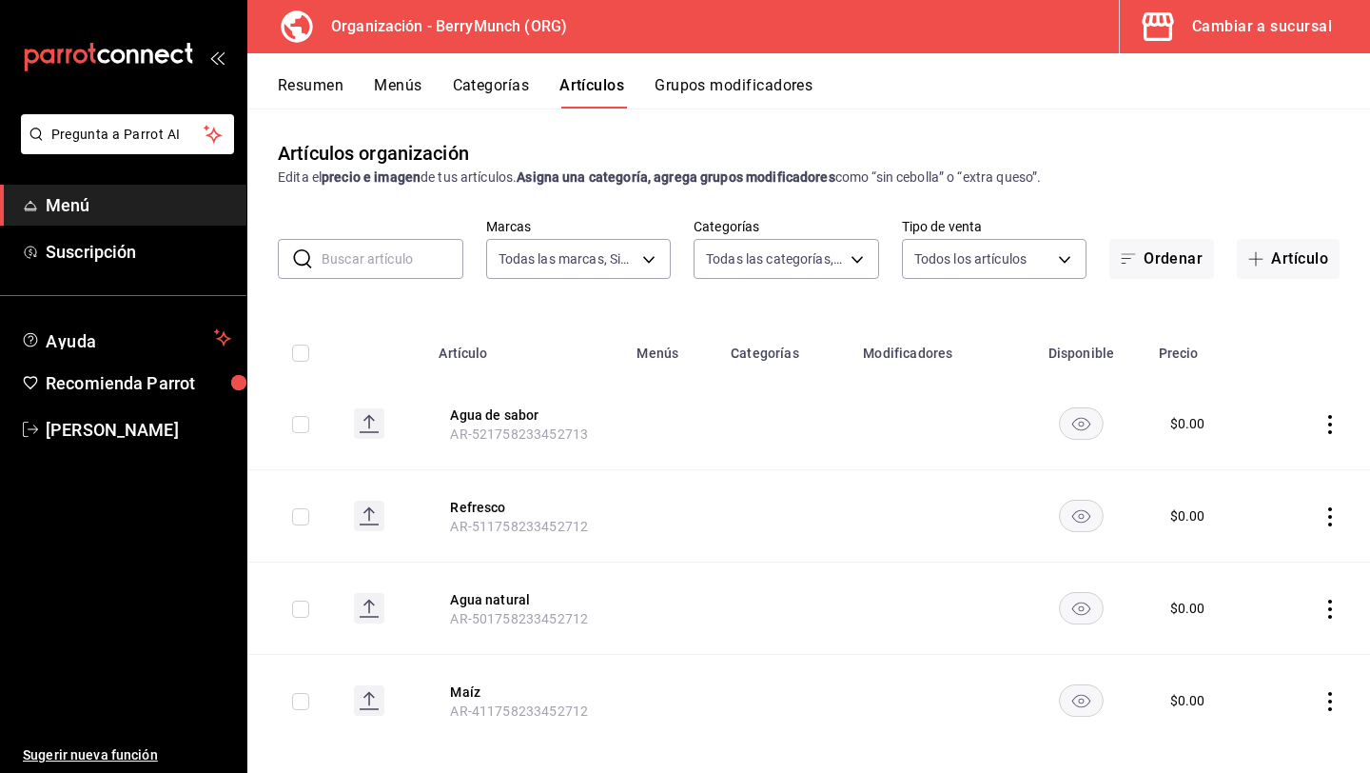
click at [1329, 430] on icon "actions" at bounding box center [1331, 424] width 4 height 19
click at [1275, 550] on span "Eliminar" at bounding box center [1273, 545] width 49 height 15
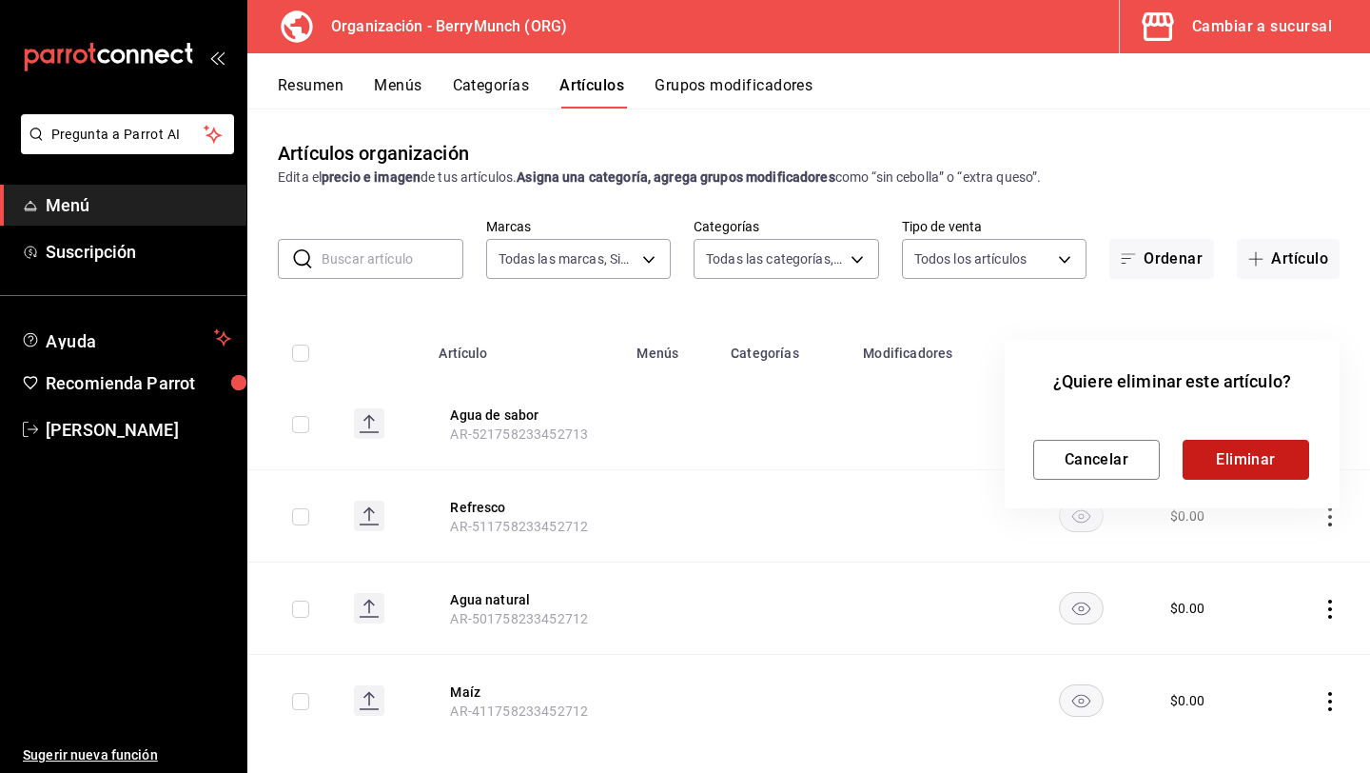
click at [1279, 463] on button "Eliminar" at bounding box center [1246, 460] width 127 height 40
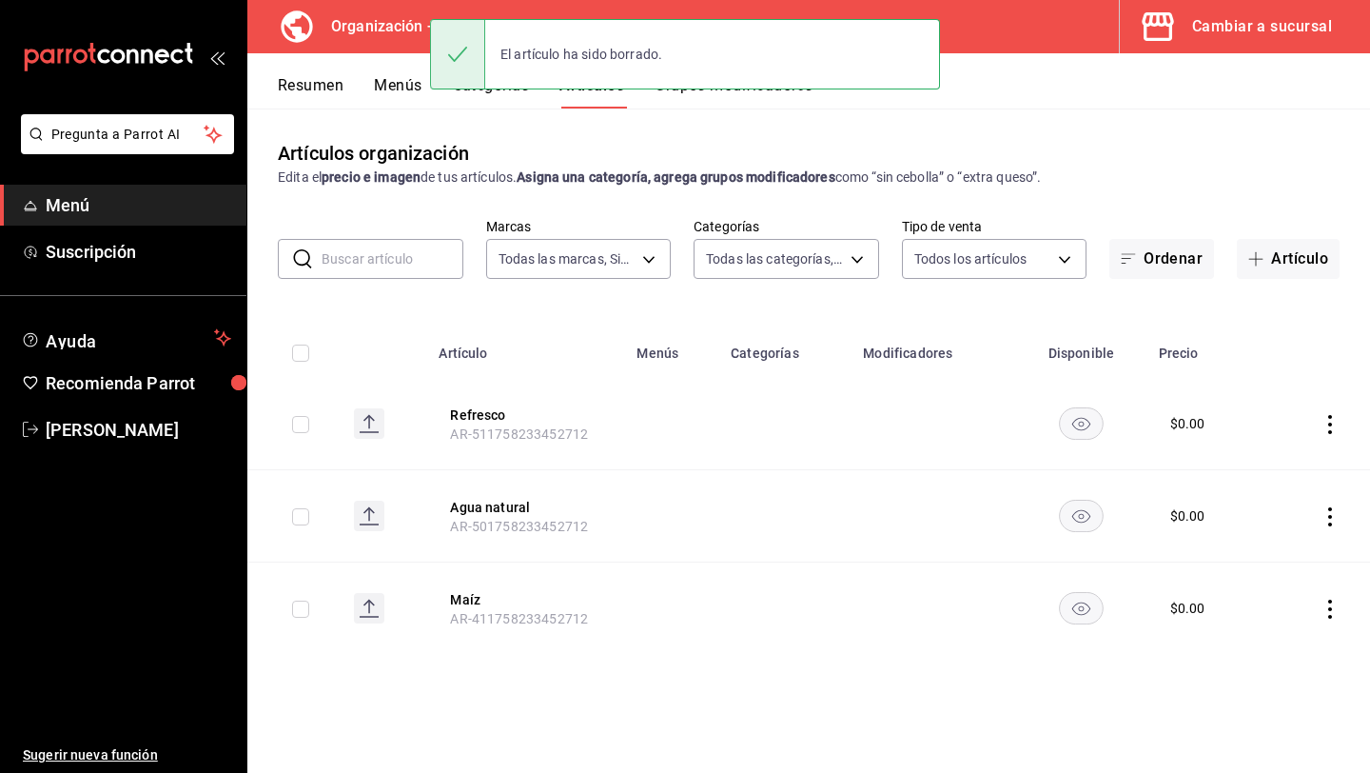
click at [1327, 421] on icon "actions" at bounding box center [1330, 424] width 19 height 19
click at [1260, 536] on span "Eliminar" at bounding box center [1273, 546] width 49 height 20
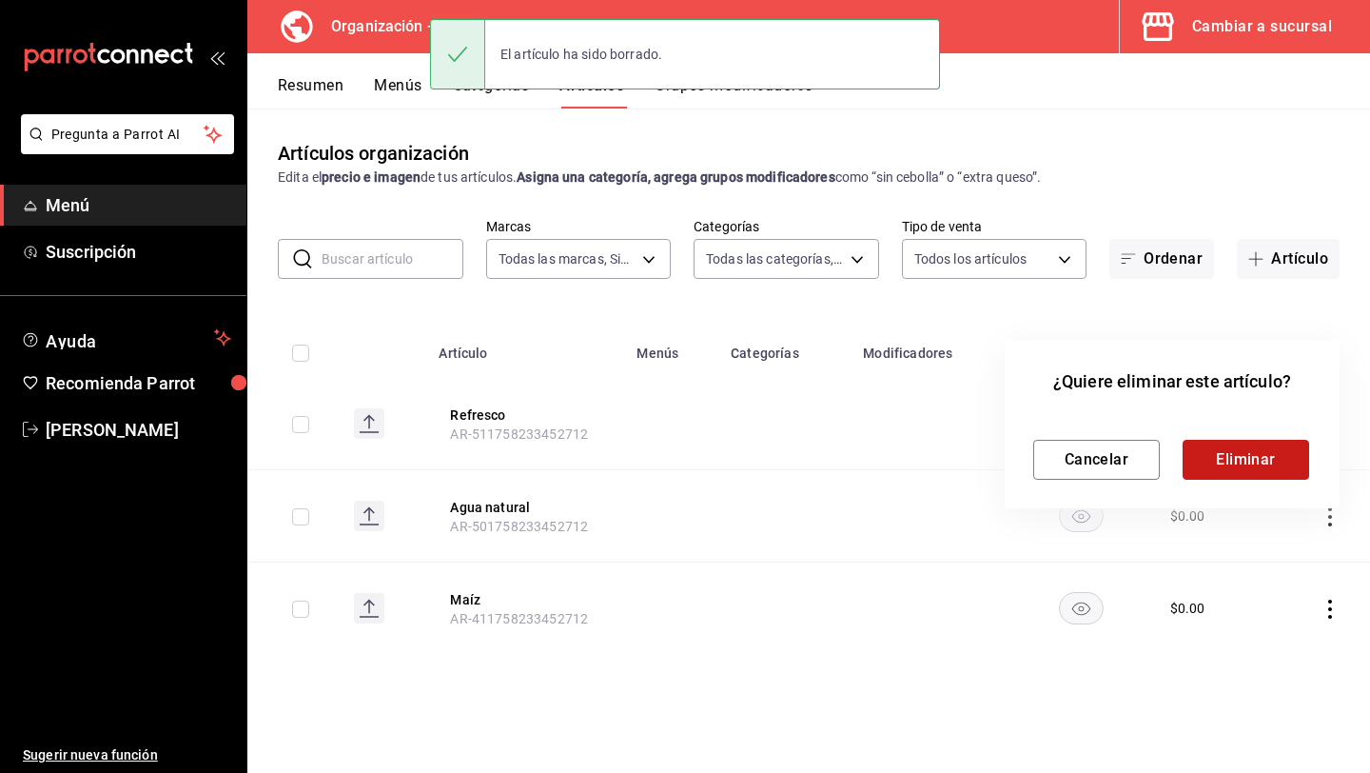
click at [1274, 464] on button "Eliminar" at bounding box center [1246, 460] width 127 height 40
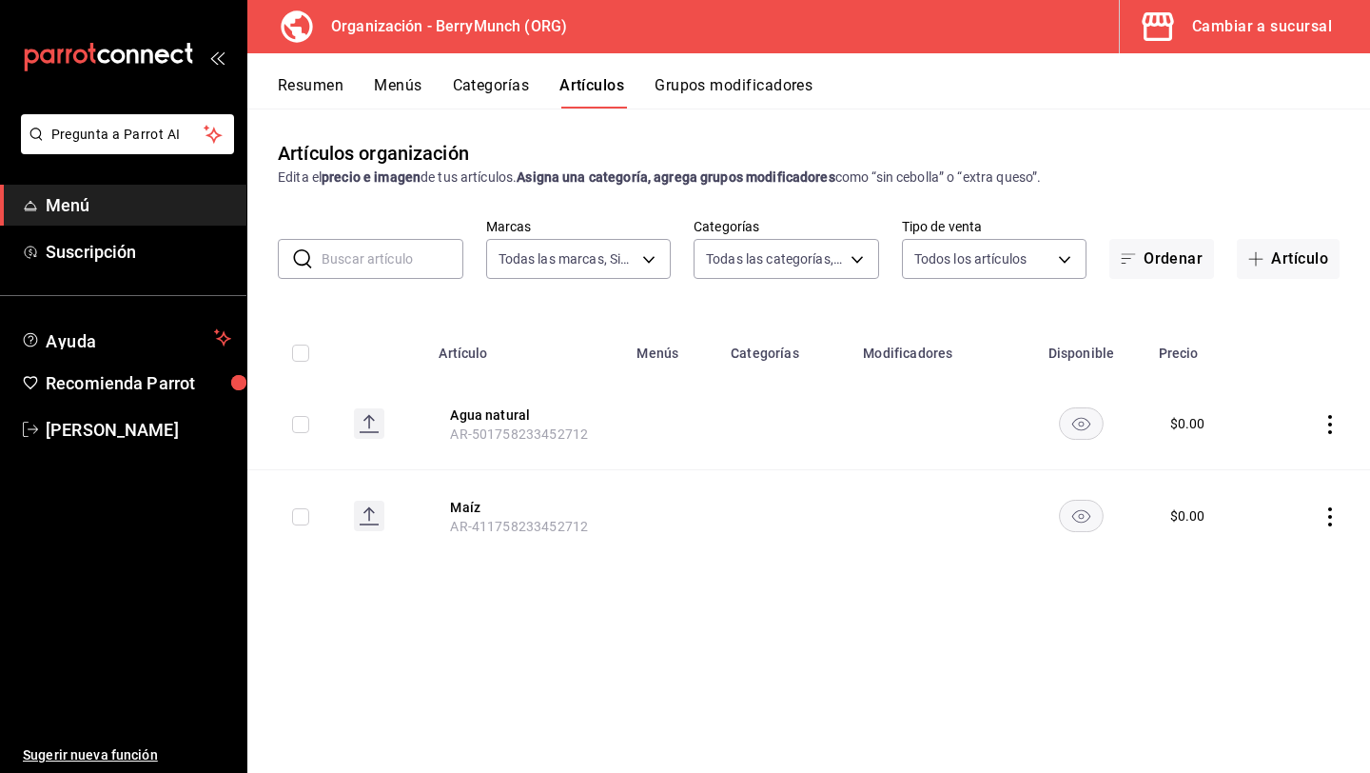
click at [1327, 426] on icon "actions" at bounding box center [1330, 424] width 19 height 19
click at [1231, 549] on icon at bounding box center [1223, 546] width 19 height 19
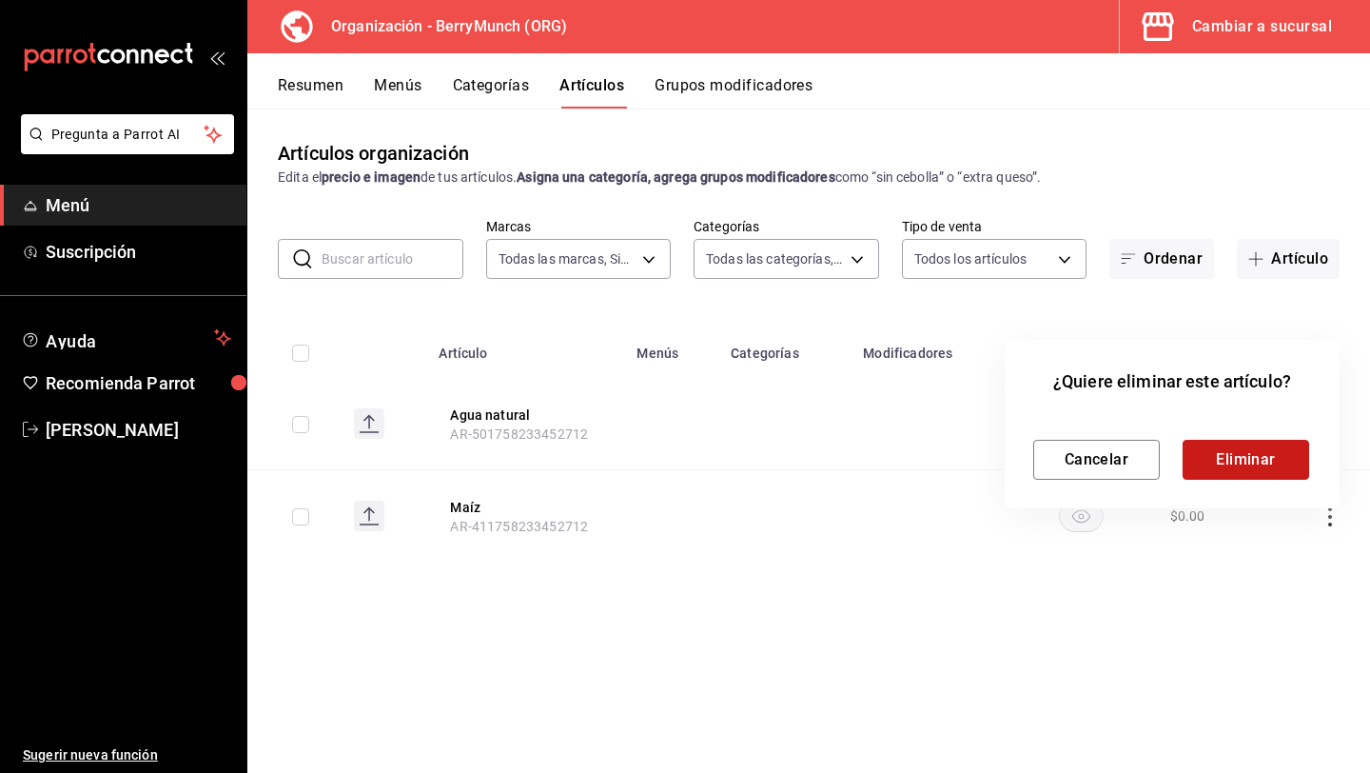
click at [1285, 463] on button "Eliminar" at bounding box center [1246, 460] width 127 height 40
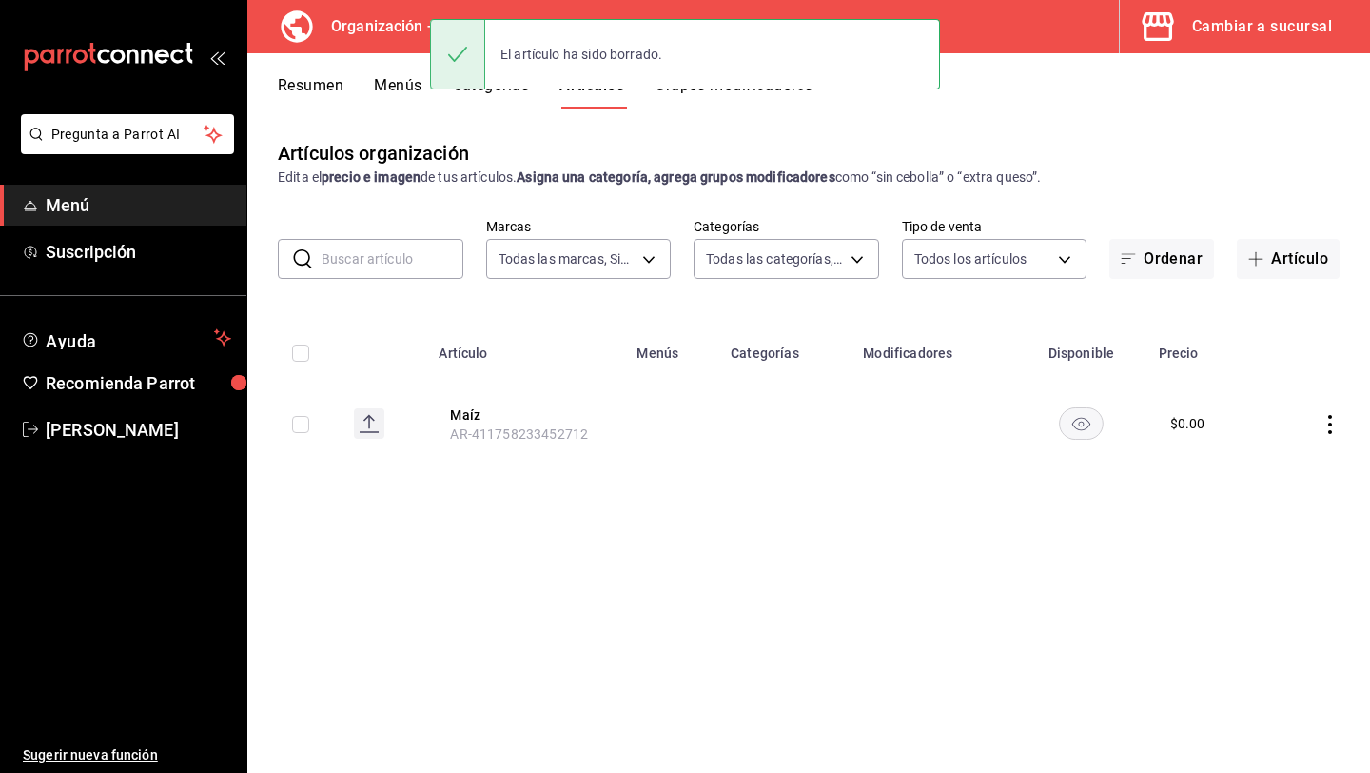
click at [1326, 424] on icon "actions" at bounding box center [1330, 424] width 19 height 19
click at [1260, 547] on span "Eliminar" at bounding box center [1273, 545] width 49 height 15
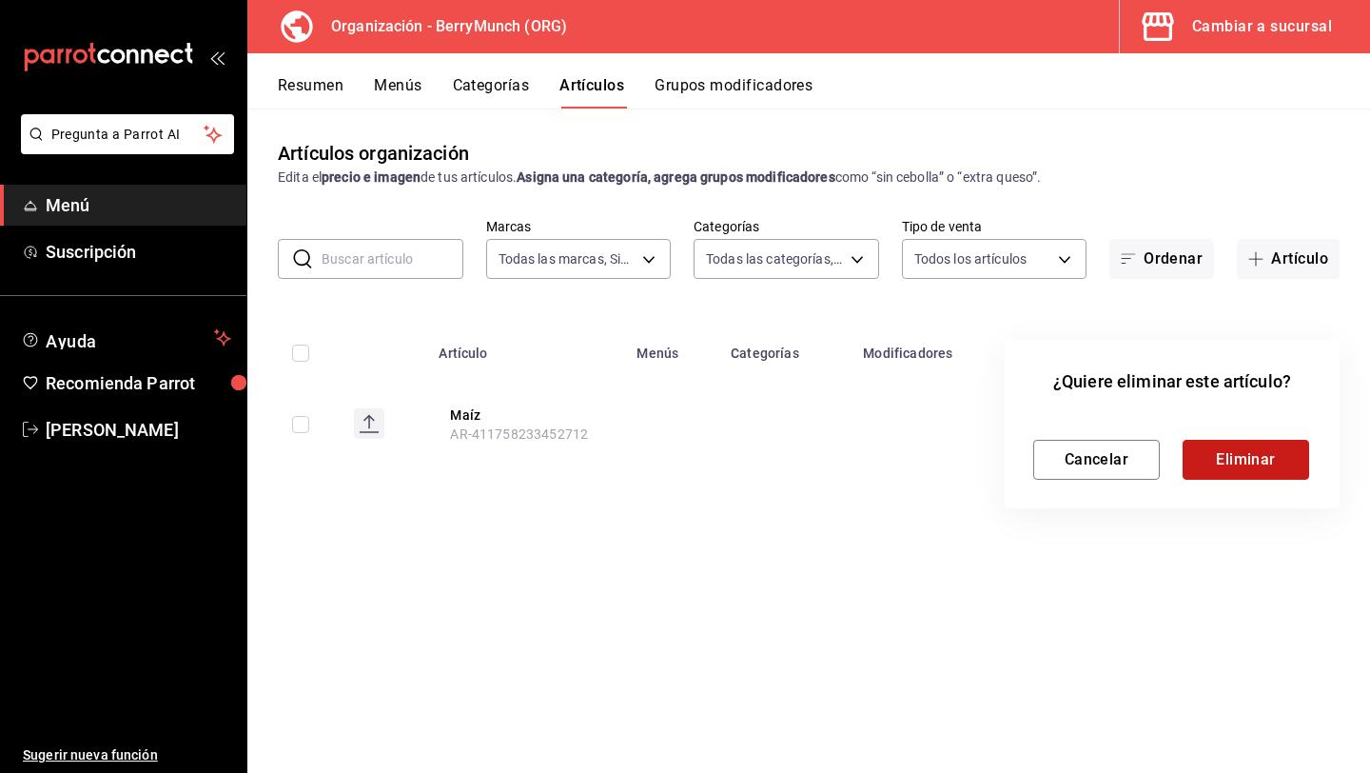
click at [1259, 467] on button "Eliminar" at bounding box center [1246, 460] width 127 height 40
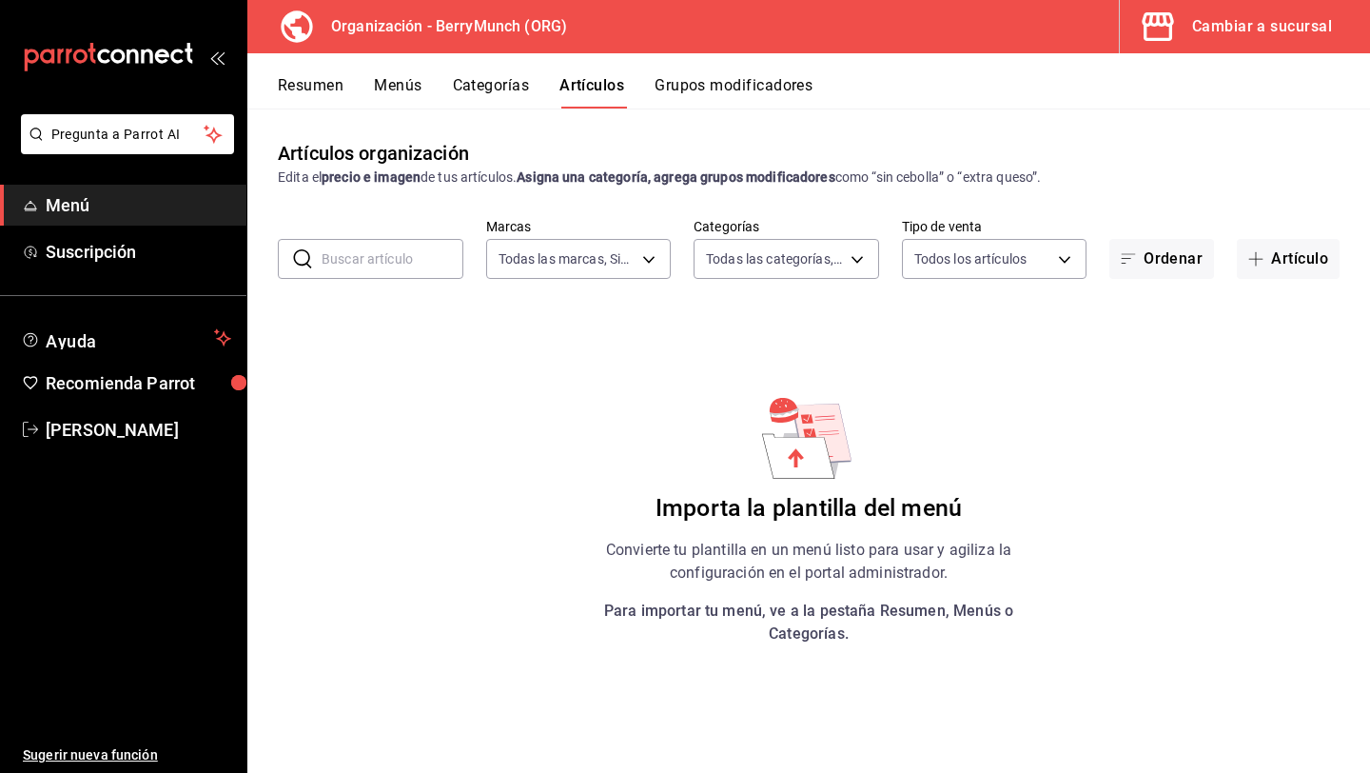
click at [480, 84] on button "Categorías" at bounding box center [491, 92] width 77 height 32
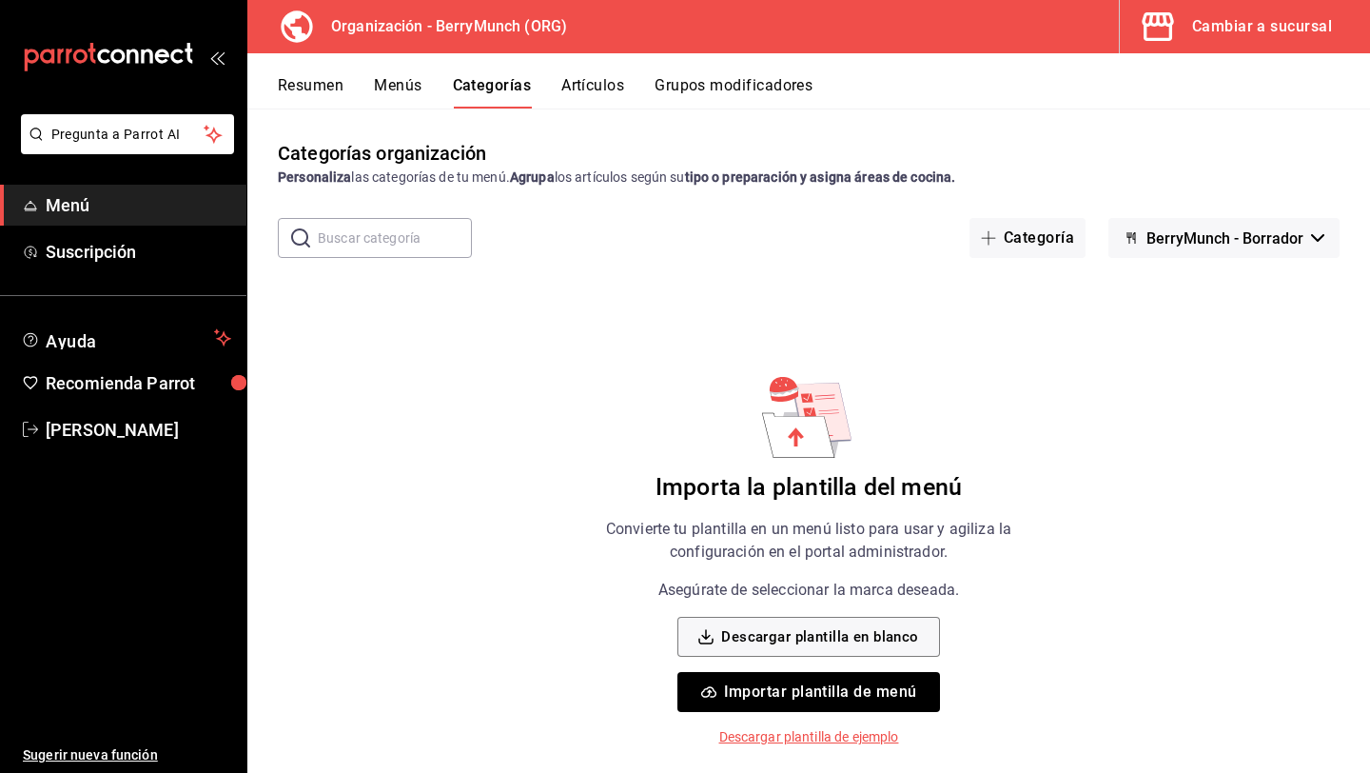
click at [692, 89] on button "Grupos modificadores" at bounding box center [734, 92] width 158 height 32
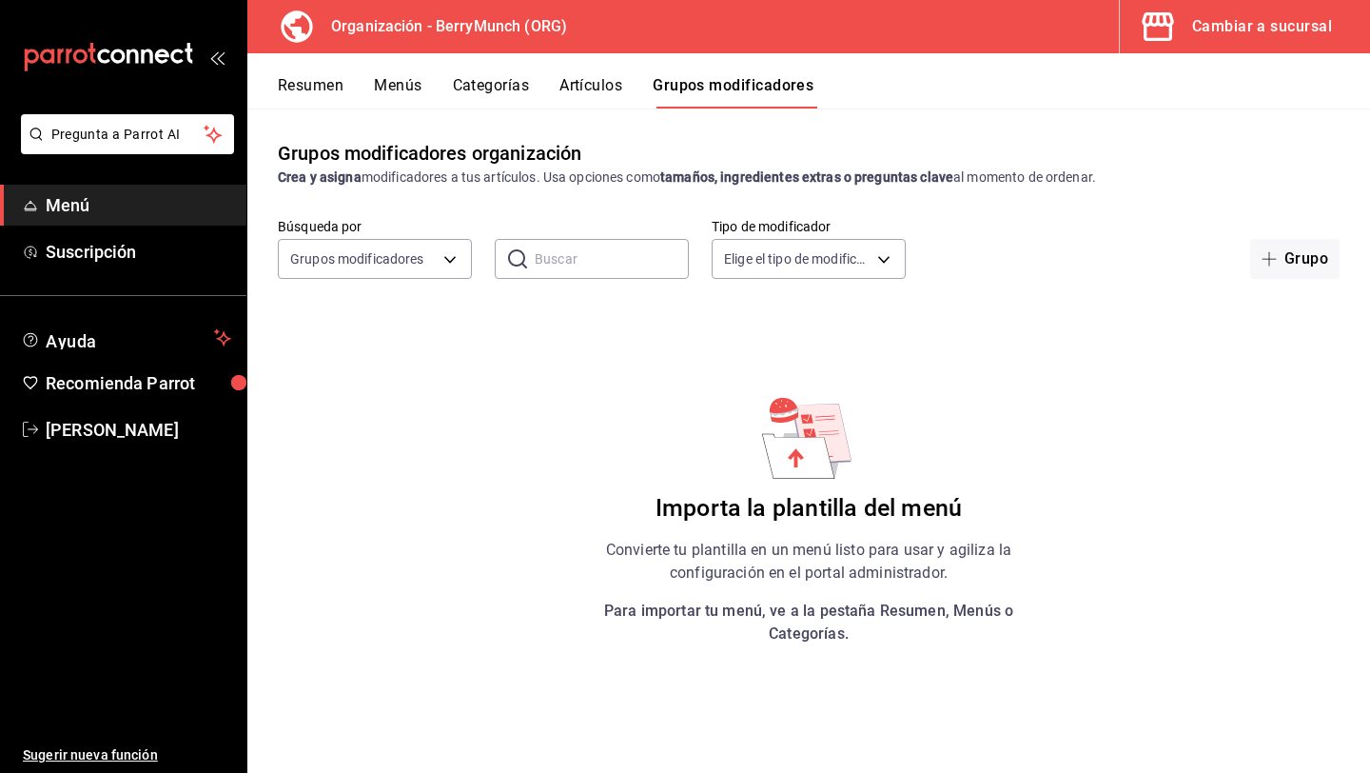
click at [587, 89] on button "Artículos" at bounding box center [591, 92] width 63 height 32
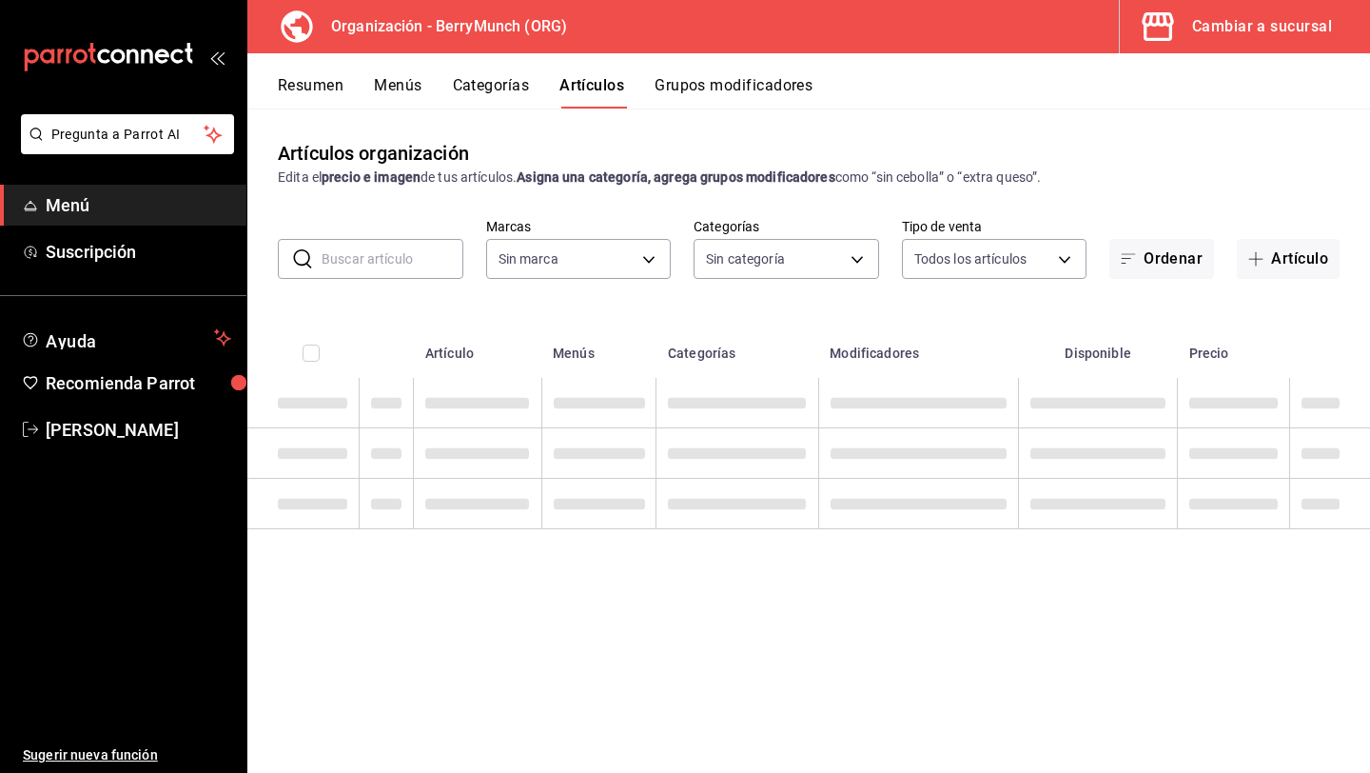
type input "6ee72f2c-8efd-45b5-a4e3-6075f88de568"
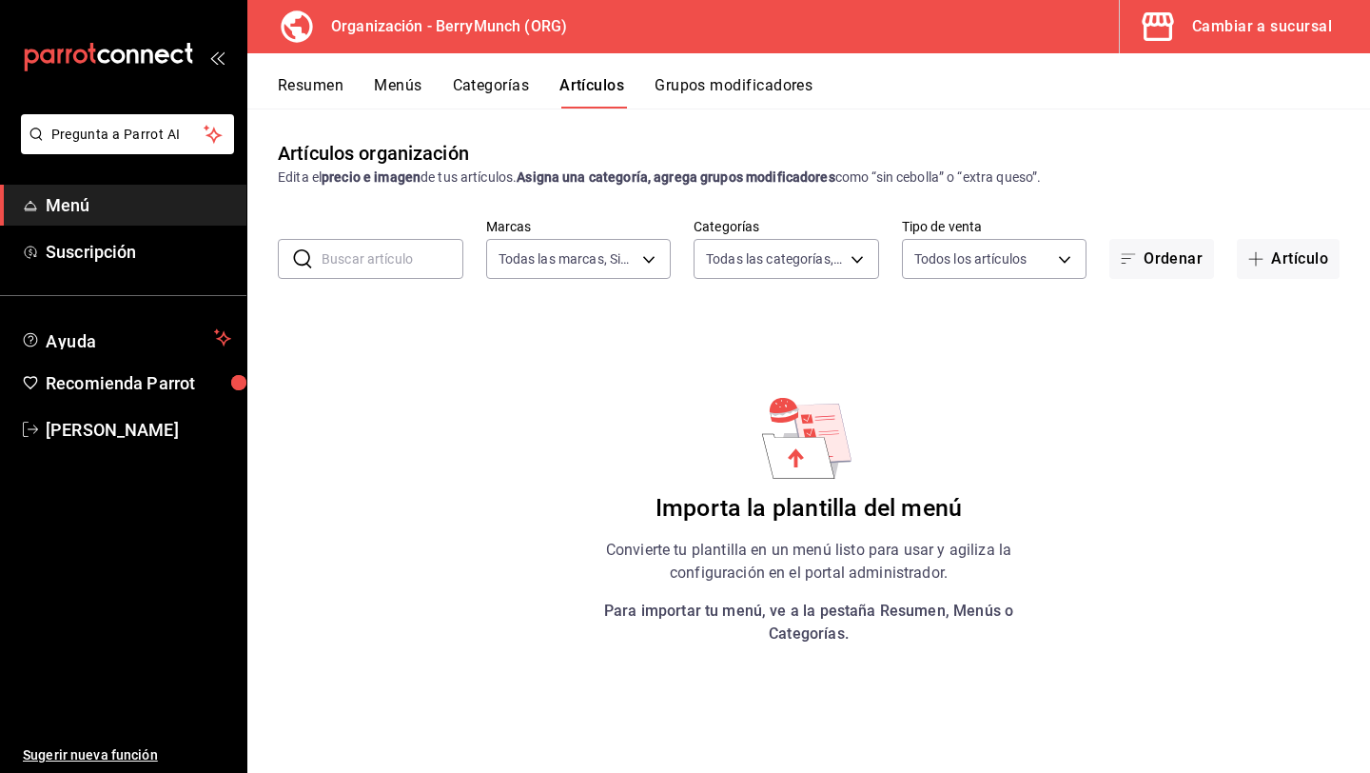
type input "a67a2e02-2cd0-4615-9b6e-58e3a291834d,a2281fe3-d60c-4136-9d11-5da46298c5d9,69c5d…"
click at [513, 86] on button "Categorías" at bounding box center [491, 92] width 77 height 32
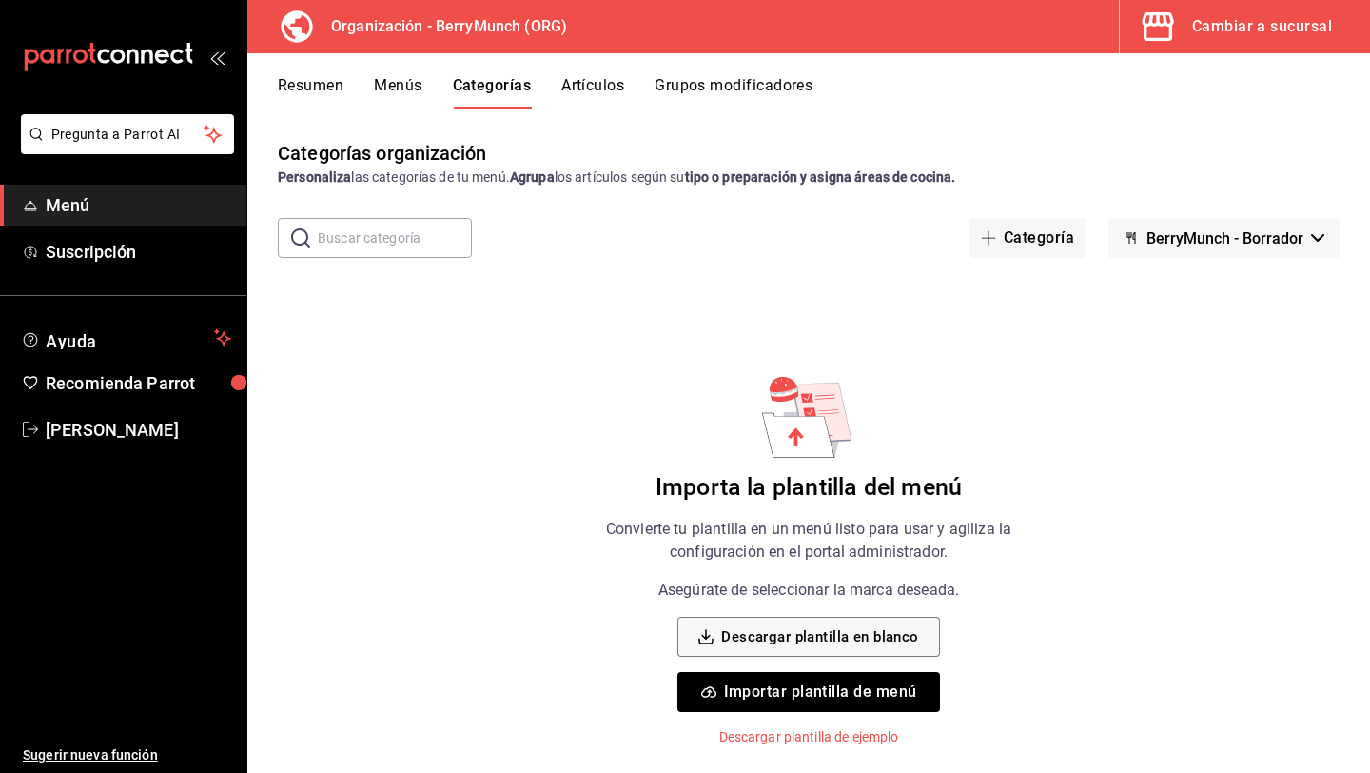
click at [412, 88] on button "Menús" at bounding box center [398, 92] width 48 height 32
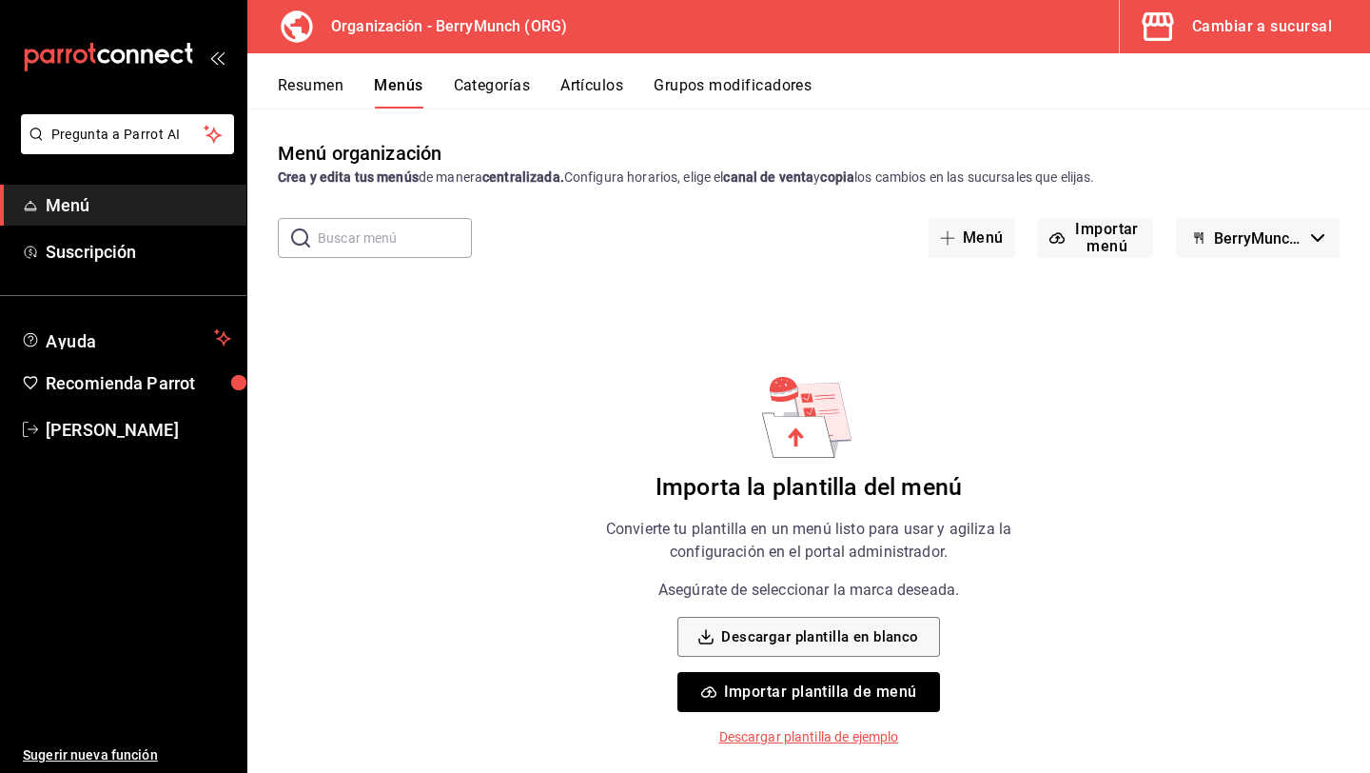
click at [338, 84] on button "Resumen" at bounding box center [311, 92] width 66 height 32
click at [1073, 238] on button "Importar menú" at bounding box center [1095, 238] width 115 height 40
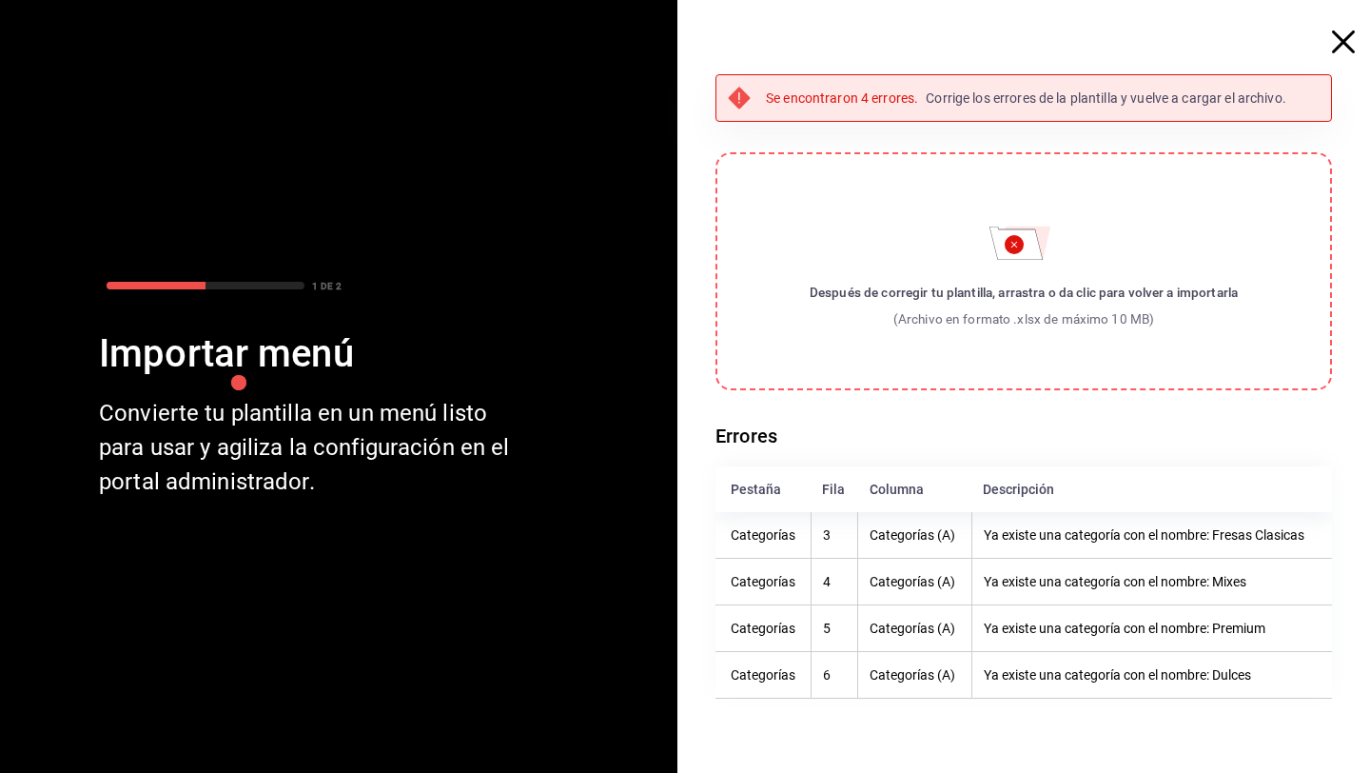
click at [1340, 40] on icon "button" at bounding box center [1343, 41] width 23 height 23
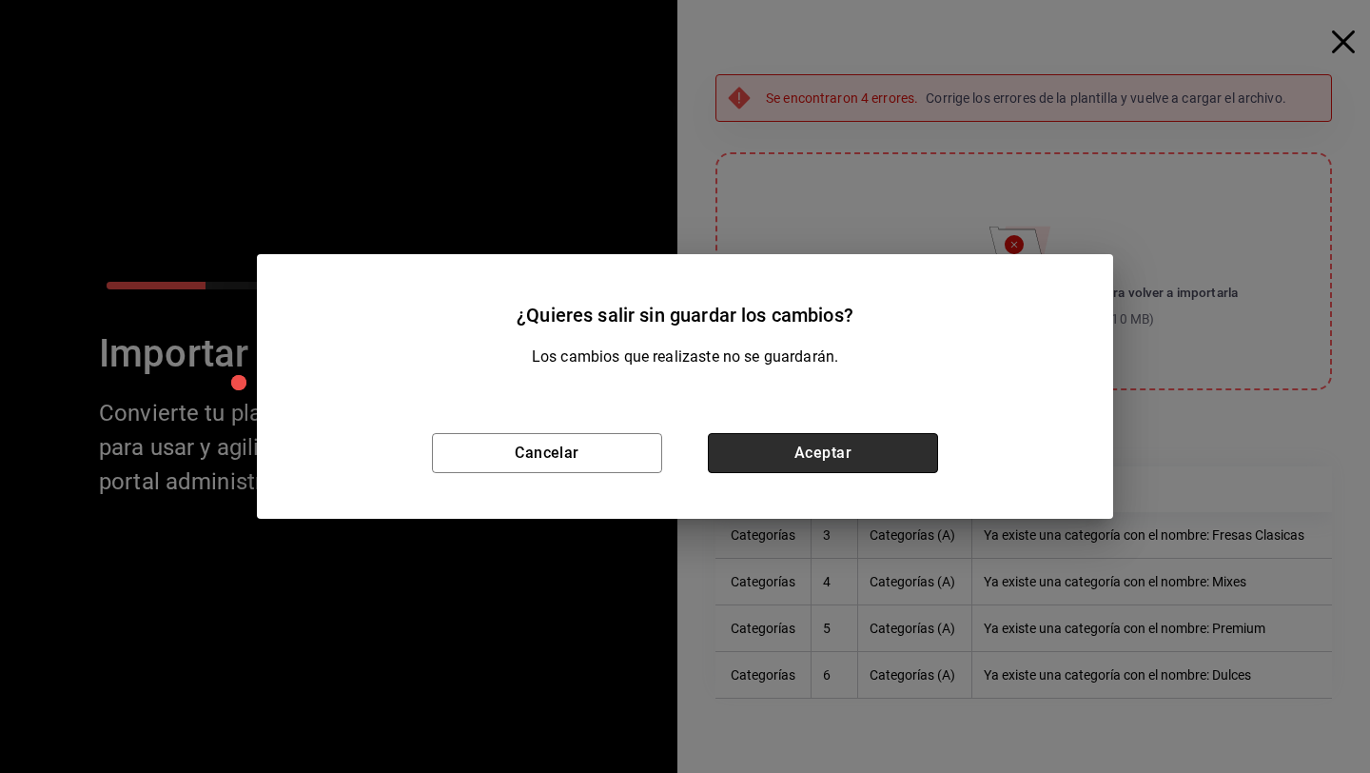
click at [857, 450] on button "Aceptar" at bounding box center [823, 453] width 230 height 40
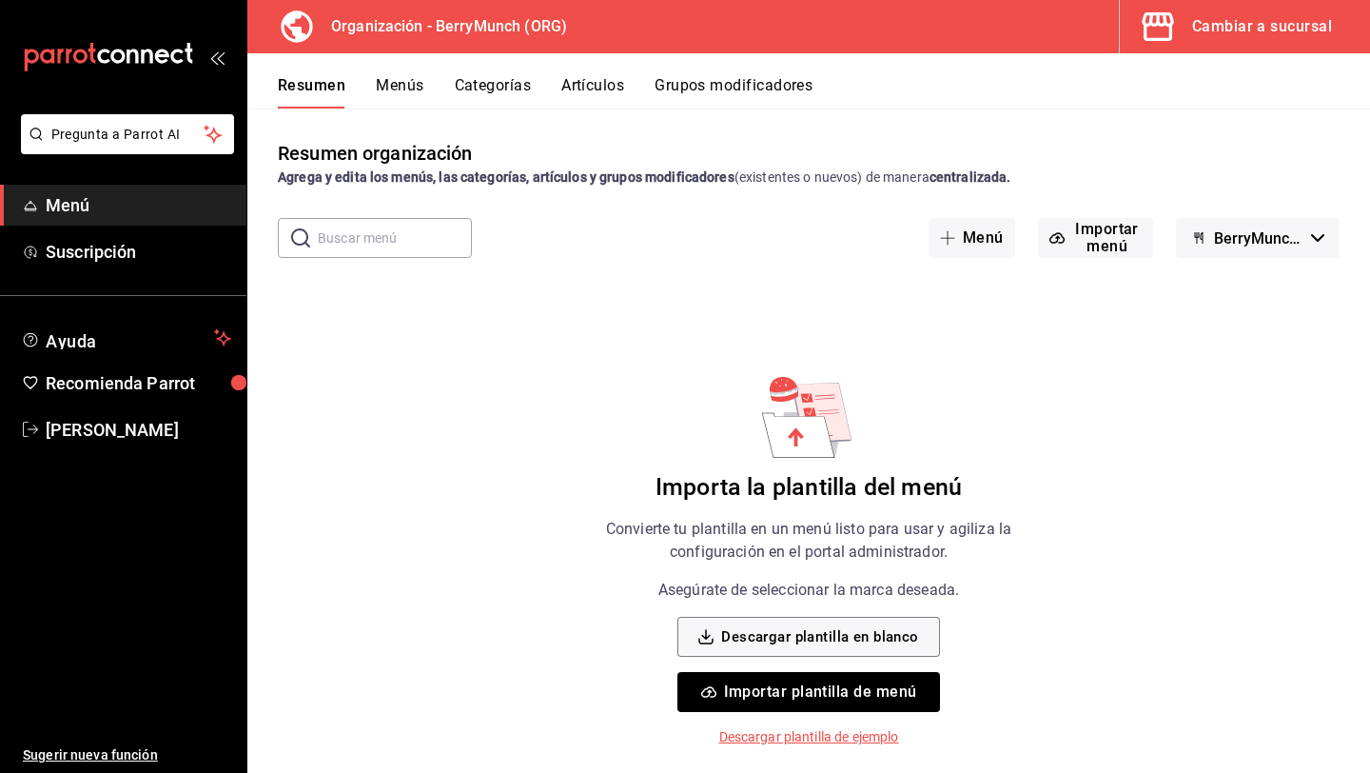
click at [405, 77] on button "Menús" at bounding box center [400, 92] width 48 height 32
click at [577, 89] on button "Artículos" at bounding box center [592, 92] width 63 height 32
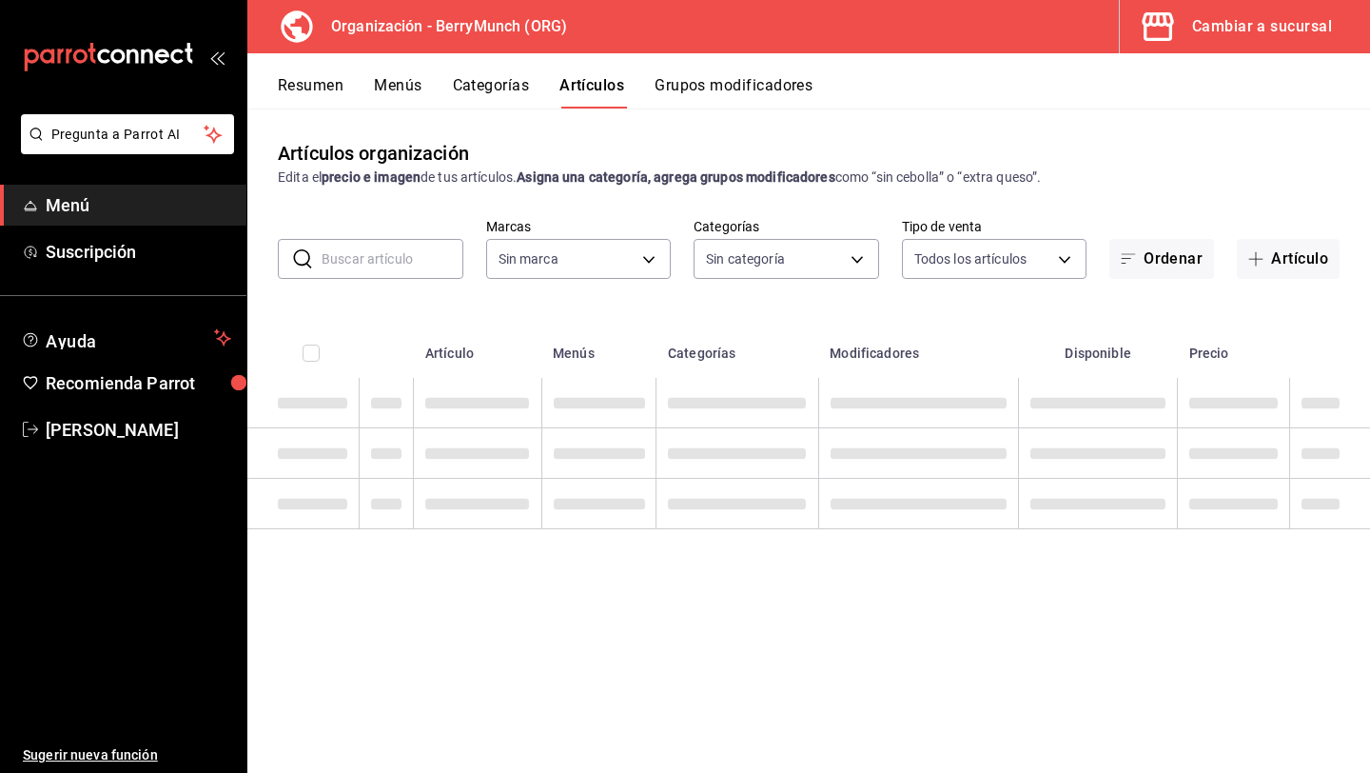
type input "6ee72f2c-8efd-45b5-a4e3-6075f88de568"
type input "a67a2e02-2cd0-4615-9b6e-58e3a291834d,a2281fe3-d60c-4136-9d11-5da46298c5d9,69c5d…"
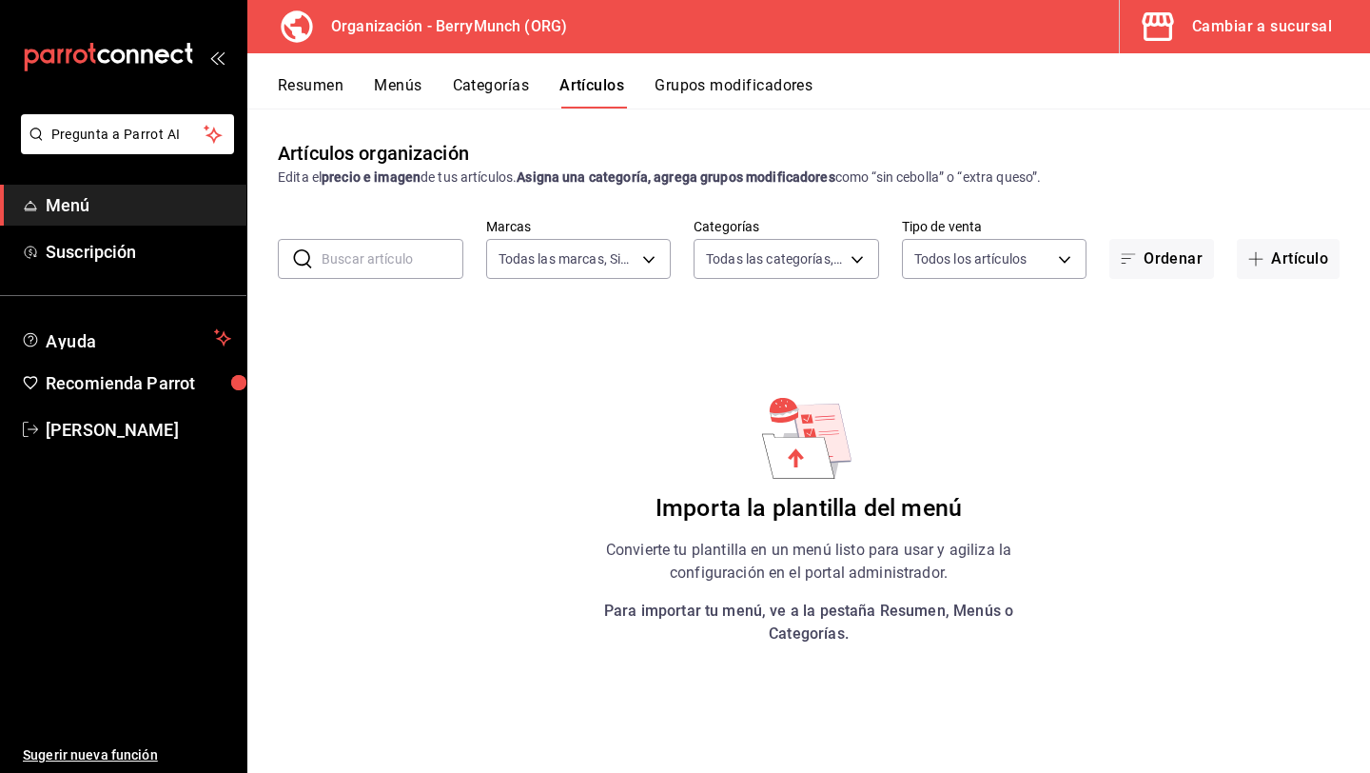
click at [502, 92] on button "Categorías" at bounding box center [491, 92] width 77 height 32
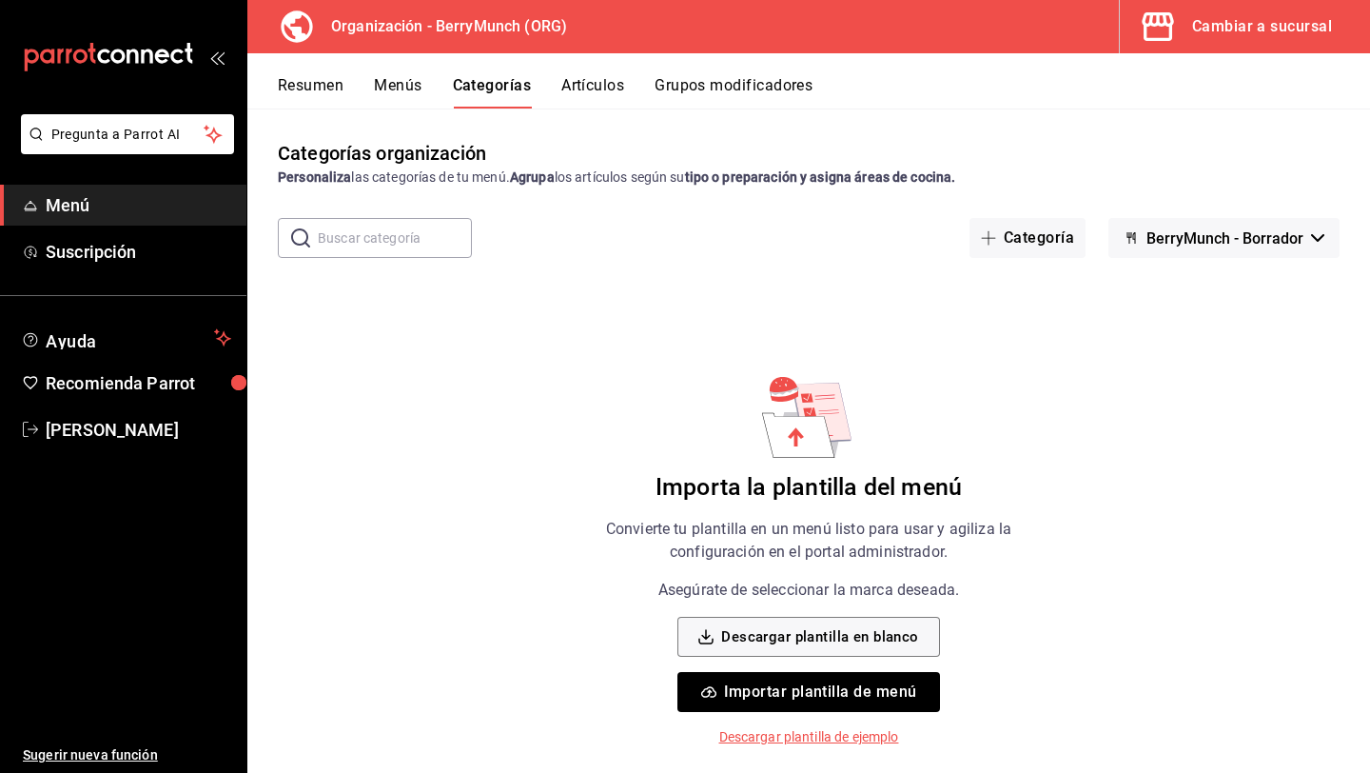
click at [724, 96] on button "Grupos modificadores" at bounding box center [734, 92] width 158 height 32
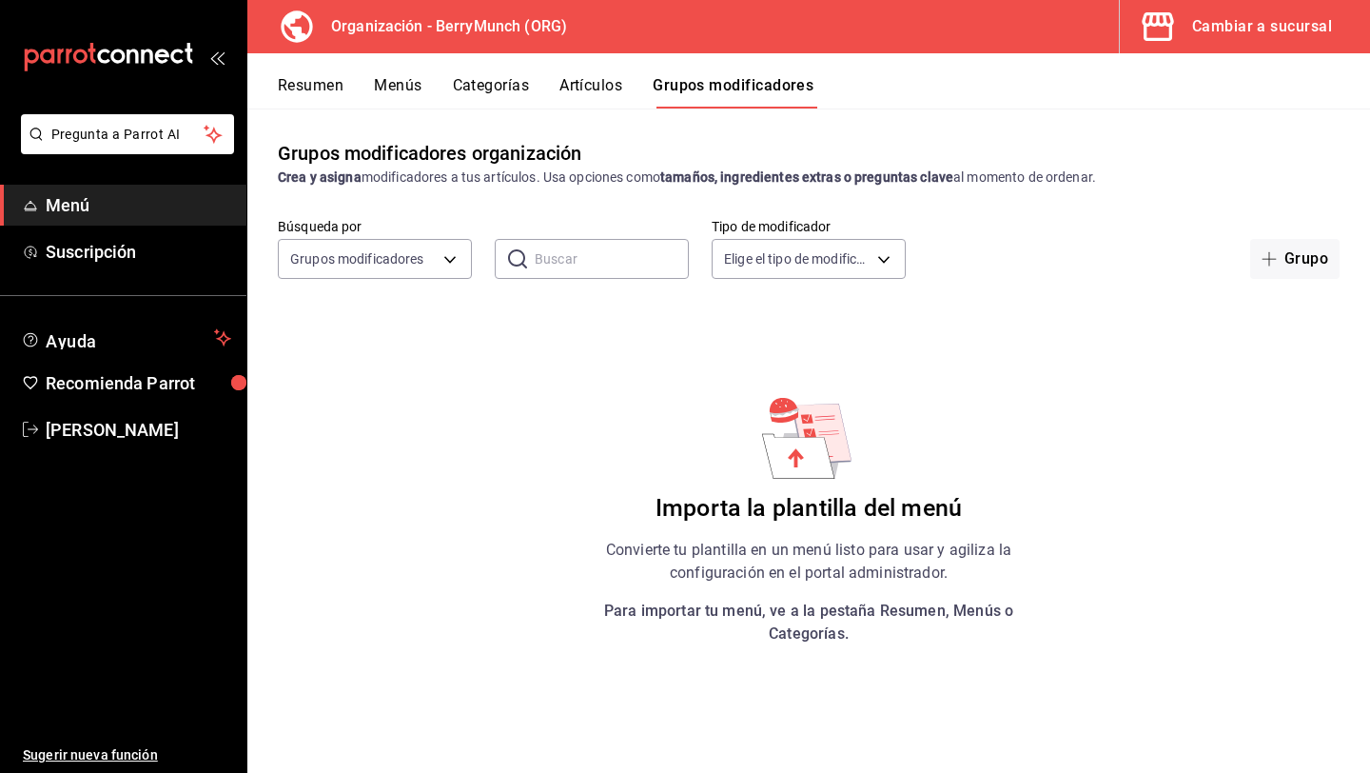
click at [484, 89] on button "Categorías" at bounding box center [491, 92] width 77 height 32
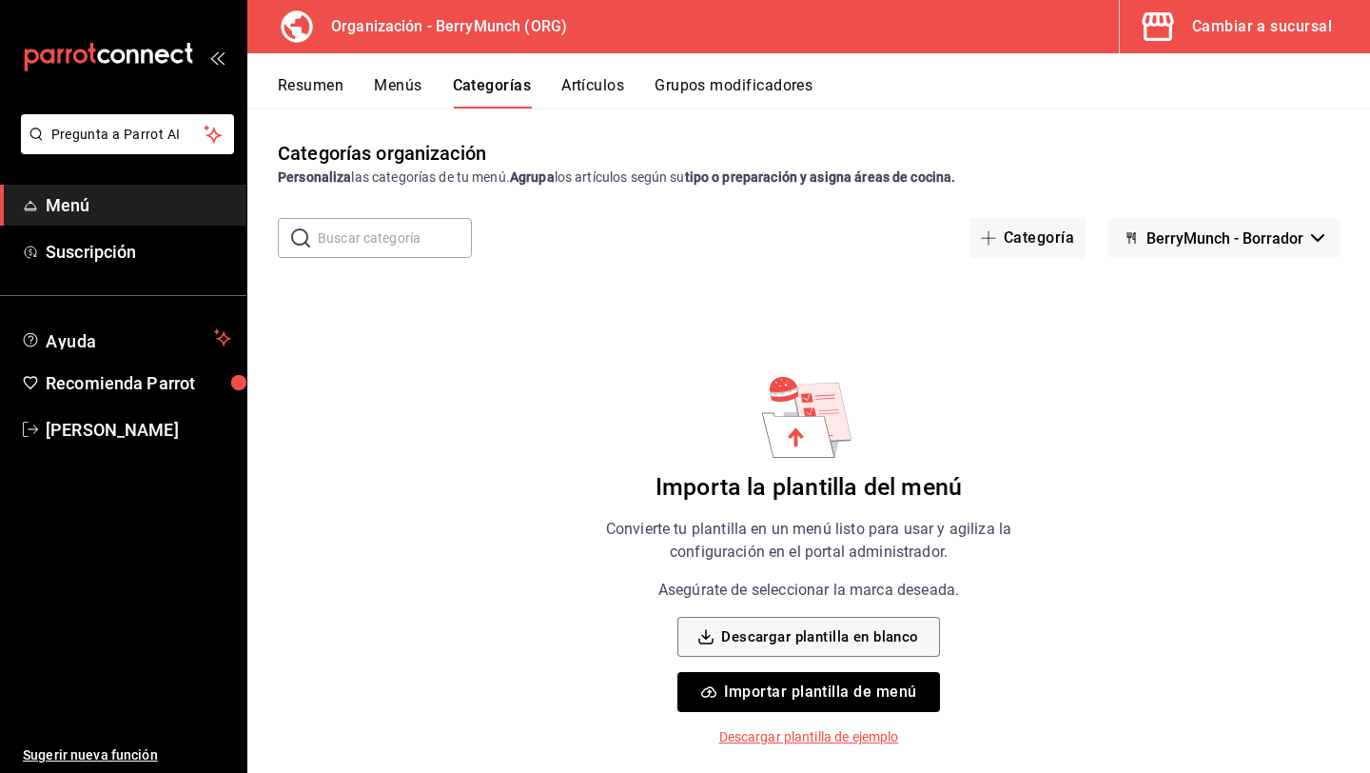
click at [317, 82] on button "Resumen" at bounding box center [311, 92] width 66 height 32
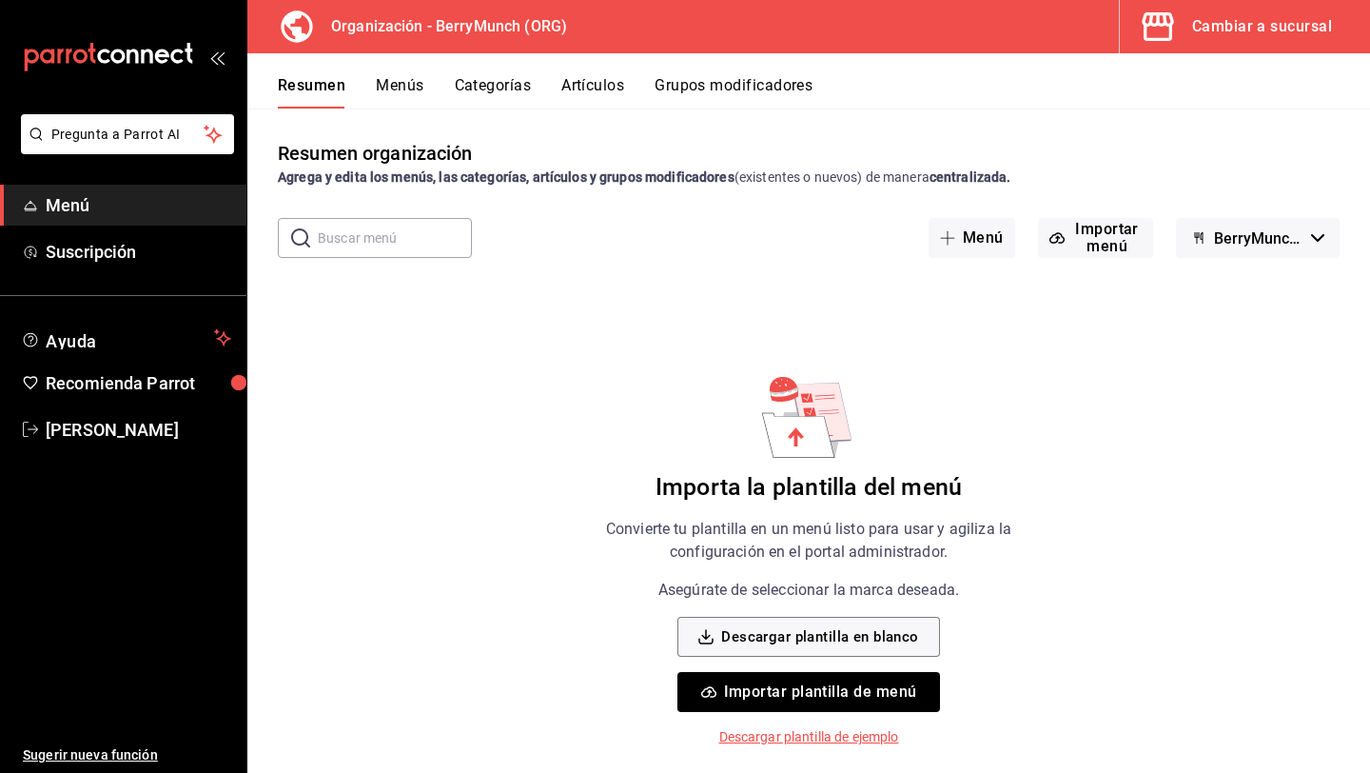
click at [599, 86] on button "Artículos" at bounding box center [593, 92] width 63 height 32
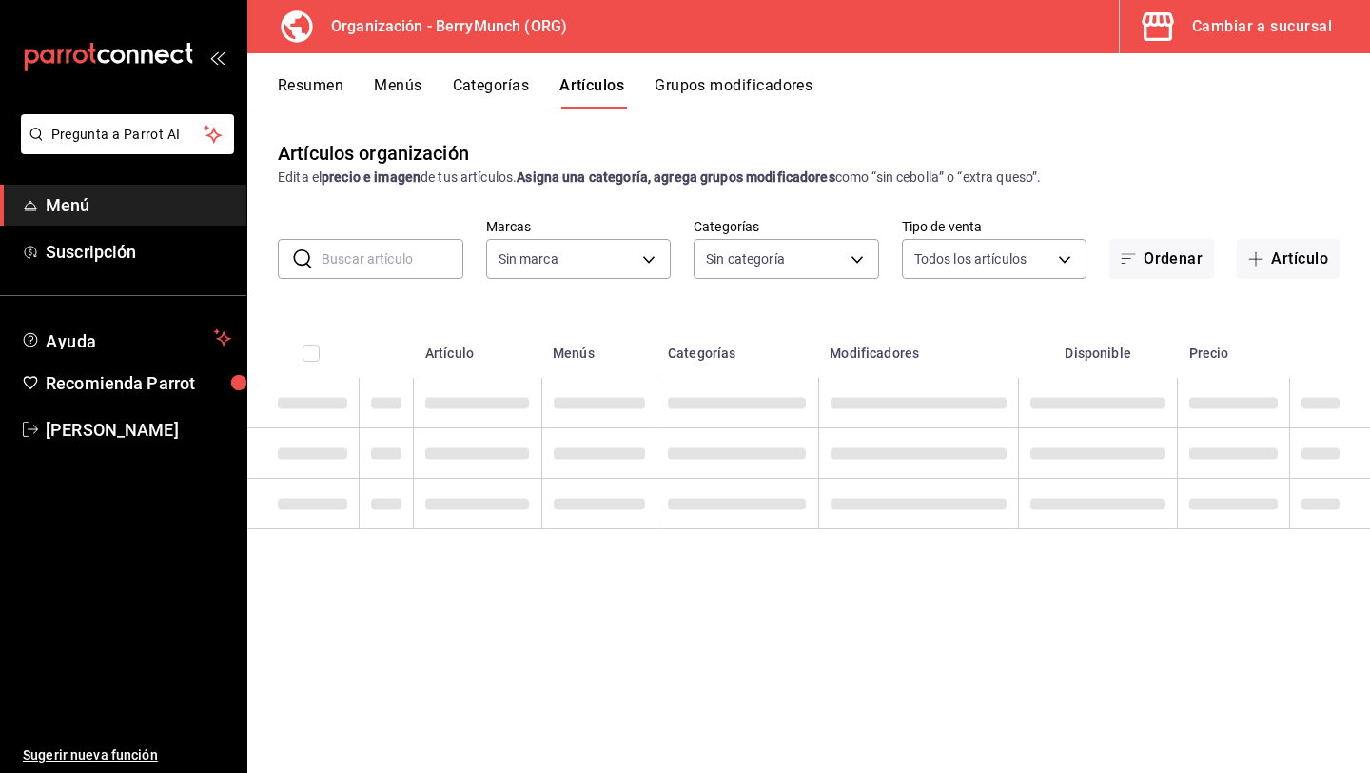
type input "a67a2e02-2cd0-4615-9b6e-58e3a291834d,a2281fe3-d60c-4136-9d11-5da46298c5d9,69c5d…"
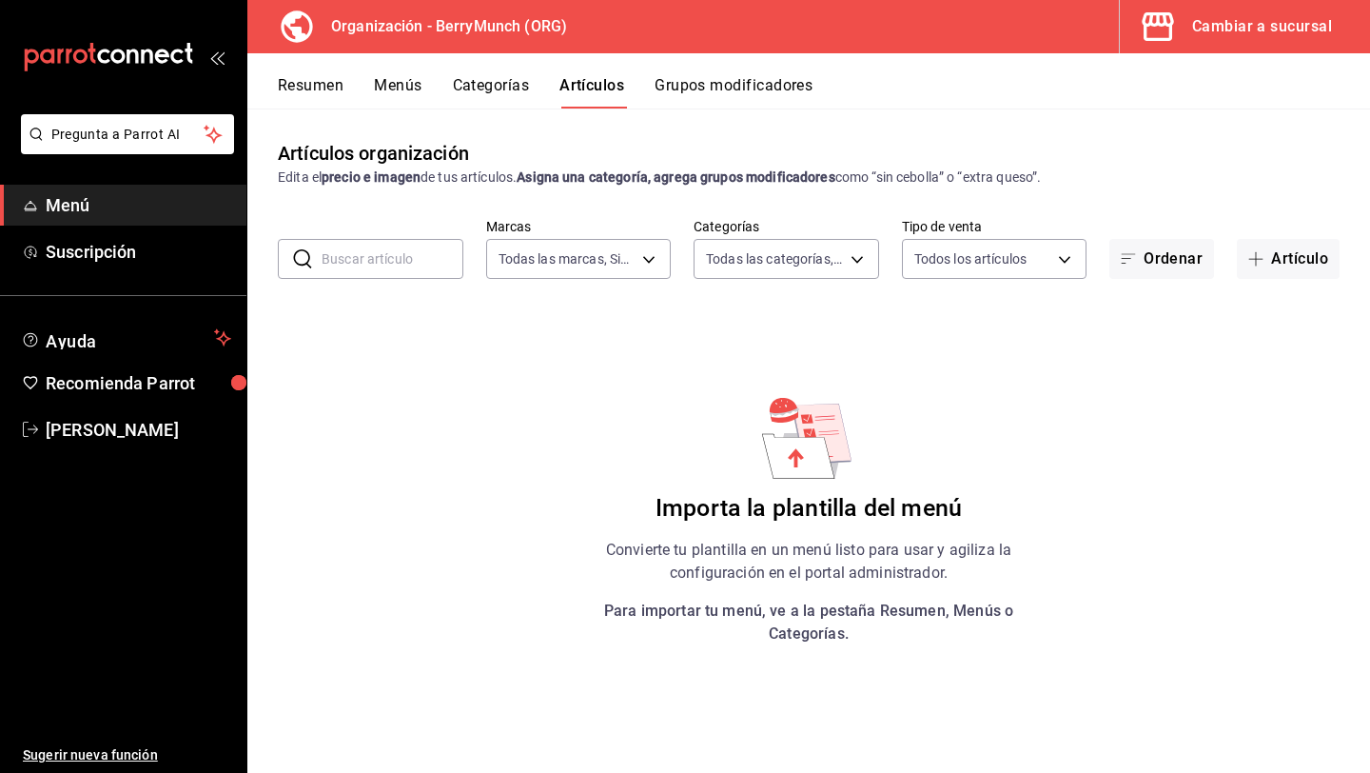
type input "6ee72f2c-8efd-45b5-a4e3-6075f88de568"
click at [516, 88] on button "Categorías" at bounding box center [491, 92] width 77 height 32
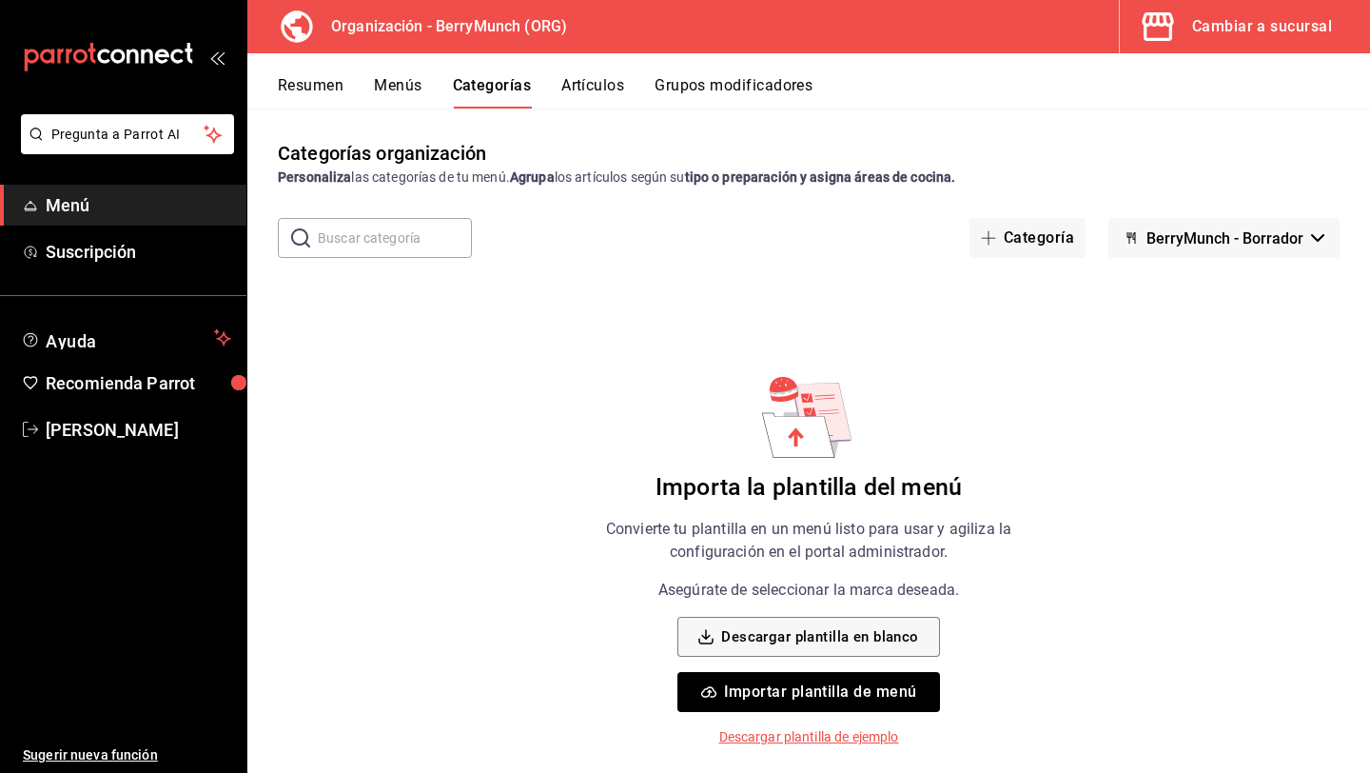
click at [702, 91] on button "Grupos modificadores" at bounding box center [734, 92] width 158 height 32
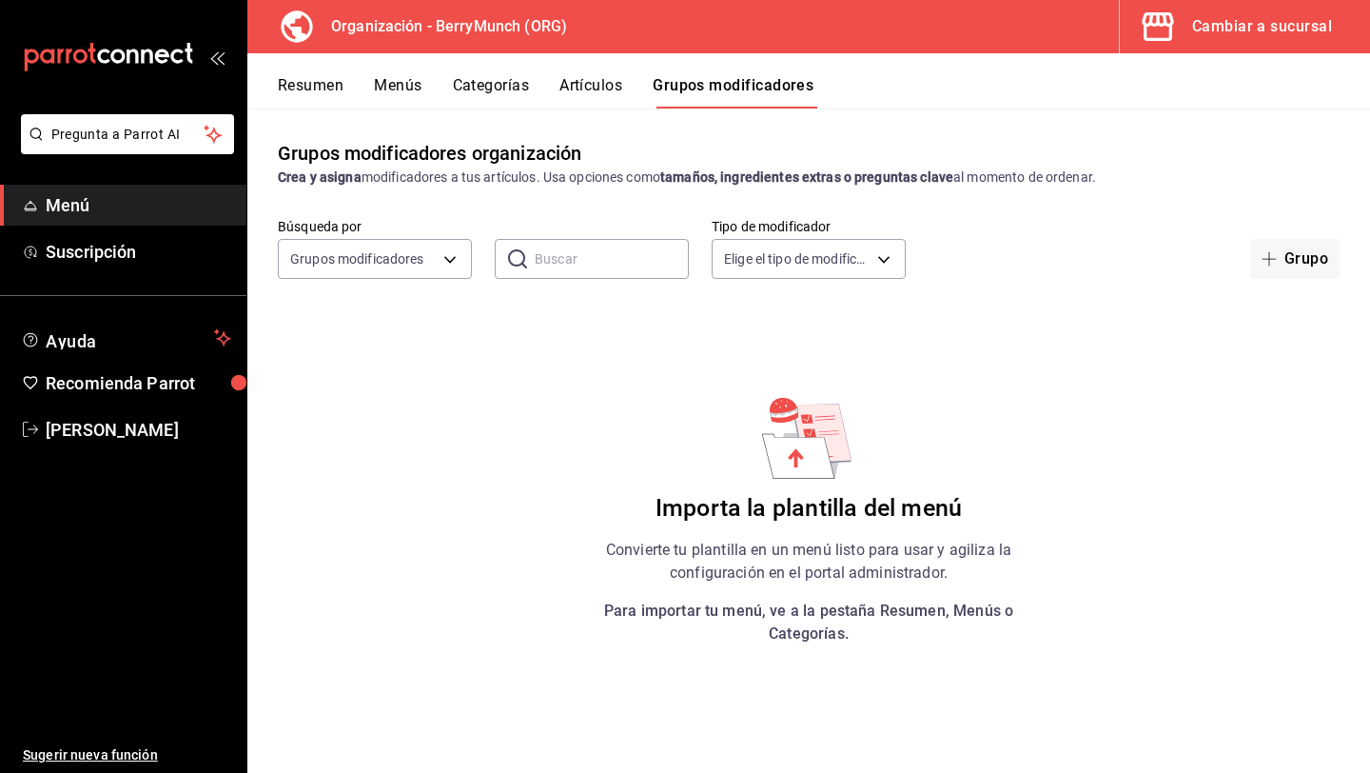
click at [331, 86] on button "Resumen" at bounding box center [311, 92] width 66 height 32
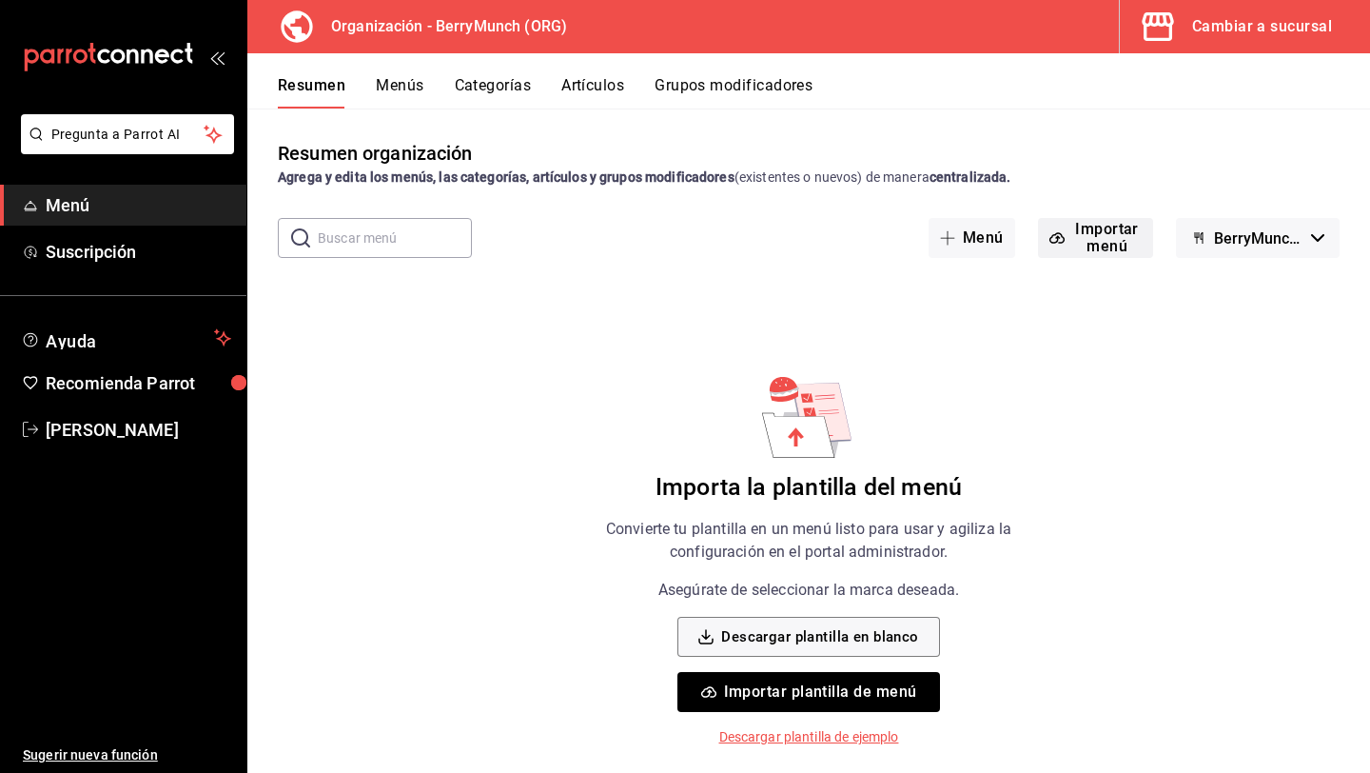
click at [1109, 245] on button "Importar menú" at bounding box center [1095, 238] width 115 height 40
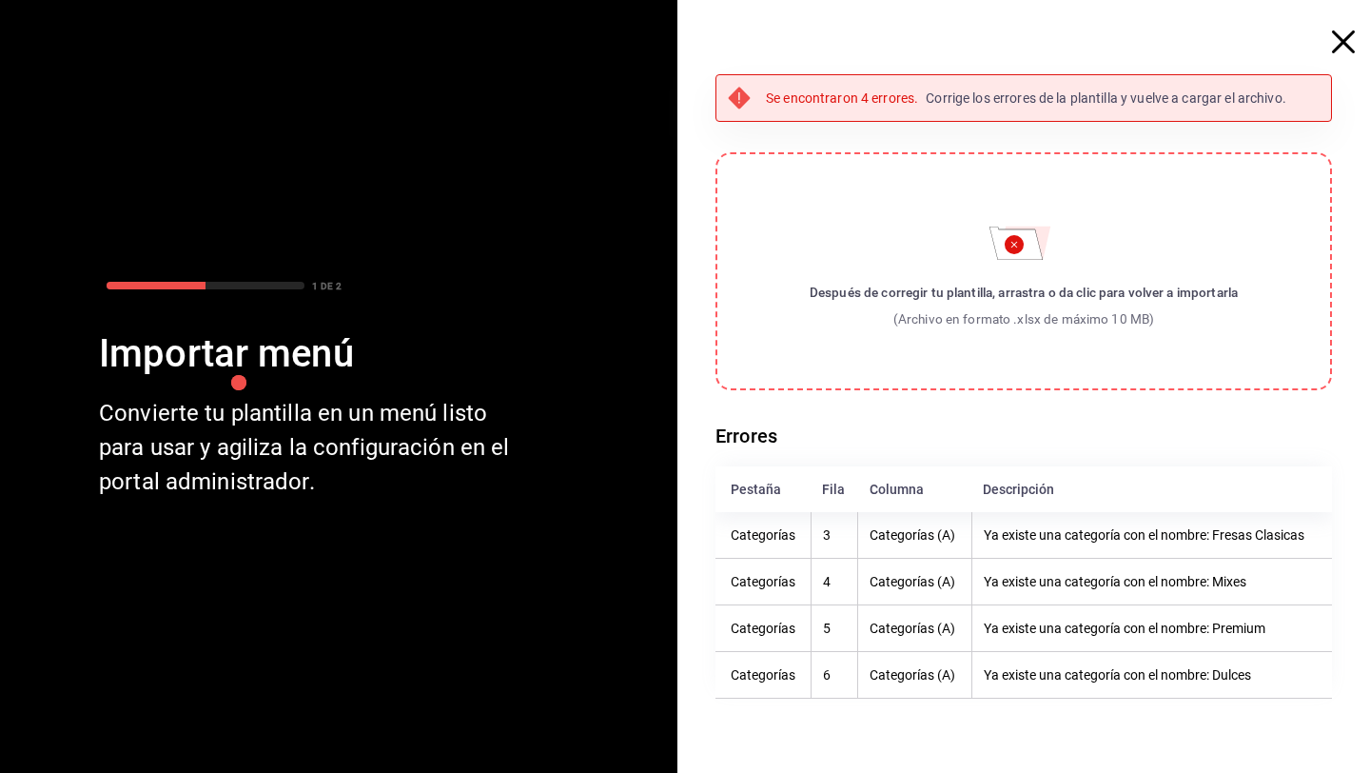
click at [1336, 47] on icon "button" at bounding box center [1343, 41] width 23 height 23
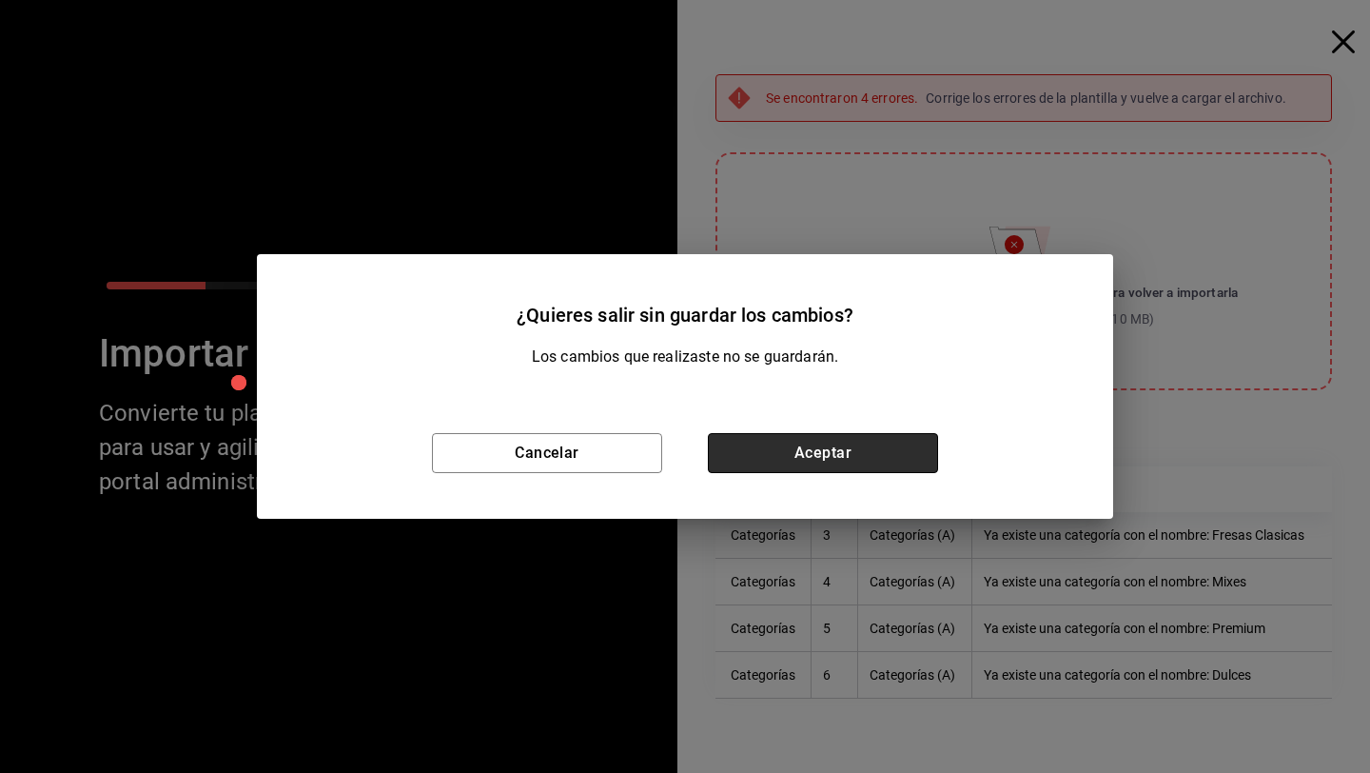
click at [805, 445] on button "Aceptar" at bounding box center [823, 453] width 230 height 40
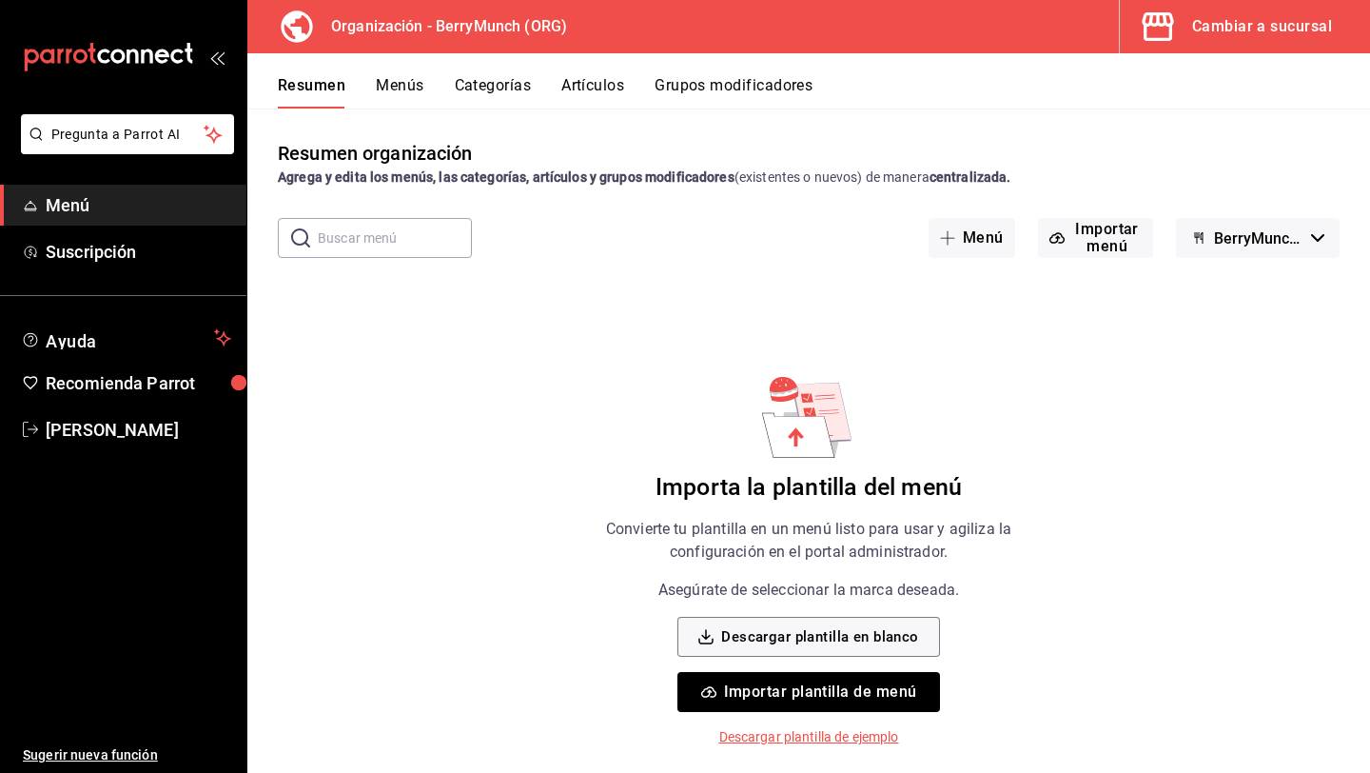
click at [493, 86] on button "Categorías" at bounding box center [493, 92] width 77 height 32
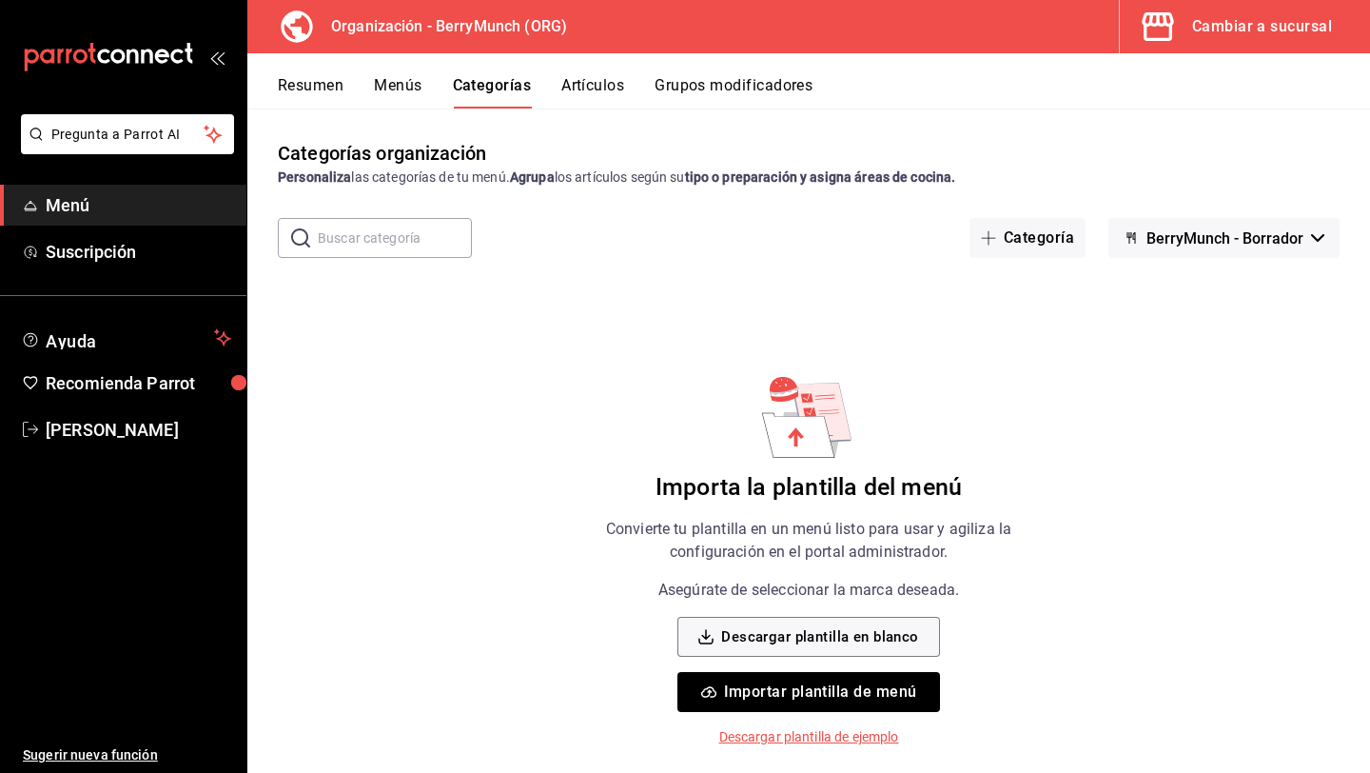
click at [818, 688] on button "Importar plantilla de menú" at bounding box center [809, 692] width 262 height 40
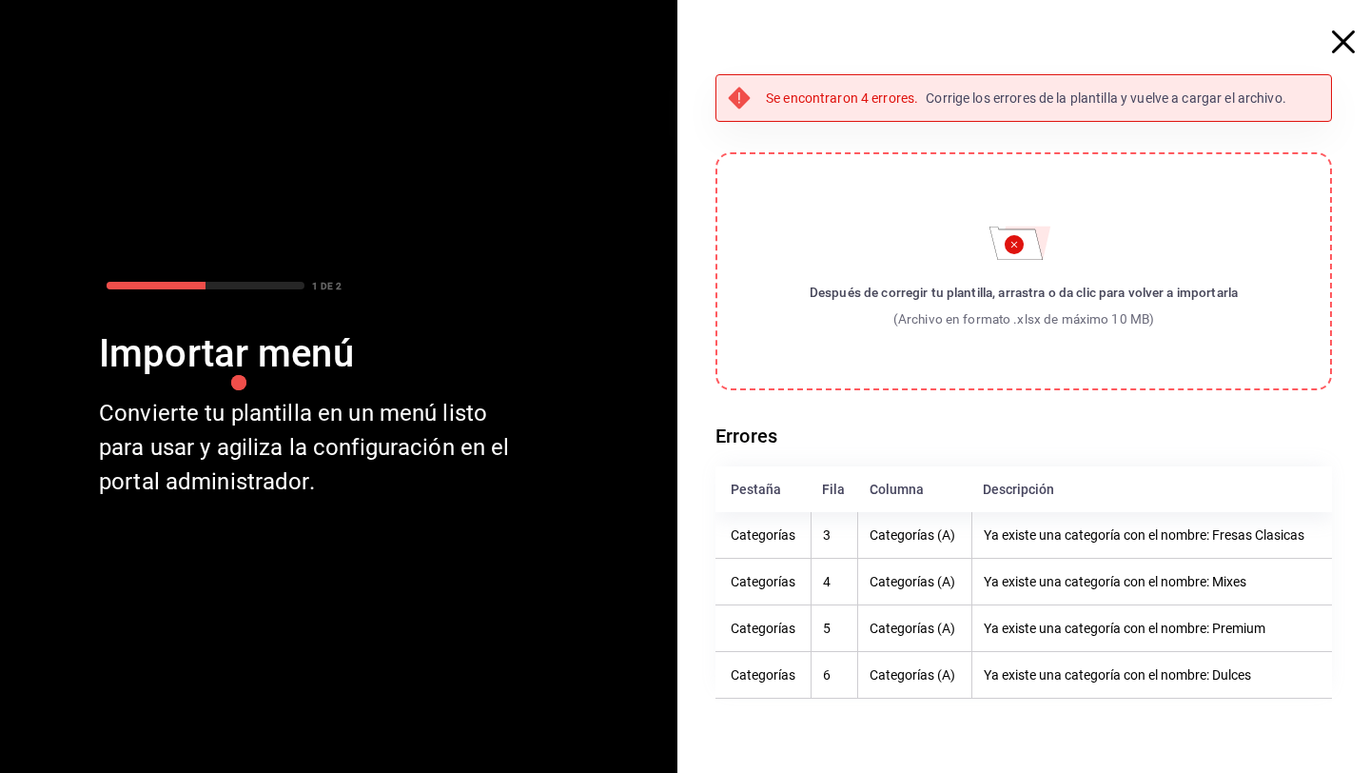
click at [1337, 36] on icon "button" at bounding box center [1343, 41] width 23 height 23
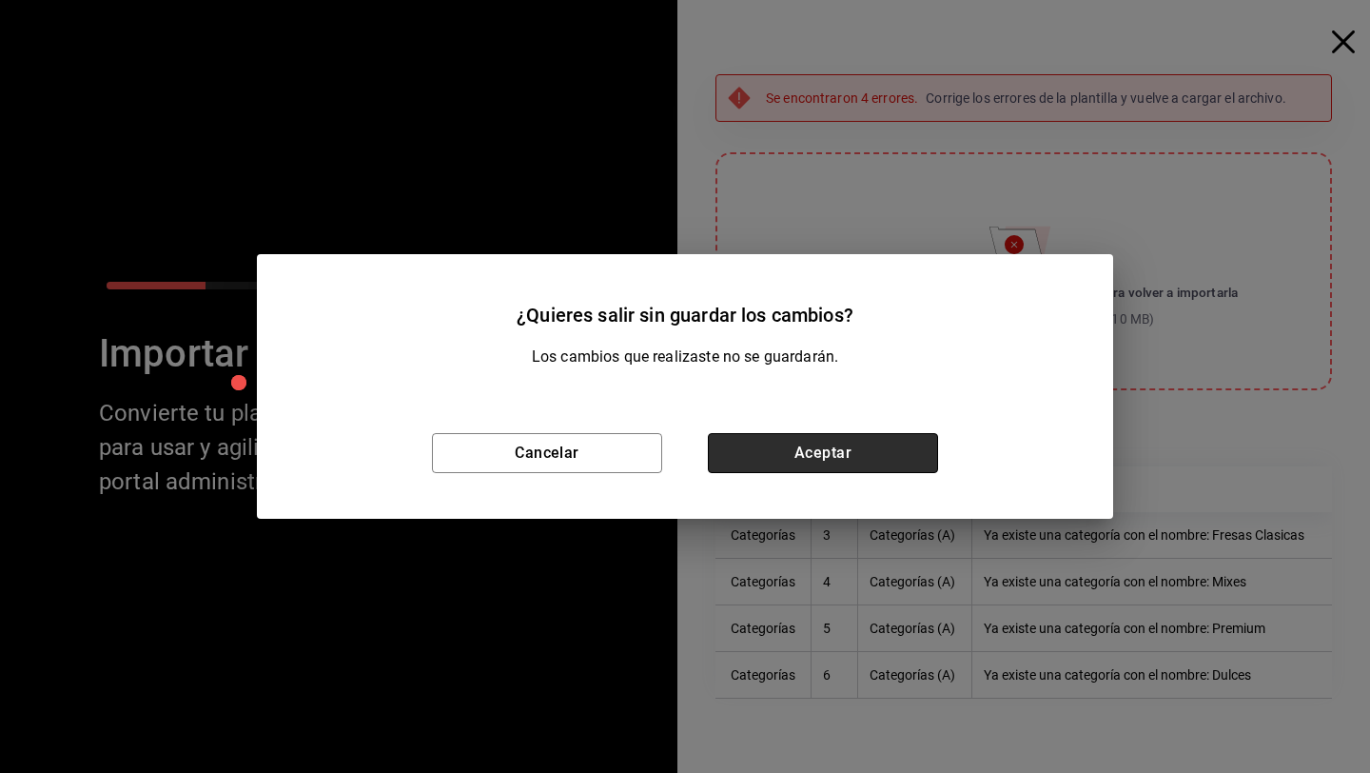
click at [882, 453] on button "Aceptar" at bounding box center [823, 453] width 230 height 40
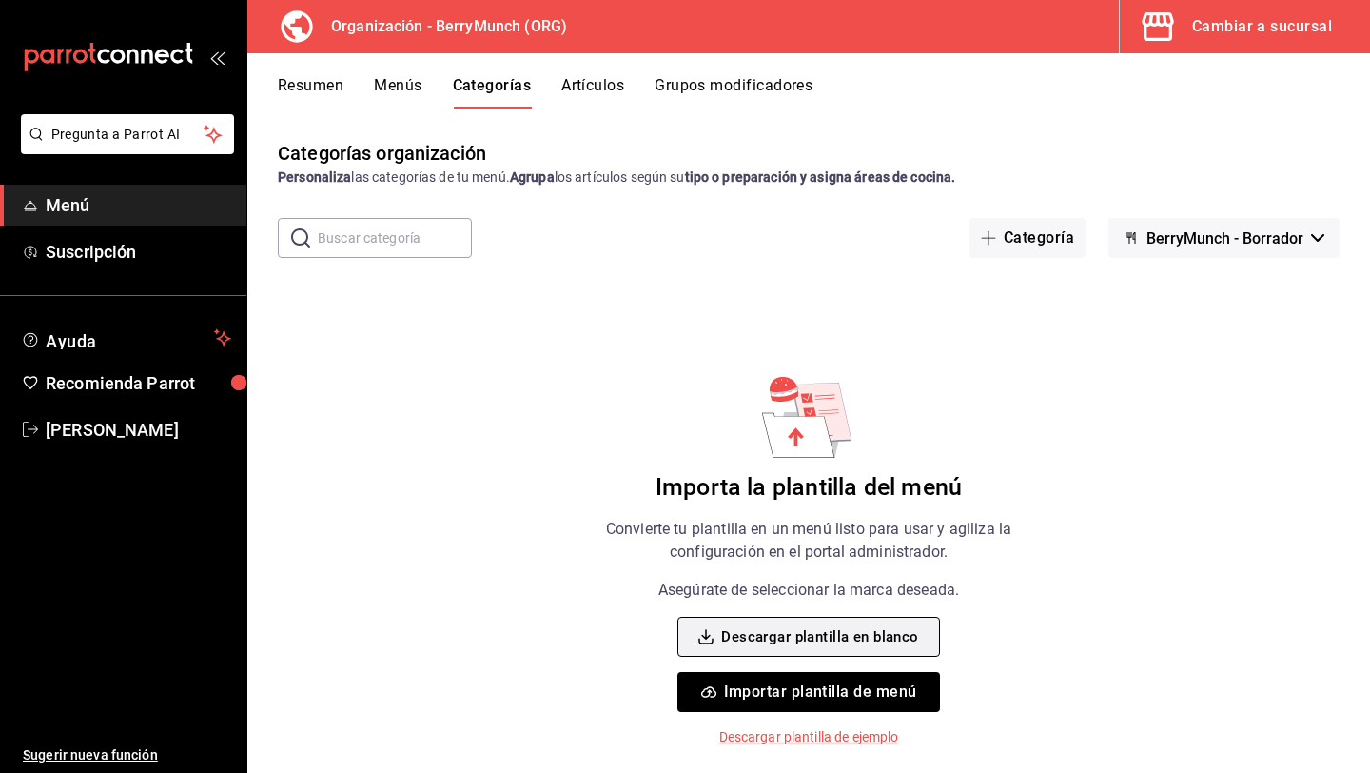
click at [850, 643] on button "Descargar plantilla en blanco" at bounding box center [809, 637] width 262 height 40
click at [870, 690] on button "Importar plantilla de menú" at bounding box center [809, 692] width 262 height 40
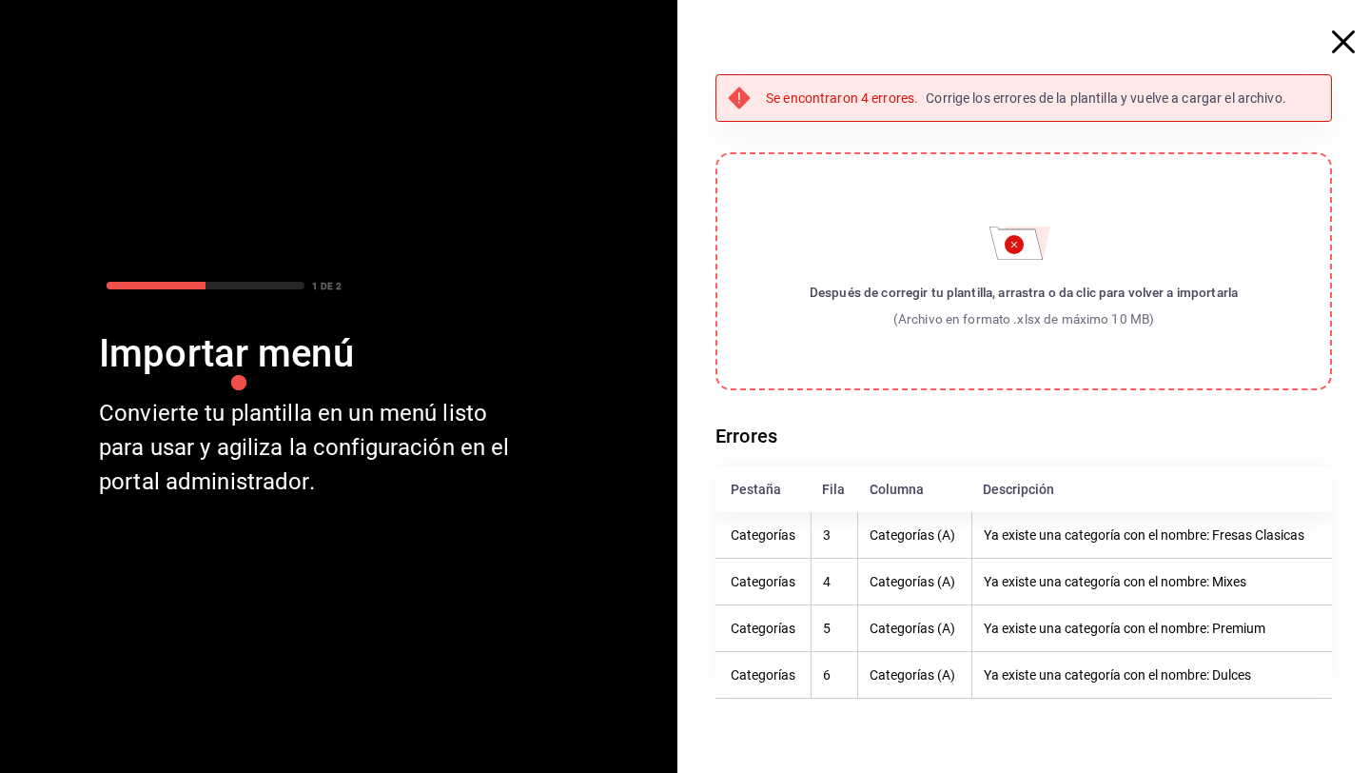
click at [1339, 40] on icon "button" at bounding box center [1343, 41] width 23 height 23
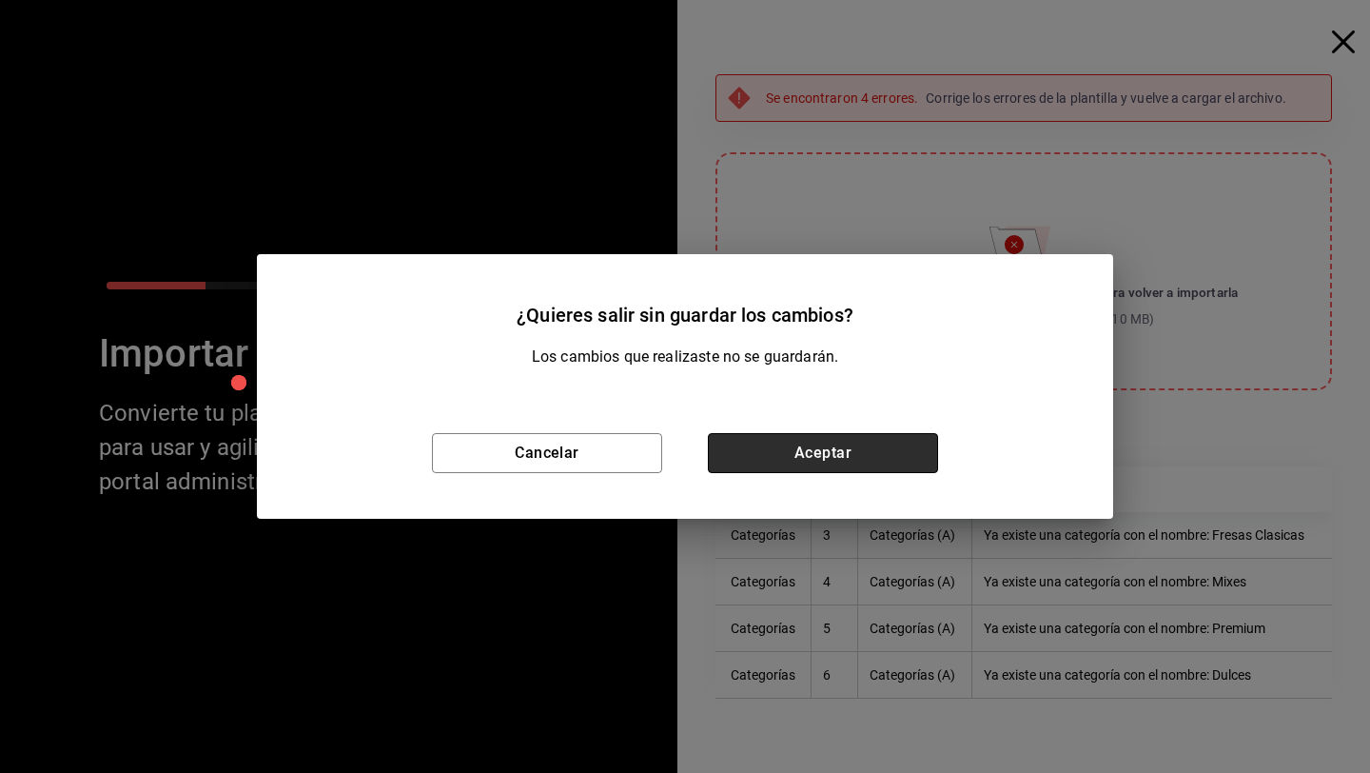
click at [826, 444] on button "Aceptar" at bounding box center [823, 453] width 230 height 40
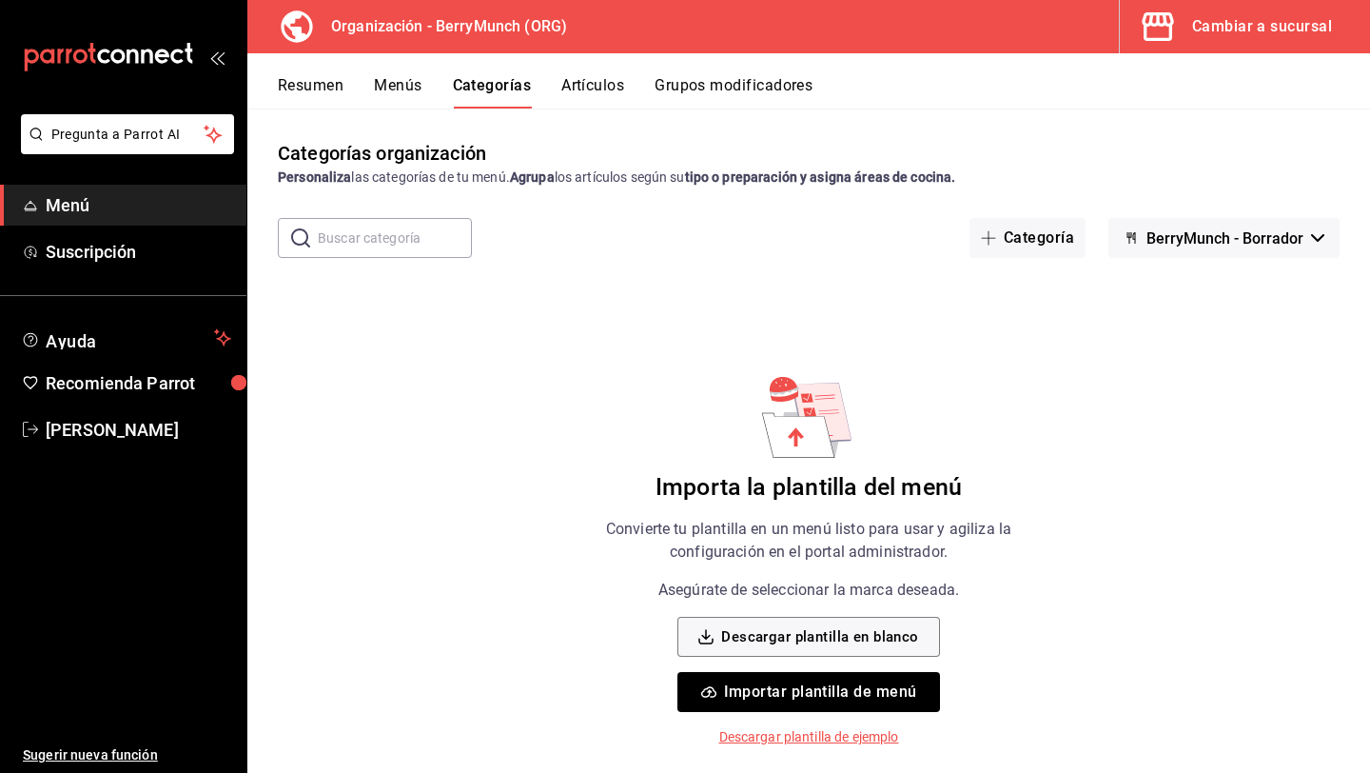
click at [312, 84] on button "Resumen" at bounding box center [311, 92] width 66 height 32
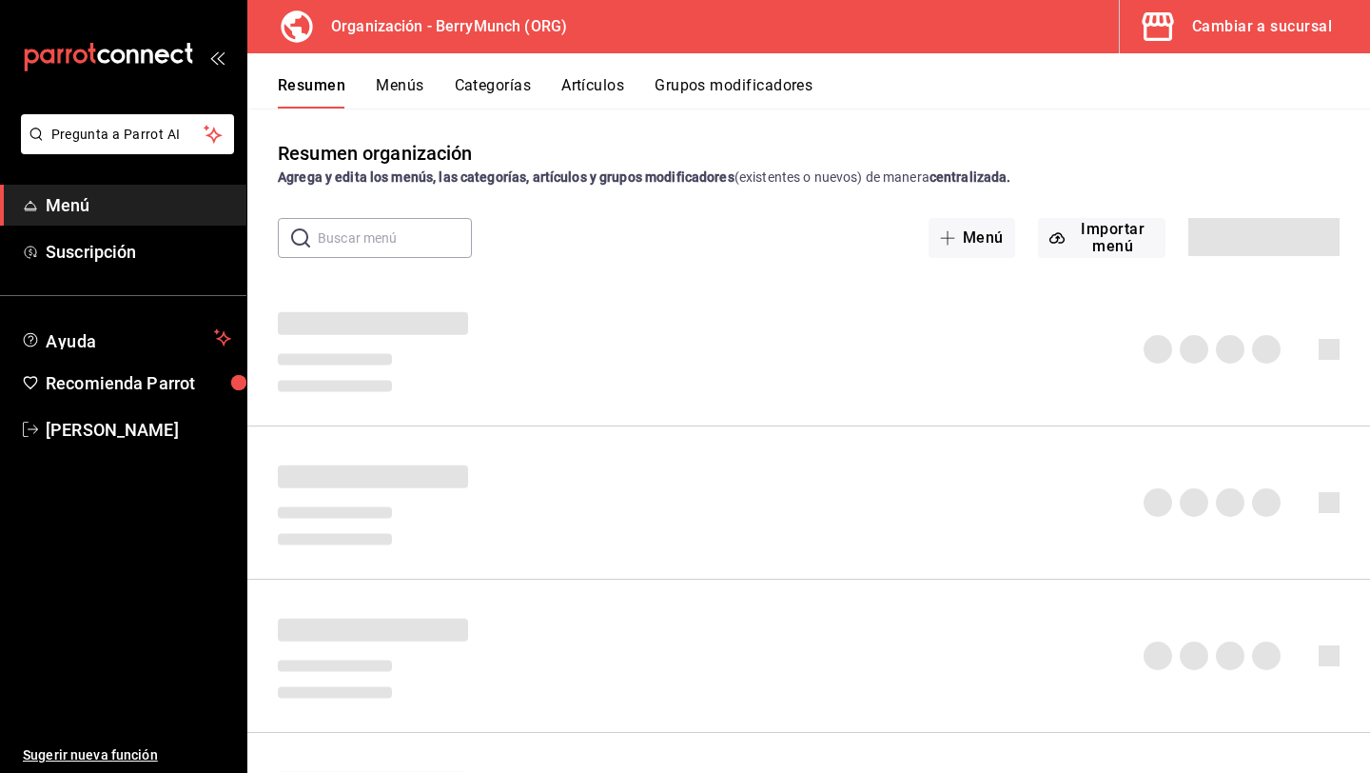
click at [391, 84] on button "Menús" at bounding box center [400, 92] width 48 height 32
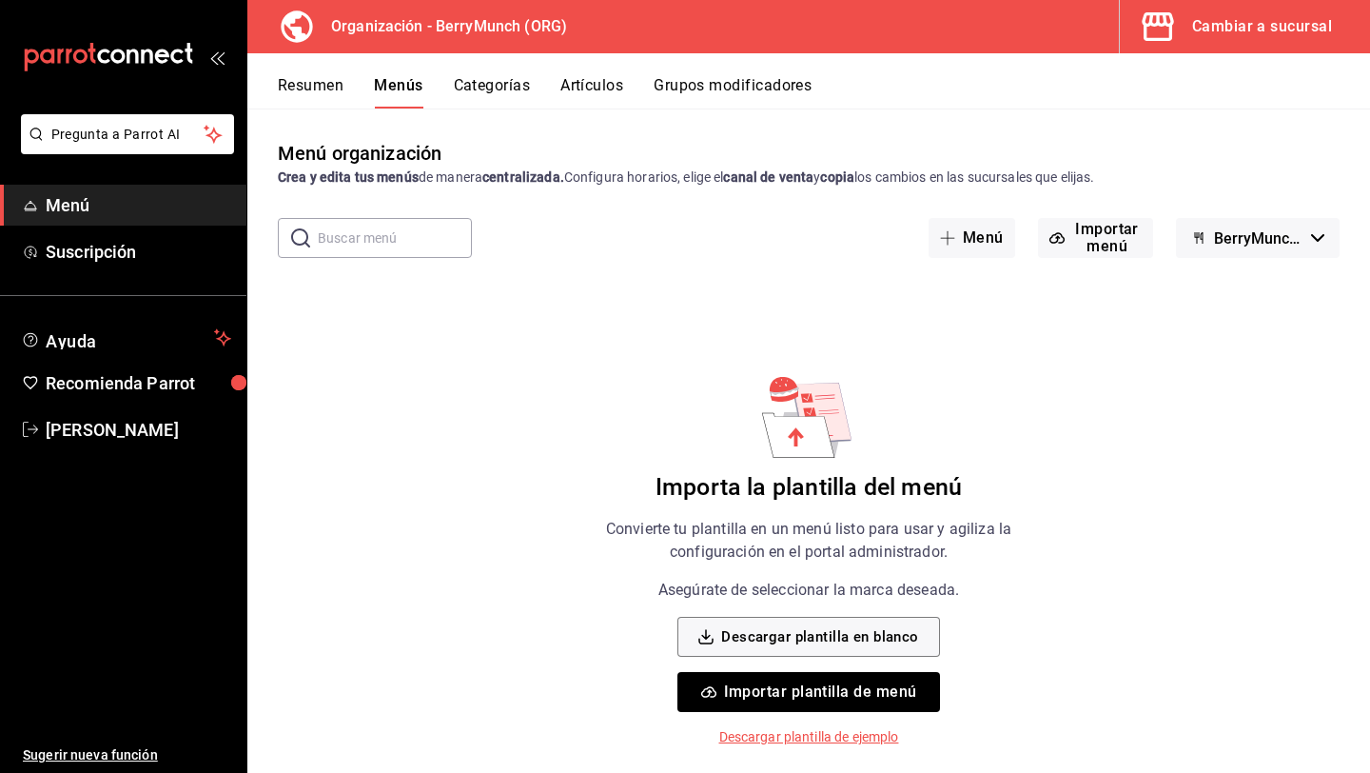
click at [1179, 34] on span "button" at bounding box center [1162, 27] width 46 height 38
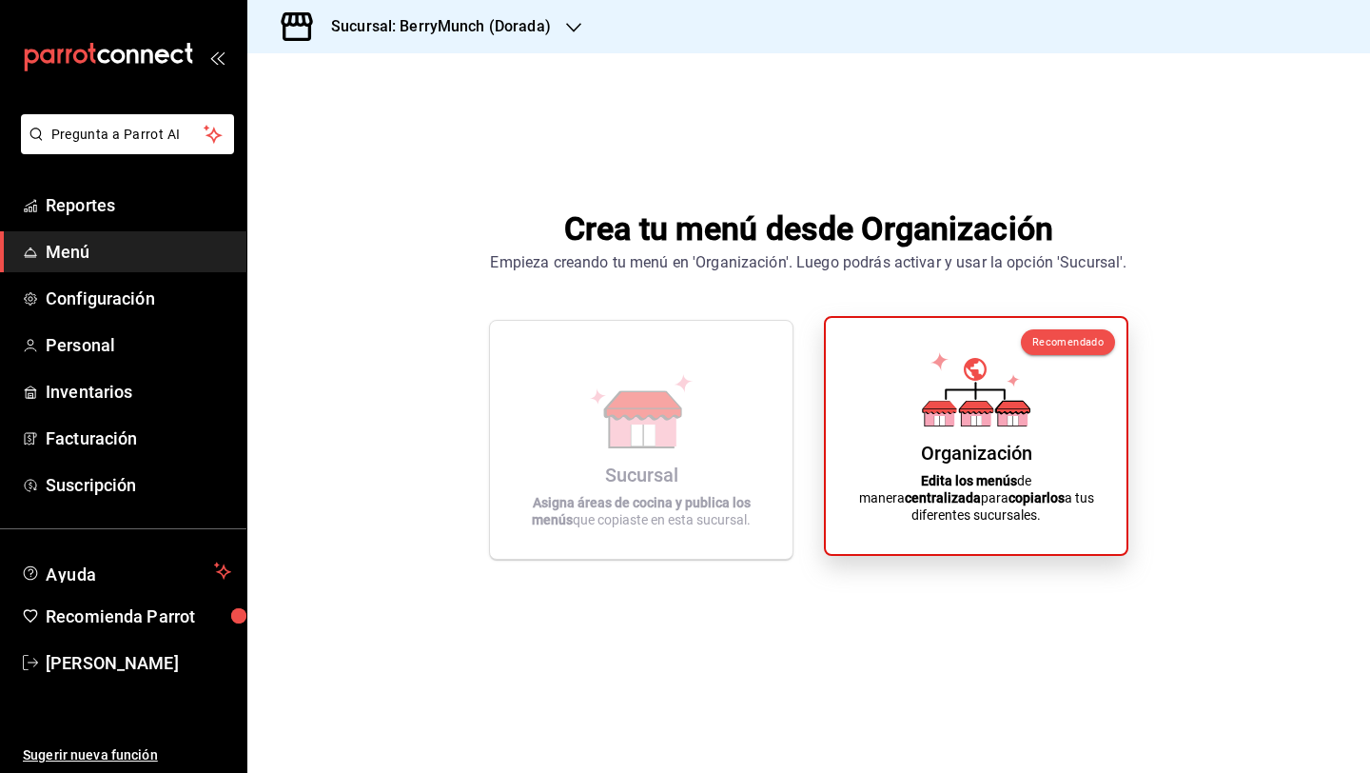
click at [975, 425] on icon at bounding box center [977, 416] width 30 height 18
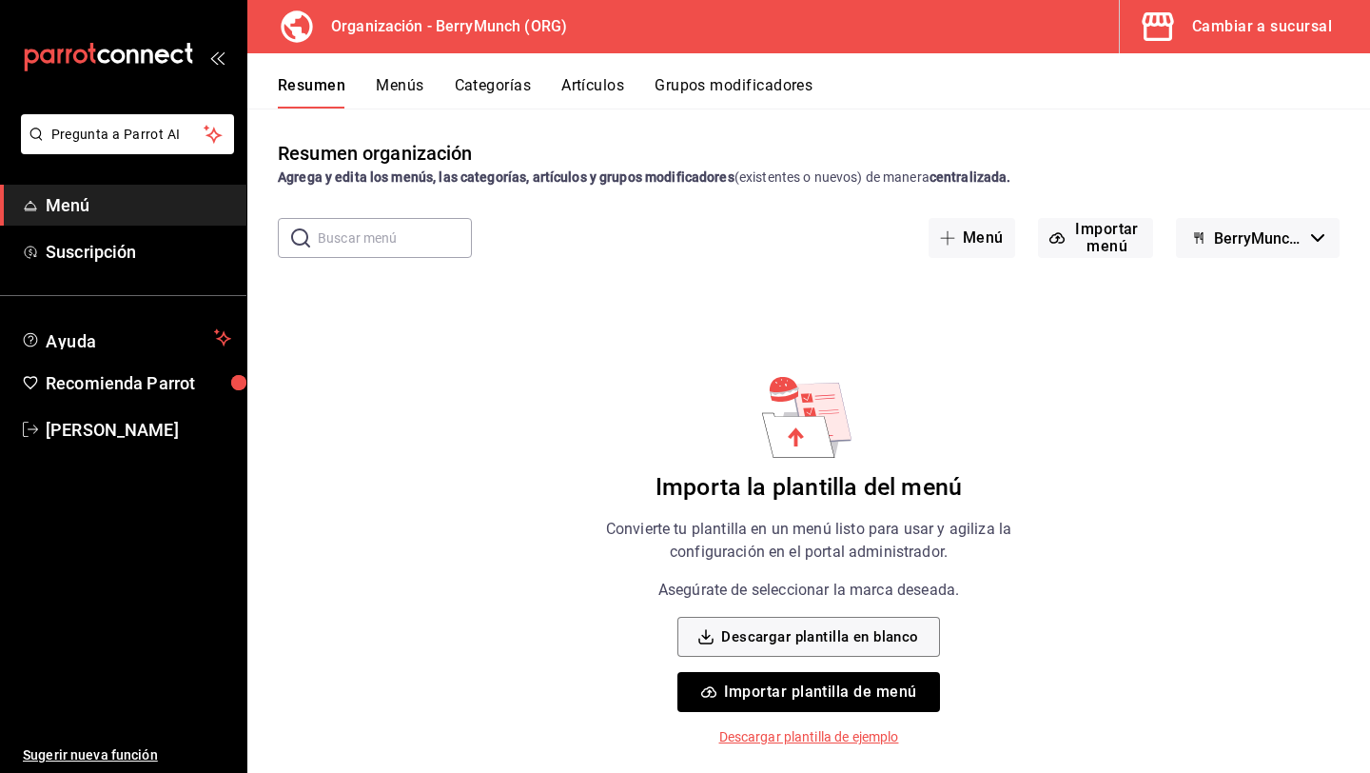
click at [500, 79] on button "Categorías" at bounding box center [493, 92] width 77 height 32
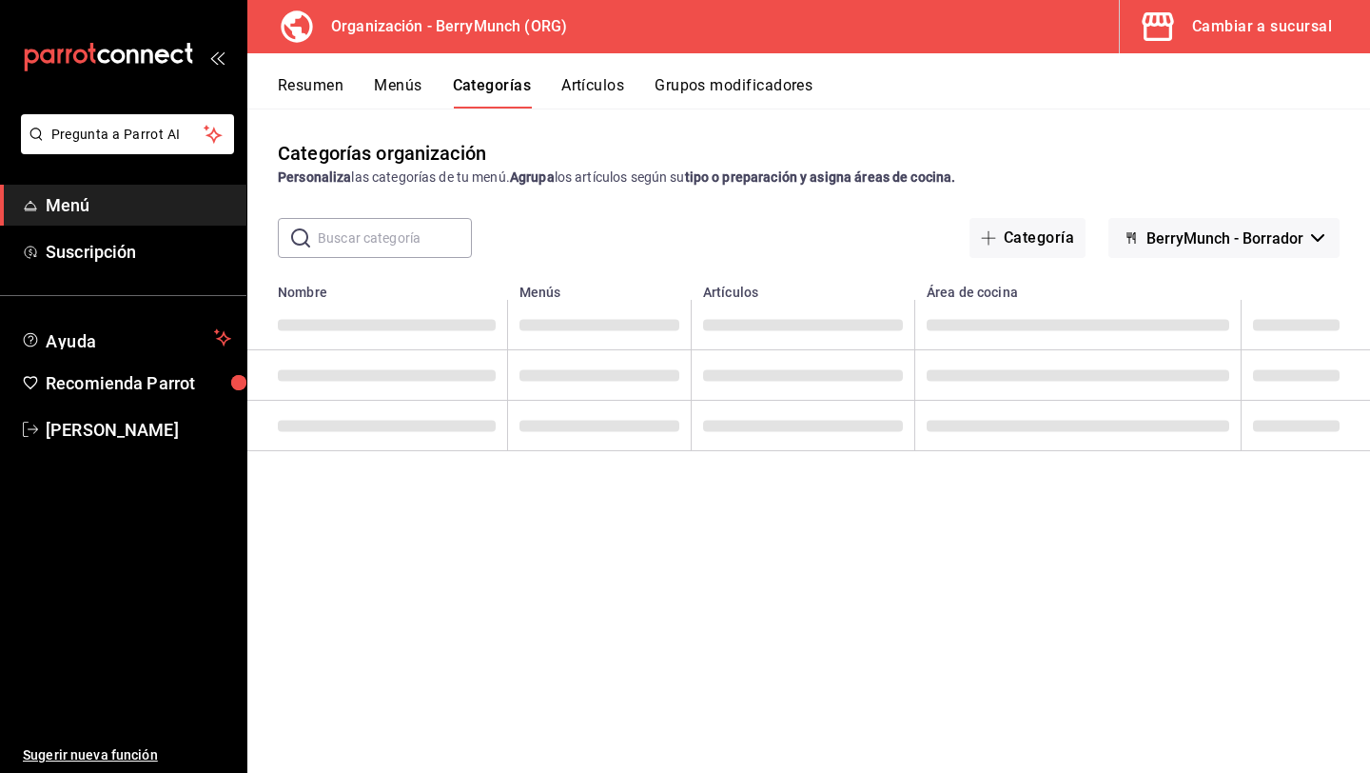
click at [395, 88] on button "Menús" at bounding box center [398, 92] width 48 height 32
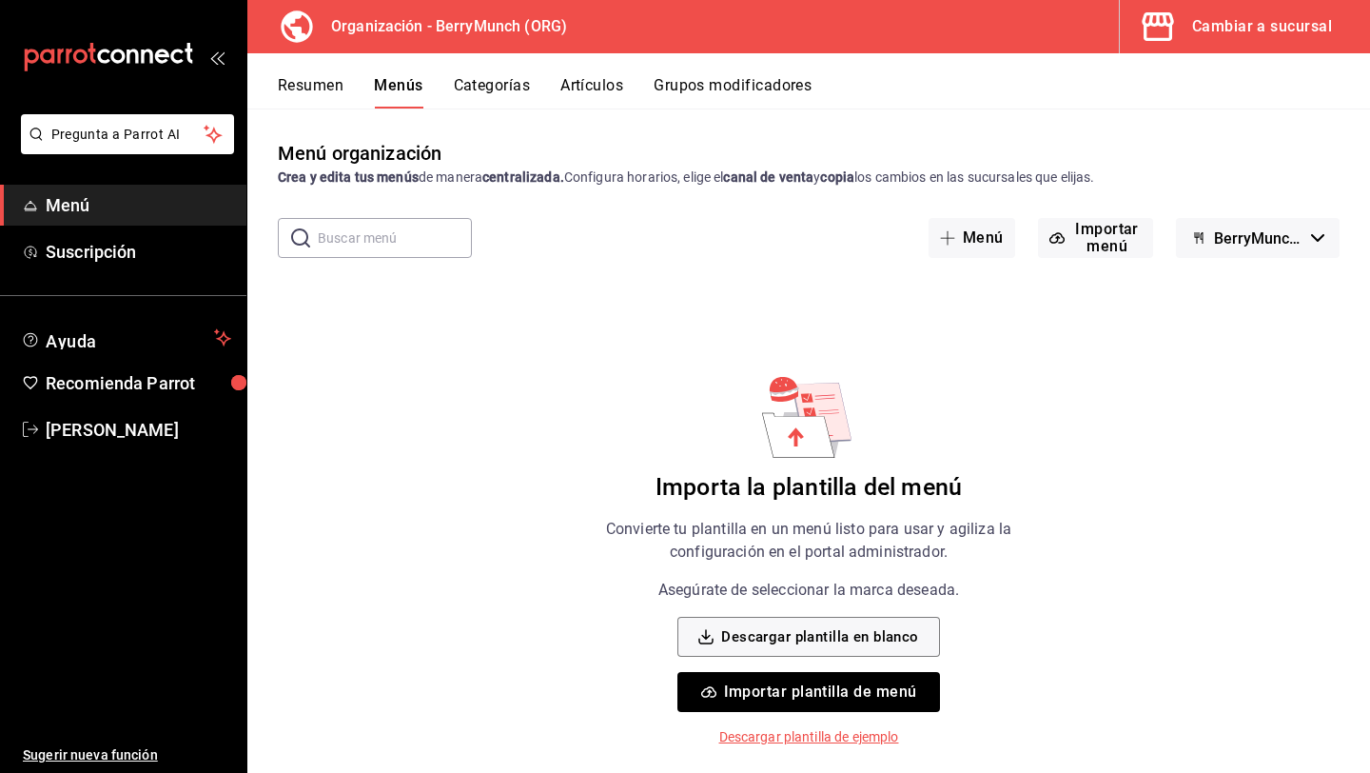
click at [329, 82] on button "Resumen" at bounding box center [311, 92] width 66 height 32
click at [1263, 30] on div "Cambiar a sucursal" at bounding box center [1263, 26] width 140 height 27
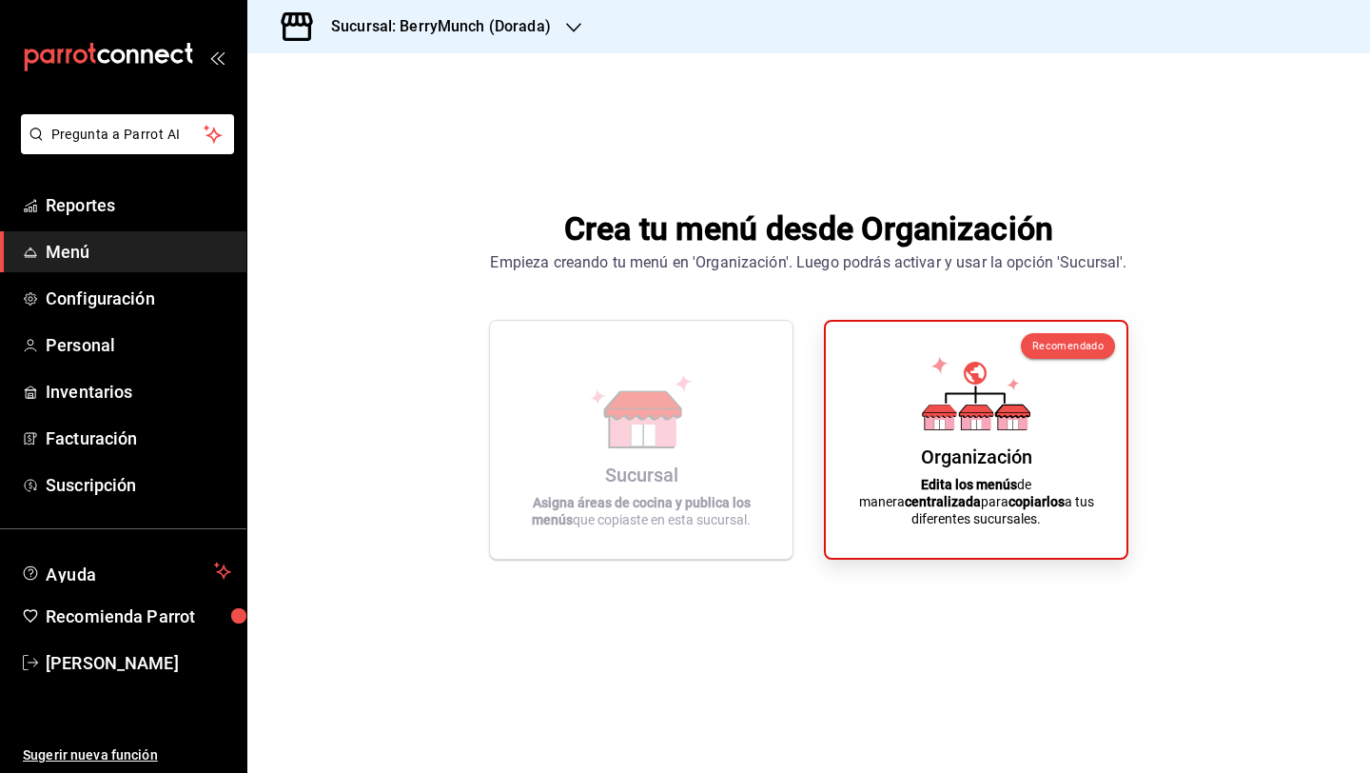
click at [535, 32] on h3 "Sucursal: BerryMunch (Dorada)" at bounding box center [433, 26] width 235 height 23
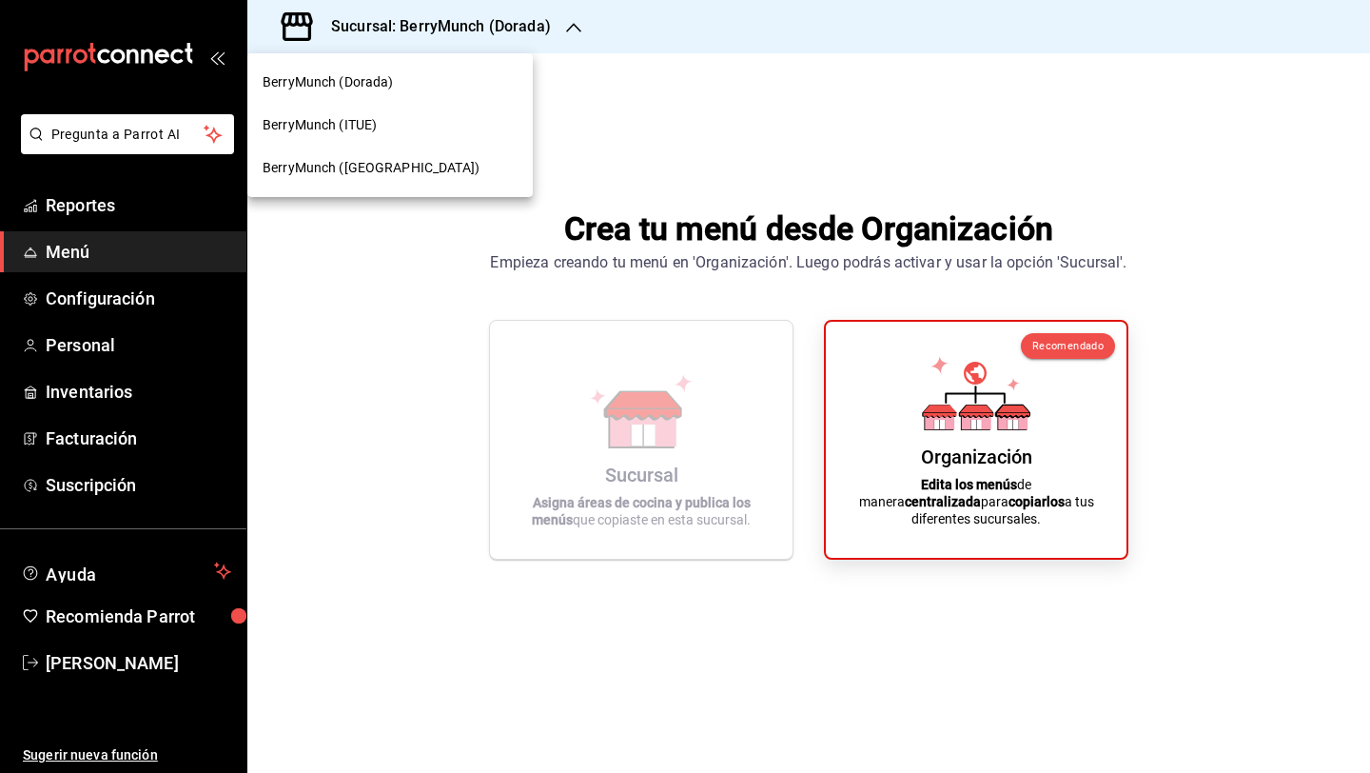
click at [366, 293] on div at bounding box center [685, 386] width 1370 height 773
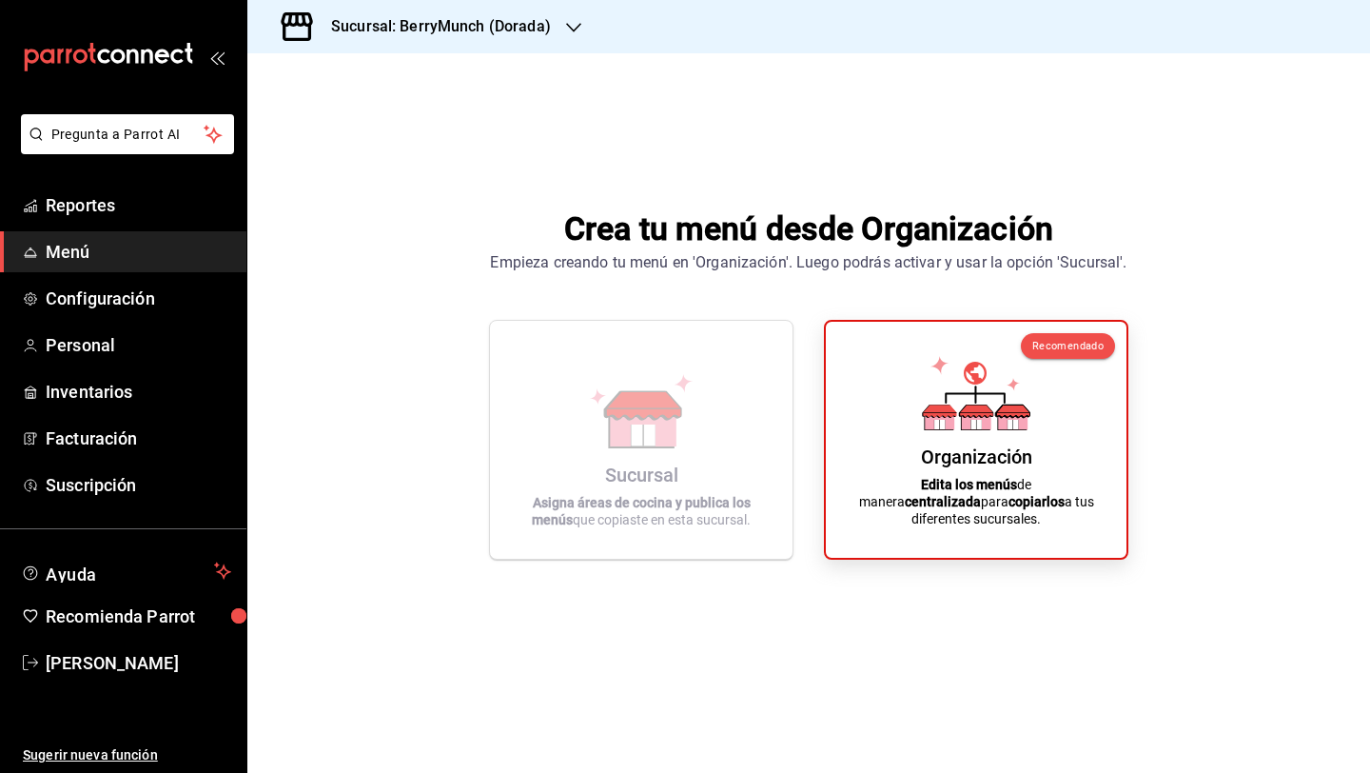
click at [186, 267] on link "Menú" at bounding box center [123, 251] width 246 height 41
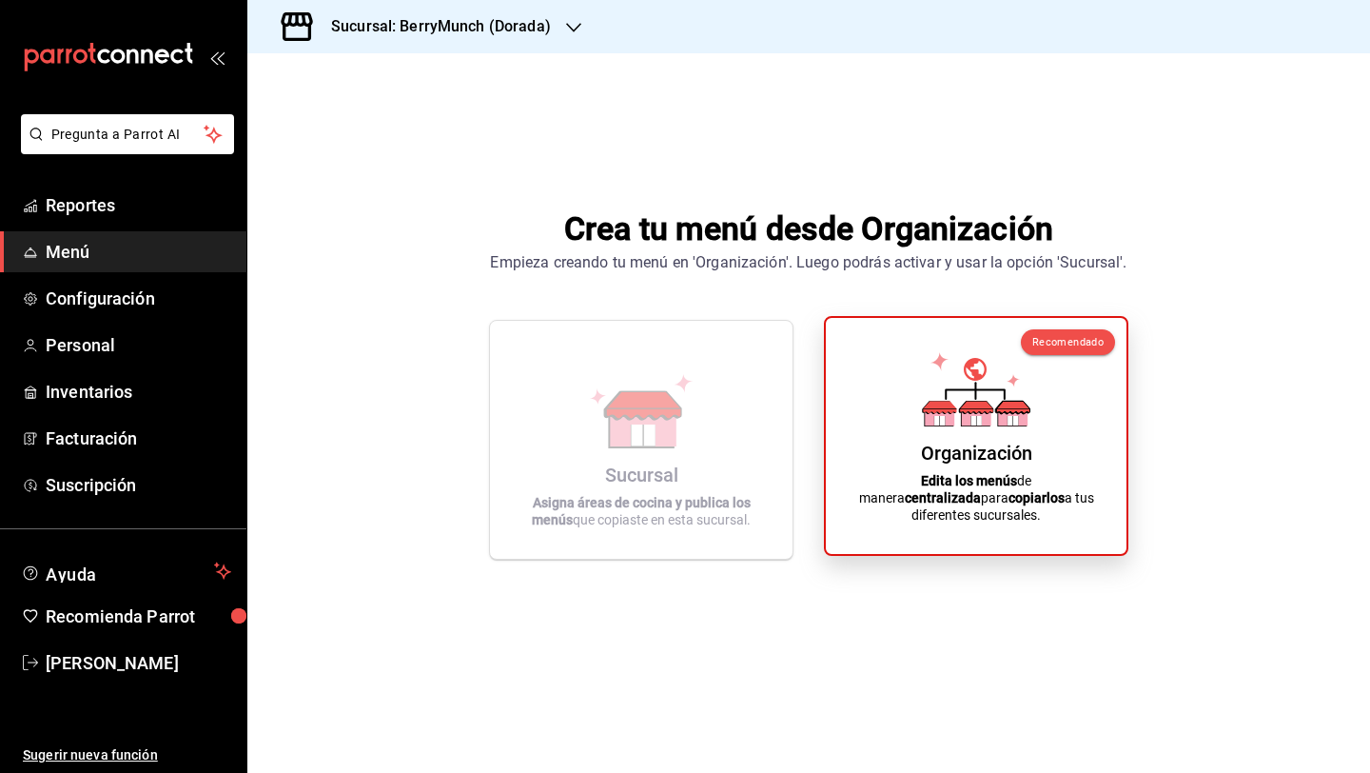
click at [908, 395] on div "Organización Edita los menús de manera centralizada para copiarlos a tus difere…" at bounding box center [976, 436] width 255 height 206
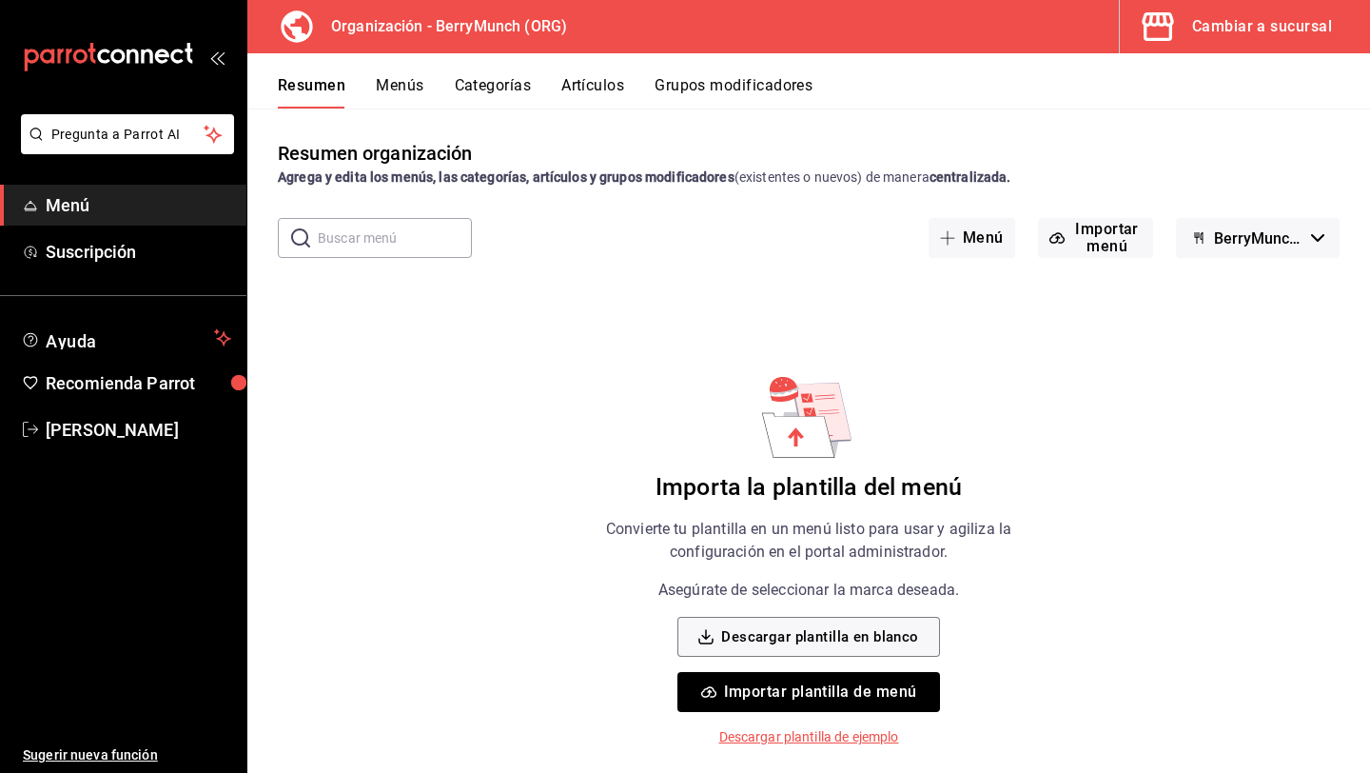
click at [1310, 235] on button "BerryMunch - Borrador" at bounding box center [1258, 238] width 164 height 40
click at [1310, 235] on div at bounding box center [685, 386] width 1370 height 773
click at [1104, 227] on button "Importar menú" at bounding box center [1095, 238] width 115 height 40
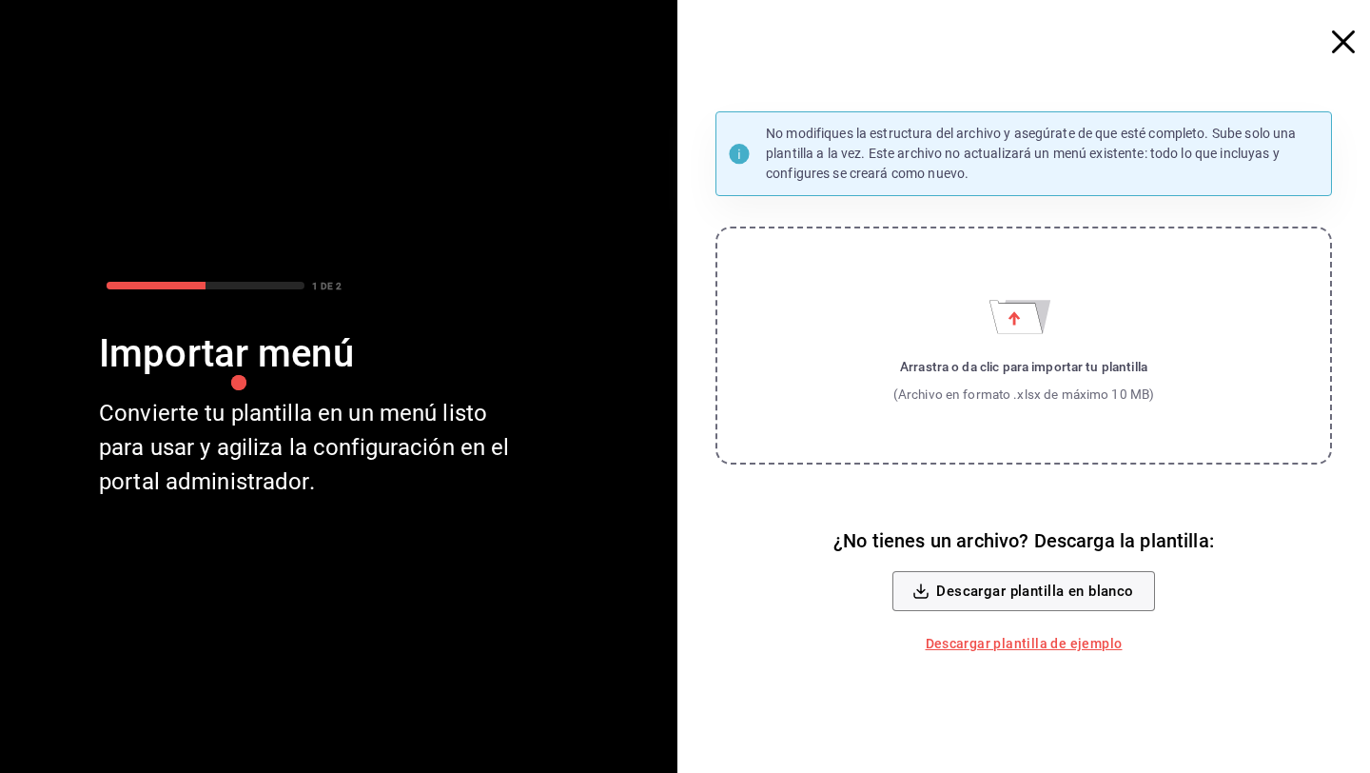
click at [1331, 34] on div "No modifiques la estructura del archivo y asegúrate de que esté completo. Sube …" at bounding box center [1032, 386] width 678 height 773
click at [1342, 46] on icon "button" at bounding box center [1343, 41] width 23 height 23
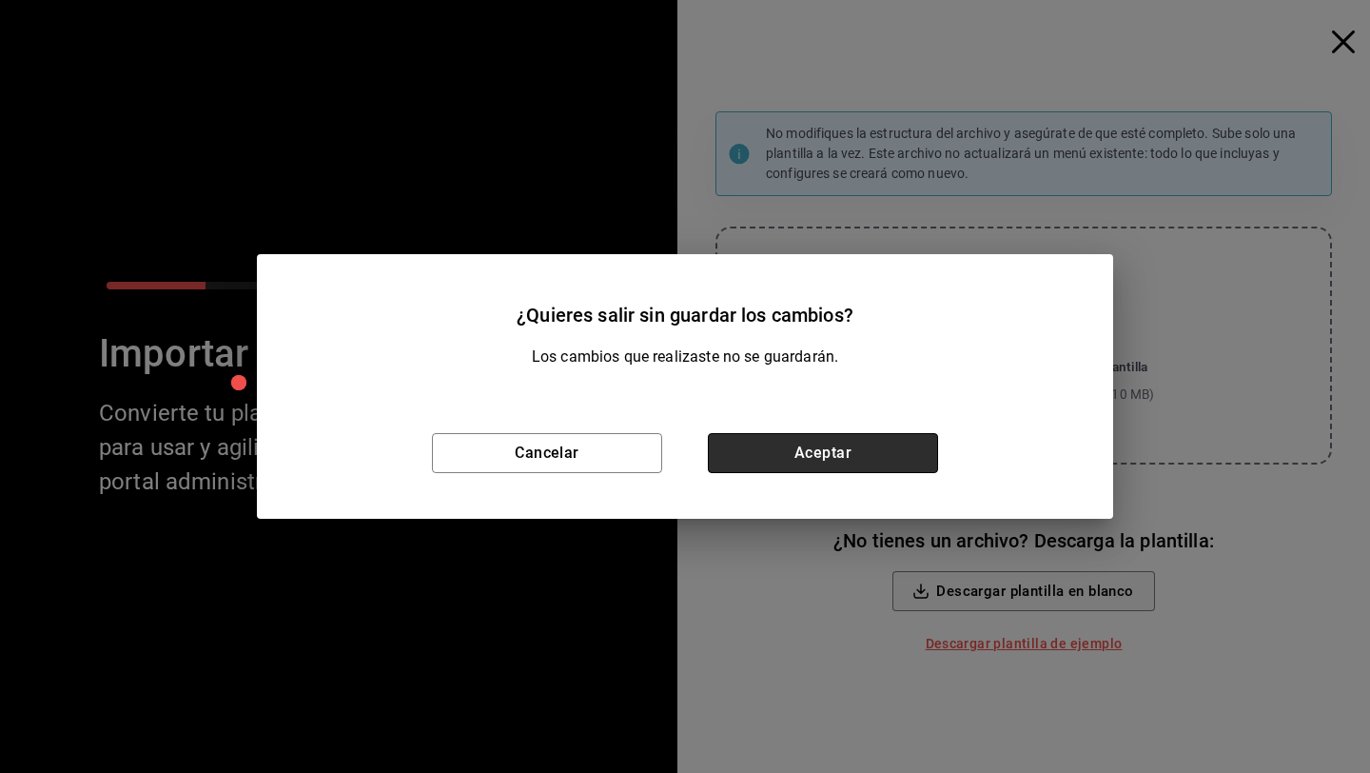
click at [838, 455] on button "Aceptar" at bounding box center [823, 453] width 230 height 40
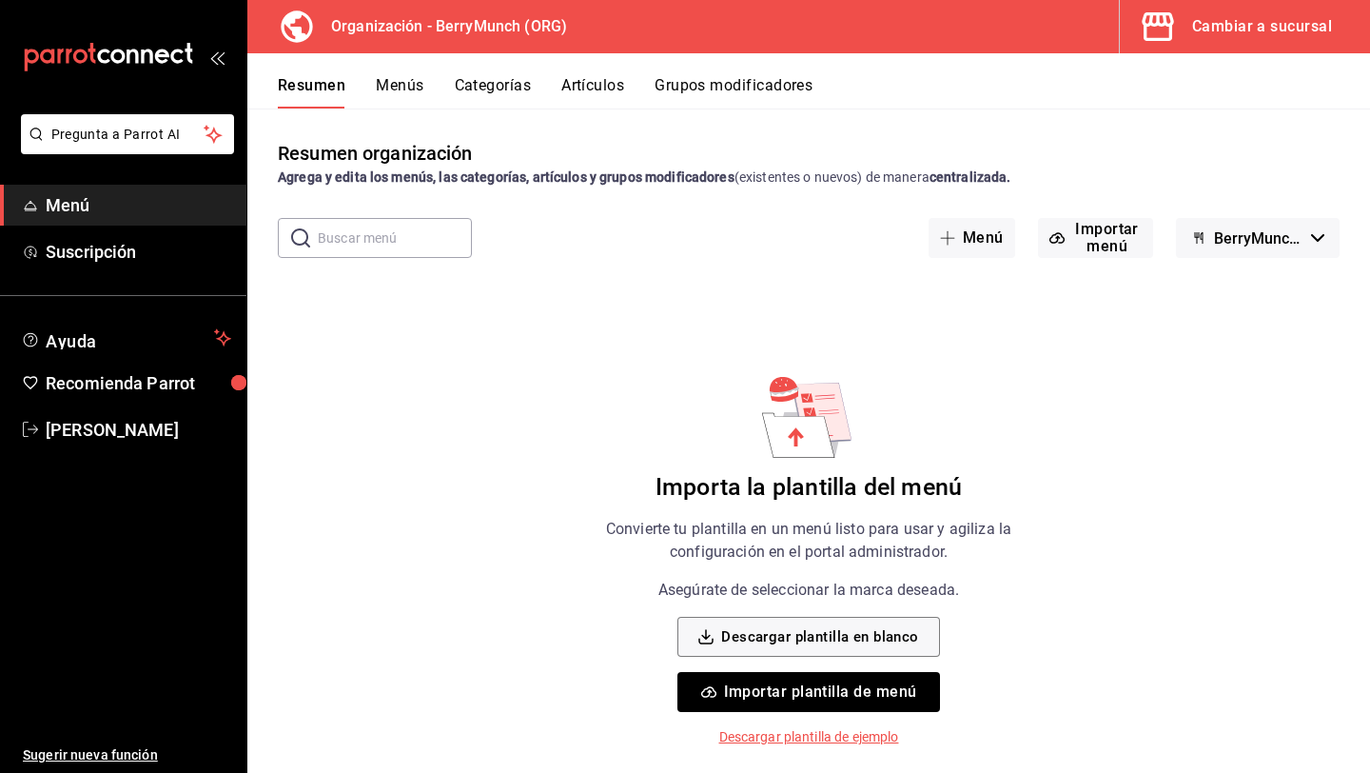
click at [172, 217] on span "Menú" at bounding box center [139, 205] width 186 height 26
click at [409, 91] on button "Menús" at bounding box center [400, 92] width 48 height 32
click at [491, 88] on button "Categorías" at bounding box center [492, 92] width 77 height 32
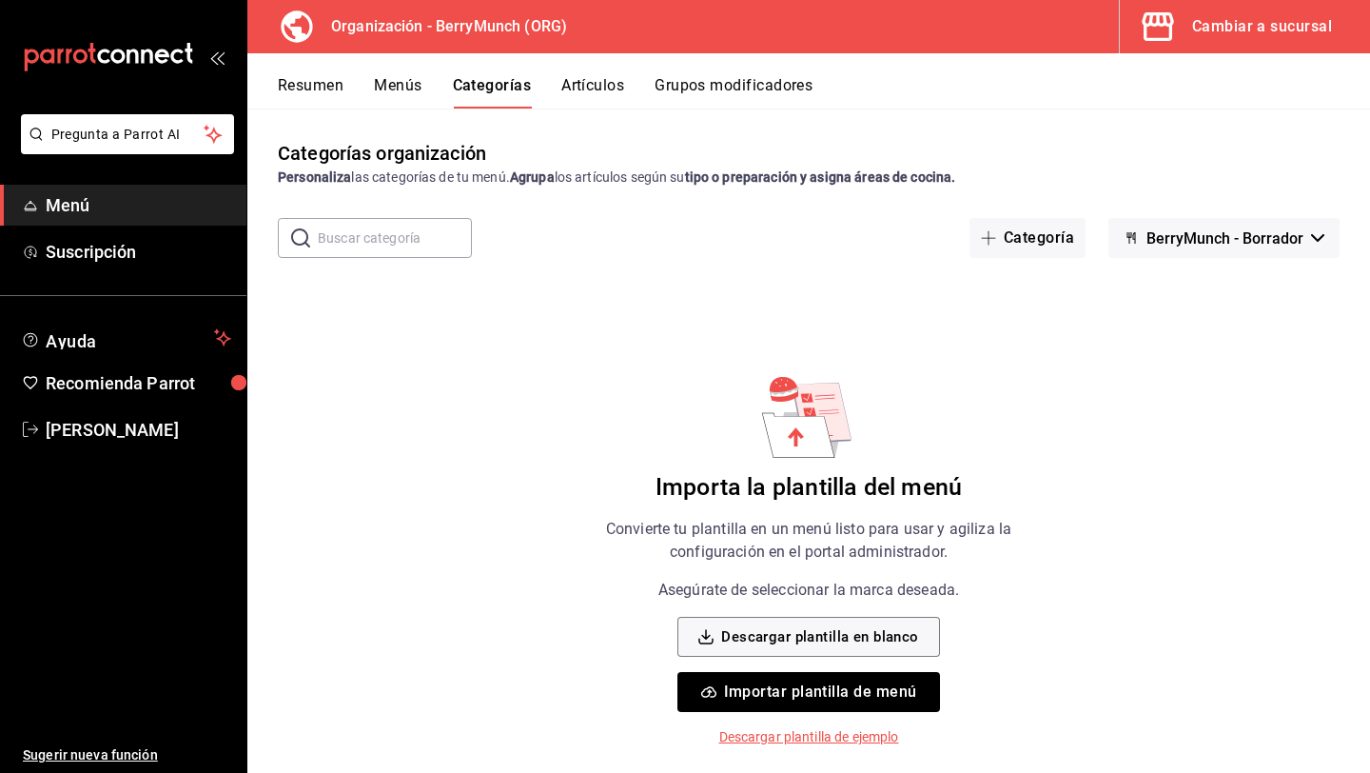
click at [604, 87] on button "Artículos" at bounding box center [593, 92] width 63 height 32
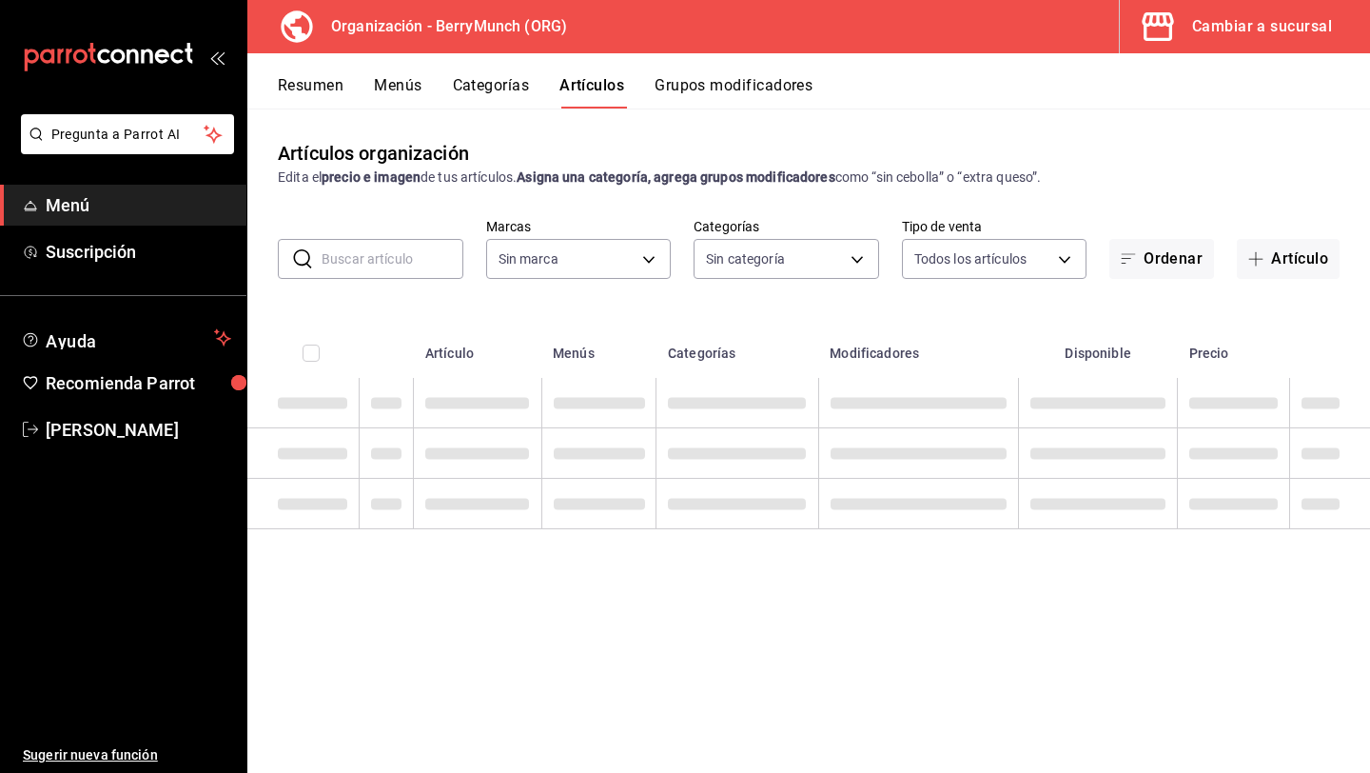
type input "a67a2e02-2cd0-4615-9b6e-58e3a291834d,a2281fe3-d60c-4136-9d11-5da46298c5d9,69c5d…"
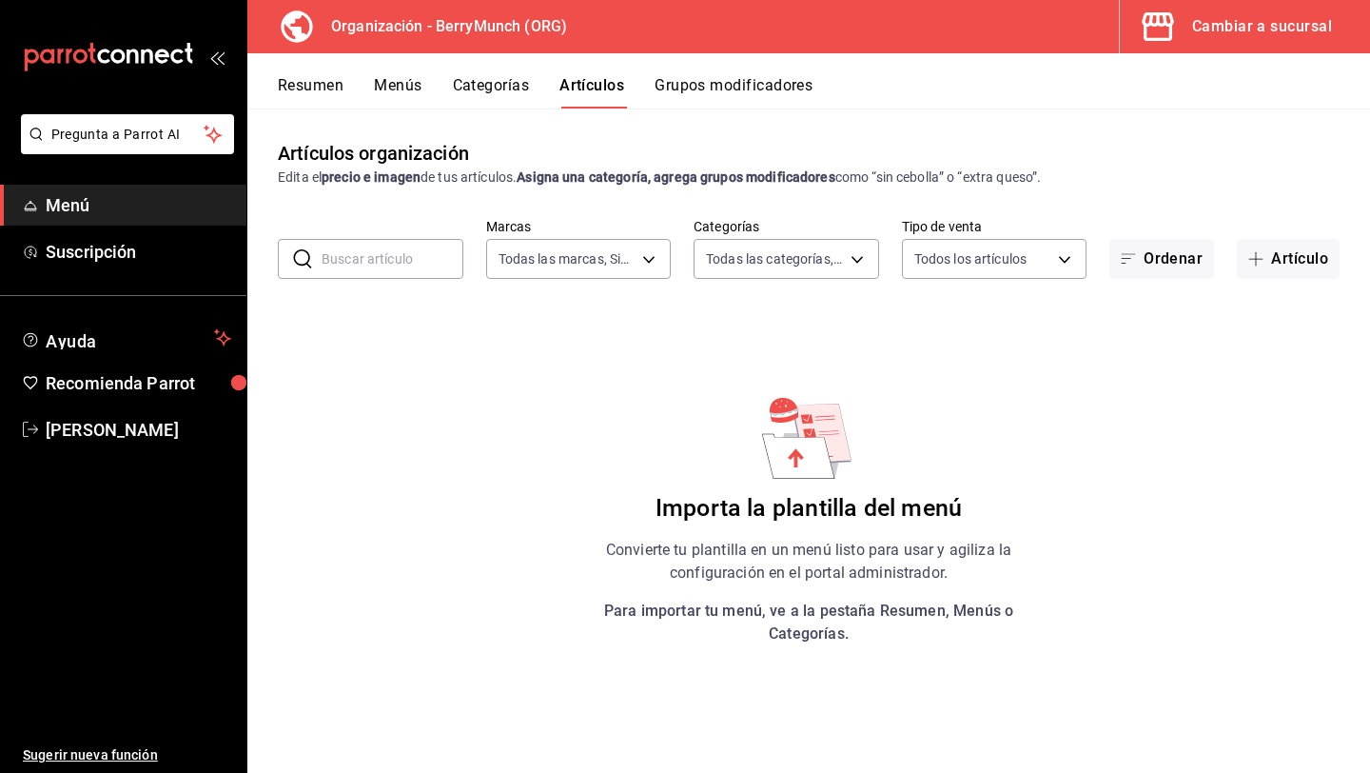
type input "6ee72f2c-8efd-45b5-a4e3-6075f88de568"
click at [672, 86] on button "Grupos modificadores" at bounding box center [734, 92] width 158 height 32
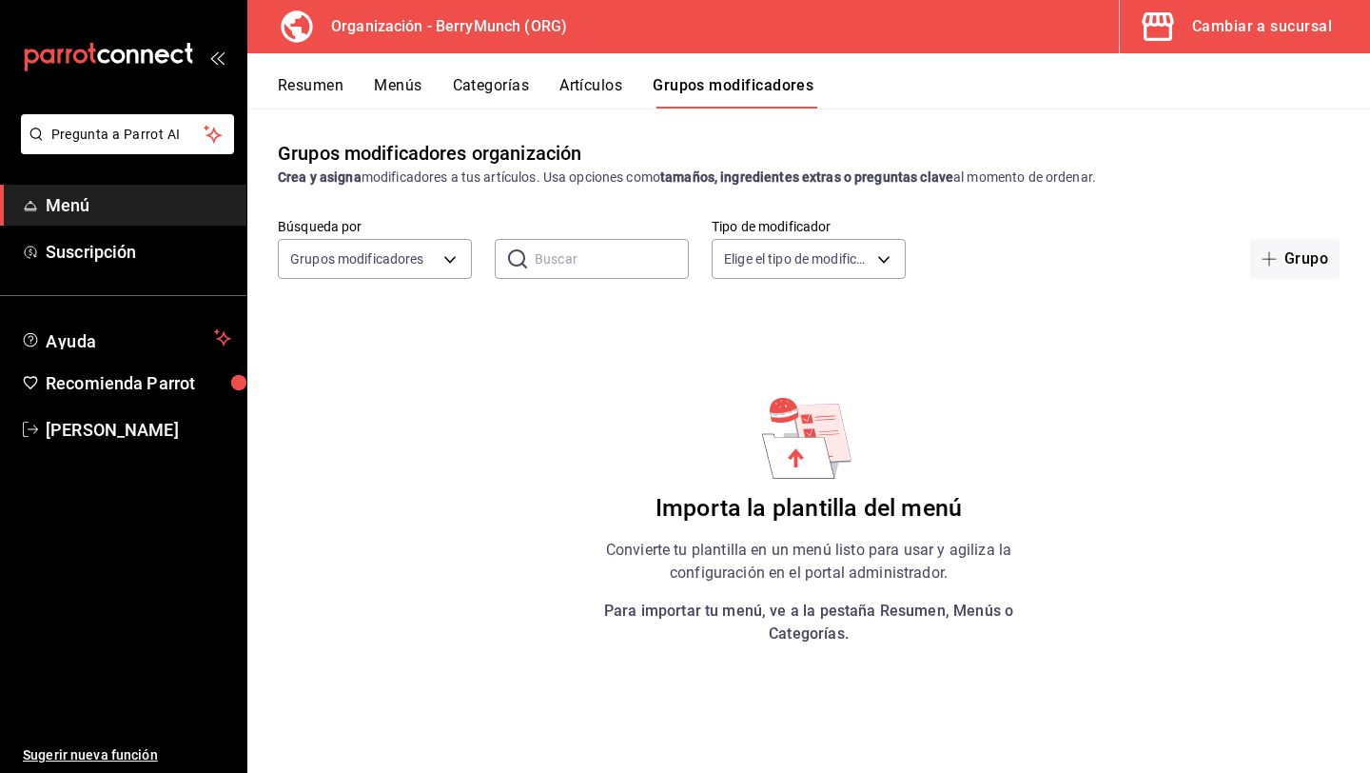
click at [601, 83] on button "Artículos" at bounding box center [591, 92] width 63 height 32
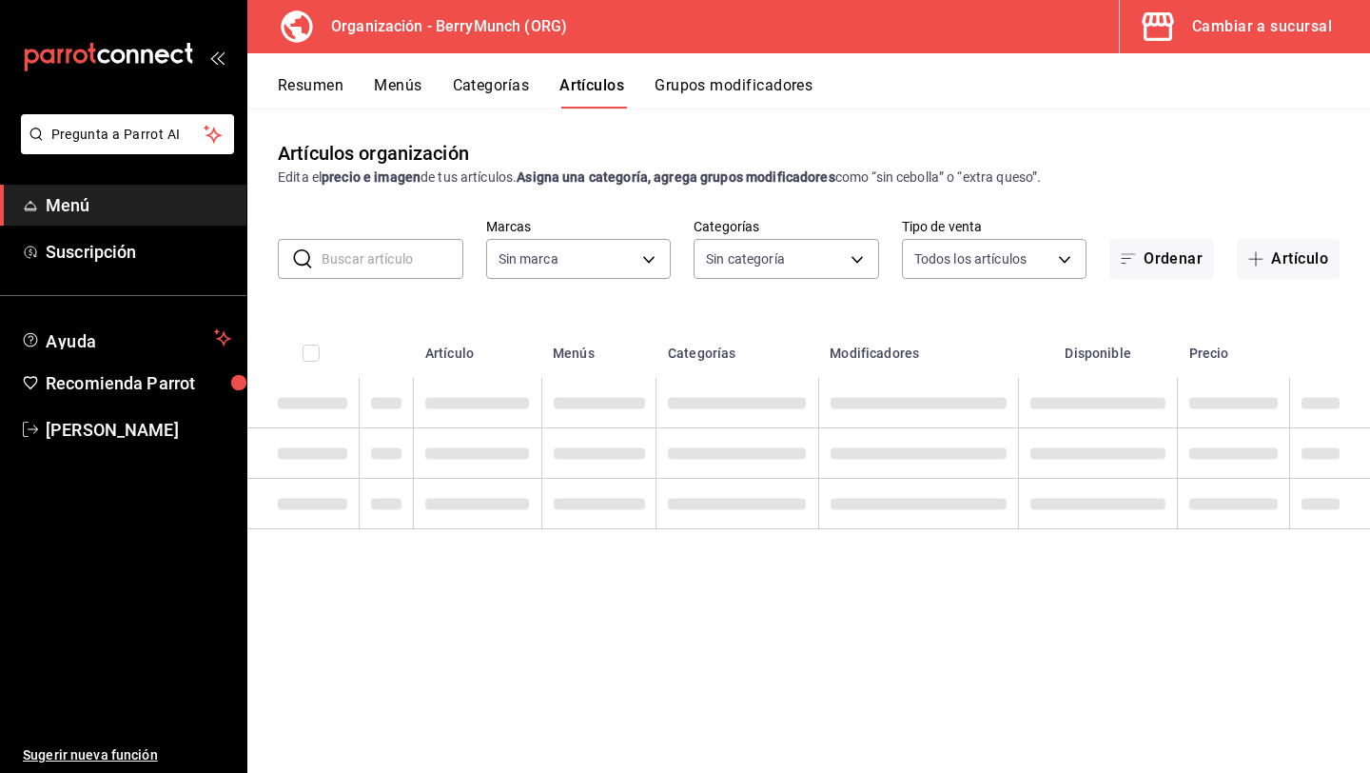
type input "6ee72f2c-8efd-45b5-a4e3-6075f88de568"
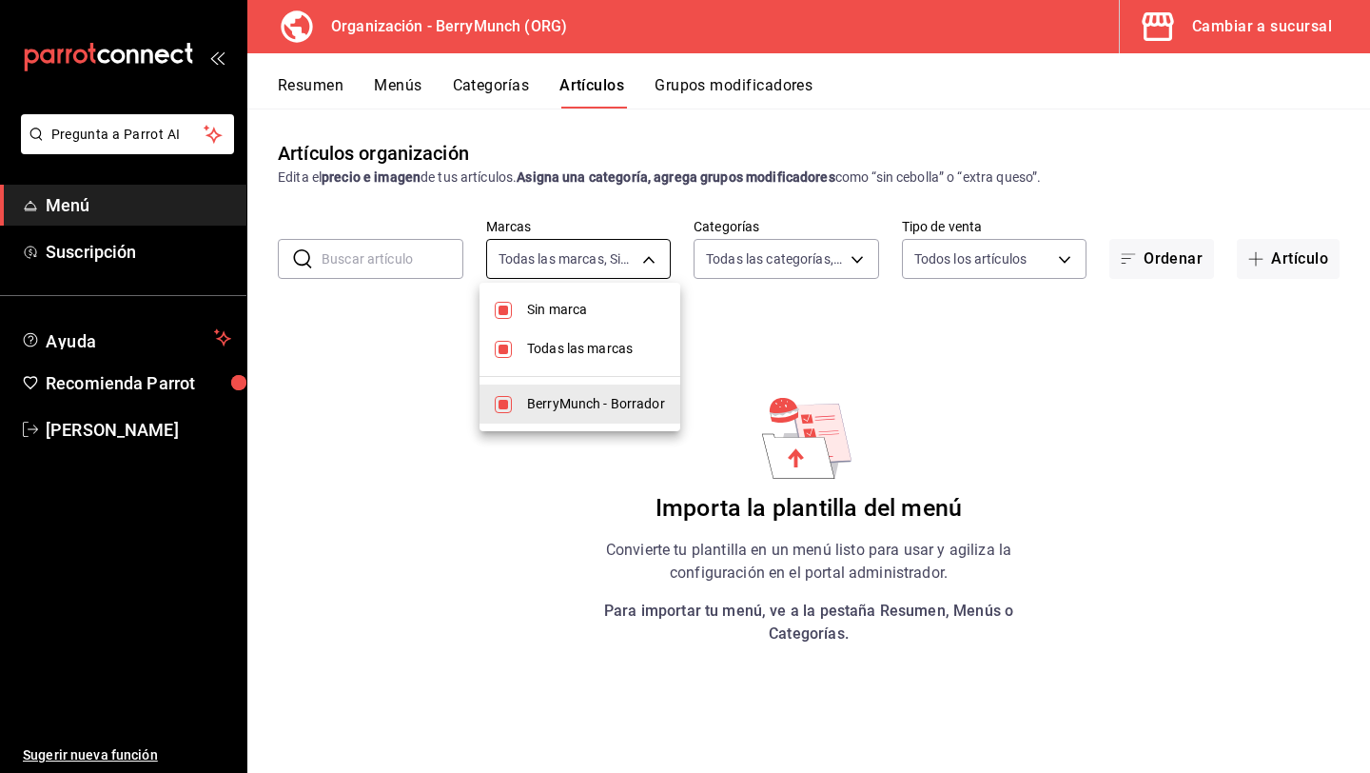
click at [651, 246] on body "Pregunta a Parrot AI Menú Suscripción Ayuda Recomienda Parrot [PERSON_NAME] Sug…" at bounding box center [685, 386] width 1370 height 773
click at [651, 246] on div at bounding box center [685, 386] width 1370 height 773
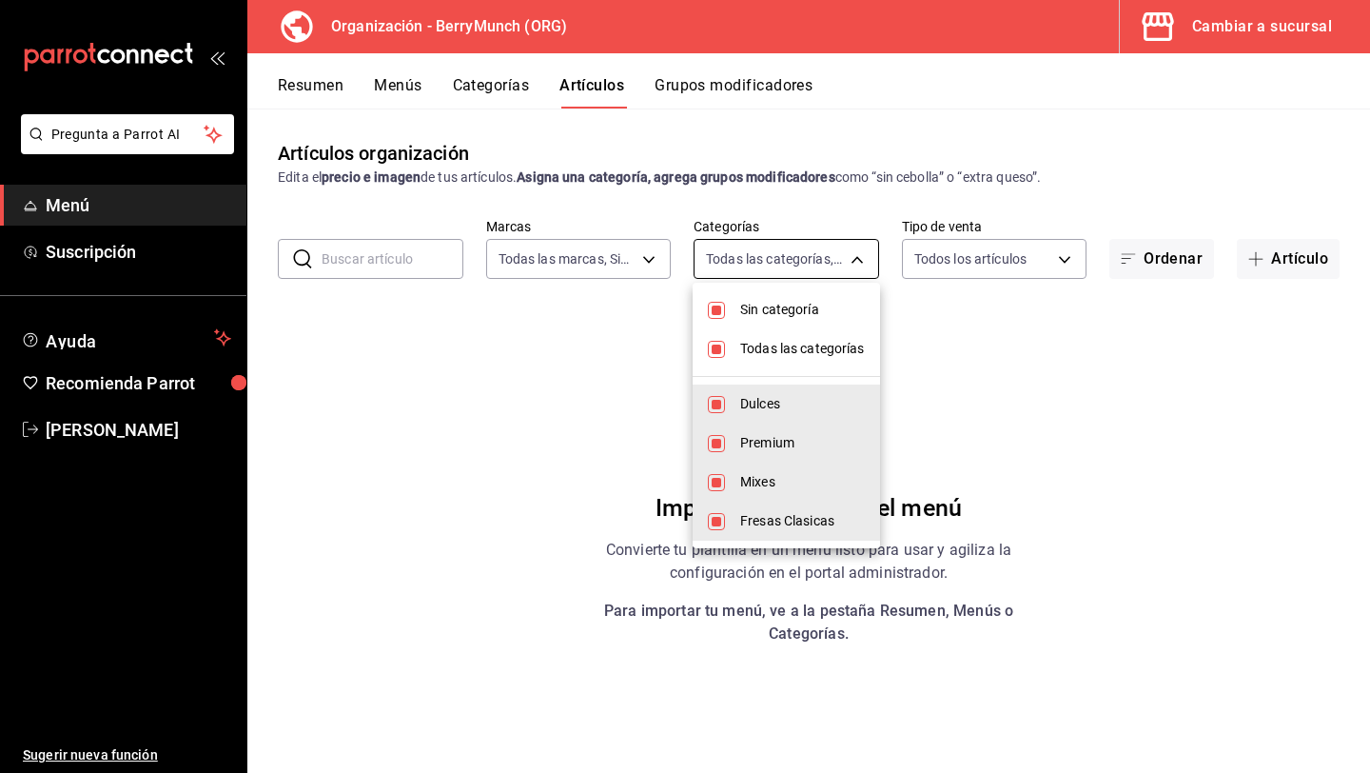
click at [781, 259] on body "Pregunta a Parrot AI Menú Suscripción Ayuda Recomienda Parrot [PERSON_NAME] Sug…" at bounding box center [685, 386] width 1370 height 773
click at [739, 397] on li "Dulces" at bounding box center [786, 404] width 187 height 39
type input "a2281fe3-d60c-4136-9d11-5da46298c5d9,69c5da68-f7ec-4fd0-b9b7-34c22dd04876,6c413…"
checkbox input "false"
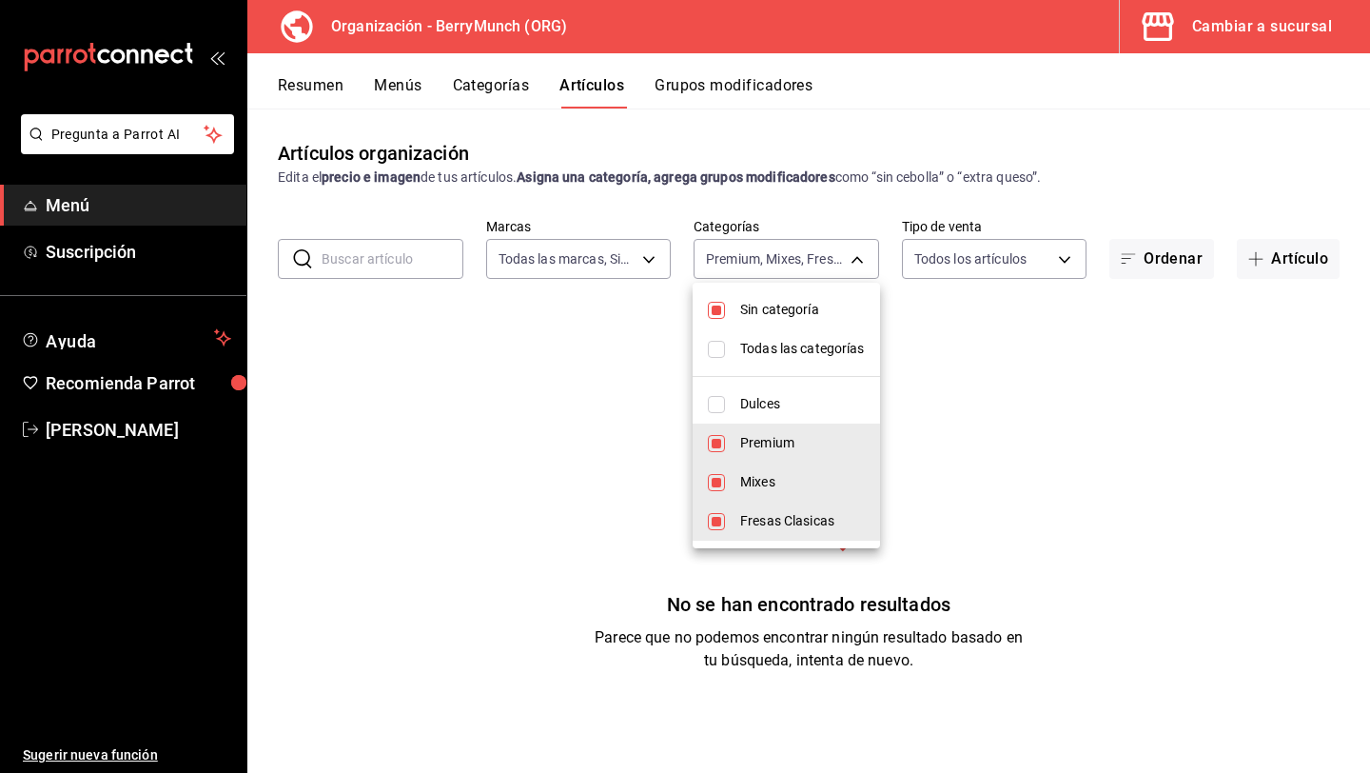
click at [739, 397] on li "Dulces" at bounding box center [786, 404] width 187 height 39
type input "a2281fe3-d60c-4136-9d11-5da46298c5d9,69c5da68-f7ec-4fd0-b9b7-34c22dd04876,6c413…"
checkbox input "true"
click at [795, 303] on span "Sin categoría" at bounding box center [802, 310] width 125 height 20
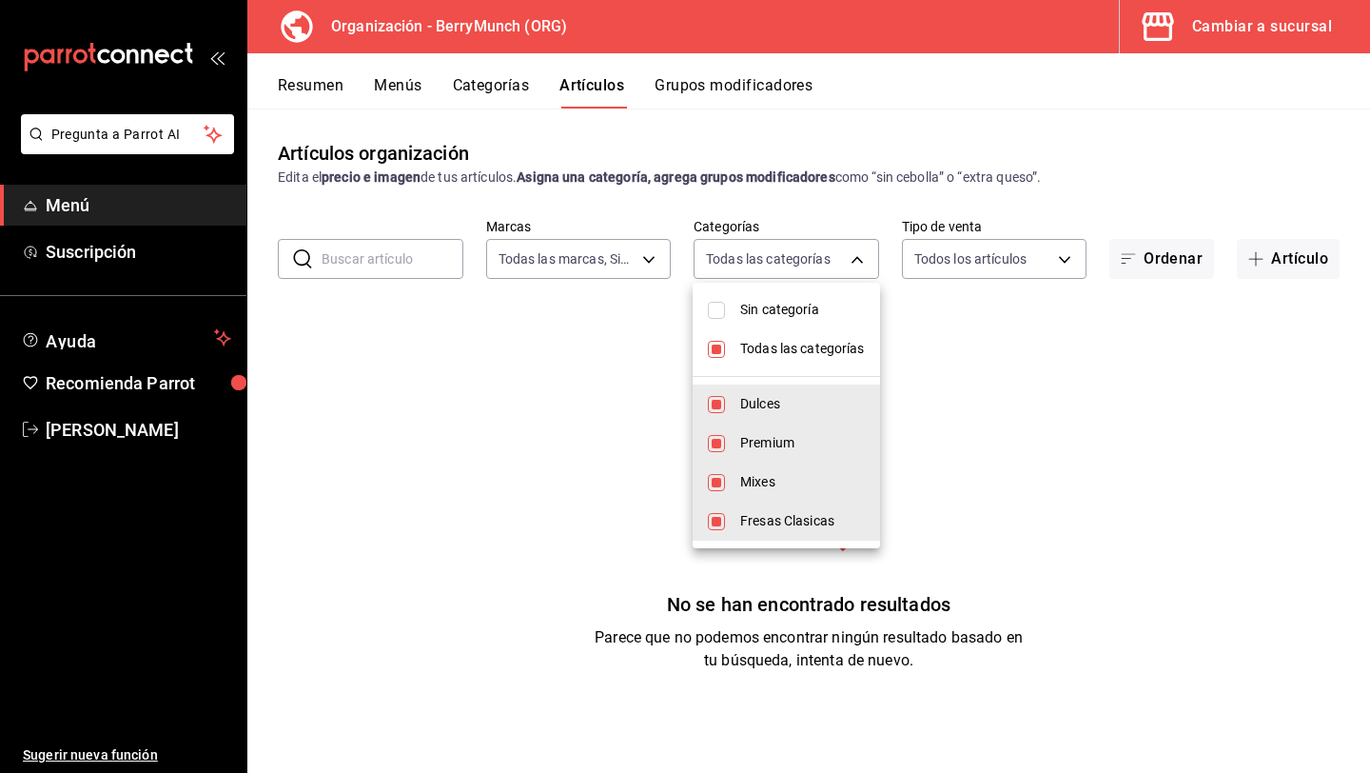
click at [799, 319] on span "Sin categoría" at bounding box center [802, 310] width 125 height 20
checkbox input "true"
click at [794, 344] on span "Todas las categorías" at bounding box center [802, 349] width 125 height 20
checkbox input "false"
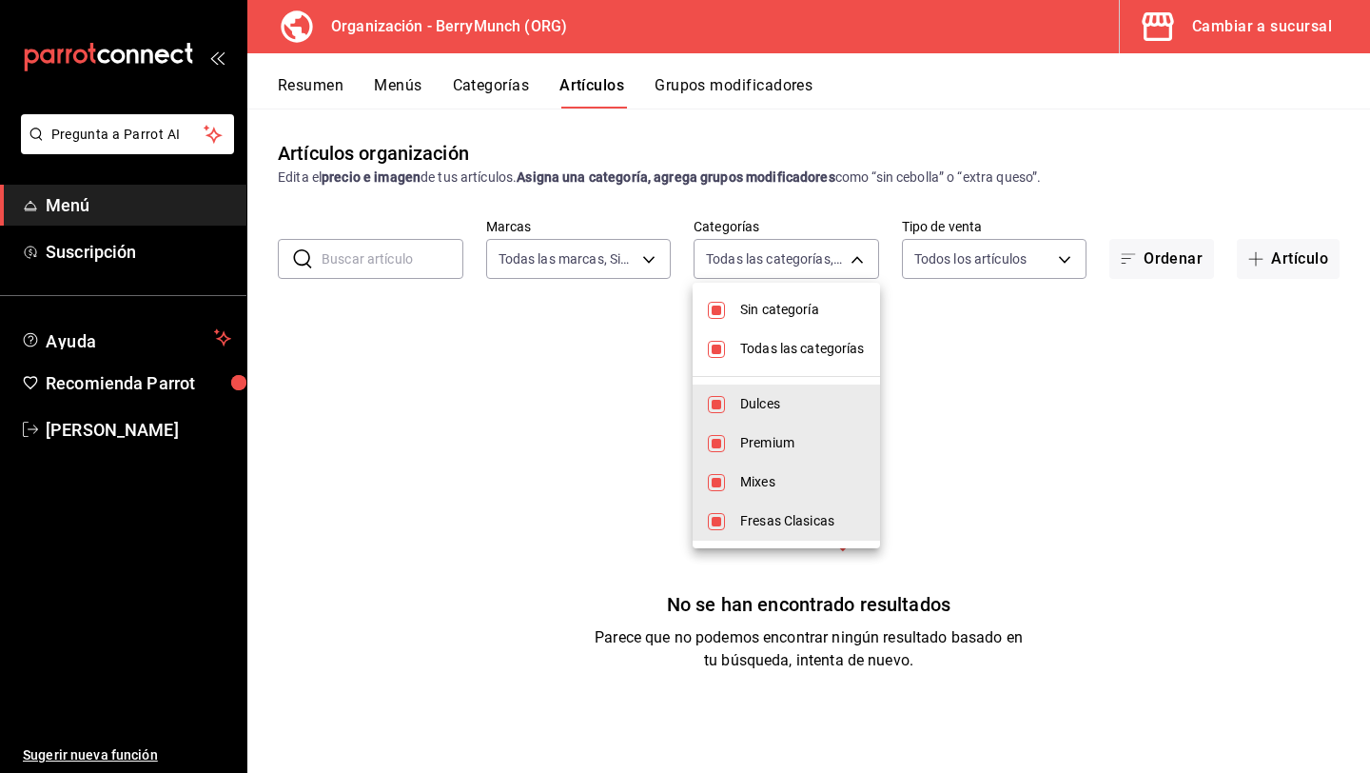
checkbox input "false"
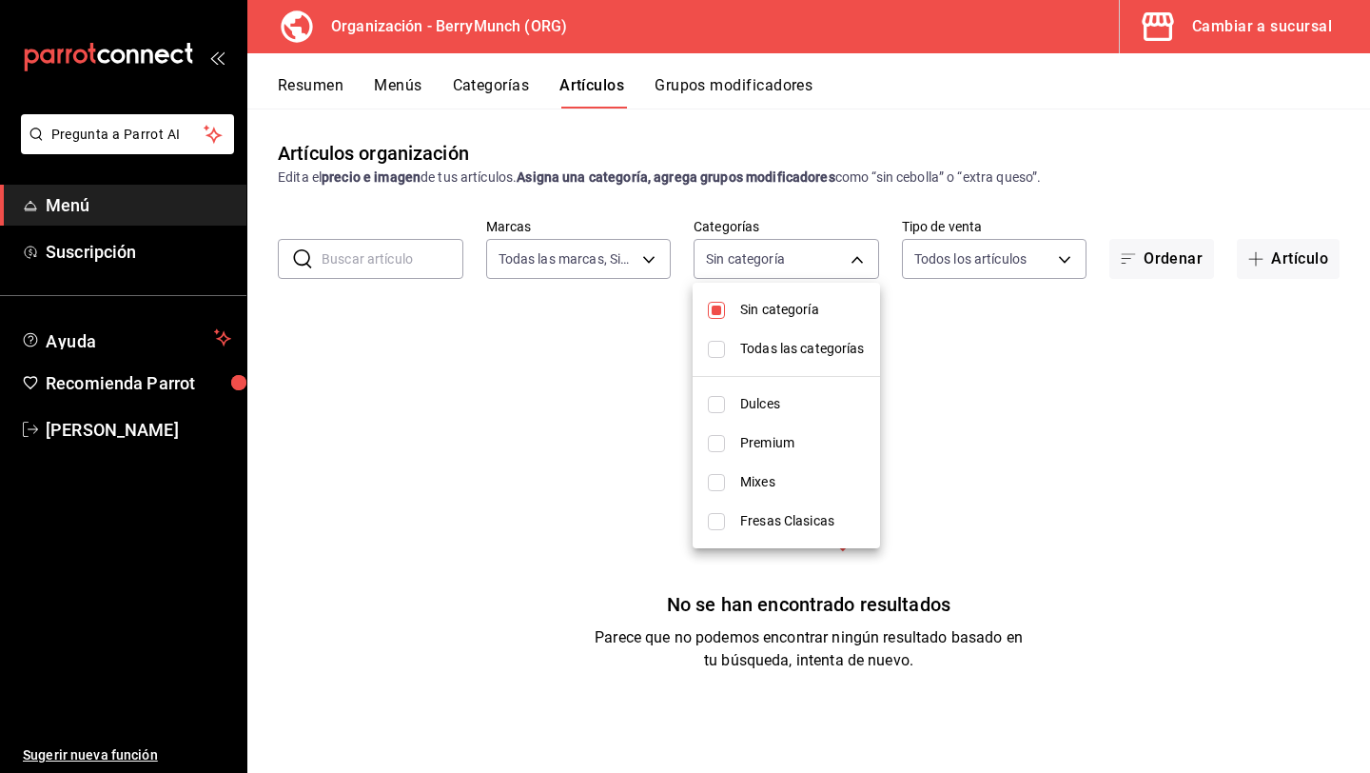
click at [830, 194] on div at bounding box center [685, 386] width 1370 height 773
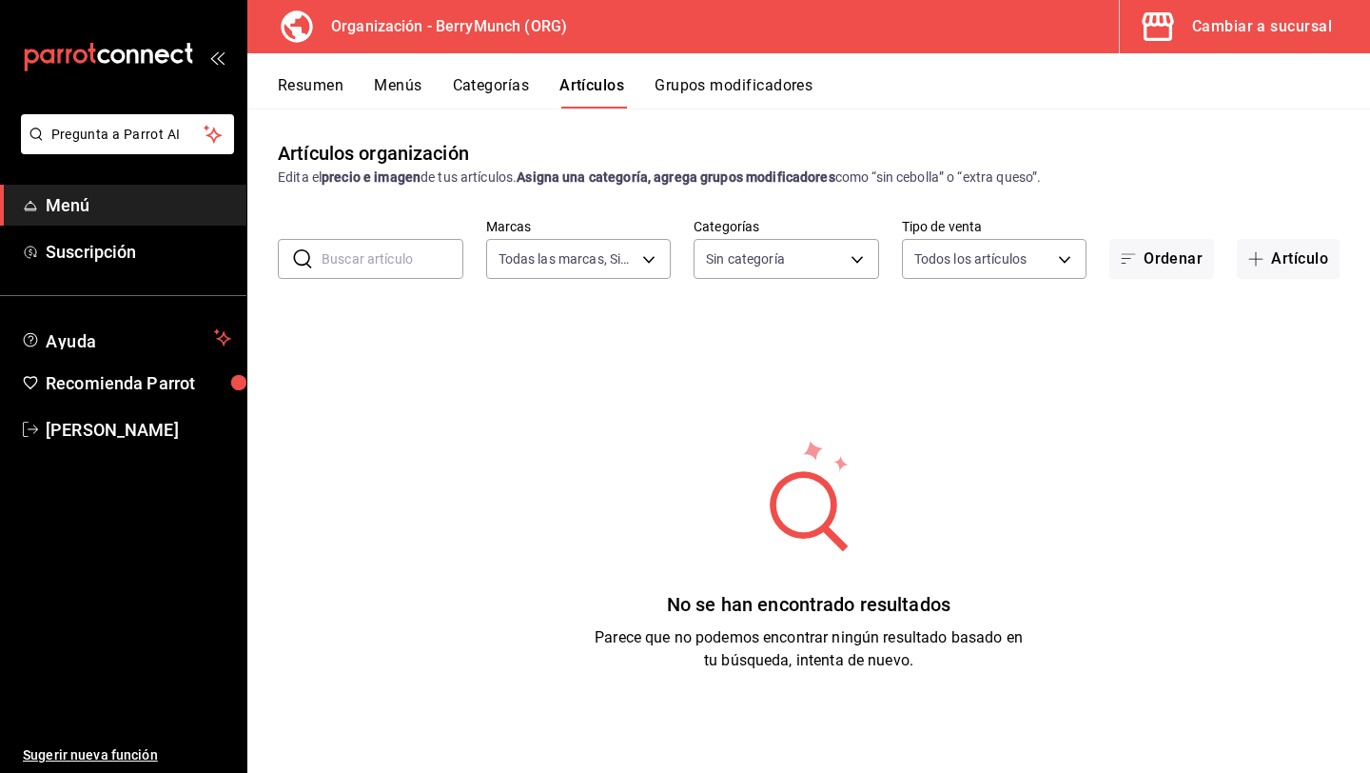
click at [518, 88] on button "Categorías" at bounding box center [491, 92] width 77 height 32
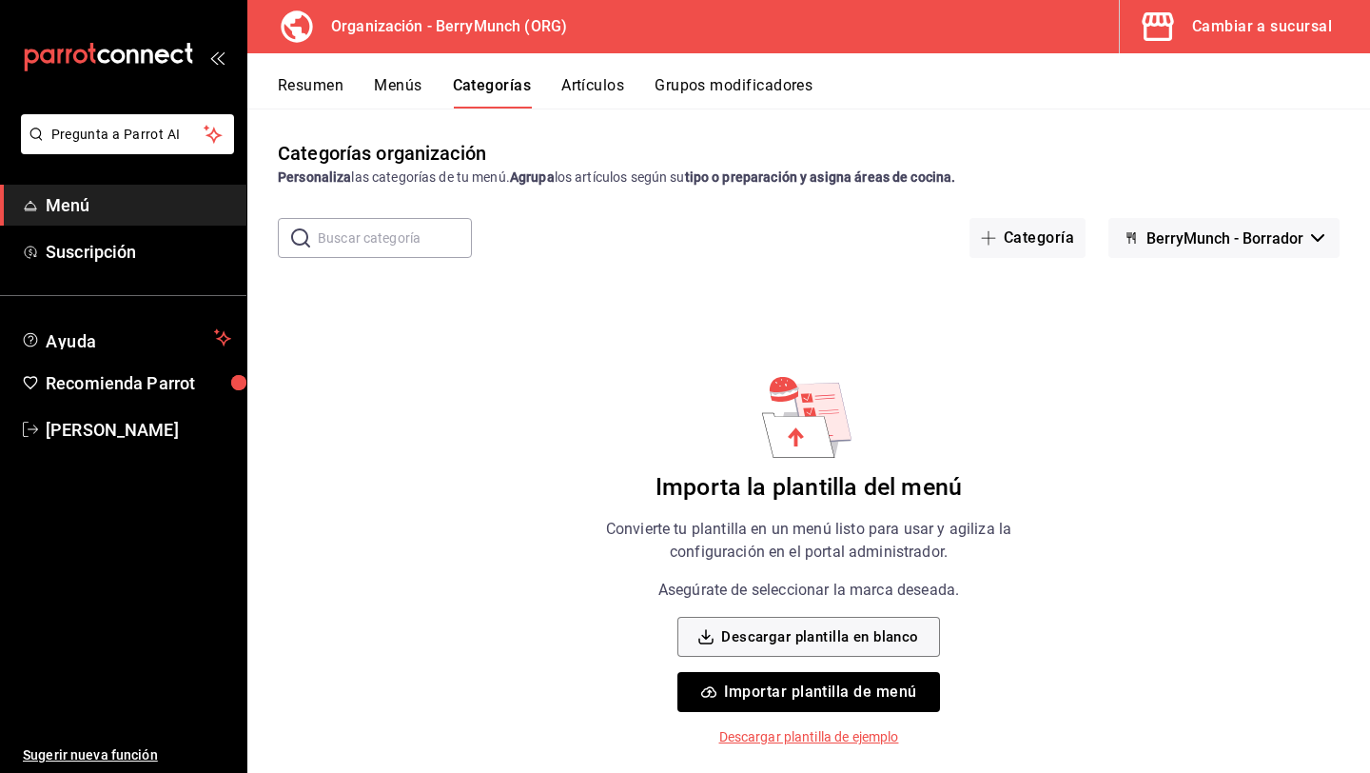
click at [613, 78] on button "Artículos" at bounding box center [593, 92] width 63 height 32
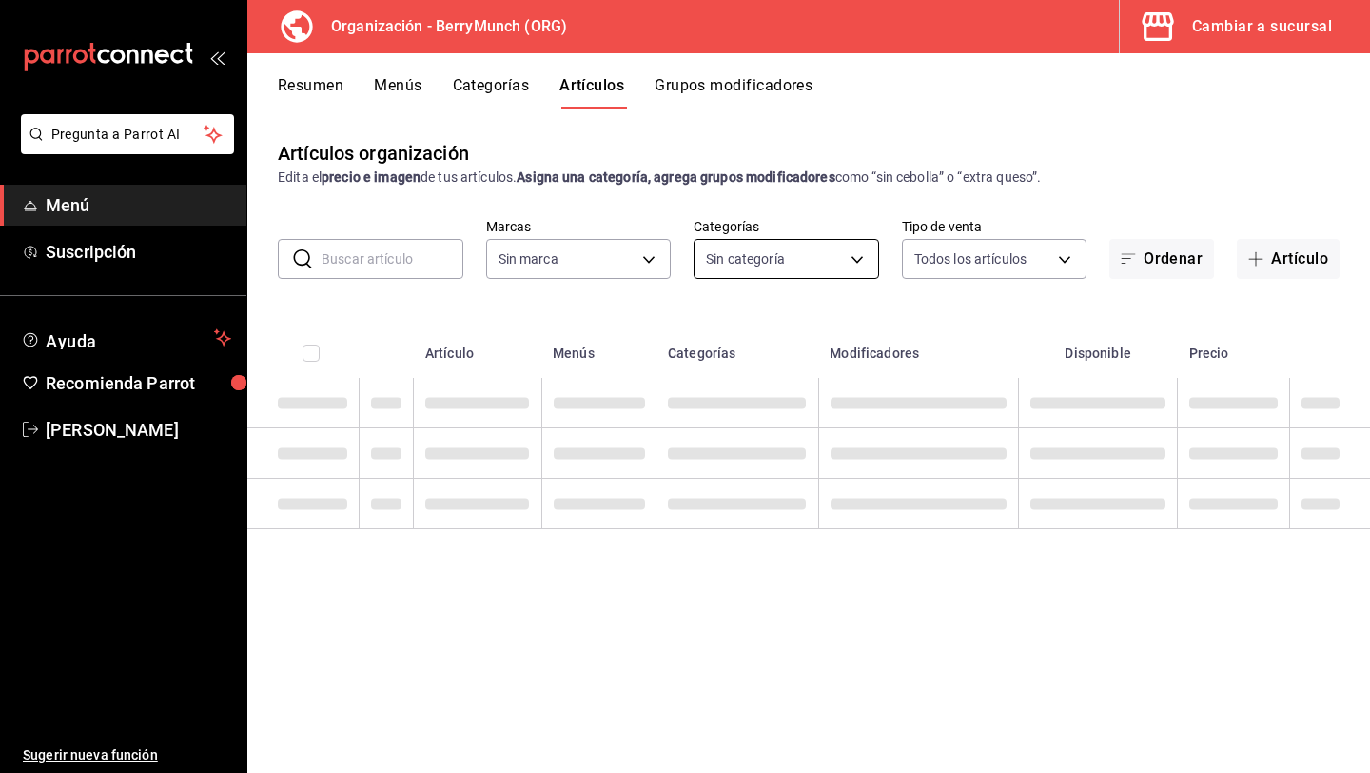
type input "a67a2e02-2cd0-4615-9b6e-58e3a291834d,a2281fe3-d60c-4136-9d11-5da46298c5d9,69c5d…"
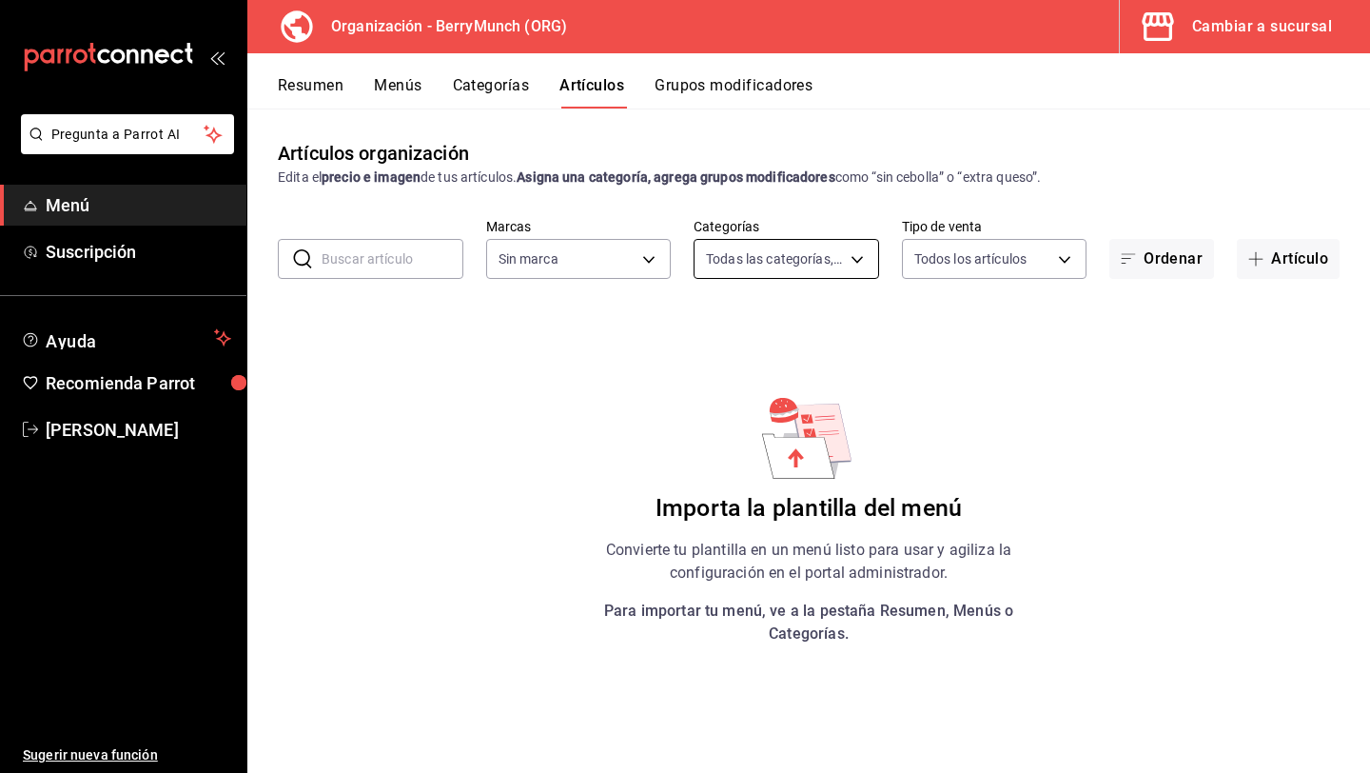
type input "6ee72f2c-8efd-45b5-a4e3-6075f88de568"
click at [799, 251] on body "Pregunta a Parrot AI Menú Suscripción Ayuda Recomienda Parrot [PERSON_NAME] Sug…" at bounding box center [685, 386] width 1370 height 773
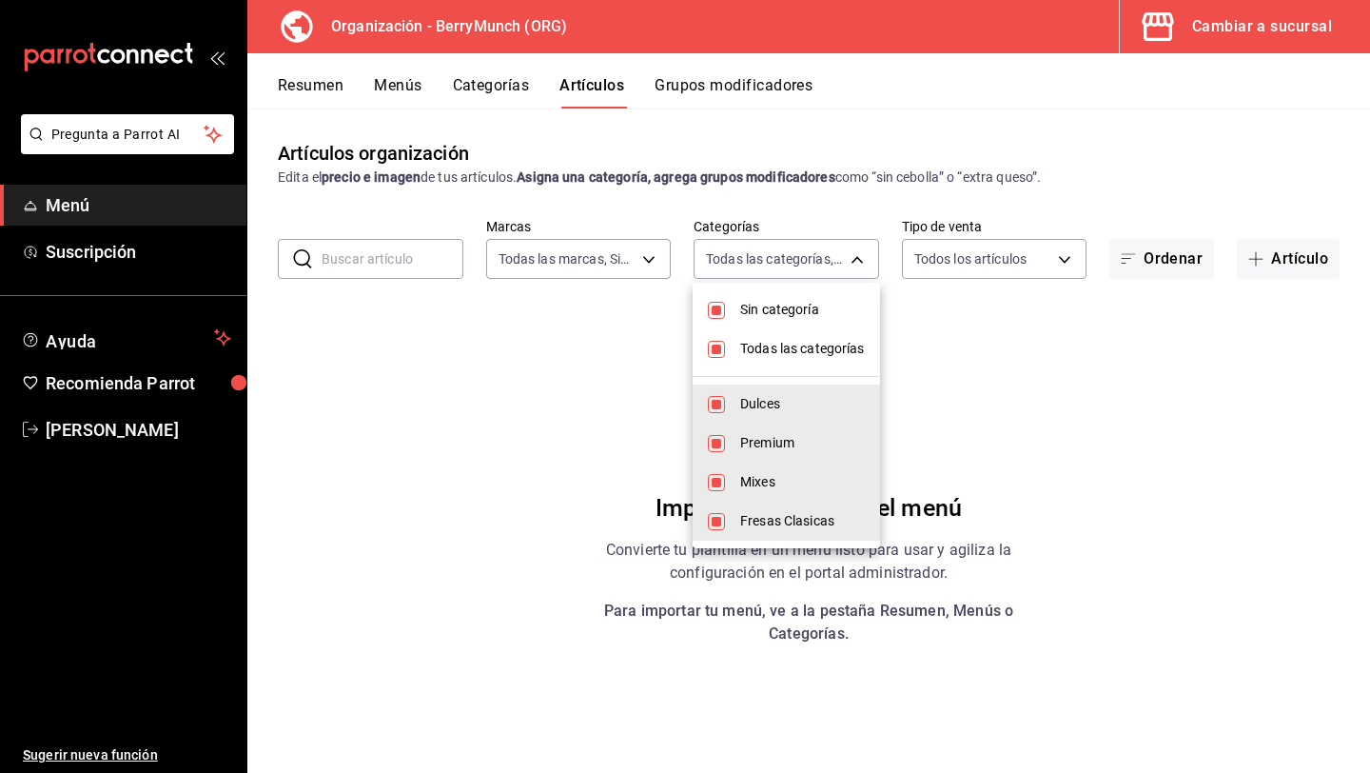
click at [798, 345] on span "Todas las categorías" at bounding box center [802, 349] width 125 height 20
checkbox input "false"
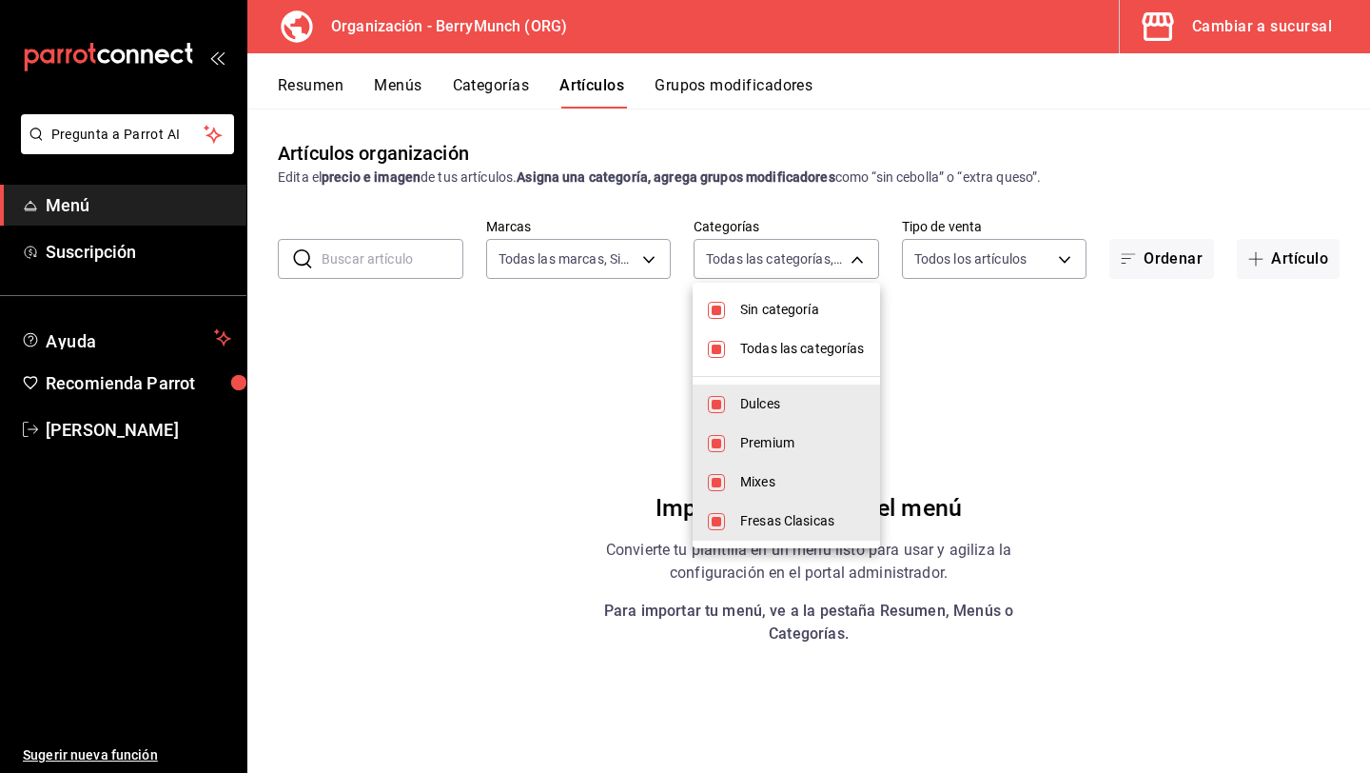
checkbox input "false"
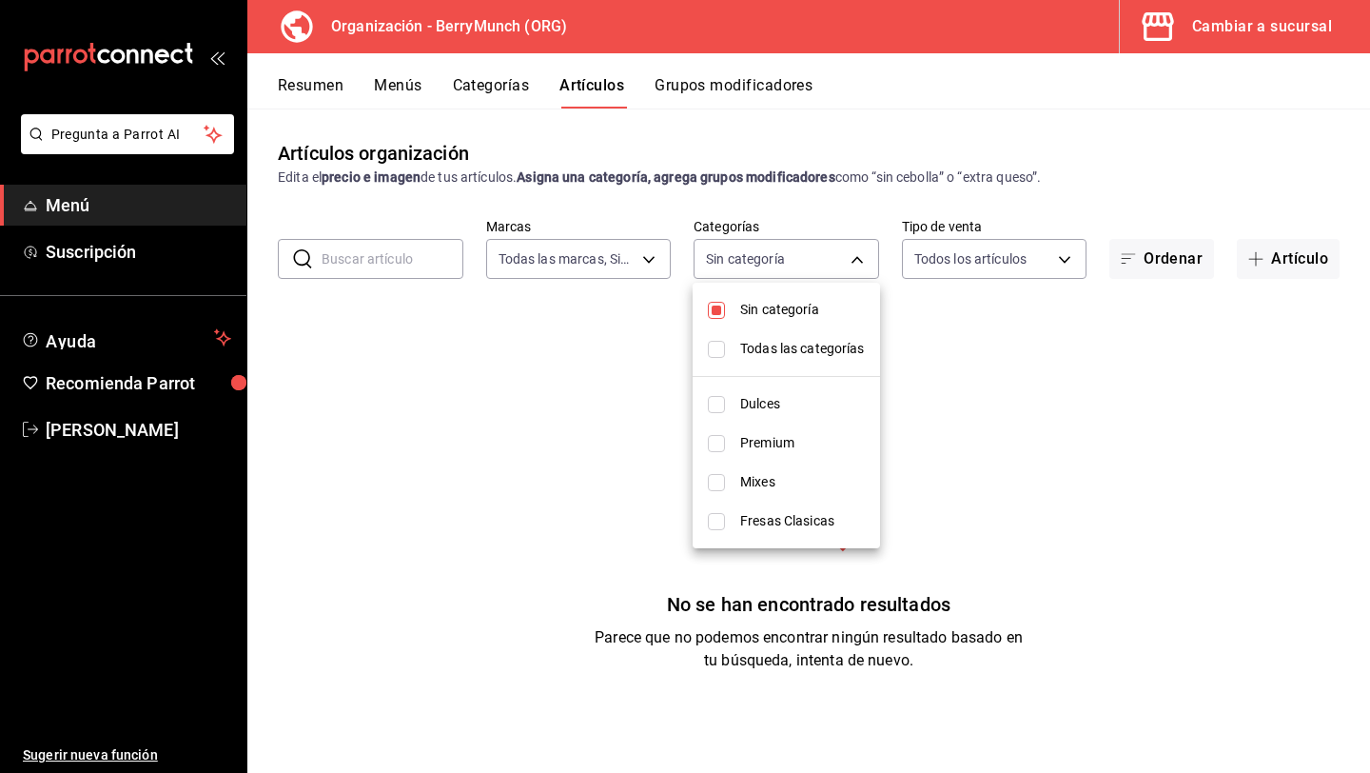
click at [776, 154] on div at bounding box center [685, 386] width 1370 height 773
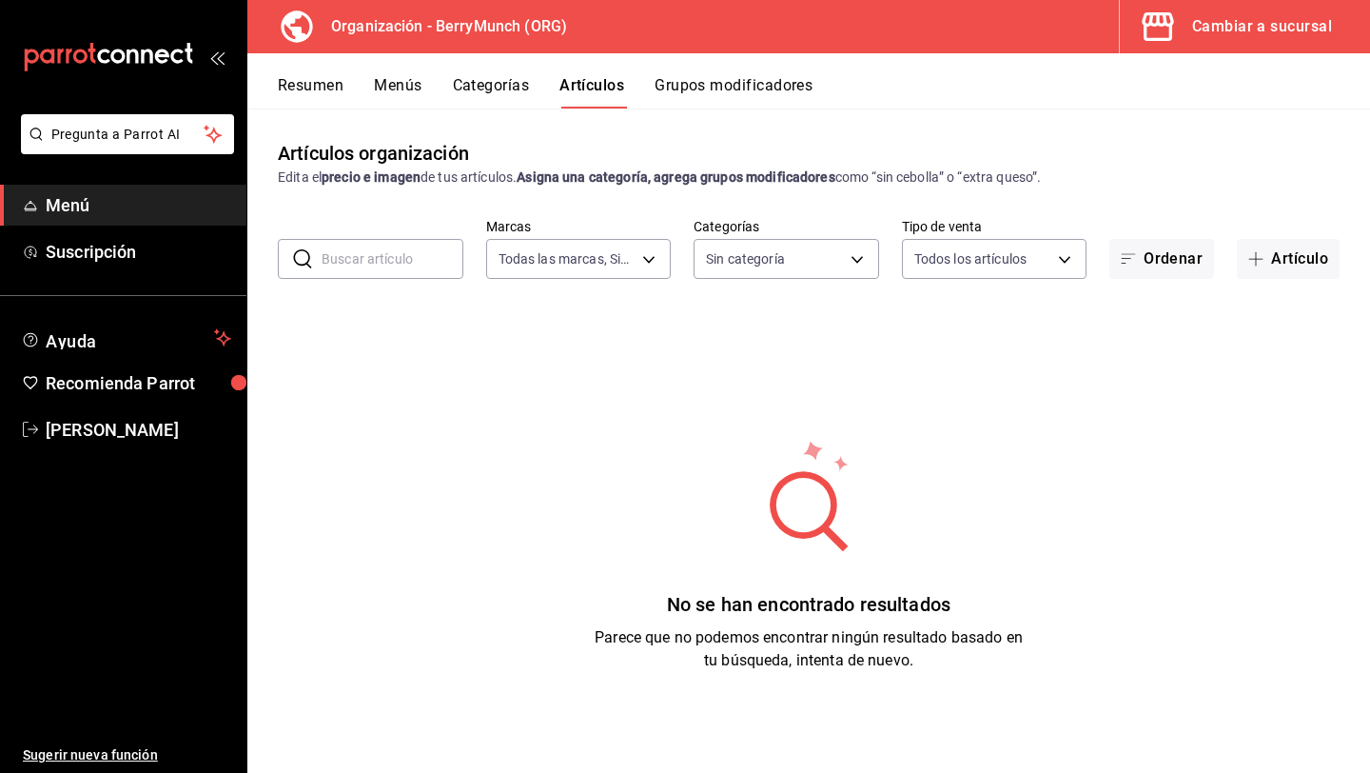
click at [511, 84] on button "Categorías" at bounding box center [491, 92] width 77 height 32
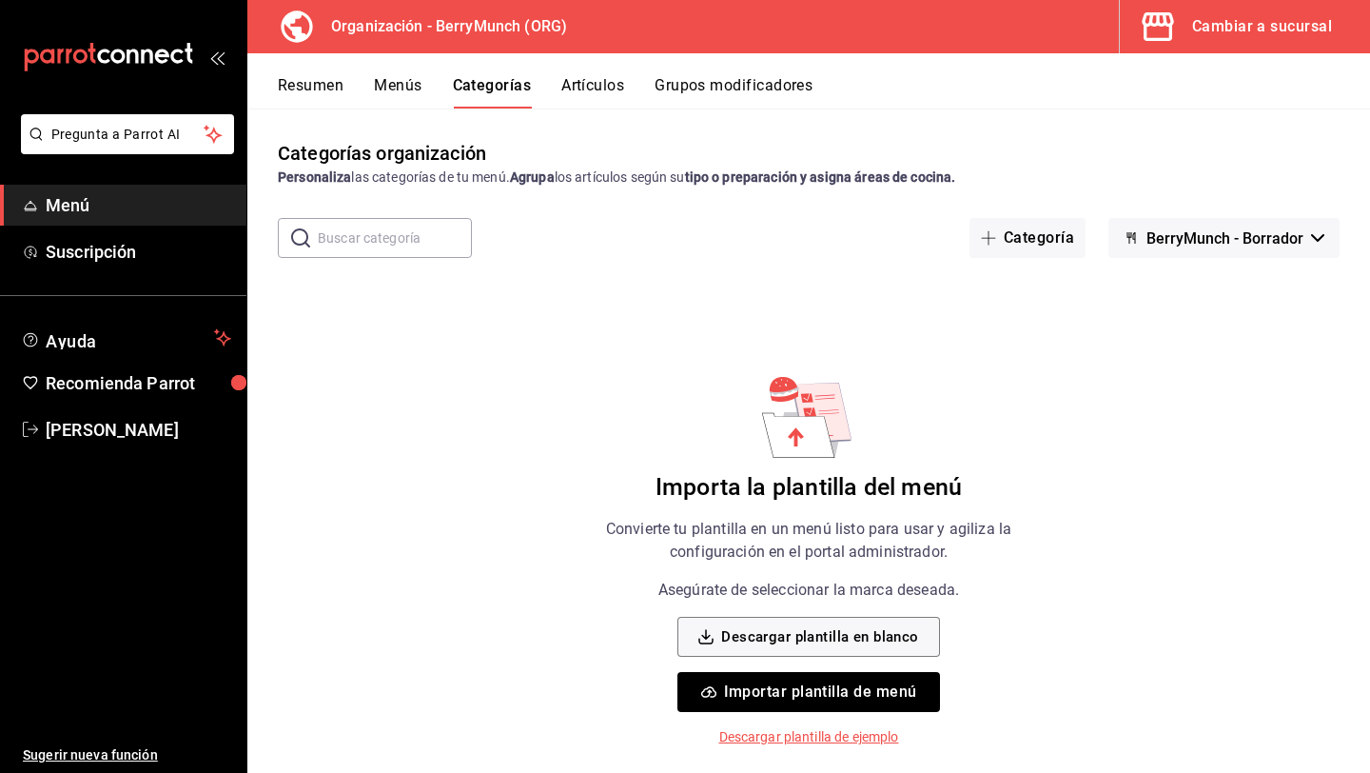
click at [592, 85] on button "Artículos" at bounding box center [593, 92] width 63 height 32
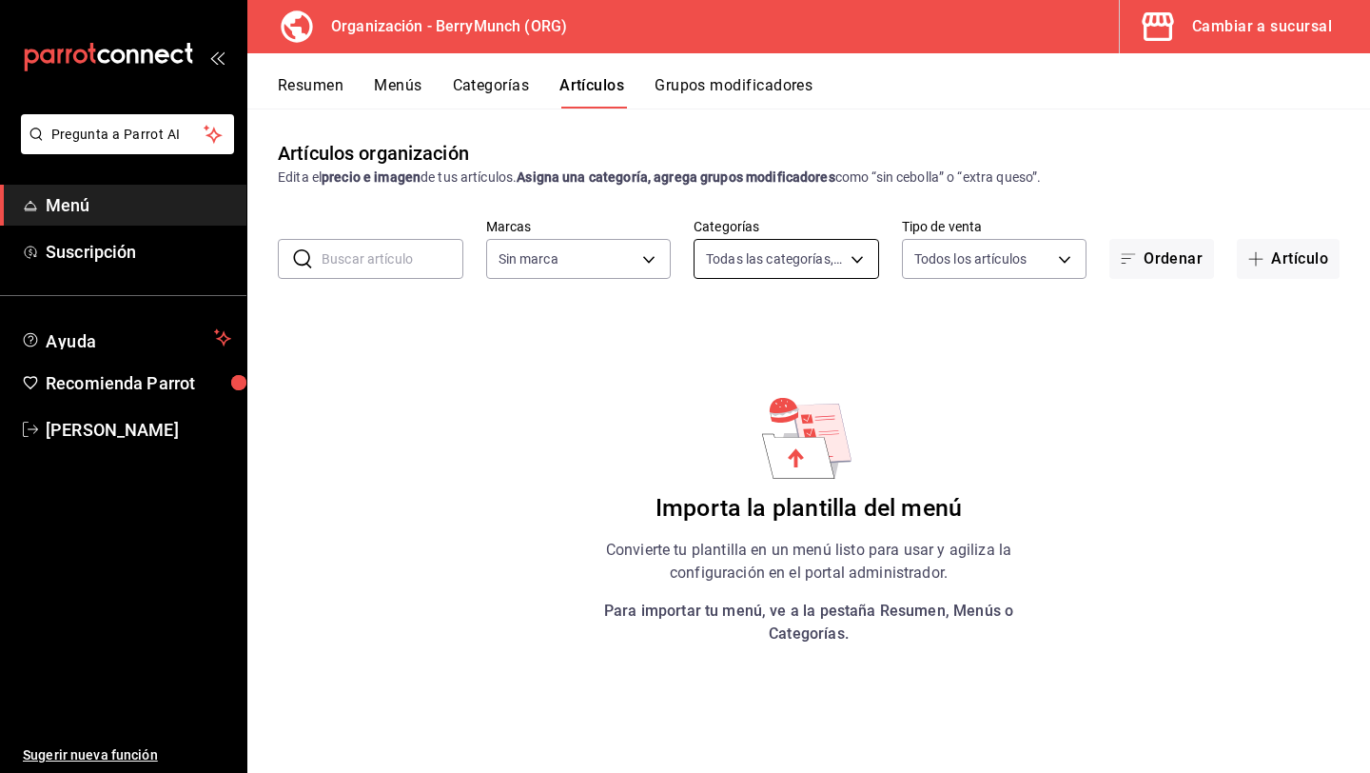
type input "a67a2e02-2cd0-4615-9b6e-58e3a291834d,a2281fe3-d60c-4136-9d11-5da46298c5d9,69c5d…"
type input "6ee72f2c-8efd-45b5-a4e3-6075f88de568"
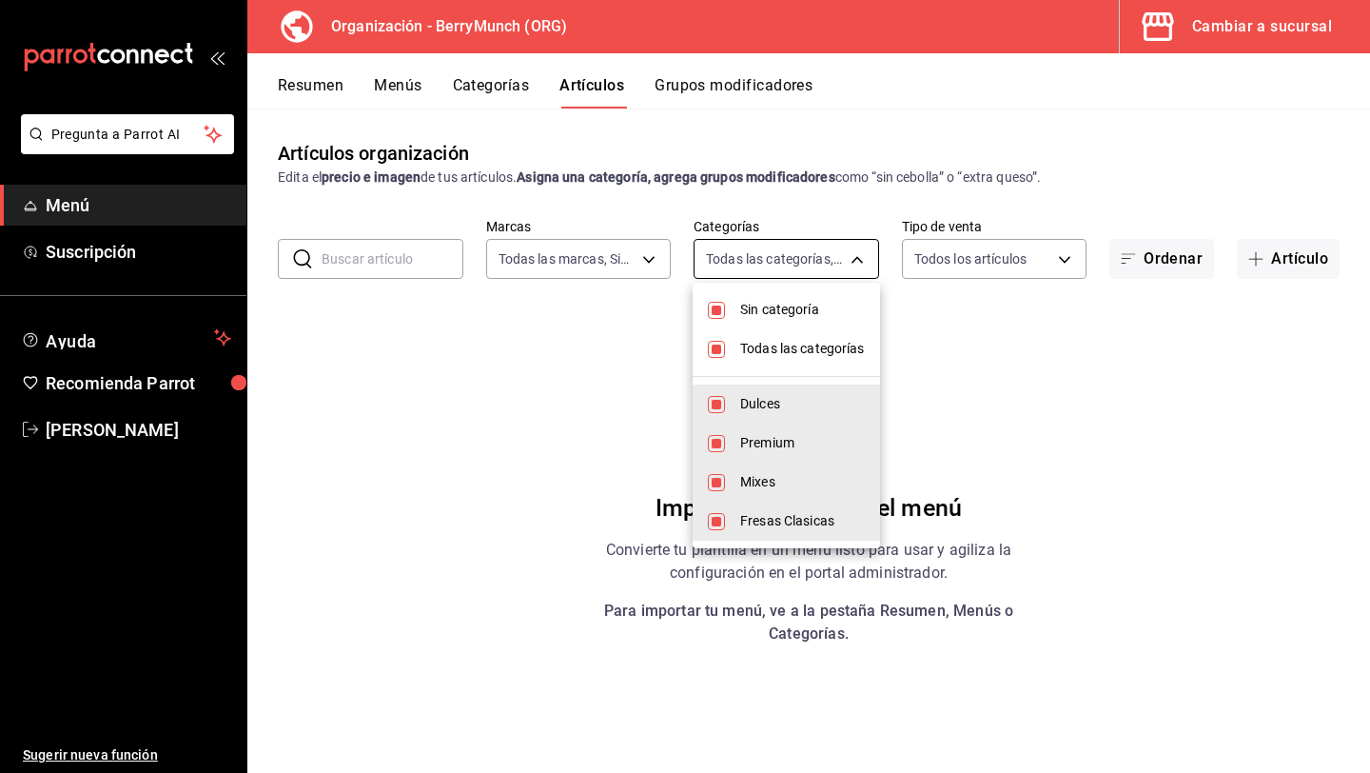
click at [794, 257] on body "Pregunta a Parrot AI Menú Suscripción Ayuda Recomienda Parrot [PERSON_NAME] Sug…" at bounding box center [685, 386] width 1370 height 773
click at [551, 388] on div at bounding box center [685, 386] width 1370 height 773
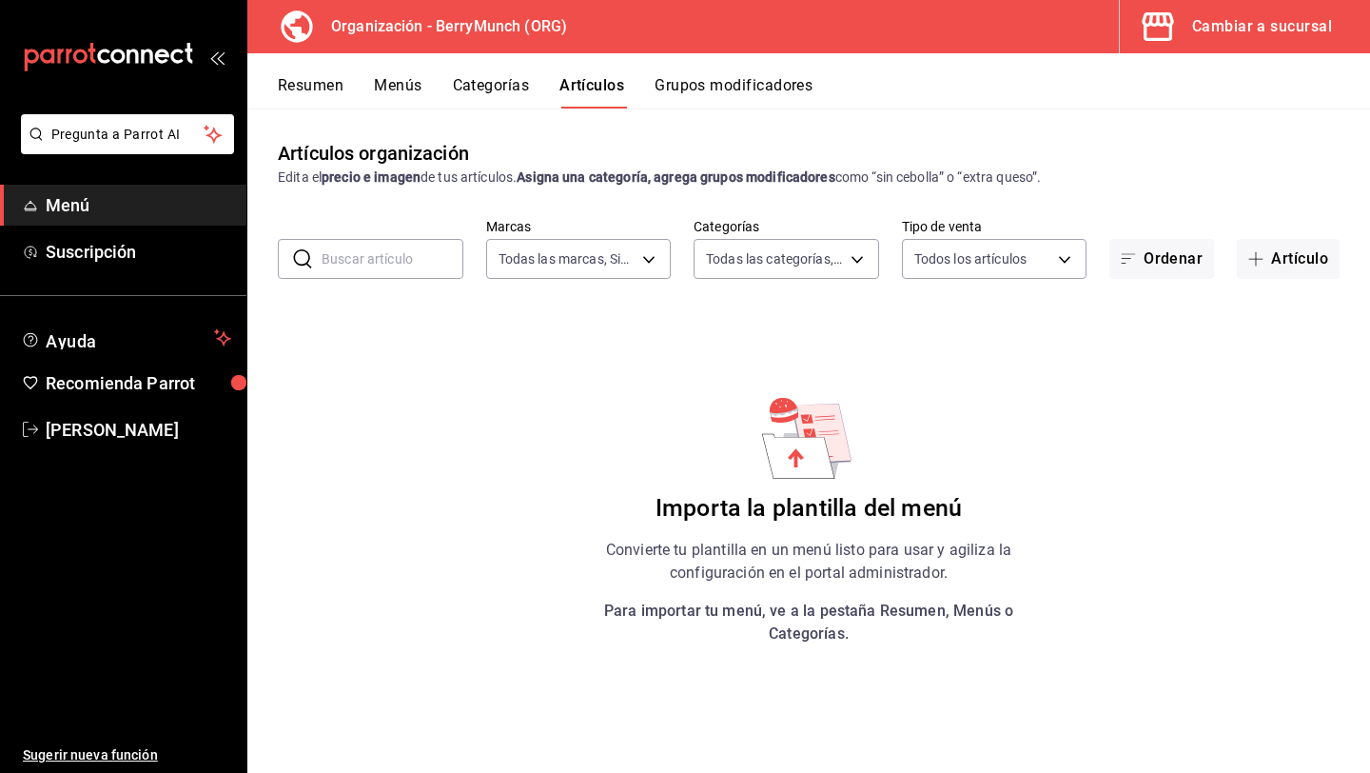
click at [493, 87] on button "Categorías" at bounding box center [491, 92] width 77 height 32
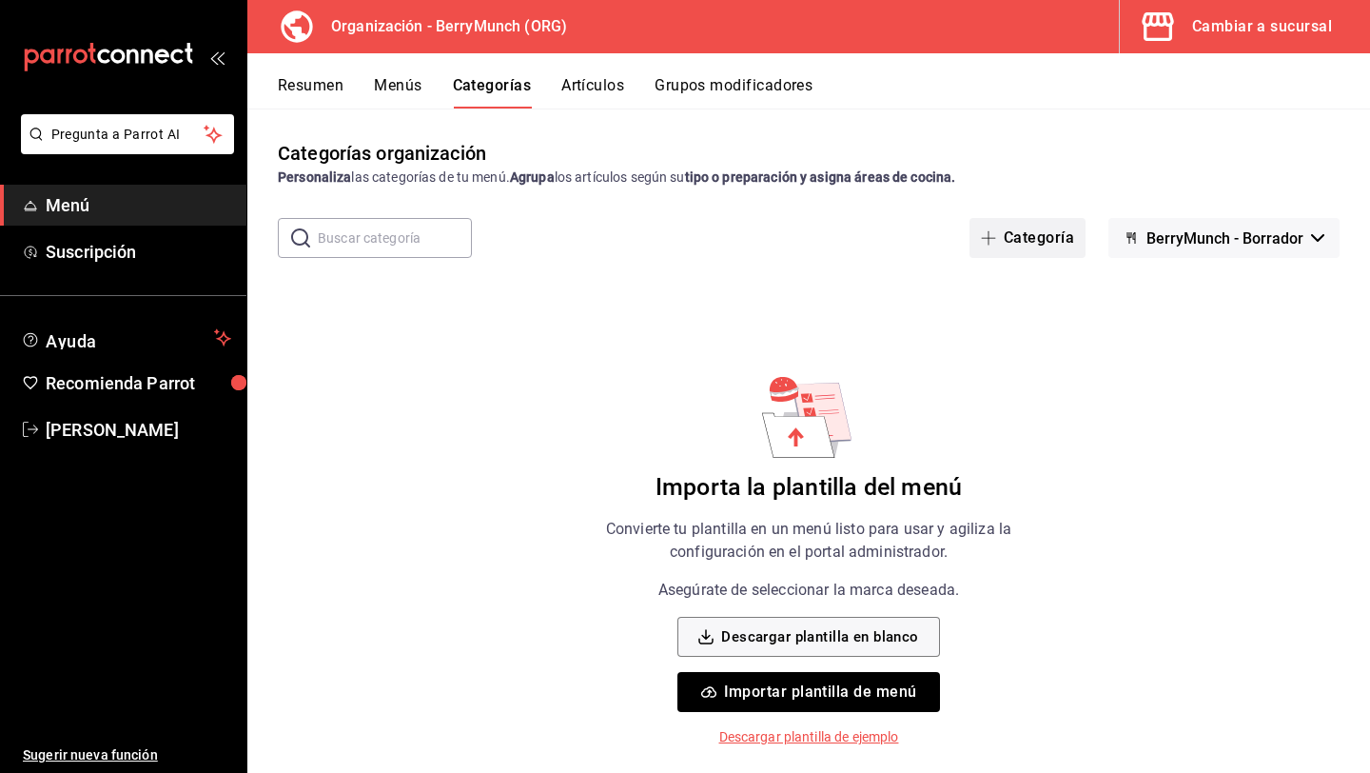
click at [1054, 245] on button "Categoría" at bounding box center [1028, 238] width 116 height 40
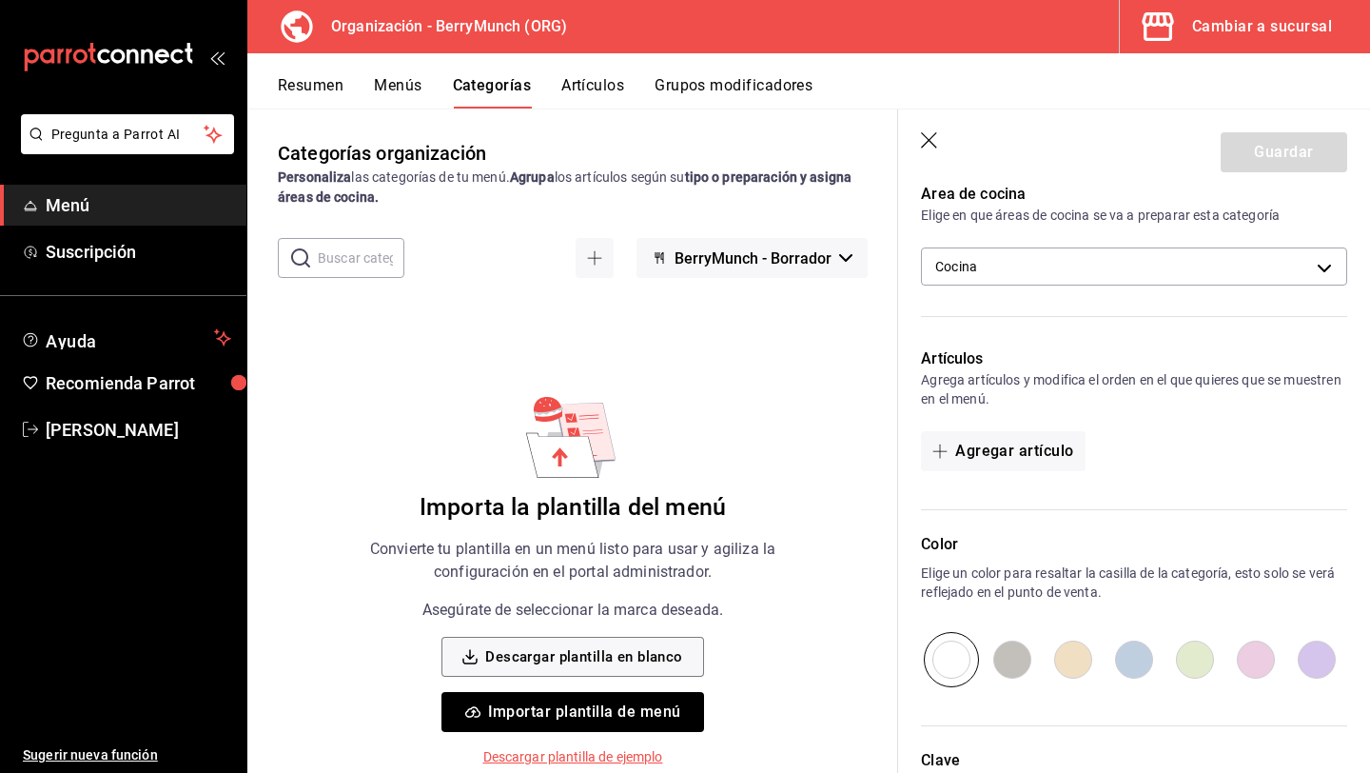
scroll to position [435, 0]
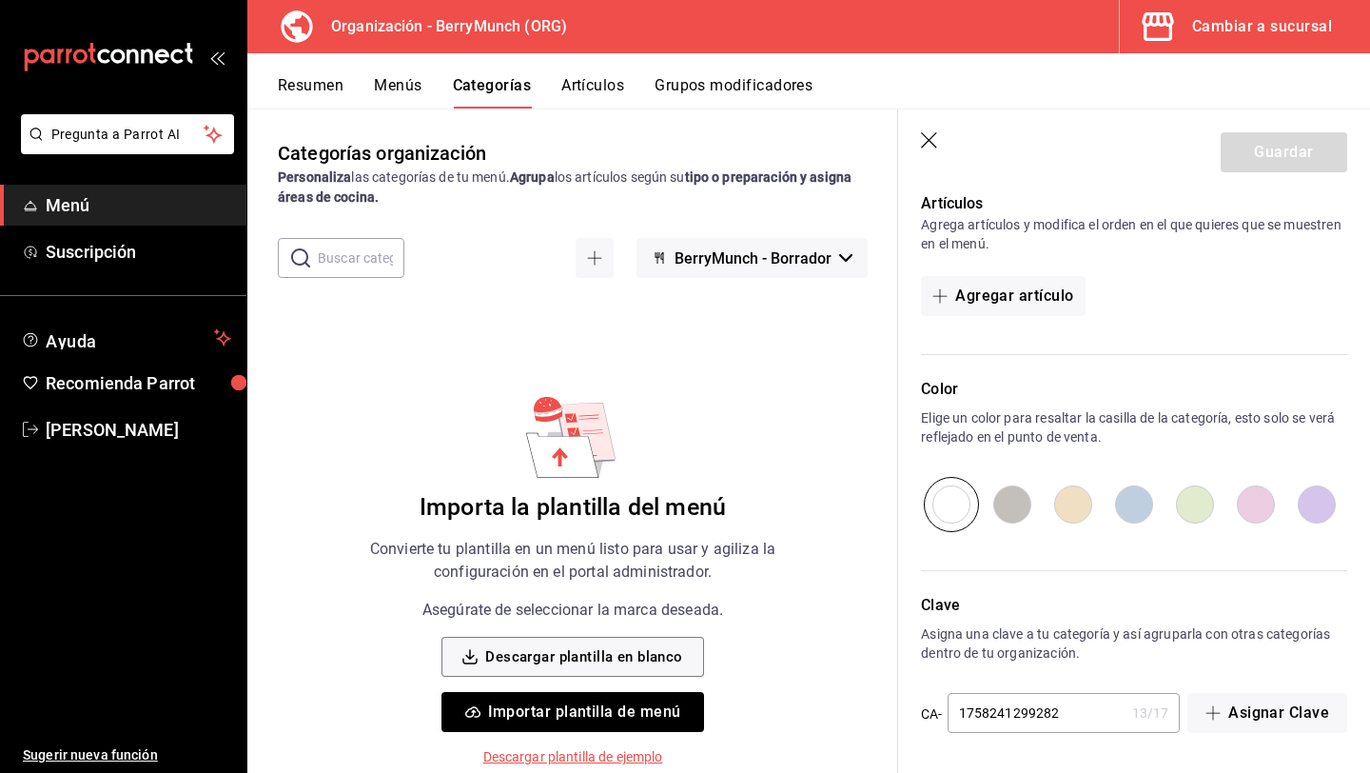
click at [930, 147] on icon "button" at bounding box center [930, 141] width 19 height 19
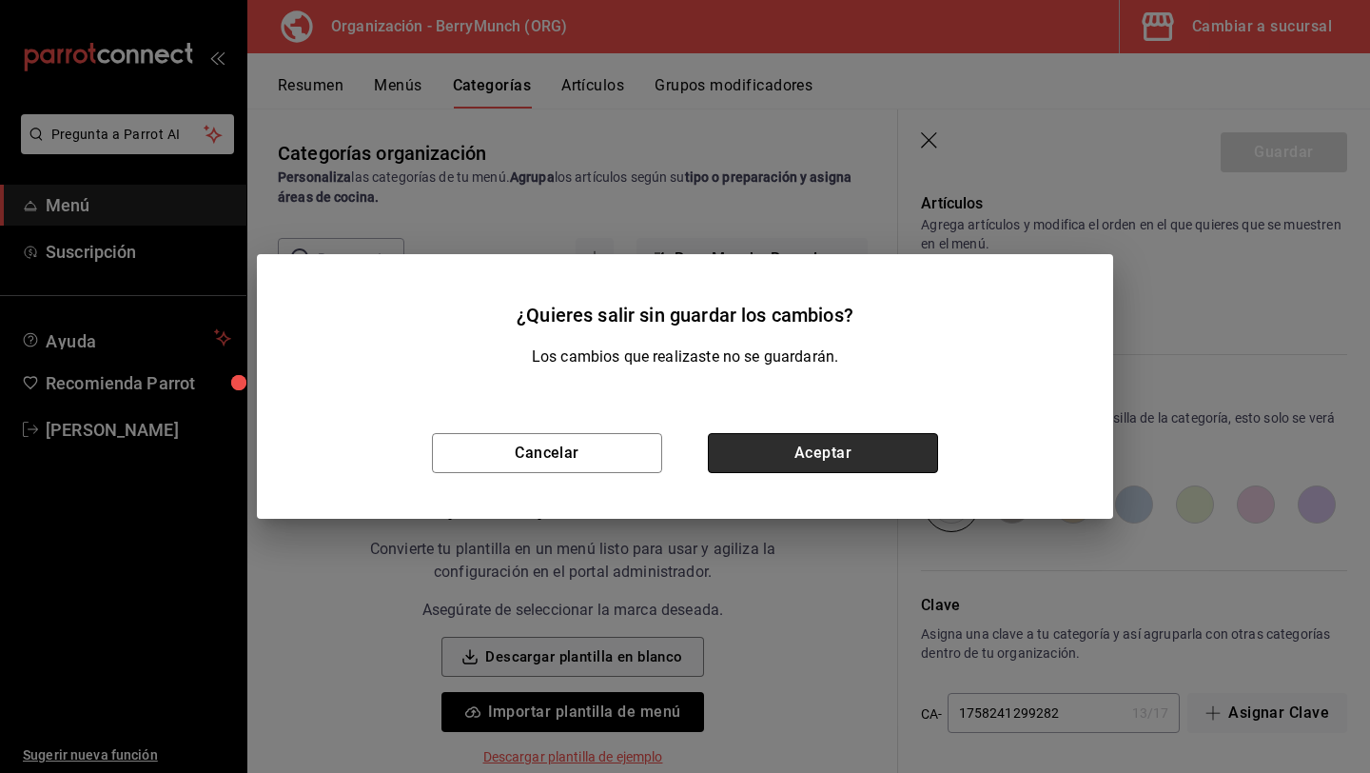
click at [817, 452] on button "Aceptar" at bounding box center [823, 453] width 230 height 40
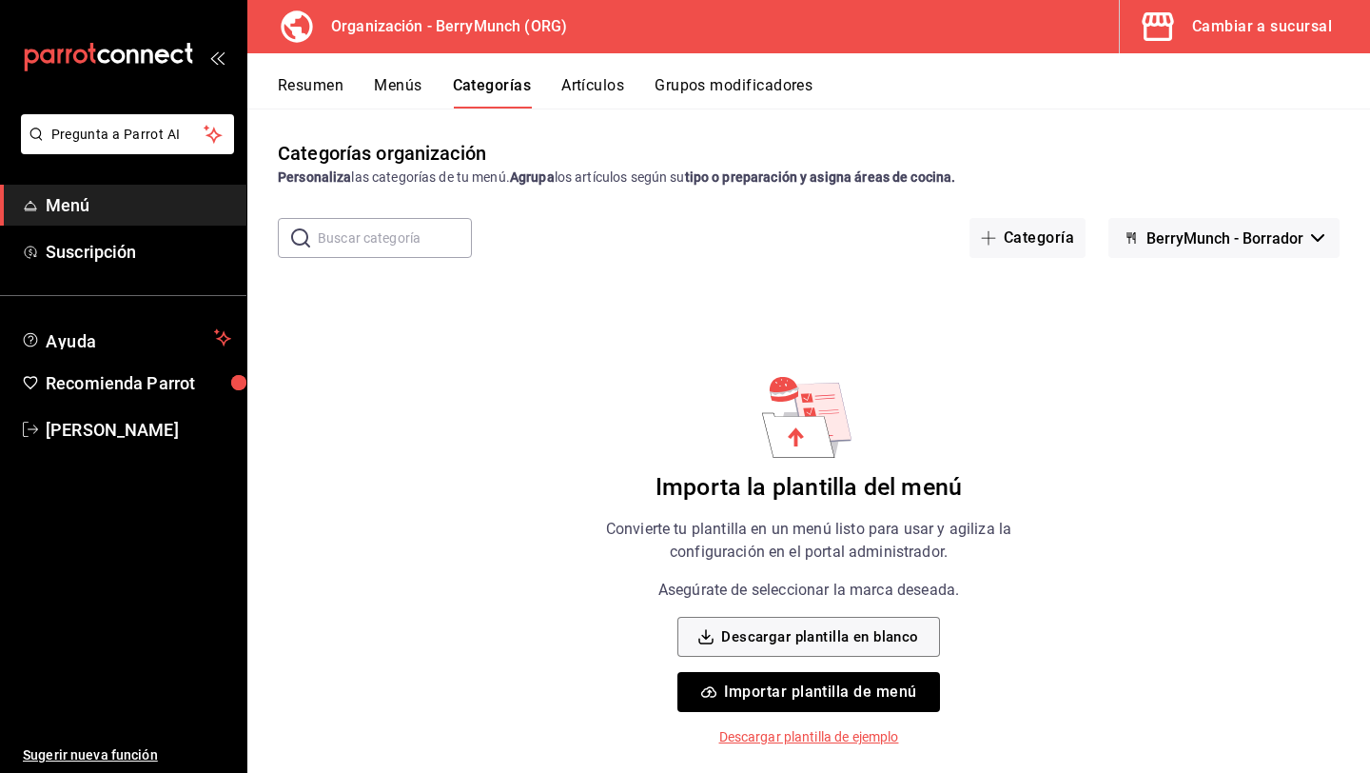
click at [609, 94] on button "Artículos" at bounding box center [593, 92] width 63 height 32
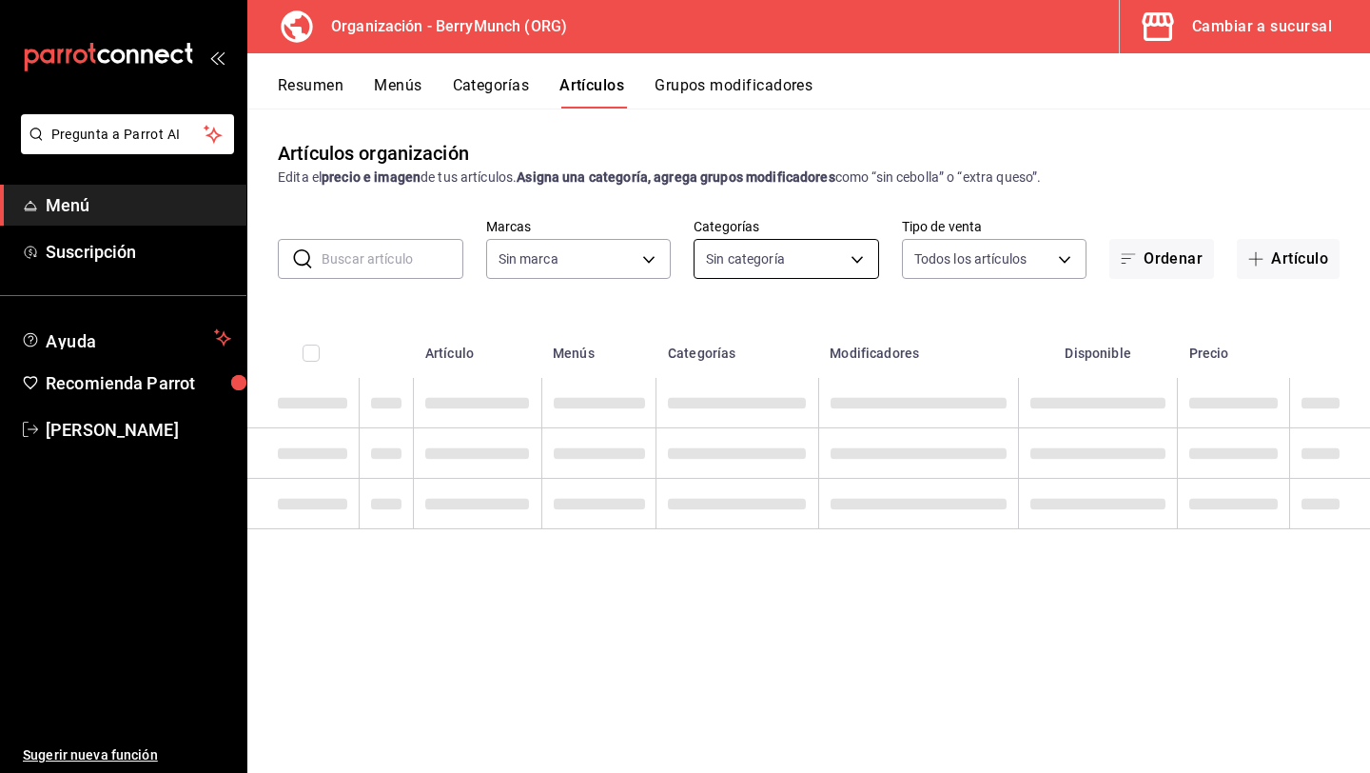
type input "a67a2e02-2cd0-4615-9b6e-58e3a291834d,a2281fe3-d60c-4136-9d11-5da46298c5d9,69c5d…"
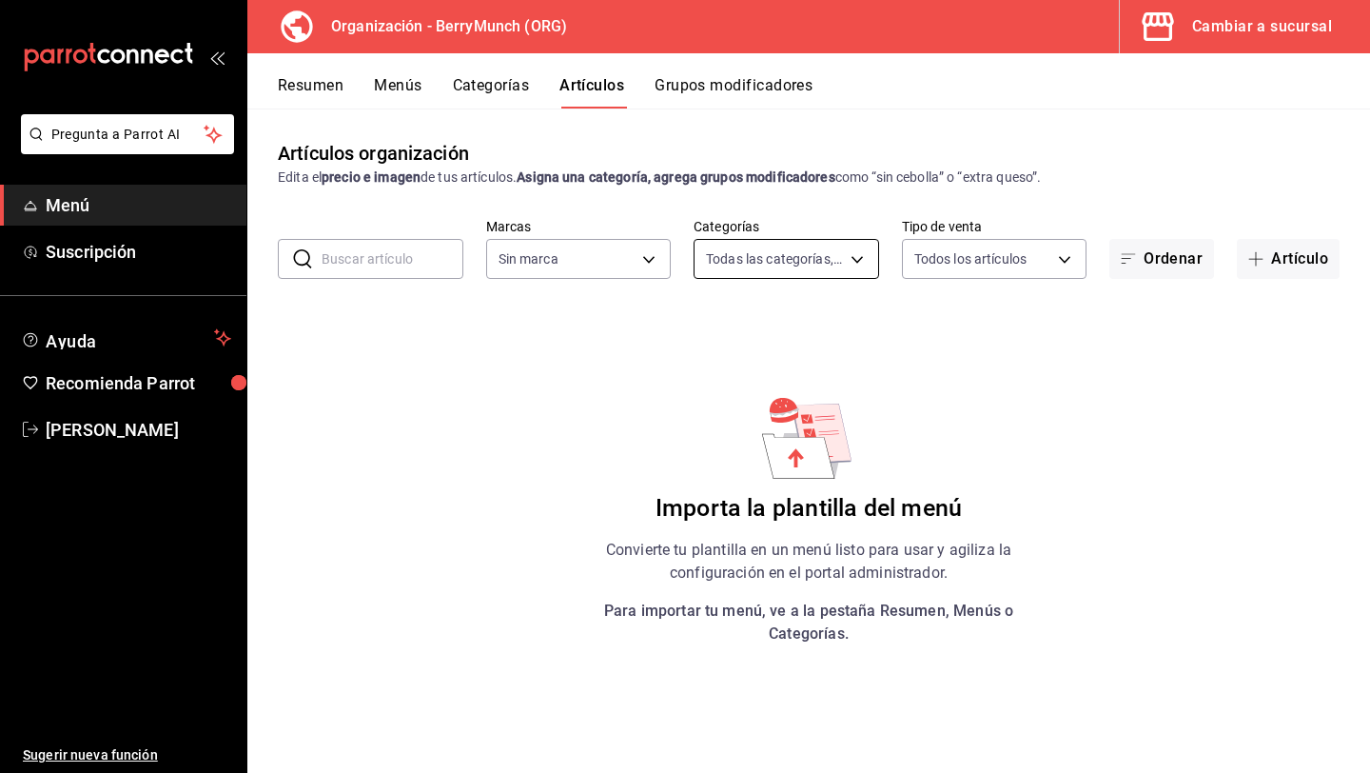
click at [766, 262] on body "Pregunta a Parrot AI Menú Suscripción Ayuda Recomienda Parrot [PERSON_NAME] Sug…" at bounding box center [685, 386] width 1370 height 773
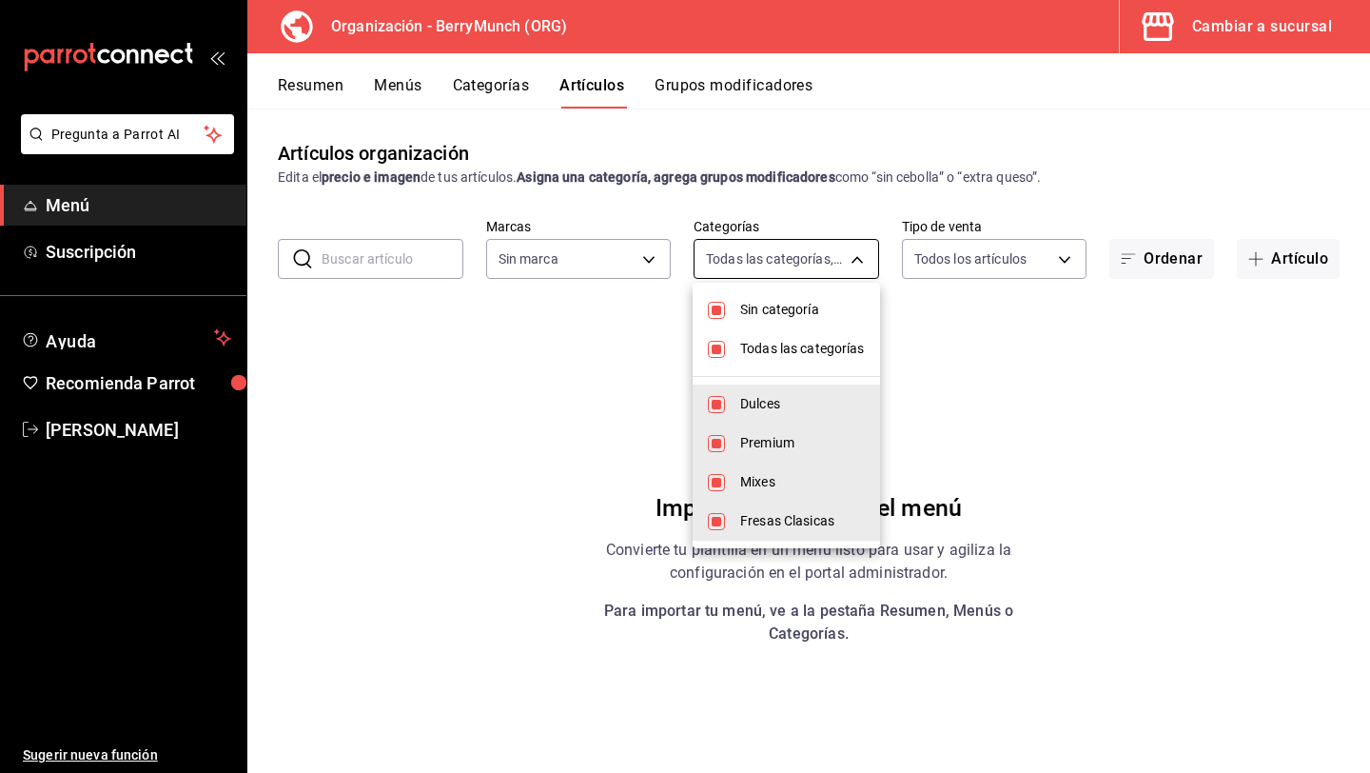
type input "6ee72f2c-8efd-45b5-a4e3-6075f88de568"
click at [952, 145] on div at bounding box center [685, 386] width 1370 height 773
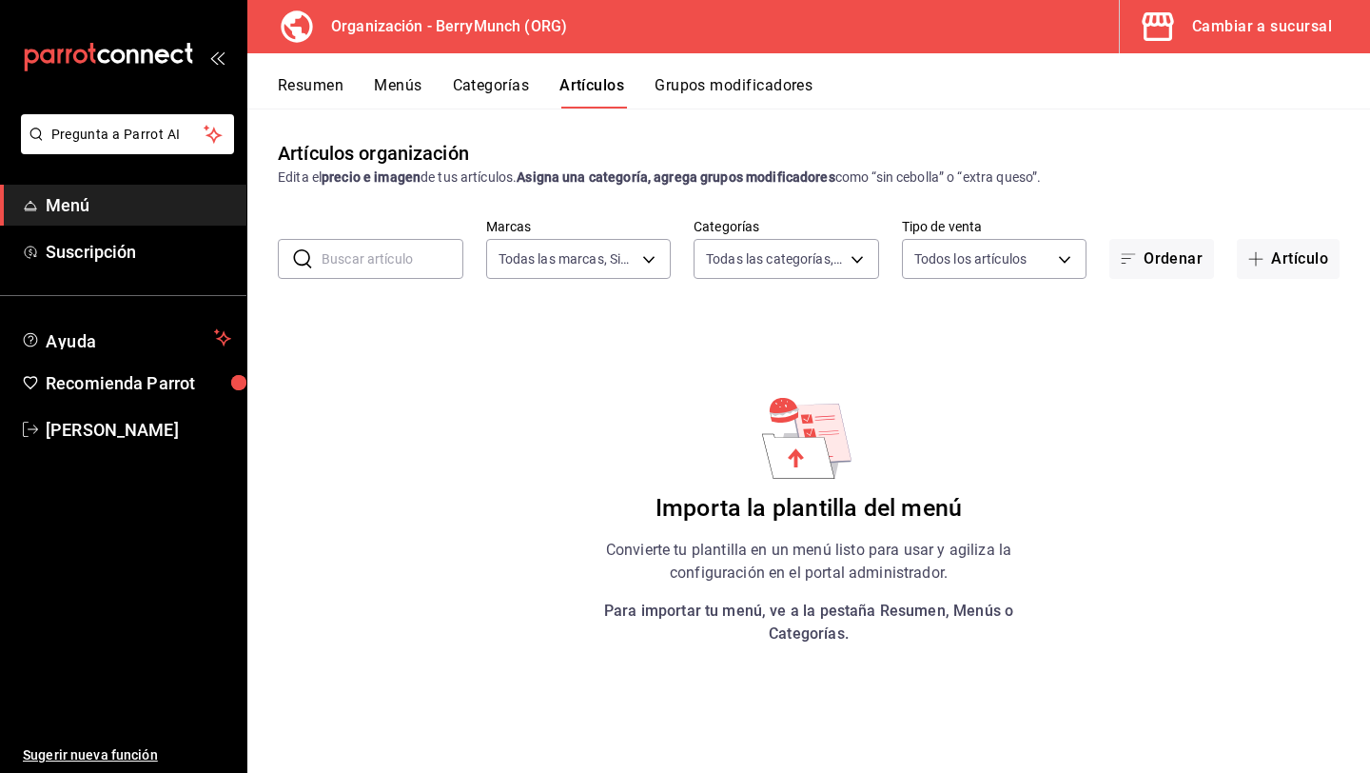
click at [515, 89] on button "Categorías" at bounding box center [491, 92] width 77 height 32
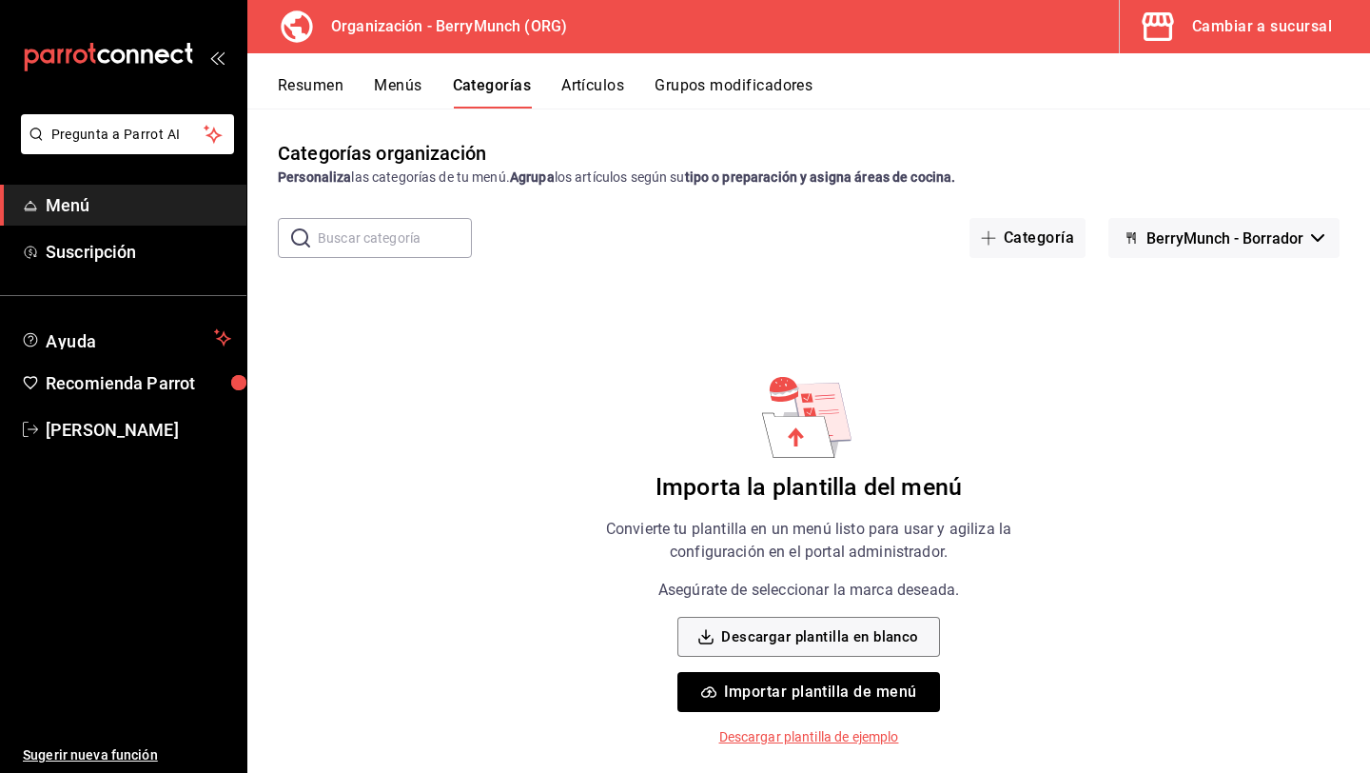
click at [216, 60] on icon "open_drawer_menu" at bounding box center [216, 56] width 15 height 15
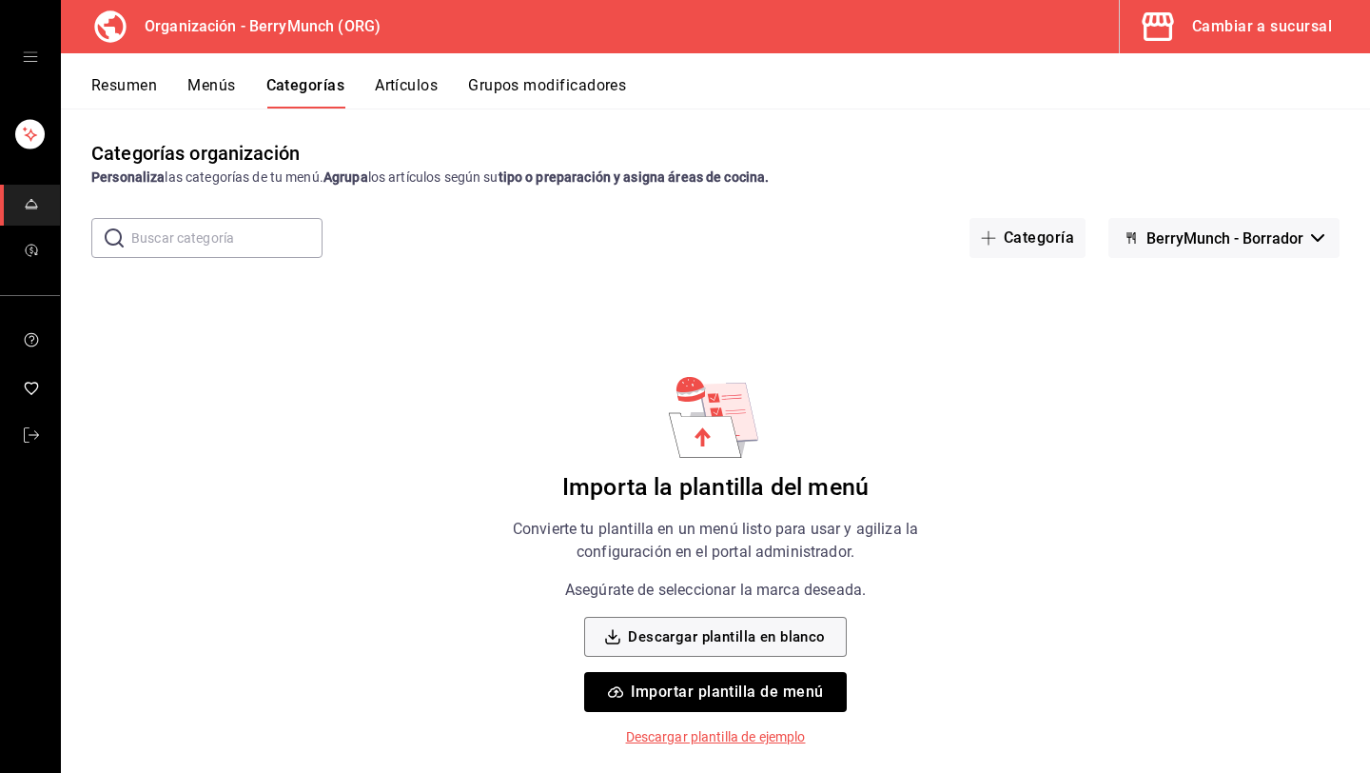
click at [42, 51] on div "mailbox folders" at bounding box center [30, 57] width 60 height 114
click at [203, 78] on button "Menús" at bounding box center [211, 92] width 48 height 32
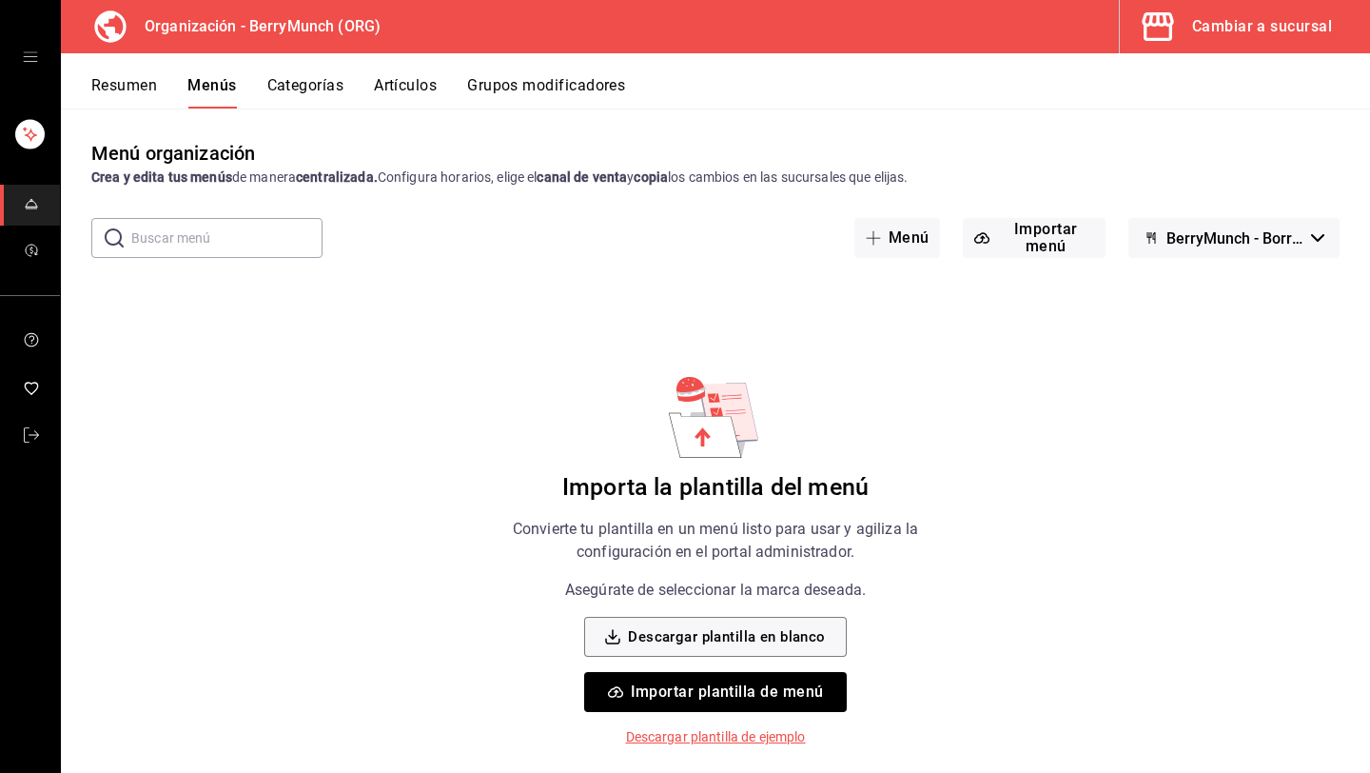
click at [303, 87] on button "Categorías" at bounding box center [305, 92] width 77 height 32
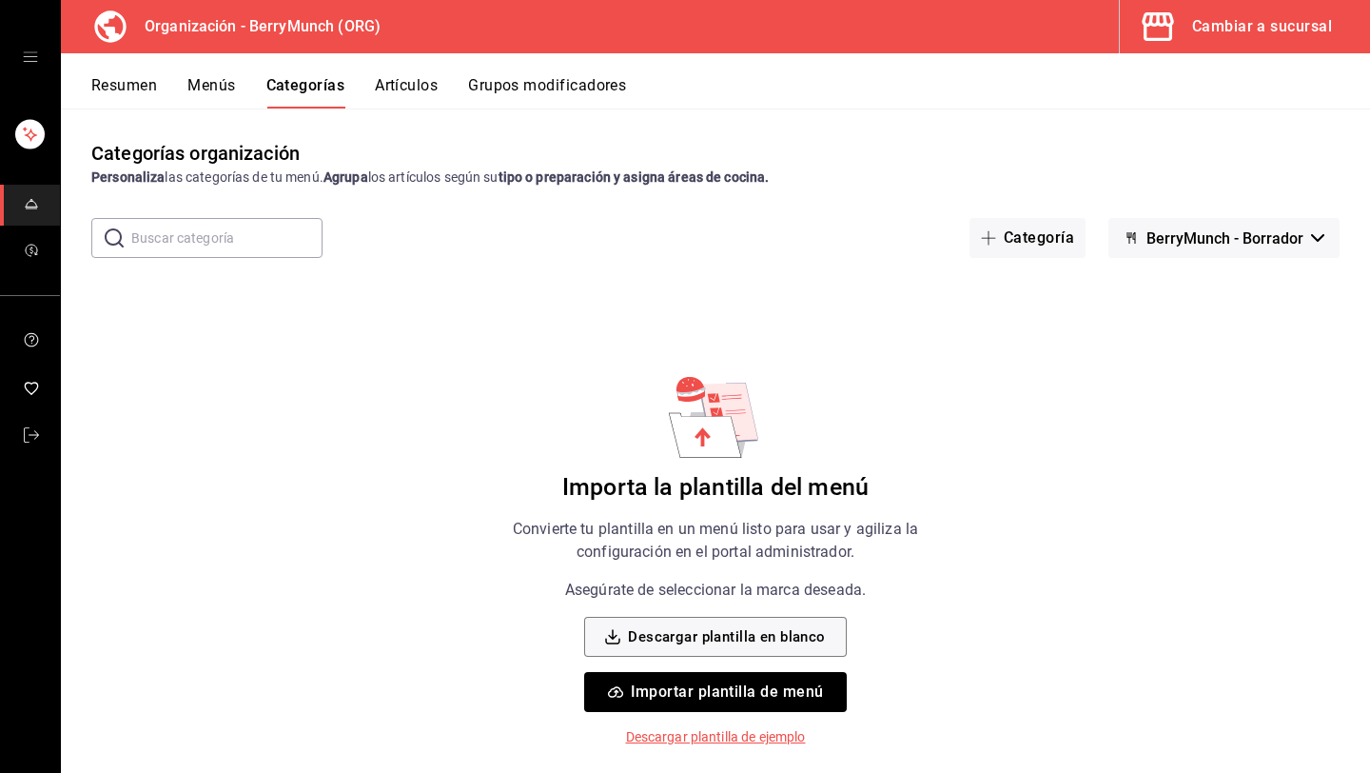
click at [232, 80] on button "Menús" at bounding box center [211, 92] width 48 height 32
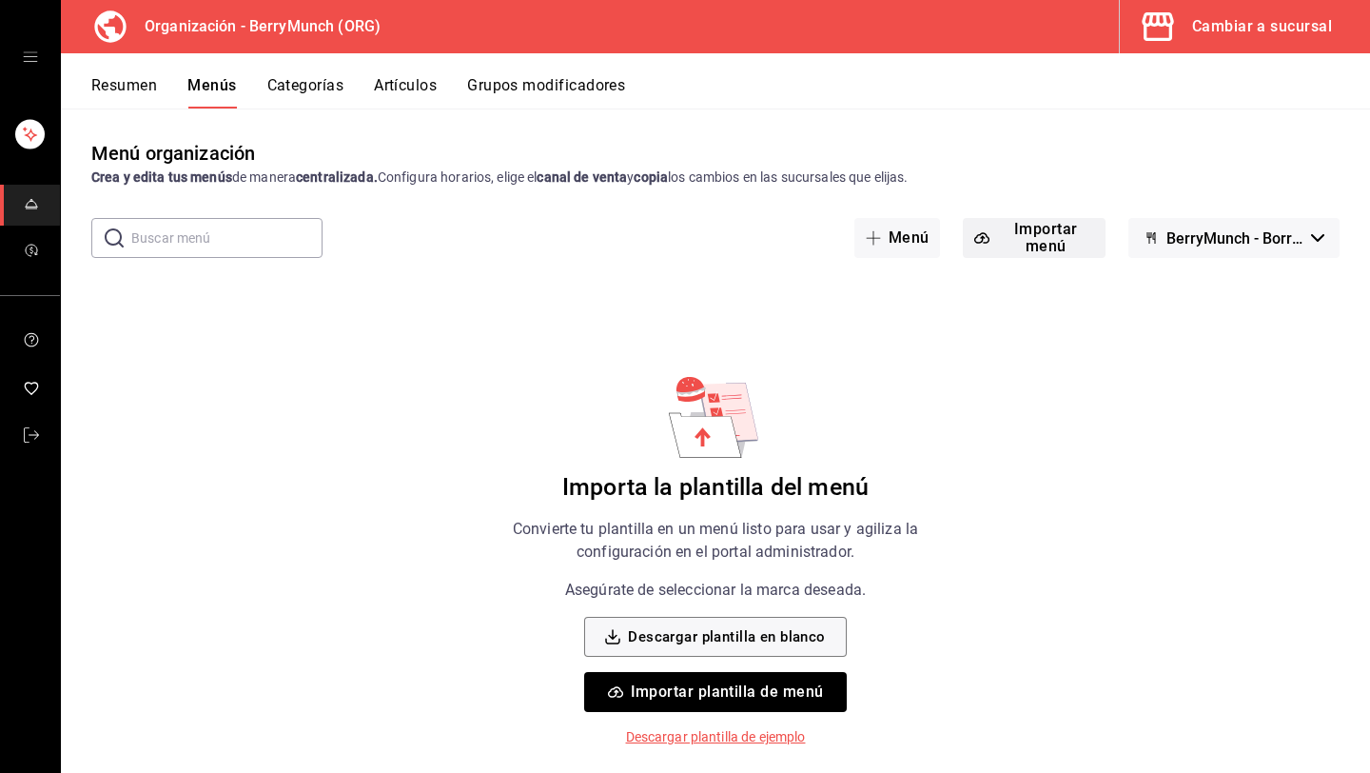
click at [1022, 232] on button "Importar menú" at bounding box center [1034, 238] width 143 height 40
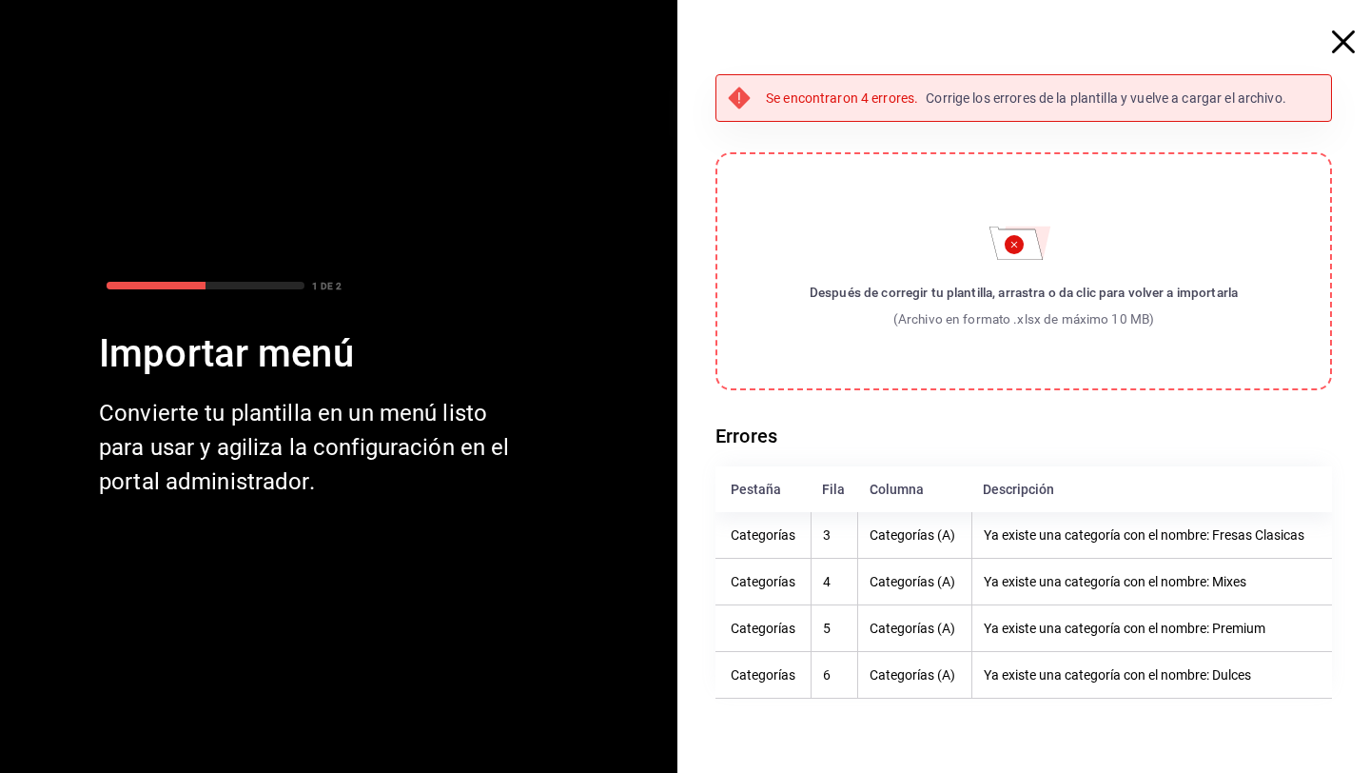
click at [856, 96] on p "Se encontraron 4 errores." at bounding box center [842, 99] width 152 height 20
click at [1335, 43] on icon "button" at bounding box center [1343, 41] width 23 height 23
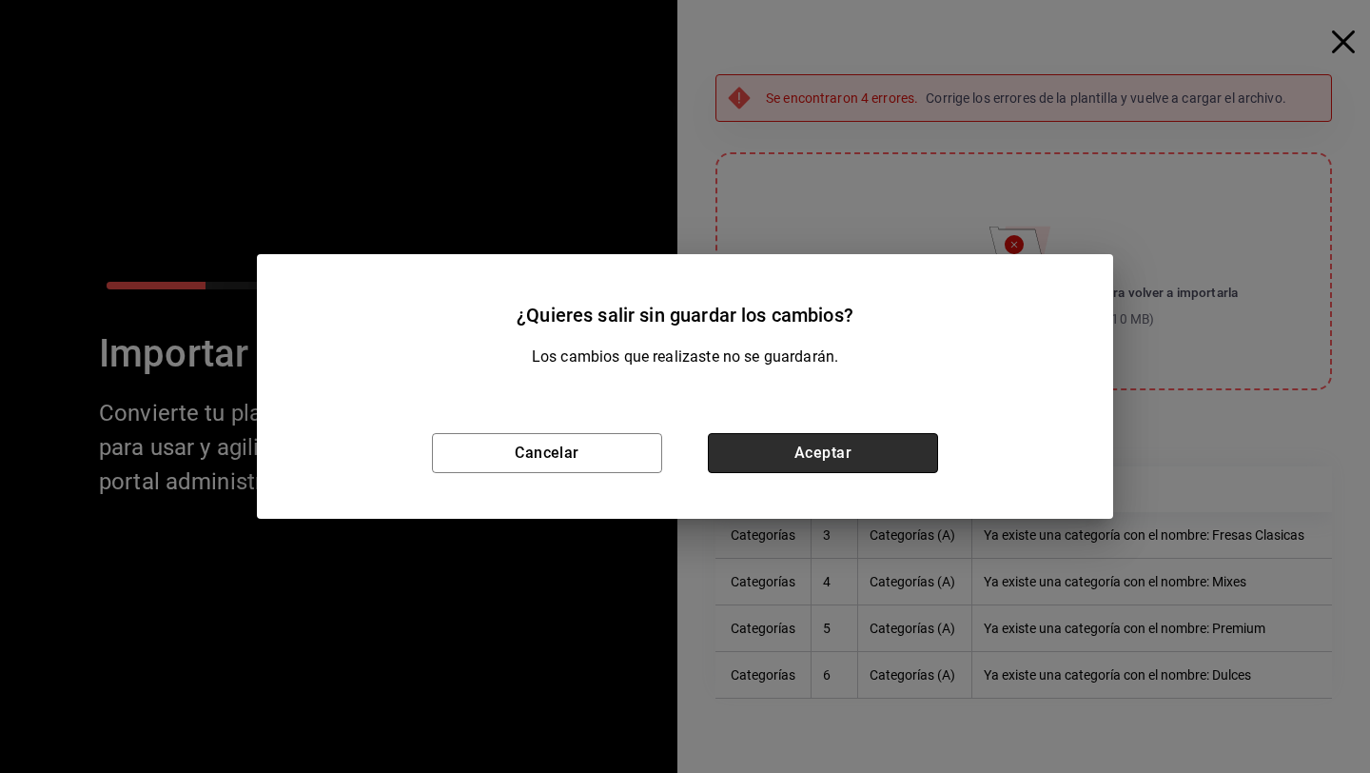
click at [877, 452] on button "Aceptar" at bounding box center [823, 453] width 230 height 40
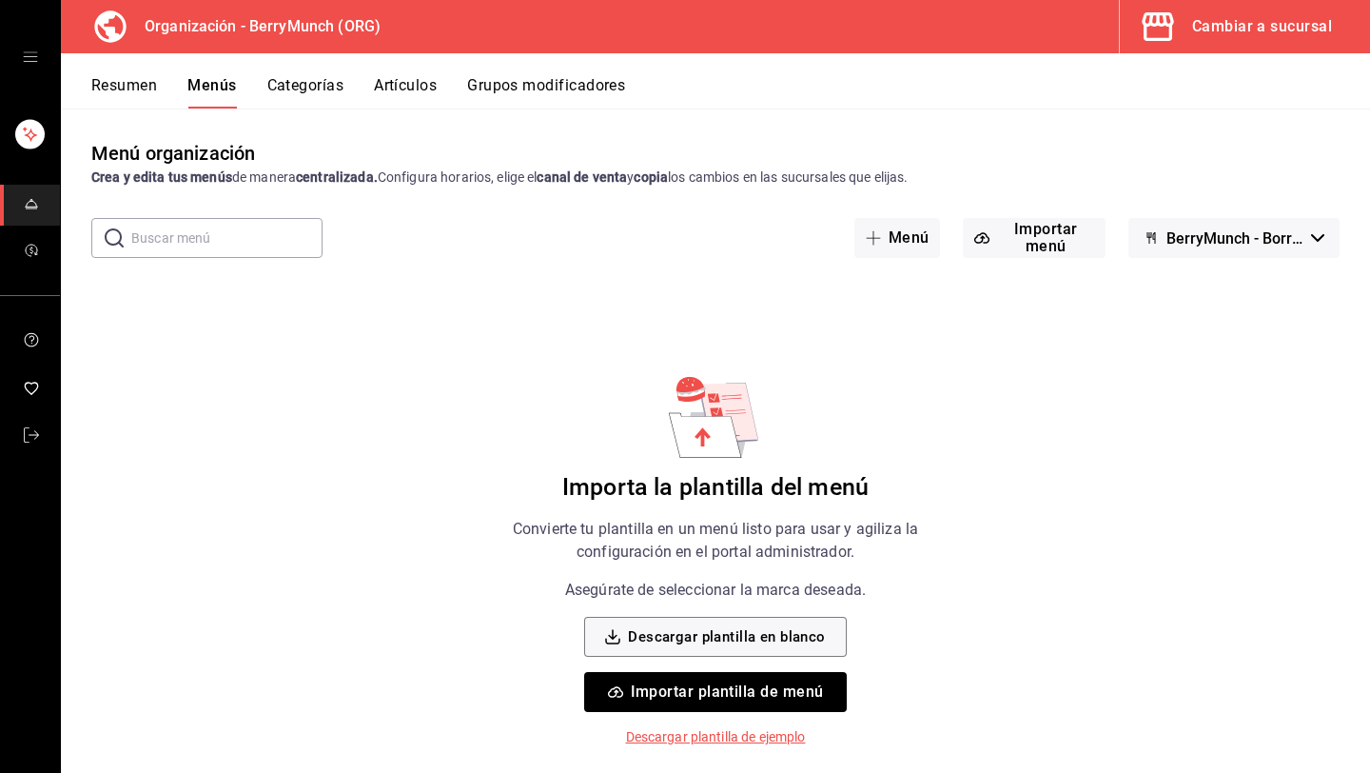
click at [407, 78] on button "Artículos" at bounding box center [405, 92] width 63 height 32
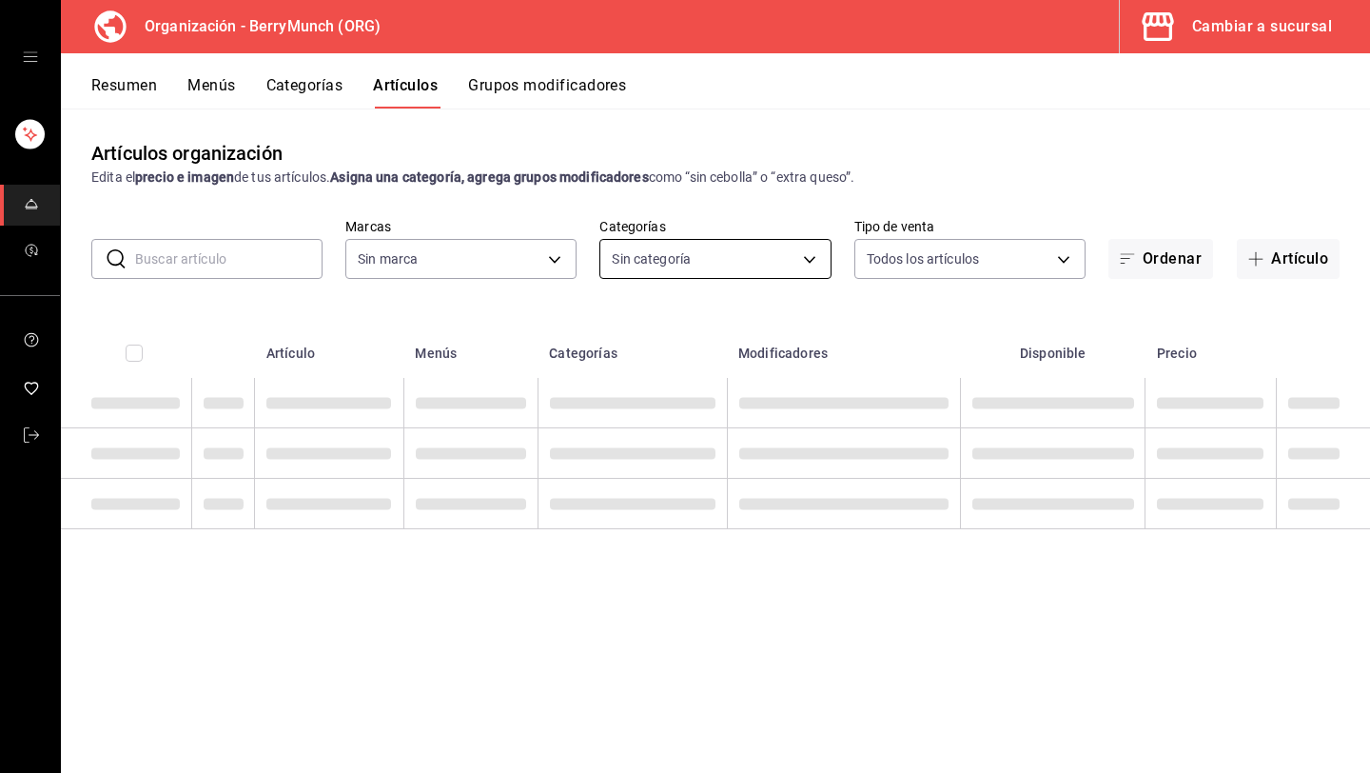
click at [710, 269] on body "Organización - BerryMunch (ORG) Cambiar a sucursal Resumen Menús Categorías Art…" at bounding box center [685, 386] width 1370 height 773
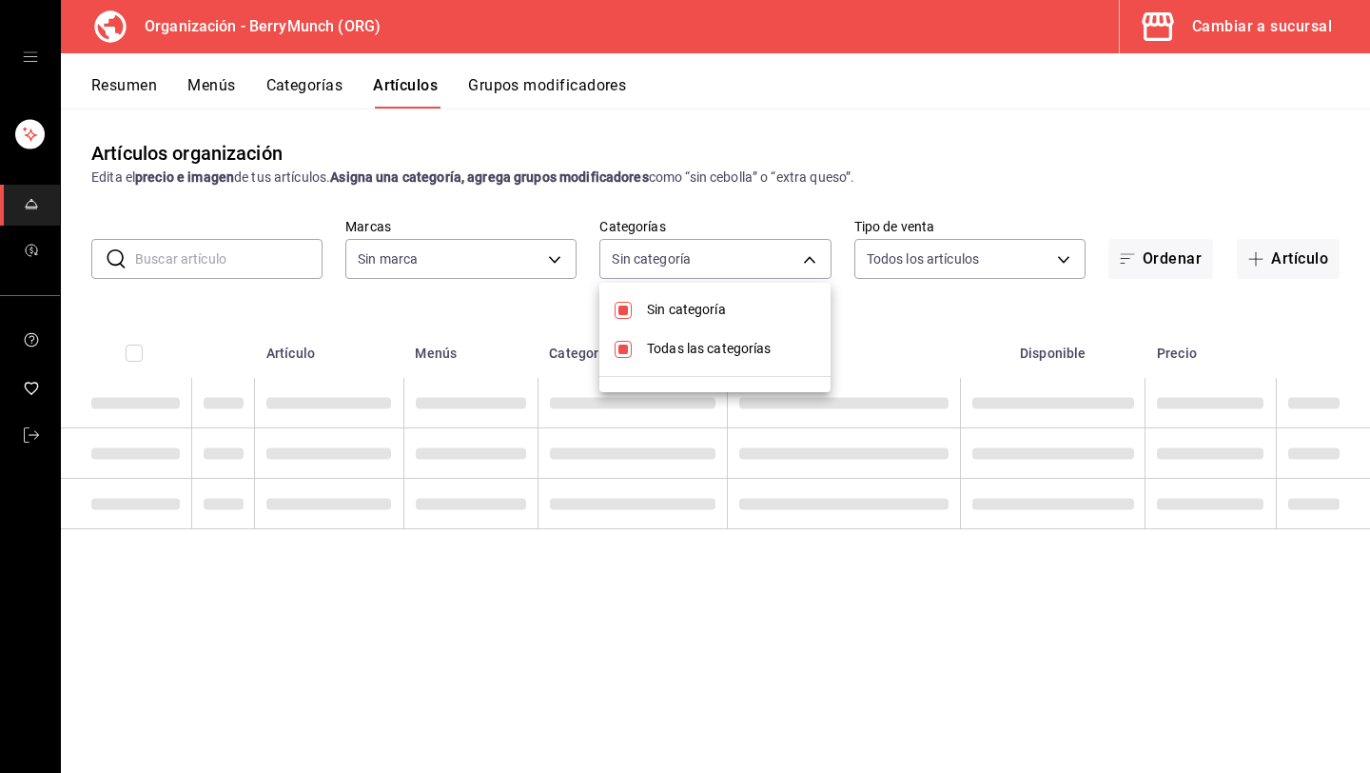
click at [897, 129] on div at bounding box center [685, 386] width 1370 height 773
click at [715, 247] on body "Organización - BerryMunch (ORG) Cambiar a sucursal Resumen Menús Categorías Art…" at bounding box center [685, 386] width 1370 height 773
click at [876, 143] on div at bounding box center [685, 386] width 1370 height 773
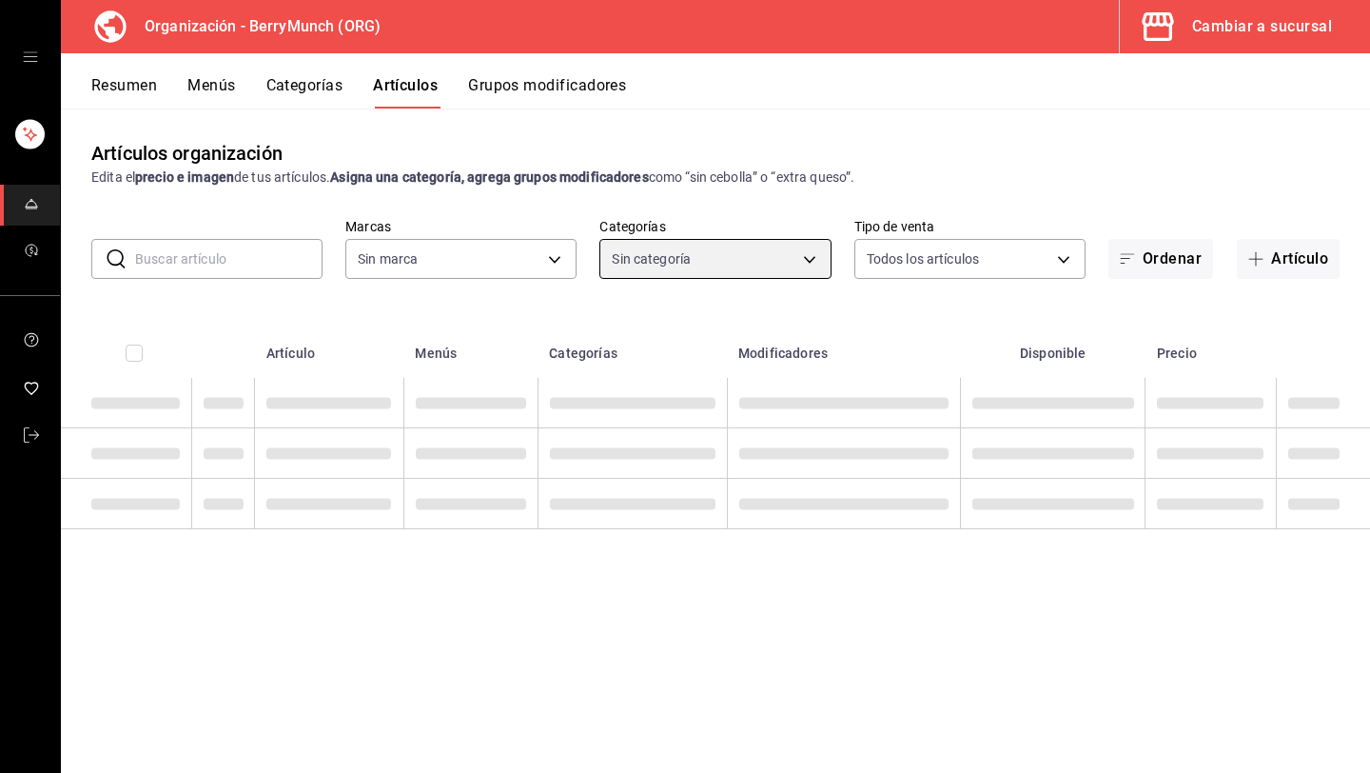
type input "a67a2e02-2cd0-4615-9b6e-58e3a291834d,a2281fe3-d60c-4136-9d11-5da46298c5d9,69c5d…"
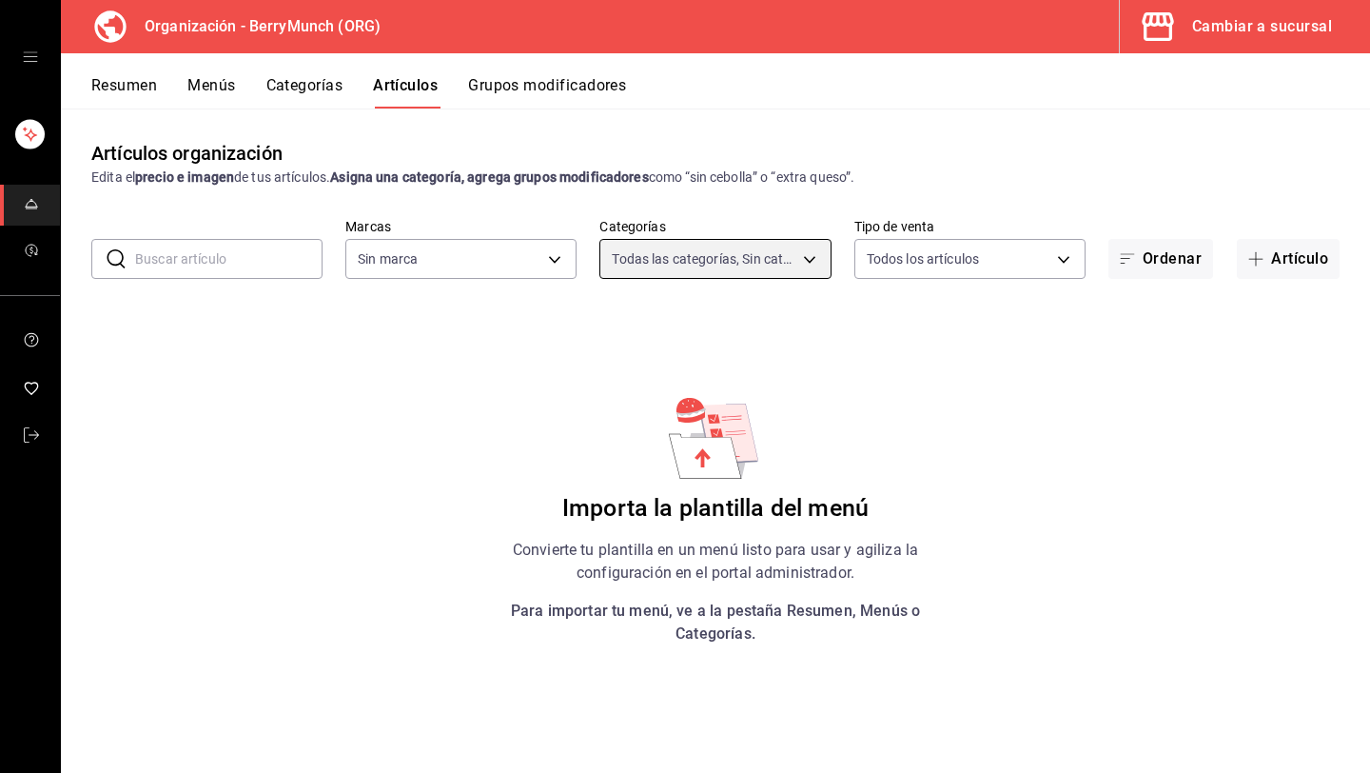
type input "6ee72f2c-8efd-45b5-a4e3-6075f88de568"
click at [752, 262] on body "Organización - BerryMunch (ORG) Cambiar a sucursal Resumen Menús Categorías Art…" at bounding box center [685, 386] width 1370 height 773
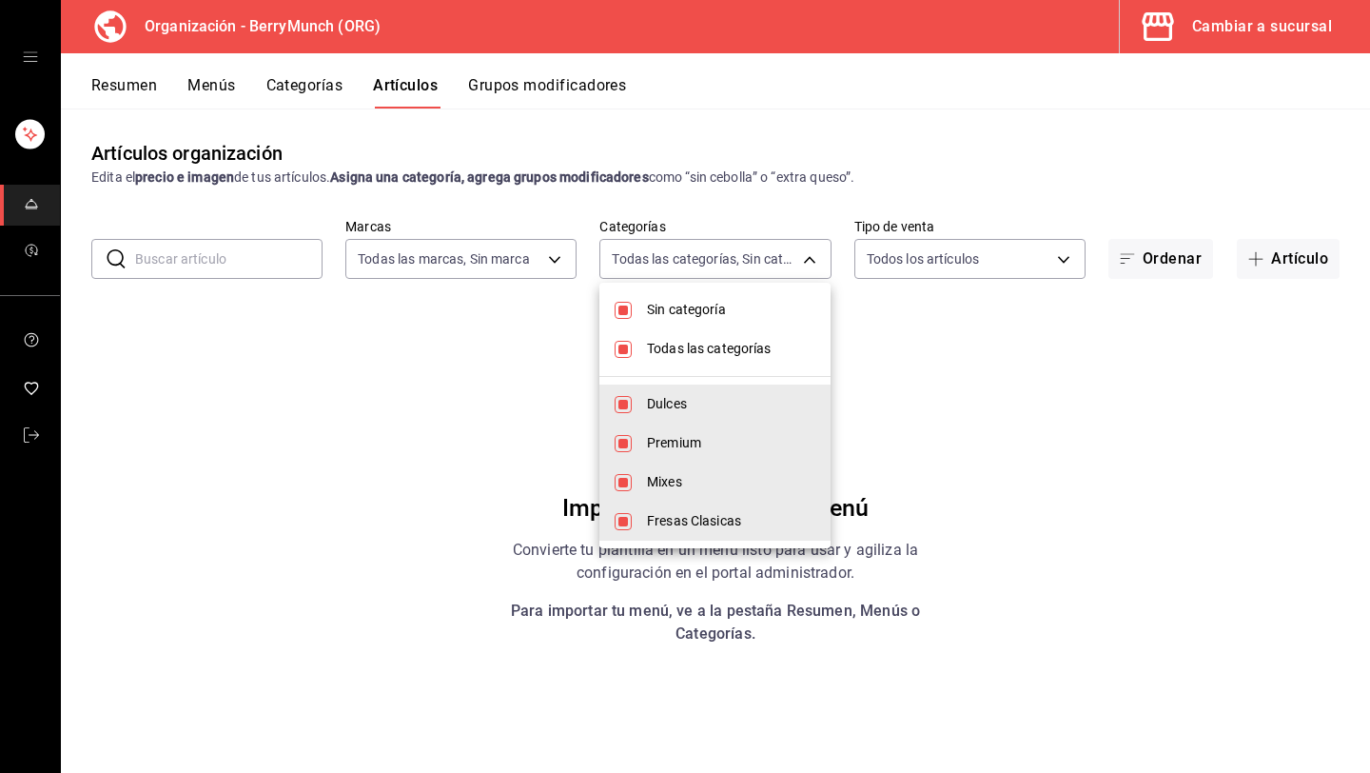
click at [844, 144] on div at bounding box center [685, 386] width 1370 height 773
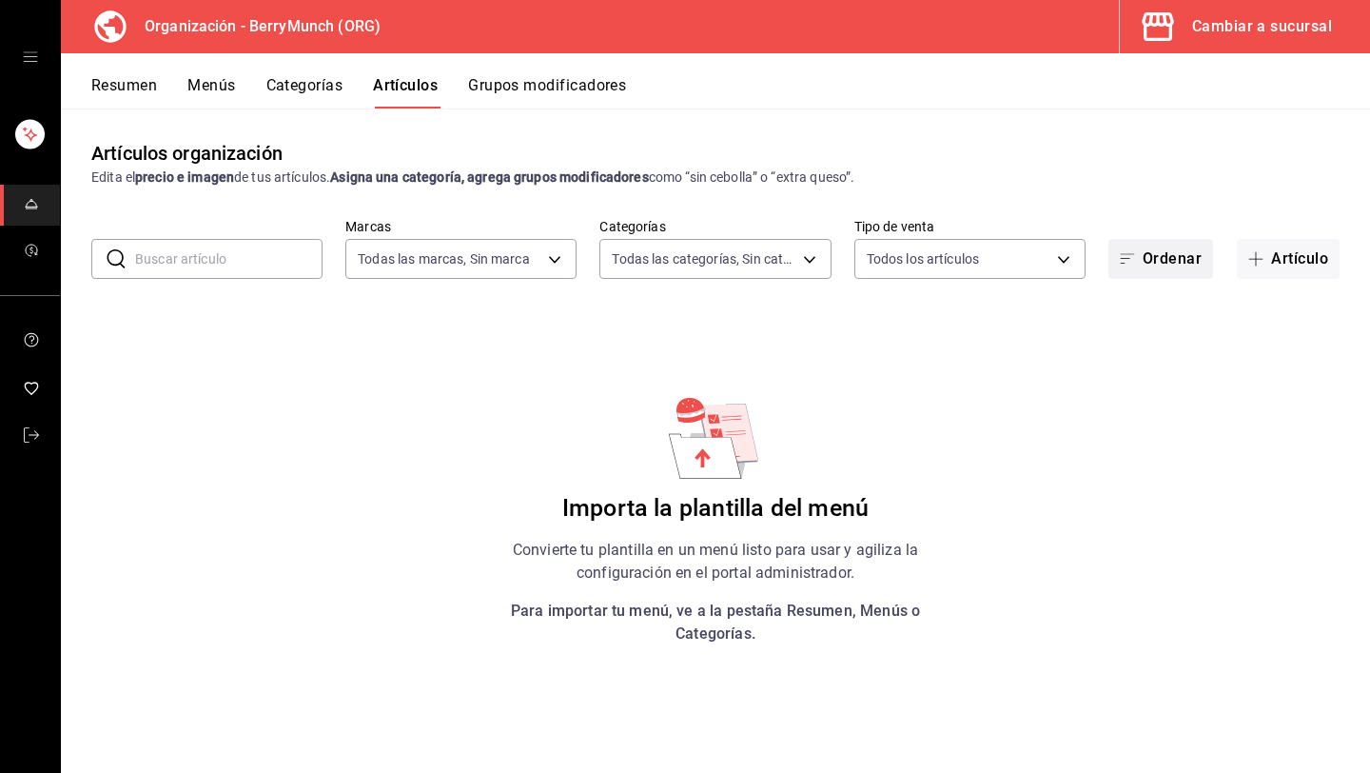
click at [1154, 258] on button "Ordenar" at bounding box center [1161, 259] width 105 height 40
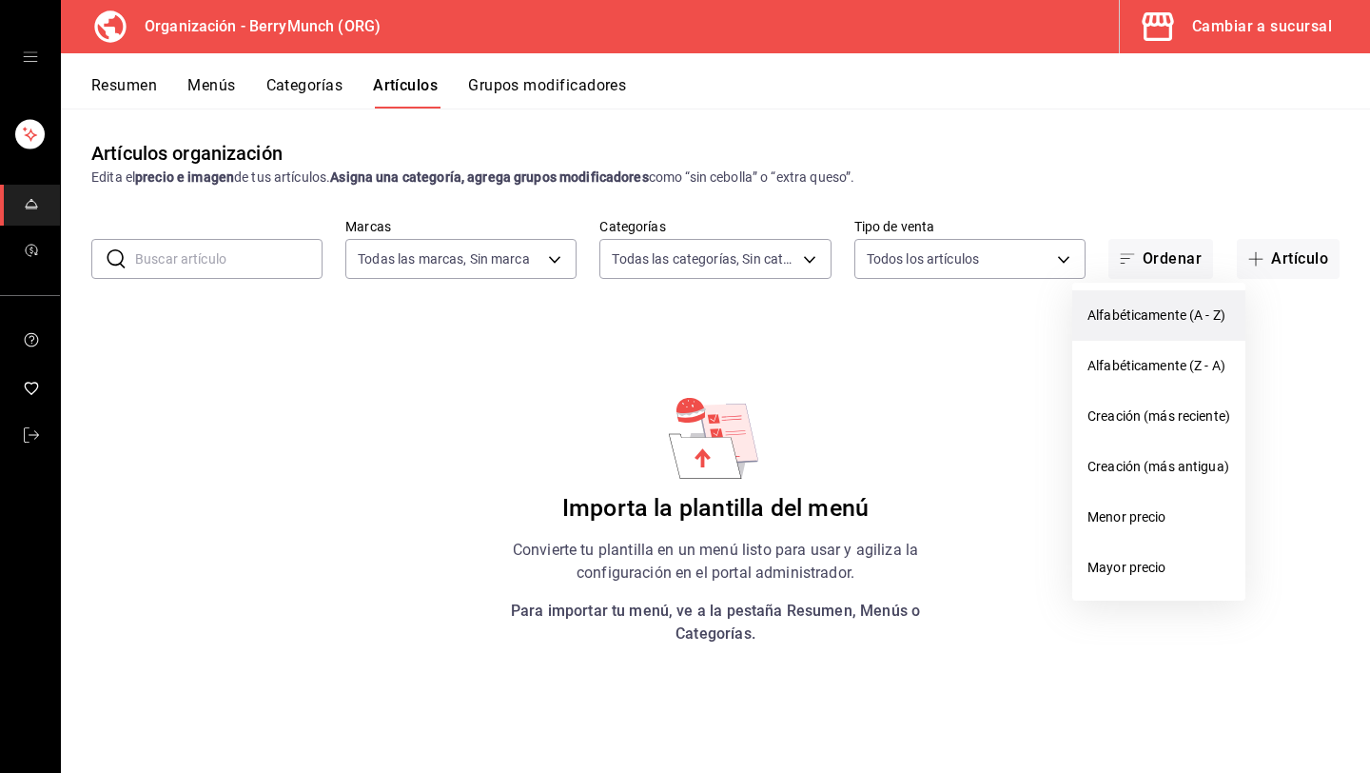
click at [1135, 303] on li "Alfabéticamente (A - Z)" at bounding box center [1159, 315] width 173 height 50
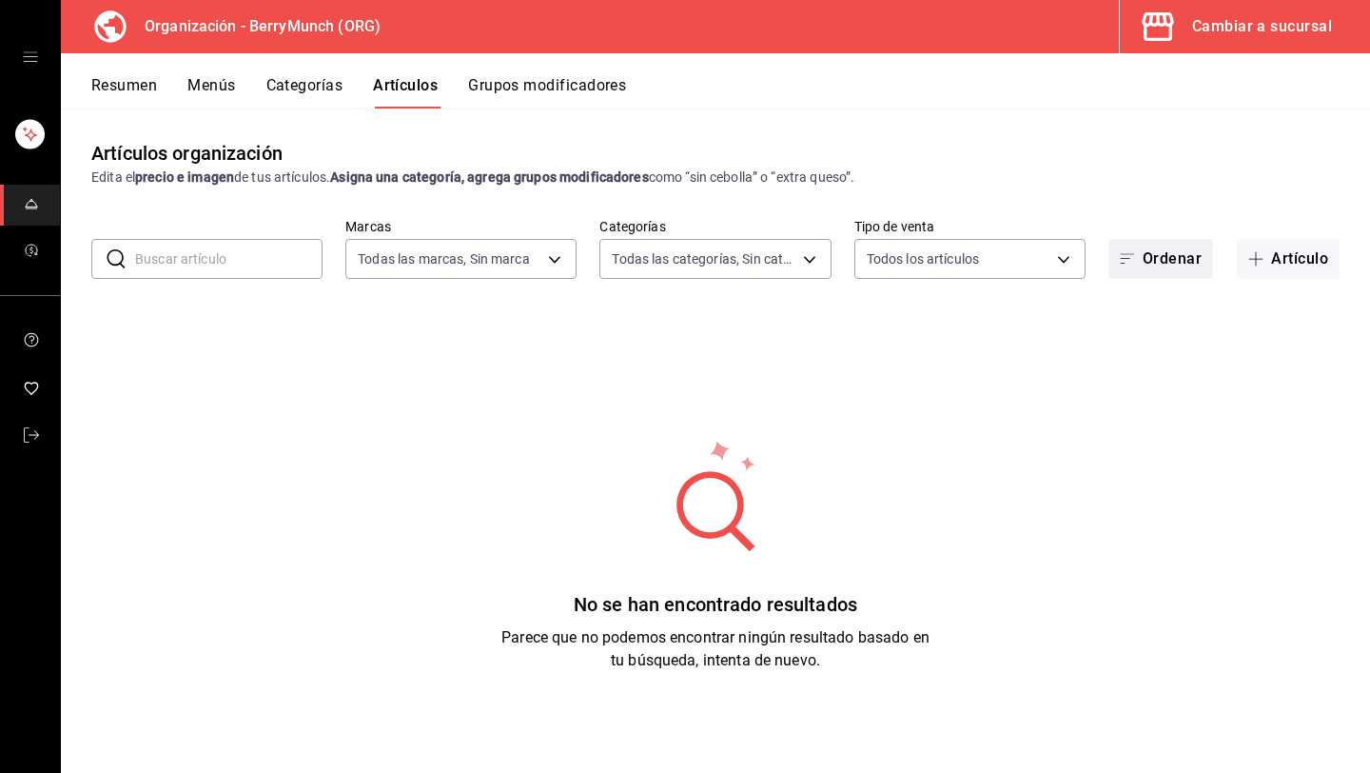
click at [1146, 269] on button "Ordenar" at bounding box center [1161, 259] width 105 height 40
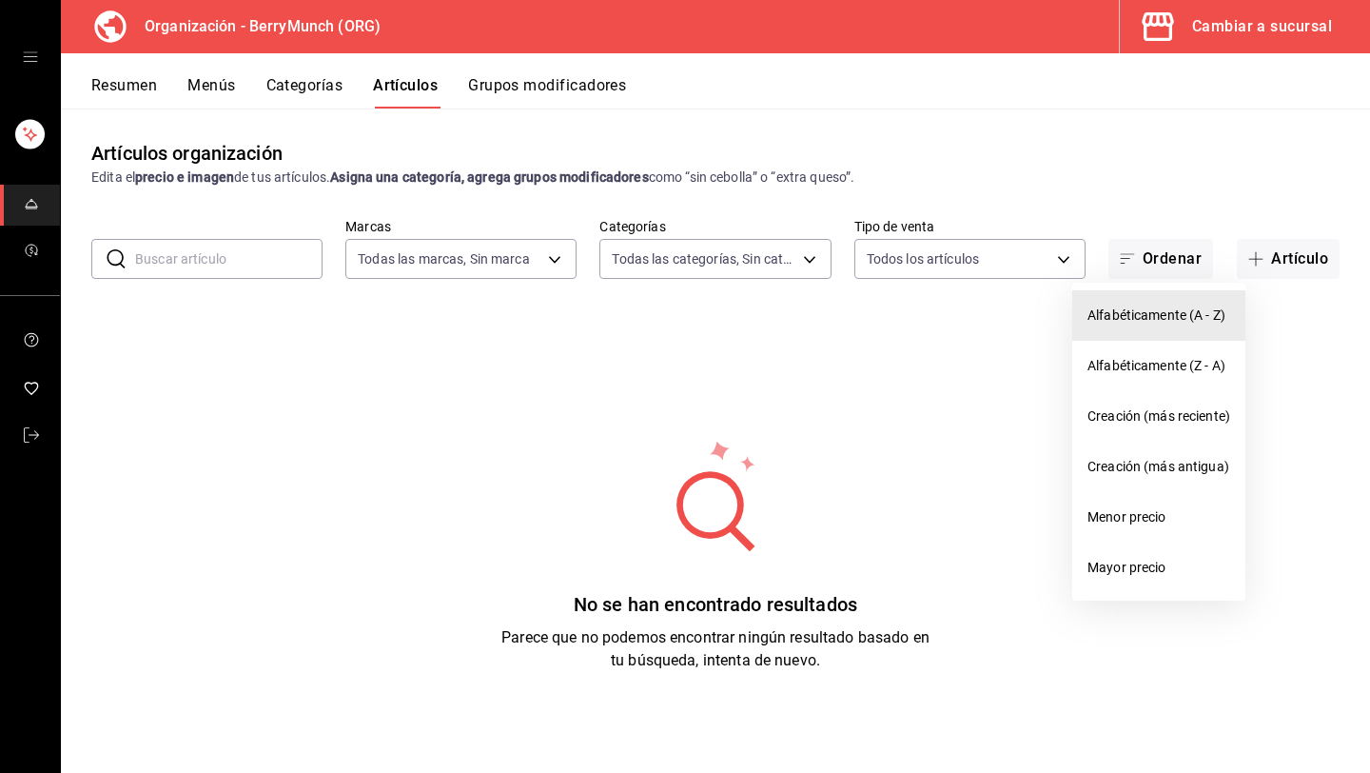
click at [1009, 393] on div at bounding box center [685, 386] width 1370 height 773
